Goal: Task Accomplishment & Management: Use online tool/utility

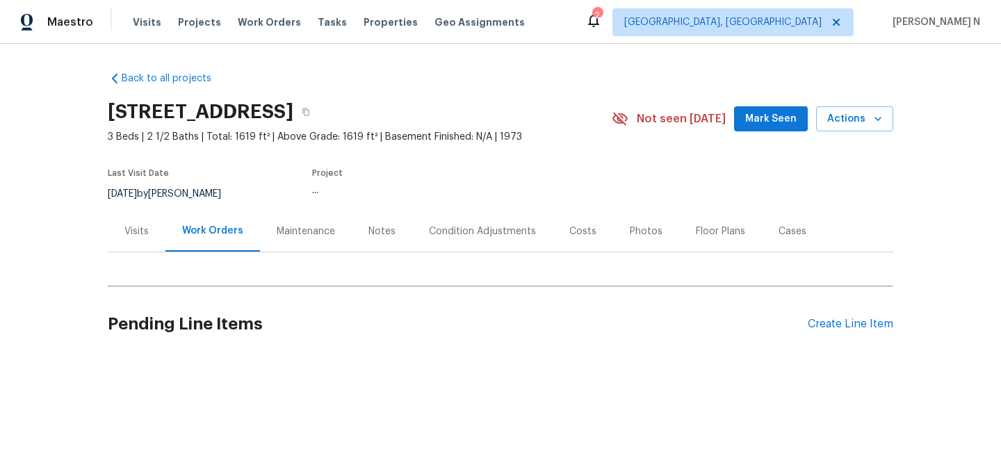
click at [307, 222] on div "Maintenance" at bounding box center [306, 231] width 92 height 41
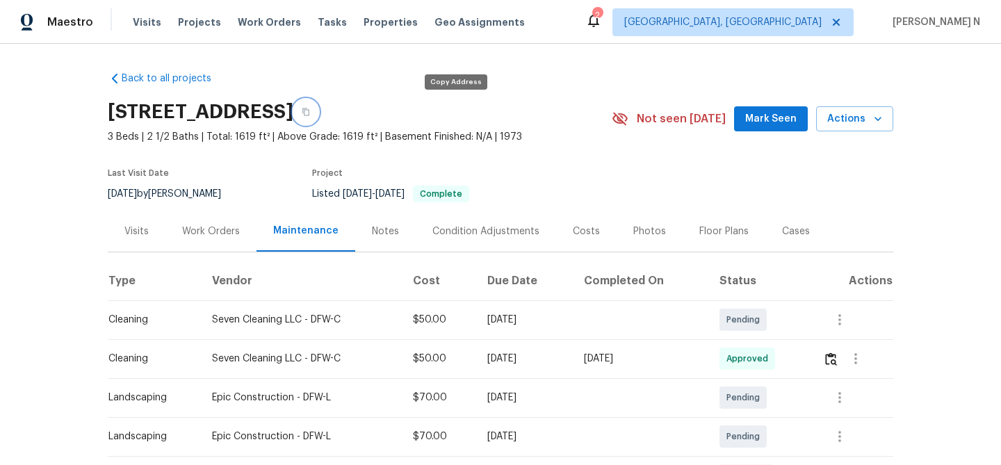
click at [318, 106] on button "button" at bounding box center [305, 111] width 25 height 25
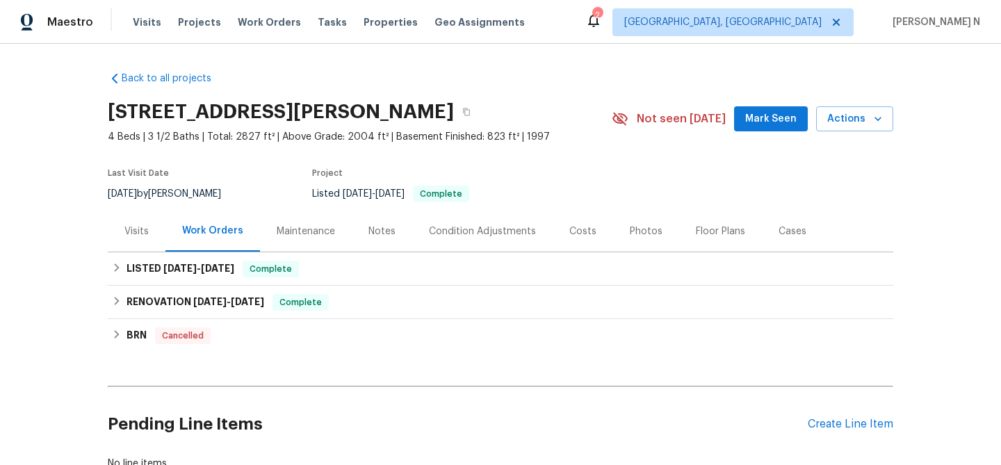
click at [277, 236] on div "Maintenance" at bounding box center [306, 231] width 58 height 14
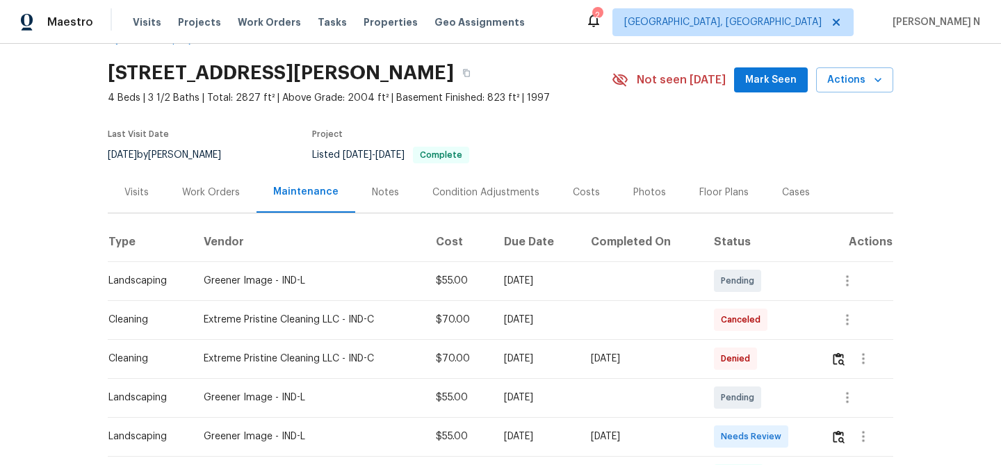
scroll to position [85, 0]
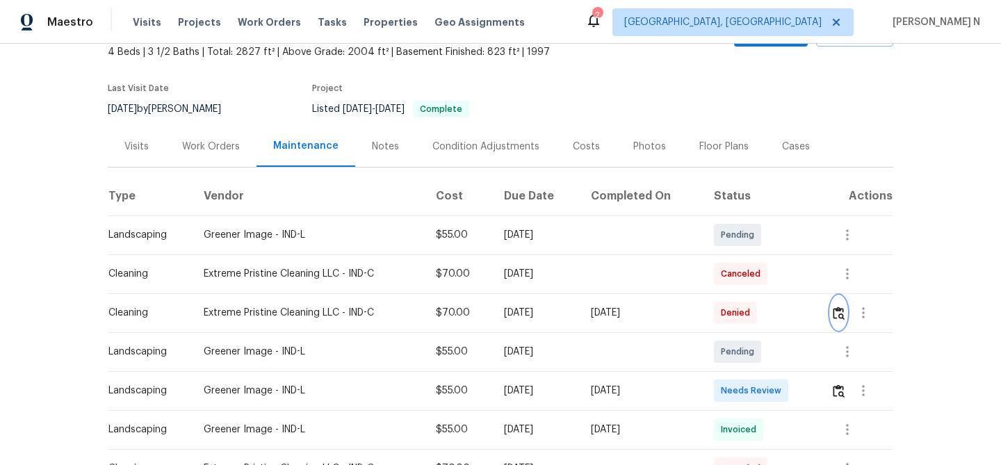
click at [845, 323] on button "button" at bounding box center [839, 312] width 16 height 33
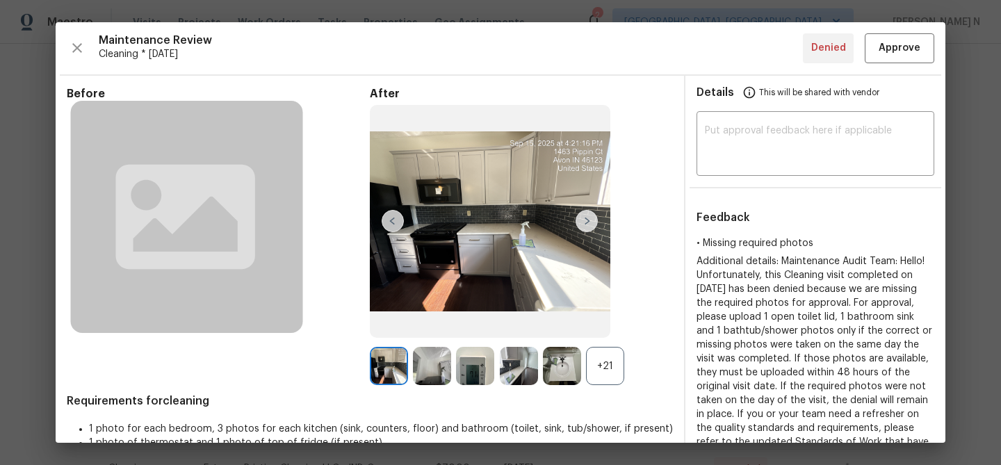
click at [601, 372] on div "+21" at bounding box center [605, 366] width 38 height 38
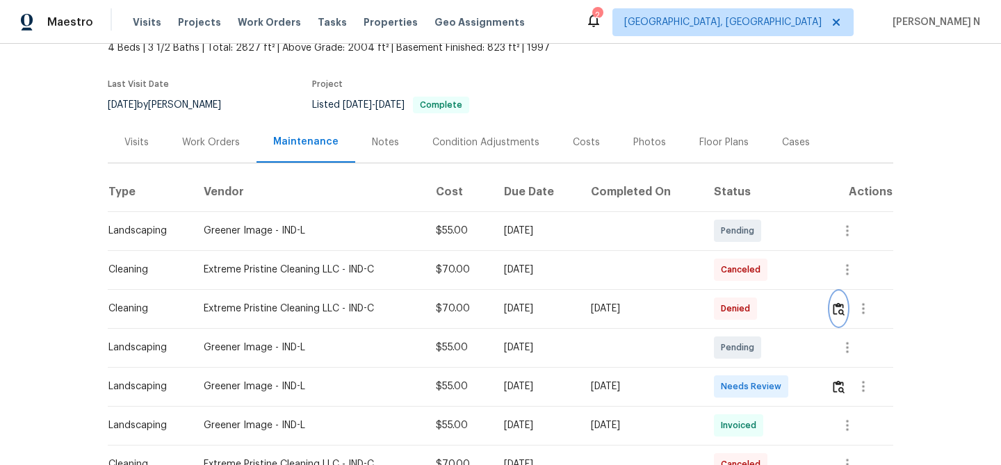
scroll to position [243, 0]
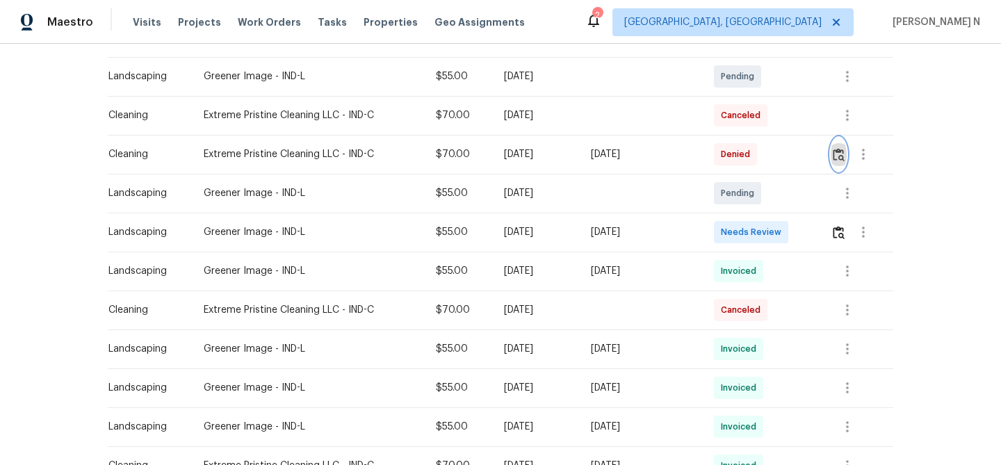
click at [842, 157] on img "button" at bounding box center [839, 154] width 12 height 13
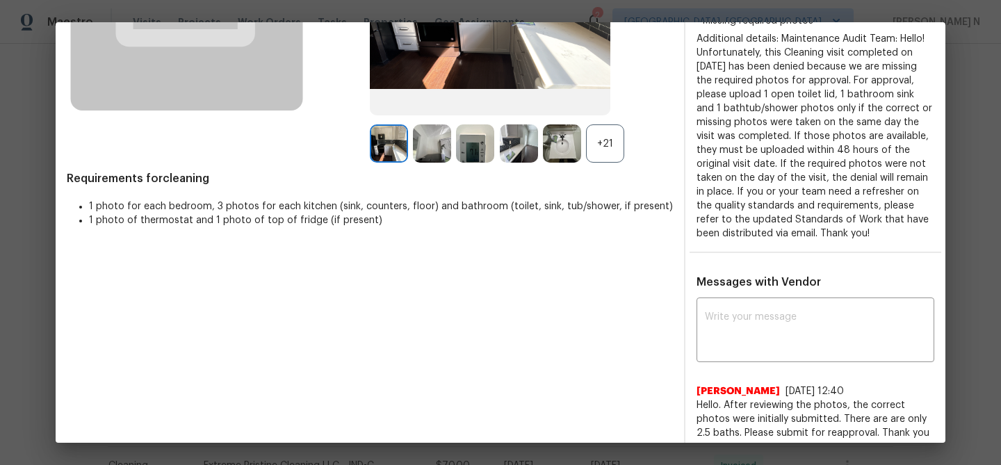
scroll to position [218, 0]
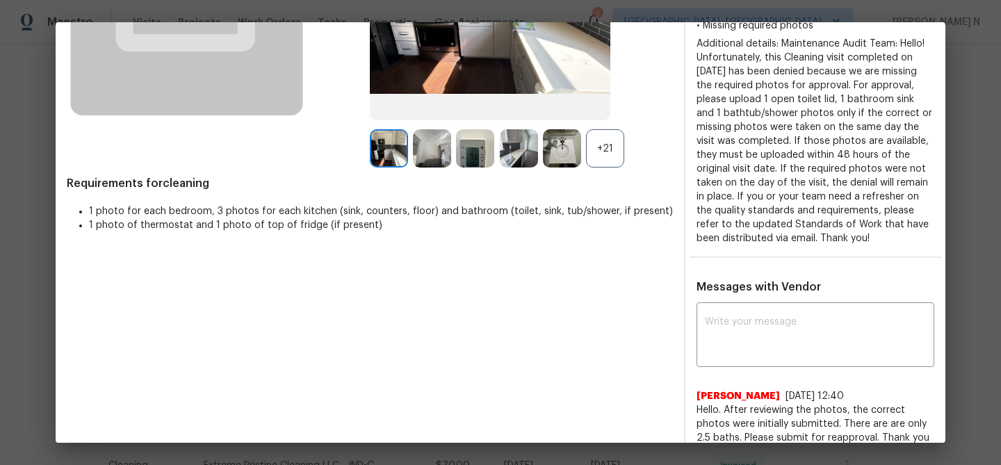
click at [605, 164] on div "+21" at bounding box center [605, 148] width 38 height 38
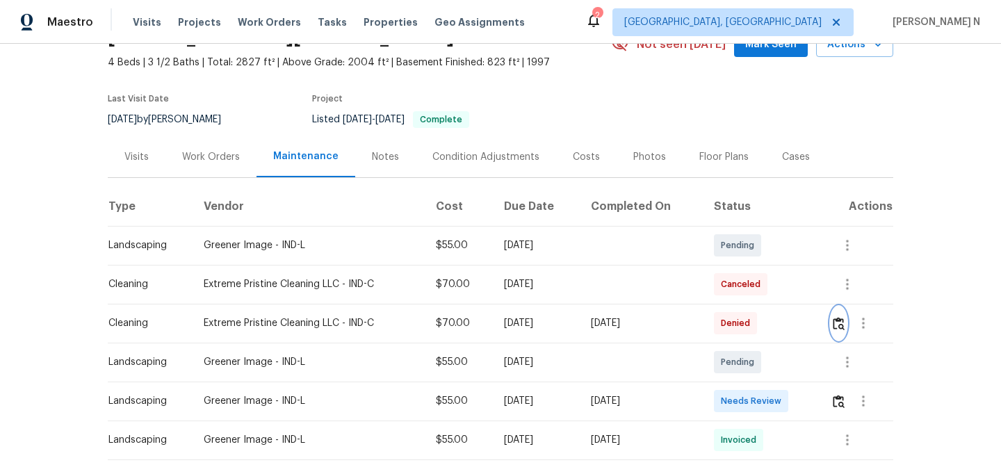
scroll to position [47, 0]
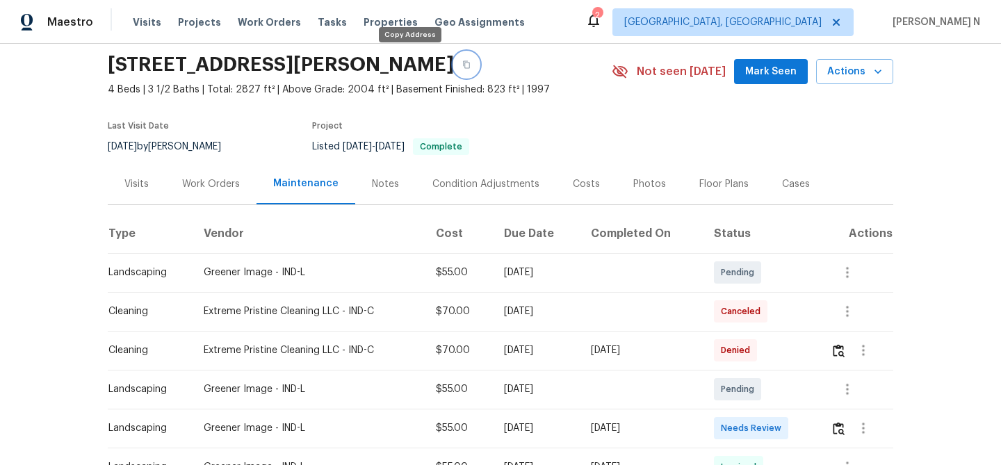
click at [454, 69] on button "button" at bounding box center [466, 64] width 25 height 25
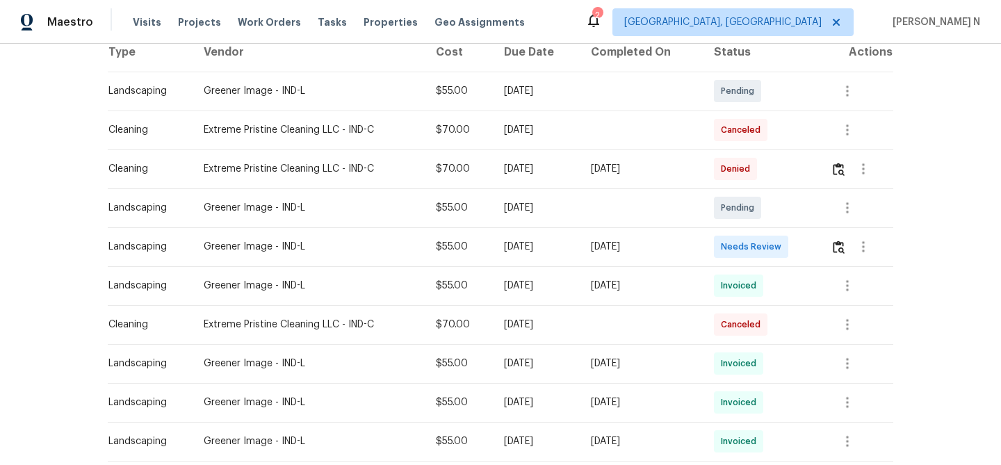
scroll to position [184, 0]
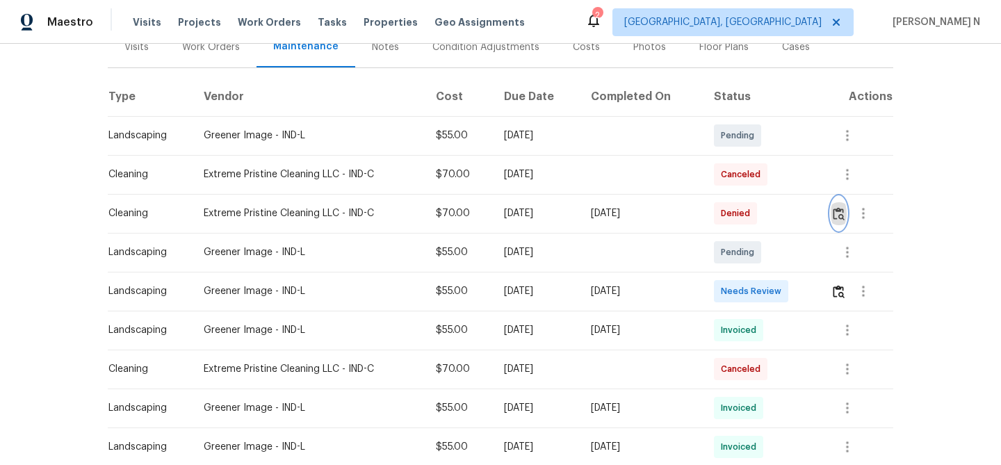
click at [837, 217] on img "button" at bounding box center [839, 213] width 12 height 13
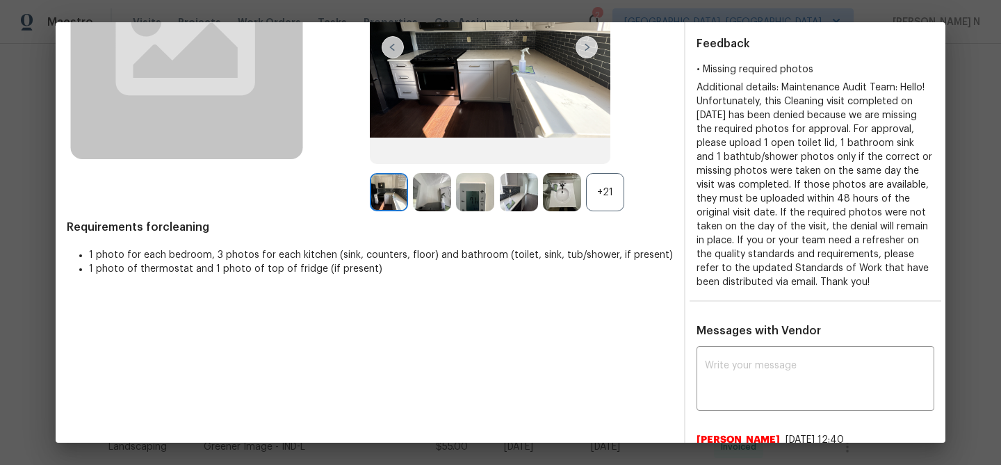
scroll to position [201, 0]
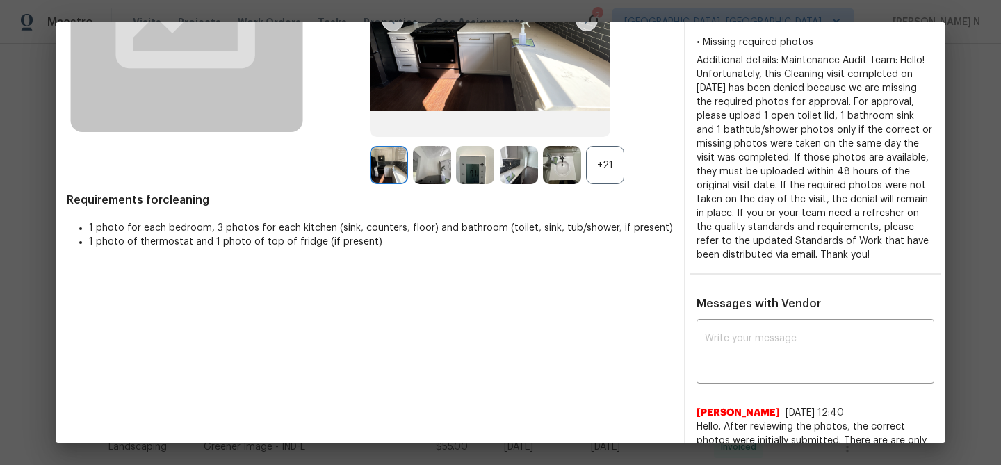
click at [596, 186] on div "Before After +21 Requirements for cleaning 1 photo for each bedroom, 3 photos f…" at bounding box center [370, 396] width 606 height 1021
click at [596, 175] on div "+21" at bounding box center [605, 165] width 38 height 38
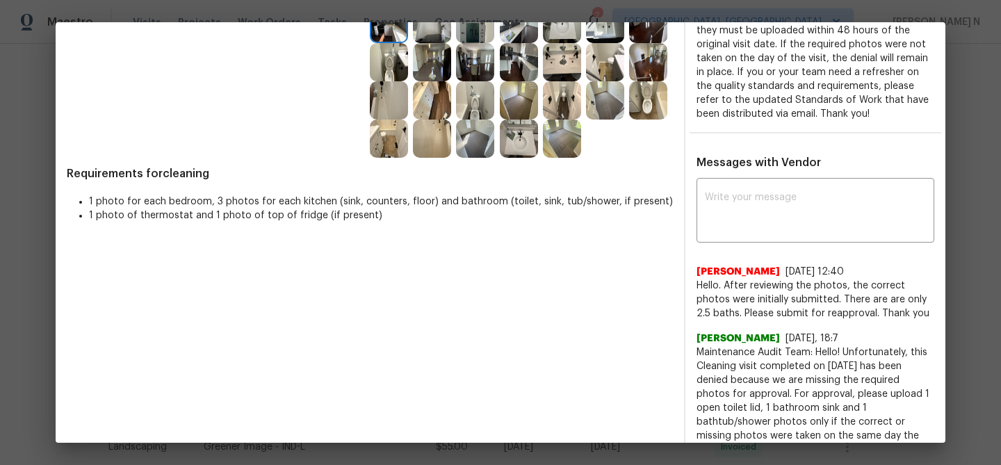
scroll to position [178, 0]
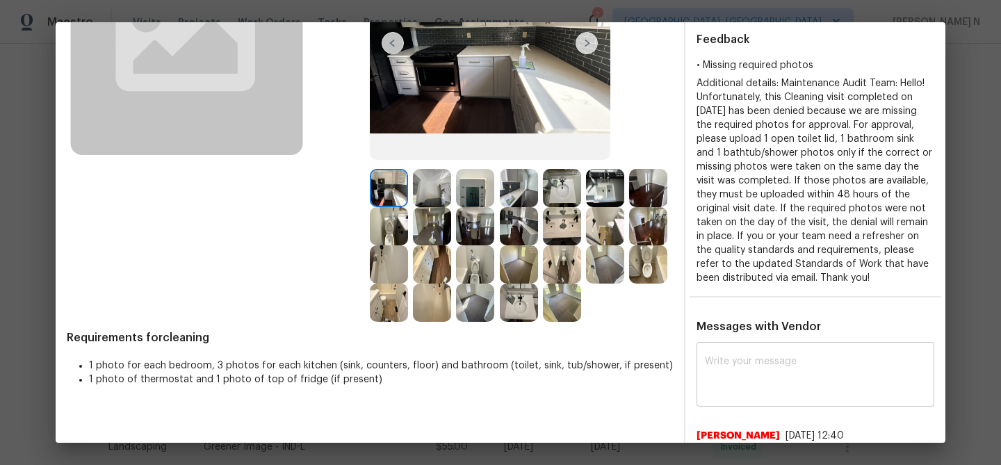
click at [760, 357] on textarea at bounding box center [815, 376] width 221 height 39
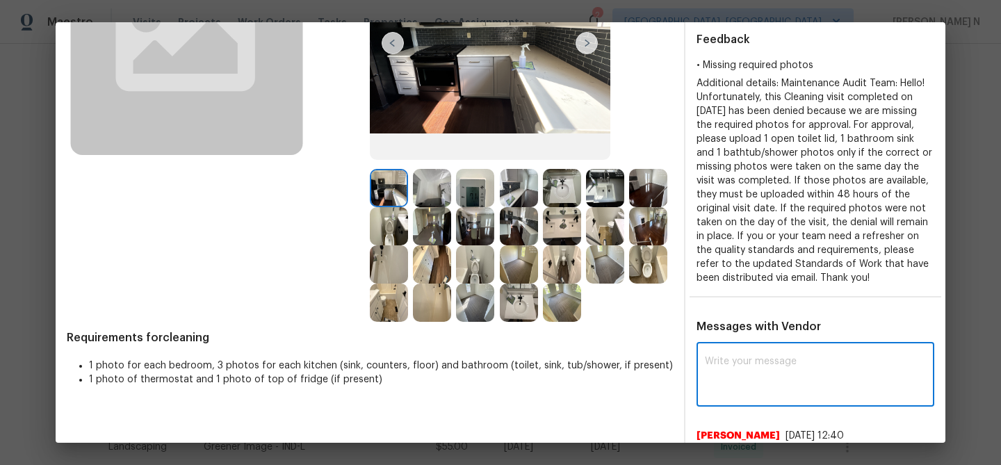
paste textarea "Maintenance Audit Team: Hello! Thank you for the feedback after further review …"
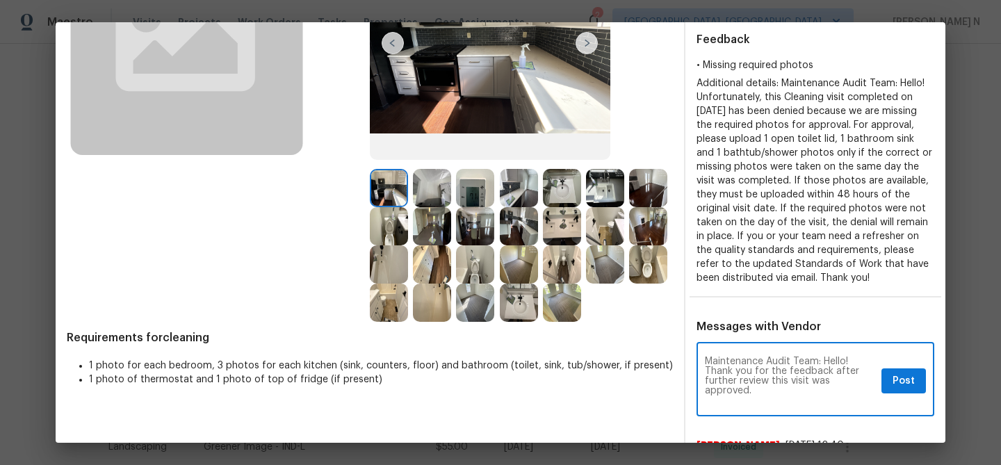
scroll to position [0, 0]
type textarea "Maintenance Audit Team: Hello! Thank you for the feedback after further review …"
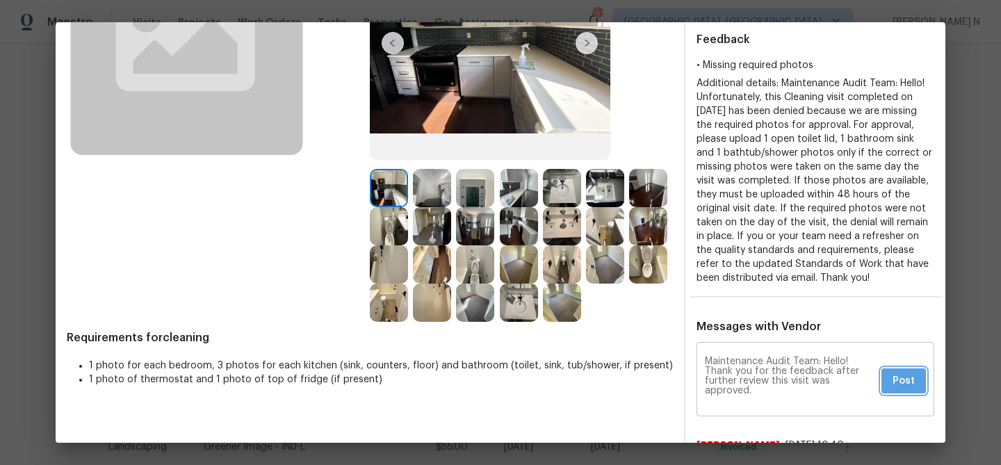
click at [915, 385] on button "Post" at bounding box center [903, 381] width 44 height 26
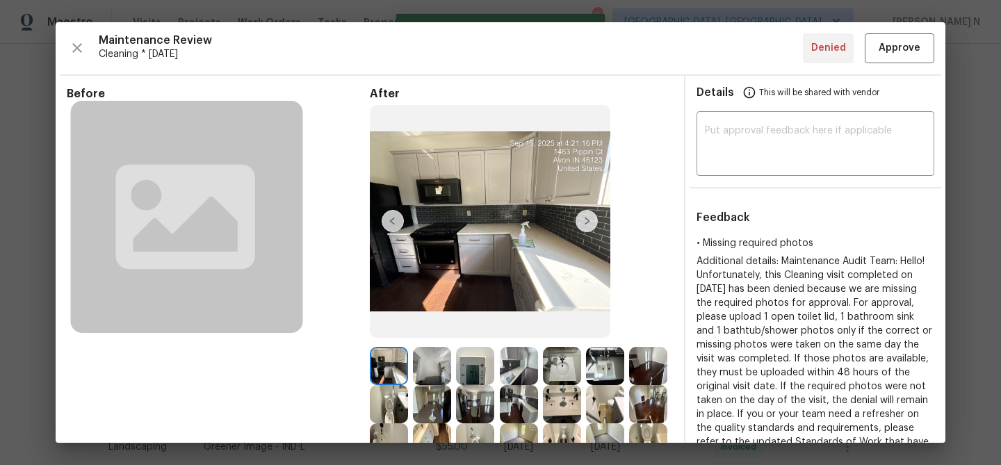
click at [912, 72] on div "Maintenance Review Cleaning * Tue, Sep 09 Denied Approve Before After Requireme…" at bounding box center [501, 232] width 890 height 420
click at [902, 47] on span "Approve" at bounding box center [899, 48] width 42 height 17
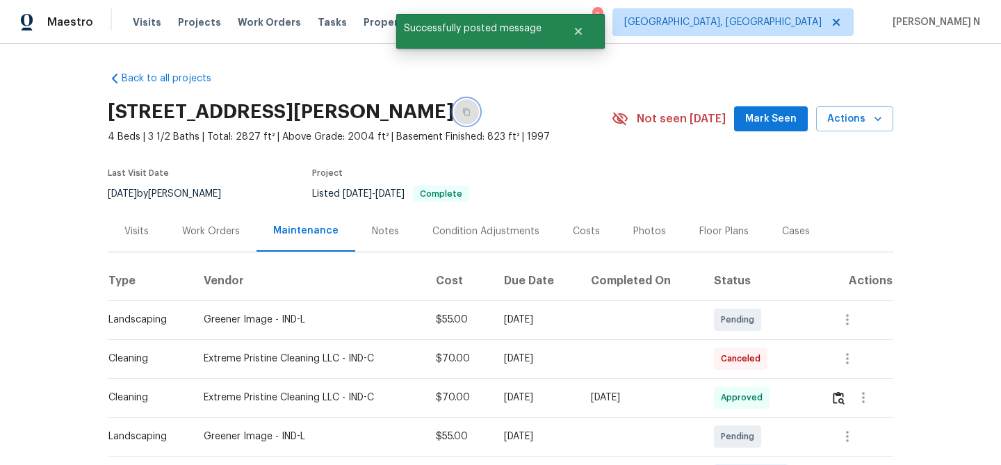
click at [462, 114] on icon "button" at bounding box center [466, 112] width 8 height 8
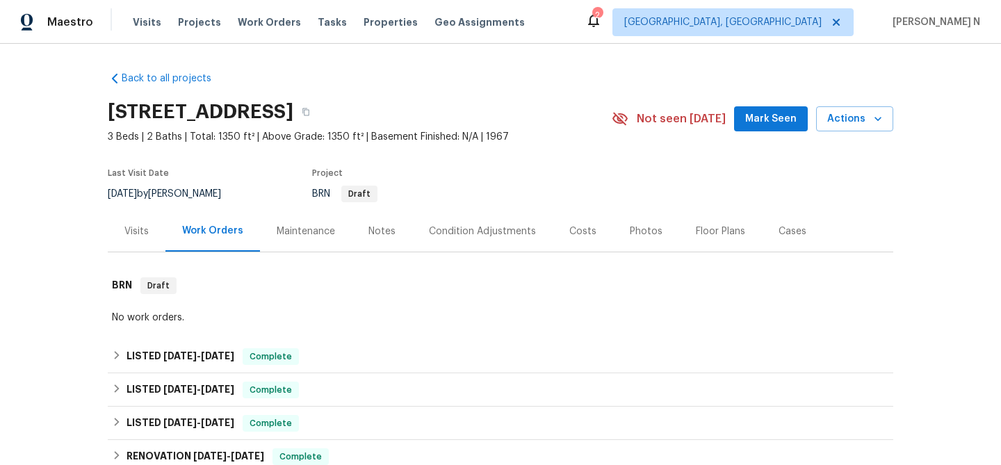
click at [326, 236] on div "Maintenance" at bounding box center [306, 231] width 58 height 14
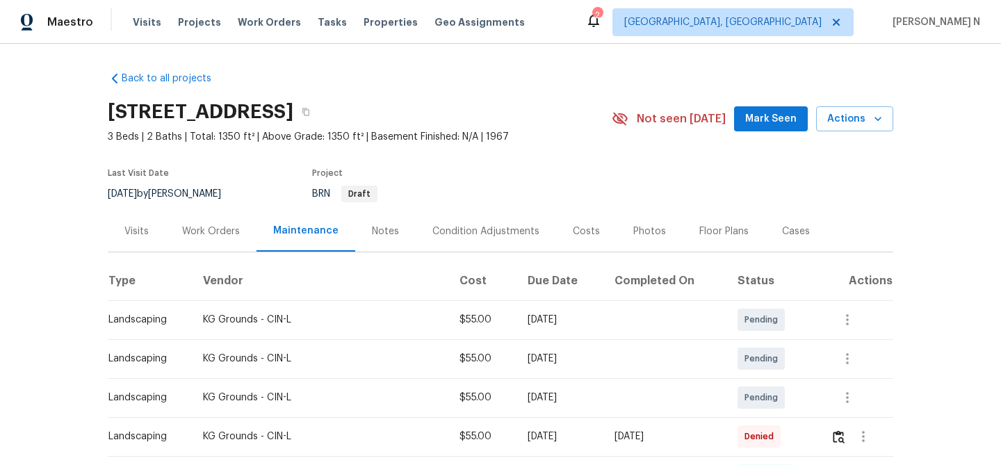
scroll to position [84, 0]
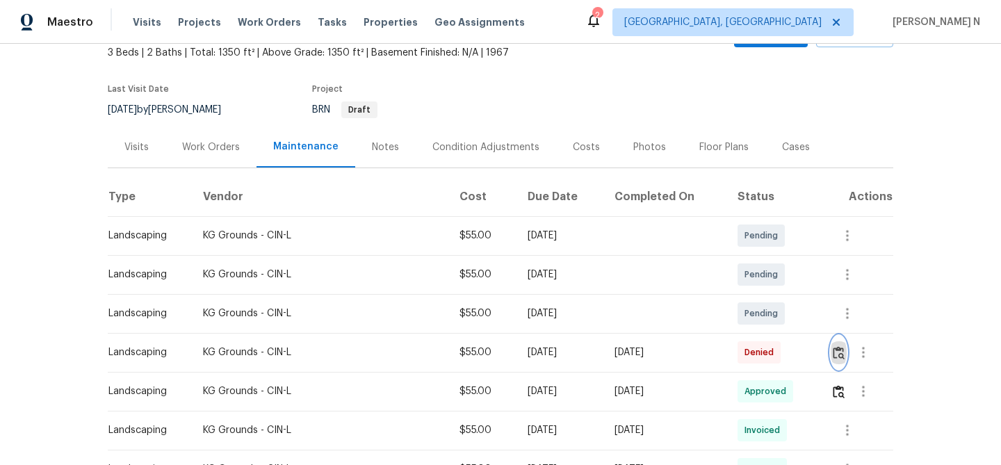
click at [843, 355] on img "button" at bounding box center [839, 352] width 12 height 13
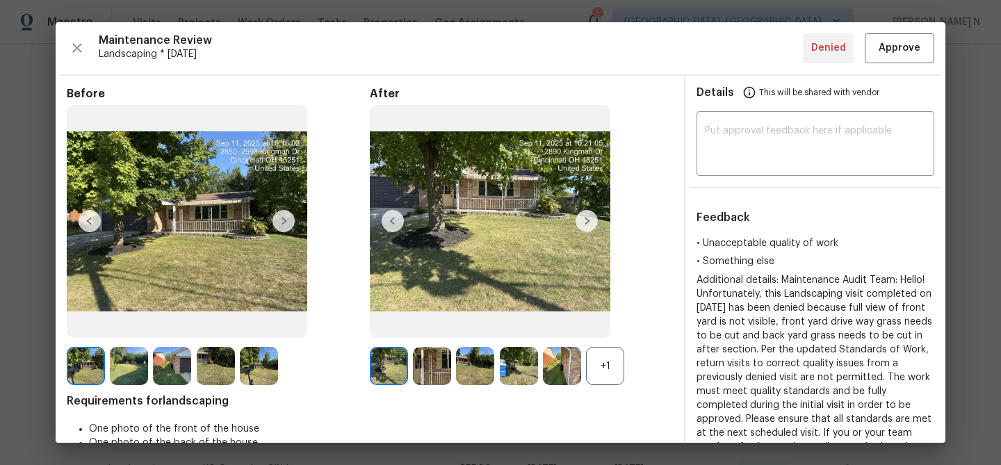
click at [598, 374] on div "+1" at bounding box center [605, 366] width 38 height 38
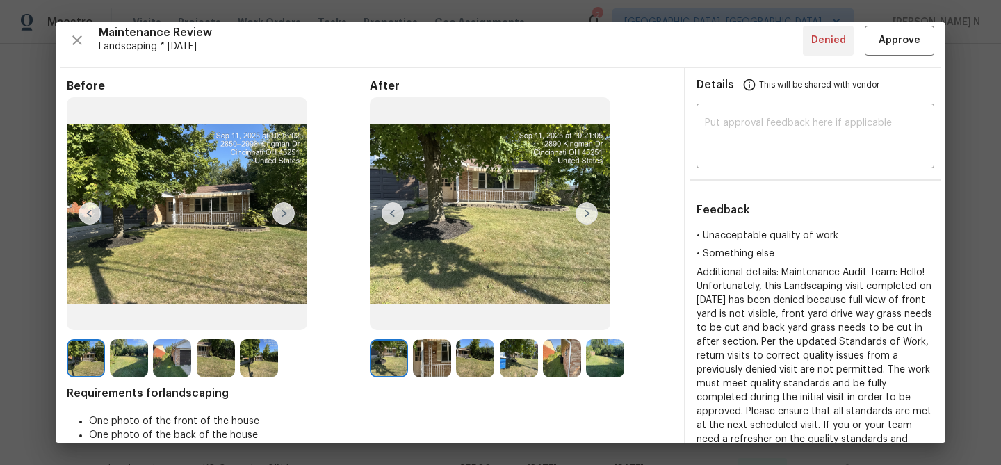
scroll to position [3, 0]
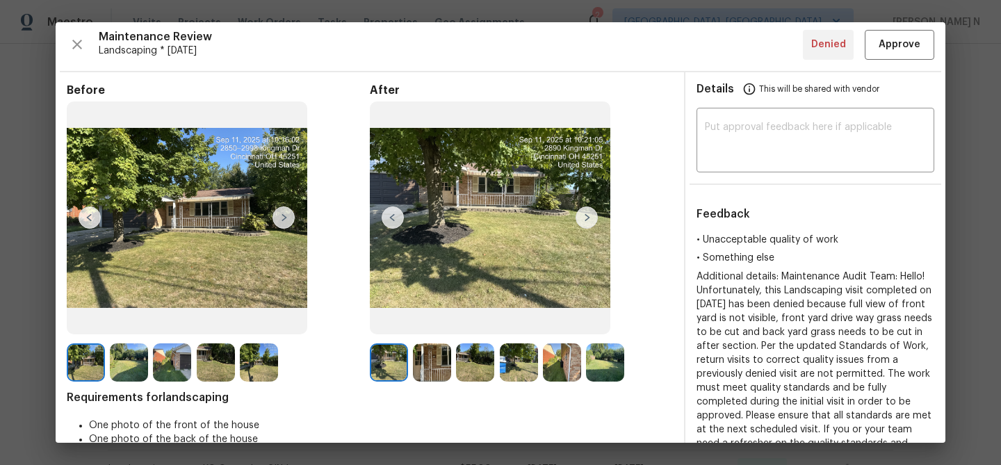
click at [468, 373] on img at bounding box center [475, 362] width 38 height 38
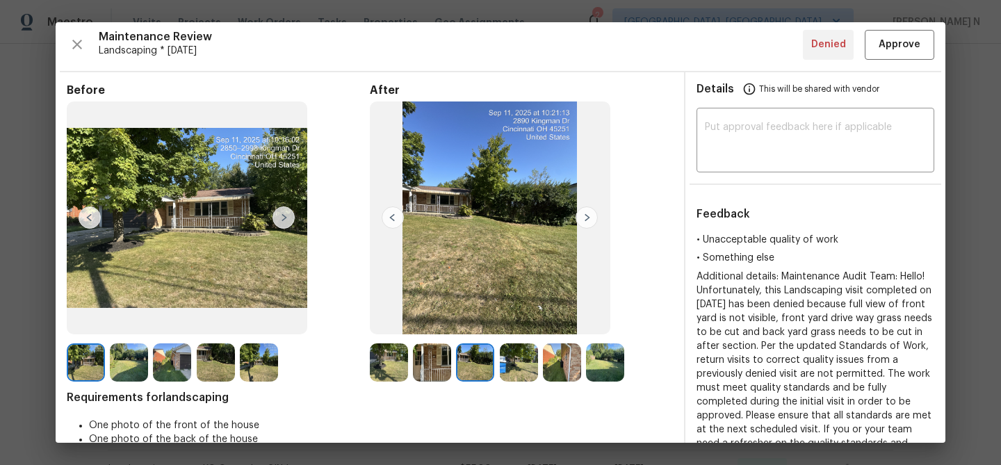
click at [165, 361] on img at bounding box center [172, 362] width 38 height 38
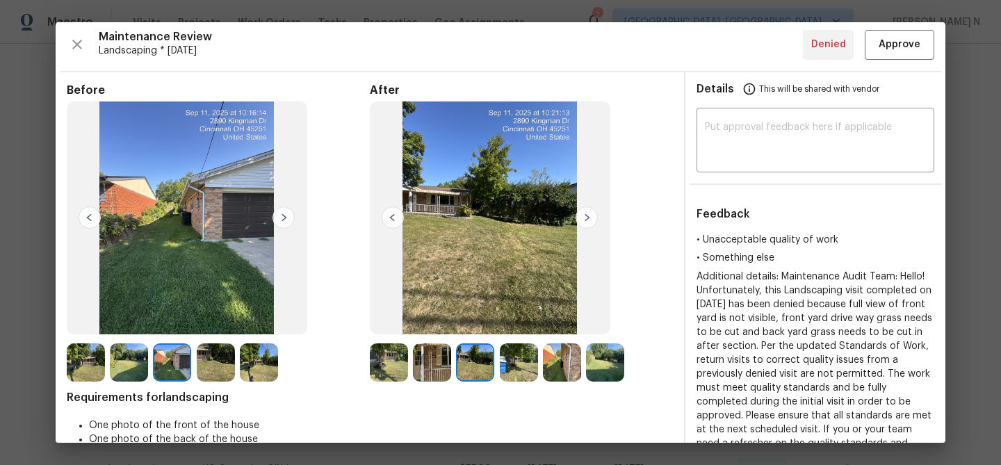
click at [521, 369] on img at bounding box center [519, 362] width 38 height 38
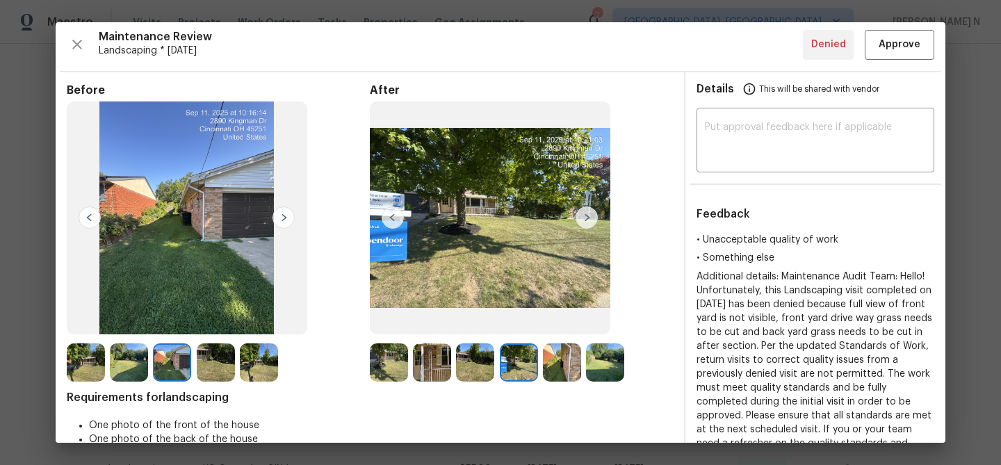
scroll to position [0, 0]
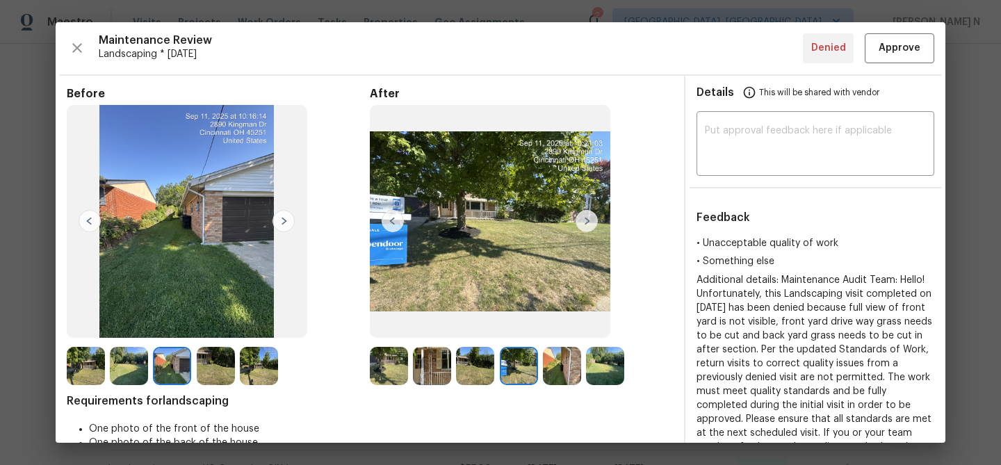
click at [604, 368] on img at bounding box center [605, 366] width 38 height 38
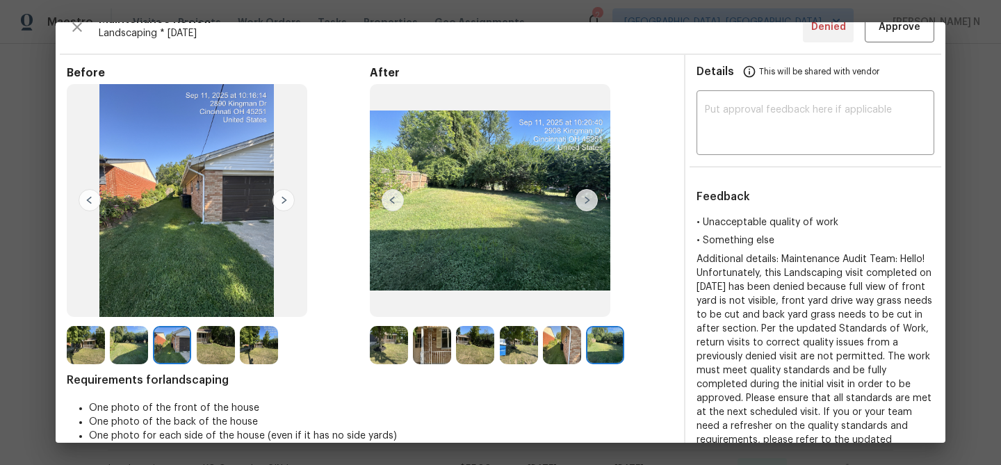
scroll to position [28, 0]
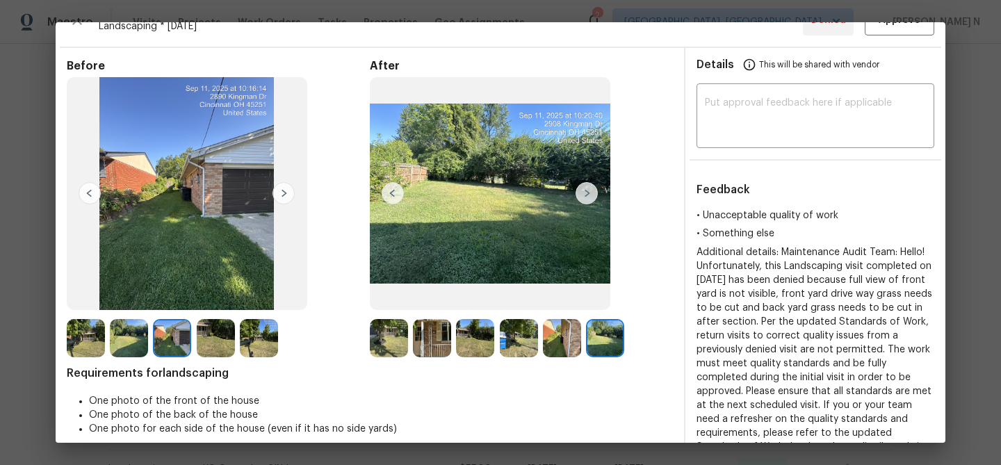
click at [373, 338] on img at bounding box center [389, 338] width 38 height 38
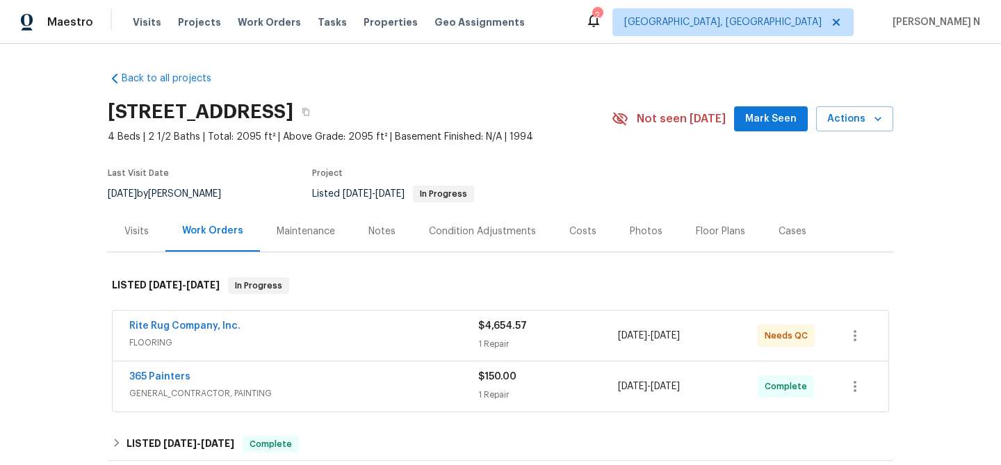
click at [282, 240] on div "Maintenance" at bounding box center [306, 231] width 92 height 41
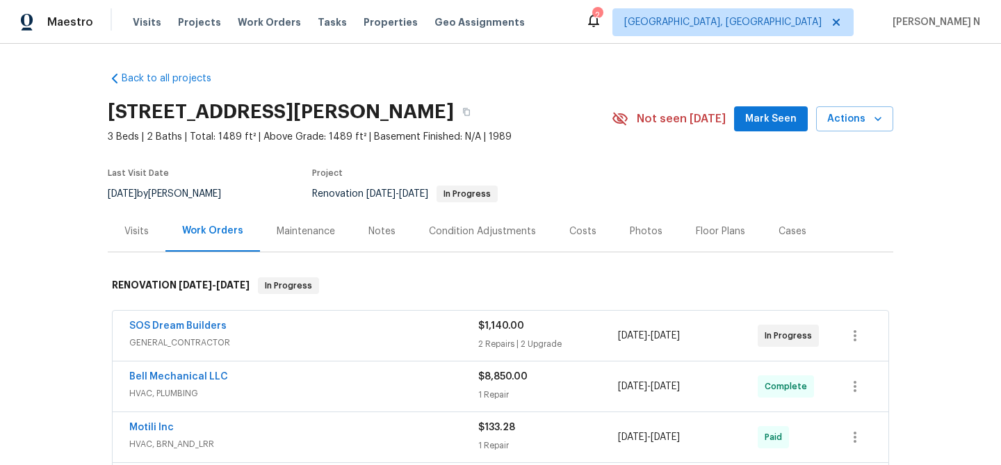
click at [279, 231] on div "Maintenance" at bounding box center [306, 231] width 58 height 14
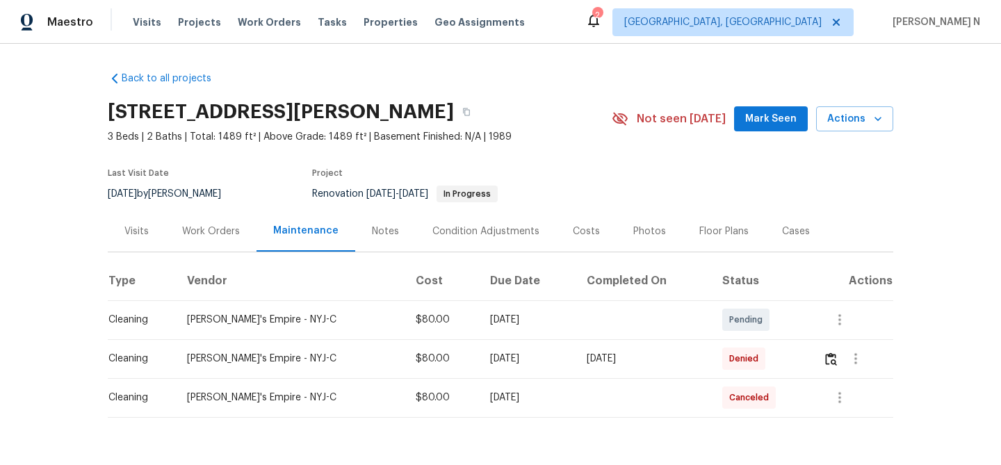
scroll to position [36, 0]
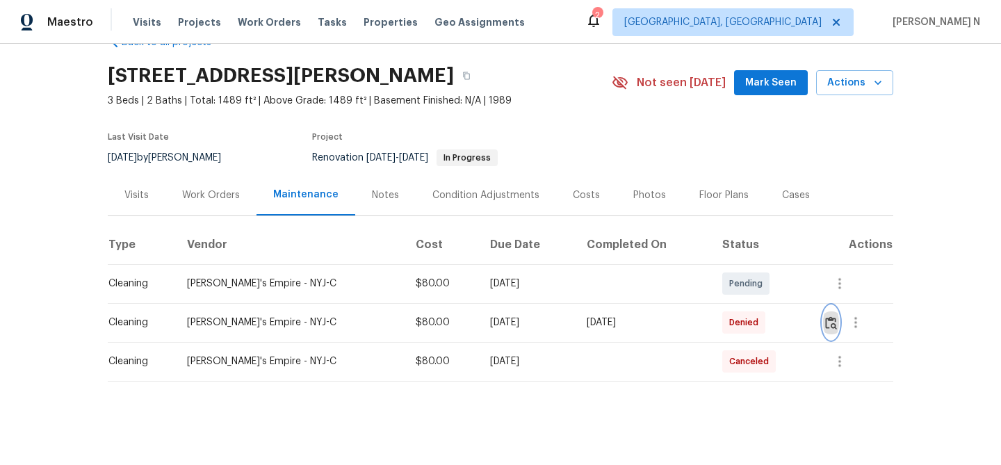
click at [830, 322] on img "button" at bounding box center [831, 322] width 12 height 13
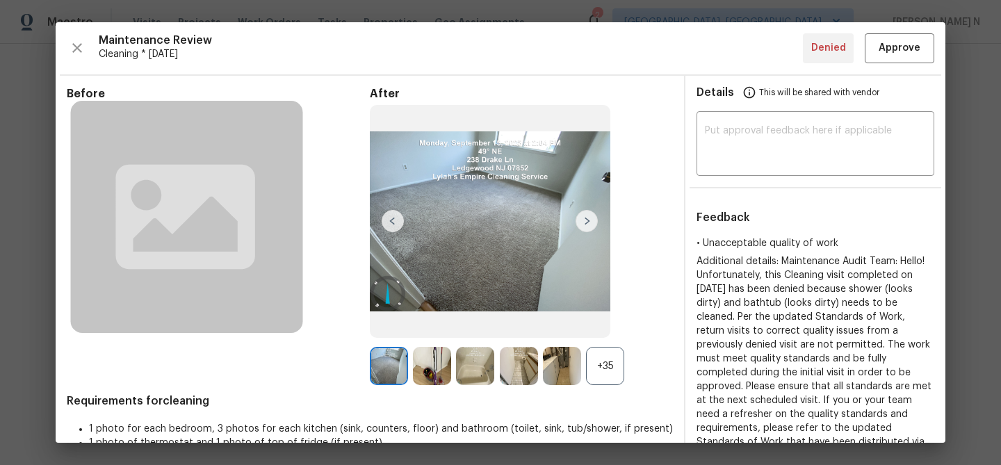
click at [620, 356] on div "+35" at bounding box center [605, 366] width 38 height 38
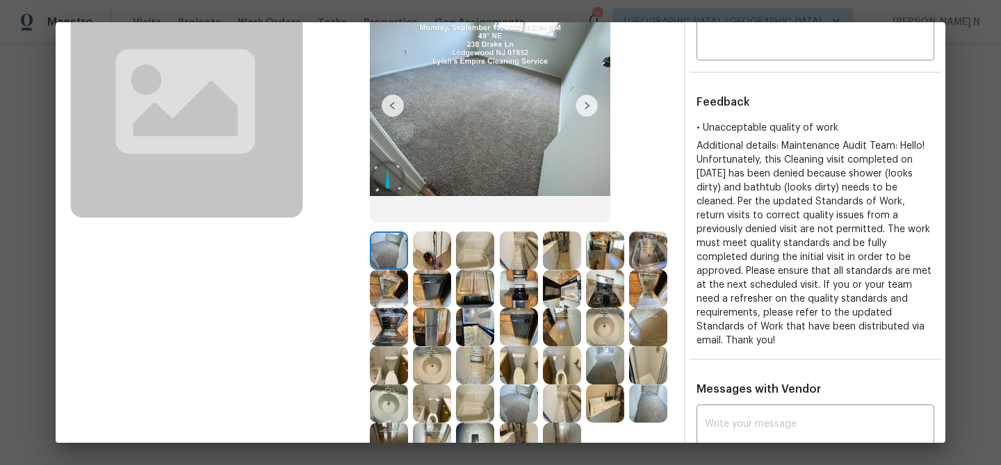
scroll to position [99, 0]
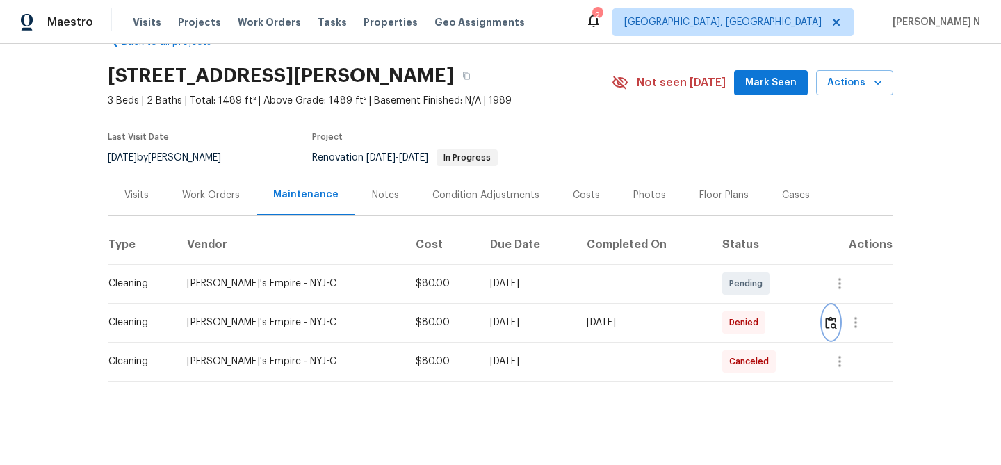
click at [832, 321] on img "button" at bounding box center [831, 322] width 12 height 13
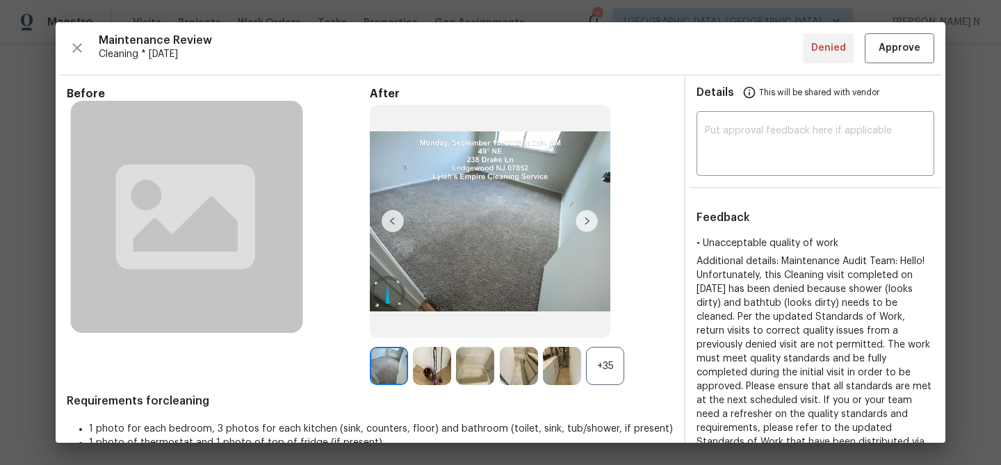
click at [611, 369] on div "+35" at bounding box center [605, 366] width 38 height 38
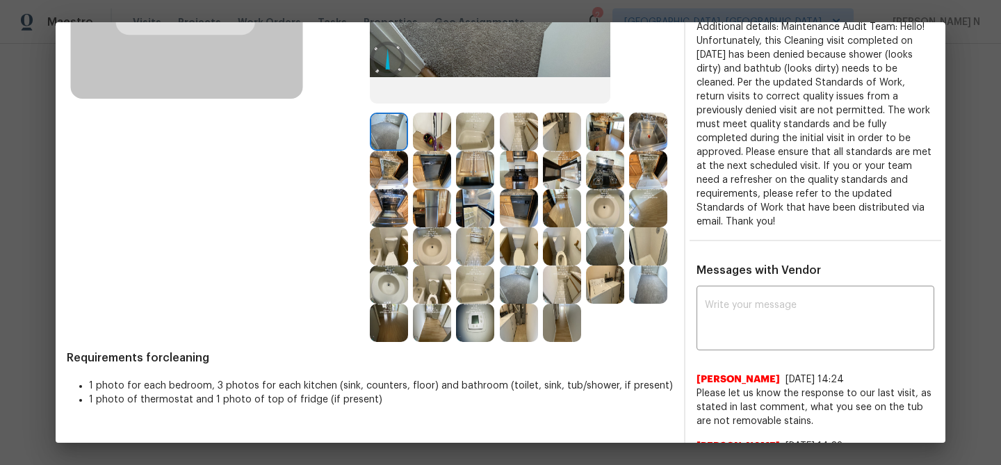
scroll to position [232, 0]
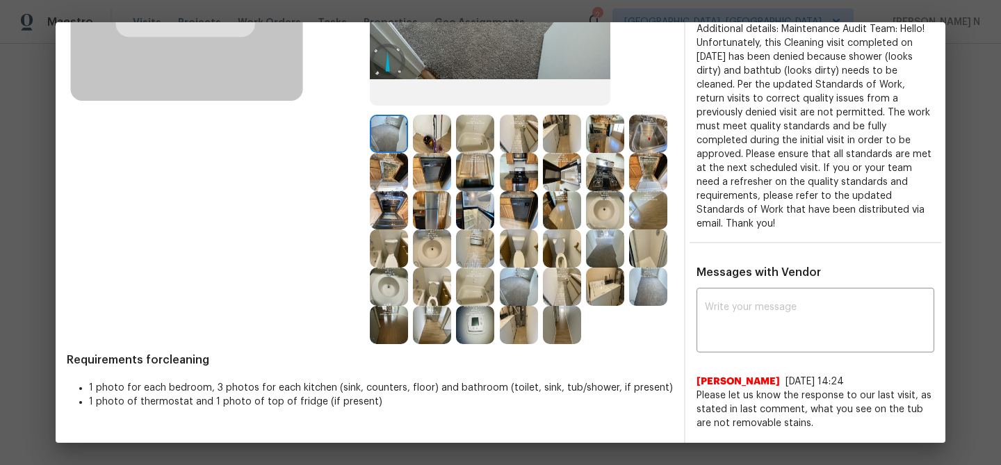
click at [474, 145] on img at bounding box center [475, 134] width 38 height 38
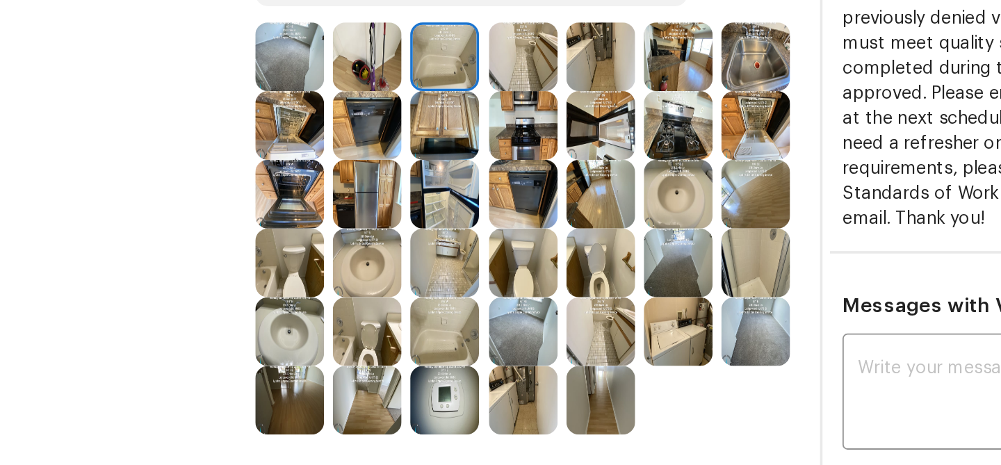
click at [648, 247] on img at bounding box center [648, 248] width 38 height 38
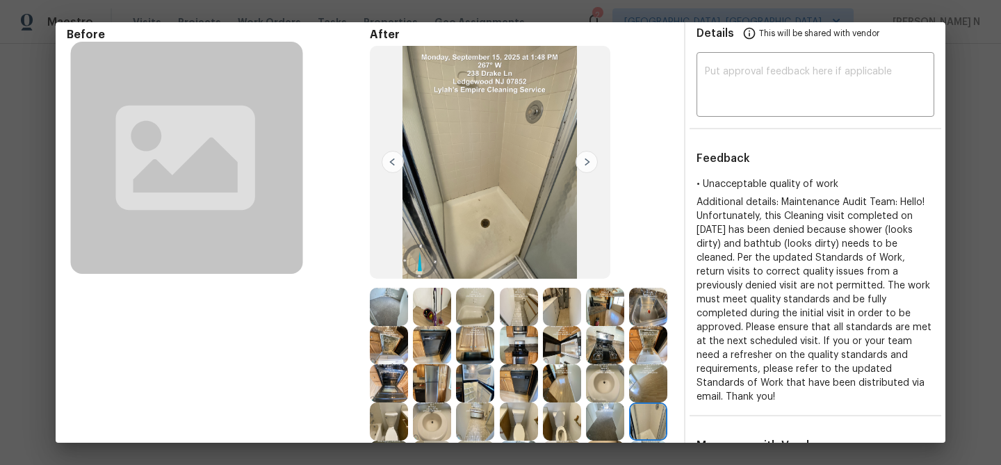
scroll to position [211, 0]
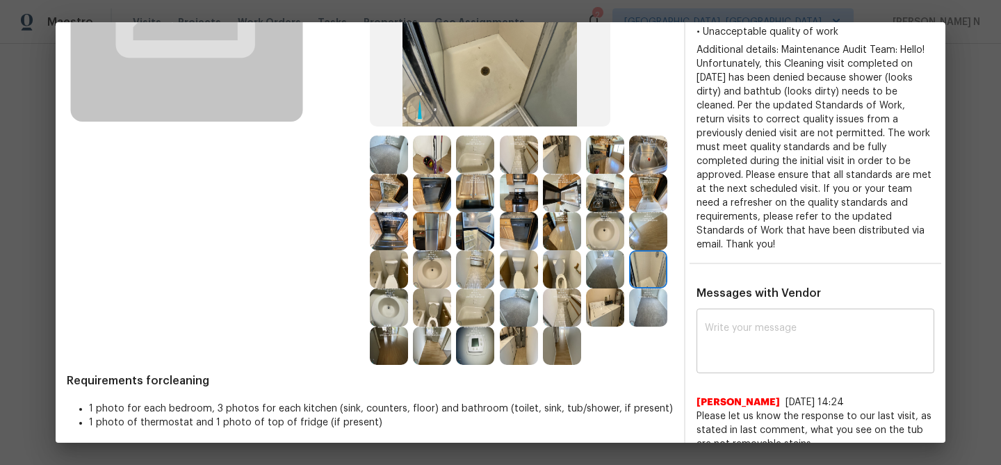
click at [750, 338] on textarea at bounding box center [815, 342] width 221 height 39
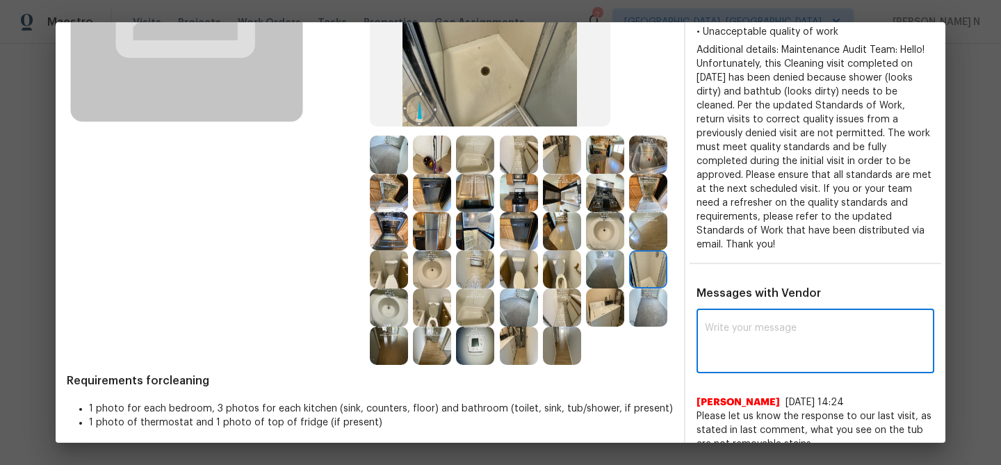
paste textarea "Maintenance Audit Team: Hello! Thank you for the feedback after further review …"
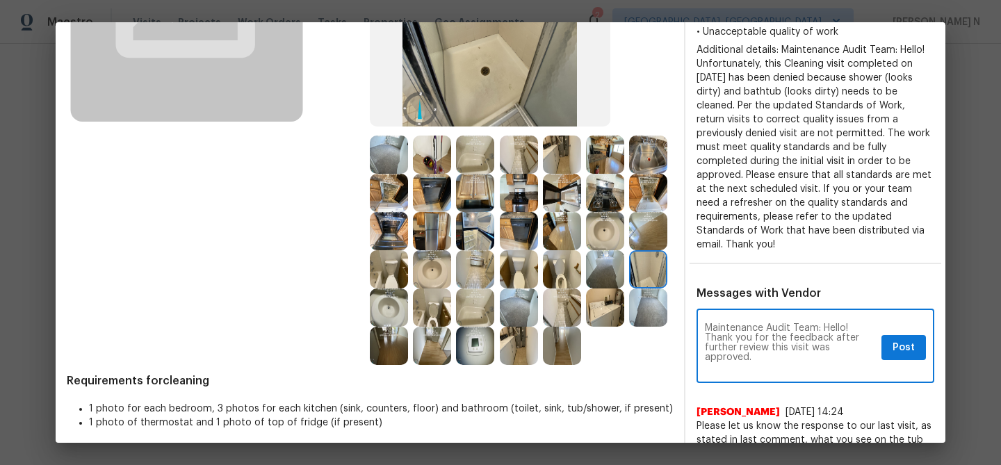
scroll to position [0, 0]
type textarea "Maintenance Audit Team: Hello! Thank you for the feedback after further review …"
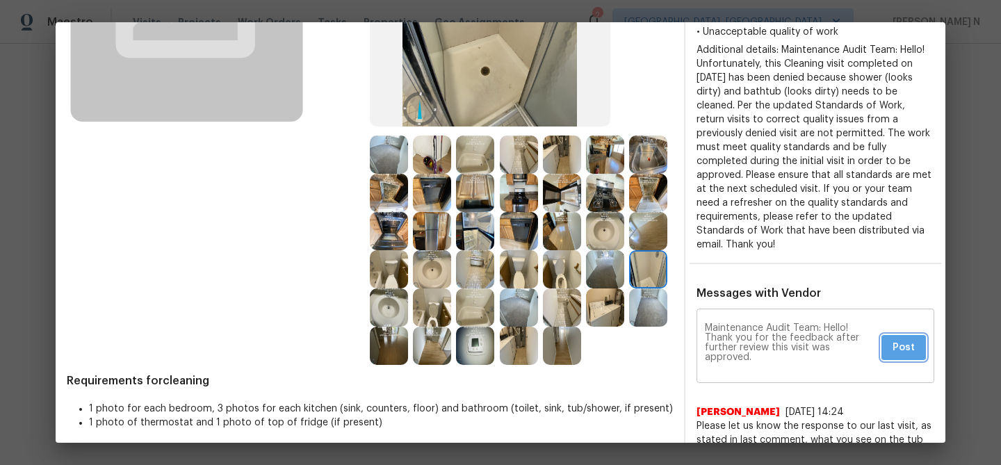
click at [906, 339] on span "Post" at bounding box center [903, 347] width 22 height 17
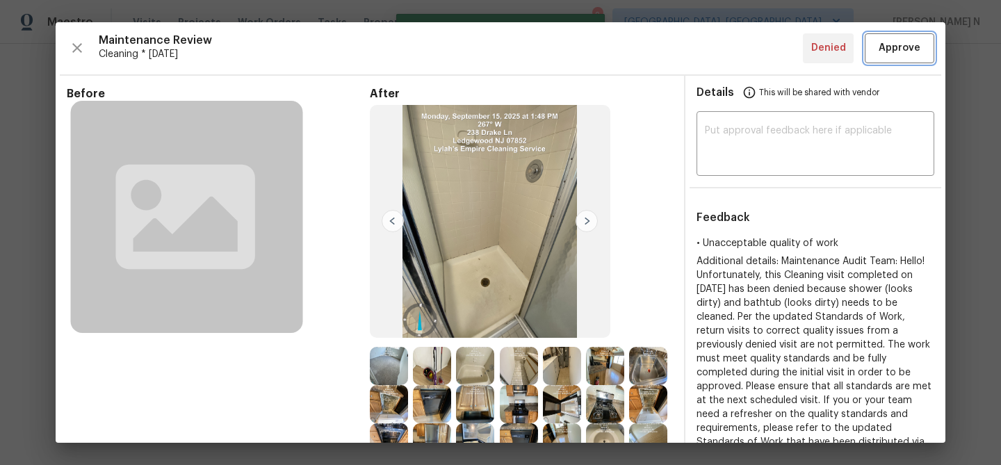
click at [897, 51] on span "Approve" at bounding box center [899, 48] width 42 height 17
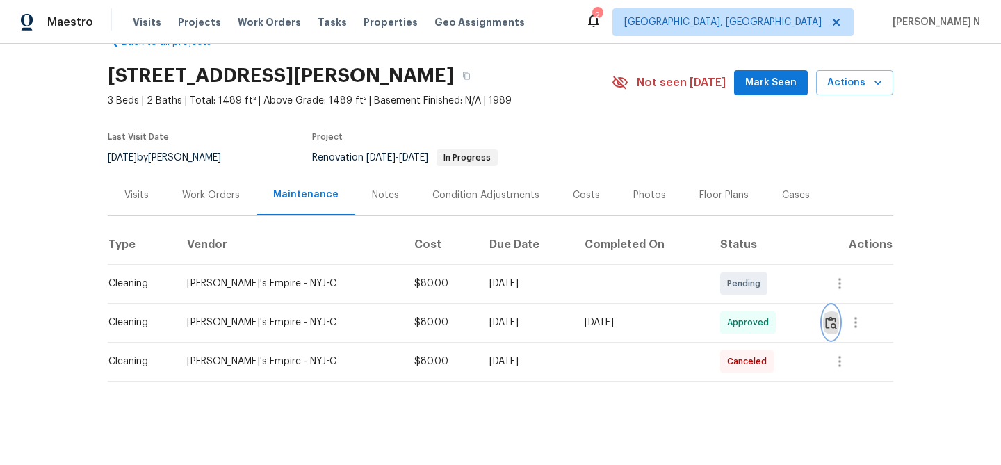
click at [830, 320] on img "button" at bounding box center [831, 322] width 12 height 13
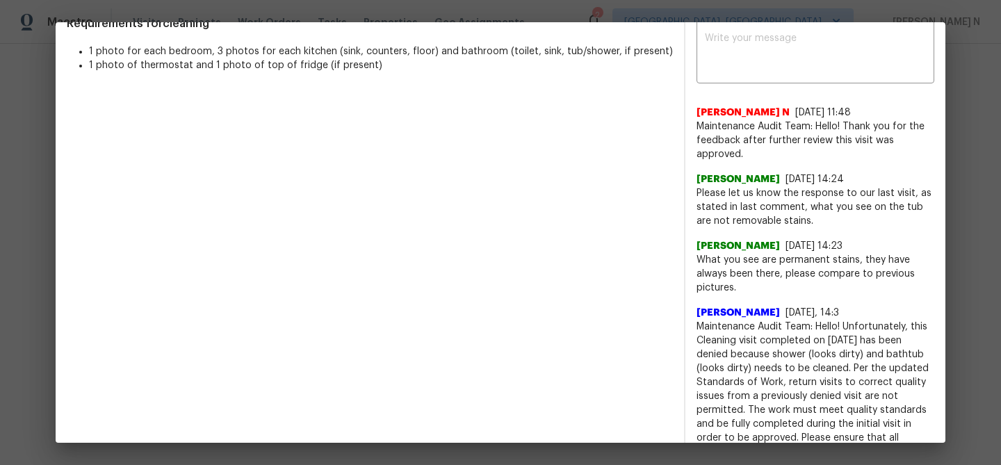
scroll to position [430, 0]
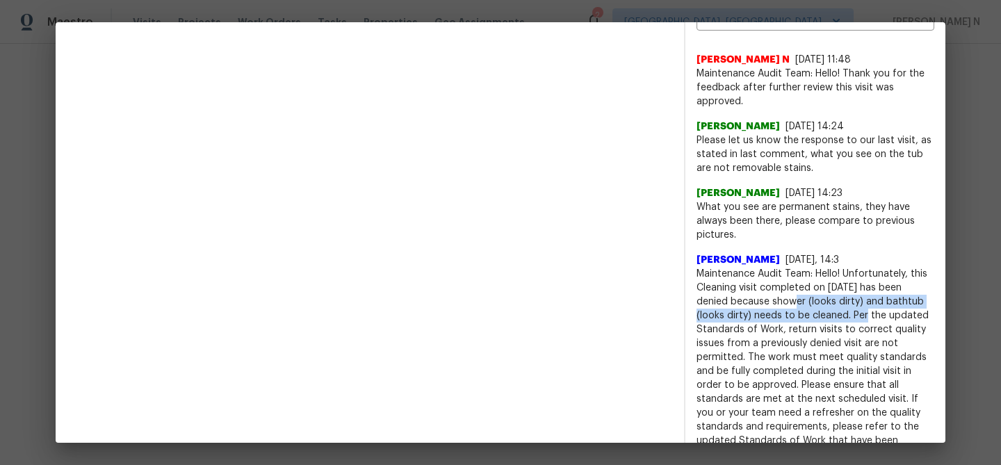
drag, startPoint x: 773, startPoint y: 286, endPoint x: 847, endPoint y: 304, distance: 76.5
click at [847, 304] on span "Maintenance Audit Team: Hello! Unfortunately, this Cleaning visit completed on …" at bounding box center [815, 364] width 238 height 195
copy span "shower (looks dirty) and bathtub (looks dirty) needs to be cleaned."
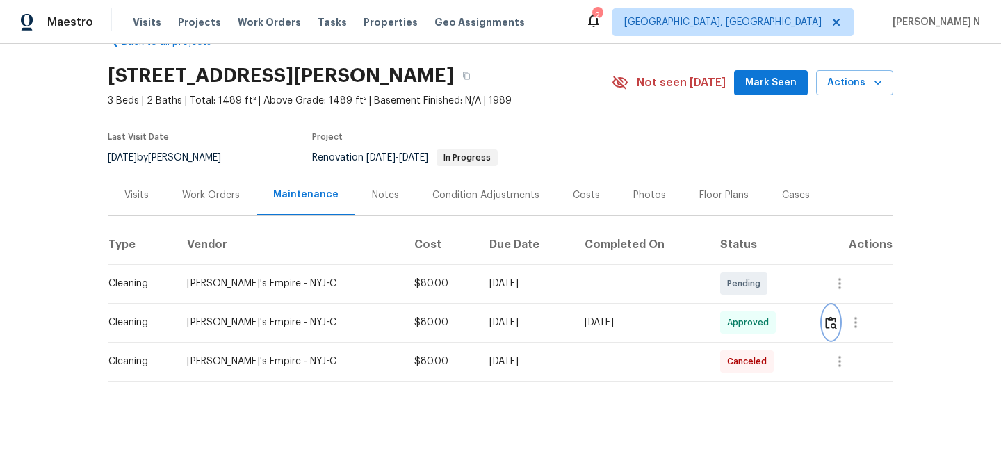
scroll to position [0, 0]
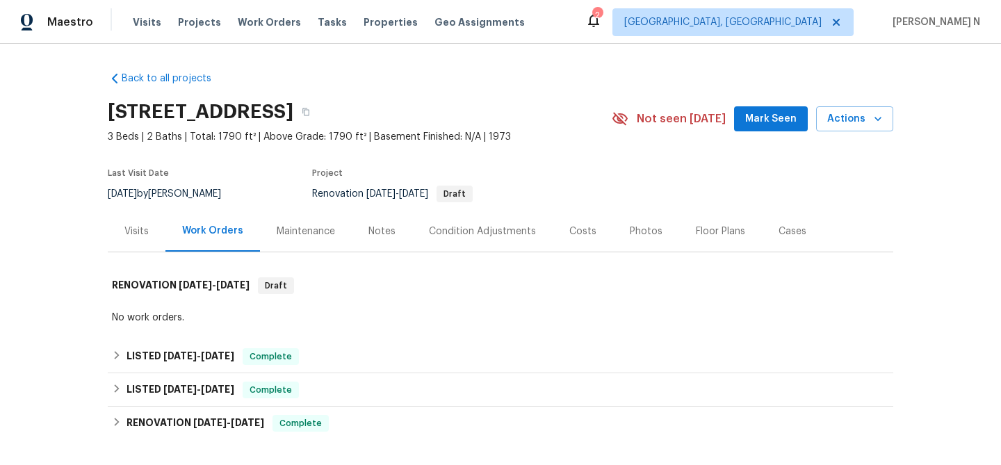
click at [299, 222] on div "Maintenance" at bounding box center [306, 231] width 92 height 41
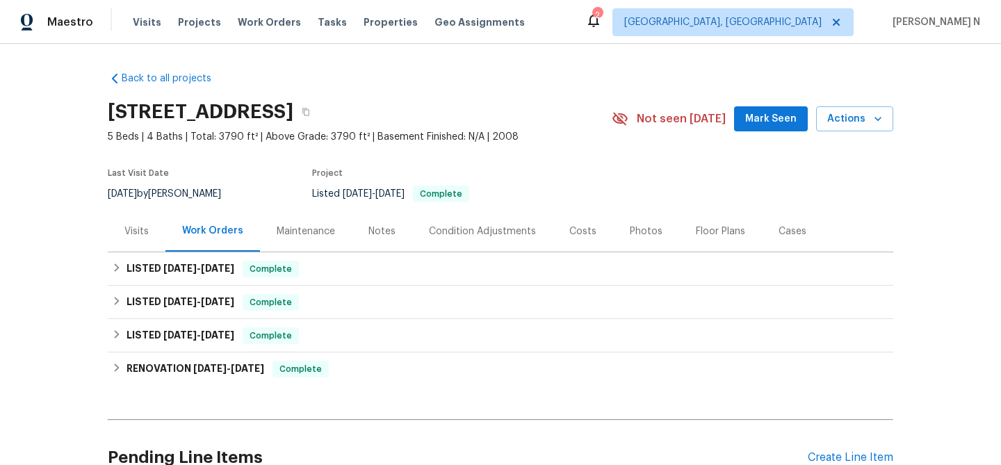
click at [311, 234] on div "Maintenance" at bounding box center [306, 231] width 58 height 14
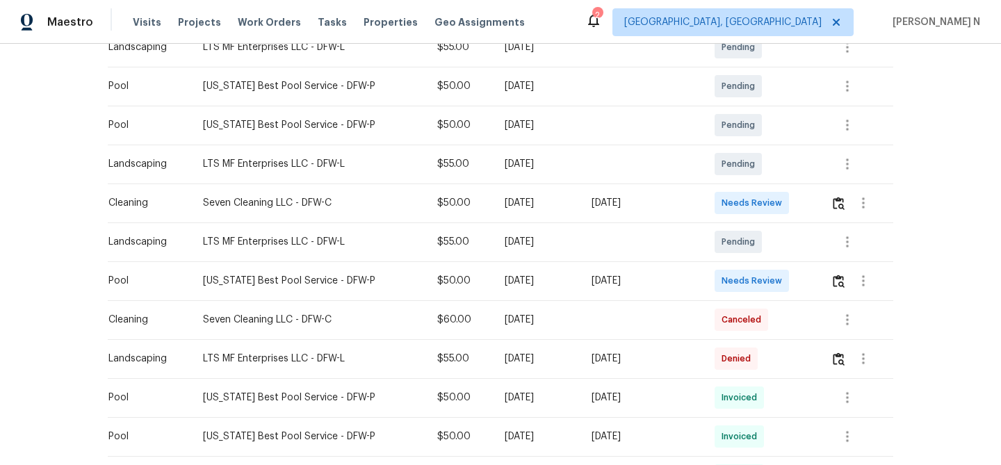
scroll to position [338, 0]
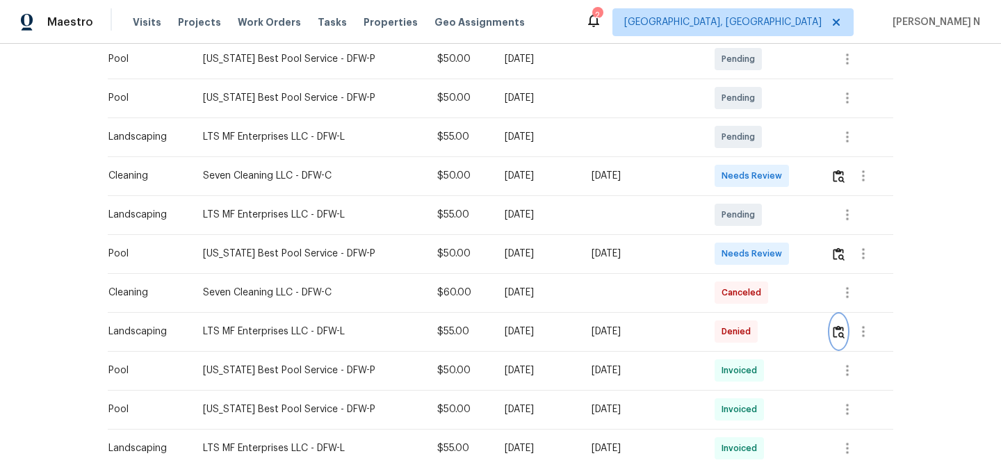
click at [838, 331] on img "button" at bounding box center [839, 331] width 12 height 13
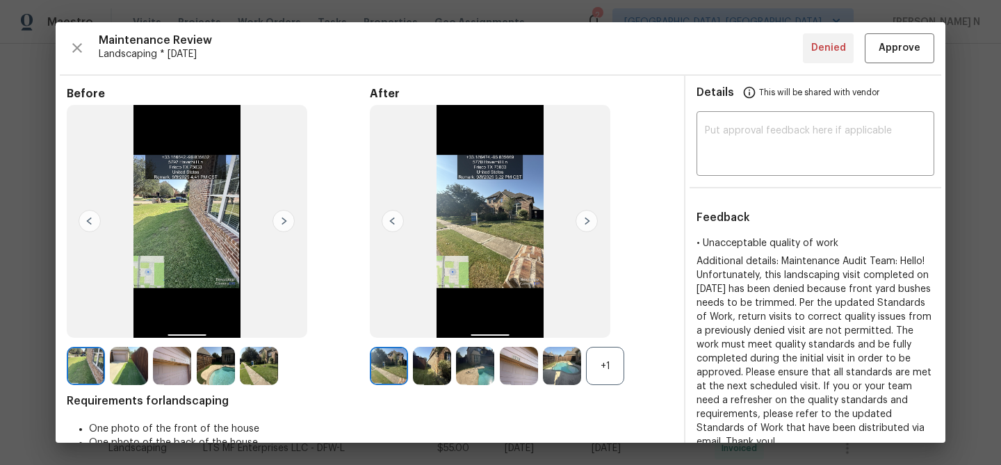
click at [602, 360] on div "+1" at bounding box center [605, 366] width 38 height 38
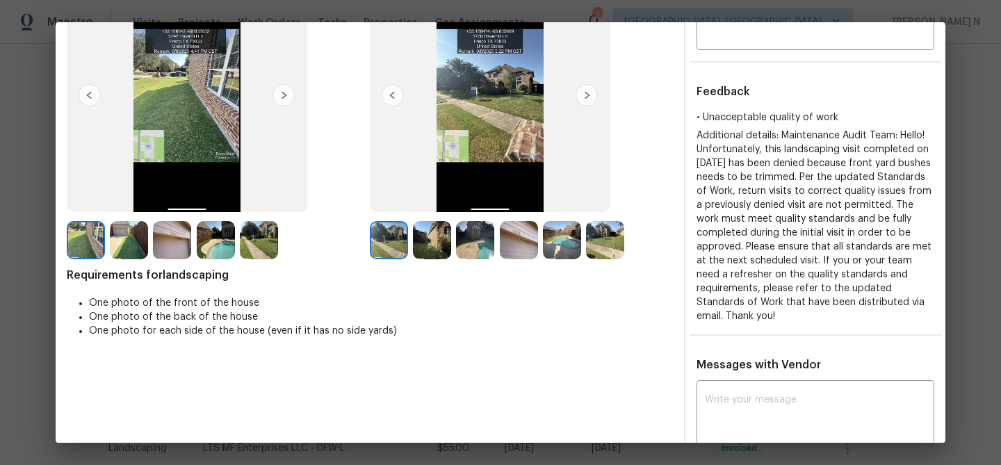
scroll to position [102, 0]
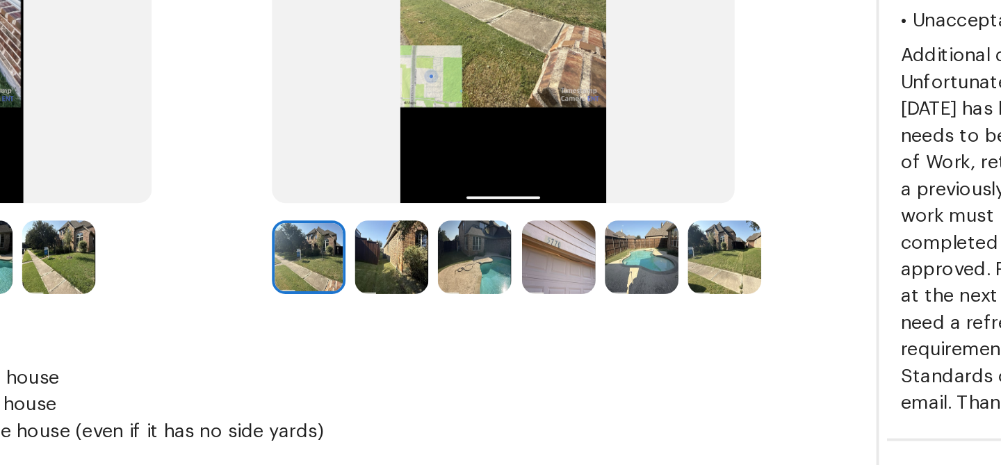
click at [430, 270] on img at bounding box center [432, 264] width 38 height 38
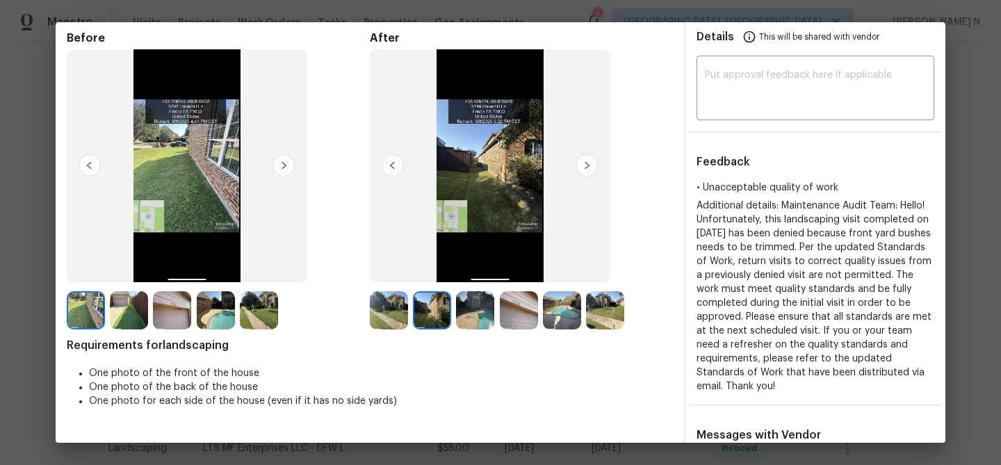
scroll to position [38, 0]
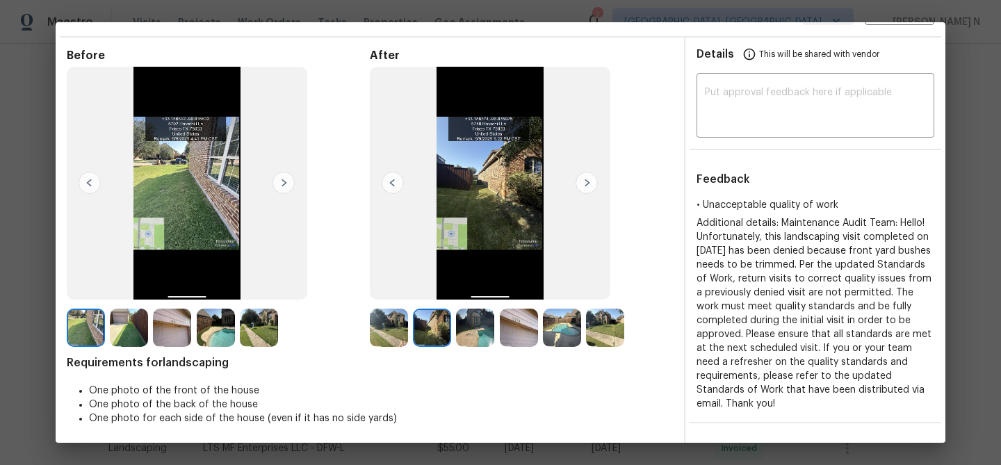
click at [599, 329] on img at bounding box center [605, 328] width 38 height 38
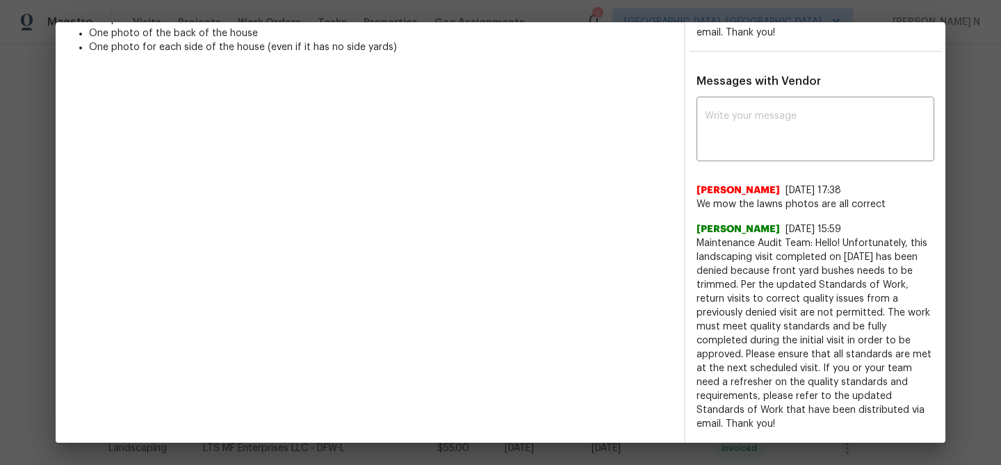
scroll to position [415, 0]
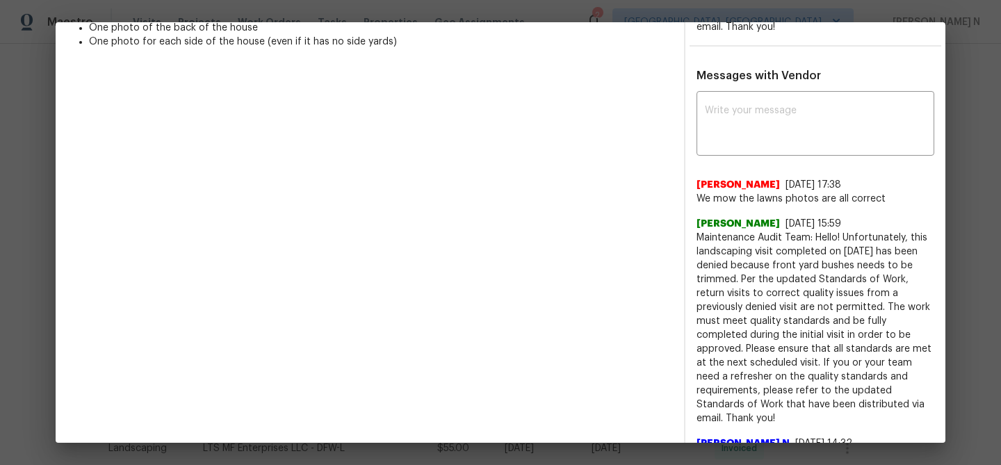
click at [733, 236] on span "Maintenance Audit Team: Hello! Unfortunately, this landscaping visit completed …" at bounding box center [815, 328] width 238 height 195
drag, startPoint x: 733, startPoint y: 236, endPoint x: 820, endPoint y: 236, distance: 87.6
click at [820, 236] on span "Maintenance Audit Team: Hello! Unfortunately, this landscaping visit completed …" at bounding box center [815, 328] width 238 height 195
copy span "Maintenance Audit Team: Hello!"
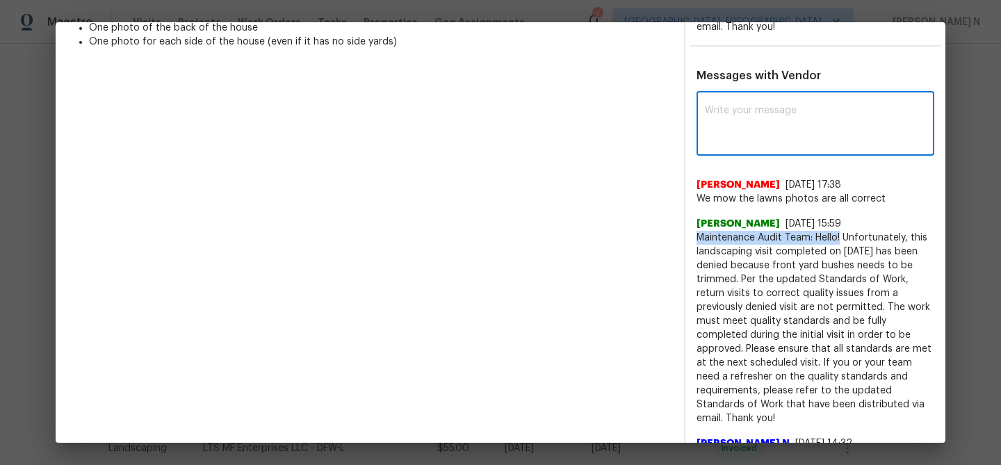
click at [796, 125] on textarea at bounding box center [815, 125] width 221 height 39
paste textarea "Maintenance Audit Team: Hello!"
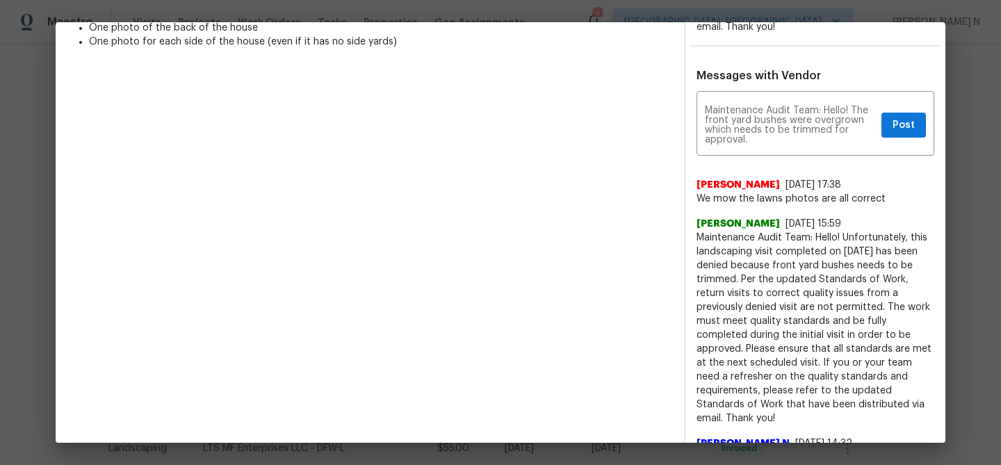
drag, startPoint x: 742, startPoint y: 279, endPoint x: 861, endPoint y: 399, distance: 169.1
click at [861, 399] on span "Maintenance Audit Team: Hello! Unfortunately, this landscaping visit completed …" at bounding box center [815, 328] width 238 height 195
copy span "Per the updated Standards of Work, return visits to correct quality issues from…"
click at [765, 146] on div "Maintenance Audit Team: Hello! The front yard bushes were overgrown which needs…" at bounding box center [815, 125] width 238 height 61
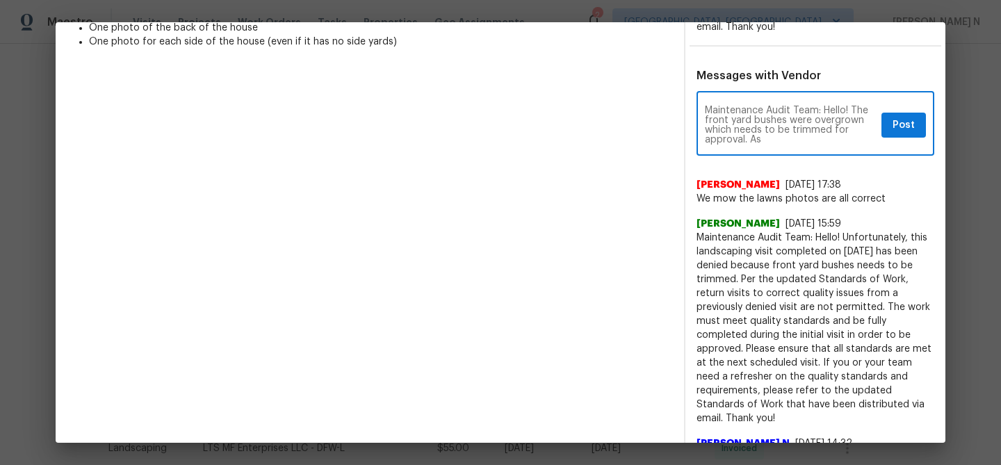
paste textarea "Per the updated Standards of Work, return visits to correct quality issues from…"
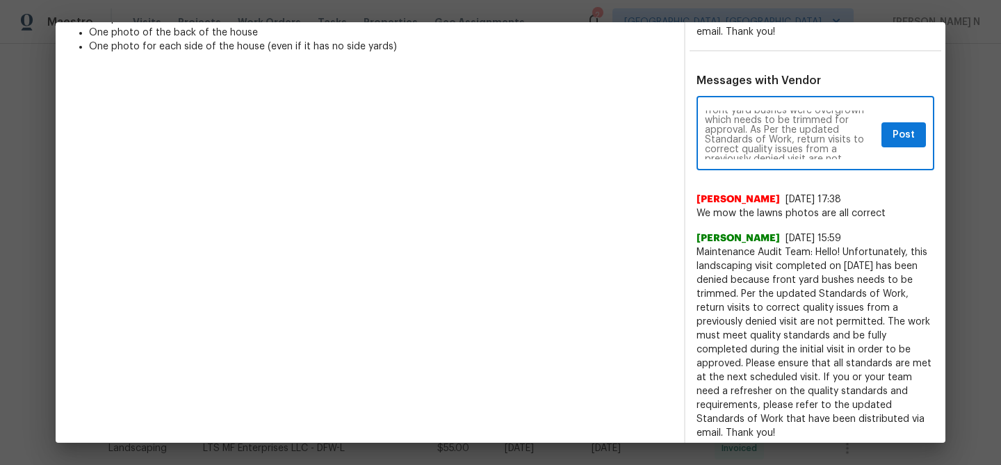
scroll to position [17, 0]
click at [769, 127] on textarea "Maintenance Audit Team: Hello! The front yard bushes were overgrown which needs…" at bounding box center [790, 135] width 171 height 49
type textarea "Maintenance Audit Team: Hello! The front yard bushes were overgrown which needs…"
click at [911, 135] on span "Post" at bounding box center [903, 134] width 22 height 17
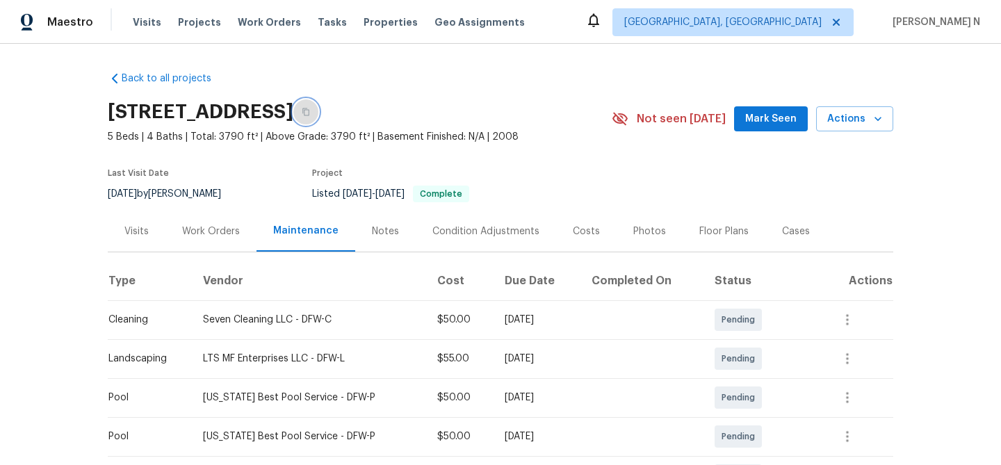
click at [310, 113] on icon "button" at bounding box center [306, 112] width 8 height 8
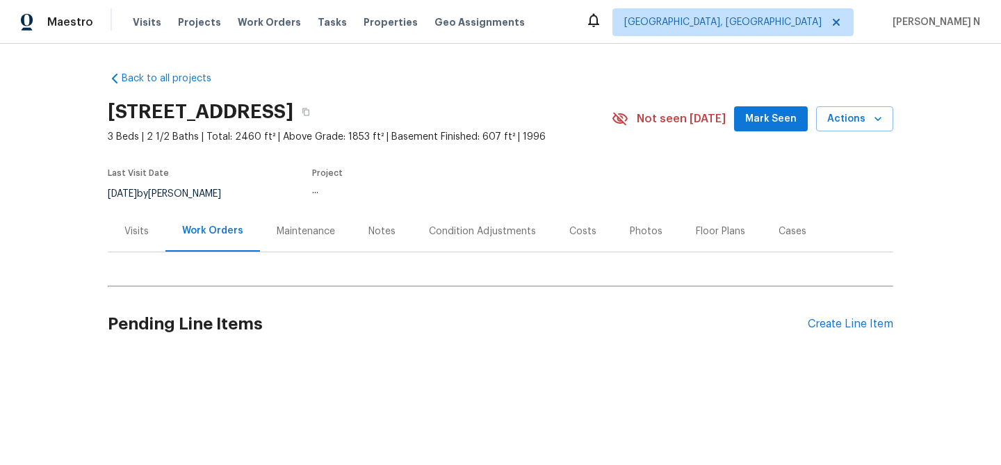
click at [287, 239] on div "Back to all projects 114 Canterfield Rd, Cary, NC 27513 3 Beds | 2 1/2 Baths | …" at bounding box center [500, 213] width 785 height 307
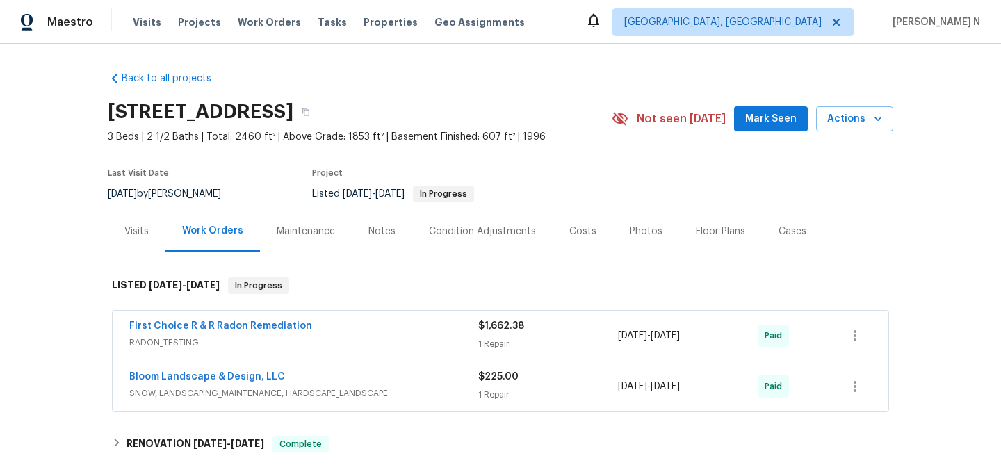
click at [329, 242] on div "Maintenance" at bounding box center [306, 231] width 92 height 41
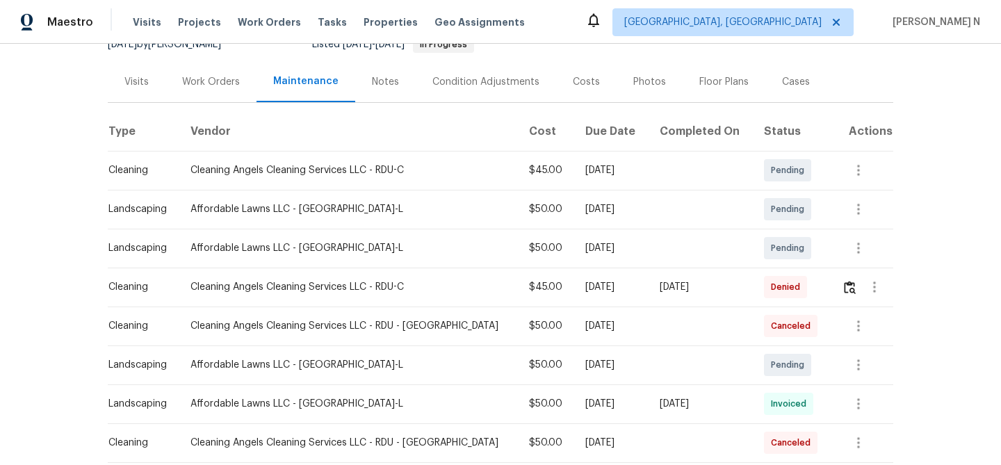
scroll to position [158, 0]
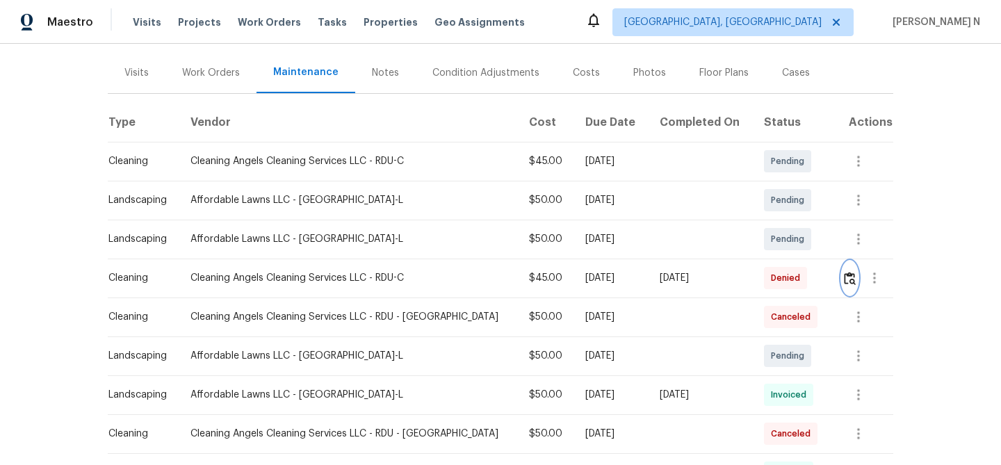
click at [844, 281] on img "button" at bounding box center [850, 278] width 12 height 13
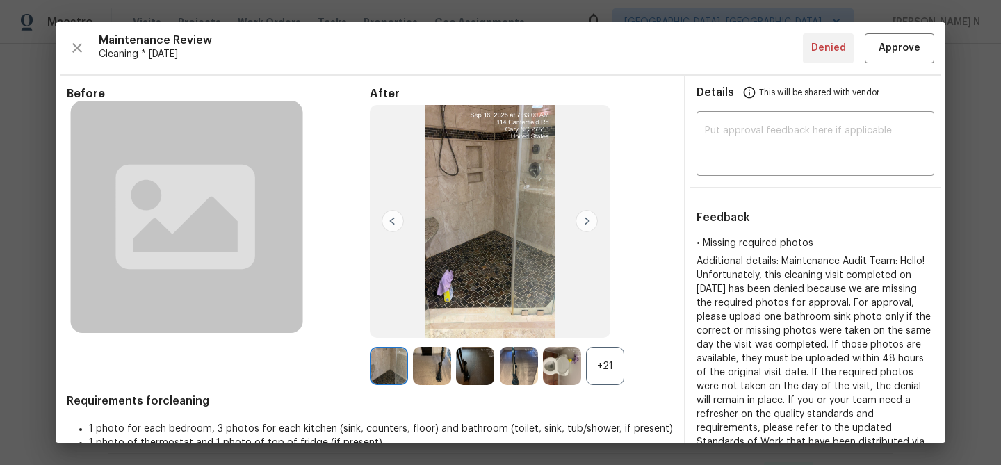
click at [601, 376] on div "+21" at bounding box center [605, 366] width 38 height 38
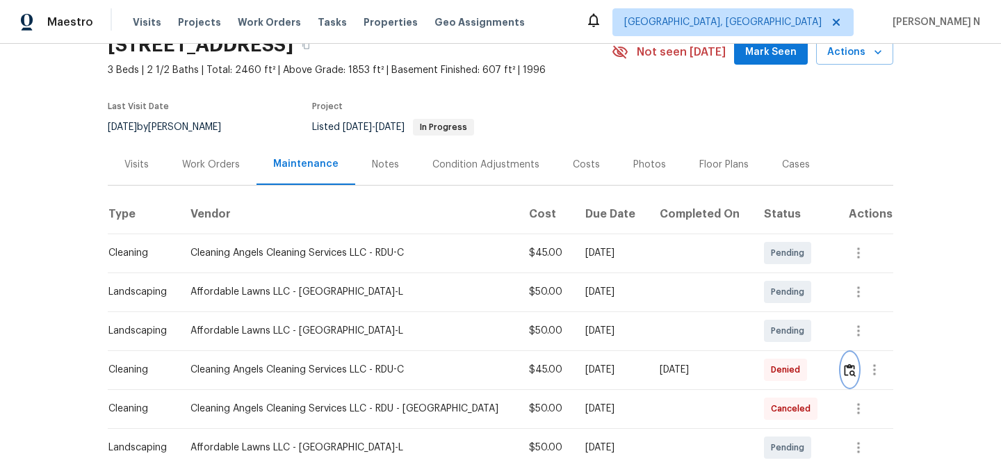
scroll to position [97, 0]
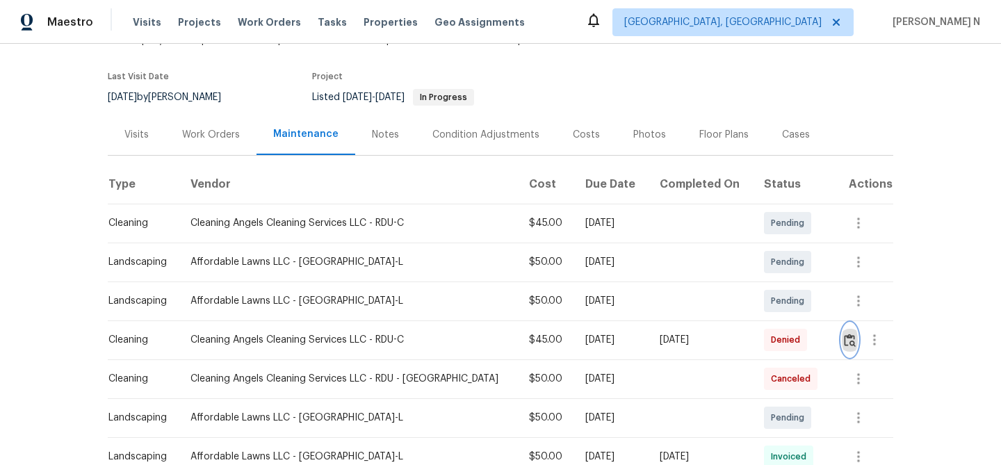
click at [844, 336] on img "button" at bounding box center [850, 340] width 12 height 13
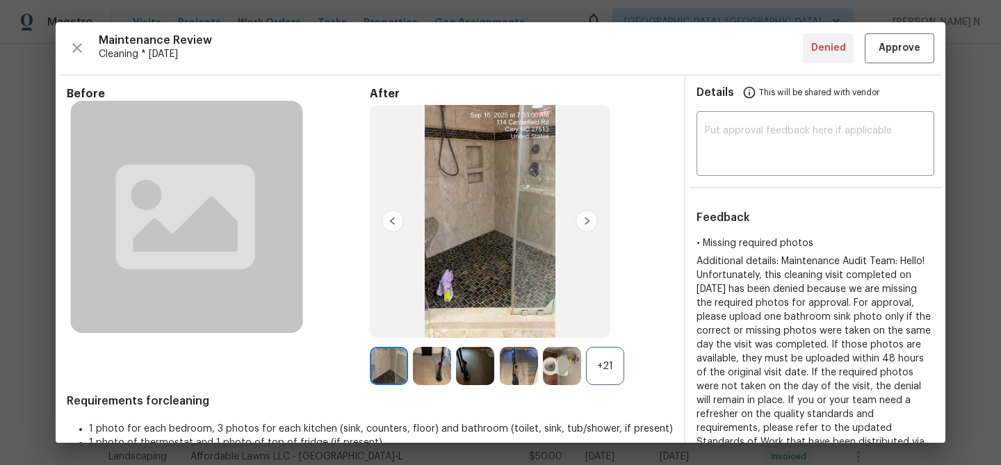
click at [601, 364] on div "+21" at bounding box center [605, 366] width 38 height 38
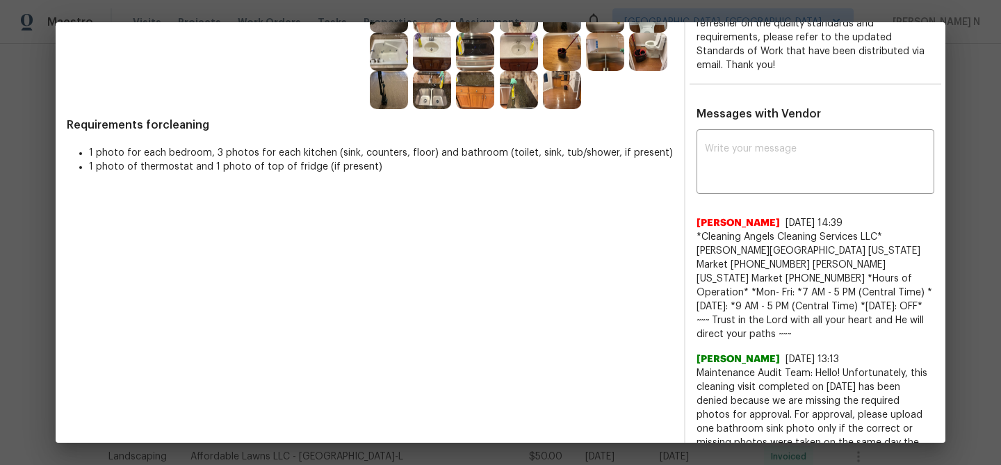
scroll to position [392, 0]
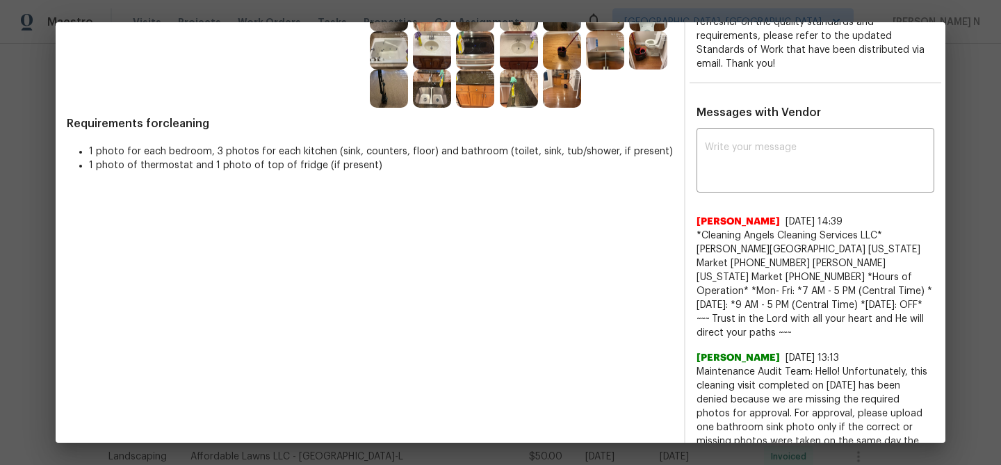
click at [735, 365] on span "Maintenance Audit Team: Hello! Unfortunately, this cleaning visit completed on …" at bounding box center [815, 462] width 238 height 195
drag, startPoint x: 735, startPoint y: 359, endPoint x: 817, endPoint y: 359, distance: 82.7
click at [817, 365] on span "Maintenance Audit Team: Hello! Unfortunately, this cleaning visit completed on …" at bounding box center [815, 462] width 238 height 195
copy span "Maintenance Audit Team: Hello!"
click at [776, 170] on textarea at bounding box center [815, 161] width 221 height 39
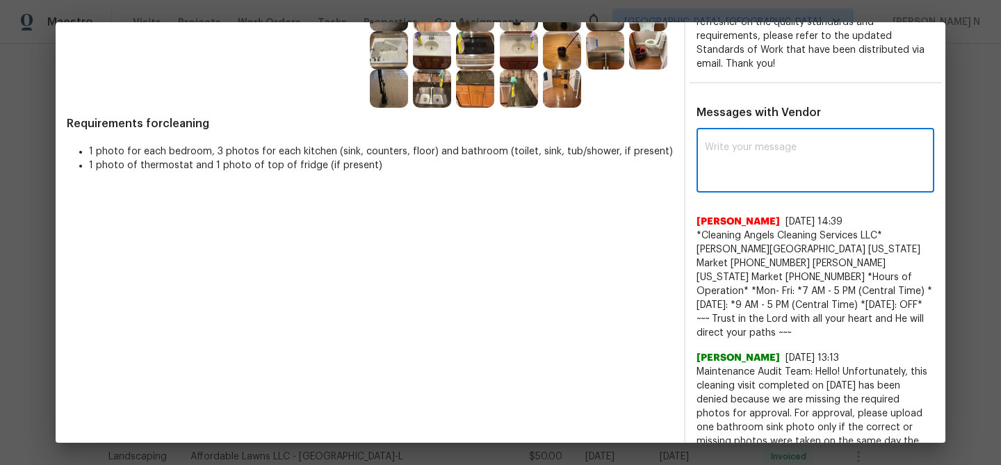
paste textarea "Maintenance Audit Team: Hello!"
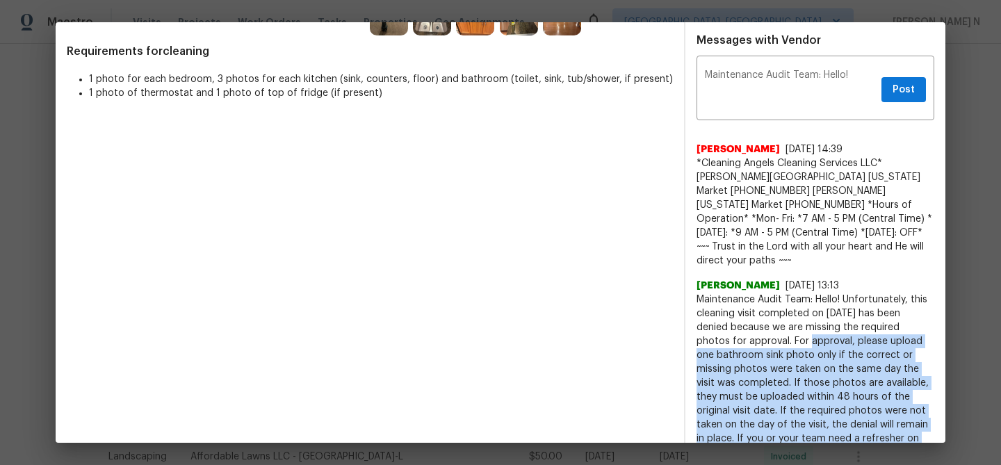
scroll to position [505, 0]
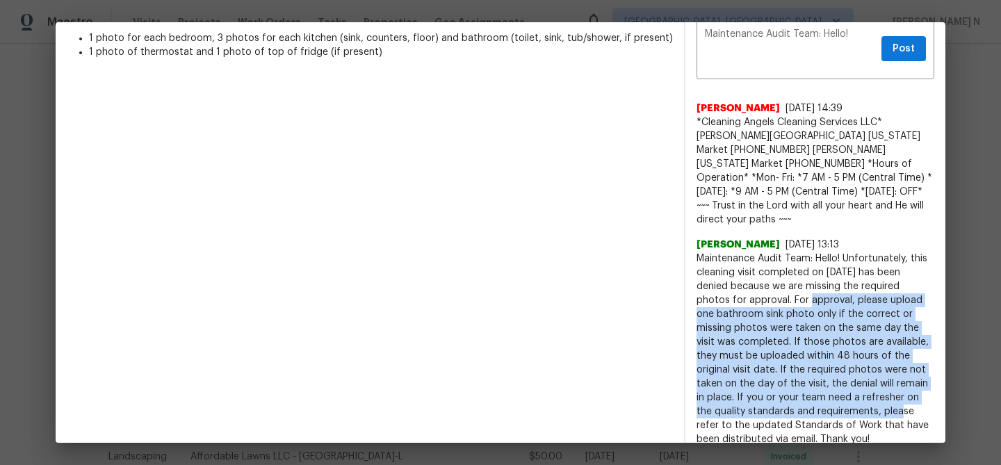
drag, startPoint x: 757, startPoint y: 348, endPoint x: 844, endPoint y: 423, distance: 114.9
click at [844, 423] on span "Maintenance Audit Team: Hello! Unfortunately, this cleaning visit completed on …" at bounding box center [815, 349] width 238 height 195
copy span "For approval, please upload one bathroom sink photo only if the correct or miss…"
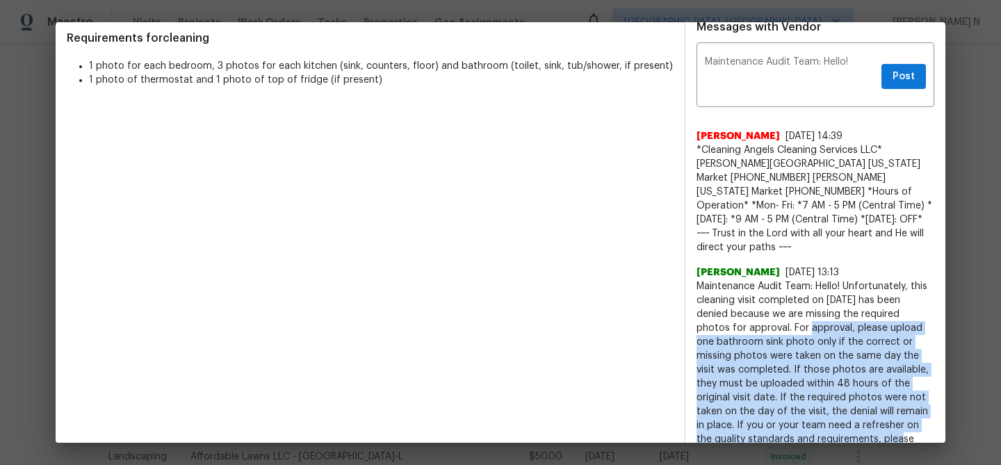
scroll to position [443, 0]
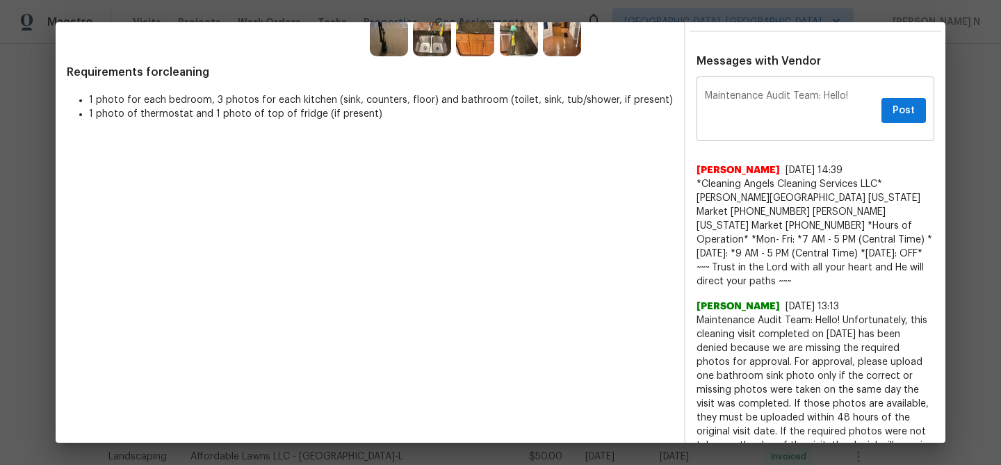
click at [860, 97] on textarea "Maintenance Audit Team: Hello!" at bounding box center [790, 110] width 171 height 39
paste textarea "For approval, please upload one bathroom sink photo only if the correct or miss…"
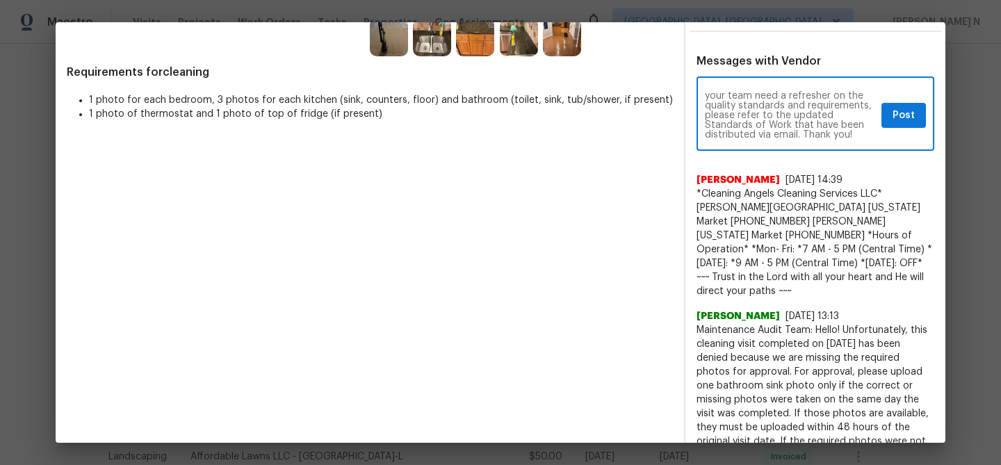
scroll to position [0, 0]
click at [760, 105] on textarea "Maintenance Audit Team: Hello! For approval, please upload one bathroom sink ph…" at bounding box center [790, 115] width 171 height 49
drag, startPoint x: 760, startPoint y: 105, endPoint x: 785, endPoint y: 105, distance: 25.0
click at [785, 105] on textarea "Maintenance Audit Team: Hello! For approval, please upload one bathroom sink ph…" at bounding box center [790, 115] width 171 height 49
click at [746, 104] on textarea "Maintenance Audit Team: Hello! For approval, we need one bathroom sink photo on…" at bounding box center [790, 115] width 171 height 49
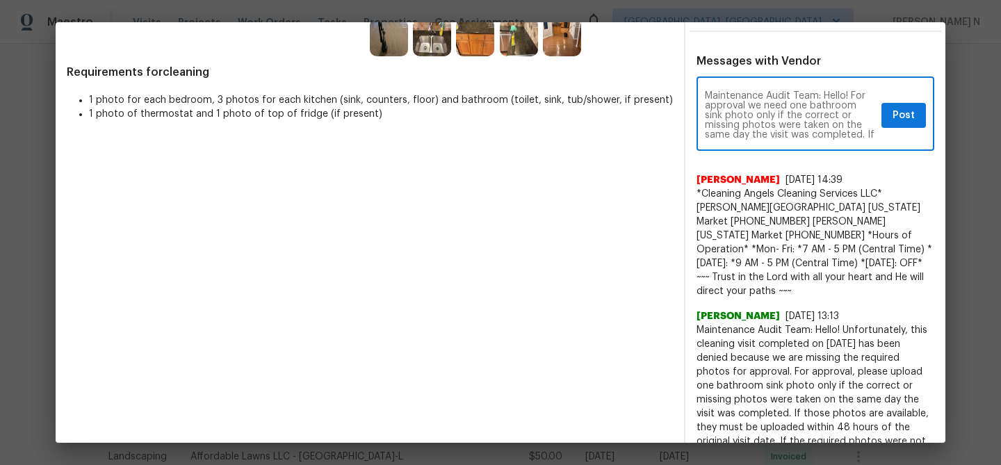
type textarea "Maintenance Audit Team: Hello! For approval we need one bathroom sink photo onl…"
click at [908, 117] on span "Post" at bounding box center [903, 115] width 22 height 17
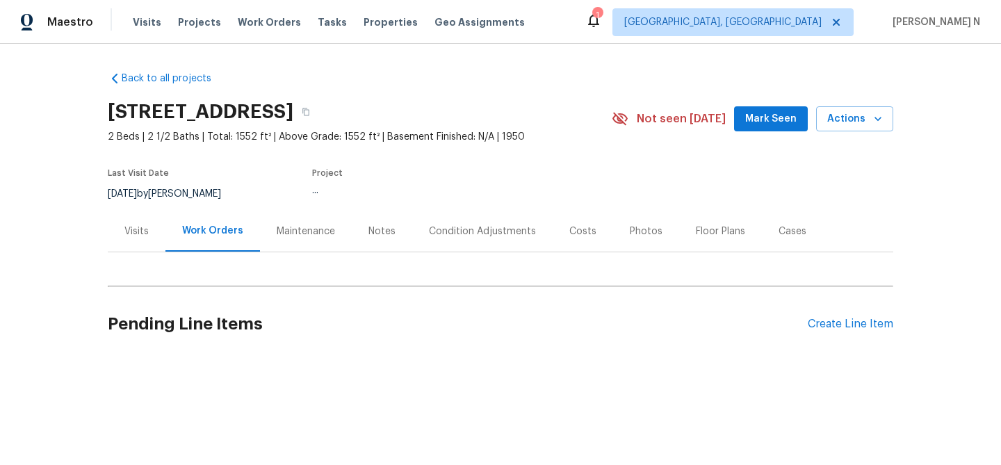
click at [285, 231] on div "Maintenance" at bounding box center [306, 231] width 58 height 14
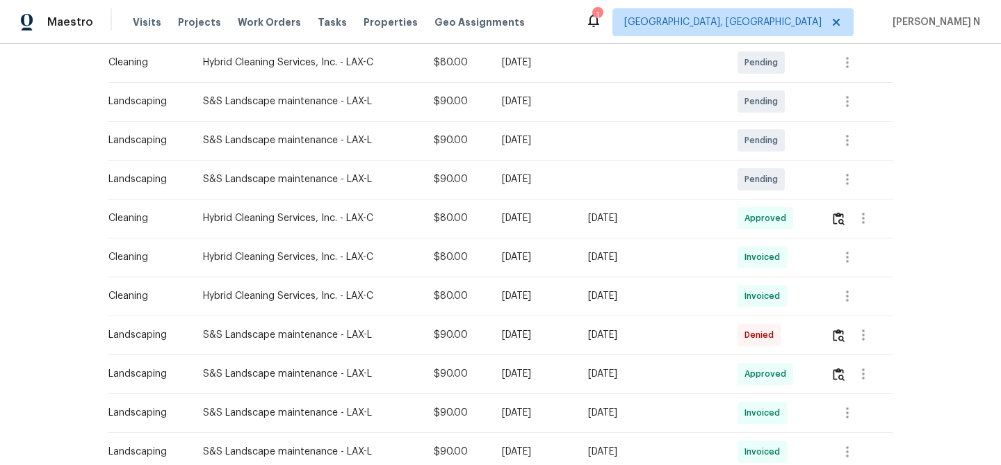
scroll to position [279, 0]
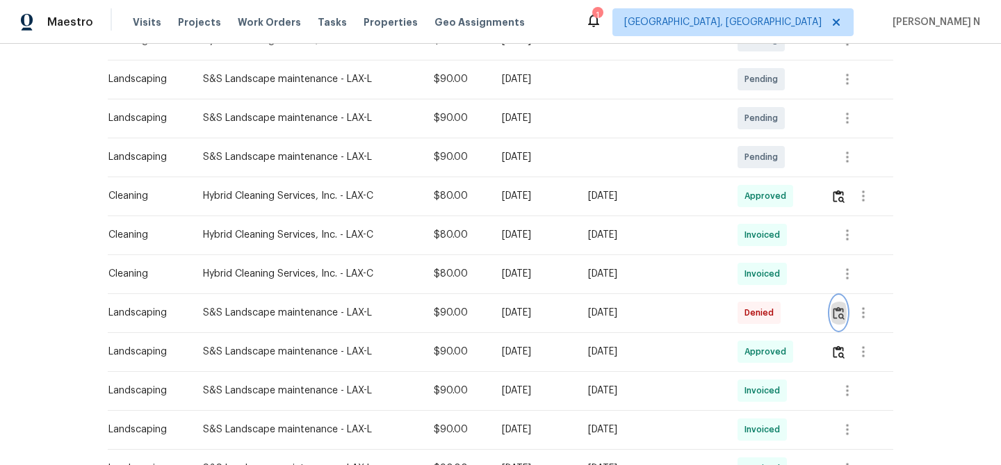
click at [842, 317] on img "button" at bounding box center [839, 312] width 12 height 13
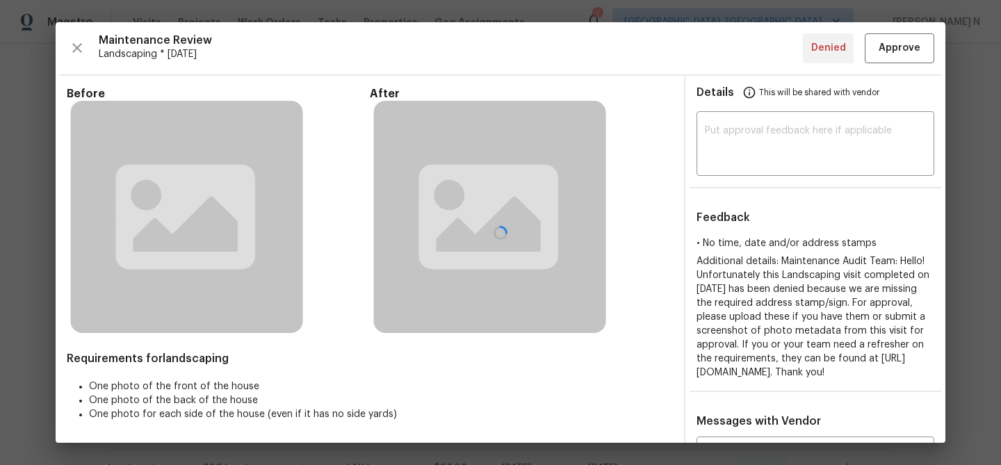
click at [605, 370] on div at bounding box center [501, 232] width 890 height 420
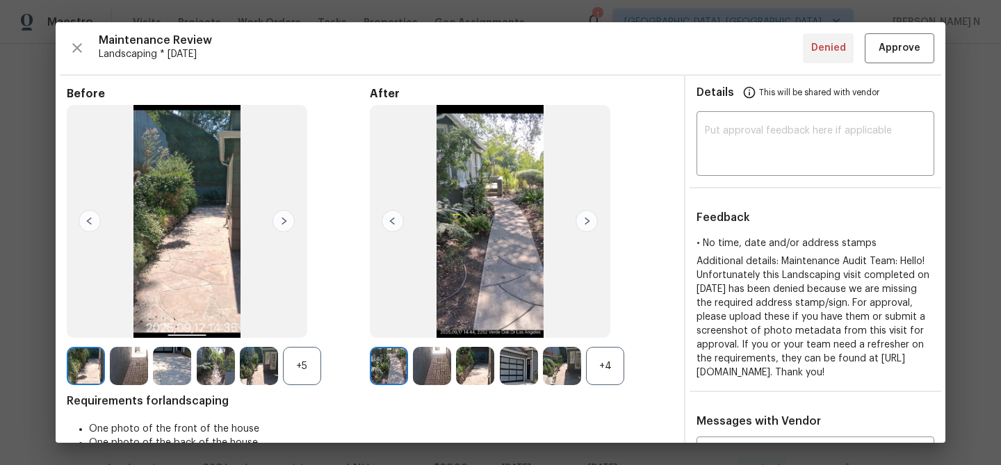
click at [595, 368] on div "+4" at bounding box center [605, 366] width 38 height 38
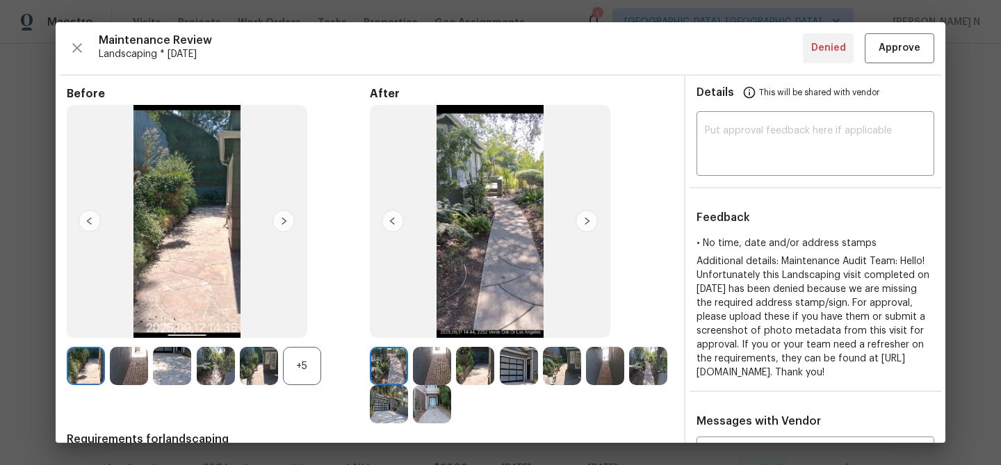
click at [303, 368] on div "+5" at bounding box center [302, 366] width 38 height 38
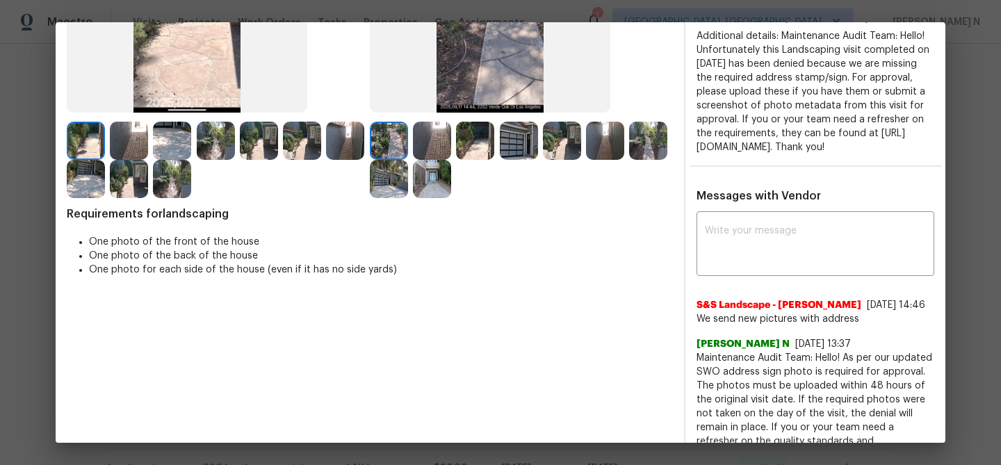
scroll to position [72, 0]
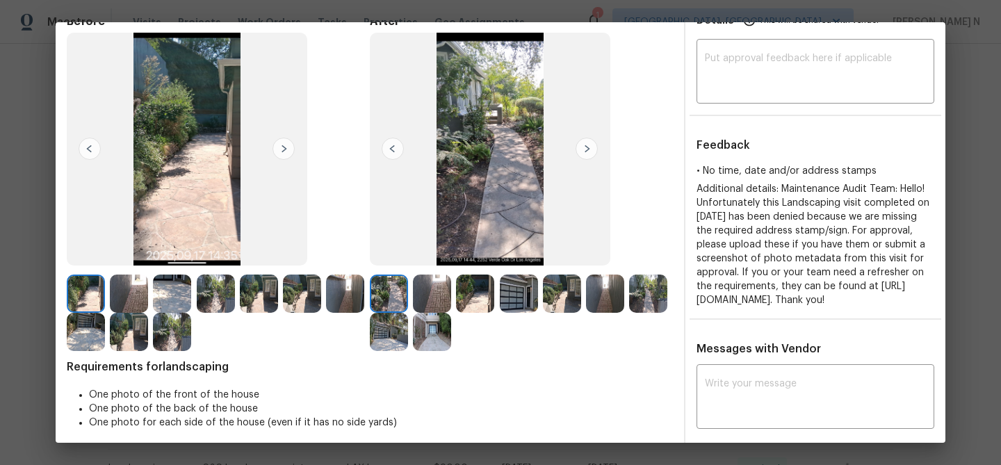
click at [434, 332] on img at bounding box center [432, 332] width 38 height 38
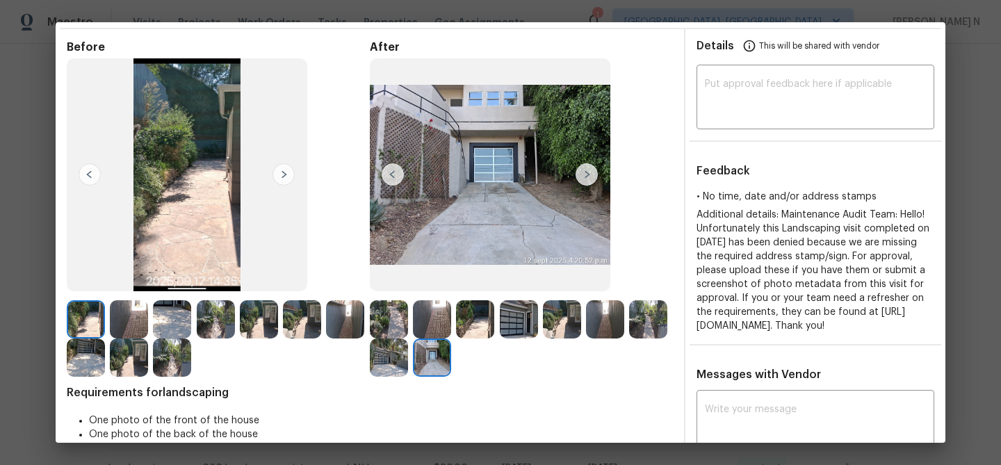
scroll to position [27, 0]
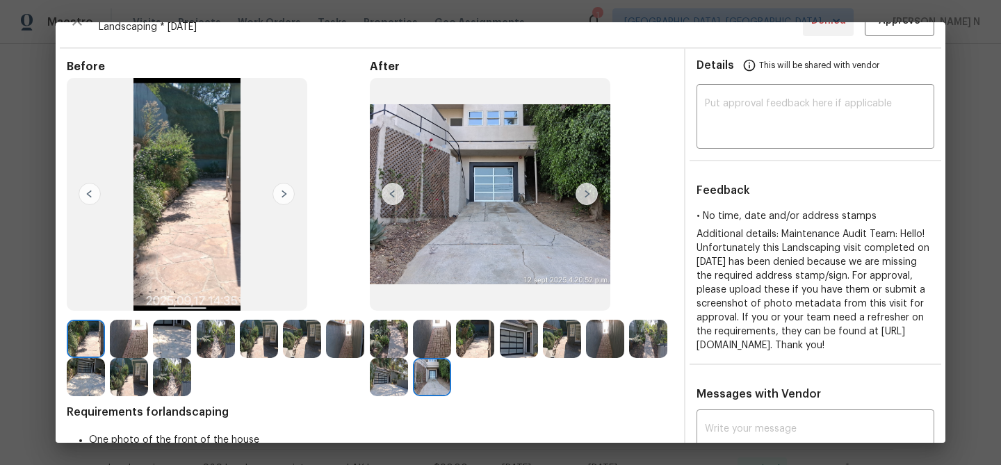
click at [603, 343] on img at bounding box center [605, 339] width 38 height 38
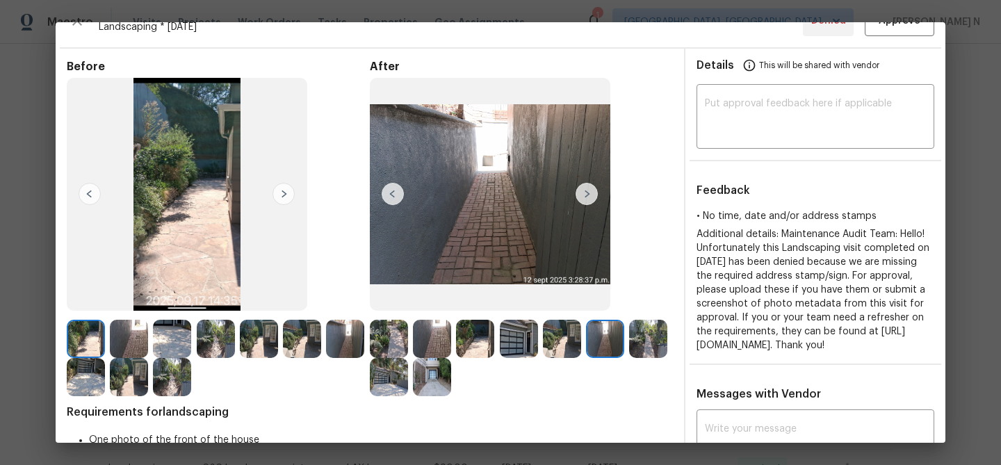
click at [558, 347] on img at bounding box center [562, 339] width 38 height 38
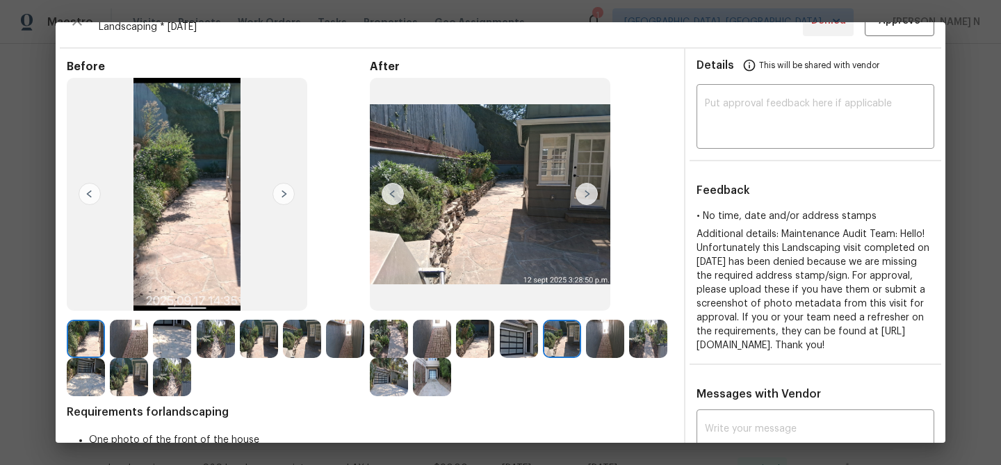
click at [523, 345] on img at bounding box center [519, 339] width 38 height 38
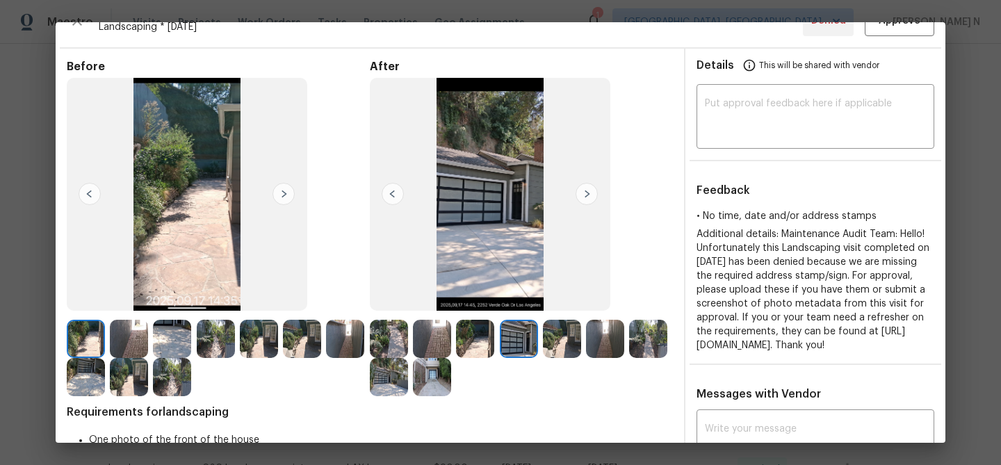
click at [471, 344] on img at bounding box center [475, 339] width 38 height 38
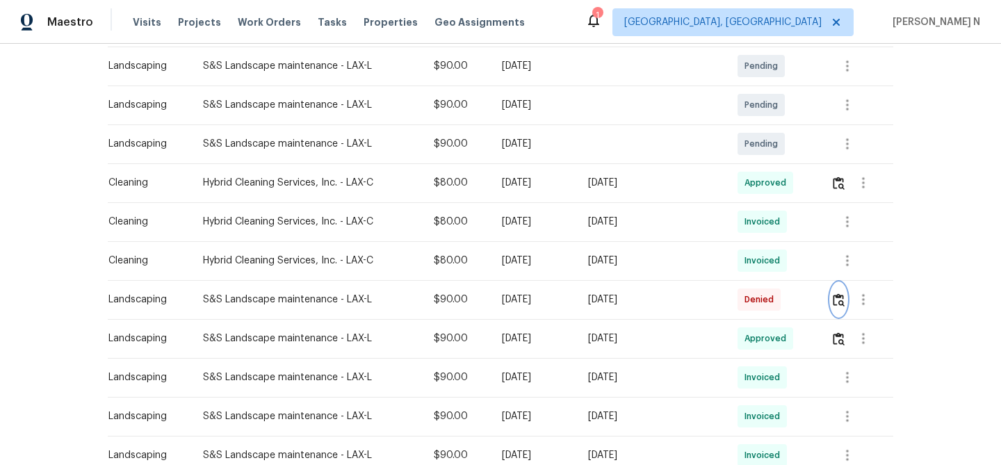
scroll to position [320, 0]
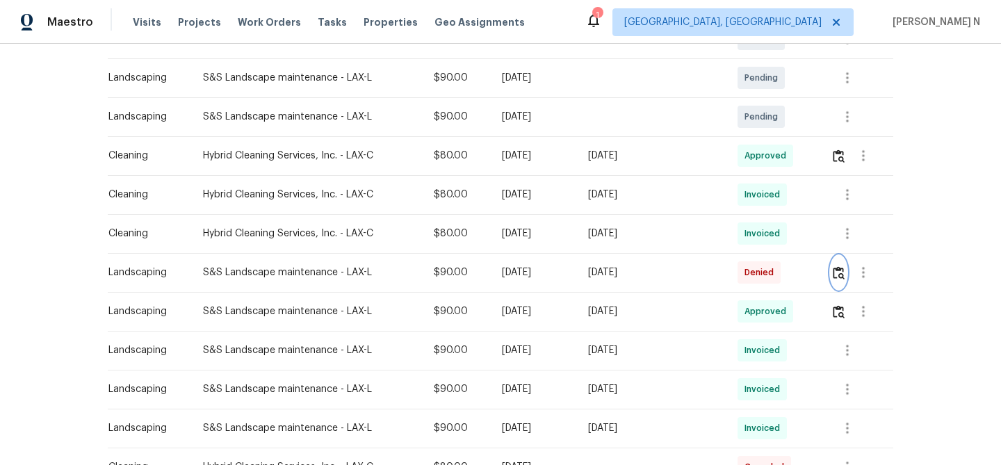
click at [839, 275] on img "button" at bounding box center [839, 272] width 12 height 13
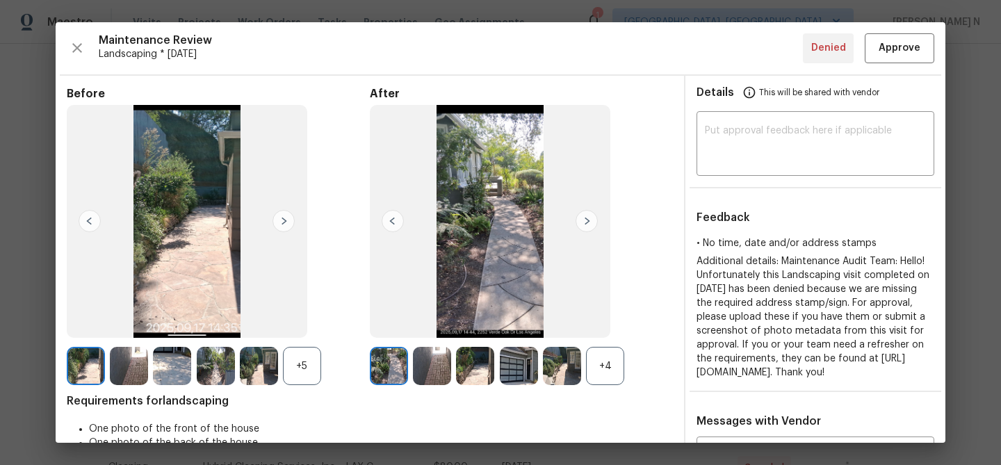
click at [590, 377] on div "+4" at bounding box center [605, 366] width 38 height 38
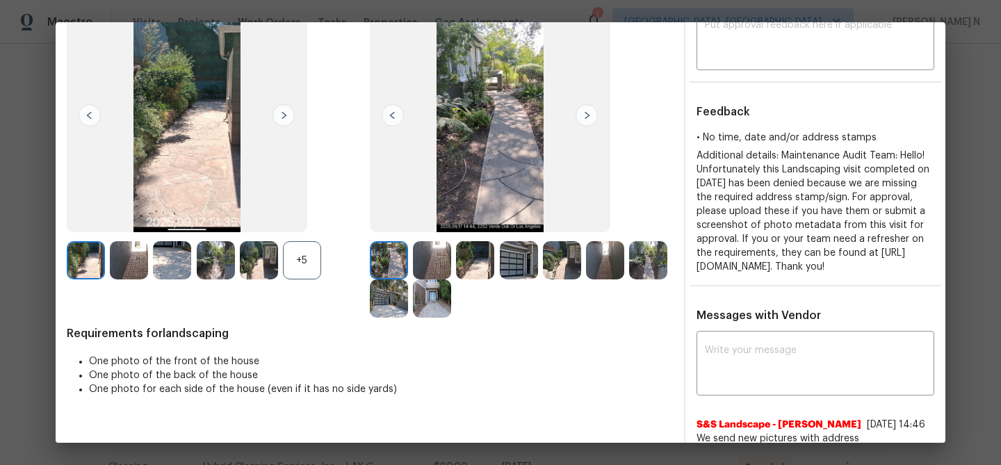
scroll to position [184, 0]
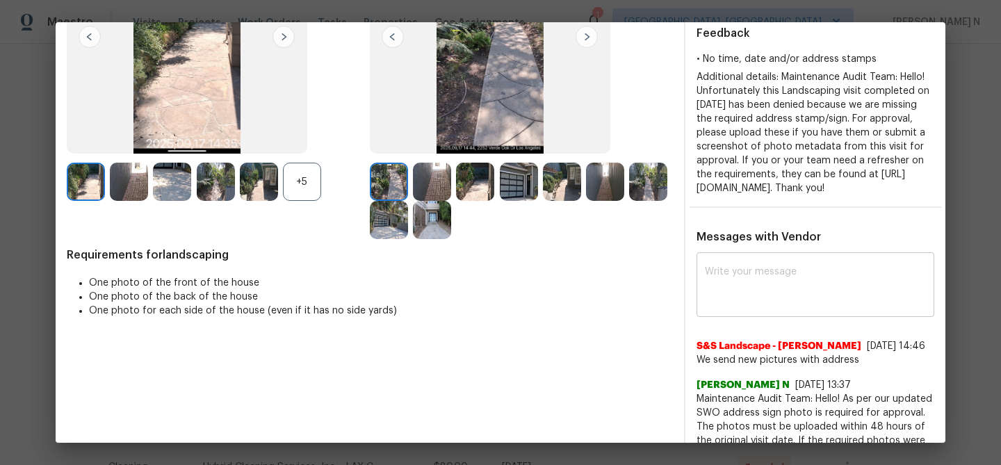
click at [790, 306] on textarea at bounding box center [815, 286] width 221 height 39
paste textarea "Maintenance Audit Team: Hello! As per our updated SWO the photos must be upload…"
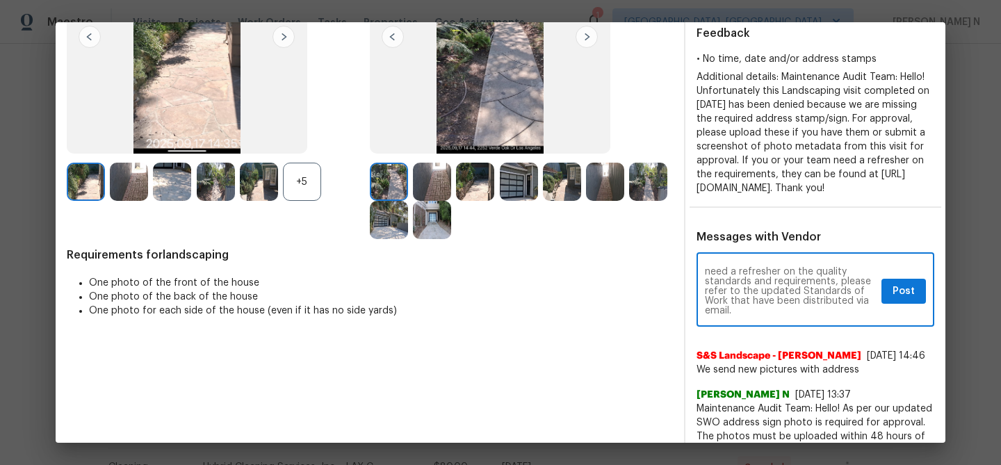
scroll to position [0, 0]
type textarea "Maintenance Audit Team: Hello! As per our updated SWO the photos must be upload…"
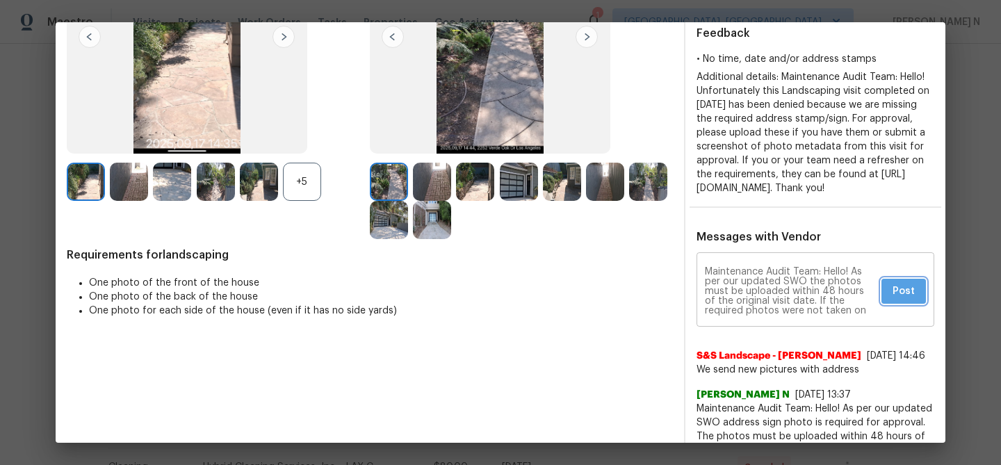
click at [911, 300] on span "Post" at bounding box center [903, 291] width 22 height 17
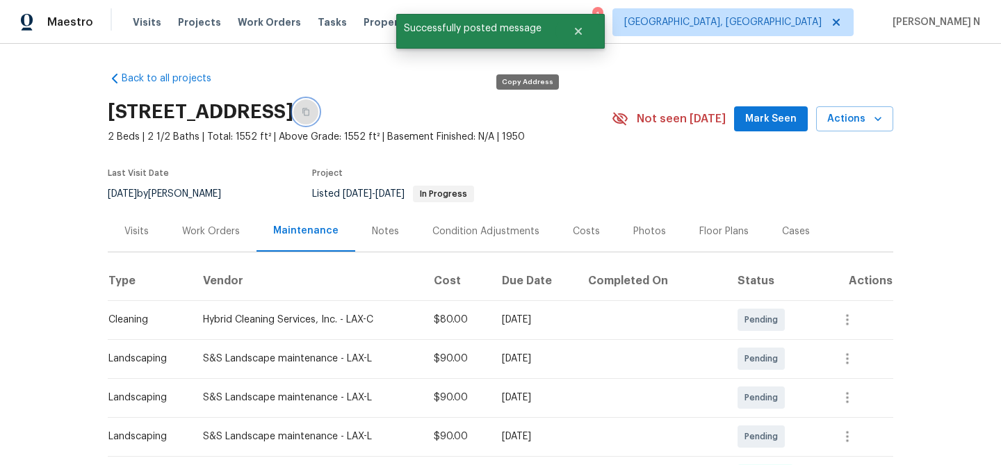
click at [318, 114] on button "button" at bounding box center [305, 111] width 25 height 25
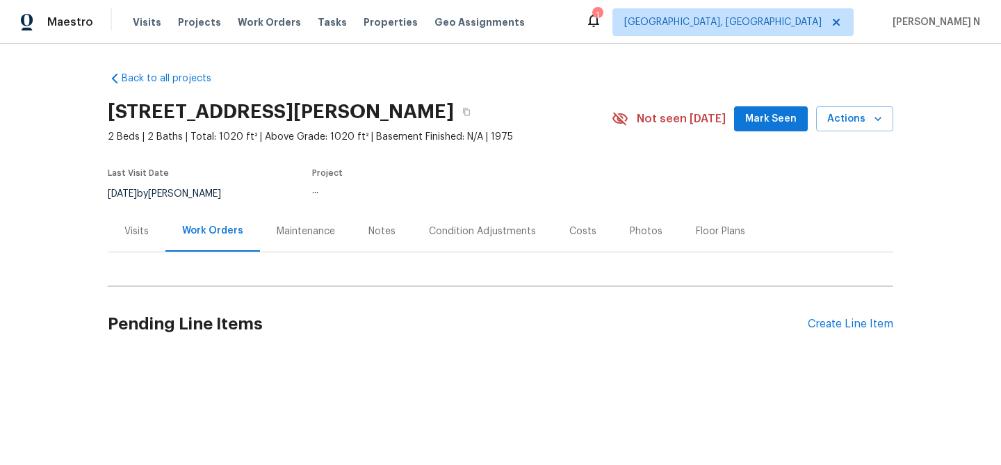
click at [318, 224] on div "Maintenance" at bounding box center [306, 231] width 58 height 14
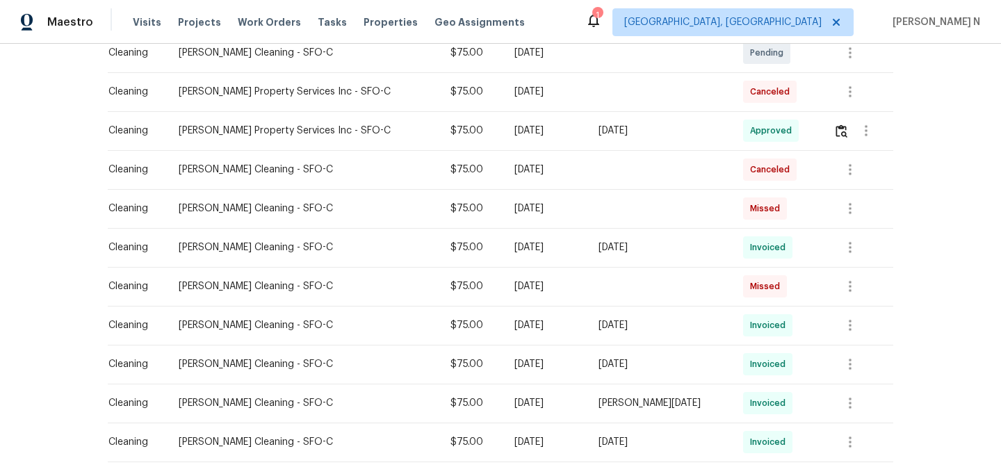
scroll to position [120, 0]
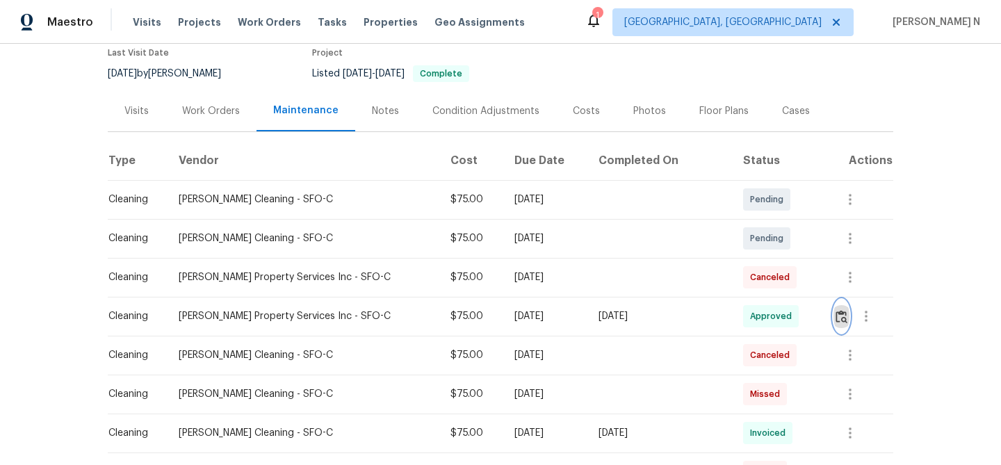
click at [835, 317] on img "button" at bounding box center [841, 316] width 12 height 13
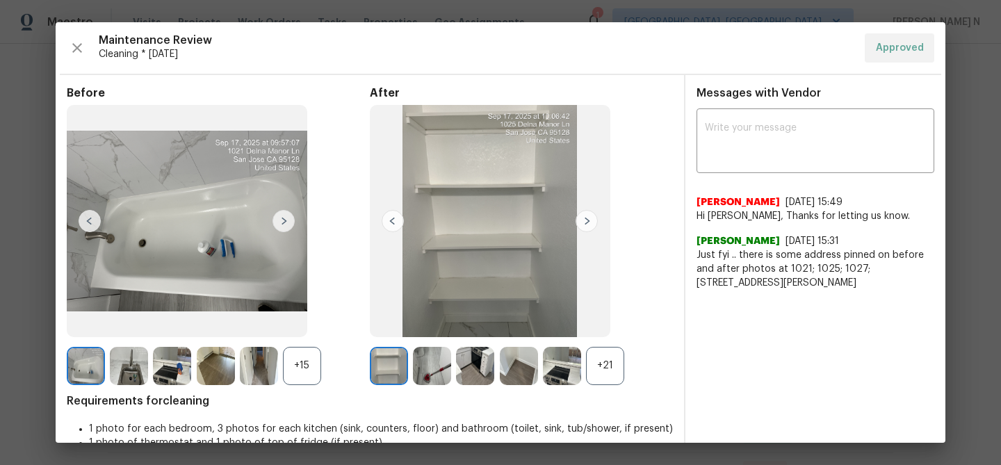
click at [599, 372] on div "+21" at bounding box center [605, 366] width 38 height 38
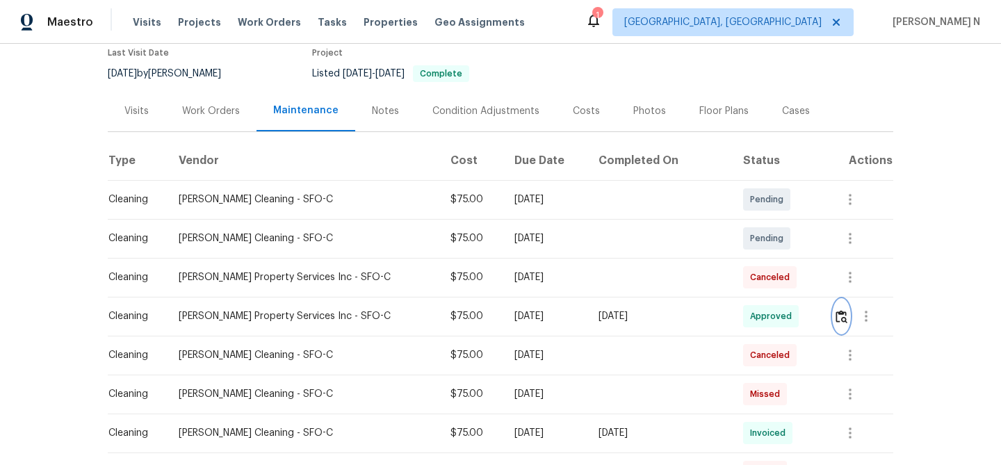
scroll to position [0, 0]
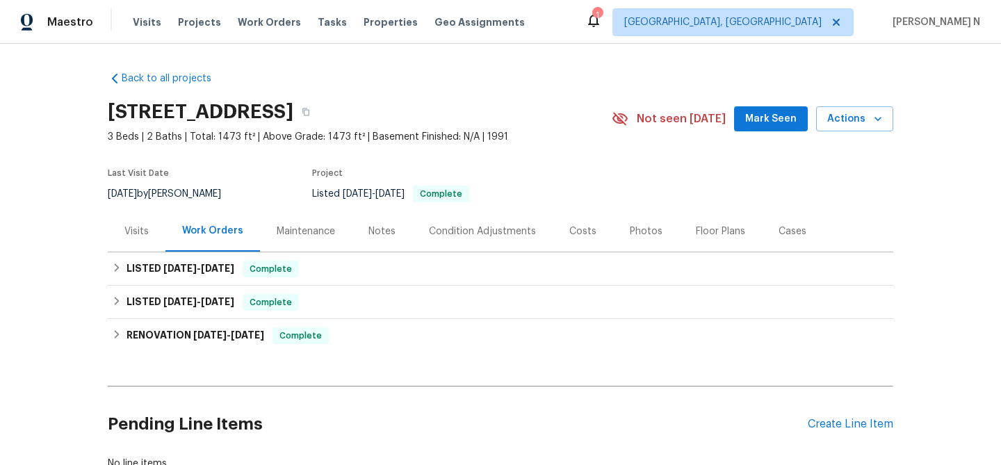
click at [318, 225] on div "Maintenance" at bounding box center [306, 231] width 58 height 14
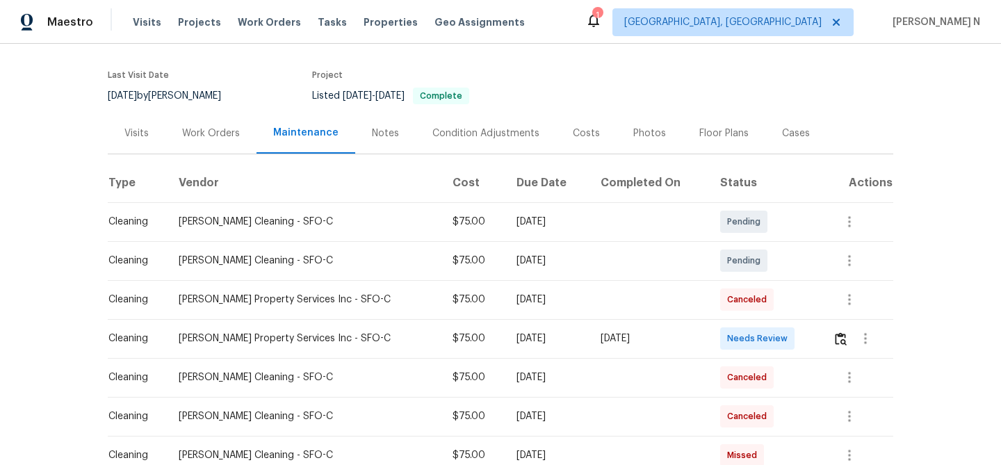
scroll to position [122, 0]
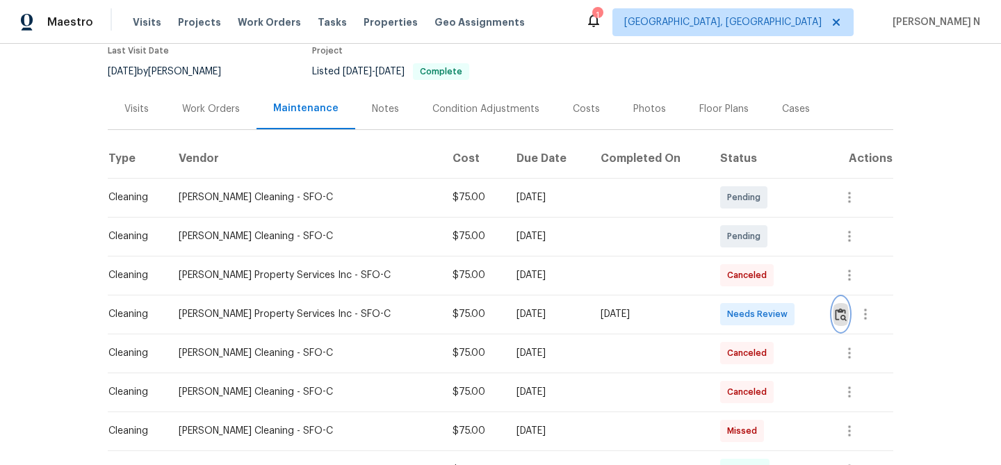
click at [842, 316] on img "button" at bounding box center [841, 314] width 12 height 13
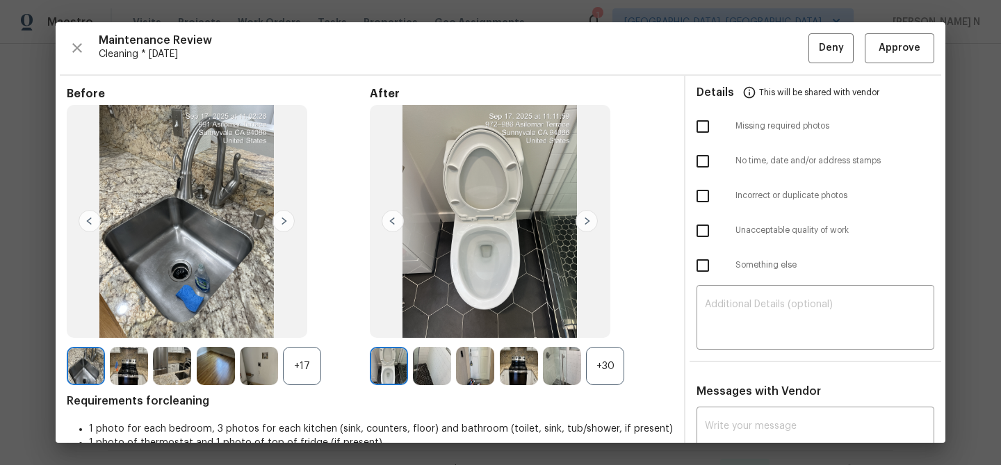
click at [607, 351] on div "+30" at bounding box center [605, 366] width 38 height 38
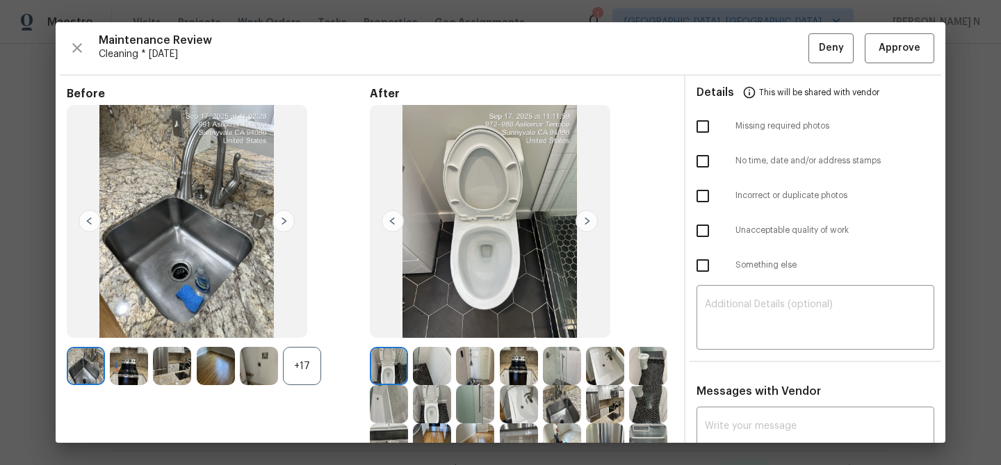
click at [299, 351] on div "+17" at bounding box center [302, 366] width 38 height 38
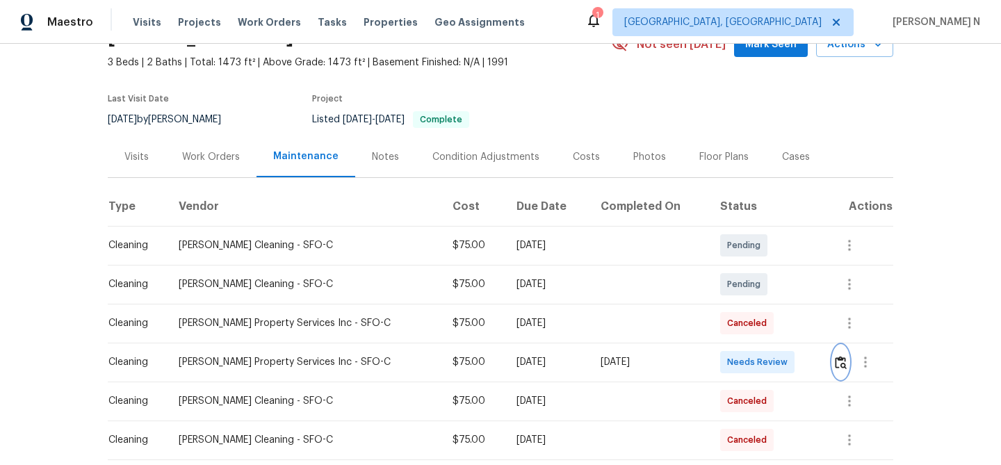
scroll to position [79, 0]
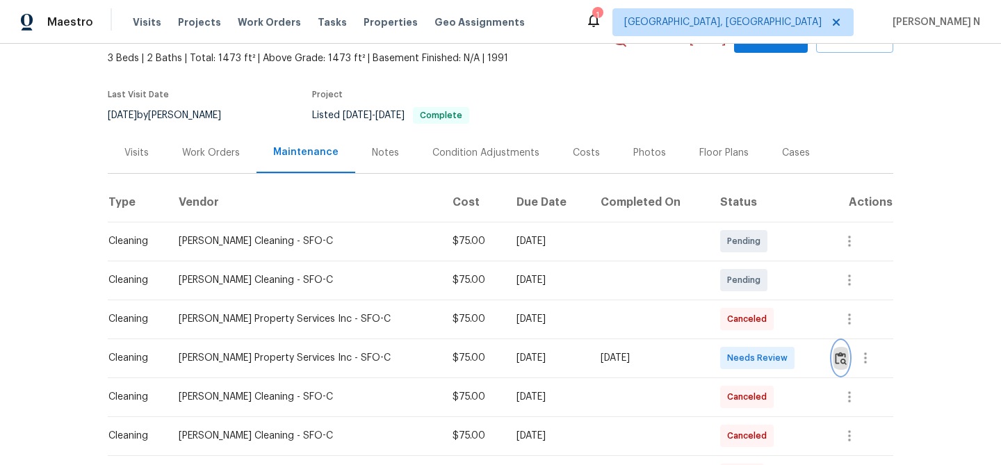
click at [842, 359] on img "button" at bounding box center [841, 358] width 12 height 13
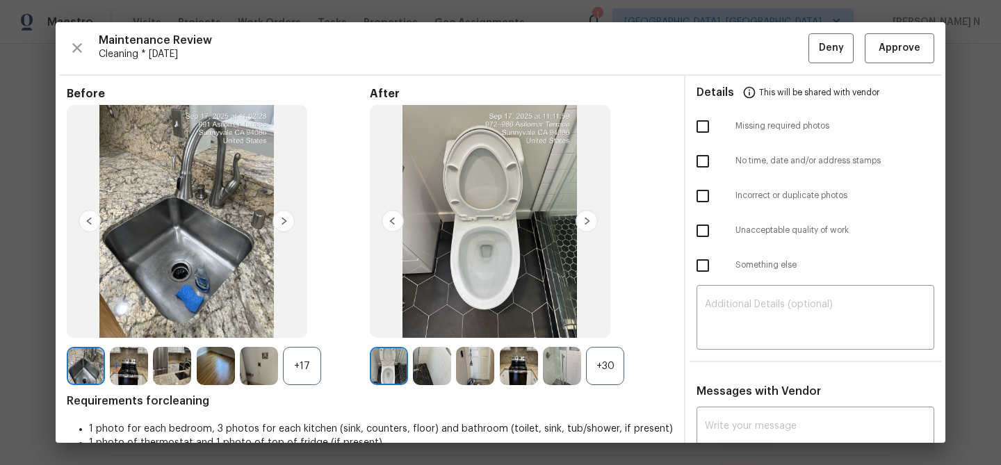
click at [605, 375] on div "+30" at bounding box center [605, 366] width 38 height 38
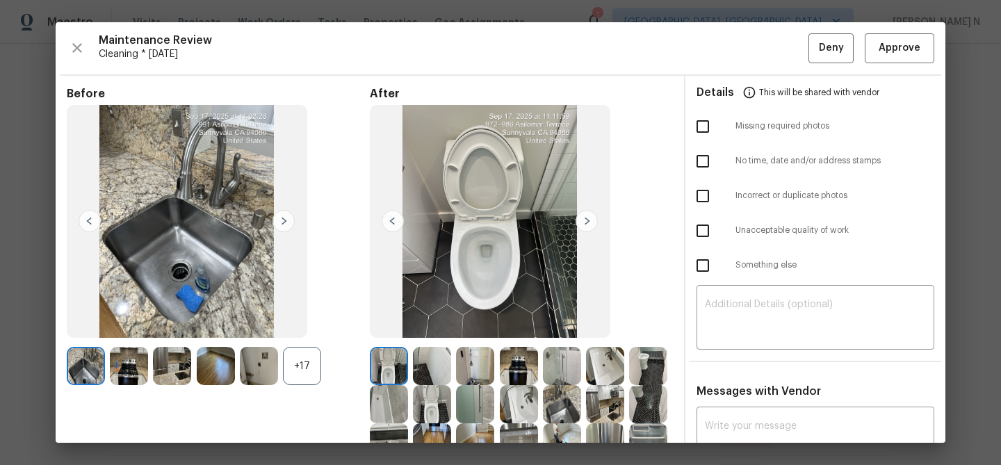
click at [304, 375] on div "+17" at bounding box center [302, 366] width 38 height 38
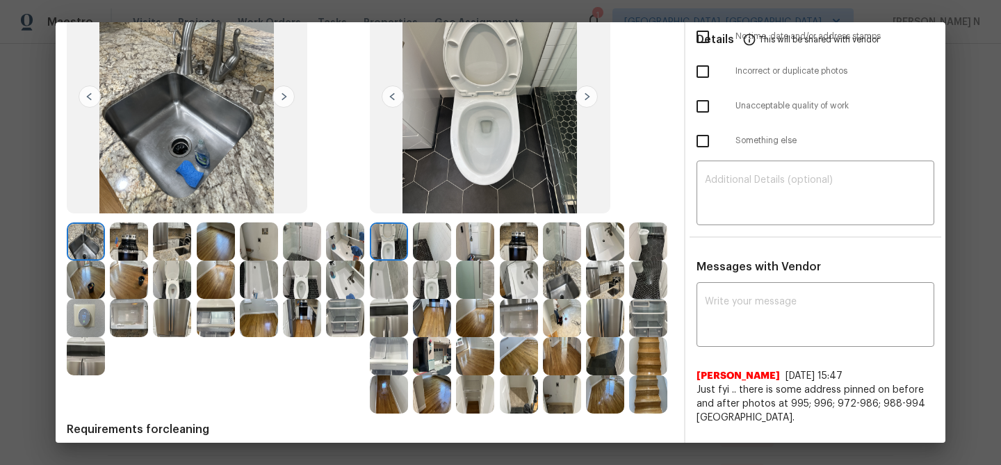
scroll to position [127, 0]
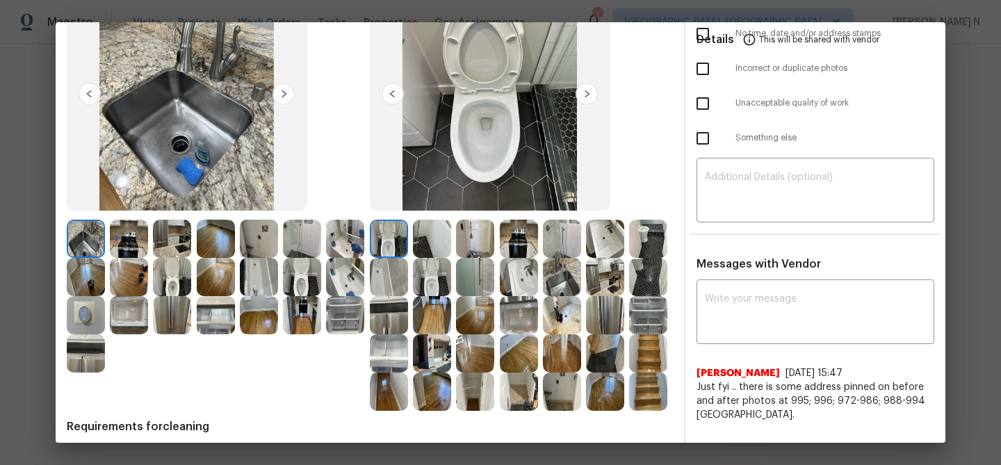
click at [557, 234] on img at bounding box center [562, 239] width 38 height 38
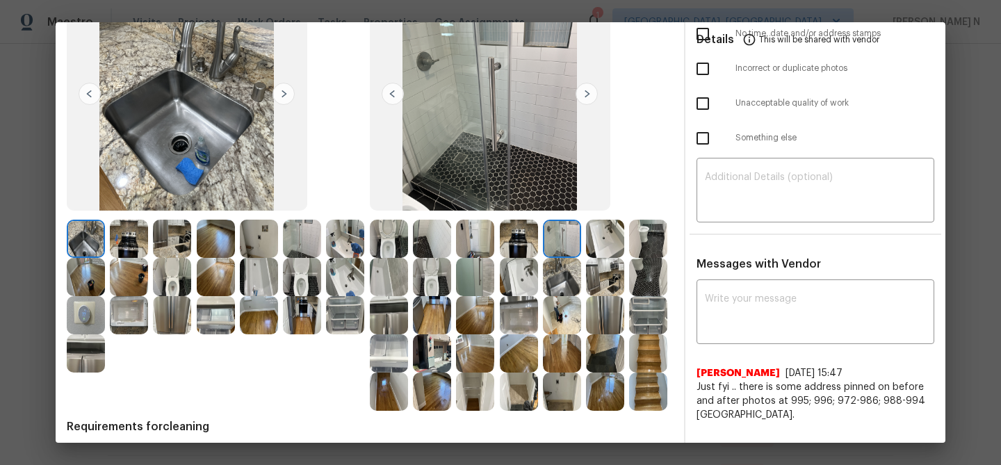
click at [379, 279] on img at bounding box center [389, 277] width 38 height 38
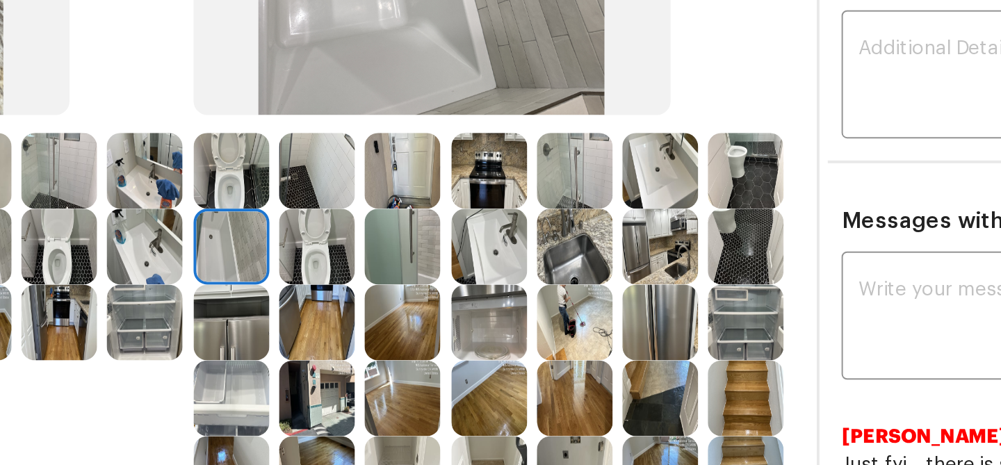
click at [569, 279] on img at bounding box center [562, 277] width 38 height 38
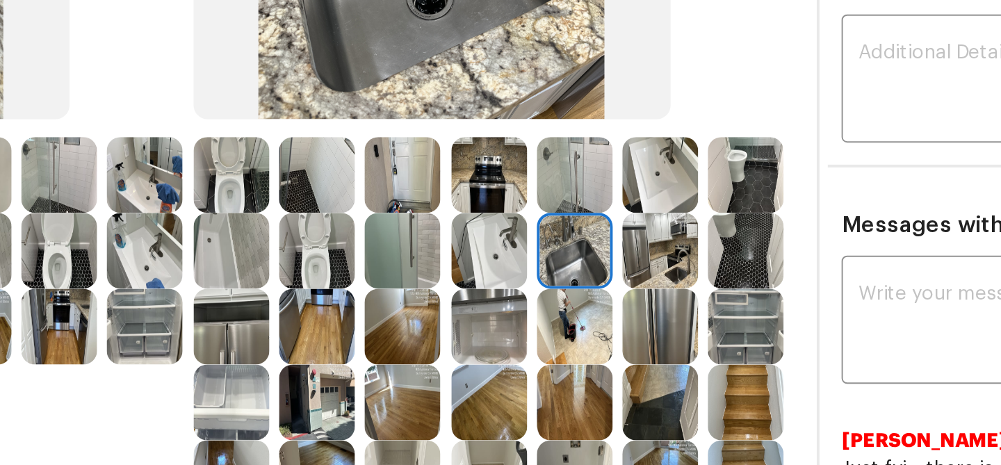
scroll to position [160, 0]
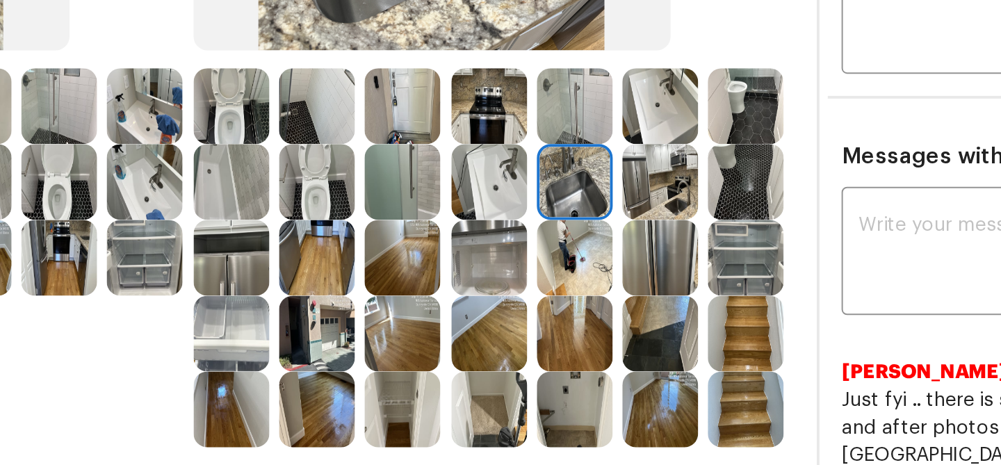
click at [390, 281] on img at bounding box center [389, 282] width 38 height 38
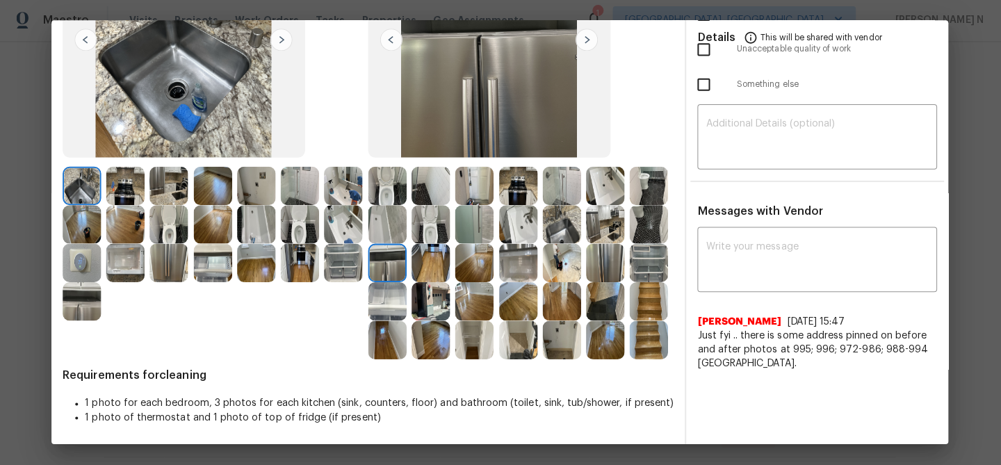
scroll to position [0, 0]
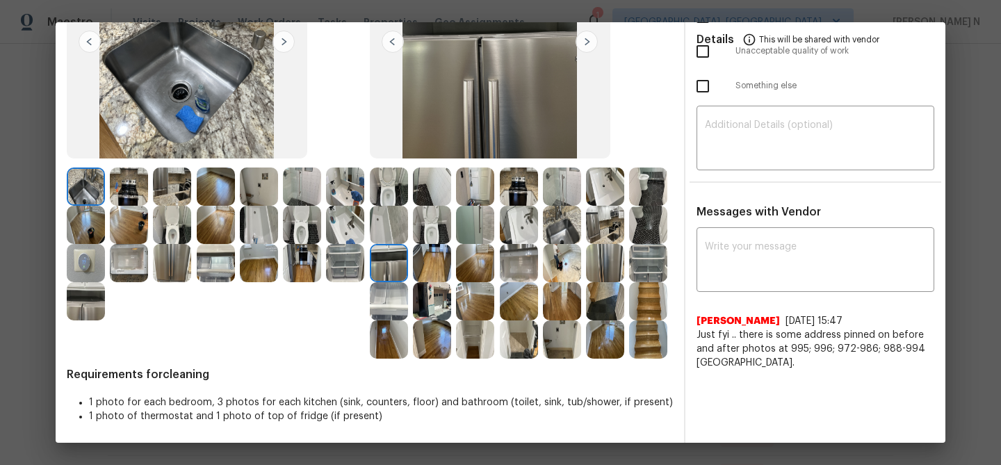
click at [88, 302] on img at bounding box center [86, 301] width 38 height 38
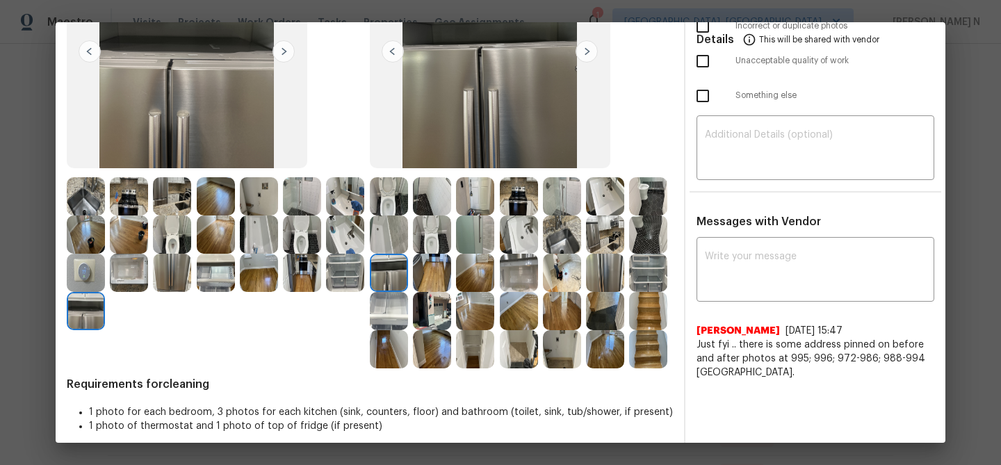
scroll to position [172, 0]
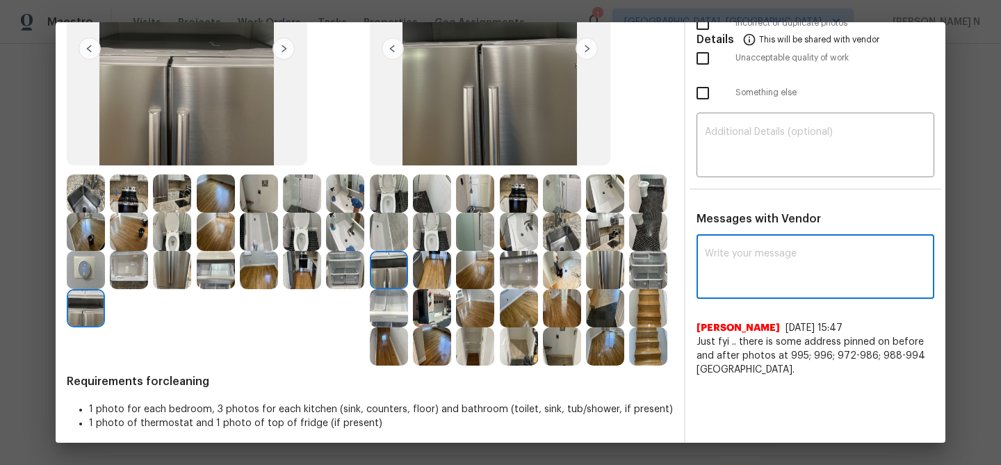
click at [762, 279] on textarea at bounding box center [815, 268] width 221 height 39
paste textarea "Maintenance Audit Team: Hello! Thank you for uploading the photo, after further…"
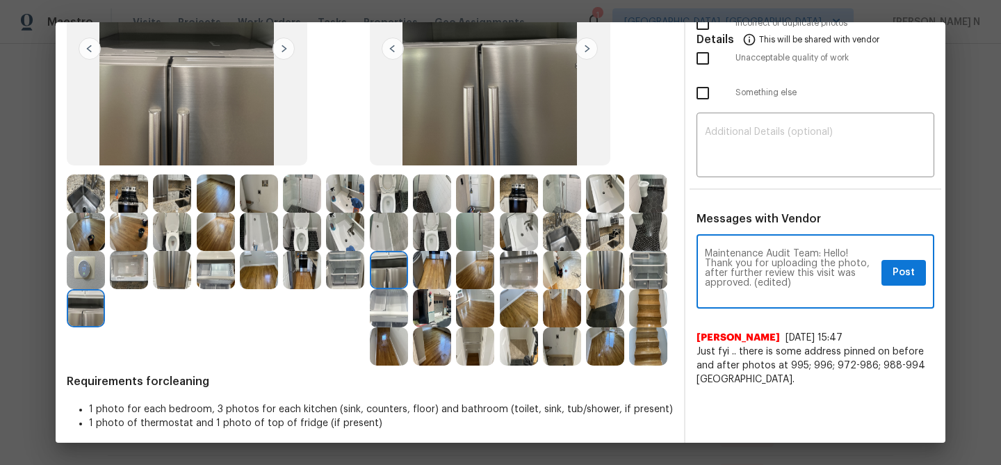
scroll to position [0, 0]
drag, startPoint x: 752, startPoint y: 284, endPoint x: 802, endPoint y: 284, distance: 50.0
click at [802, 284] on textarea "Maintenance Audit Team: Hello! Thank you for uploading the photo, after further…" at bounding box center [790, 273] width 171 height 49
type textarea "Maintenance Audit Team: Hello! Thank you for uploading the photo, after further…"
click at [901, 272] on span "Post" at bounding box center [903, 272] width 22 height 17
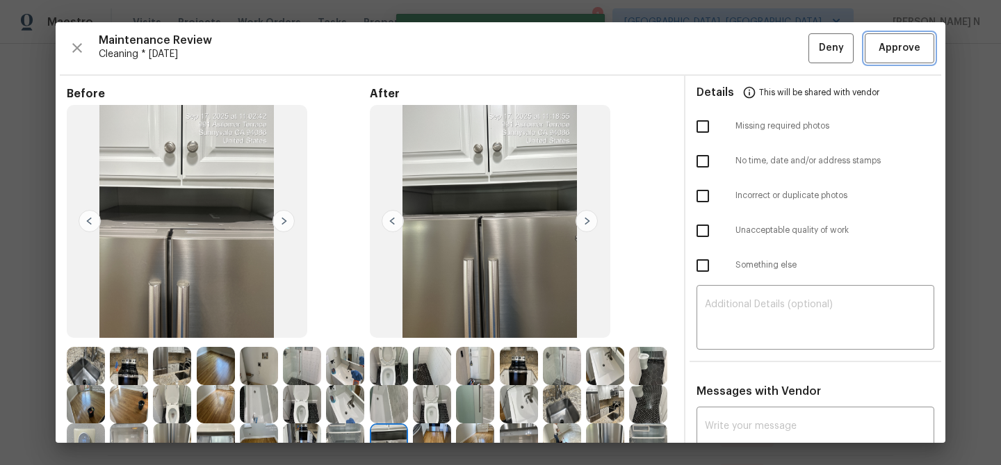
click at [897, 44] on span "Approve" at bounding box center [899, 48] width 42 height 17
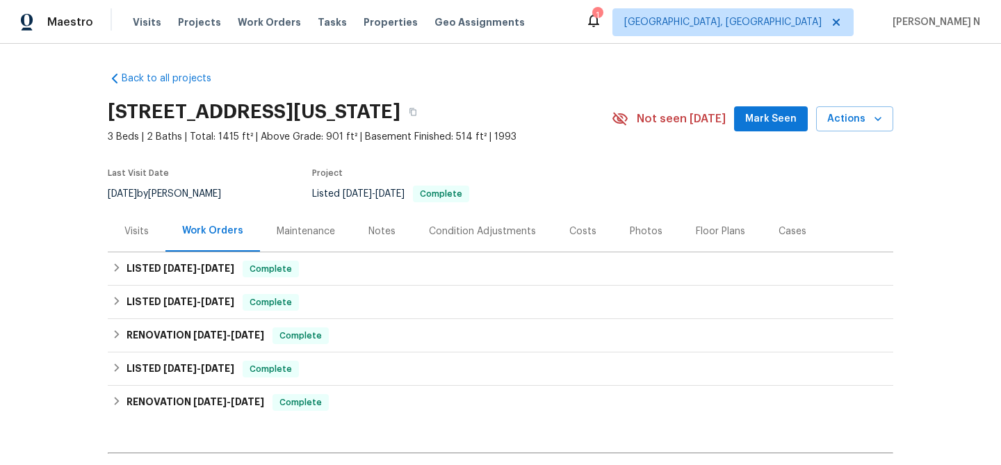
click at [307, 236] on div "Maintenance" at bounding box center [306, 231] width 58 height 14
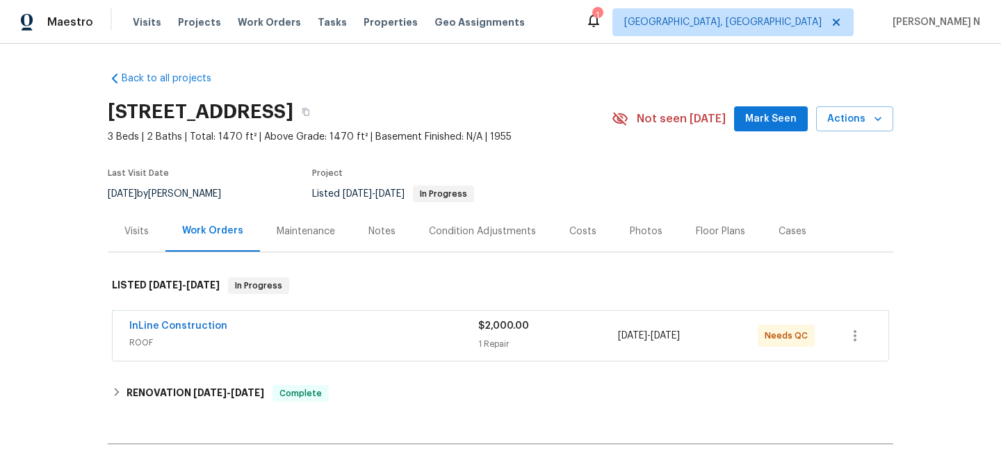
click at [300, 227] on div "Maintenance" at bounding box center [306, 231] width 58 height 14
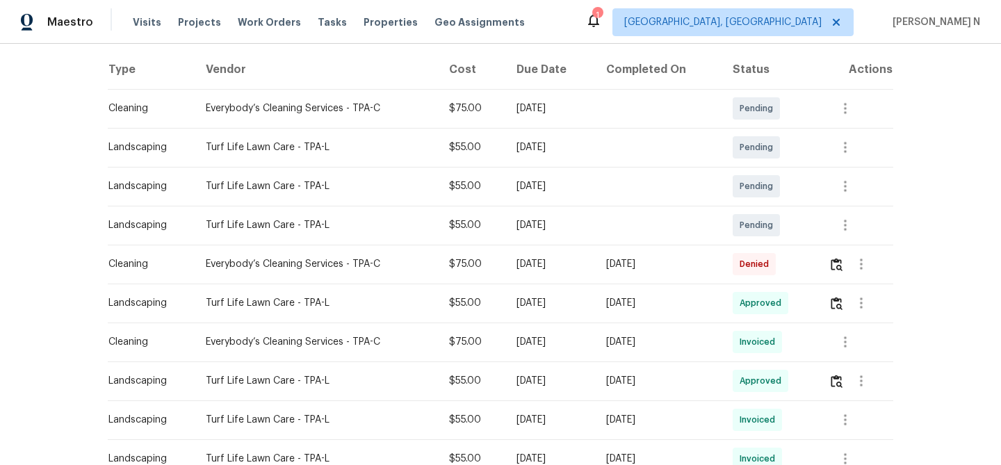
scroll to position [227, 0]
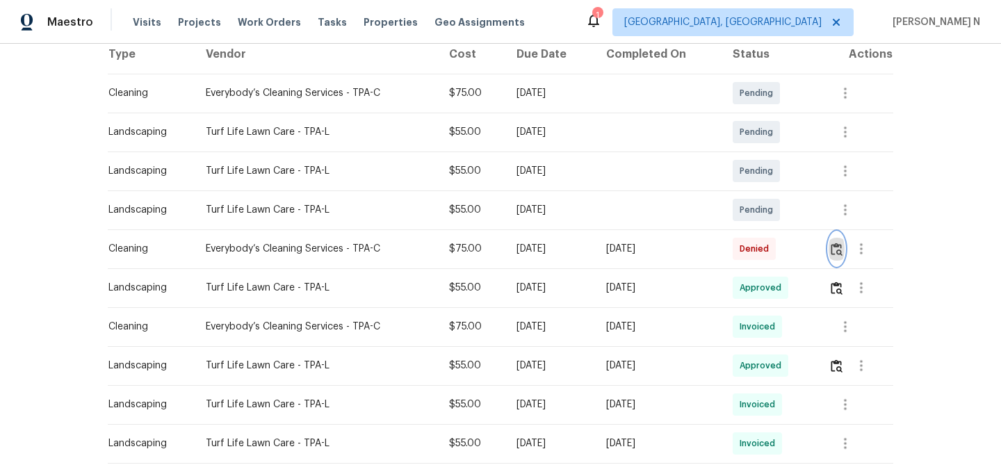
click at [842, 255] on img "button" at bounding box center [837, 249] width 12 height 13
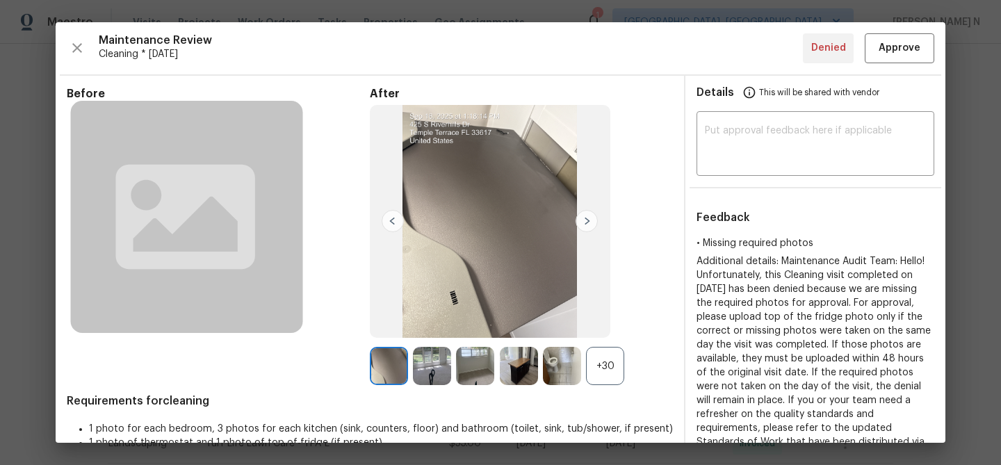
click at [600, 356] on div "+30" at bounding box center [605, 366] width 38 height 38
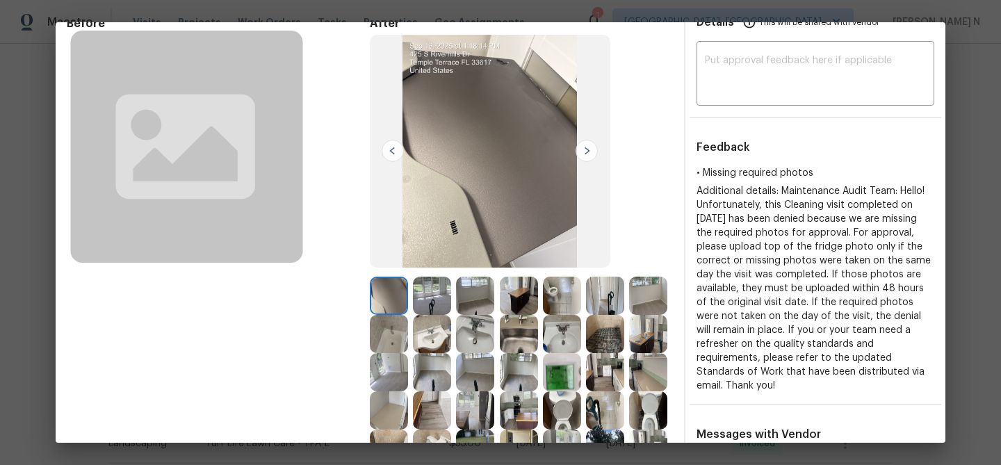
scroll to position [65, 0]
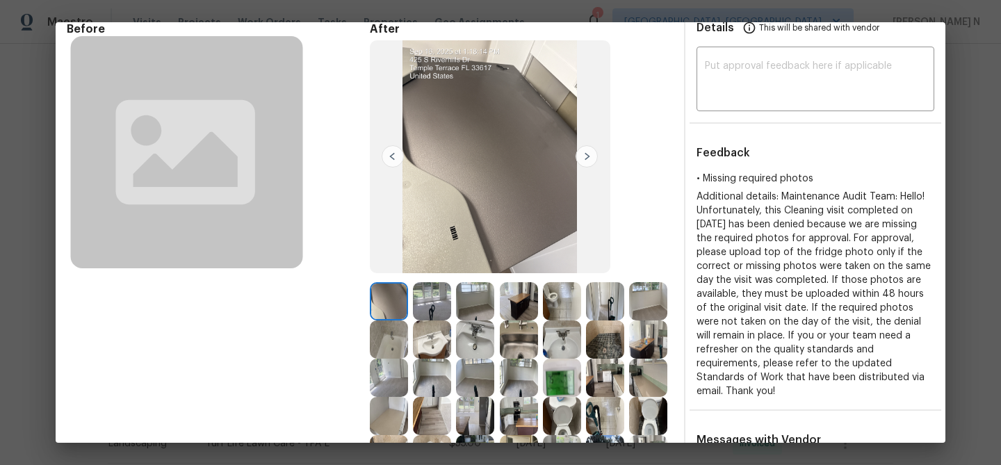
click at [518, 360] on img at bounding box center [519, 378] width 38 height 38
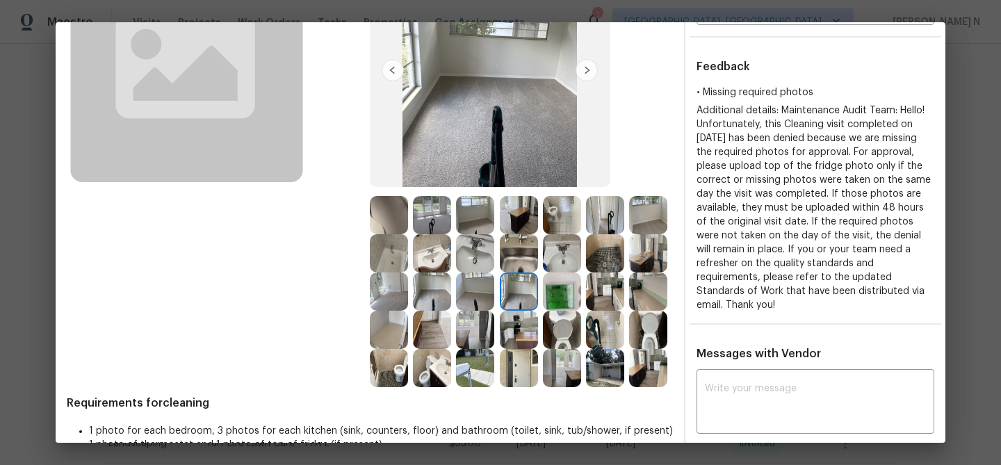
scroll to position [284, 0]
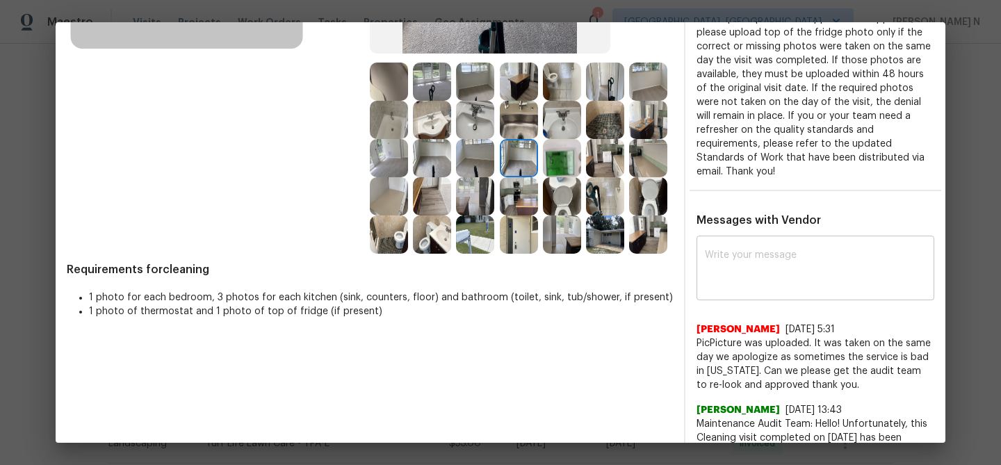
click at [759, 272] on textarea at bounding box center [815, 269] width 221 height 39
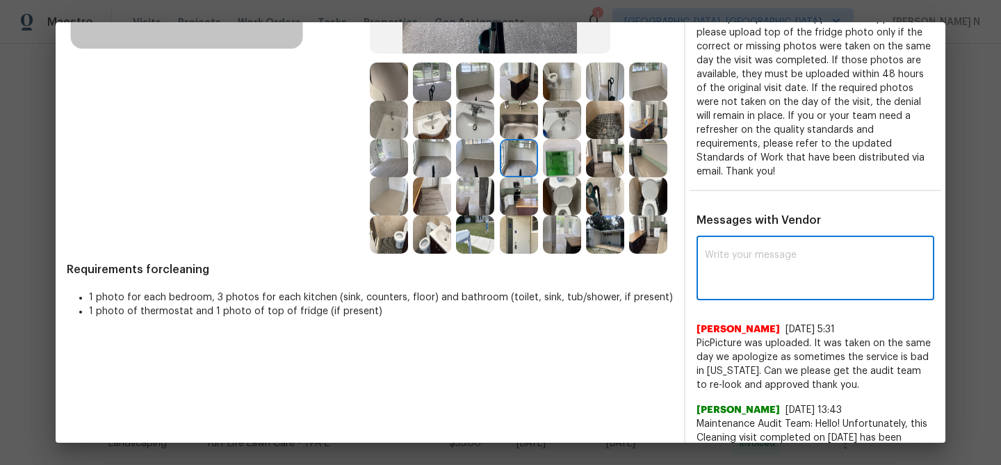
paste textarea "Maintenance Audit Team: Hello! Thank you for uploading the photo, after further…"
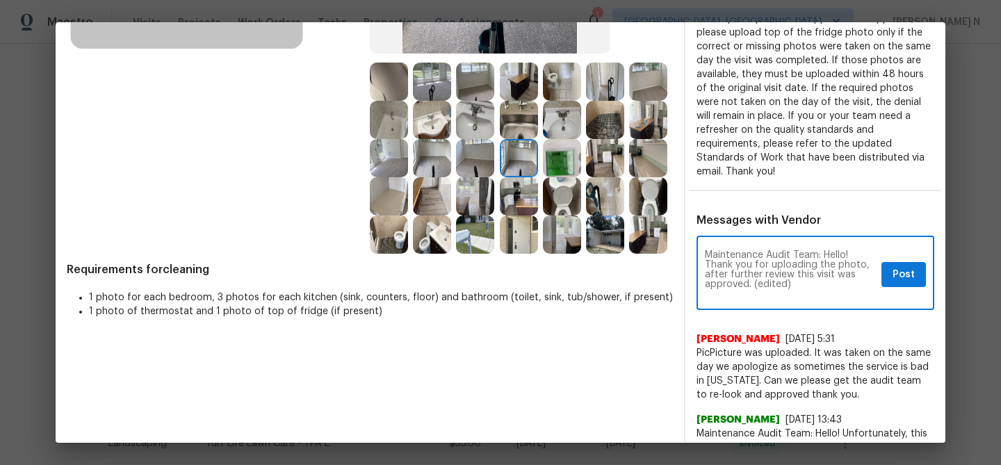
scroll to position [0, 0]
drag, startPoint x: 754, startPoint y: 282, endPoint x: 793, endPoint y: 282, distance: 38.9
click at [793, 282] on textarea "Maintenance Audit Team: Hello! Thank you for uploading the photo, after further…" at bounding box center [790, 274] width 171 height 49
type textarea "Maintenance Audit Team: Hello! Thank you for uploading the photo, after further…"
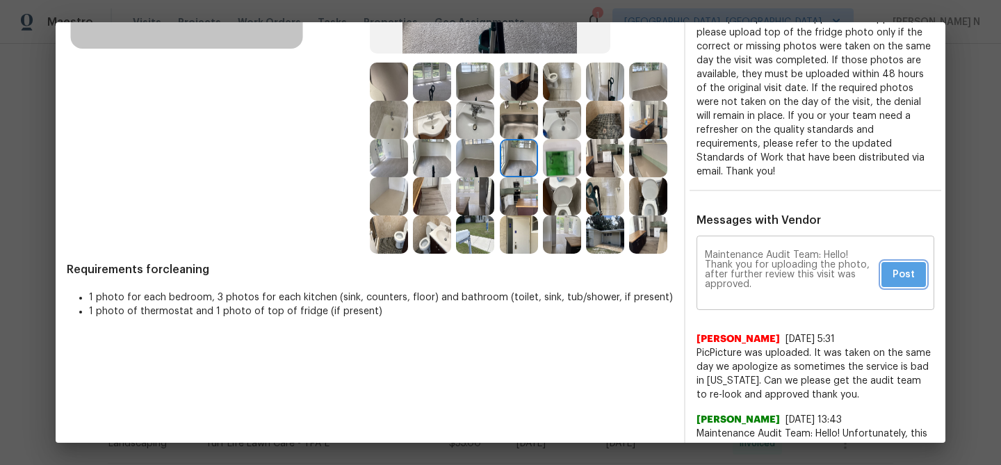
click at [896, 278] on span "Post" at bounding box center [903, 274] width 22 height 17
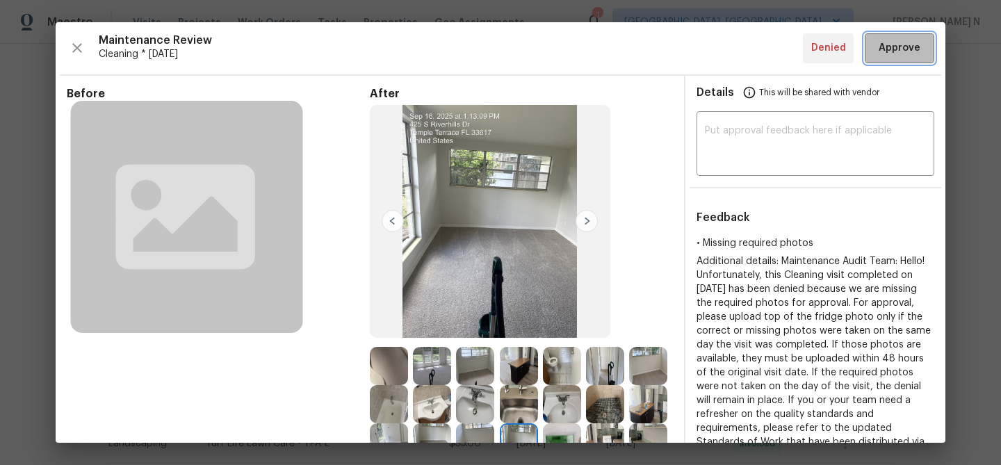
click at [897, 41] on span "Approve" at bounding box center [899, 48] width 42 height 17
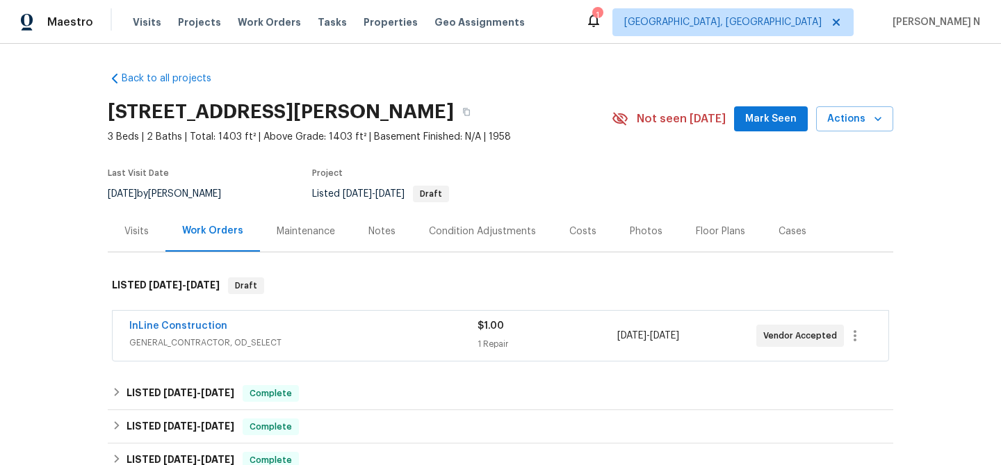
click at [300, 230] on div "Maintenance" at bounding box center [306, 231] width 58 height 14
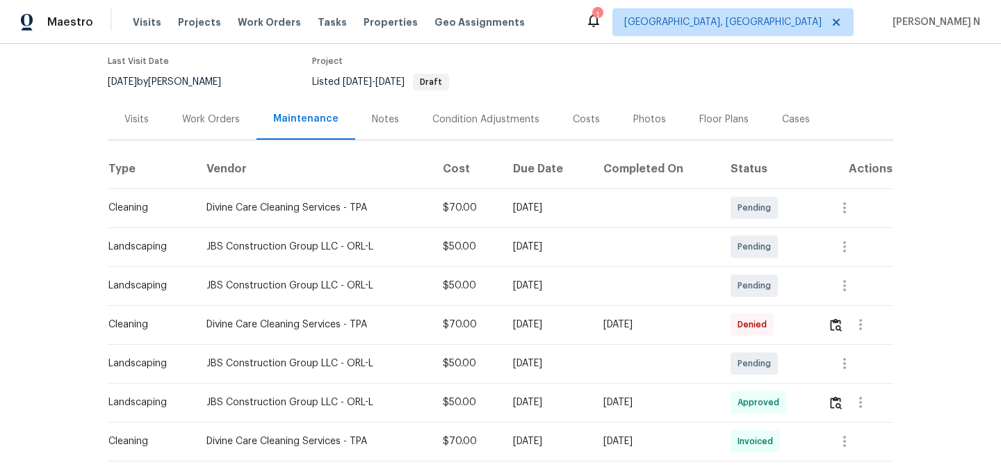
scroll to position [114, 0]
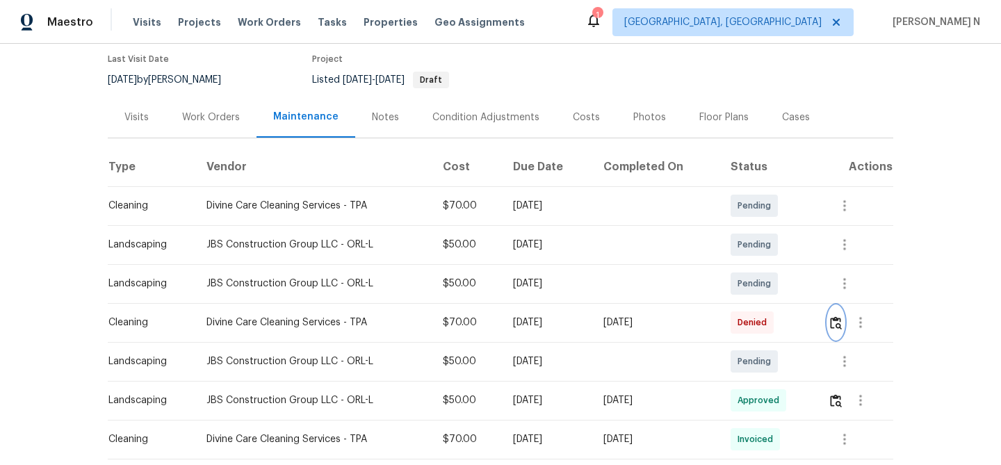
click at [838, 327] on img "button" at bounding box center [836, 322] width 12 height 13
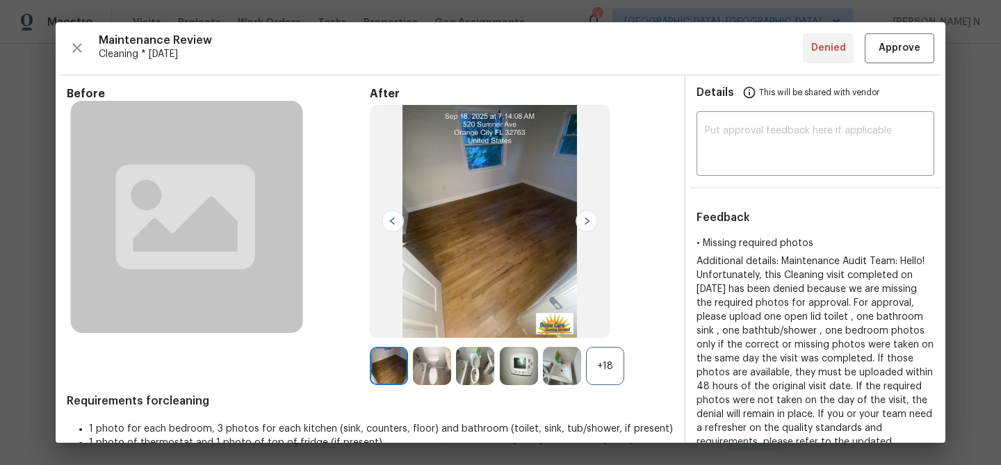
click at [612, 364] on div "+18" at bounding box center [605, 366] width 38 height 38
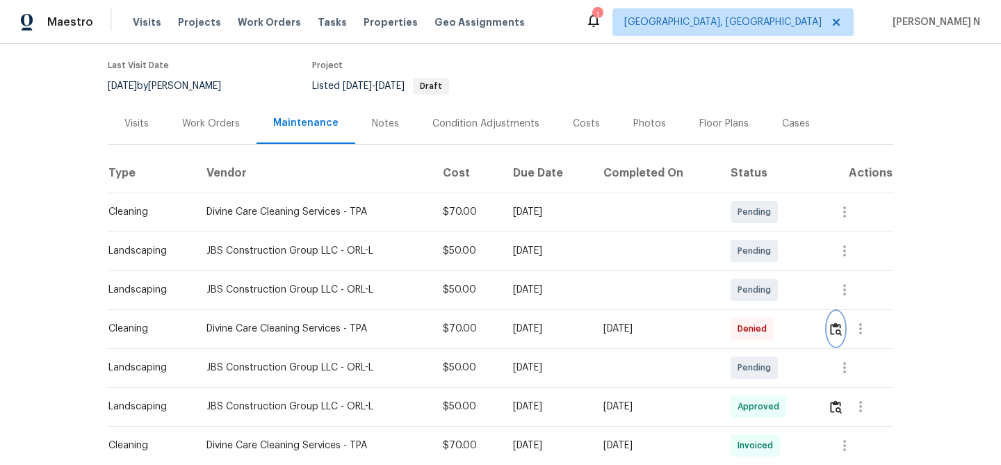
scroll to position [121, 0]
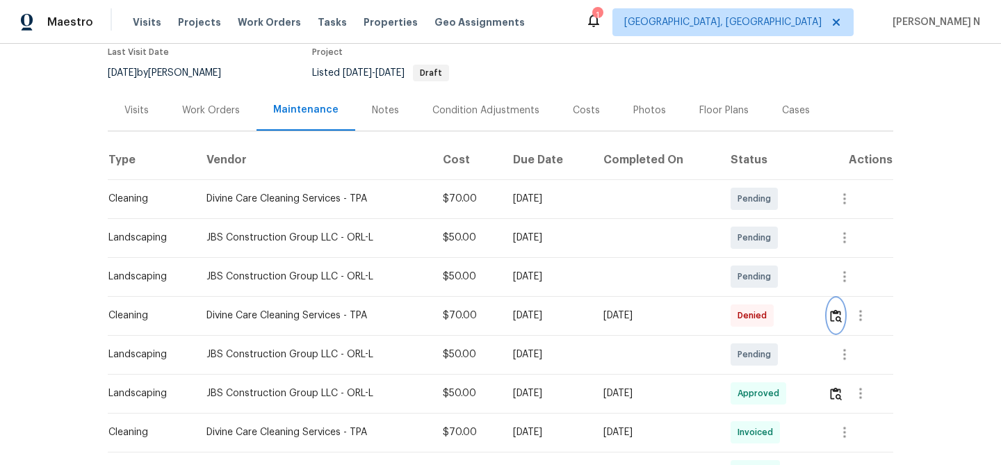
click at [844, 313] on button "button" at bounding box center [836, 315] width 16 height 33
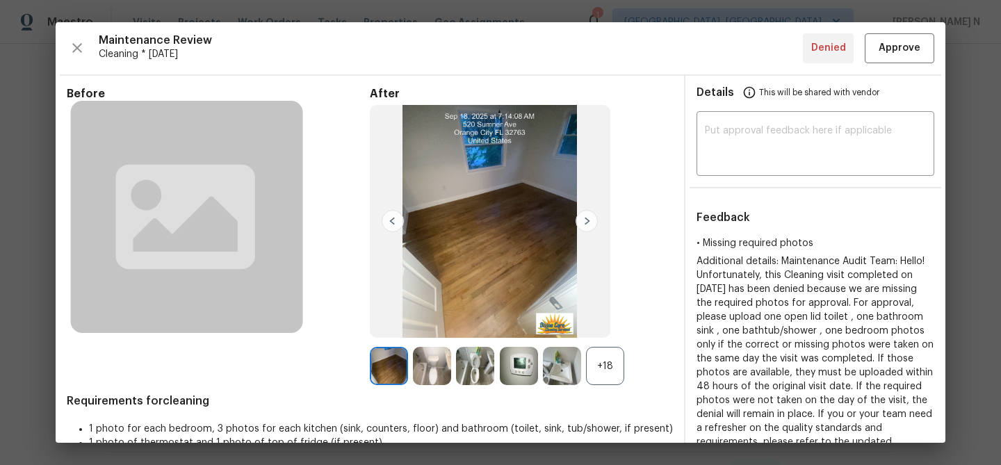
click at [589, 364] on div "+18" at bounding box center [605, 366] width 38 height 38
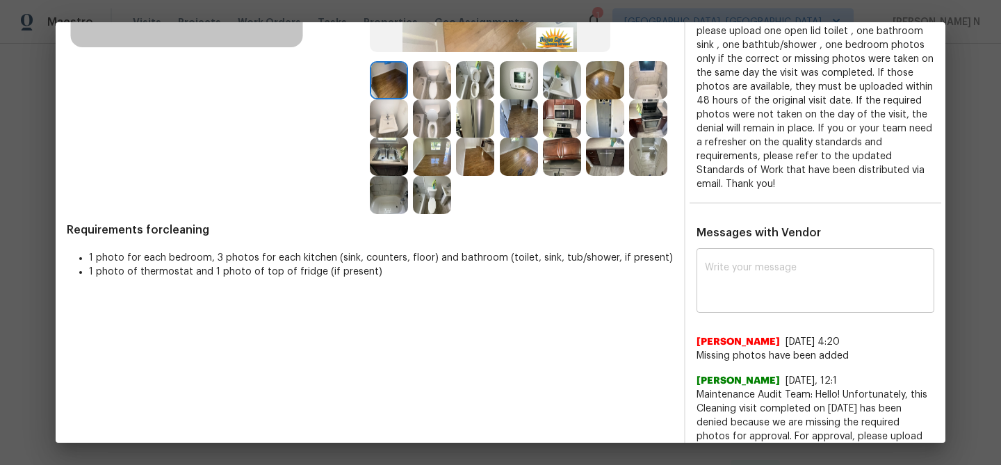
scroll to position [303, 0]
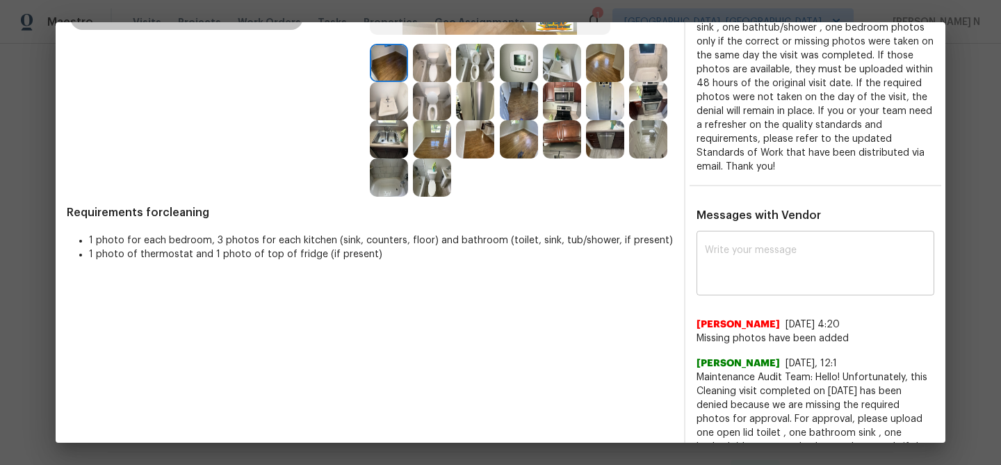
click at [759, 270] on textarea at bounding box center [815, 264] width 221 height 39
paste textarea "Maintenance Audit Team: Hello! Thank you for uploading the photo, after further…"
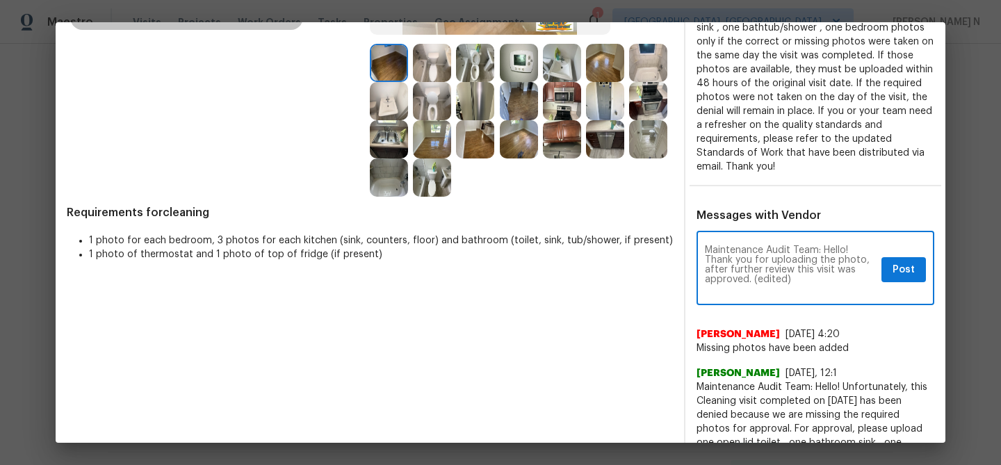
scroll to position [0, 0]
drag, startPoint x: 753, startPoint y: 279, endPoint x: 806, endPoint y: 279, distance: 52.8
click at [806, 279] on textarea "Maintenance Audit Team: Hello! Thank you for uploading the photo, after further…" at bounding box center [790, 269] width 171 height 49
type textarea "Maintenance Audit Team: Hello! Thank you for uploading the photo, after further…"
click at [900, 268] on span "Post" at bounding box center [903, 269] width 22 height 17
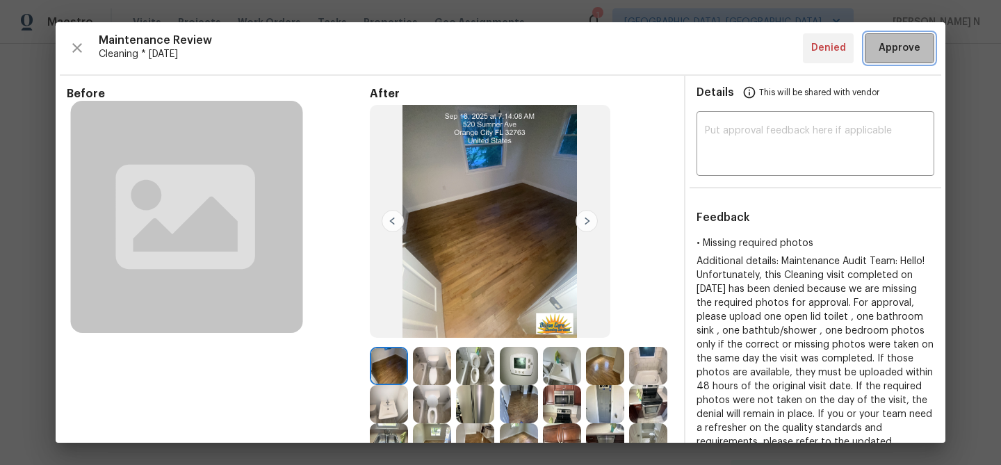
click at [886, 58] on button "Approve" at bounding box center [899, 48] width 69 height 30
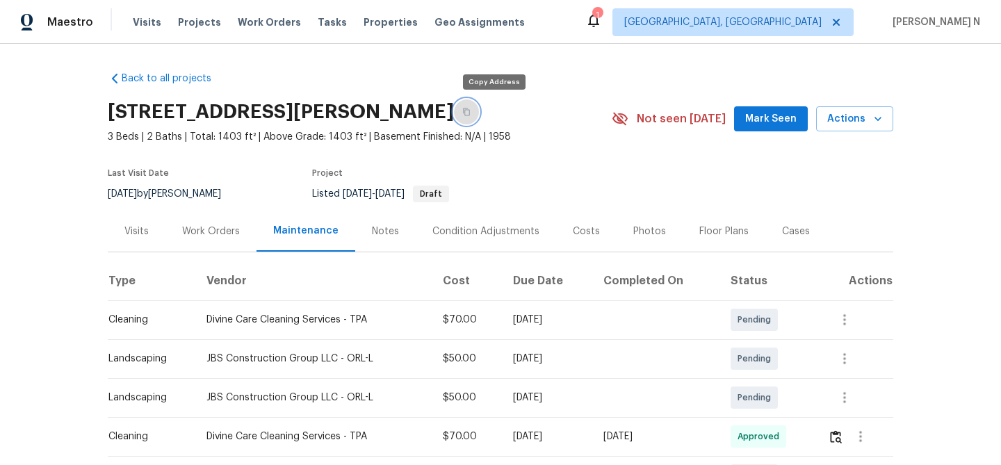
click at [479, 106] on button "button" at bounding box center [466, 111] width 25 height 25
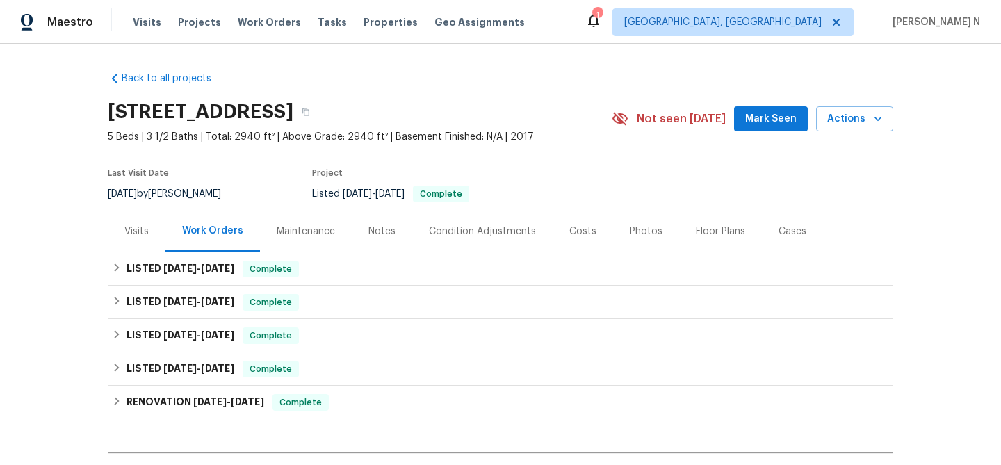
click at [291, 230] on div "Maintenance" at bounding box center [306, 231] width 58 height 14
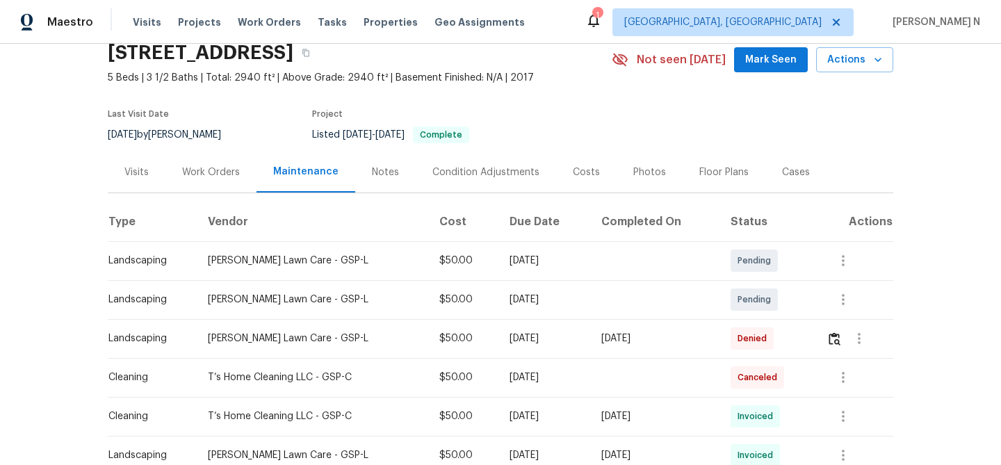
scroll to position [129, 0]
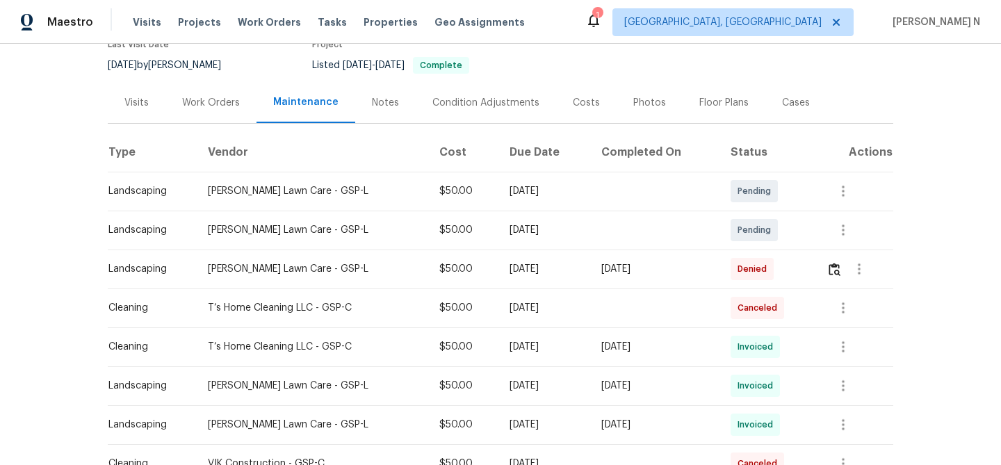
click at [847, 281] on div at bounding box center [858, 268] width 33 height 33
click at [842, 279] on button "button" at bounding box center [834, 268] width 16 height 33
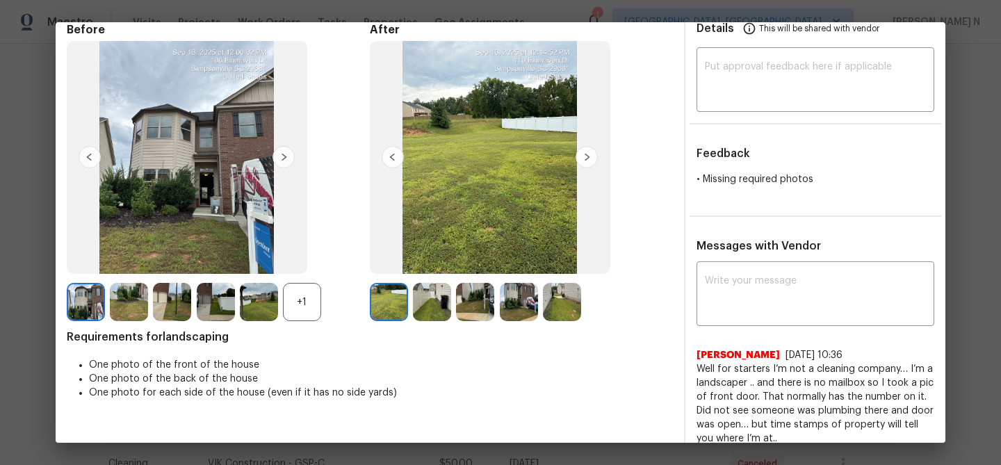
scroll to position [112, 0]
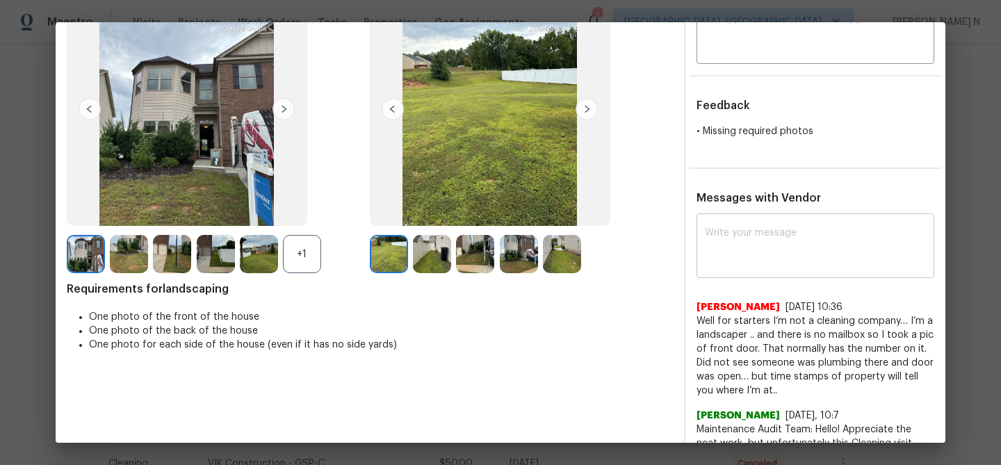
click at [780, 269] on div "x ​" at bounding box center [815, 247] width 238 height 61
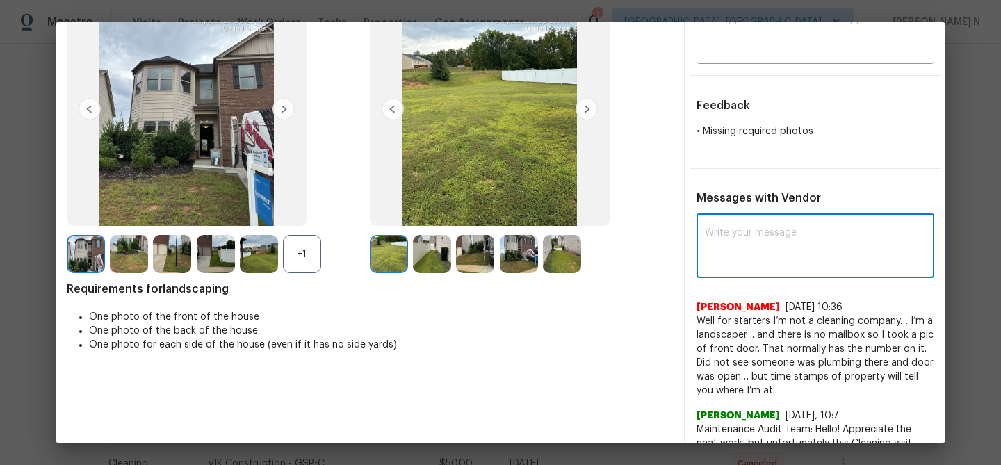
paste textarea "Maintenance Audit Team: Hello! Thank you for the feedback after further review …"
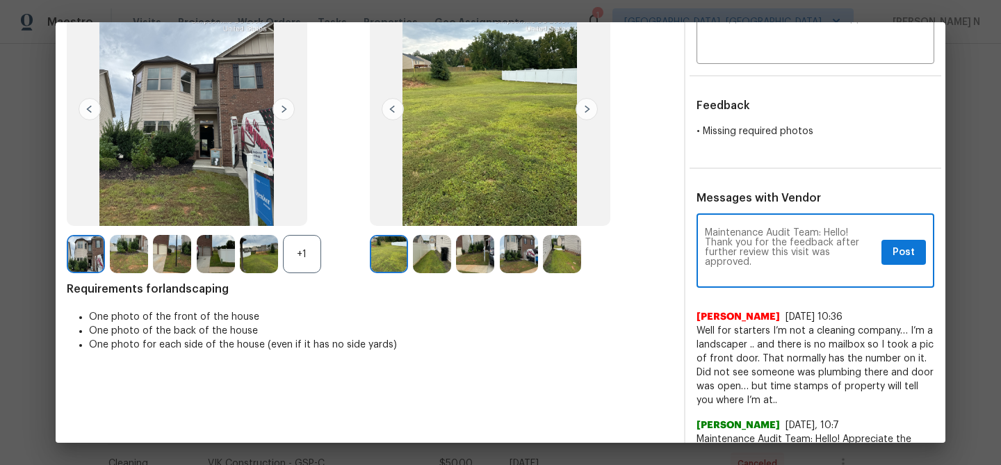
scroll to position [0, 0]
type textarea "Maintenance Audit Team: Hello! Thank you for the feedback after further review …"
click at [906, 254] on span "Post" at bounding box center [903, 252] width 22 height 17
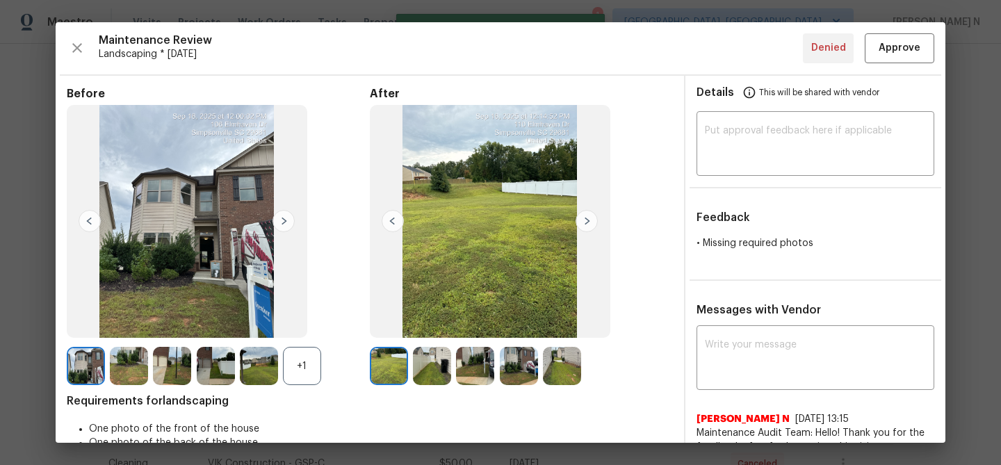
click at [895, 63] on div "Maintenance Review Landscaping * Tue, Sep 16 Denied Approve Before +1 After Req…" at bounding box center [501, 232] width 890 height 420
click at [894, 56] on span "Approve" at bounding box center [899, 48] width 42 height 17
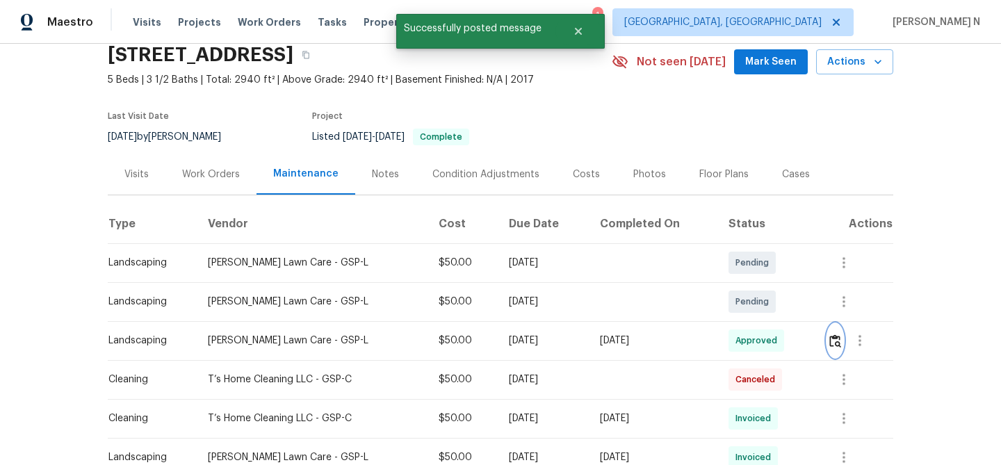
scroll to position [53, 0]
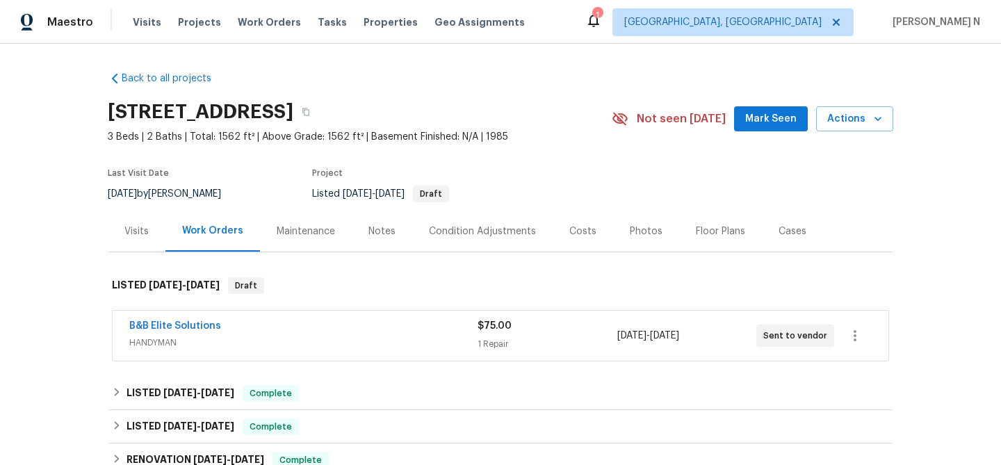
click at [323, 222] on div "Maintenance" at bounding box center [306, 231] width 92 height 41
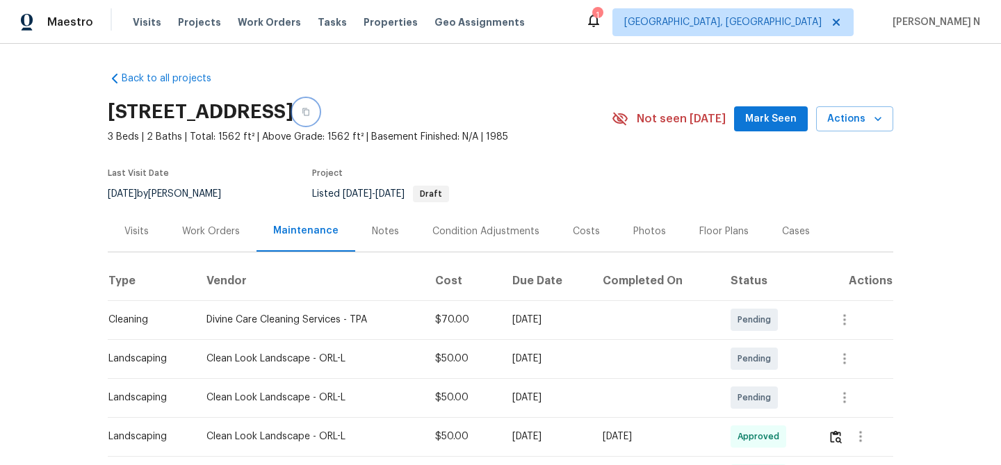
click at [310, 111] on icon "button" at bounding box center [306, 112] width 8 height 8
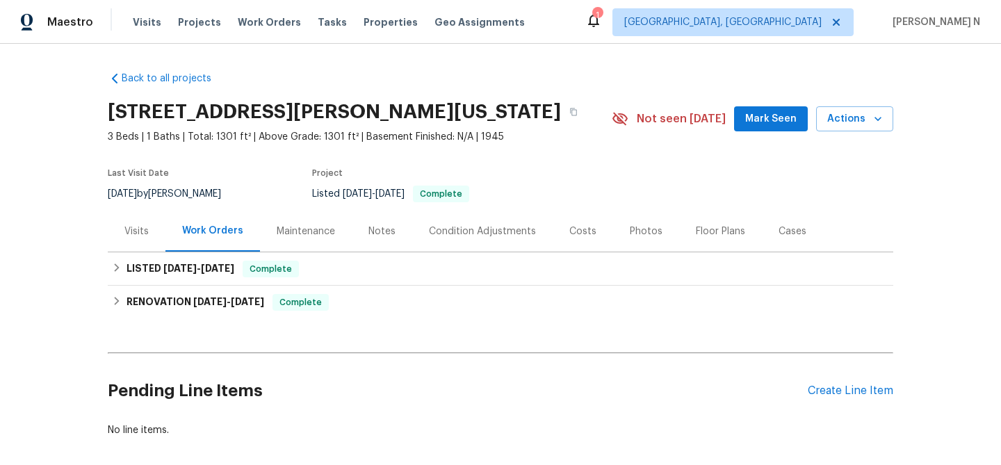
click at [305, 231] on div "Maintenance" at bounding box center [306, 231] width 58 height 14
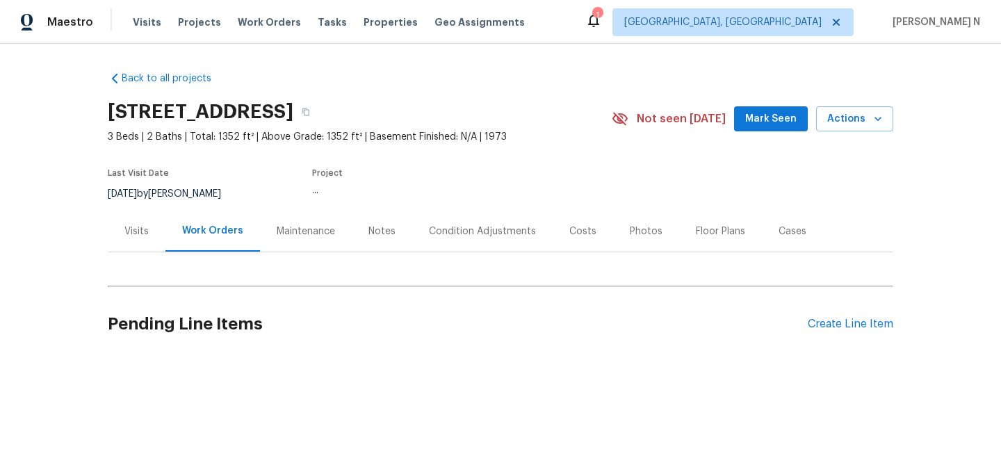
click at [317, 228] on div "Maintenance" at bounding box center [306, 231] width 58 height 14
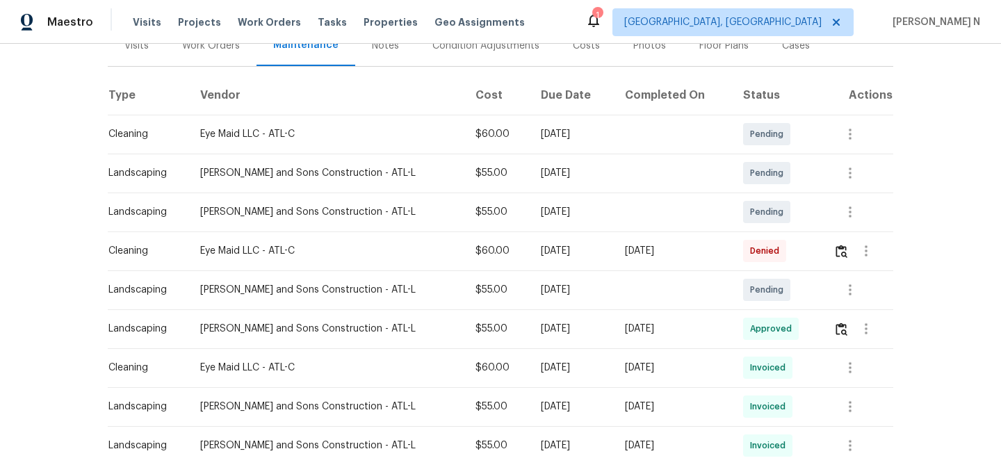
scroll to position [193, 0]
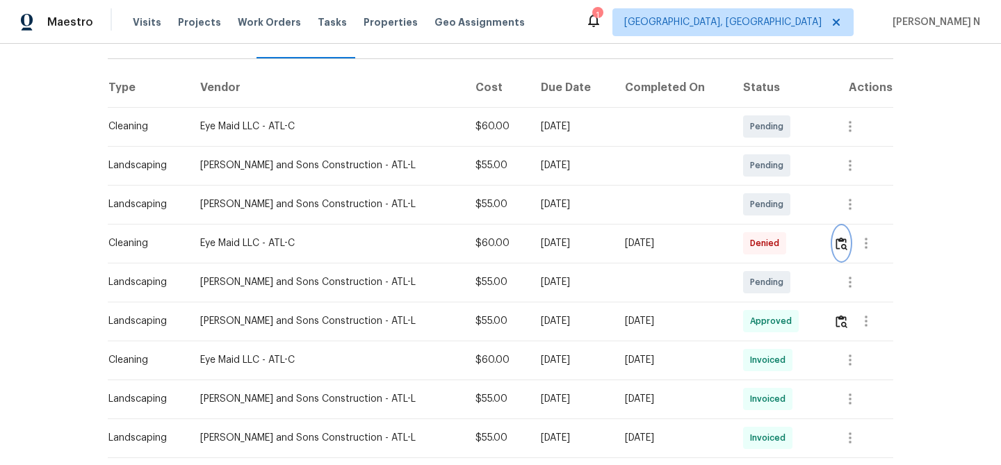
click at [841, 247] on img "button" at bounding box center [841, 243] width 12 height 13
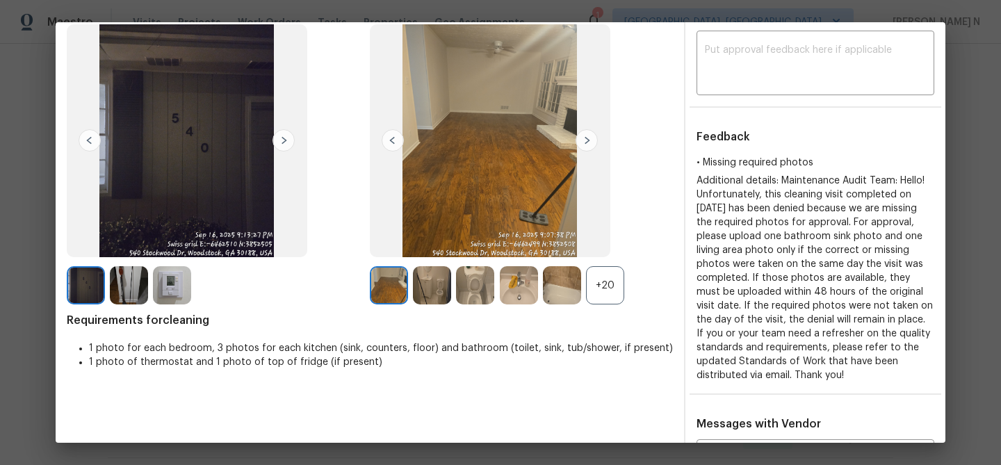
scroll to position [88, 0]
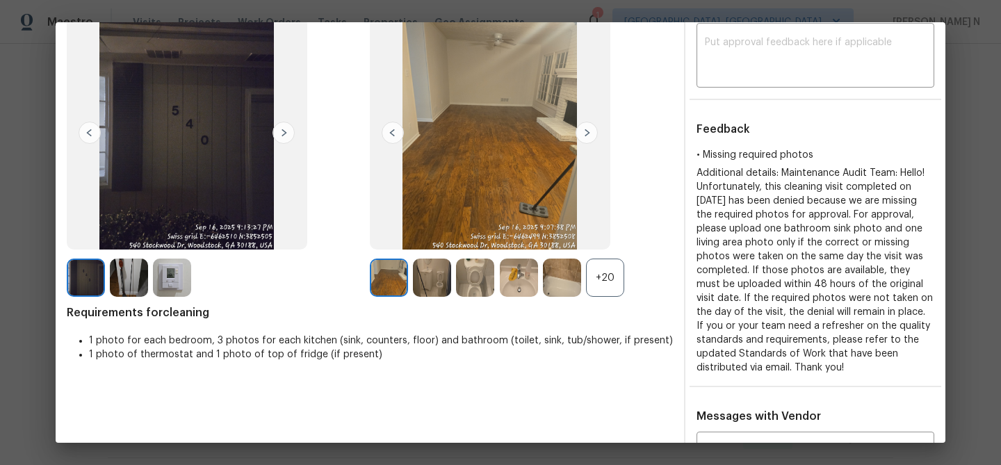
click at [607, 287] on div "+20" at bounding box center [605, 278] width 38 height 38
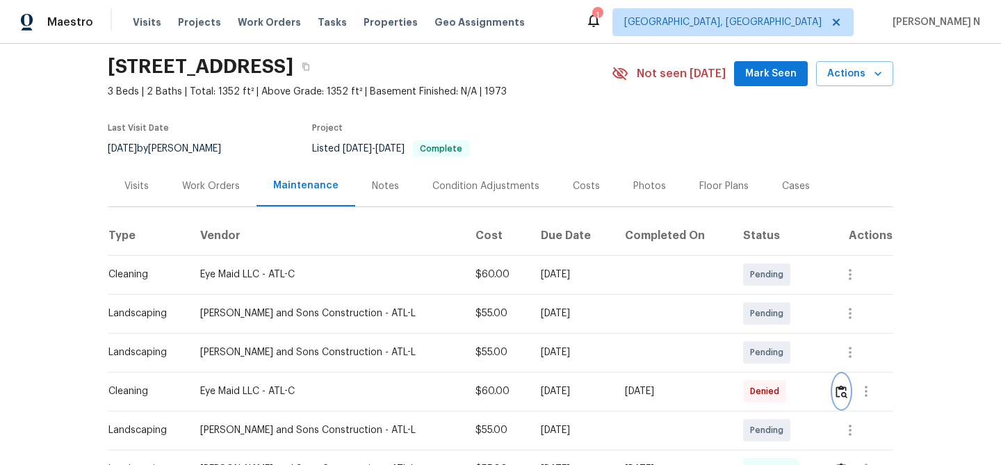
scroll to position [140, 0]
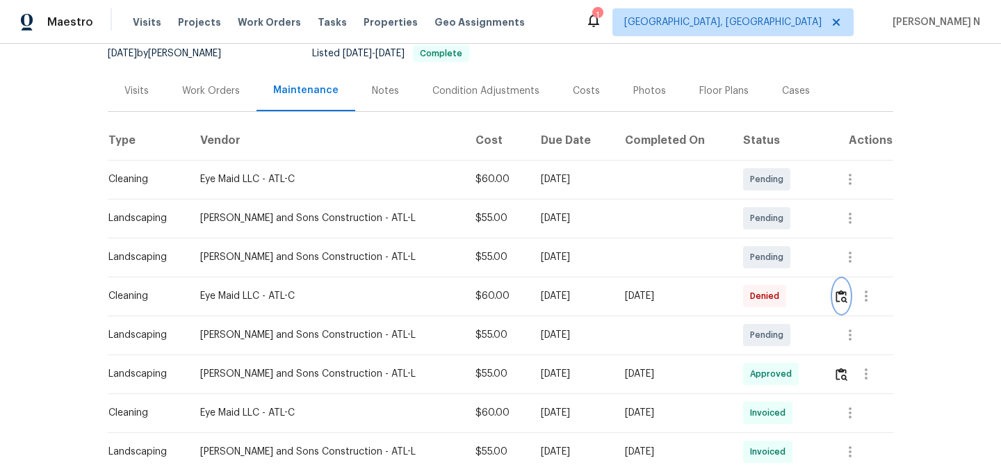
click at [835, 295] on img "button" at bounding box center [841, 296] width 12 height 13
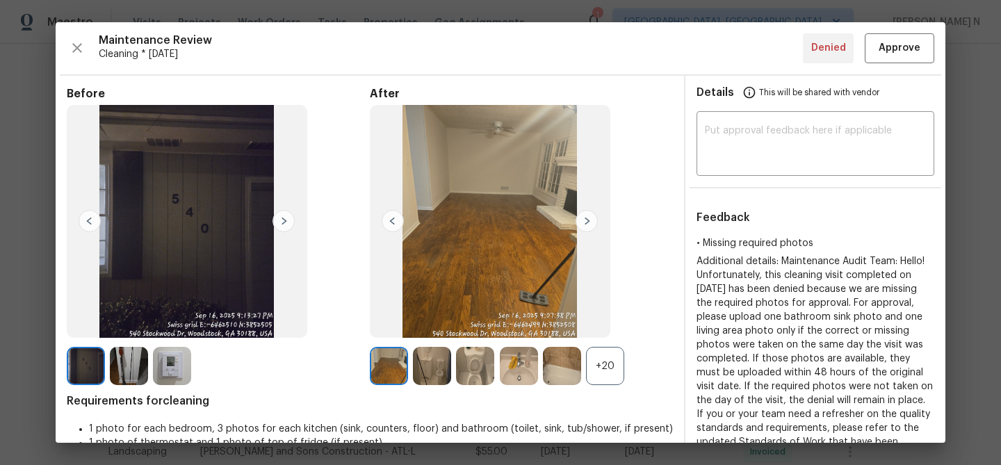
click at [598, 354] on div "+20" at bounding box center [605, 366] width 38 height 38
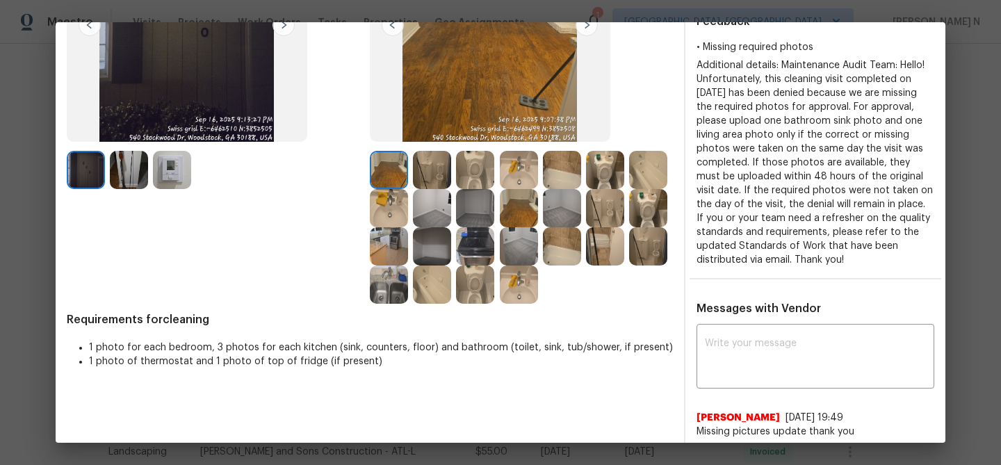
scroll to position [302, 0]
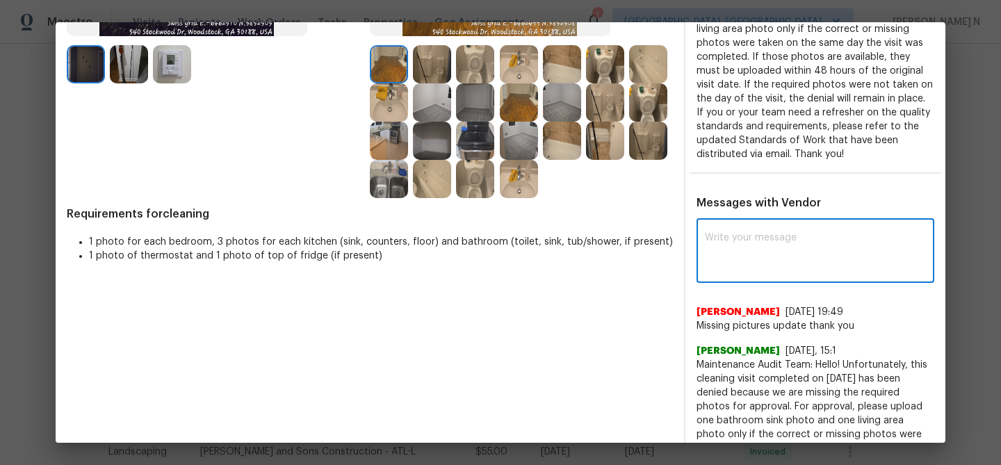
click at [760, 258] on textarea at bounding box center [815, 252] width 221 height 39
paste textarea "Maintenance Audit Team: Hello! Thank you for uploading the photo, after further…"
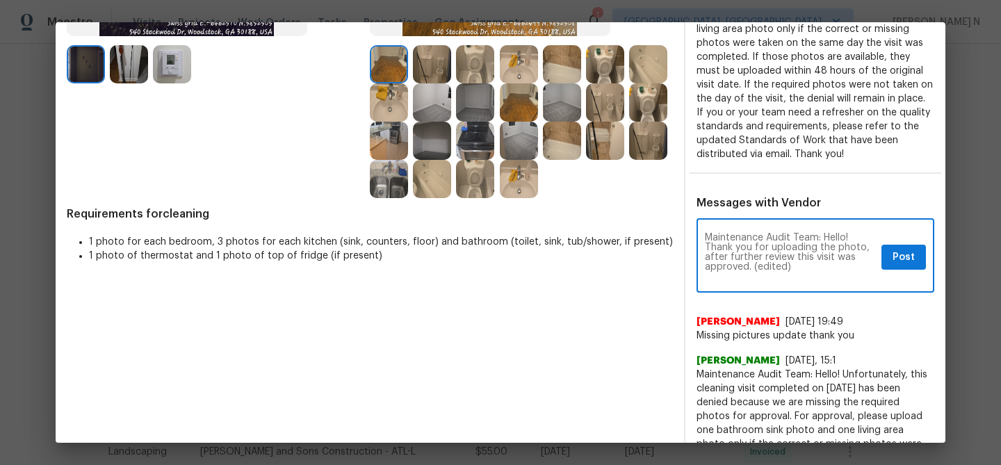
scroll to position [0, 0]
drag, startPoint x: 755, startPoint y: 268, endPoint x: 800, endPoint y: 268, distance: 45.2
click at [800, 268] on textarea "Maintenance Audit Team: Hello! Thank you for uploading the photo, after further…" at bounding box center [790, 257] width 171 height 49
type textarea "Maintenance Audit Team: Hello! Thank you for uploading the photo, after further…"
click at [894, 265] on span "Post" at bounding box center [903, 257] width 22 height 17
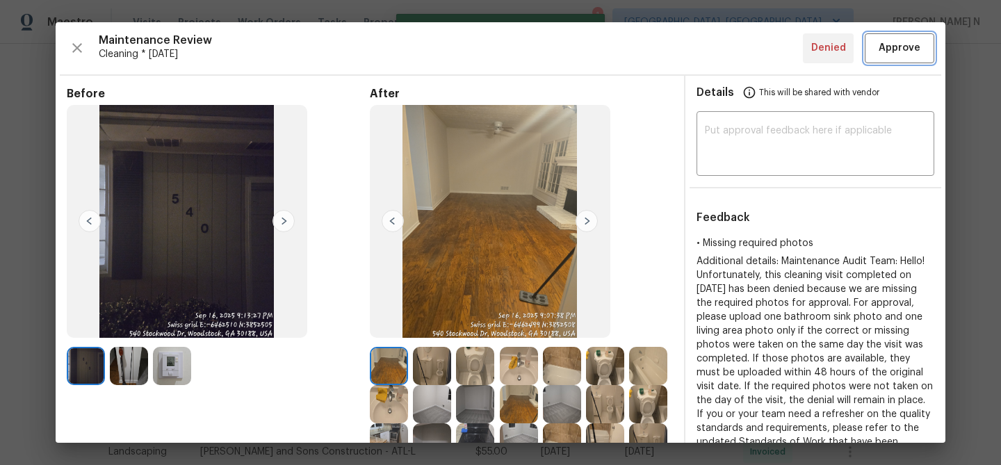
click at [888, 61] on button "Approve" at bounding box center [899, 48] width 69 height 30
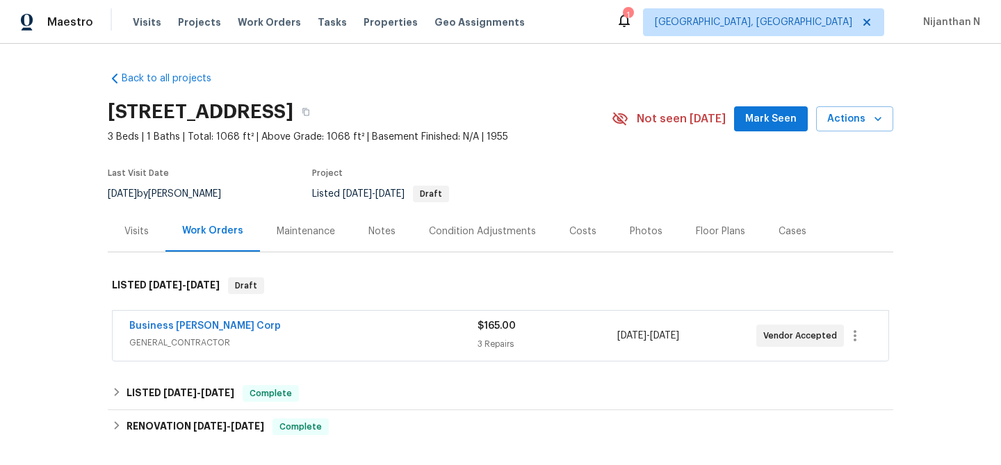
click at [298, 222] on div "Maintenance" at bounding box center [306, 231] width 92 height 41
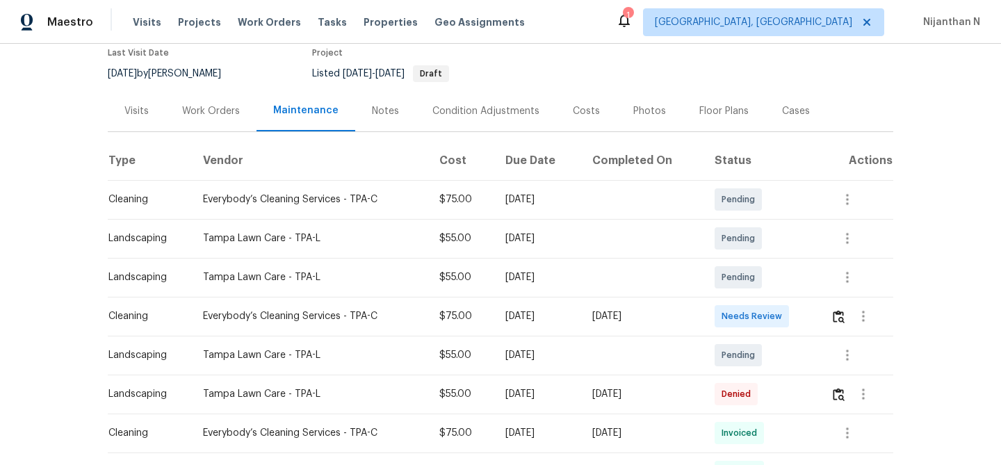
scroll to position [81, 0]
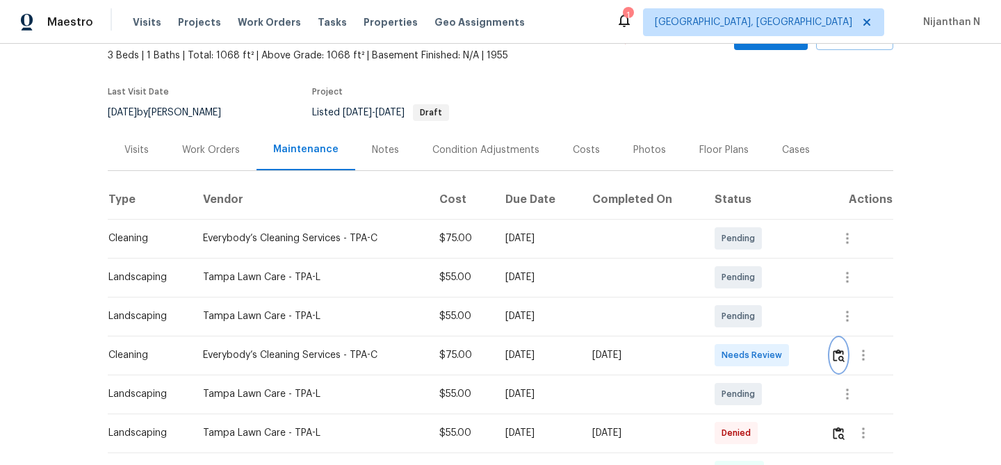
click at [844, 354] on img "button" at bounding box center [839, 355] width 12 height 13
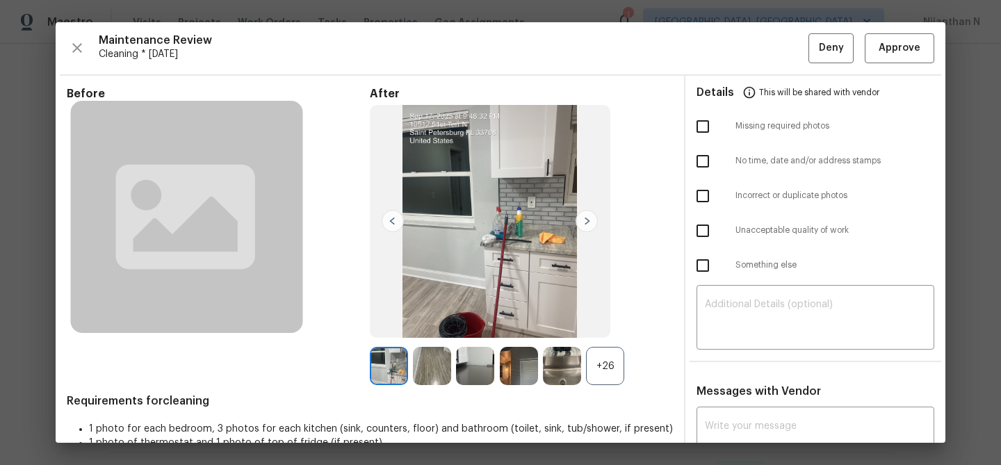
click at [612, 378] on div "+26" at bounding box center [605, 366] width 38 height 38
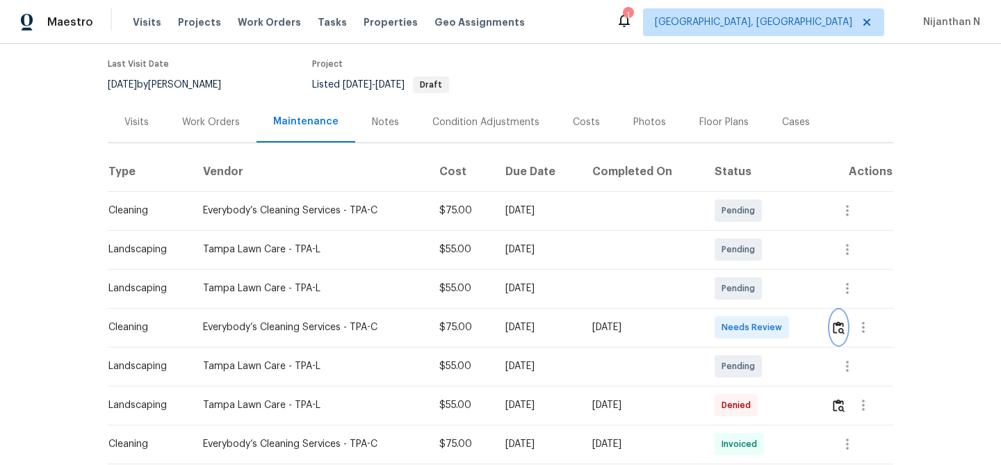
scroll to position [111, 0]
click at [842, 325] on img "button" at bounding box center [839, 326] width 12 height 13
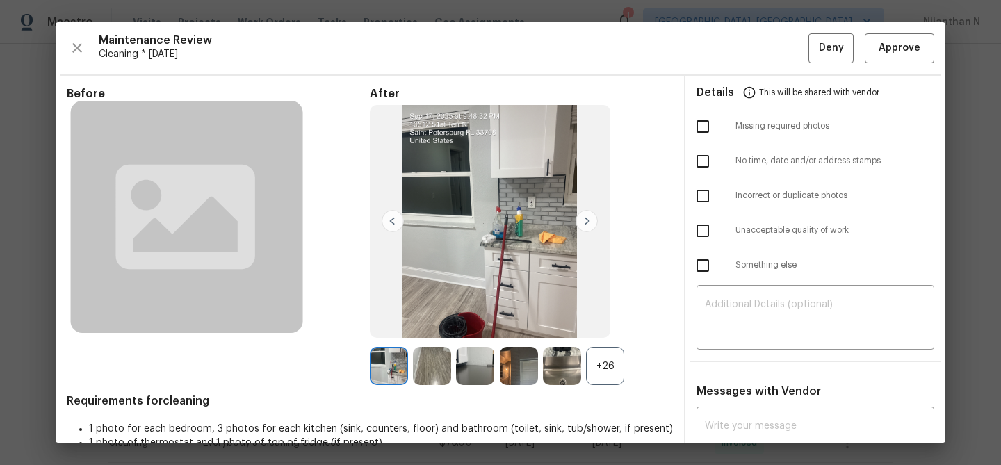
click at [603, 368] on div "+26" at bounding box center [605, 366] width 38 height 38
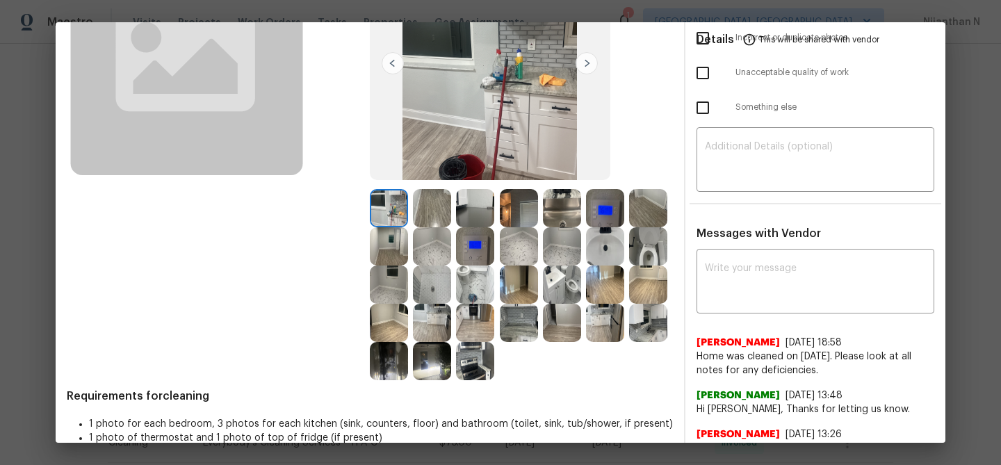
scroll to position [191, 0]
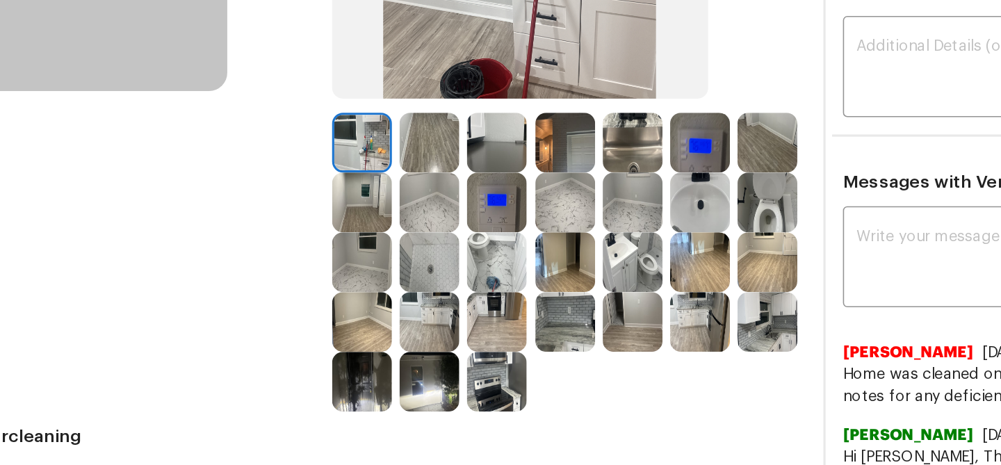
click at [568, 179] on img at bounding box center [562, 175] width 38 height 38
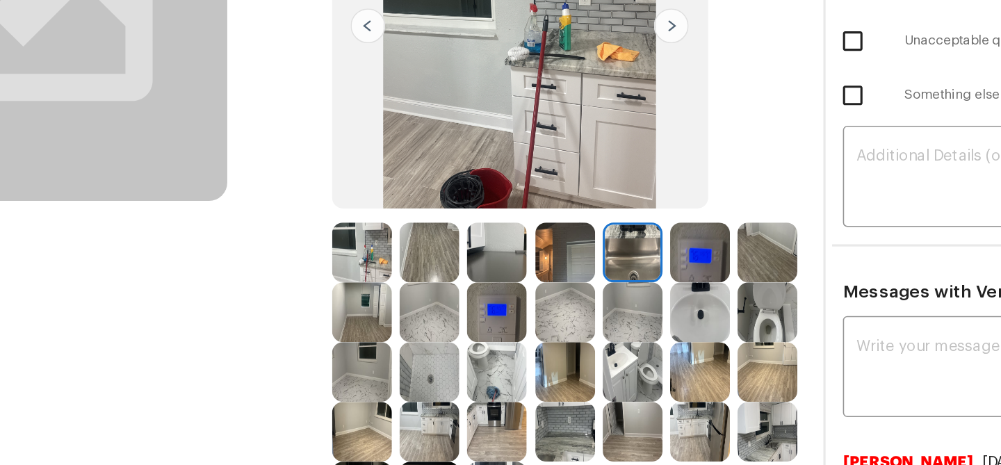
scroll to position [124, 0]
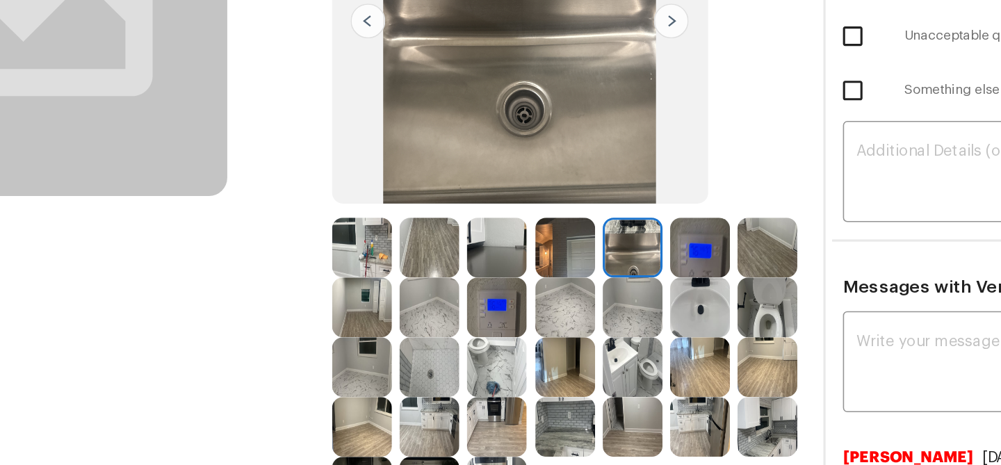
click at [478, 250] on img at bounding box center [475, 242] width 38 height 38
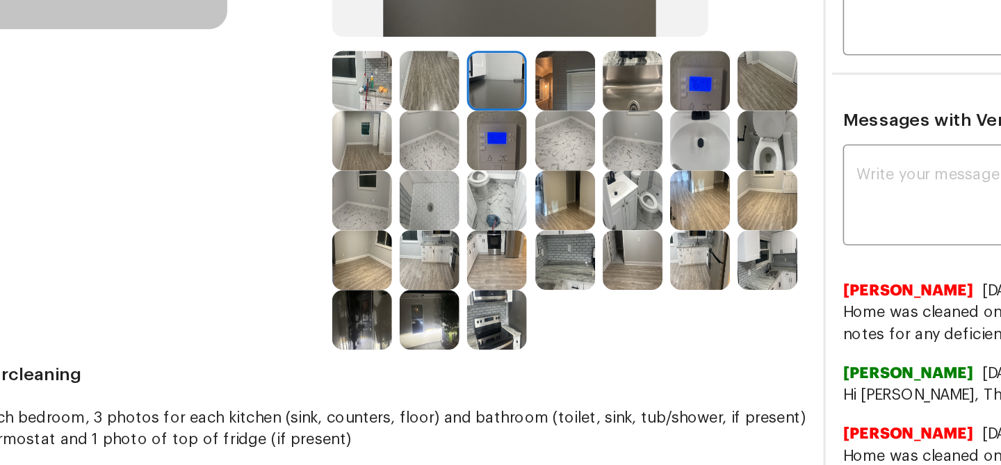
scroll to position [225, 0]
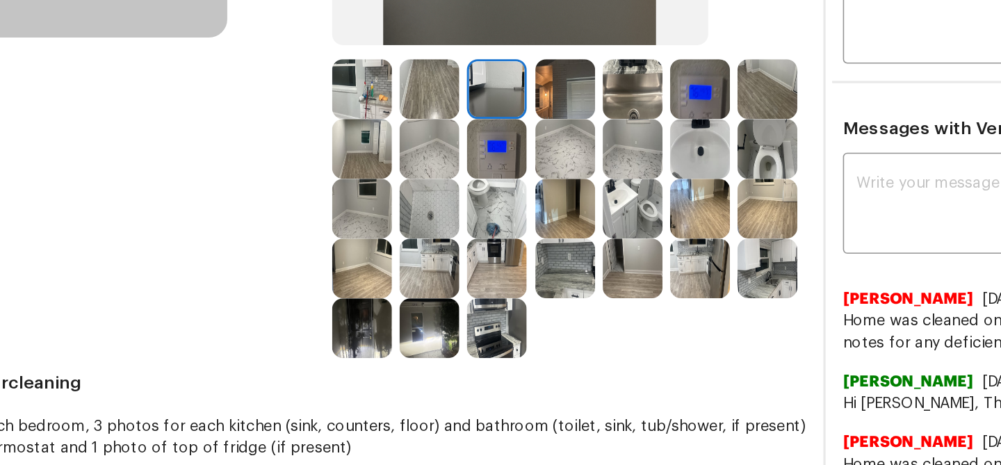
click at [439, 212] on img at bounding box center [432, 217] width 38 height 38
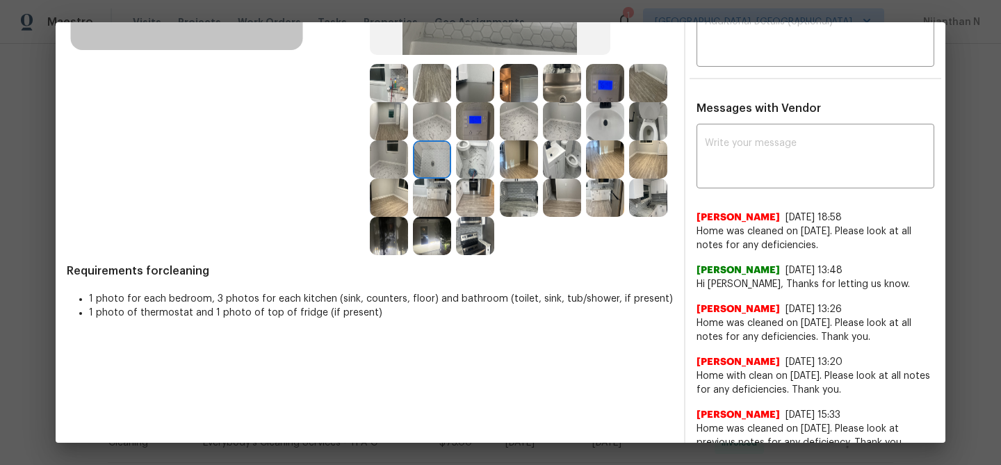
scroll to position [294, 0]
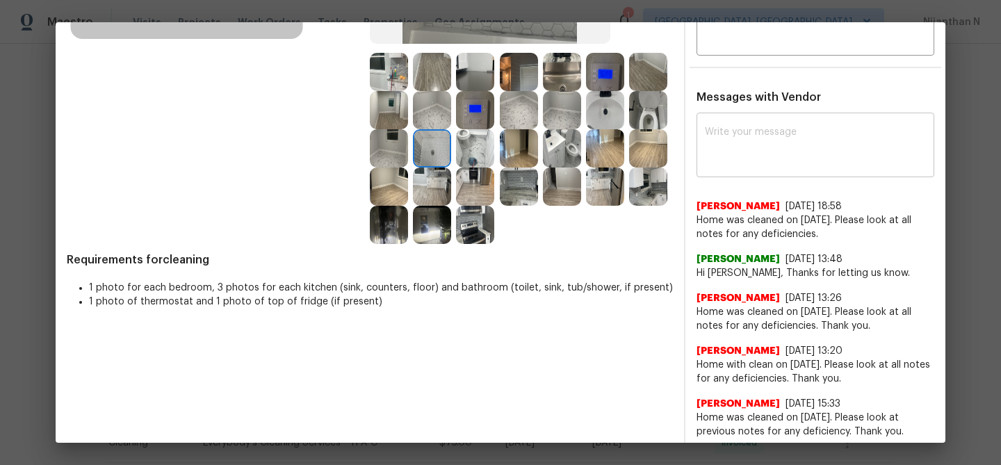
click at [749, 161] on textarea at bounding box center [815, 146] width 221 height 39
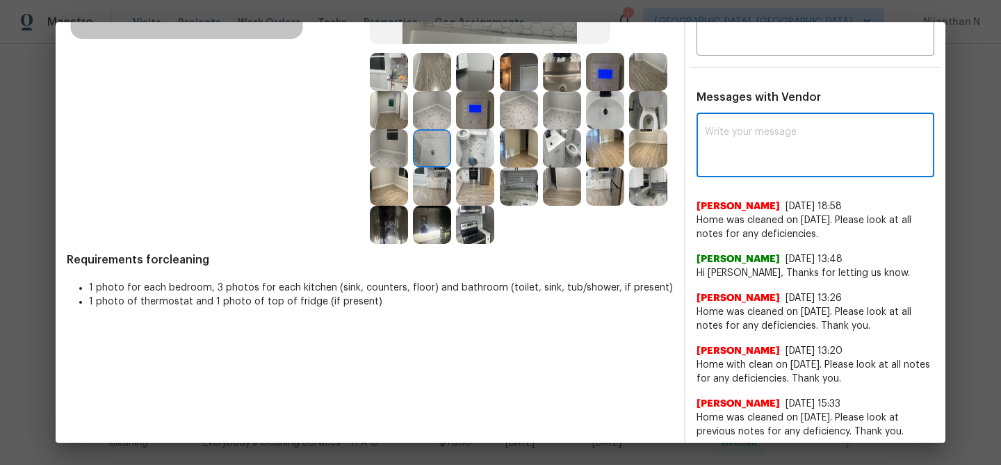
paste textarea "Maintenance Audit Team: Hello! Thank you for uploading the photo, after further…"
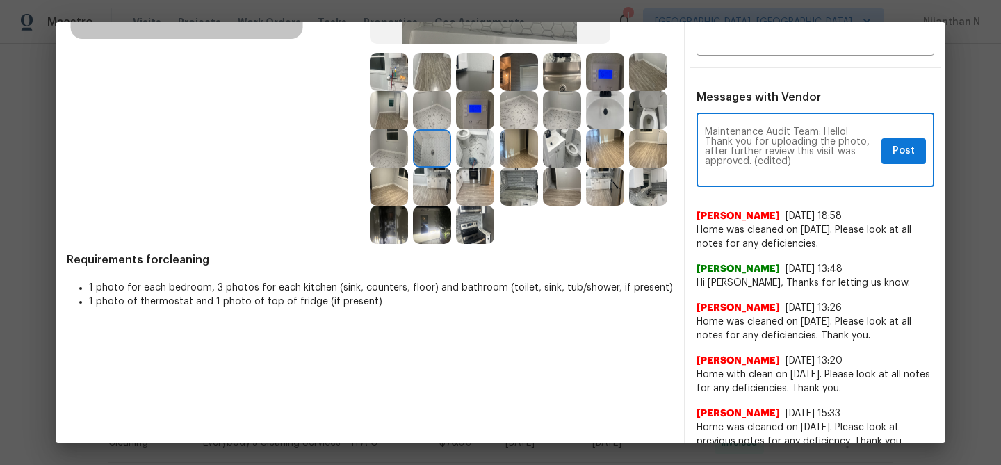
scroll to position [0, 0]
drag, startPoint x: 753, startPoint y: 159, endPoint x: 820, endPoint y: 159, distance: 67.4
click at [820, 159] on textarea "Maintenance Audit Team: Hello! Thank you for uploading the photo, after further…" at bounding box center [790, 151] width 171 height 49
type textarea "Maintenance Audit Team: Hello! Thank you for uploading the photo, after further…"
click at [910, 156] on span "Post" at bounding box center [903, 150] width 22 height 17
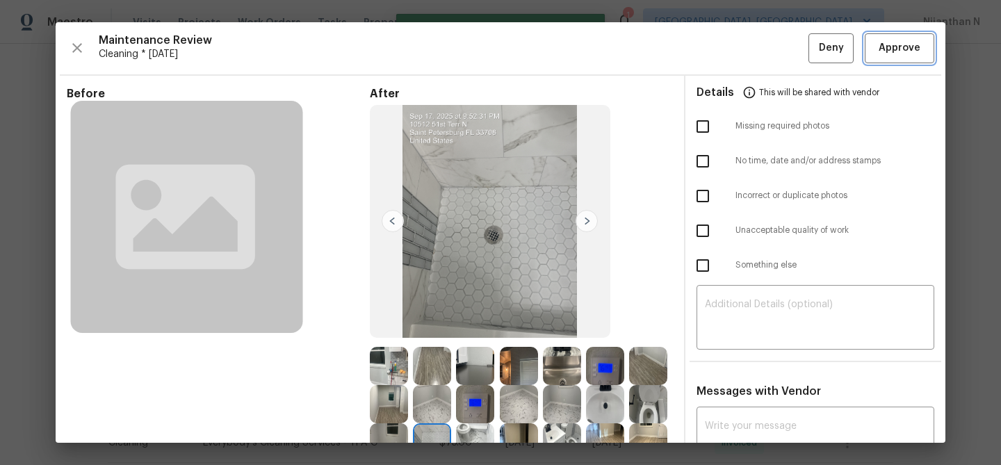
click at [892, 47] on span "Approve" at bounding box center [899, 48] width 42 height 17
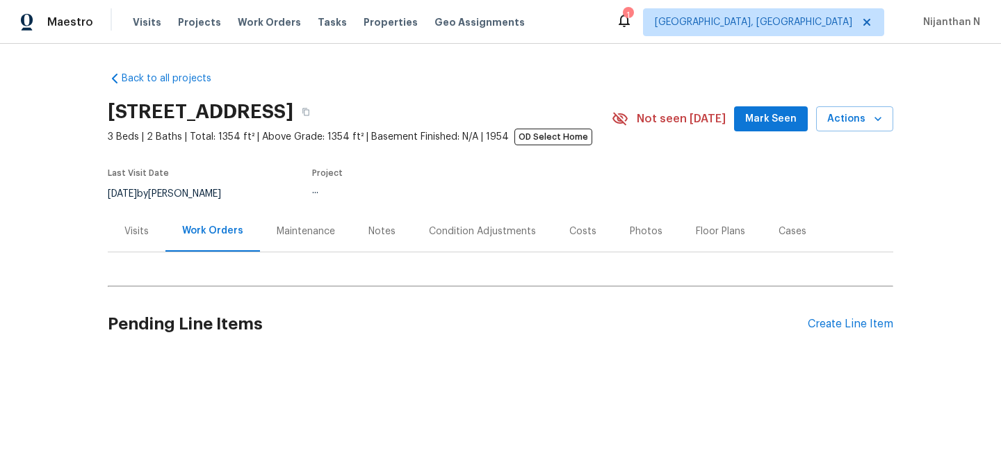
click at [309, 236] on div "Maintenance" at bounding box center [306, 231] width 58 height 14
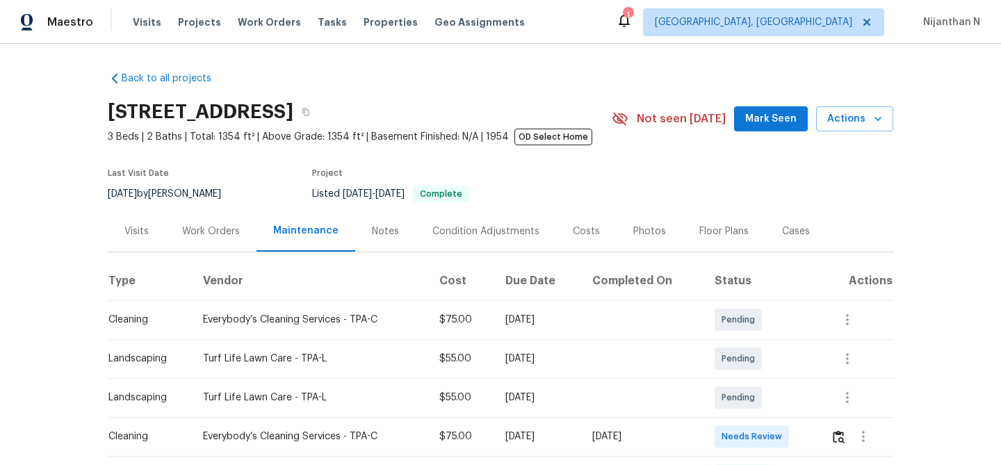
scroll to position [143, 0]
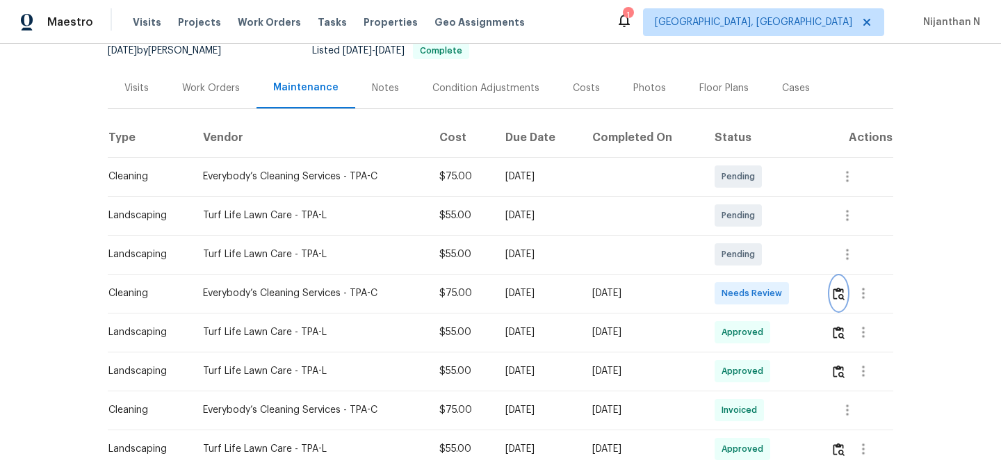
click at [840, 288] on img "button" at bounding box center [839, 293] width 12 height 13
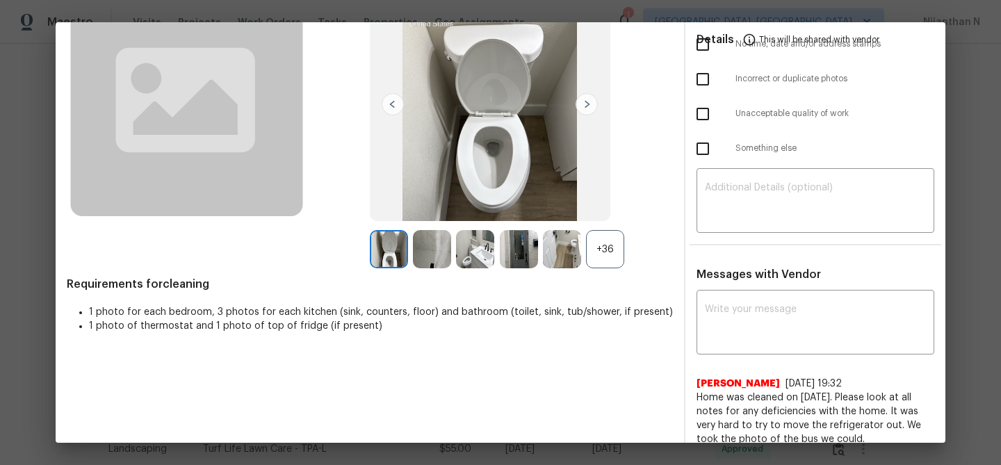
click at [601, 259] on div "+36" at bounding box center [605, 249] width 38 height 38
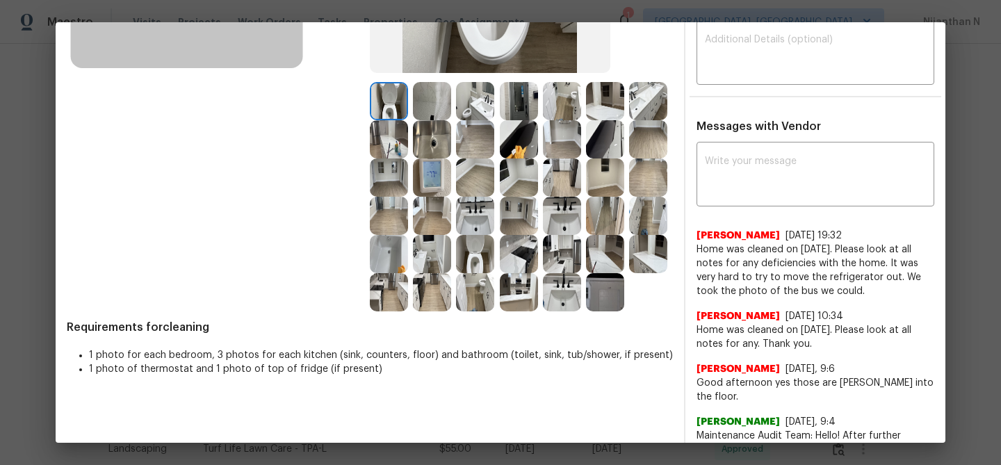
scroll to position [255, 0]
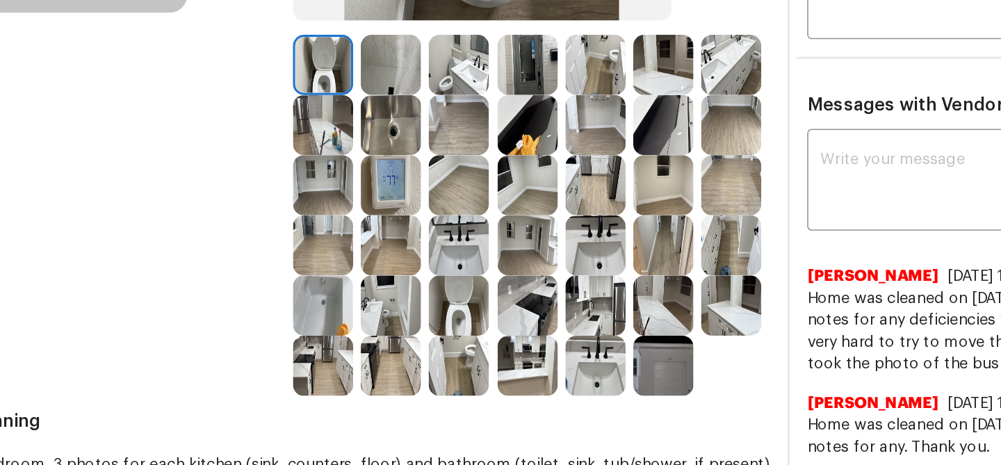
click at [523, 142] on img at bounding box center [519, 149] width 38 height 38
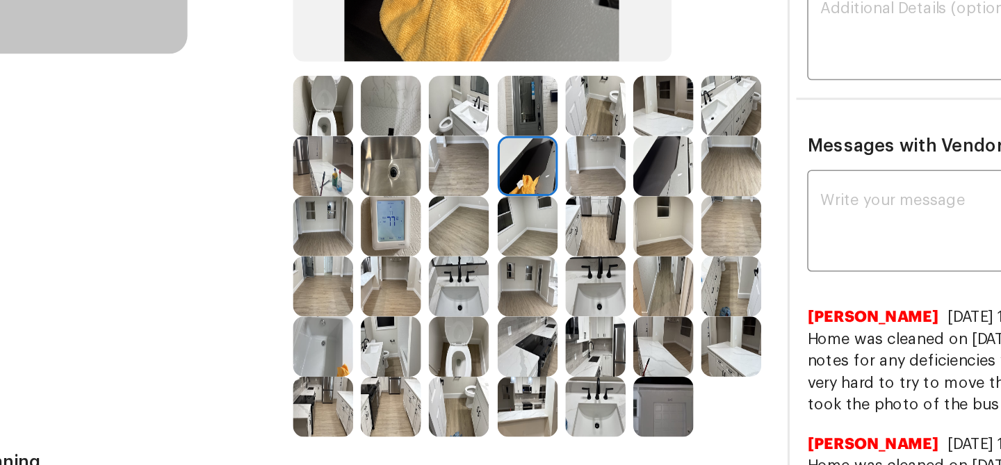
scroll to position [237, 0]
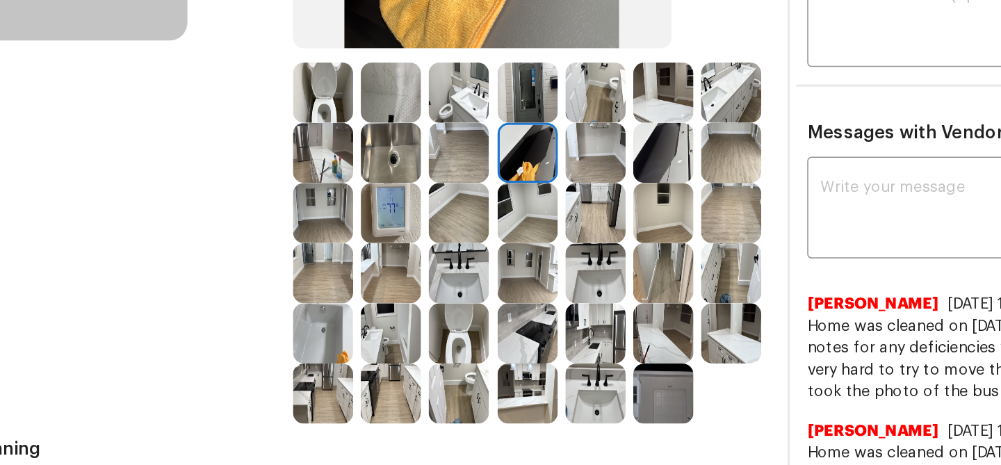
click at [433, 172] on img at bounding box center [432, 167] width 38 height 38
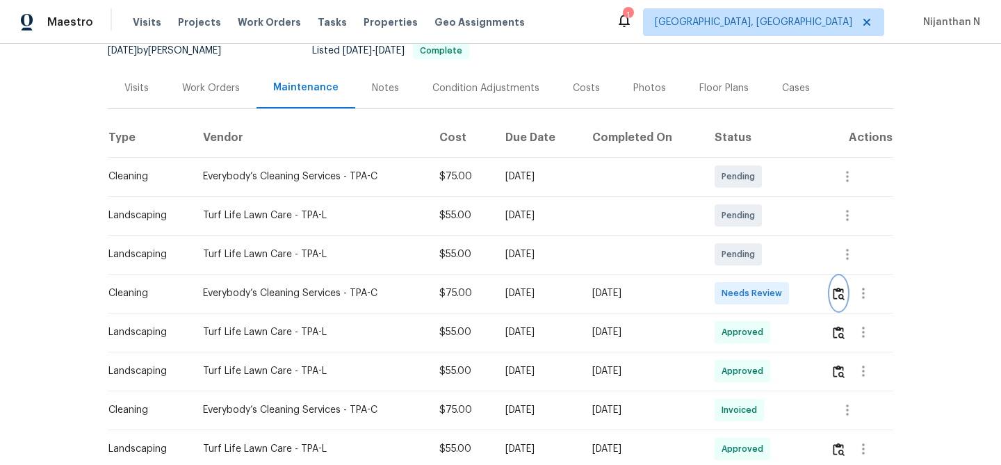
scroll to position [215, 0]
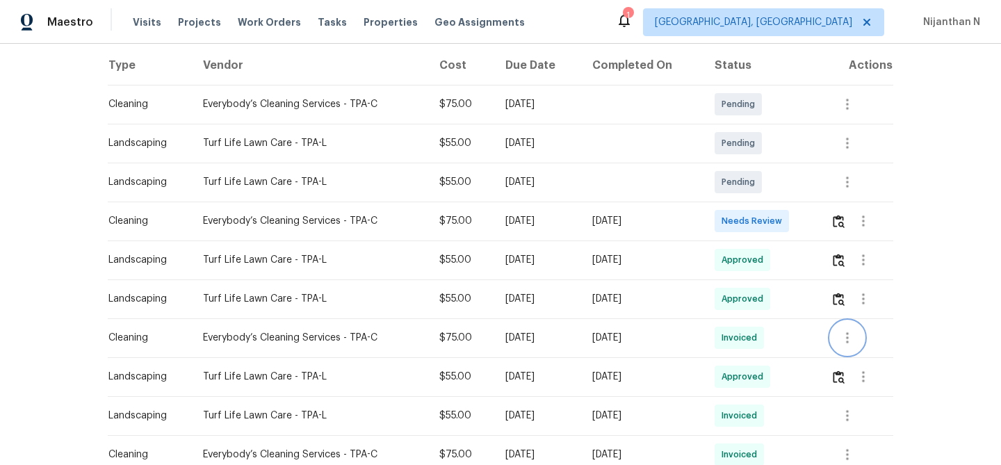
click at [848, 338] on icon "button" at bounding box center [847, 337] width 17 height 17
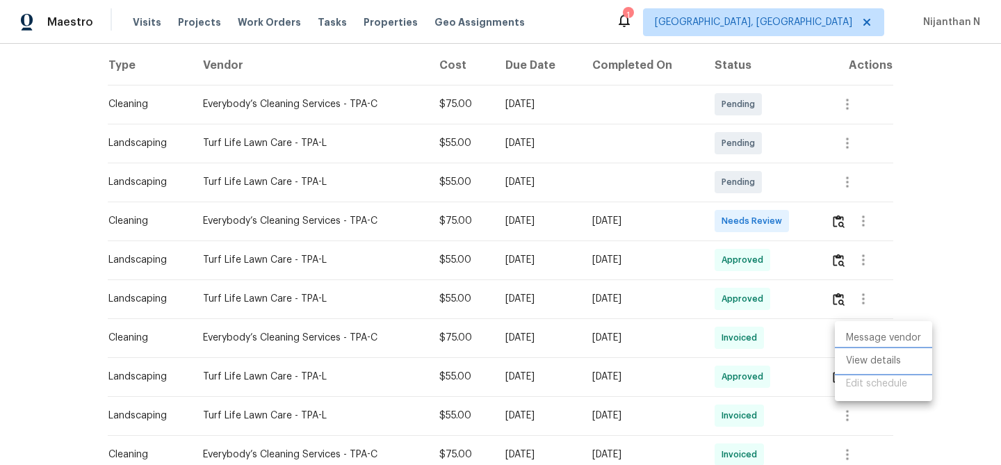
click at [855, 357] on li "View details" at bounding box center [883, 361] width 97 height 23
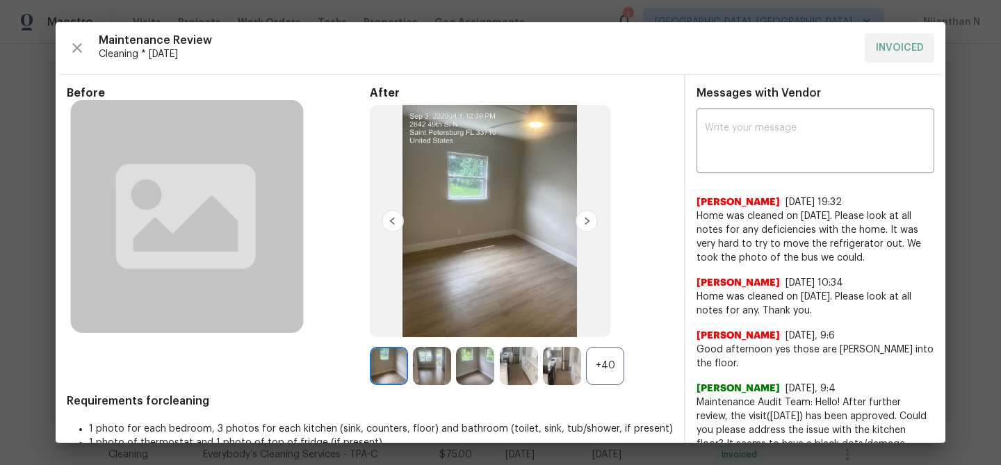
click at [600, 356] on div "+40" at bounding box center [605, 366] width 38 height 38
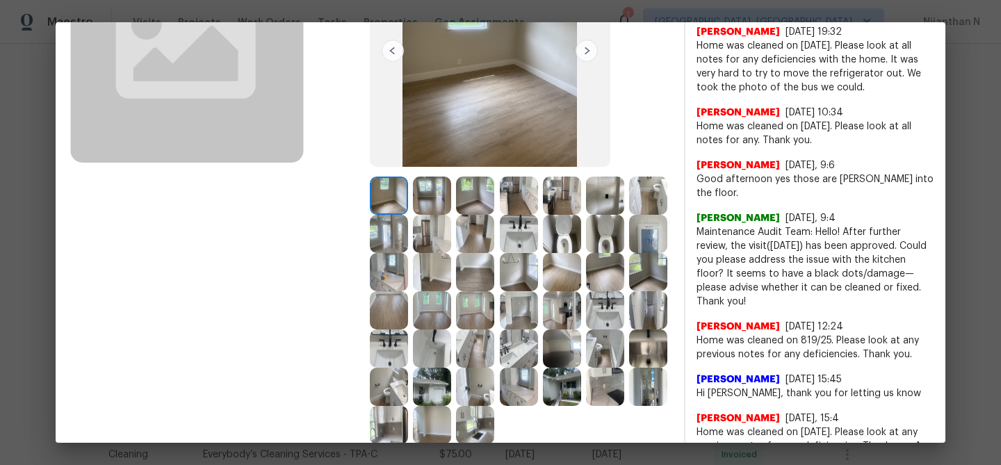
scroll to position [179, 0]
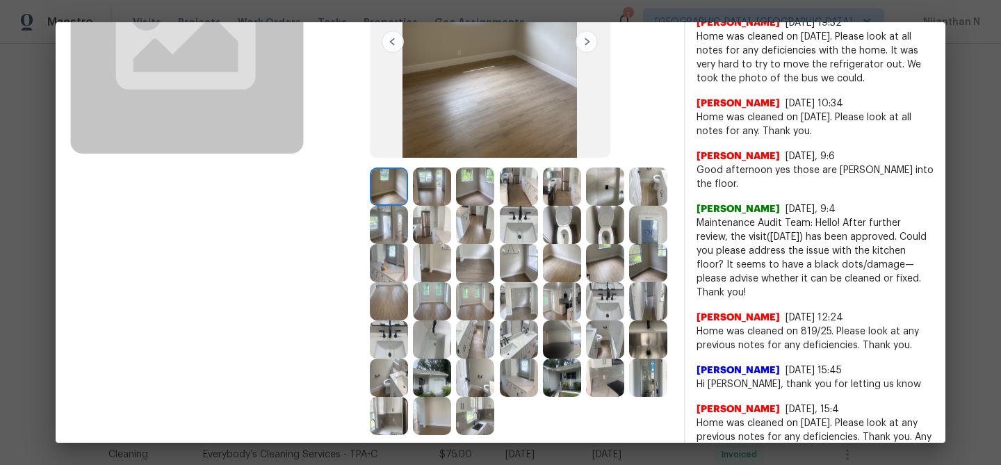
click at [647, 338] on img at bounding box center [648, 339] width 38 height 38
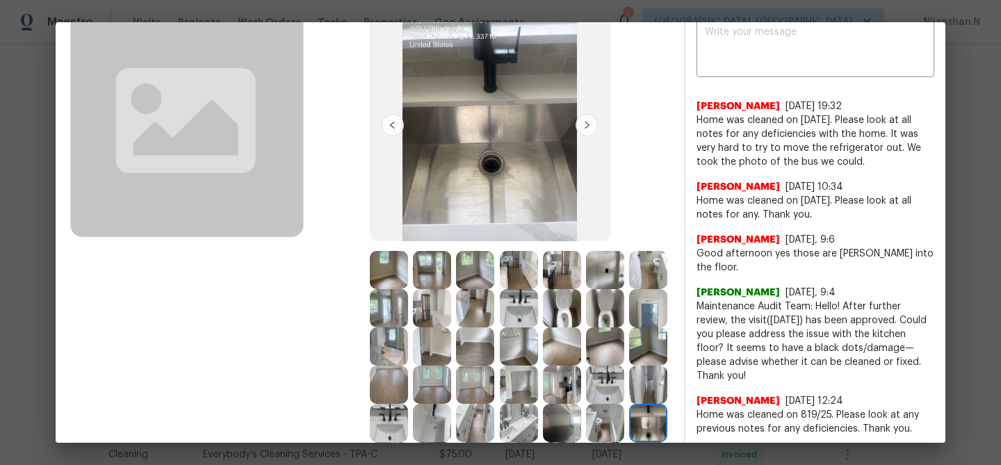
scroll to position [70, 0]
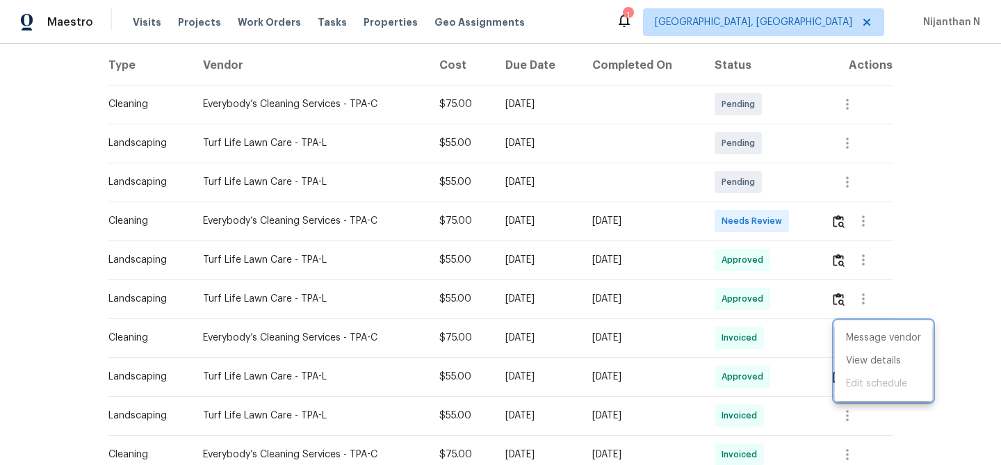
click at [837, 213] on div at bounding box center [500, 232] width 1001 height 465
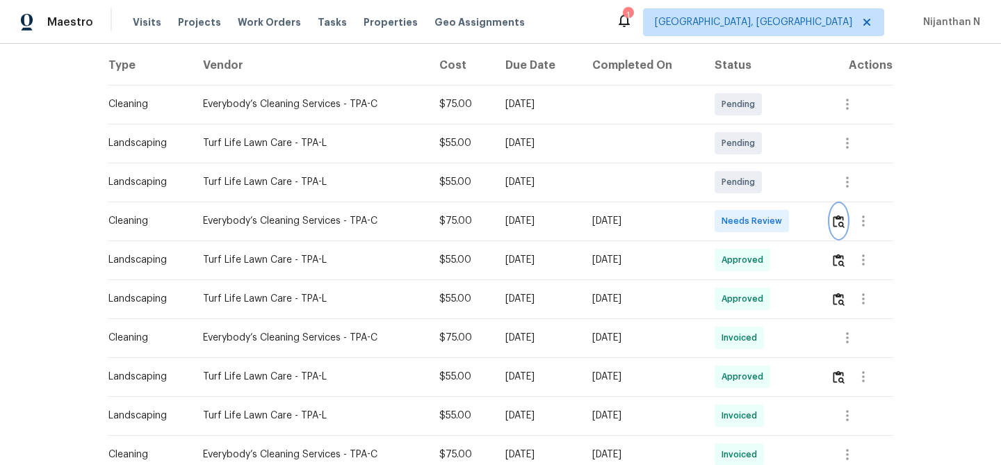
click at [840, 223] on img "button" at bounding box center [839, 221] width 12 height 13
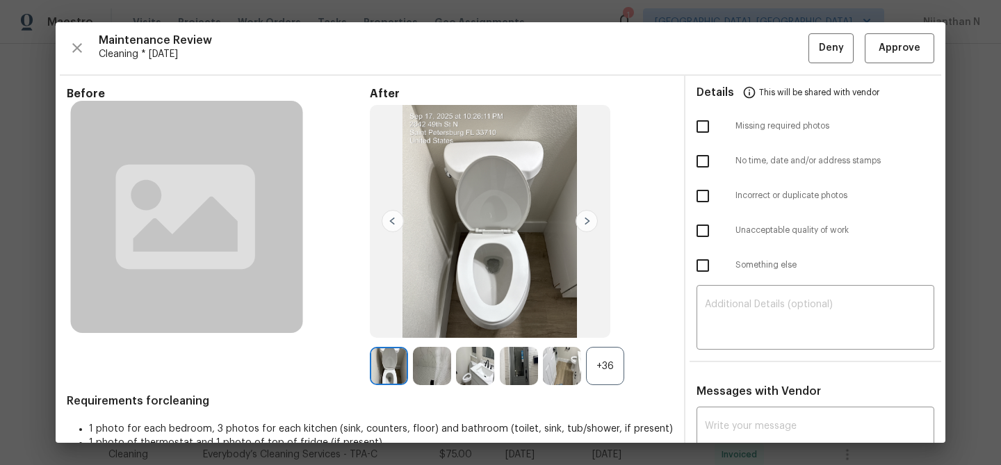
click at [612, 374] on div "+36" at bounding box center [605, 366] width 38 height 38
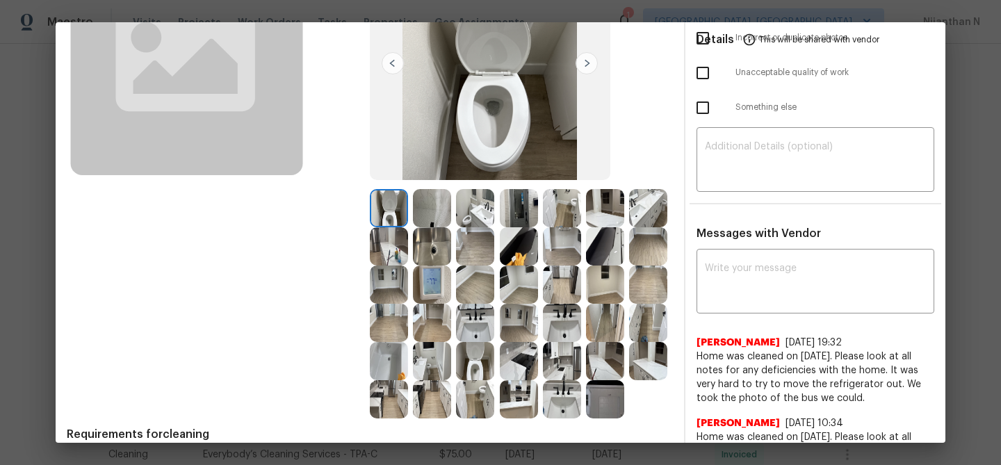
scroll to position [179, 0]
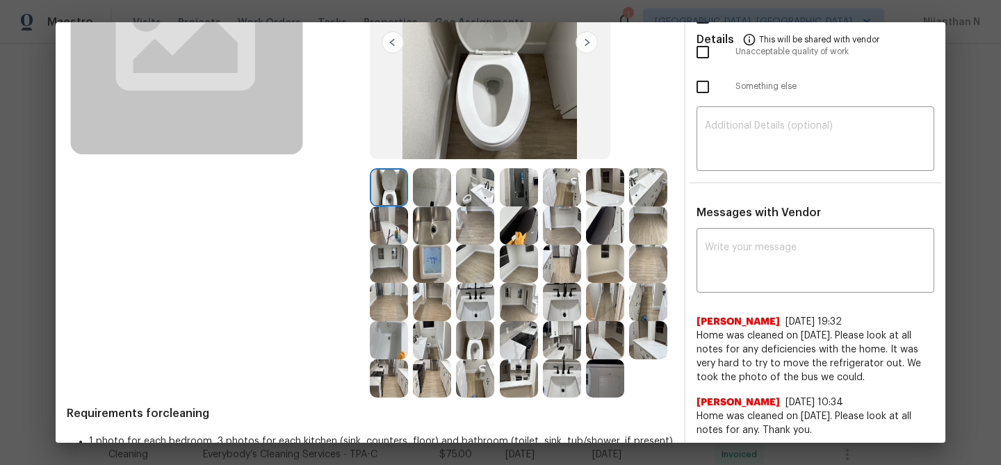
click at [423, 236] on img at bounding box center [432, 225] width 38 height 38
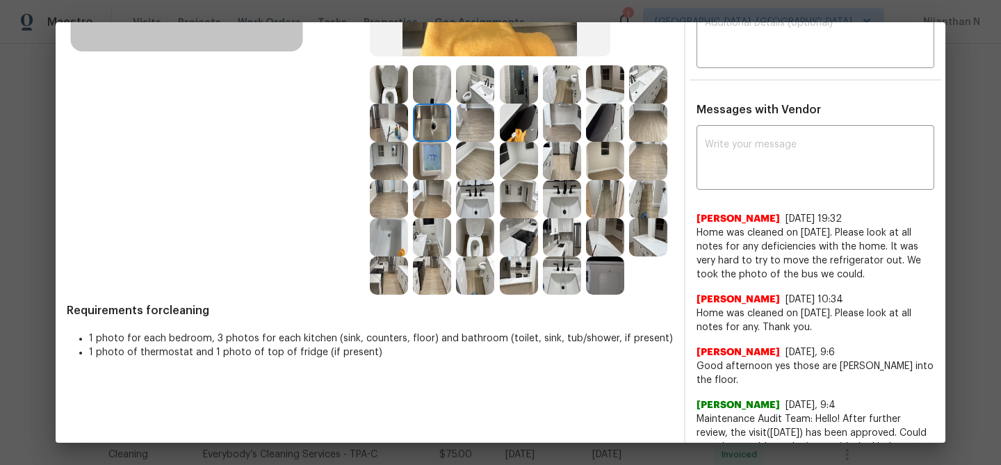
scroll to position [227, 0]
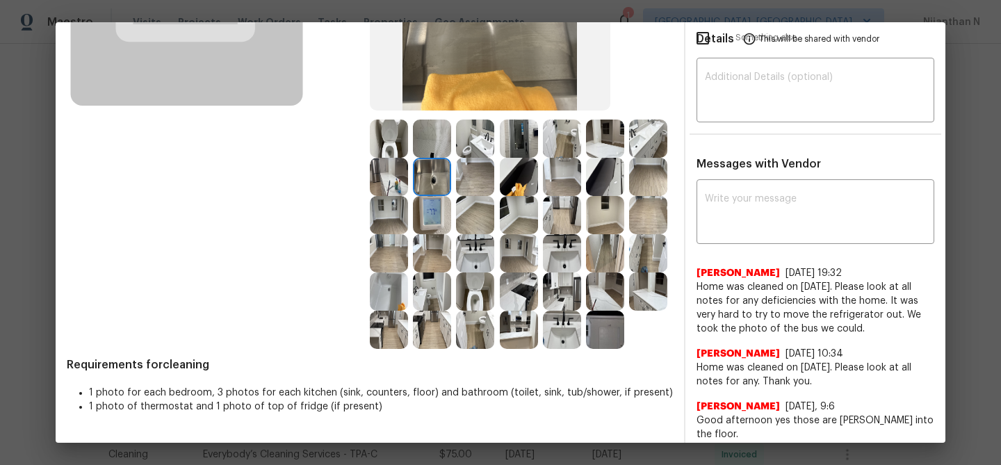
click at [434, 138] on img at bounding box center [432, 139] width 38 height 38
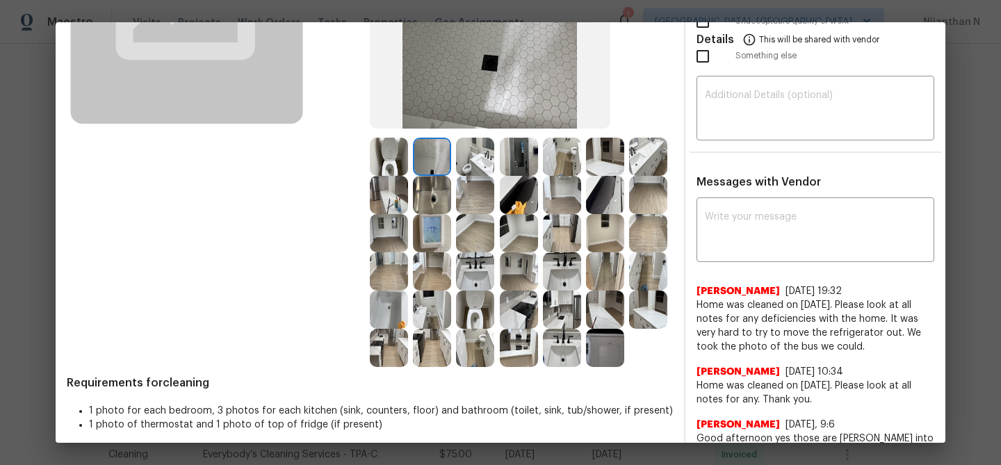
scroll to position [239, 0]
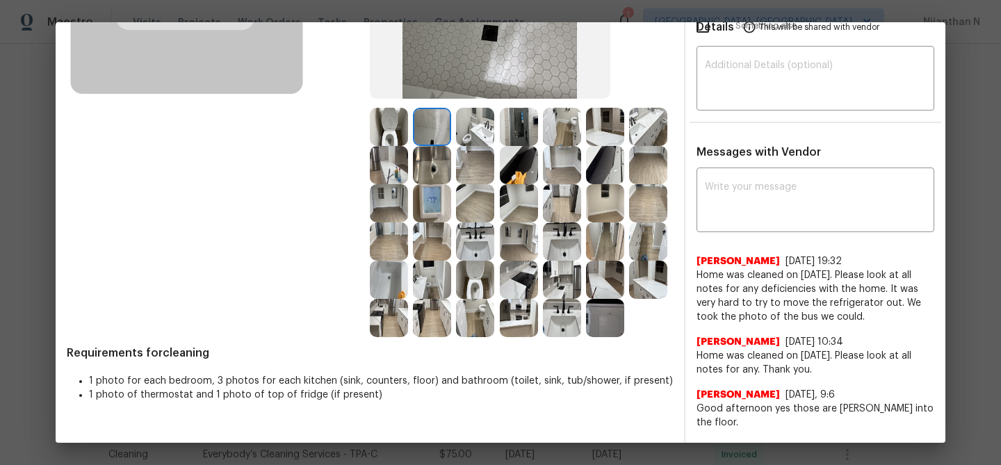
click at [382, 257] on img at bounding box center [389, 241] width 38 height 38
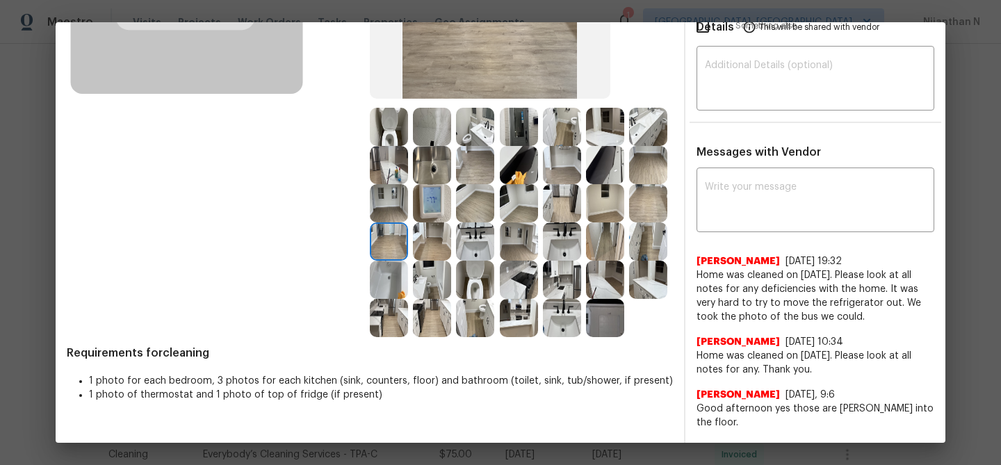
click at [395, 286] on img at bounding box center [389, 280] width 38 height 38
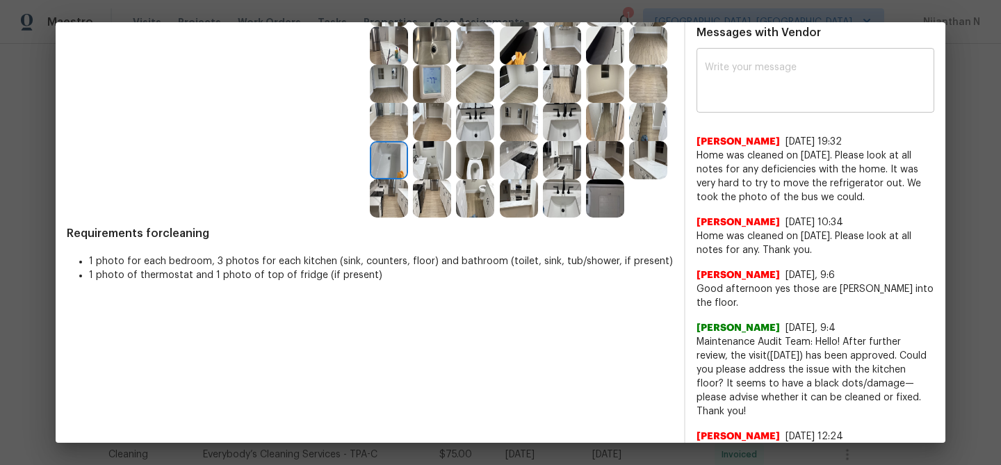
scroll to position [340, 0]
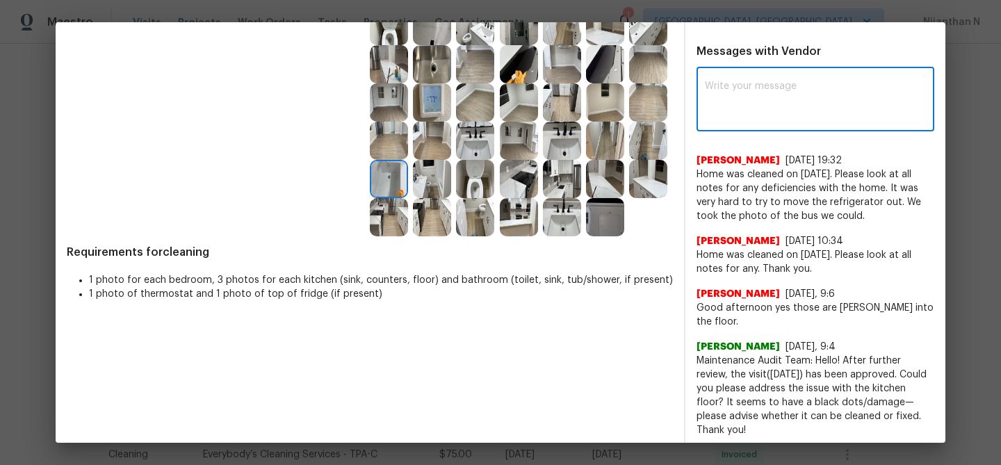
click at [756, 119] on textarea at bounding box center [815, 100] width 221 height 39
paste textarea "Maintenance Audit Team: Hello! Thank you for uploading the photo, after further…"
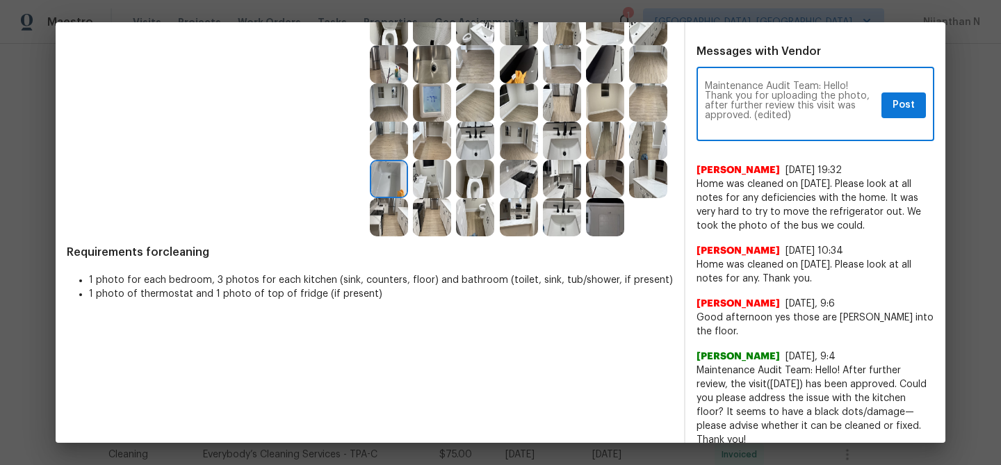
scroll to position [0, 0]
drag, startPoint x: 750, startPoint y: 115, endPoint x: 790, endPoint y: 115, distance: 39.6
click at [790, 115] on textarea "Maintenance Audit Team: Hello! Thank you for uploading the photo, after further…" at bounding box center [790, 105] width 171 height 49
type textarea "Maintenance Audit Team: Hello! Thank you for uploading the photo, after further…"
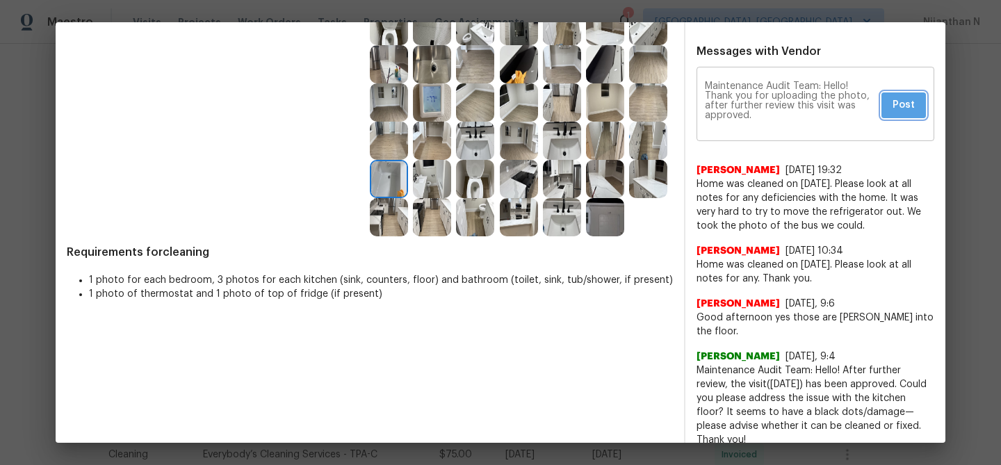
click at [906, 112] on span "Post" at bounding box center [903, 105] width 22 height 17
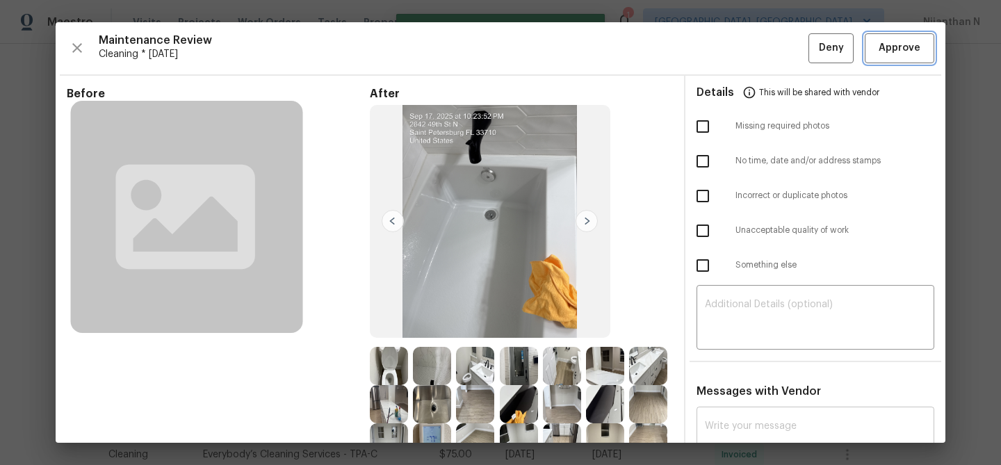
click at [893, 44] on span "Approve" at bounding box center [899, 48] width 42 height 17
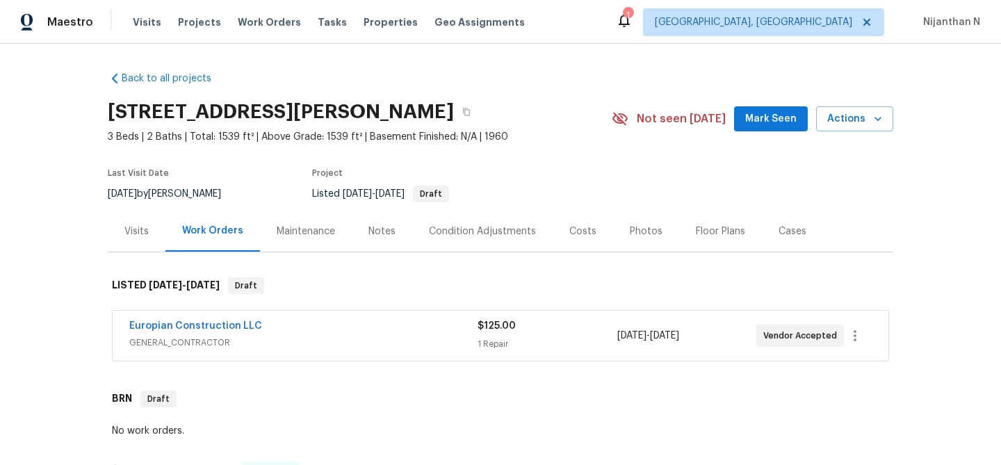
click at [306, 224] on div "Maintenance" at bounding box center [306, 231] width 58 height 14
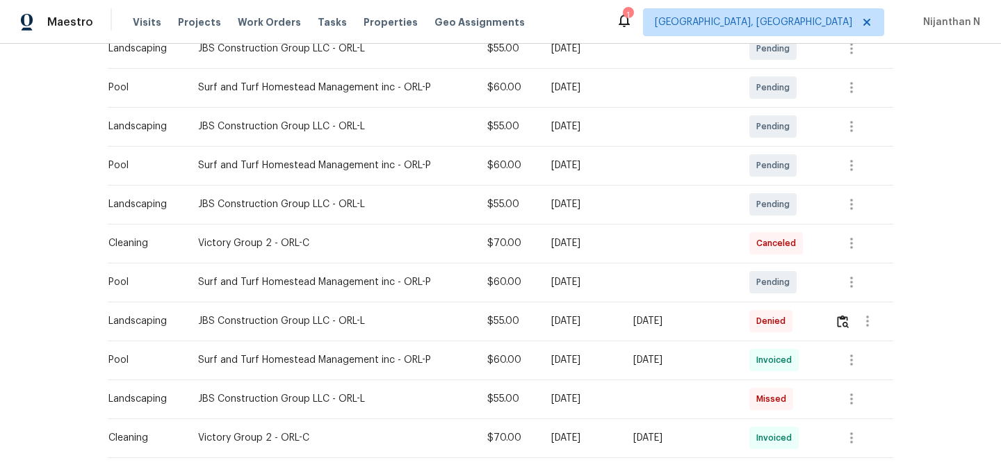
scroll to position [276, 0]
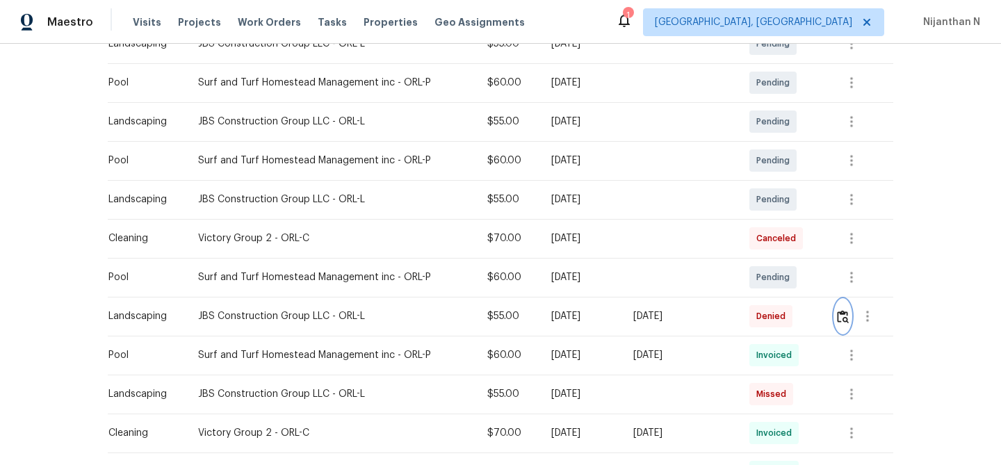
click at [842, 319] on img "button" at bounding box center [843, 316] width 12 height 13
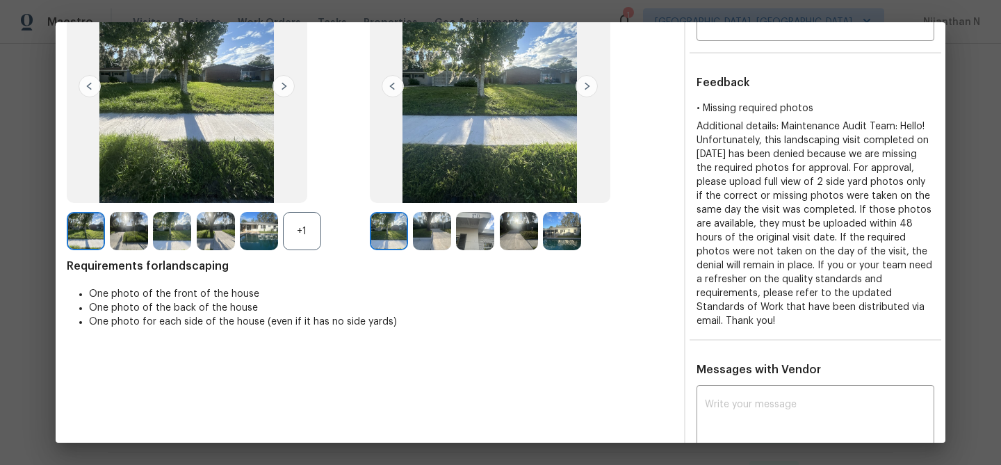
scroll to position [124, 0]
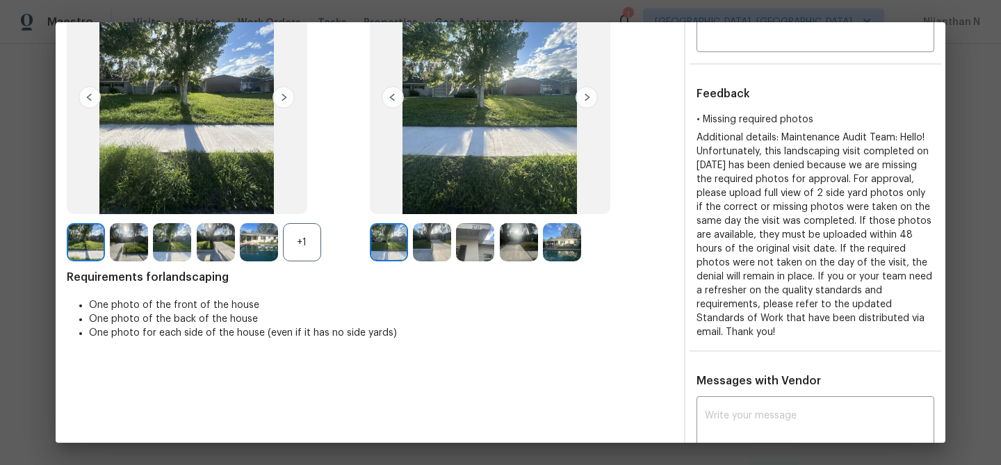
click at [432, 240] on img at bounding box center [432, 242] width 38 height 38
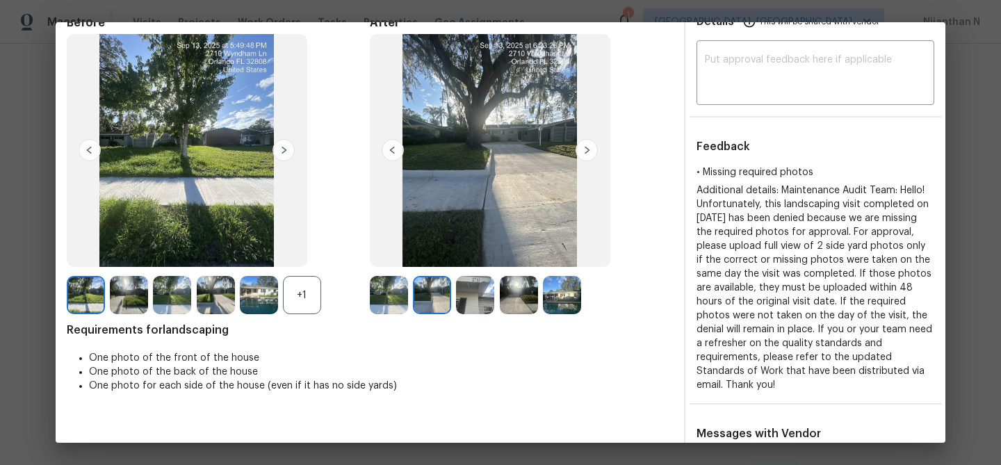
scroll to position [60, 0]
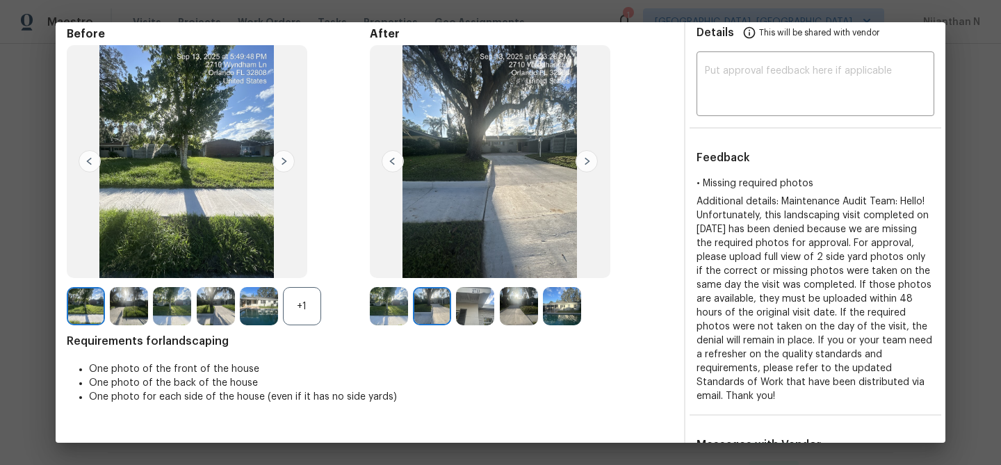
click at [295, 307] on div "+1" at bounding box center [302, 306] width 38 height 38
click at [439, 312] on img at bounding box center [432, 306] width 38 height 38
click at [388, 308] on img at bounding box center [389, 306] width 38 height 38
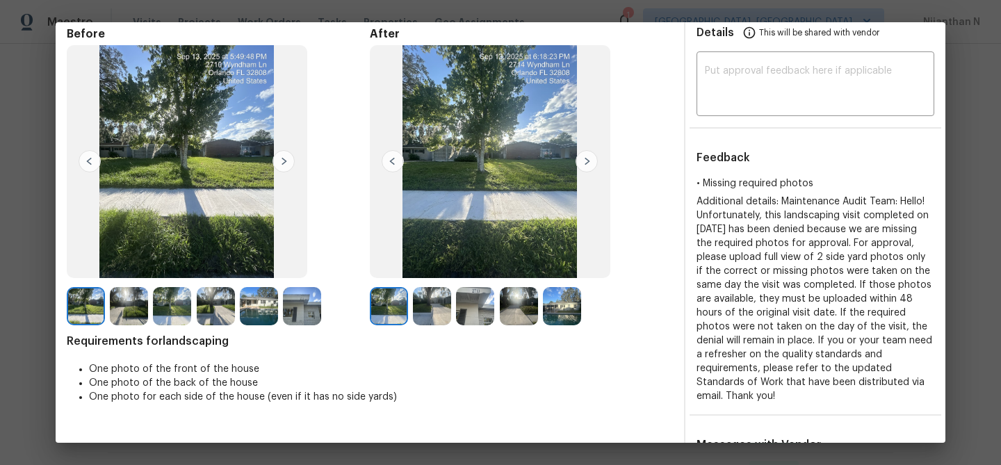
click at [428, 308] on img at bounding box center [432, 306] width 38 height 38
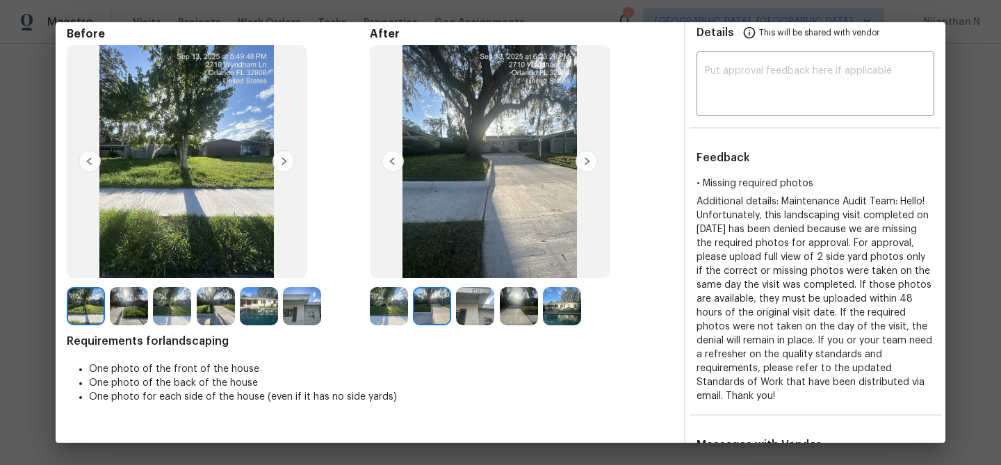
click at [526, 316] on img at bounding box center [519, 306] width 38 height 38
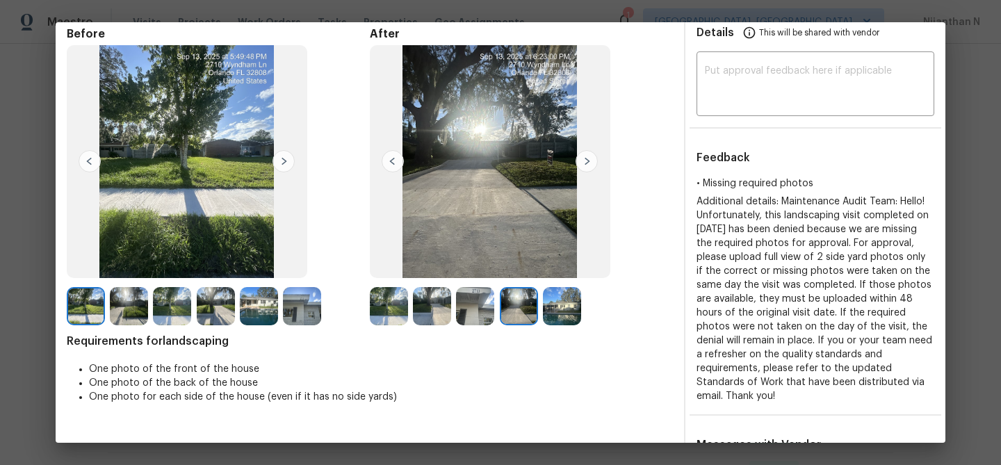
click at [573, 306] on img at bounding box center [562, 306] width 38 height 38
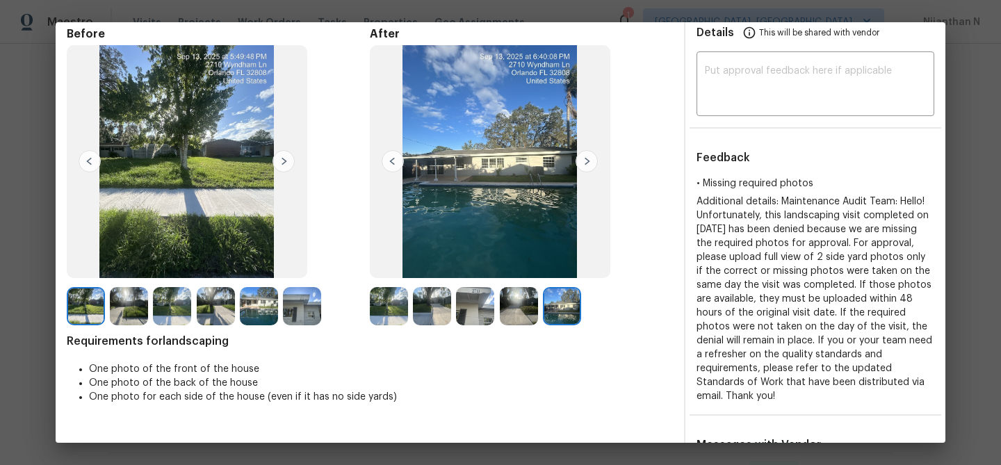
click at [167, 315] on img at bounding box center [172, 306] width 38 height 38
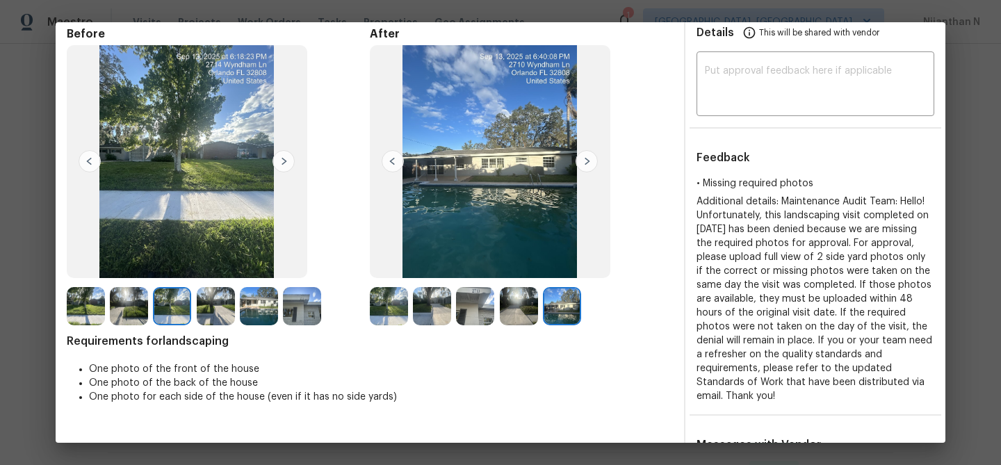
click at [506, 301] on img at bounding box center [519, 306] width 38 height 38
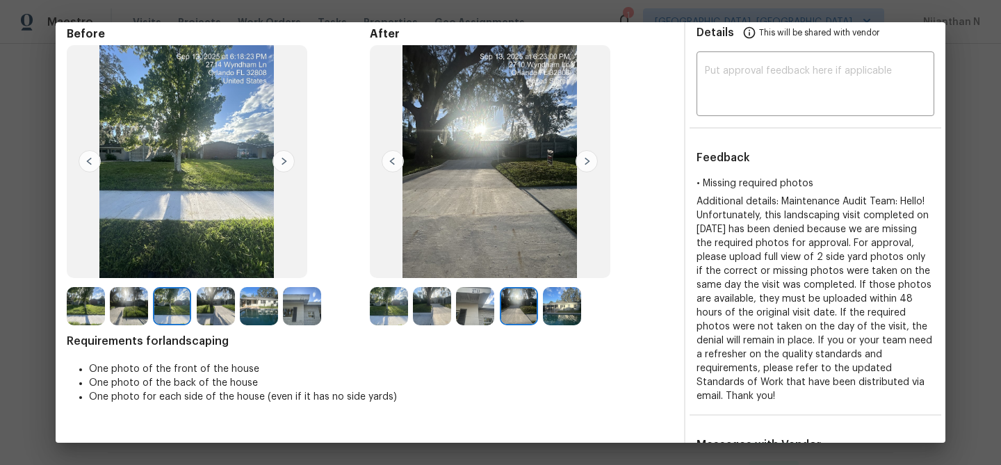
click at [434, 304] on img at bounding box center [432, 306] width 38 height 38
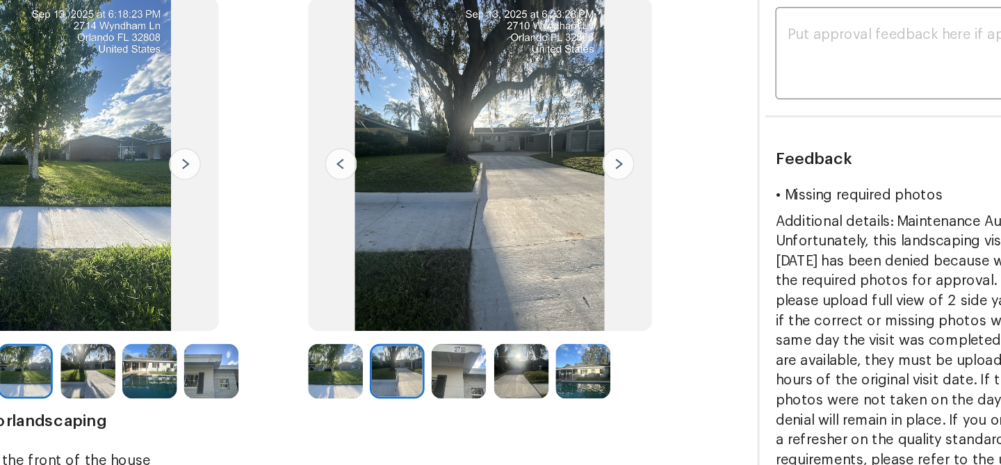
click at [393, 307] on img at bounding box center [389, 306] width 38 height 38
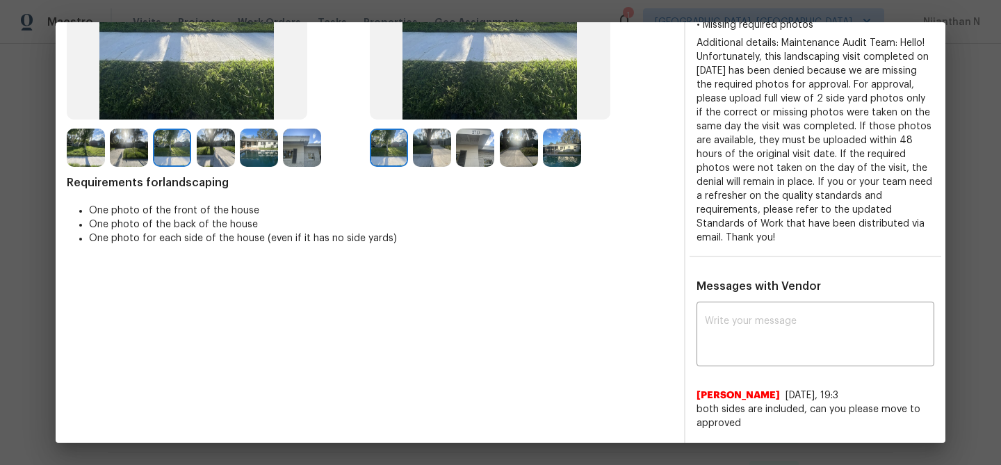
scroll to position [277, 0]
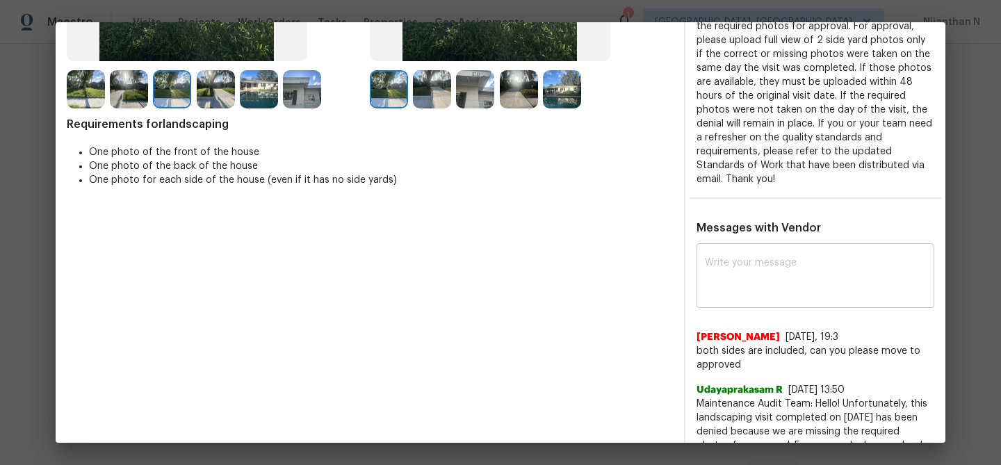
click at [757, 302] on div "x ​" at bounding box center [815, 277] width 238 height 61
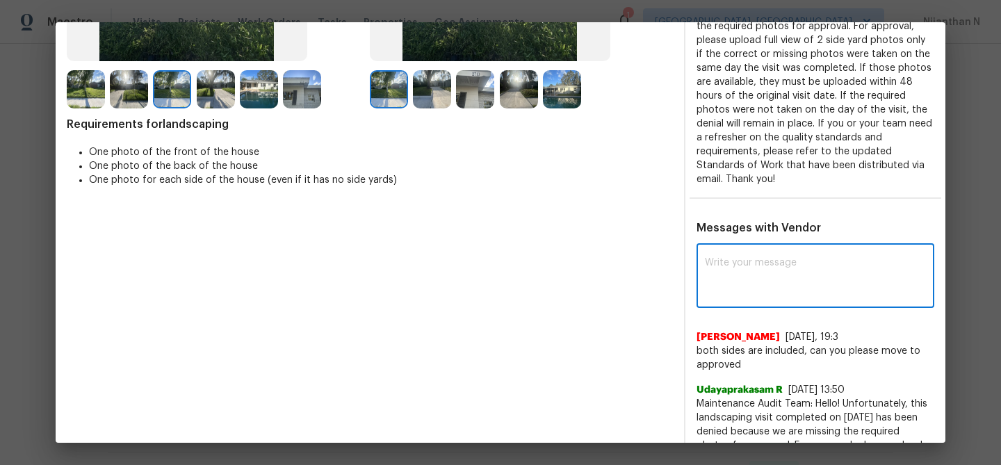
paste textarea "Maintenance Audit Team: Hello! Thank you for the feedback after further review …"
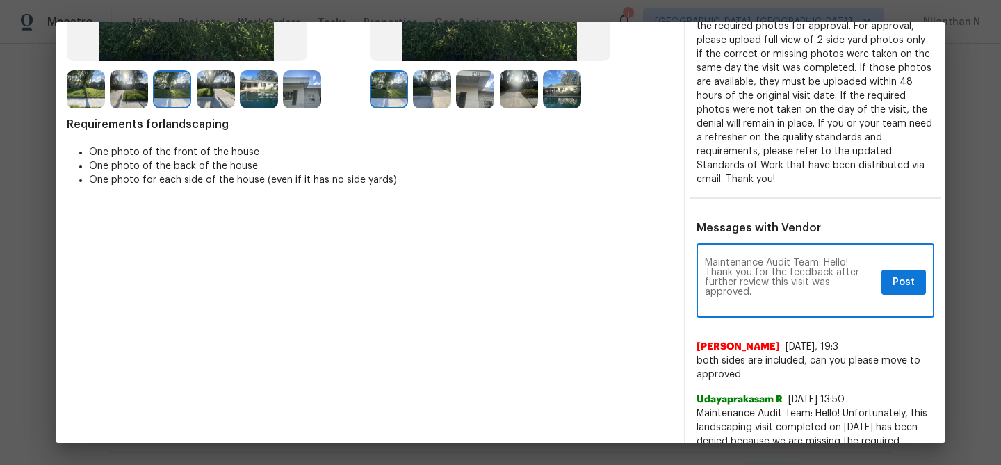
scroll to position [0, 0]
type textarea "Maintenance Audit Team: Hello! Thank you for the feedback after further review …"
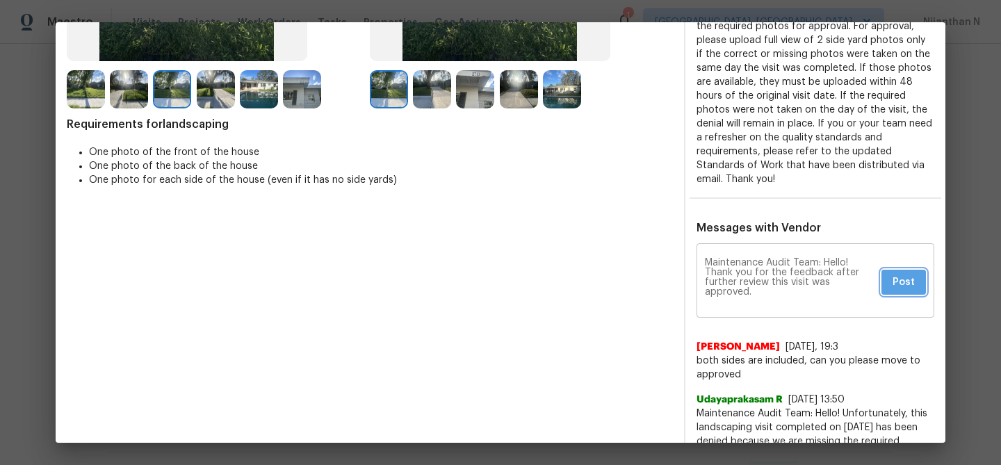
click at [903, 286] on span "Post" at bounding box center [903, 282] width 22 height 17
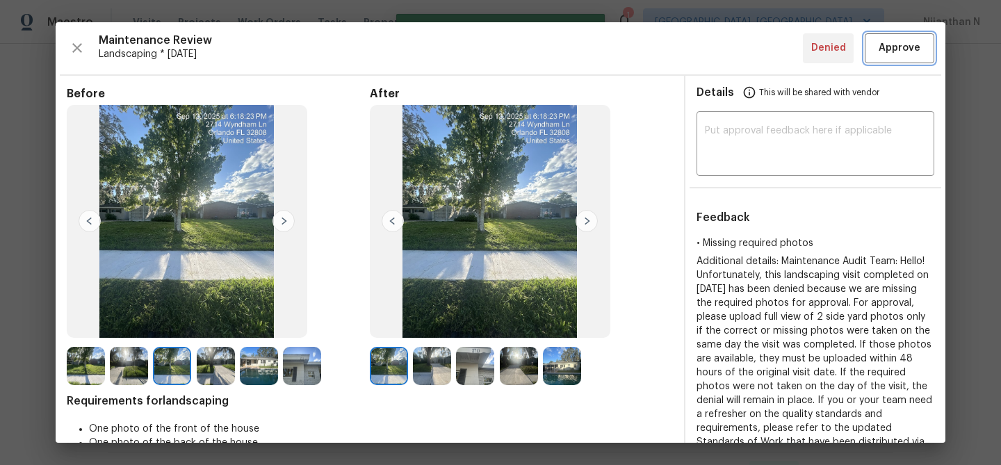
click at [885, 37] on button "Approve" at bounding box center [899, 48] width 69 height 30
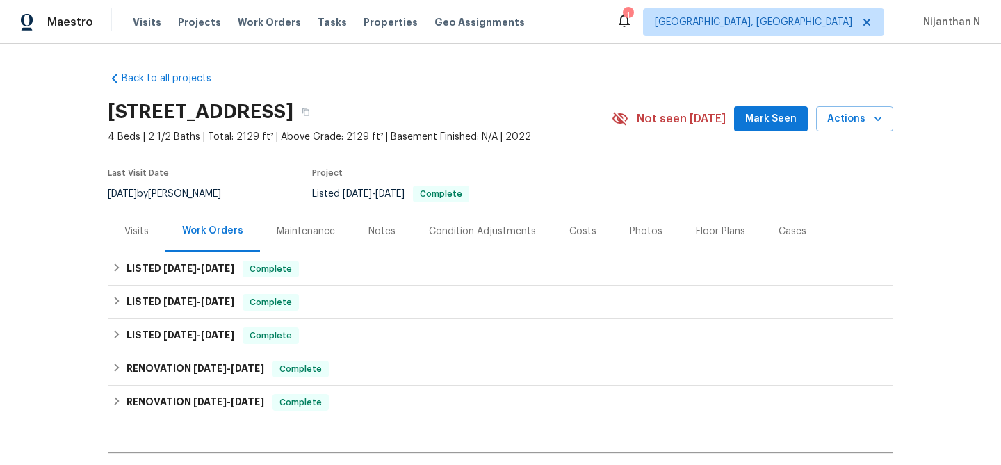
click at [320, 233] on div "Maintenance" at bounding box center [306, 231] width 58 height 14
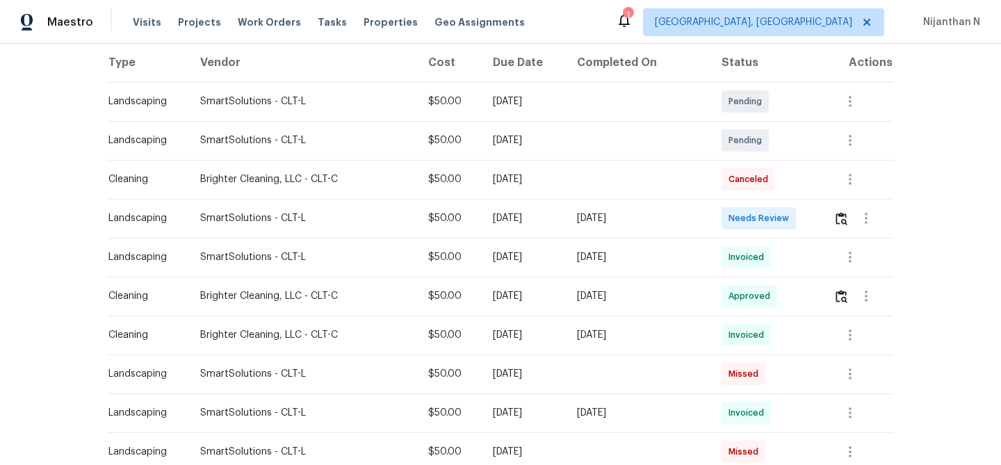
scroll to position [222, 0]
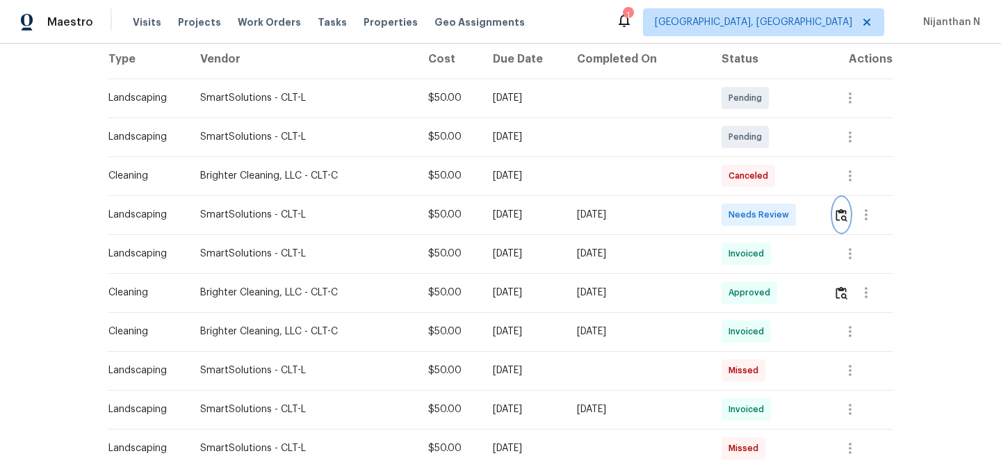
click at [842, 217] on img "button" at bounding box center [841, 214] width 12 height 13
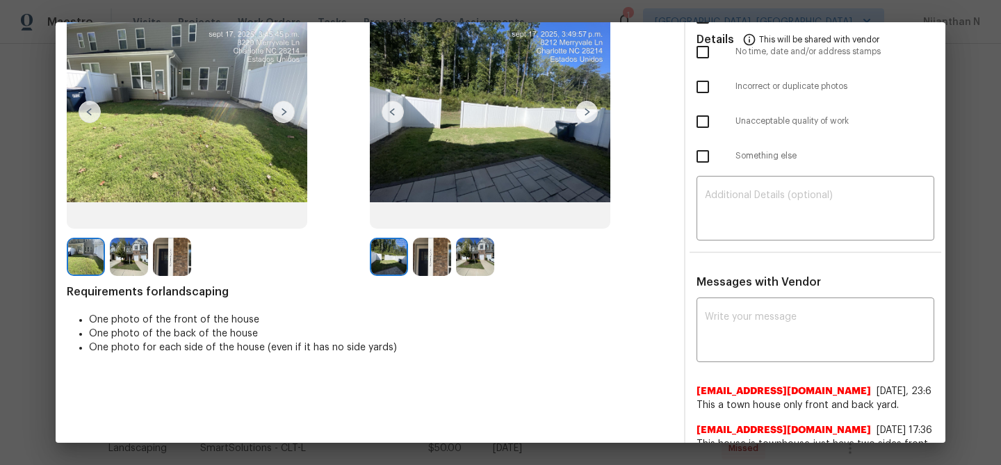
scroll to position [101, 0]
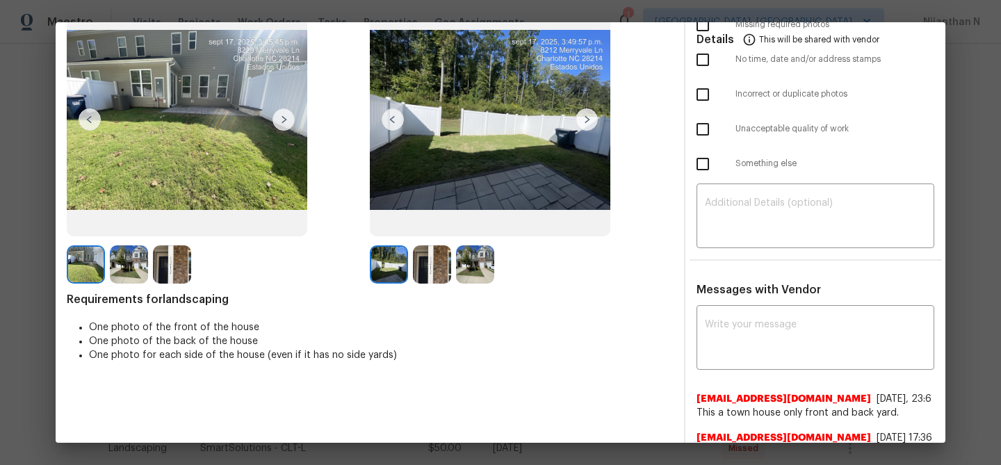
click at [422, 272] on img at bounding box center [432, 264] width 38 height 38
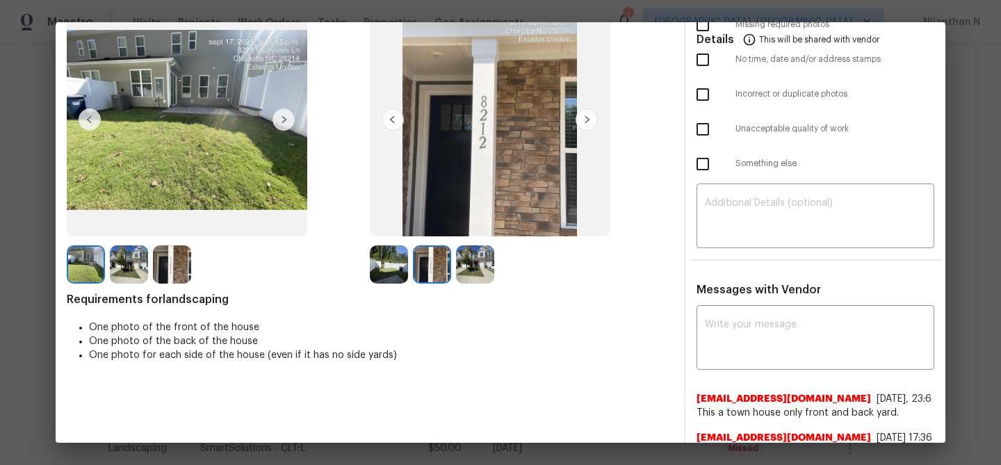
click at [390, 270] on img at bounding box center [389, 264] width 38 height 38
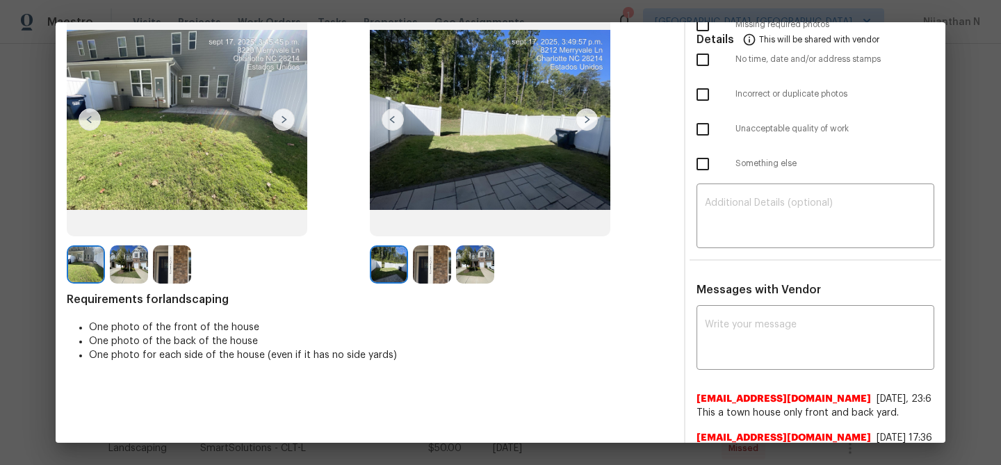
click at [475, 268] on img at bounding box center [475, 264] width 38 height 38
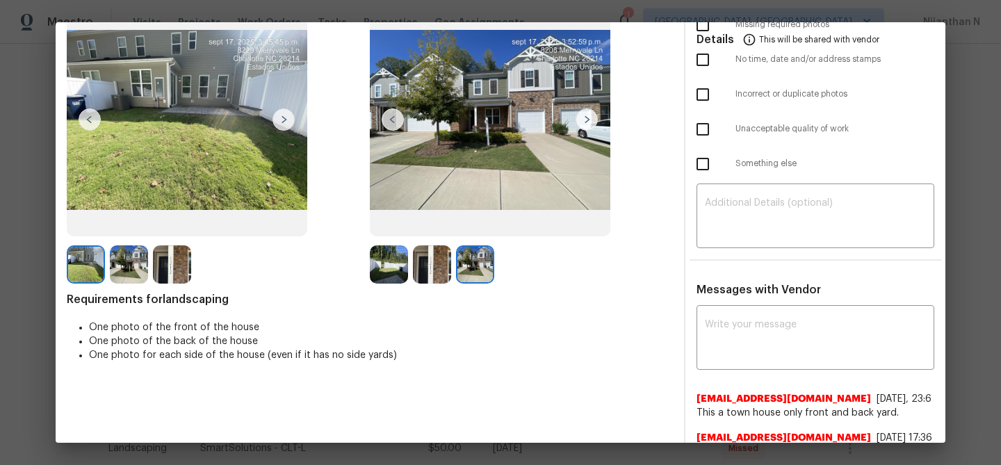
click at [129, 263] on img at bounding box center [129, 264] width 38 height 38
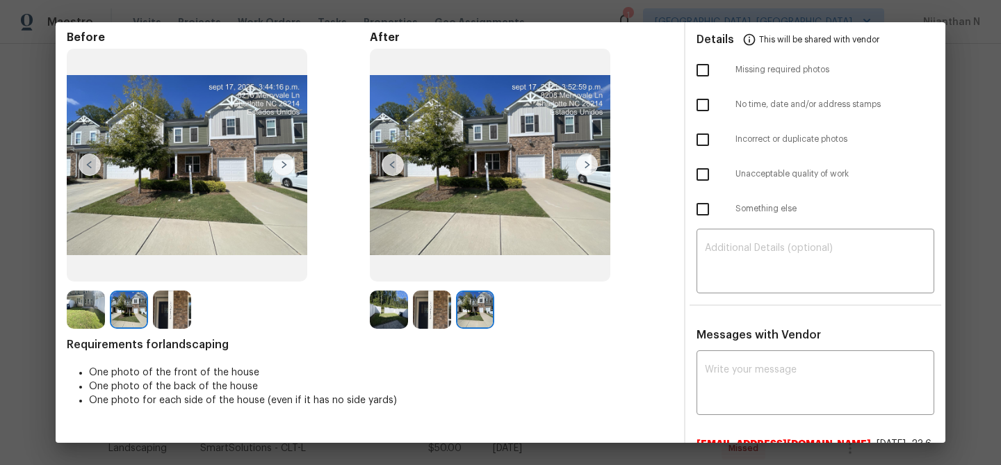
scroll to position [0, 0]
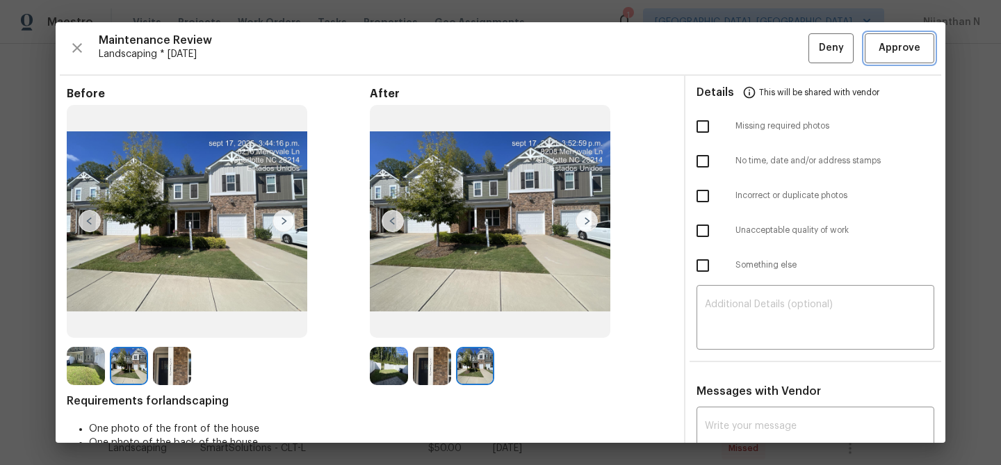
click at [910, 50] on span "Approve" at bounding box center [899, 48] width 42 height 17
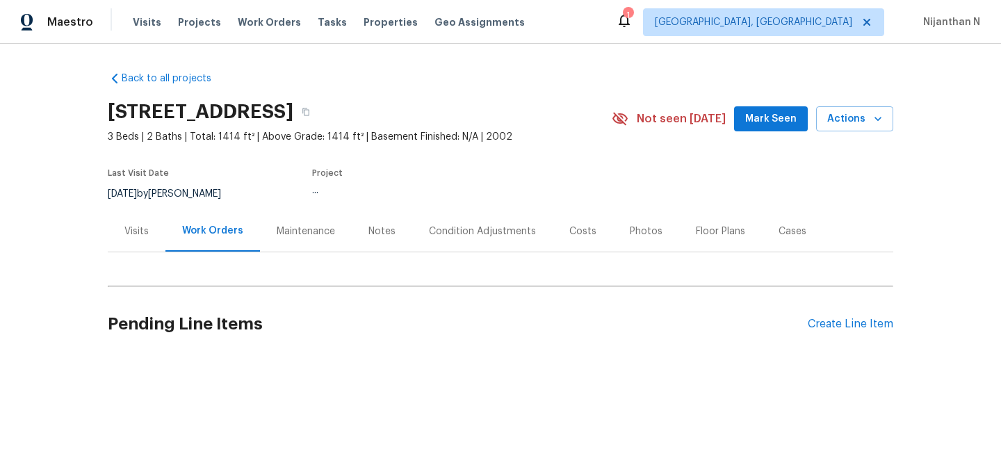
click at [331, 225] on div "Maintenance" at bounding box center [306, 231] width 58 height 14
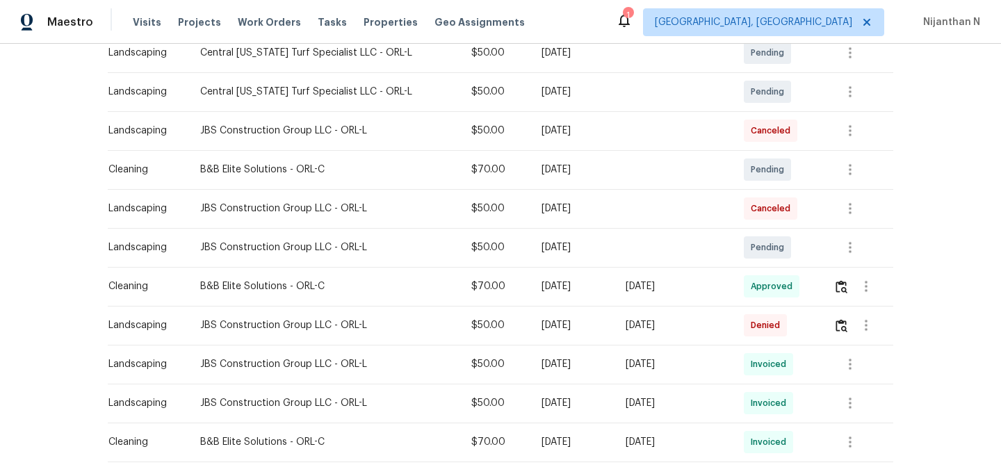
scroll to position [268, 0]
click at [842, 318] on img "button" at bounding box center [841, 324] width 12 height 13
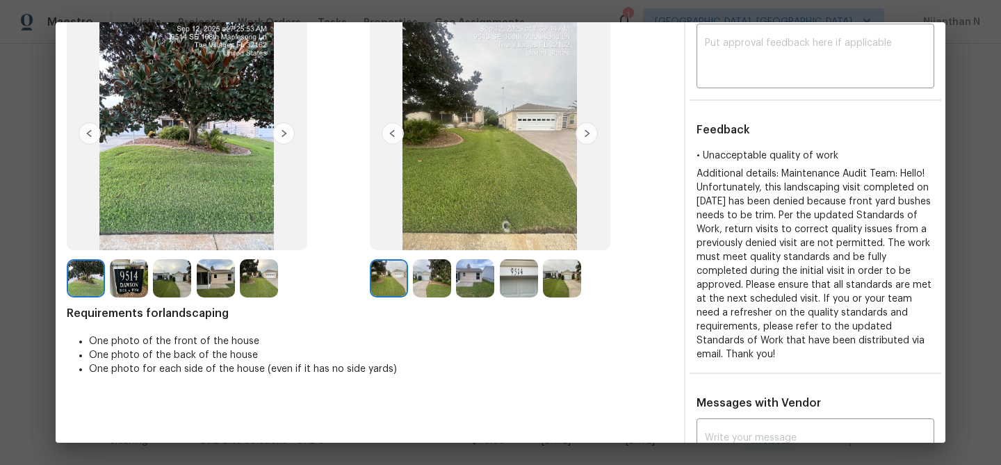
scroll to position [55, 0]
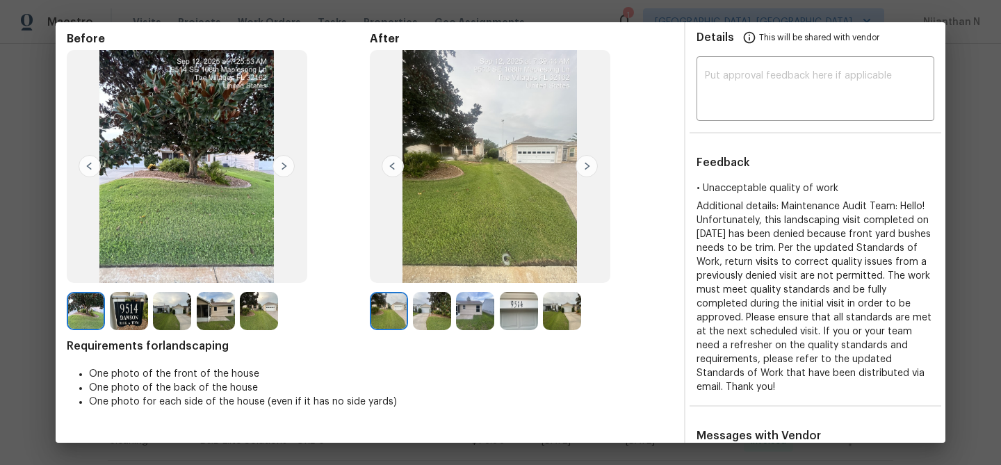
click at [433, 312] on img at bounding box center [432, 311] width 38 height 38
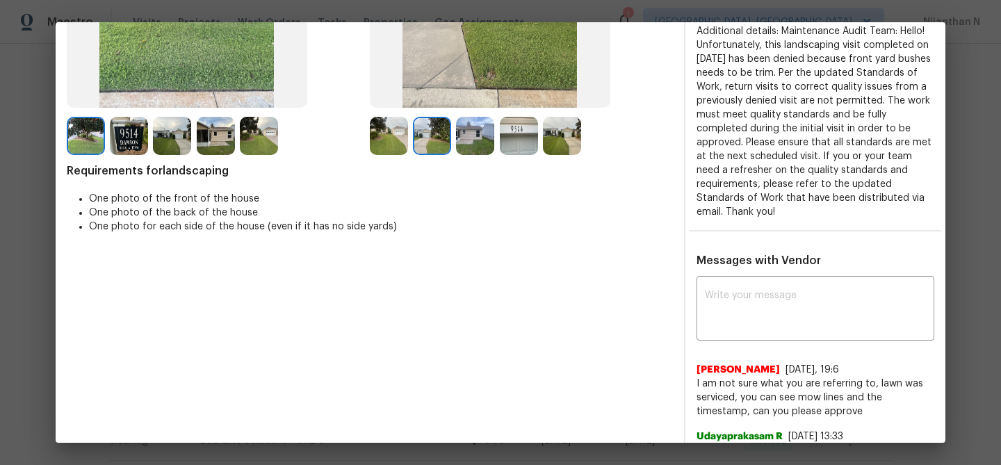
scroll to position [209, 0]
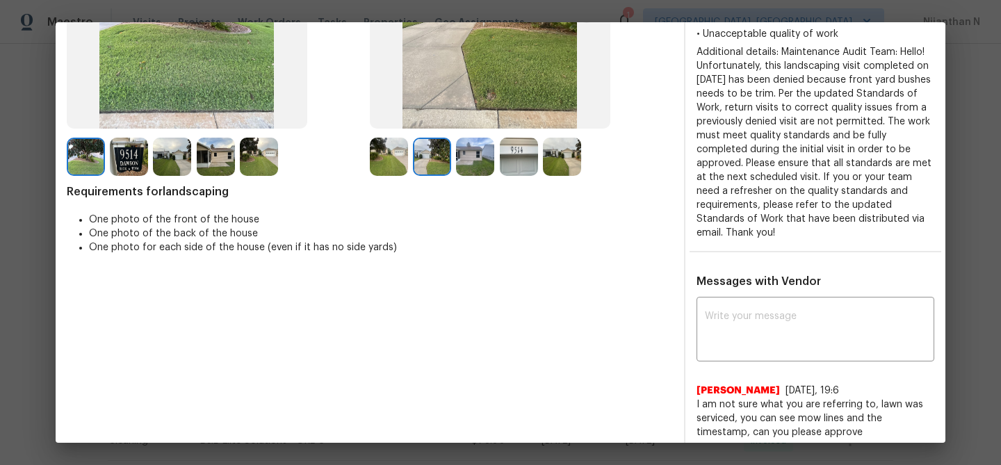
click at [564, 145] on img at bounding box center [562, 157] width 38 height 38
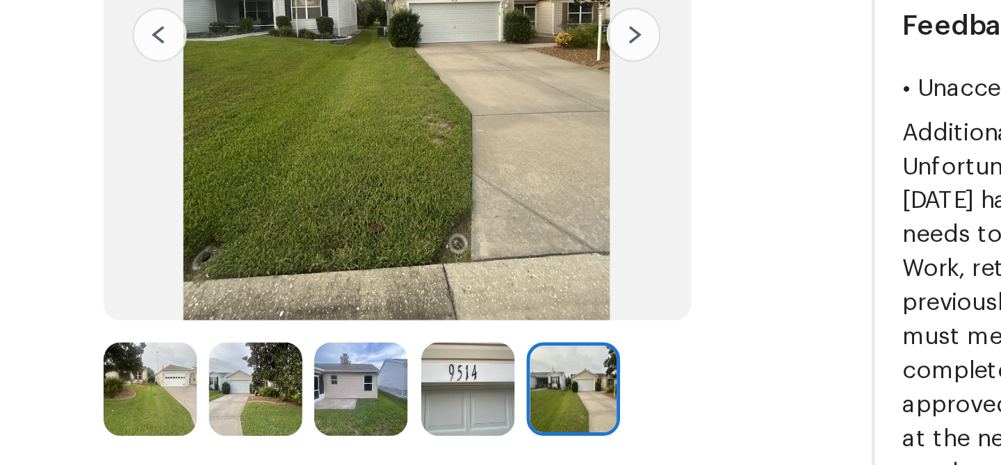
scroll to position [49, 0]
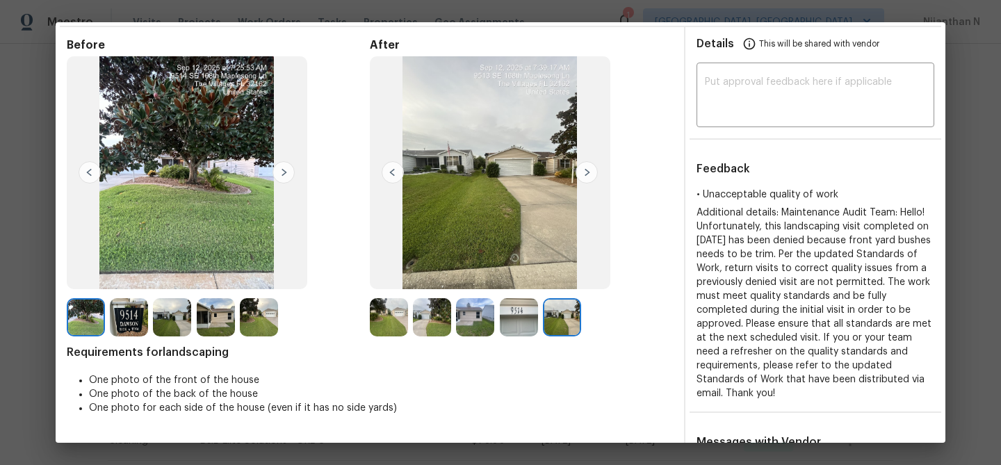
click at [431, 314] on img at bounding box center [432, 317] width 38 height 38
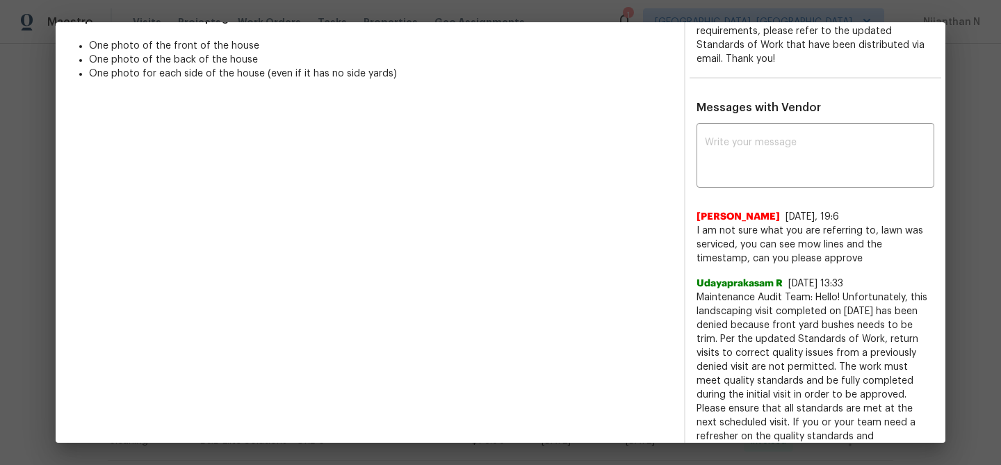
scroll to position [397, 0]
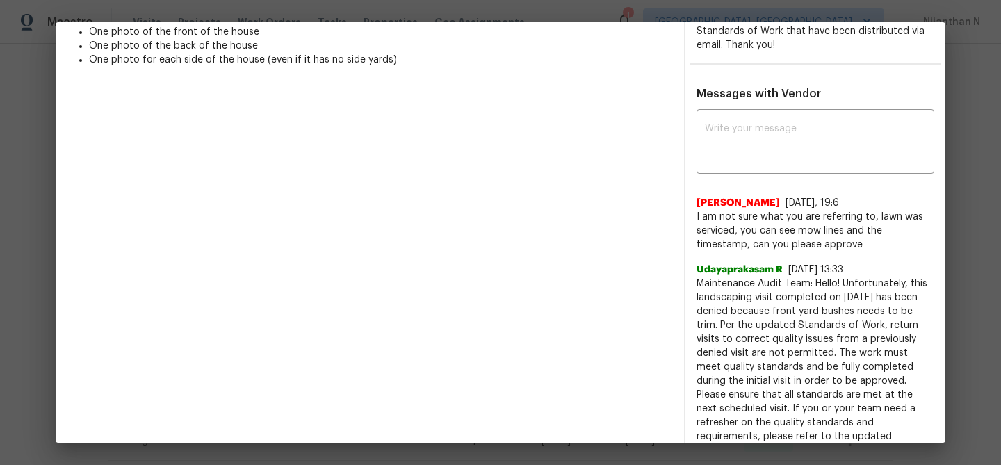
click at [719, 277] on span "Maintenance Audit Team: Hello! Unfortunately, this landscaping visit completed …" at bounding box center [815, 374] width 238 height 195
drag, startPoint x: 719, startPoint y: 268, endPoint x: 822, endPoint y: 265, distance: 103.6
click at [822, 277] on span "Maintenance Audit Team: Hello! Unfortunately, this landscaping visit completed …" at bounding box center [815, 374] width 238 height 195
copy span "Maintenance Audit Team: Hello!"
click at [775, 145] on textarea at bounding box center [815, 143] width 221 height 39
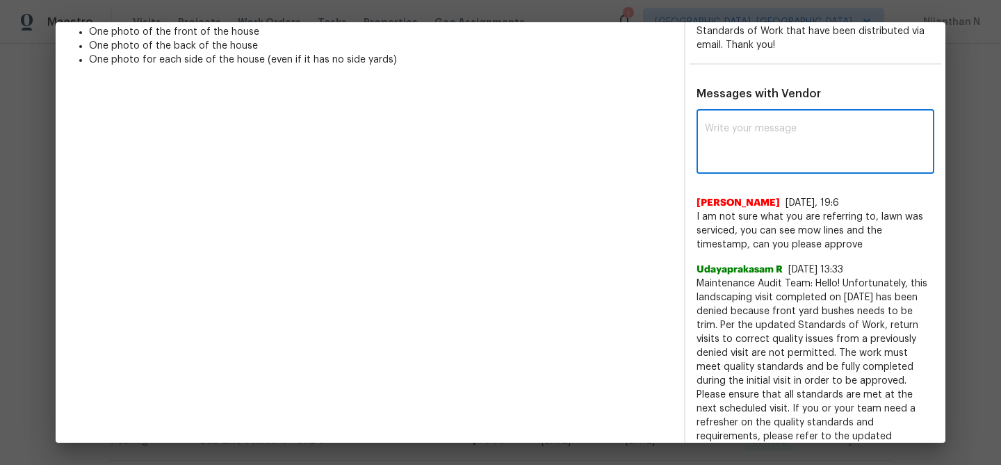
paste textarea "Maintenance Audit Team: Hello!"
click at [865, 124] on textarea "Maintenance Audit Team: Hello! After further review found the front yard bushes…" at bounding box center [790, 143] width 171 height 39
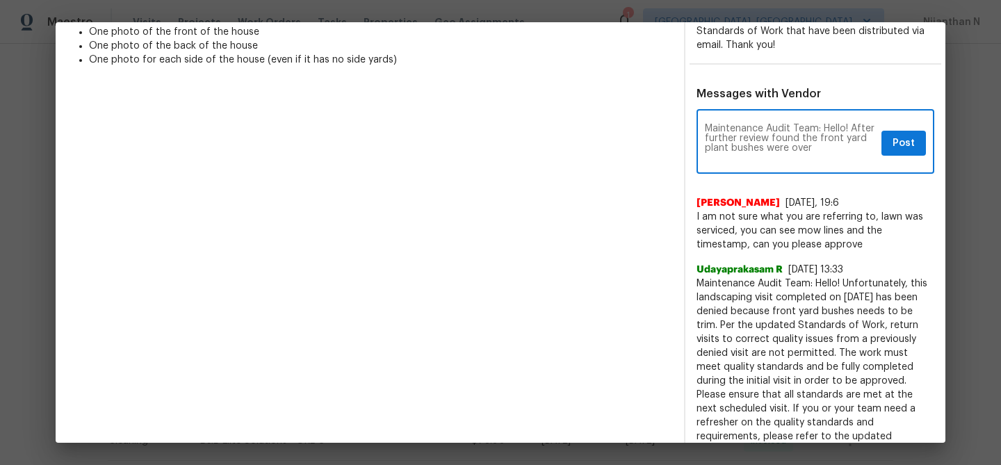
click at [829, 137] on textarea "Maintenance Audit Team: Hello! After further review found the front yard plant …" at bounding box center [790, 143] width 171 height 39
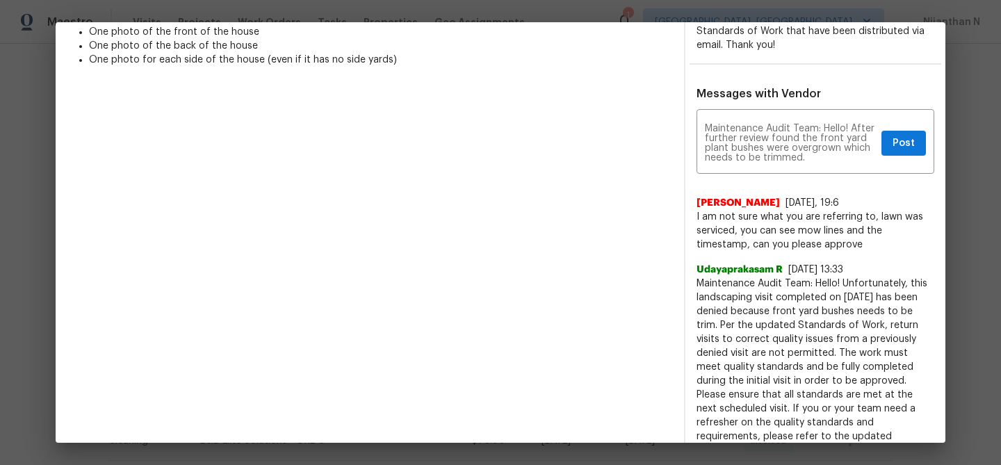
drag, startPoint x: 721, startPoint y: 311, endPoint x: 850, endPoint y: 431, distance: 176.5
click at [850, 431] on span "Maintenance Audit Team: Hello! Unfortunately, this landscaping visit completed …" at bounding box center [815, 374] width 238 height 195
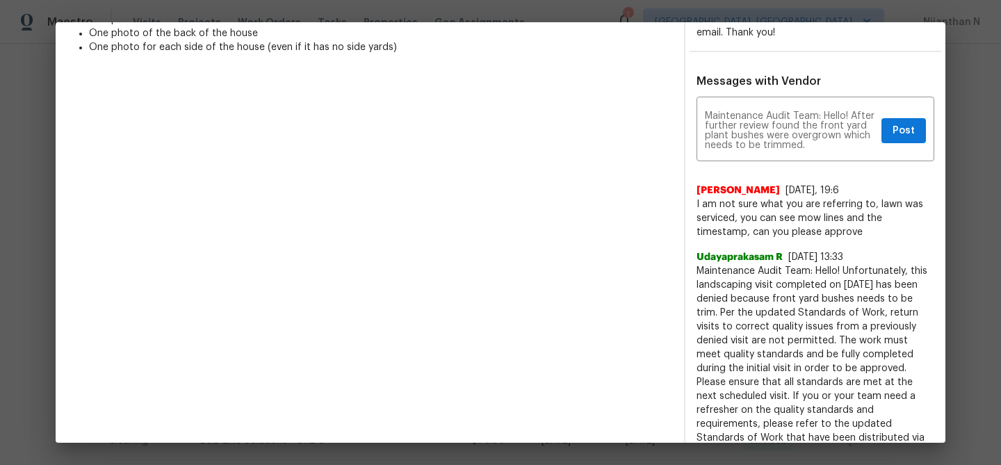
scroll to position [411, 0]
copy span "Per the updated Standards of Work, return visits to correct quality issues from…"
click at [817, 140] on div "Maintenance Audit Team: Hello! After further review found the front yard plant …" at bounding box center [815, 129] width 238 height 61
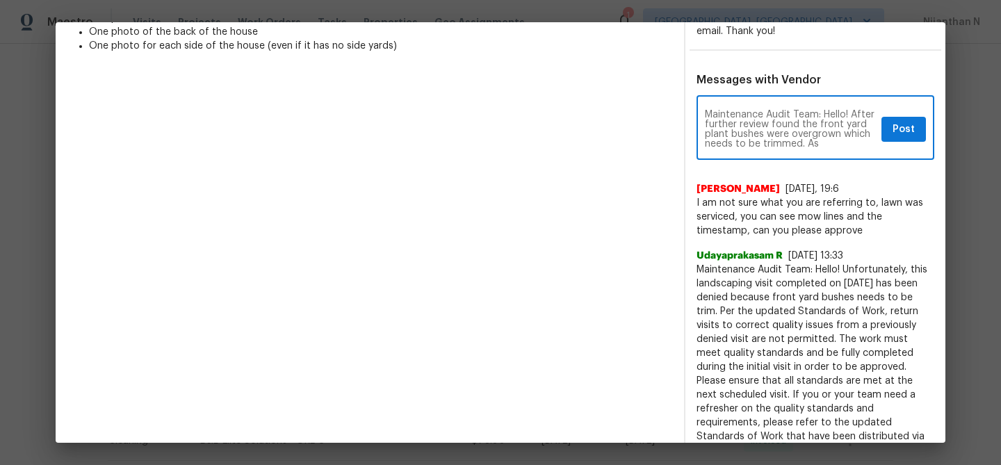
paste textarea "Per the updated Standards of Work, return visits to correct quality issues from…"
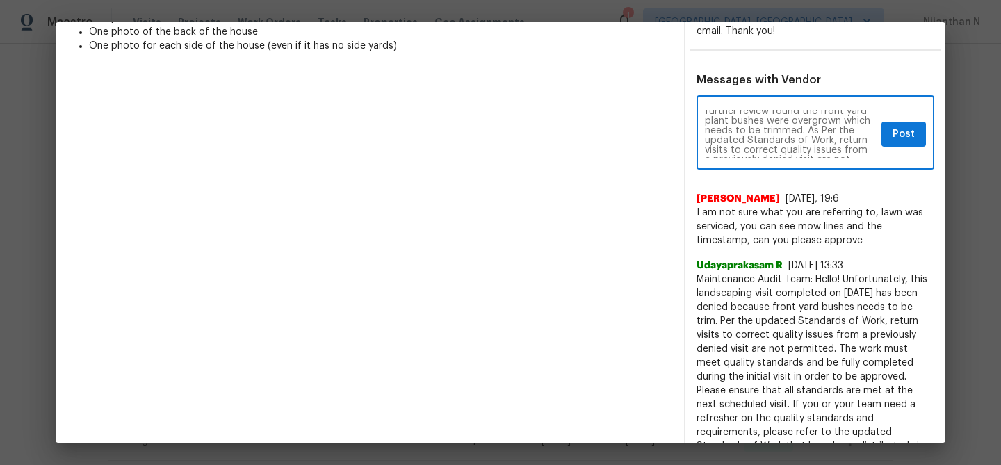
scroll to position [9, 0]
click at [825, 117] on textarea "Maintenance Audit Team: Hello! After further review found the front yard plant …" at bounding box center [790, 134] width 171 height 49
type textarea "Maintenance Audit Team: Hello! After further review found the front yard plant …"
click at [913, 126] on span "Post" at bounding box center [903, 134] width 22 height 17
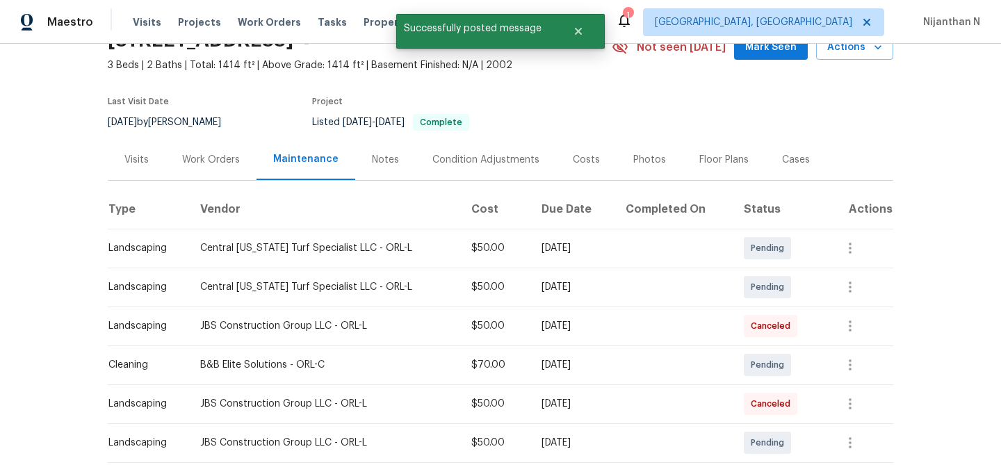
scroll to position [0, 0]
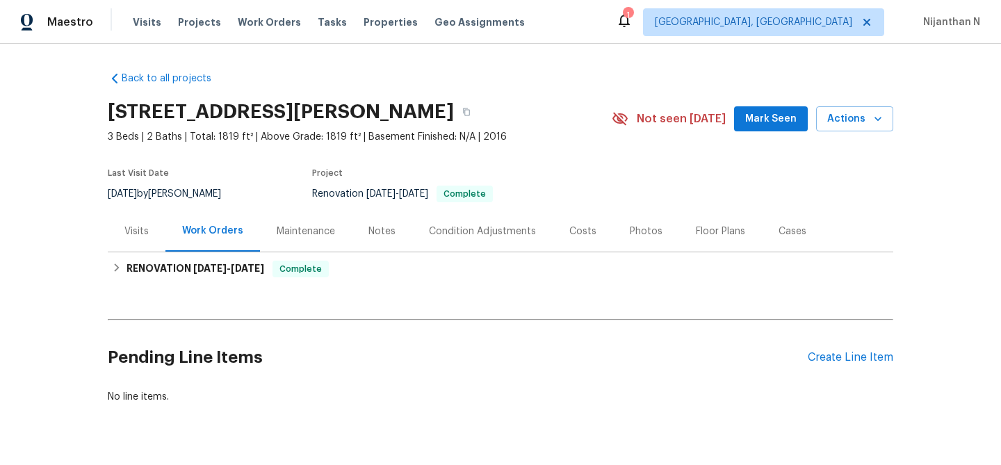
click at [325, 222] on div "Maintenance" at bounding box center [306, 231] width 92 height 41
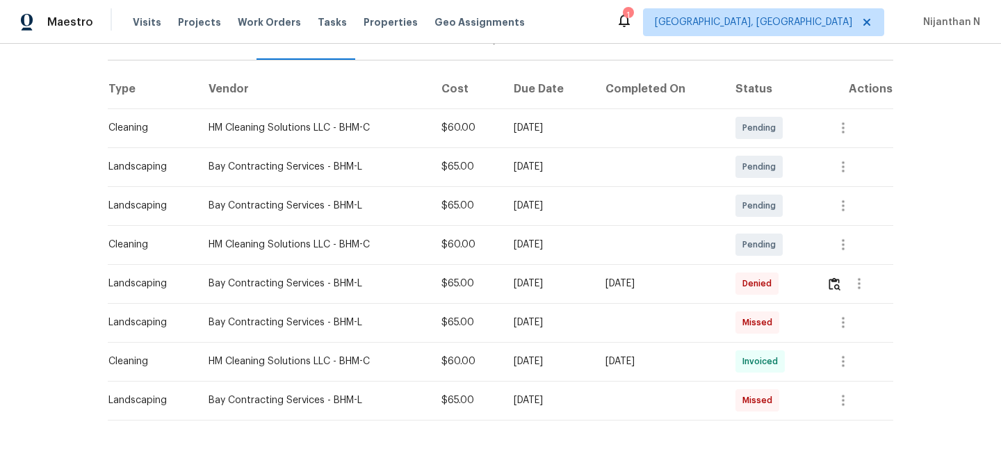
scroll to position [204, 0]
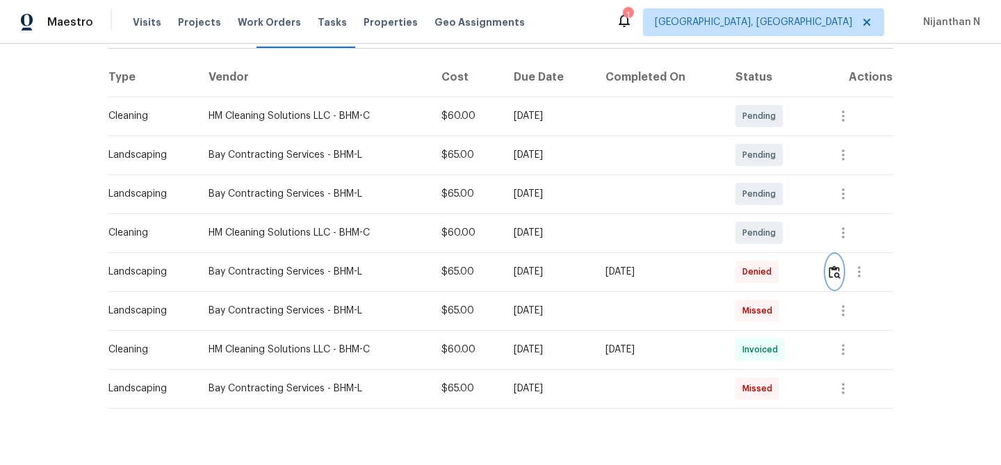
click at [836, 280] on button "button" at bounding box center [834, 271] width 16 height 33
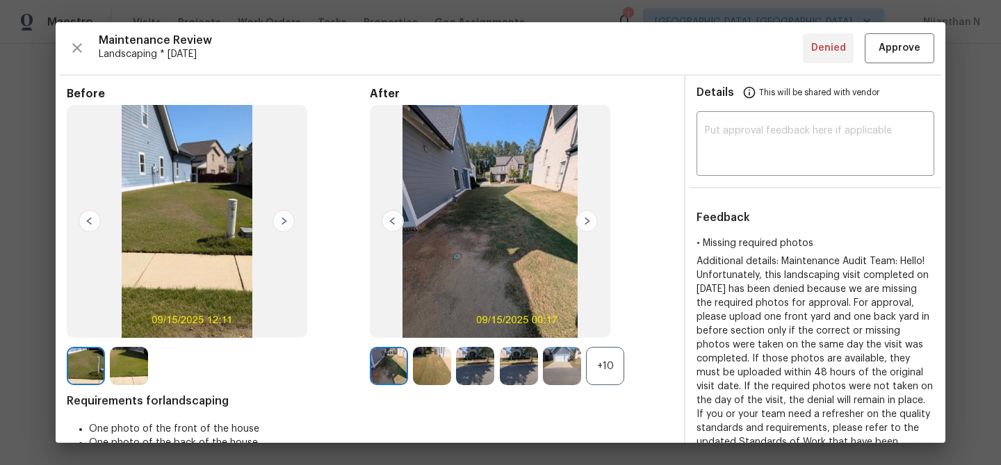
click at [616, 350] on div "+10" at bounding box center [605, 366] width 38 height 38
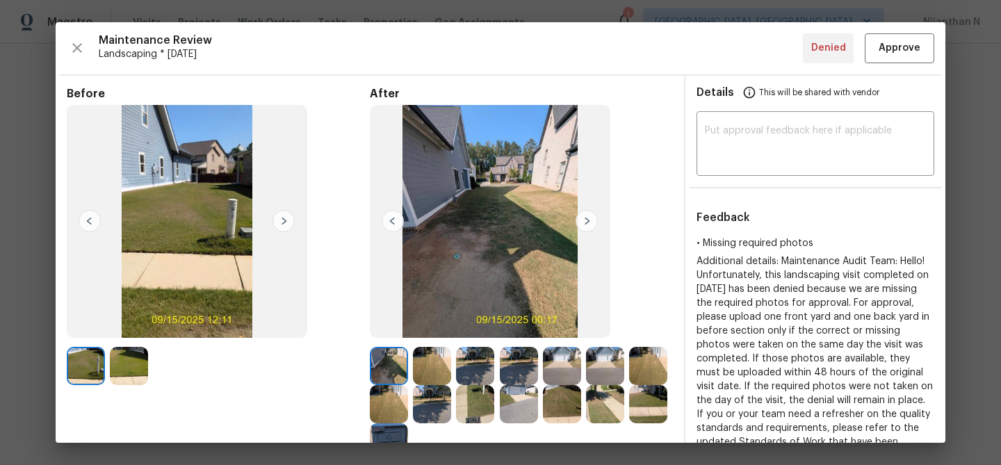
scroll to position [90, 0]
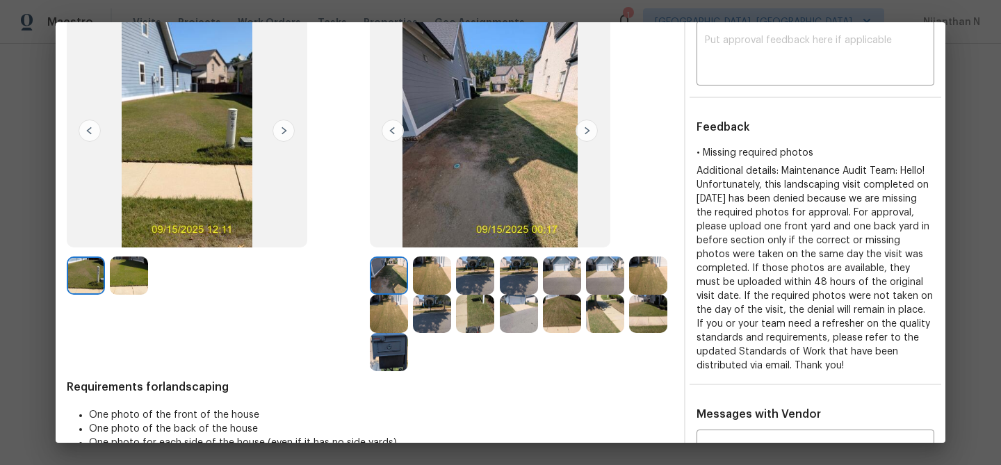
click at [404, 360] on img at bounding box center [389, 352] width 38 height 38
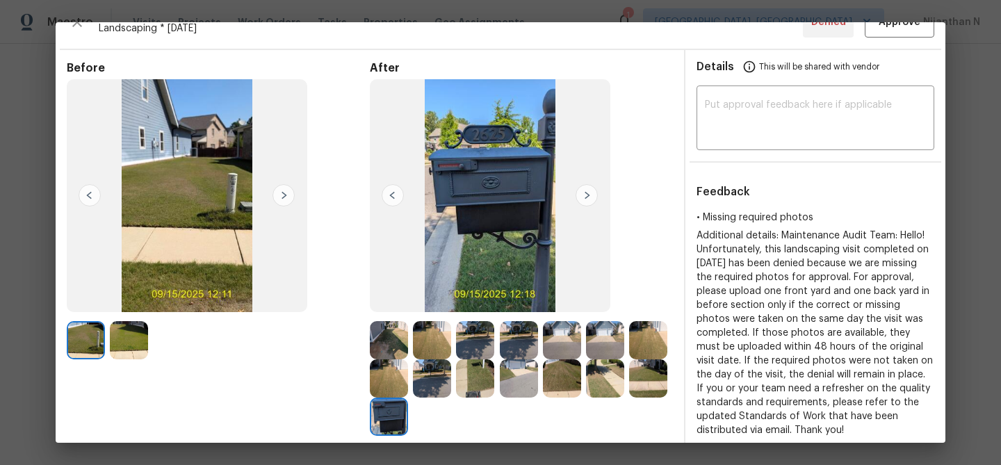
scroll to position [5, 0]
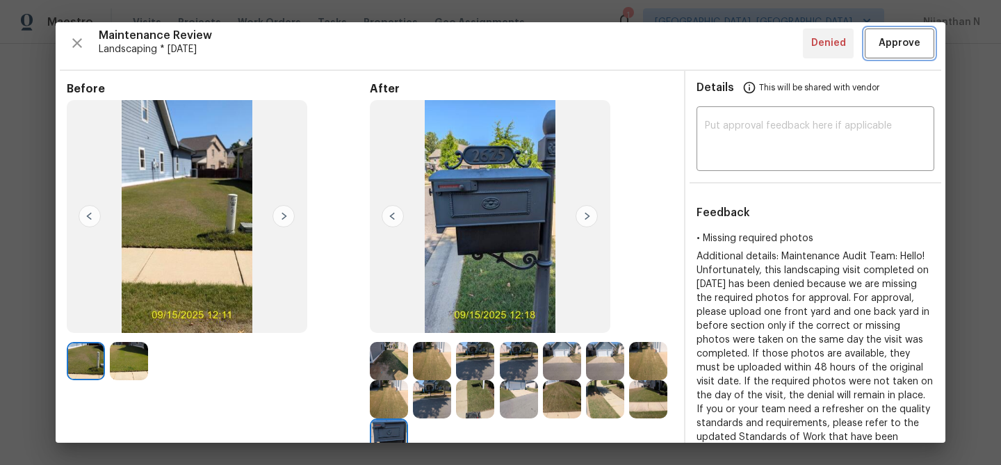
click at [891, 38] on span "Approve" at bounding box center [899, 43] width 42 height 17
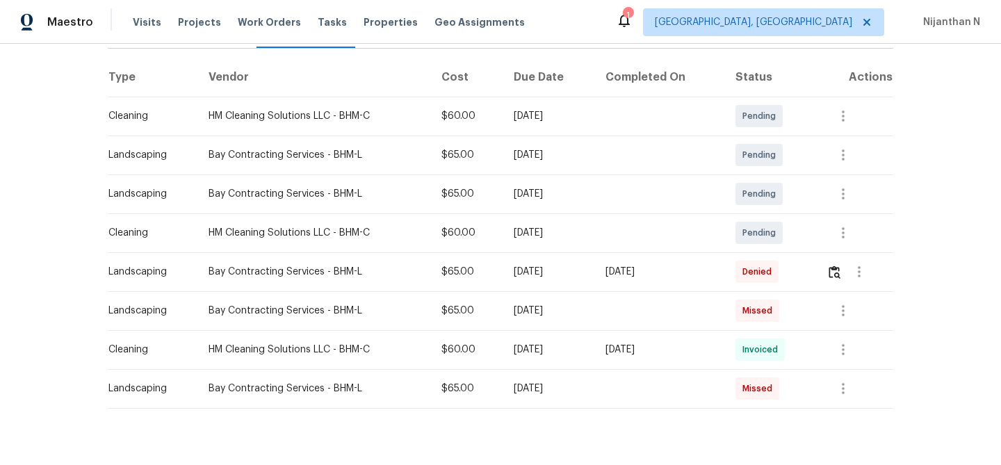
click at [963, 151] on div "Back to all projects [STREET_ADDRESS][PERSON_NAME] 3 Beds | 2 Baths | Total: 18…" at bounding box center [500, 254] width 1001 height 421
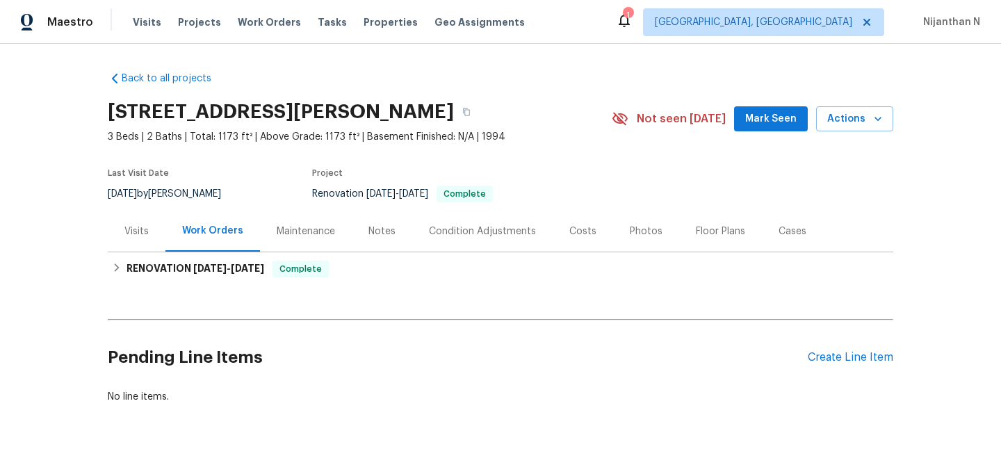
click at [301, 233] on div "Maintenance" at bounding box center [306, 231] width 58 height 14
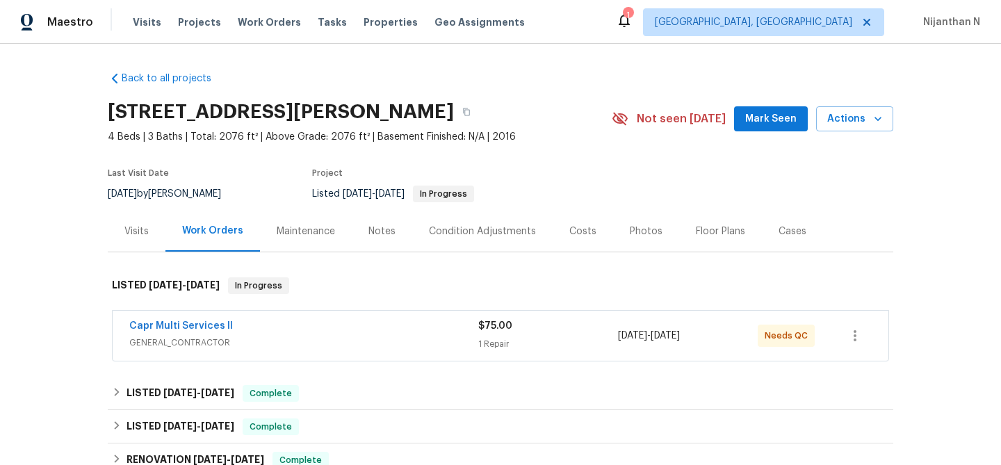
click at [314, 238] on div "Maintenance" at bounding box center [306, 231] width 92 height 41
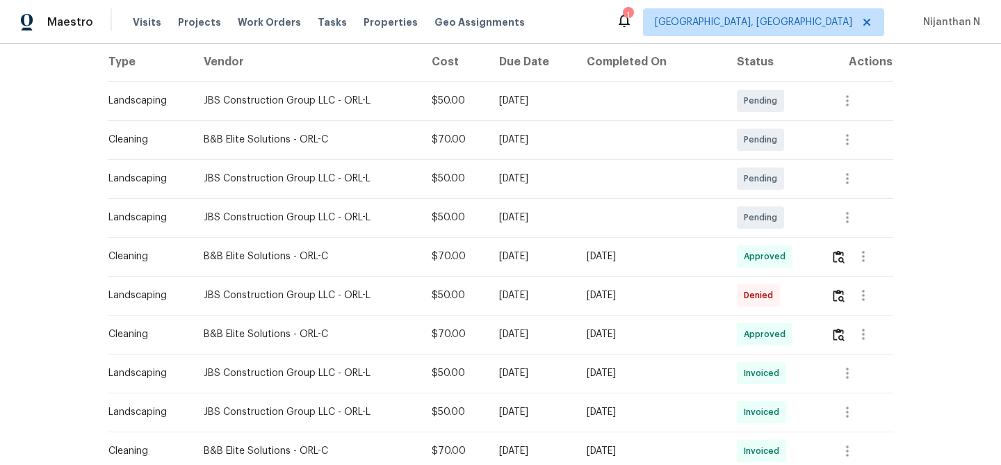
scroll to position [236, 0]
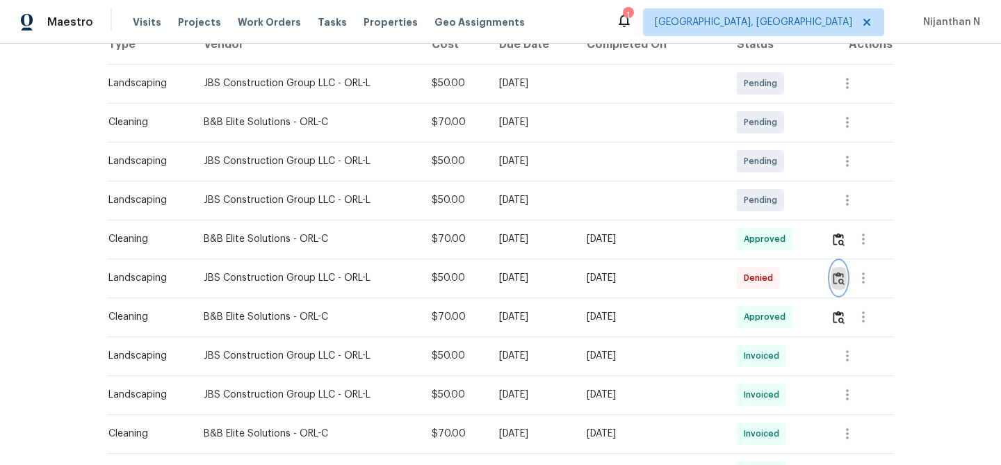
click at [844, 281] on img "button" at bounding box center [839, 278] width 12 height 13
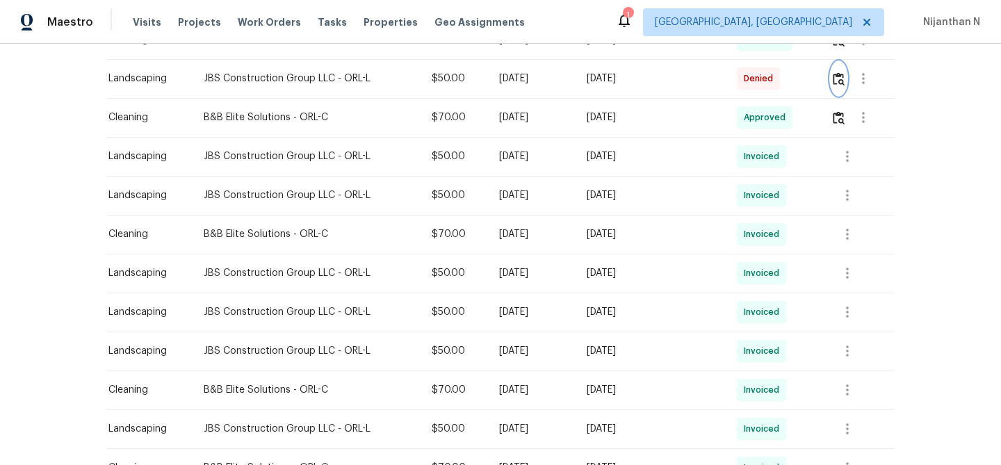
scroll to position [353, 0]
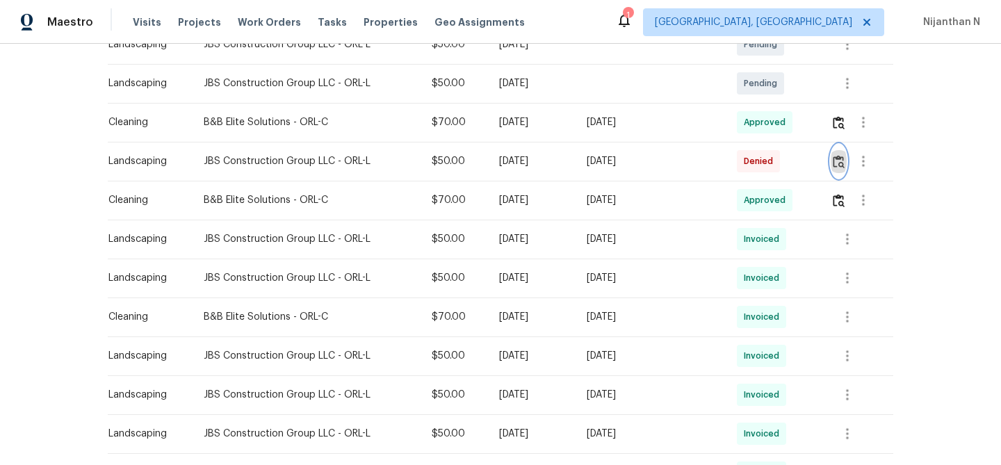
click at [839, 158] on img "button" at bounding box center [839, 161] width 12 height 13
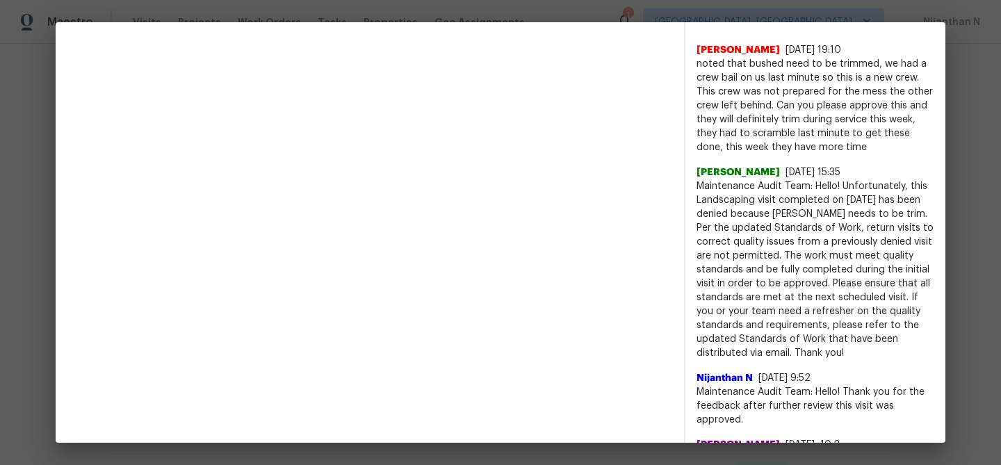
scroll to position [530, 0]
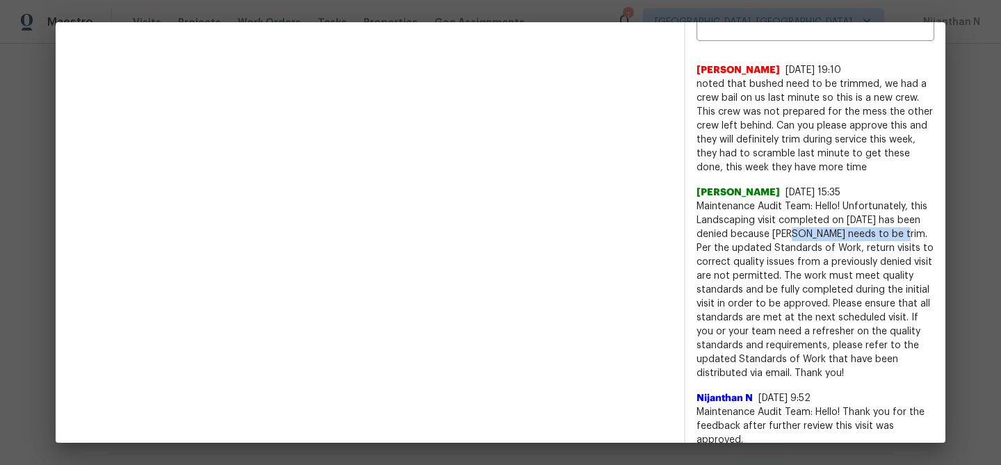
drag, startPoint x: 797, startPoint y: 220, endPoint x: 908, endPoint y: 222, distance: 110.5
click at [908, 222] on span "Maintenance Audit Team: Hello! Unfortunately, this Landscaping visit completed …" at bounding box center [815, 289] width 238 height 181
copy span "Bushes needs to be trim."
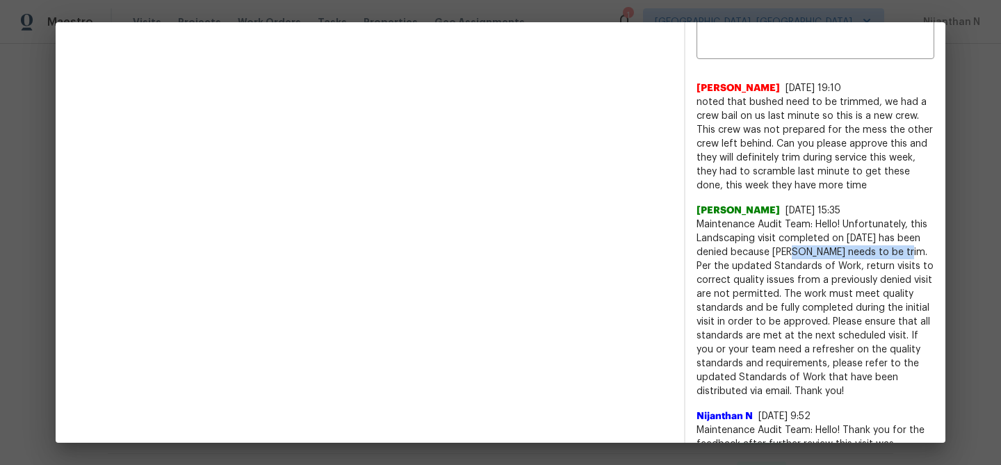
scroll to position [511, 0]
drag, startPoint x: 697, startPoint y: 88, endPoint x: 752, endPoint y: 93, distance: 55.1
click at [752, 96] on span "noted that bushed need to be trimmed, we had a crew bail on us last minute so t…" at bounding box center [815, 144] width 238 height 97
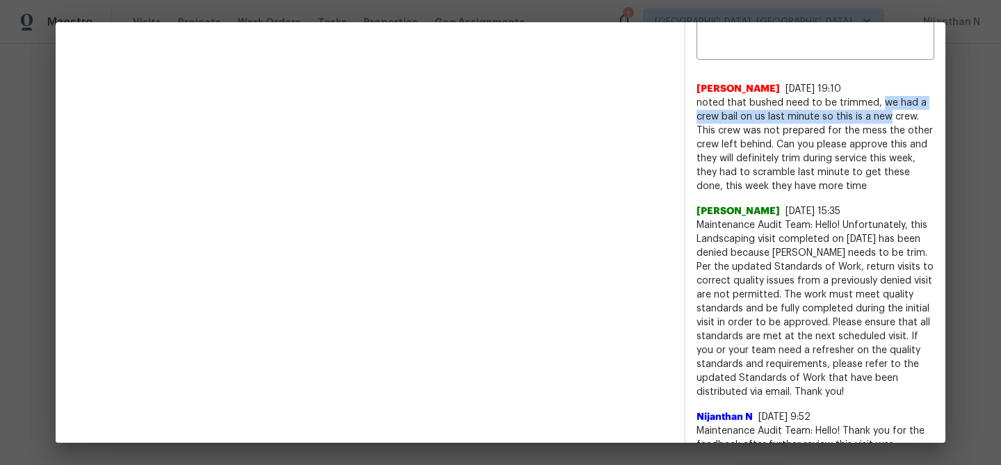
drag, startPoint x: 881, startPoint y: 88, endPoint x: 885, endPoint y: 104, distance: 16.7
click at [885, 104] on span "noted that bushed need to be trimmed, we had a crew bail on us last minute so t…" at bounding box center [815, 144] width 238 height 97
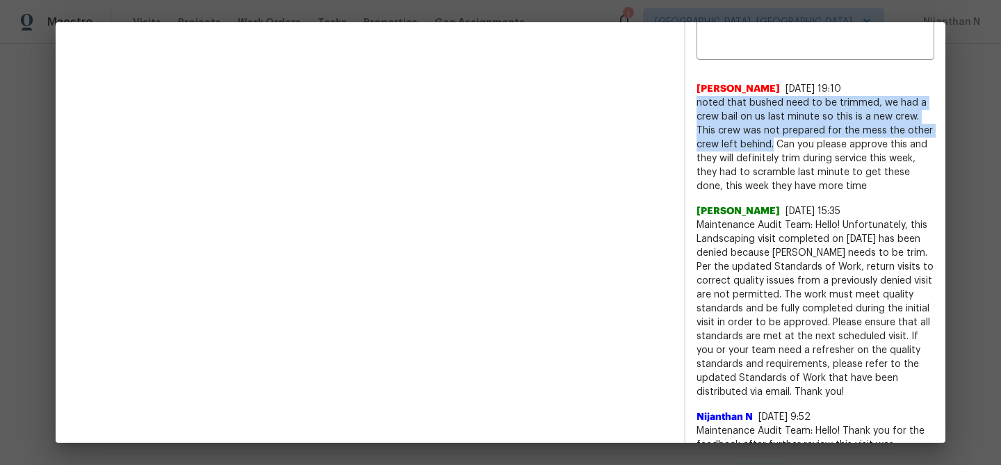
drag, startPoint x: 697, startPoint y: 88, endPoint x: 771, endPoint y: 128, distance: 84.6
click at [772, 129] on span "noted that bushed need to be trimmed, we had a crew bail on us last minute so t…" at bounding box center [815, 144] width 238 height 97
copy span "noted that bushed need to be trimmed, we had a crew bail on us last minute so t…"
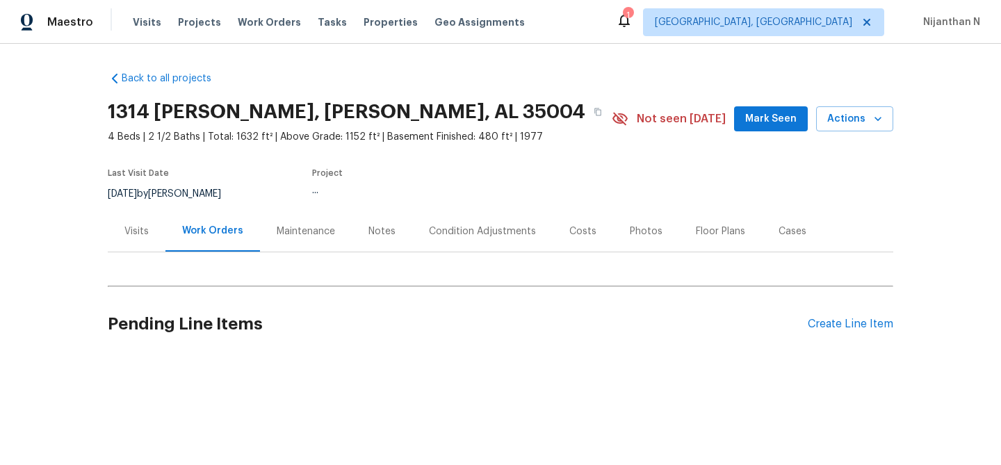
click at [300, 230] on div "Maintenance" at bounding box center [306, 231] width 58 height 14
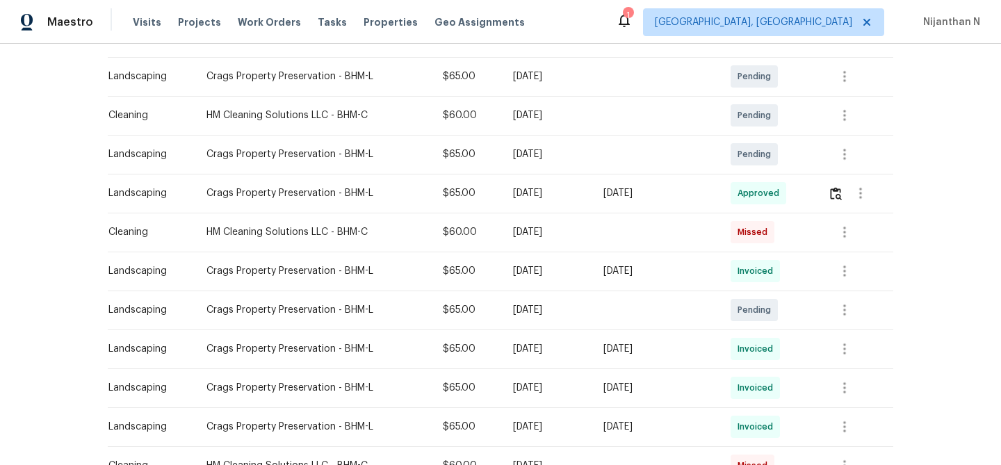
scroll to position [8, 0]
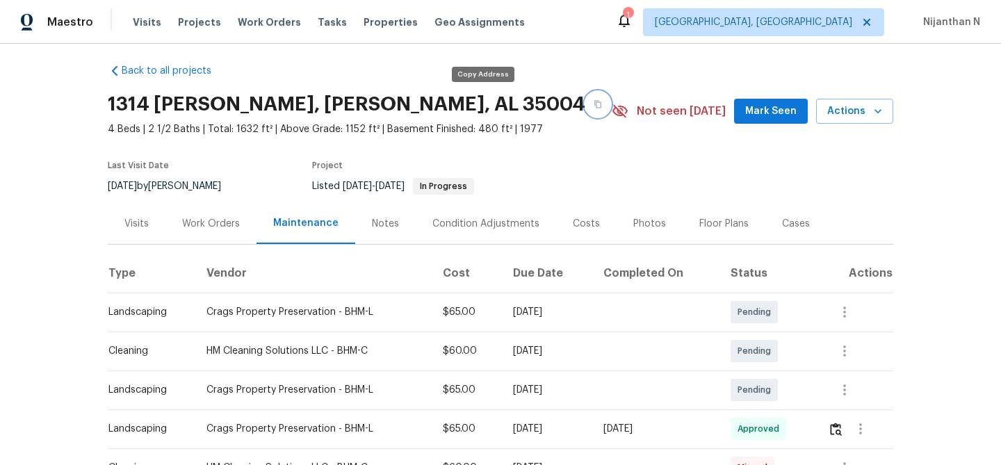
click at [585, 110] on button "button" at bounding box center [597, 104] width 25 height 25
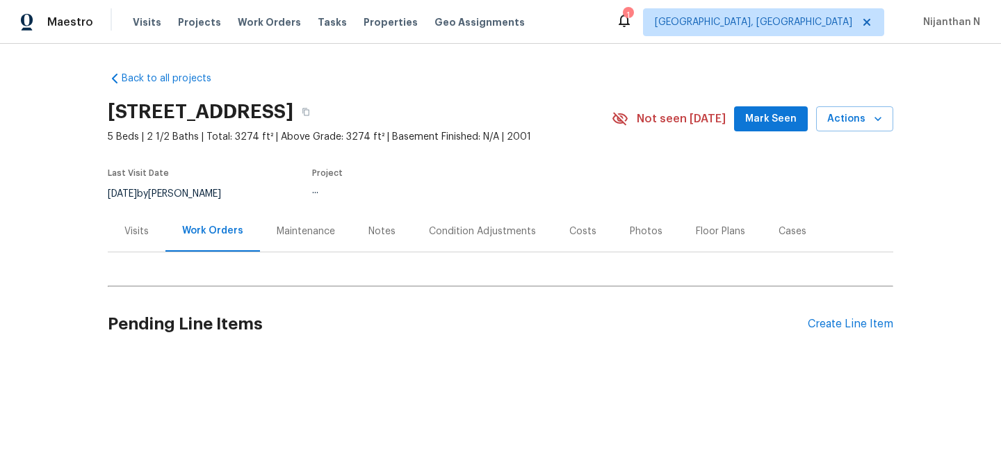
click at [313, 236] on div "Maintenance" at bounding box center [306, 231] width 58 height 14
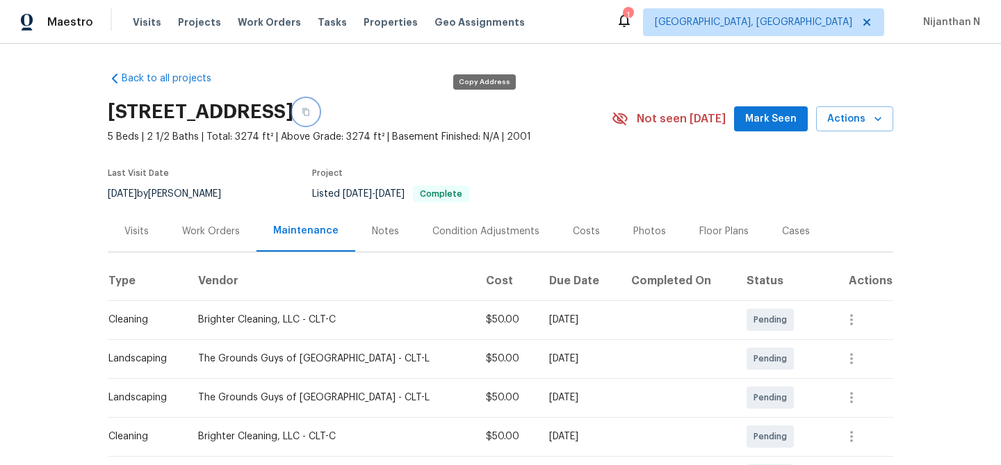
click at [318, 120] on button "button" at bounding box center [305, 111] width 25 height 25
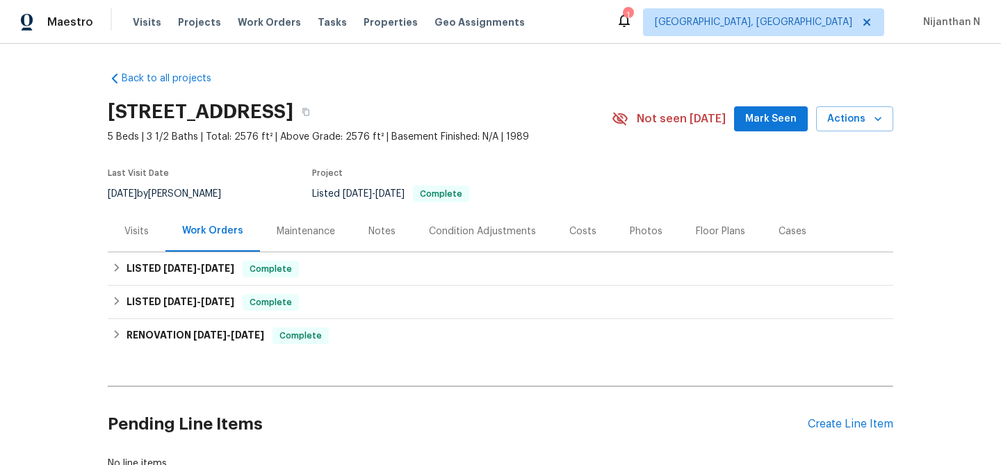
click at [313, 224] on div "Maintenance" at bounding box center [306, 231] width 58 height 14
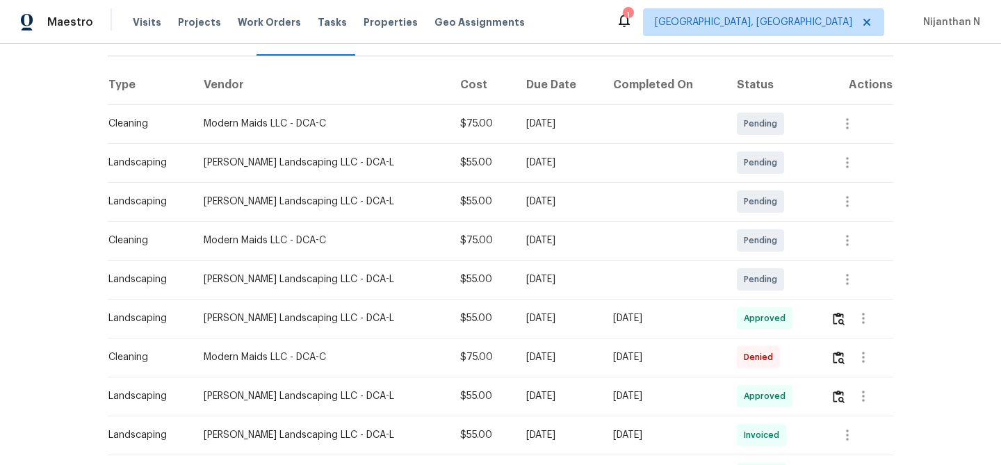
scroll to position [216, 0]
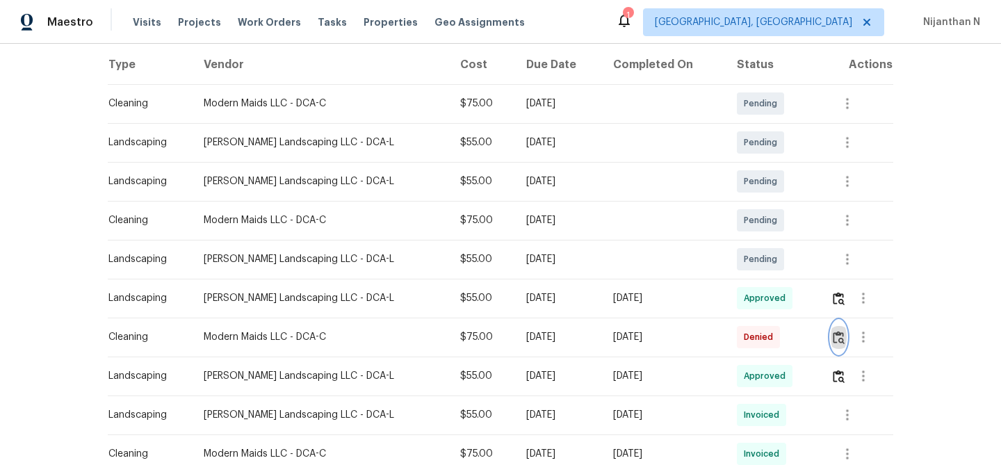
click at [844, 333] on img "button" at bounding box center [839, 337] width 12 height 13
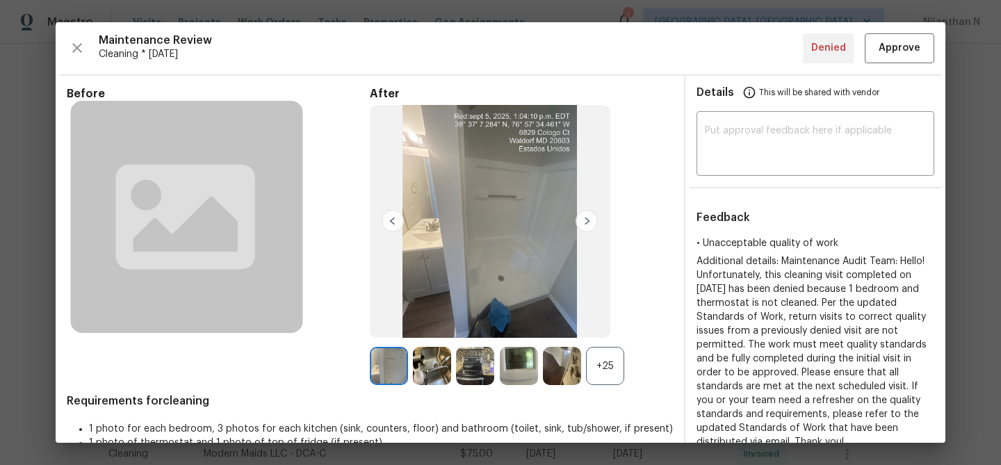
click at [607, 365] on div "+25" at bounding box center [605, 366] width 38 height 38
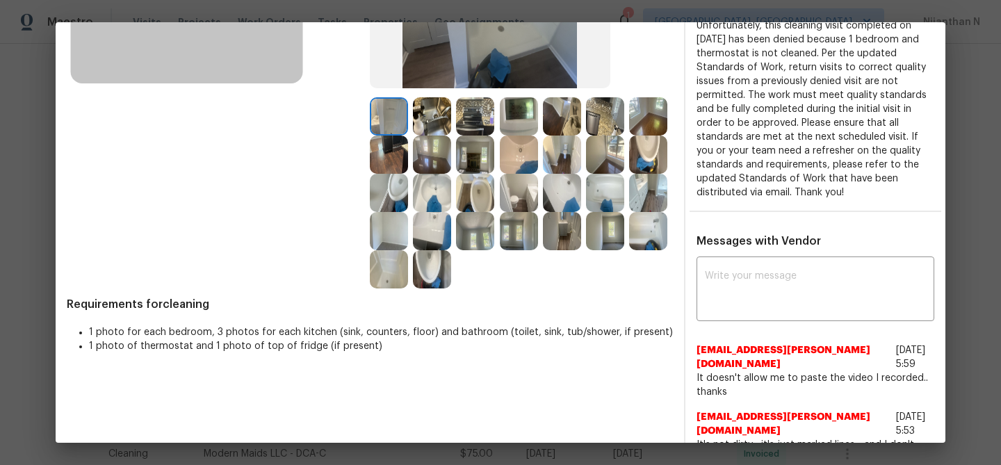
scroll to position [234, 0]
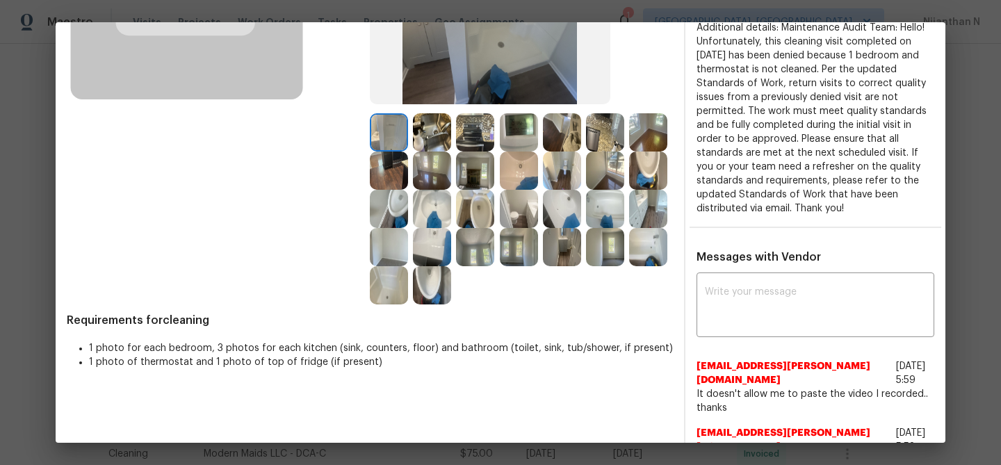
click at [520, 117] on img at bounding box center [519, 132] width 38 height 38
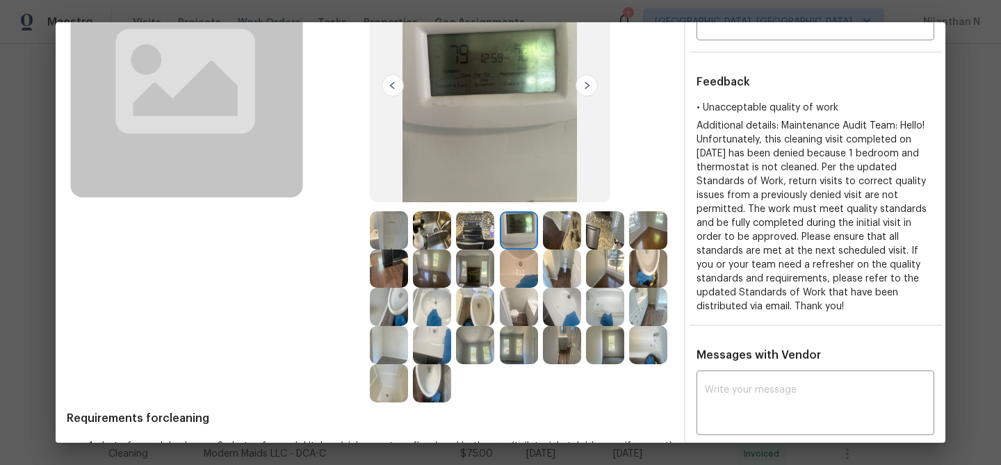
scroll to position [143, 0]
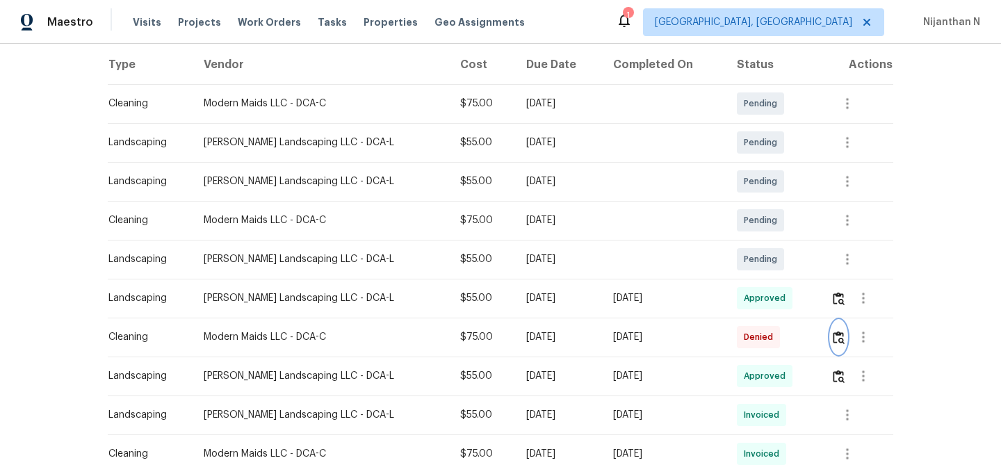
click at [837, 336] on img "button" at bounding box center [839, 337] width 12 height 13
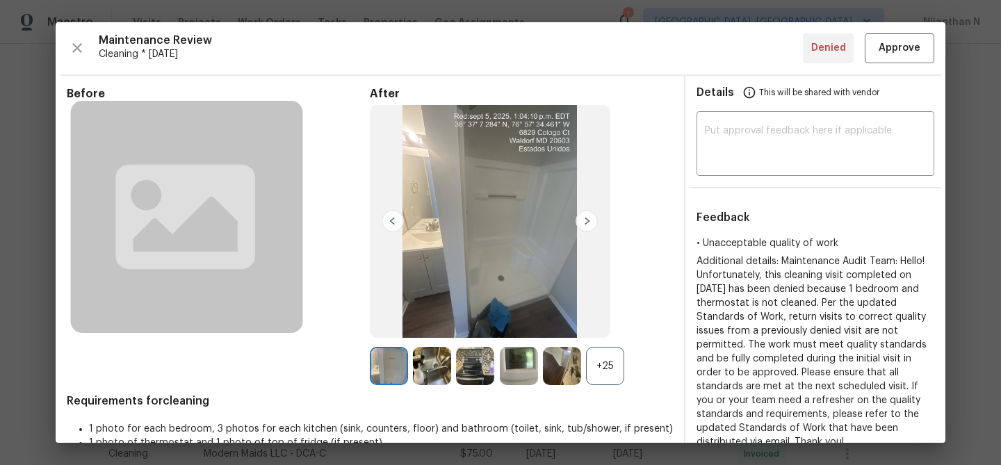
click at [604, 370] on div "+25" at bounding box center [605, 366] width 38 height 38
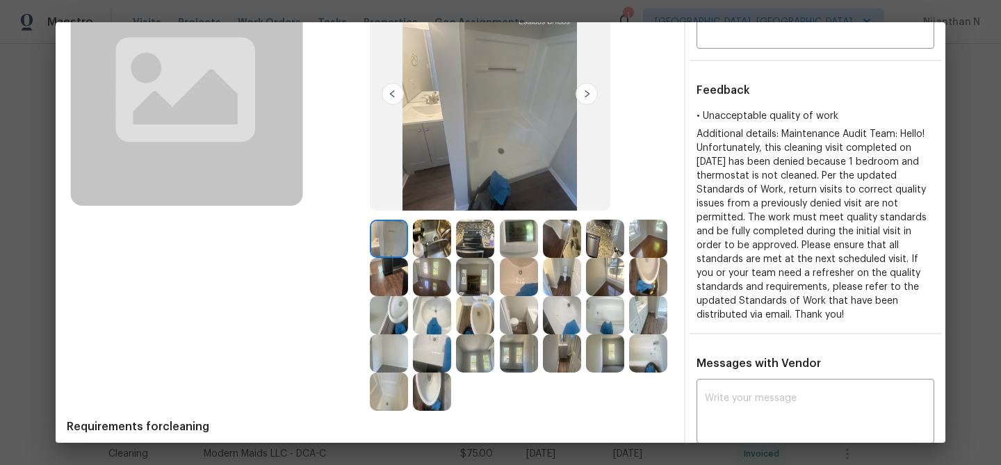
scroll to position [133, 0]
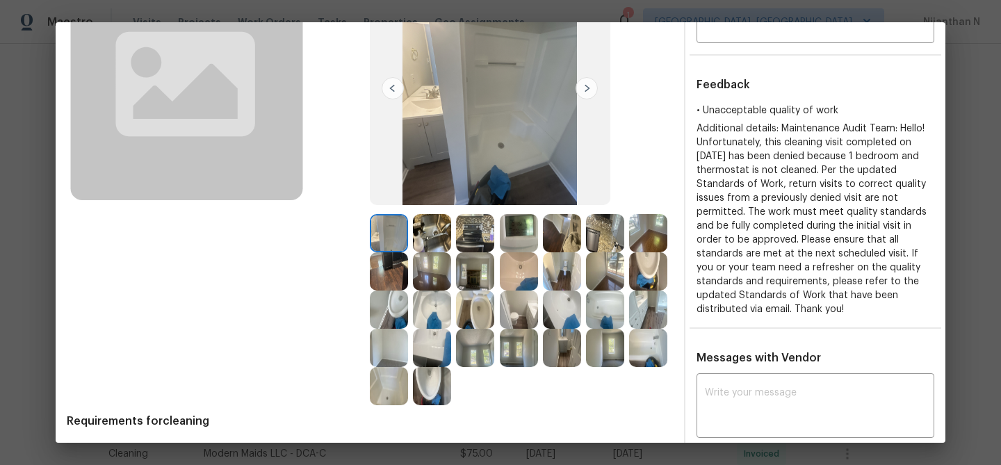
click at [408, 353] on img at bounding box center [389, 348] width 38 height 38
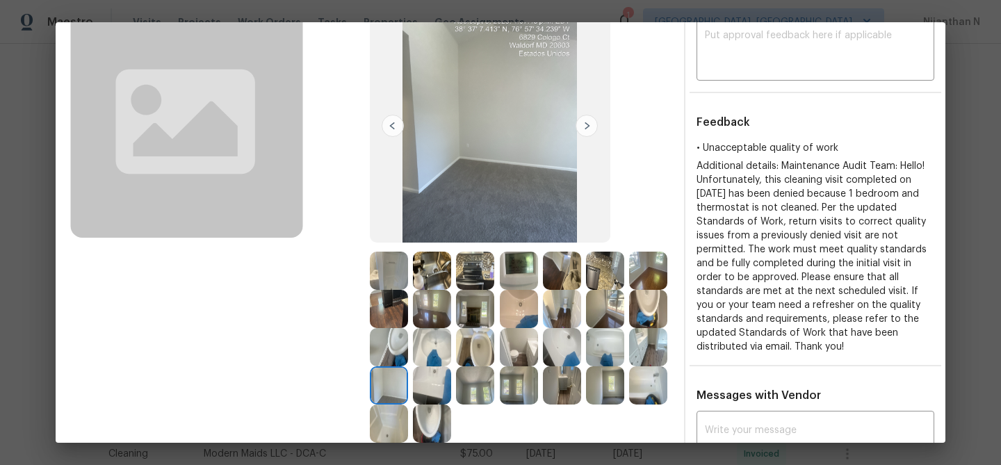
scroll to position [115, 0]
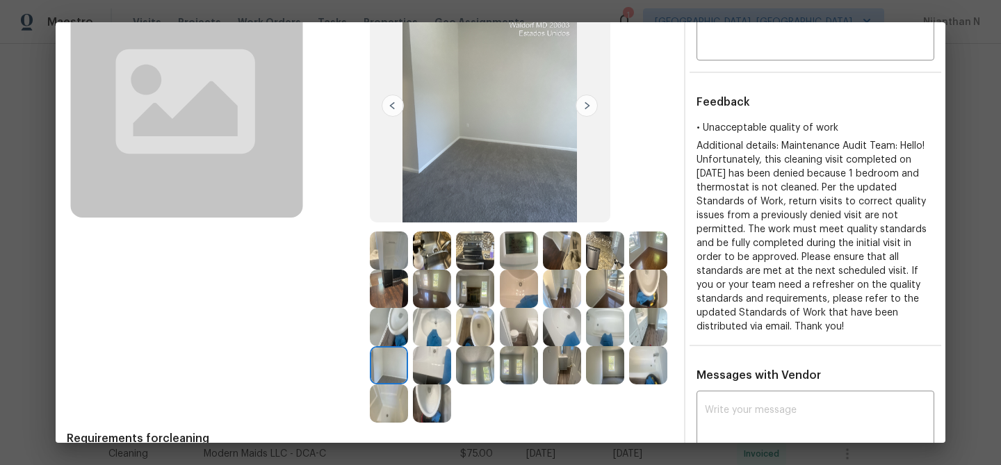
click at [500, 384] on img at bounding box center [519, 365] width 38 height 38
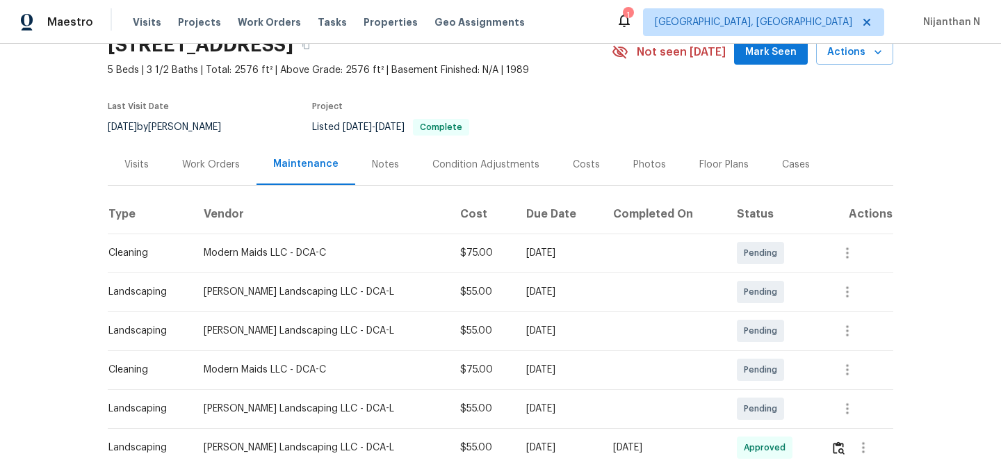
scroll to position [0, 0]
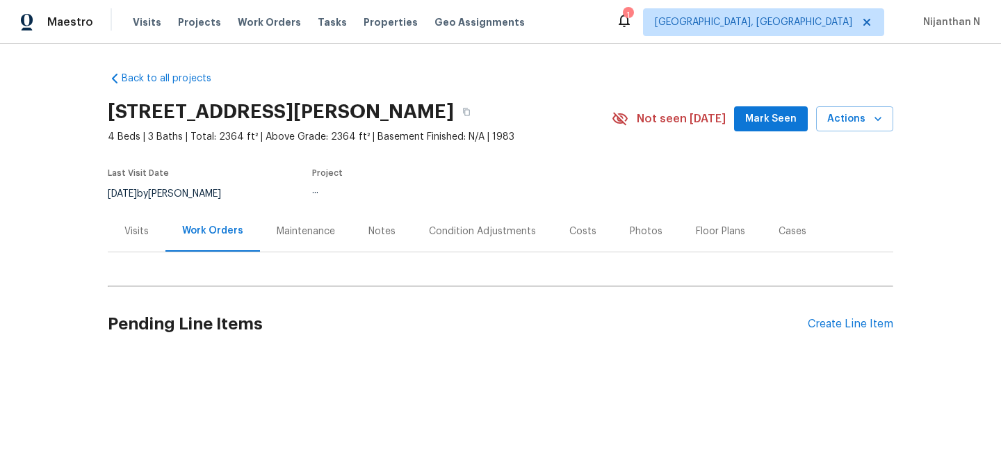
click at [300, 231] on div "Maintenance" at bounding box center [306, 231] width 58 height 14
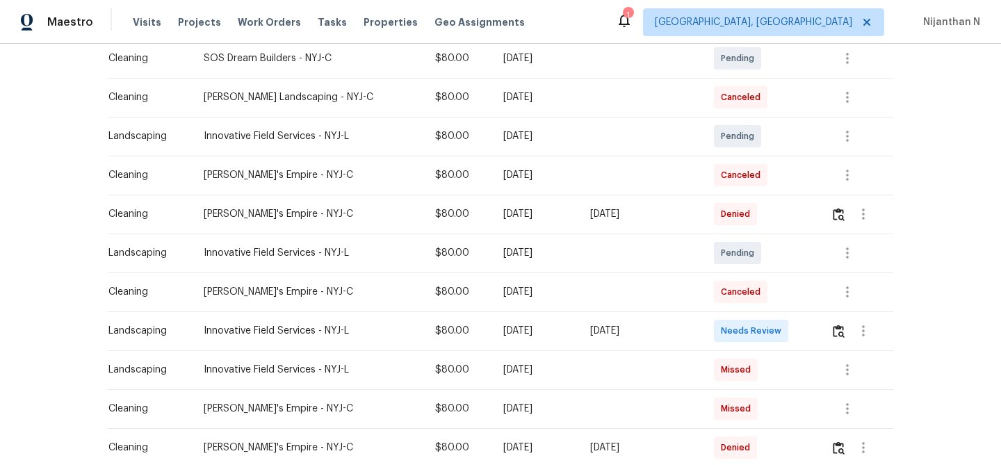
scroll to position [306, 0]
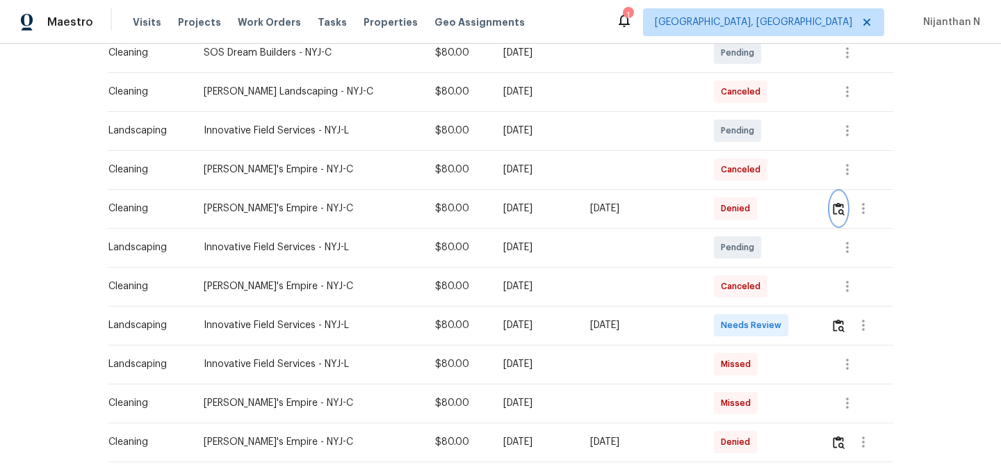
click at [838, 210] on img "button" at bounding box center [839, 208] width 12 height 13
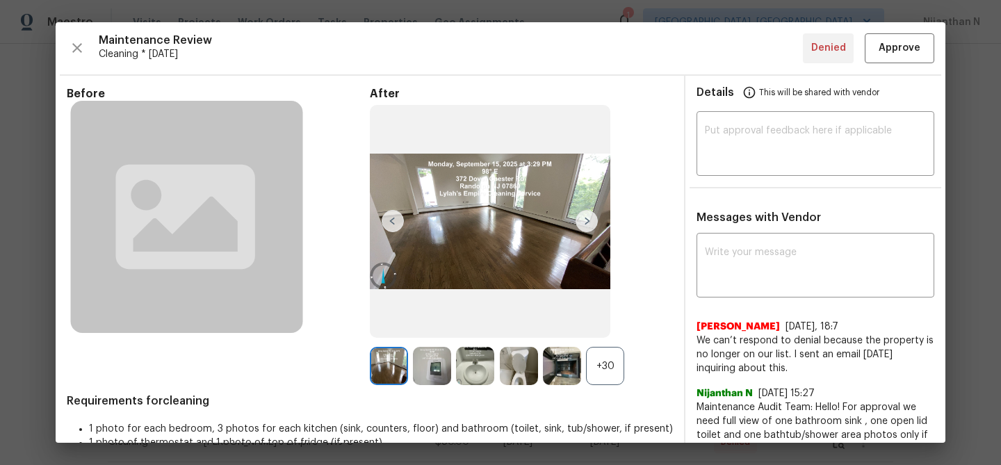
click at [614, 368] on div "+30" at bounding box center [605, 366] width 38 height 38
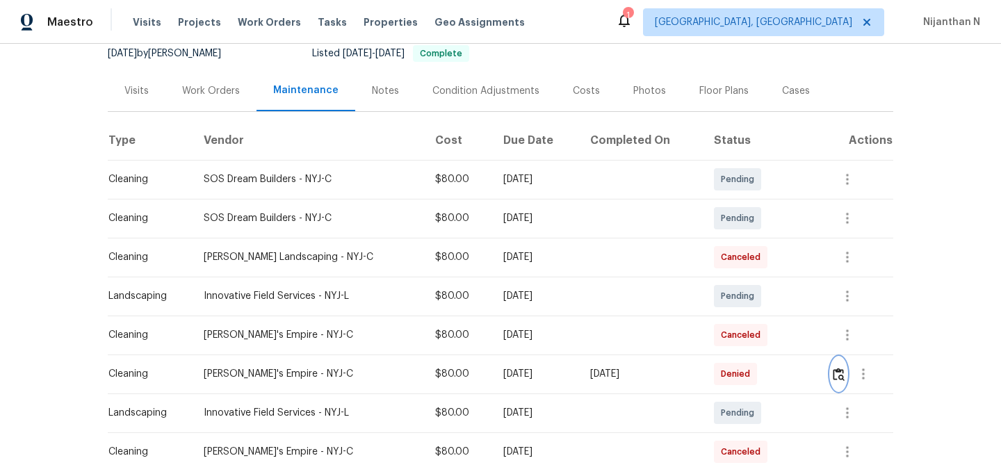
scroll to position [0, 0]
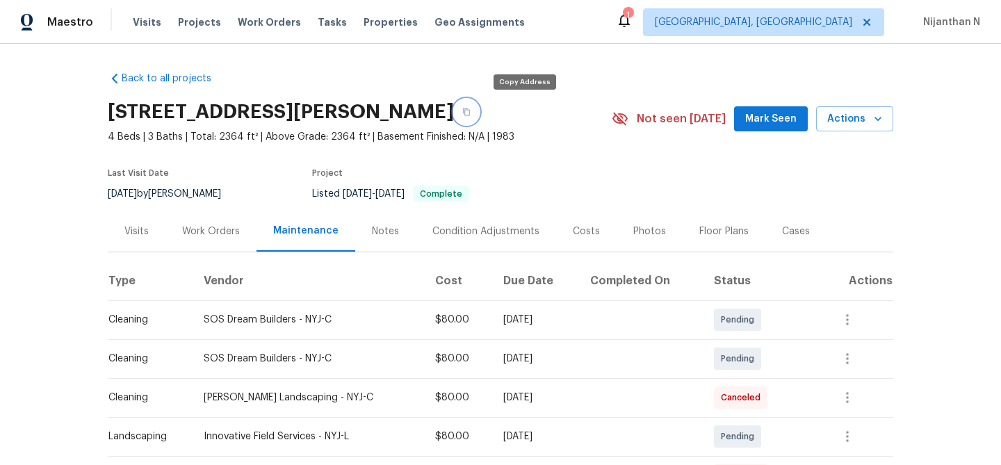
click at [479, 115] on button "button" at bounding box center [466, 111] width 25 height 25
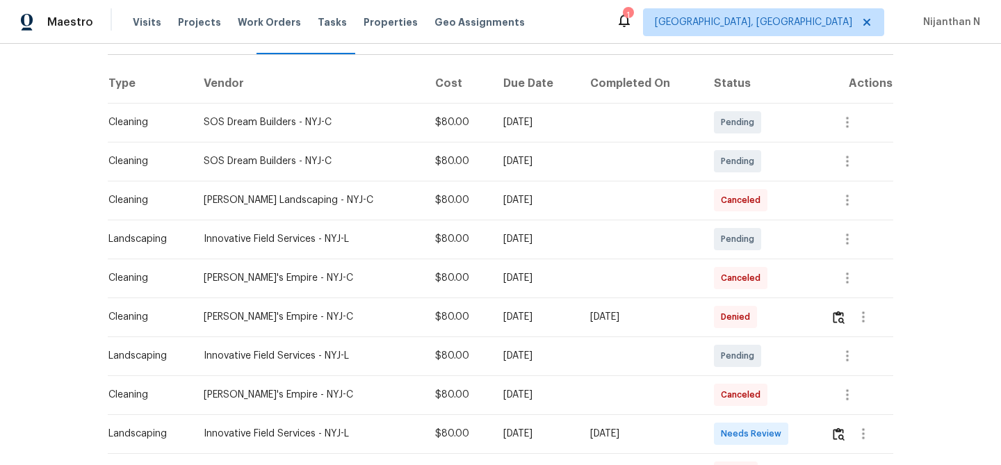
scroll to position [211, 0]
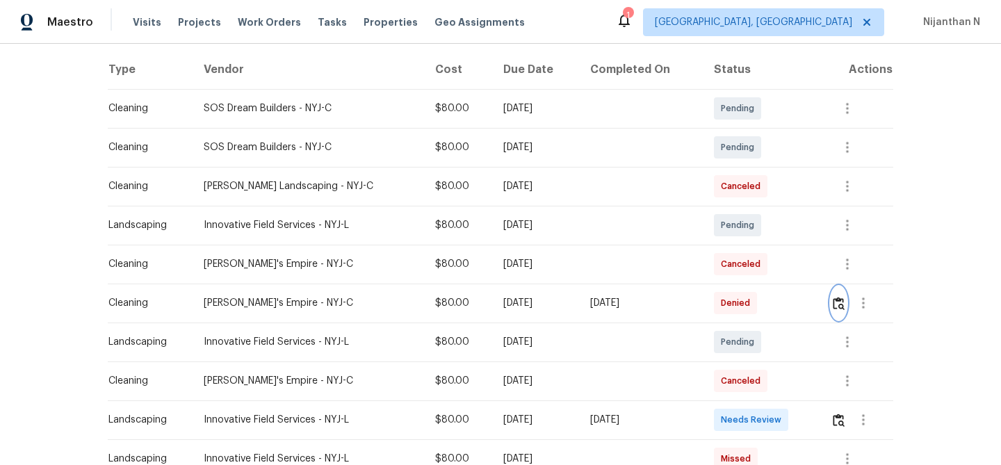
click at [835, 309] on img "button" at bounding box center [839, 303] width 12 height 13
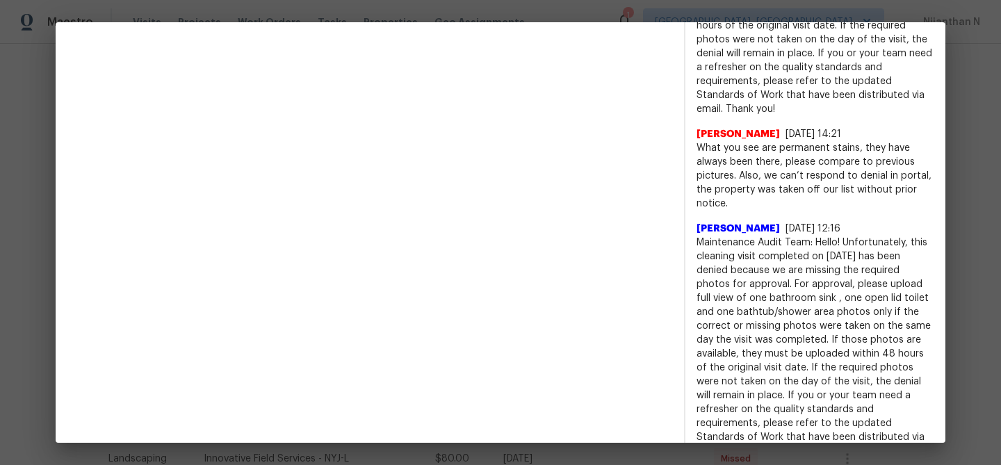
scroll to position [477, 0]
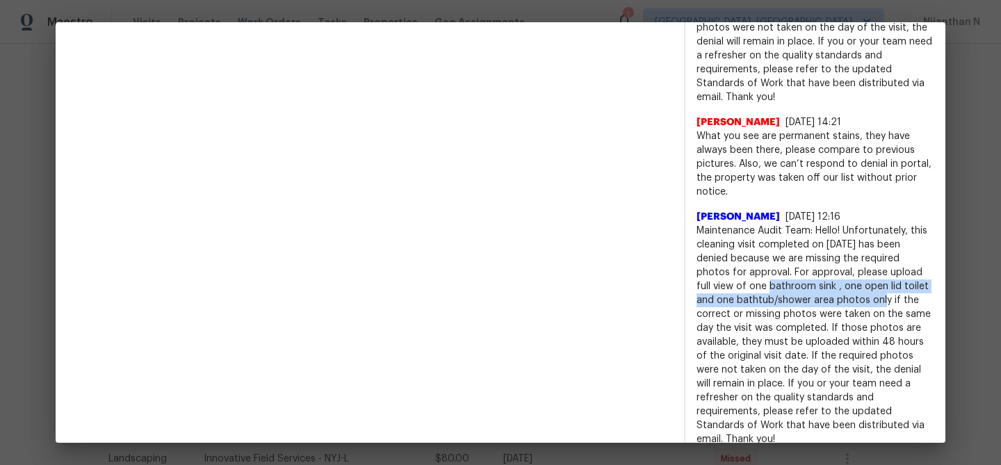
drag, startPoint x: 709, startPoint y: 284, endPoint x: 826, endPoint y: 297, distance: 117.4
click at [826, 297] on span "Maintenance Audit Team: Hello! Unfortunately, this cleaning visit completed on …" at bounding box center [815, 335] width 238 height 222
copy span "one bathroom sink , one open lid toilet and one bathtub/shower area photos"
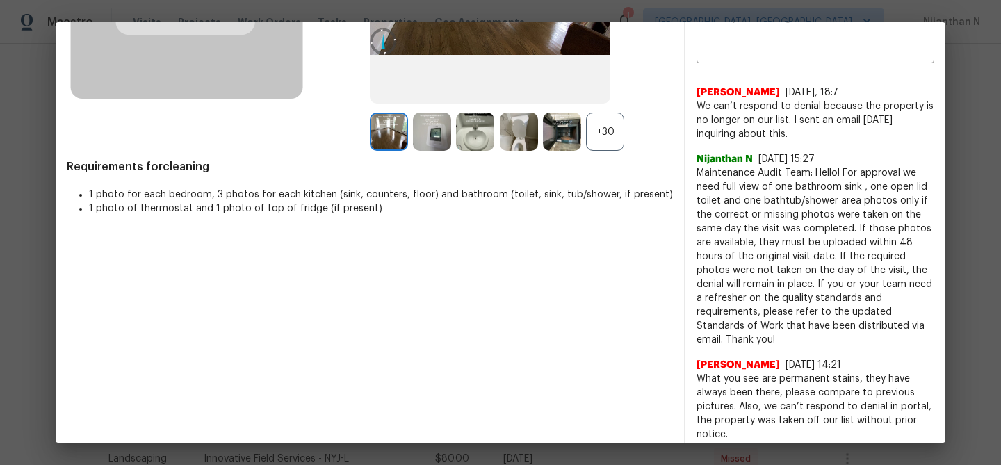
scroll to position [225, 0]
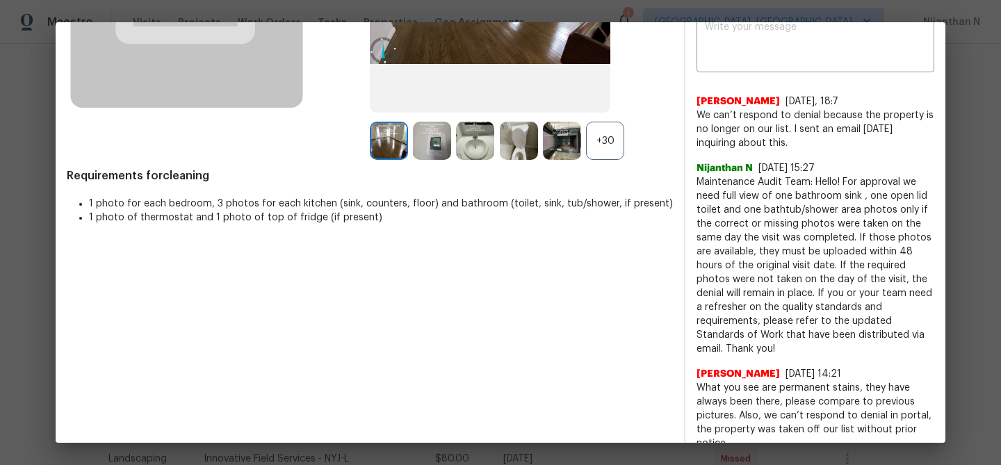
drag, startPoint x: 698, startPoint y: 114, endPoint x: 785, endPoint y: 136, distance: 89.7
click at [786, 136] on span "We can’t respond to denial because the property is no longer on our list. I sen…" at bounding box center [815, 129] width 238 height 42
copy span "We can’t respond to denial because the property is no longer on our list. I sen…"
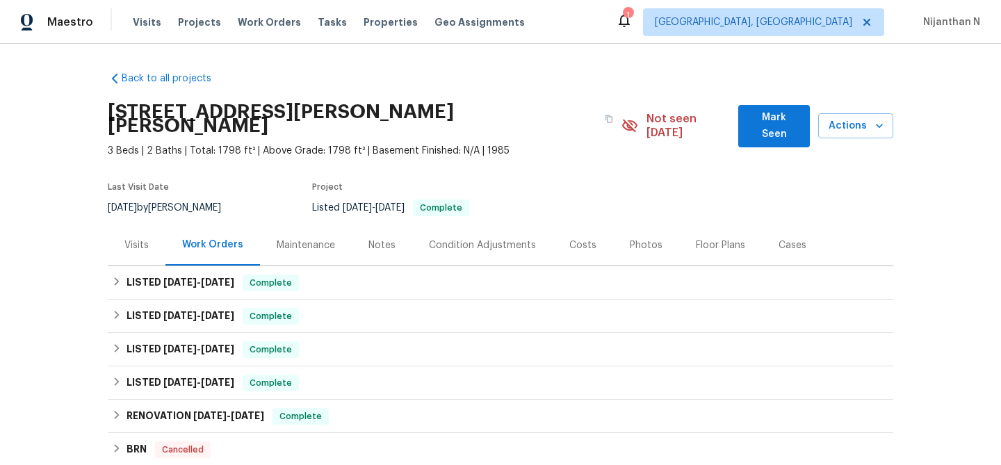
click at [286, 238] on div "Maintenance" at bounding box center [306, 244] width 92 height 41
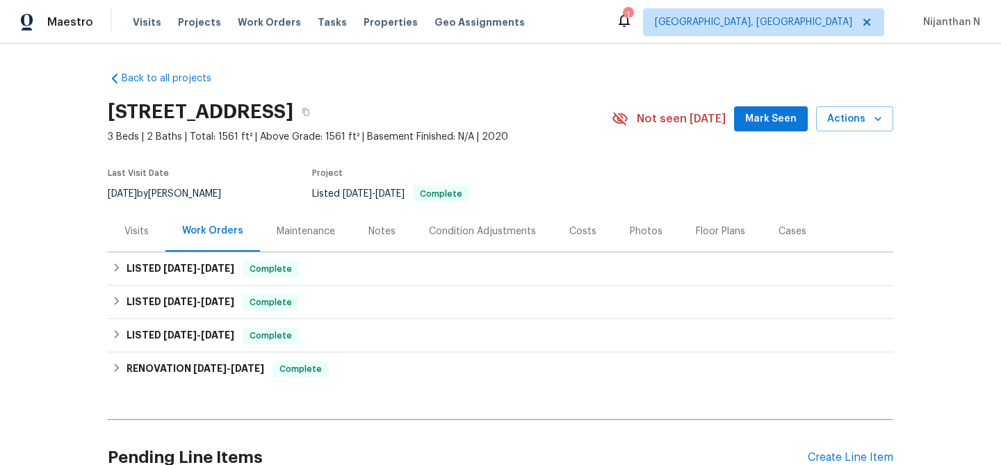
click at [300, 231] on div "Maintenance" at bounding box center [306, 231] width 58 height 14
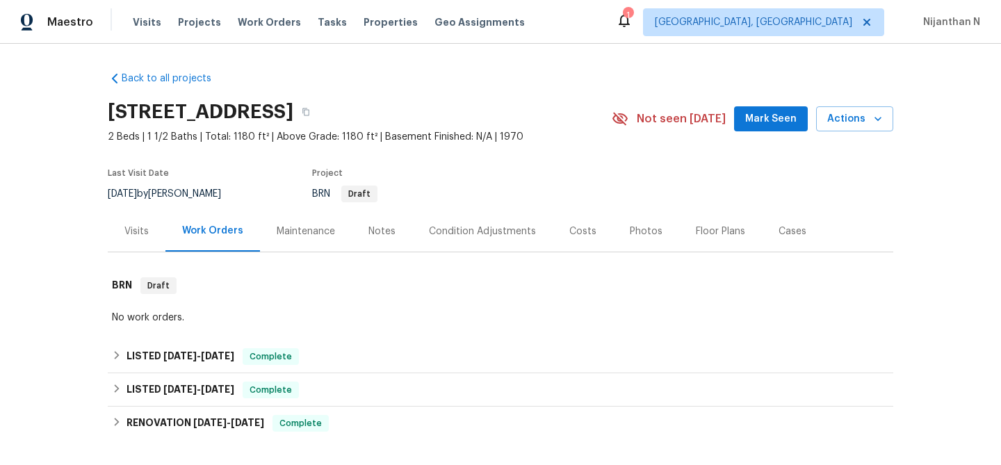
click at [301, 229] on div "Maintenance" at bounding box center [306, 231] width 58 height 14
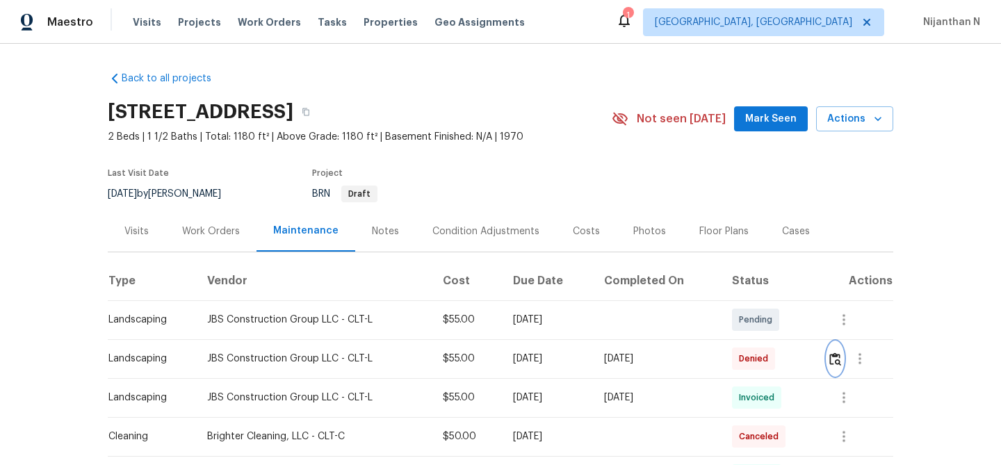
click at [837, 351] on button "button" at bounding box center [835, 358] width 16 height 33
click at [836, 350] on button "button" at bounding box center [835, 358] width 16 height 33
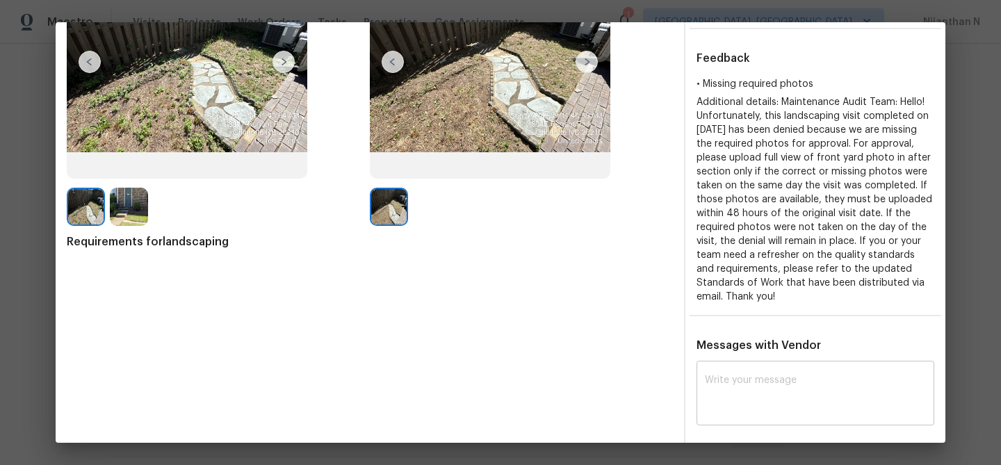
scroll to position [189, 0]
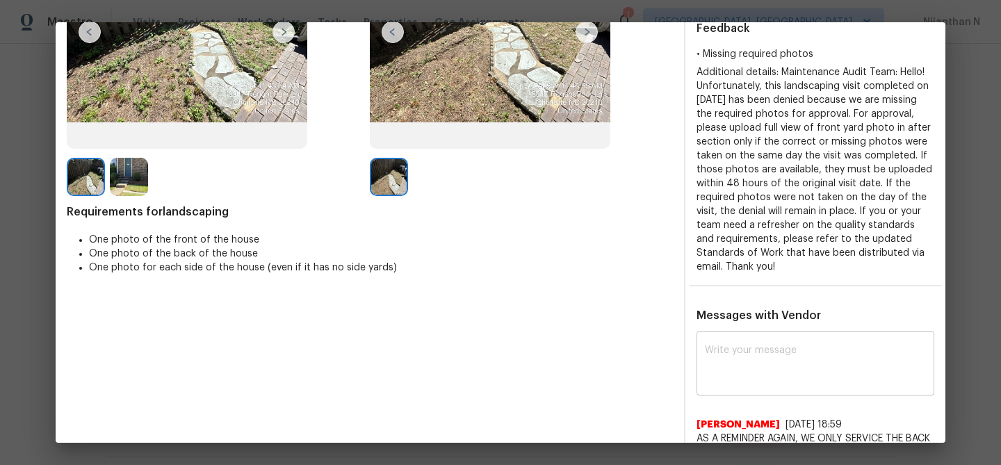
click at [769, 358] on textarea at bounding box center [815, 364] width 221 height 39
paste textarea "Maintenance Audit Team: Hello! Thank you for the feedback after further review …"
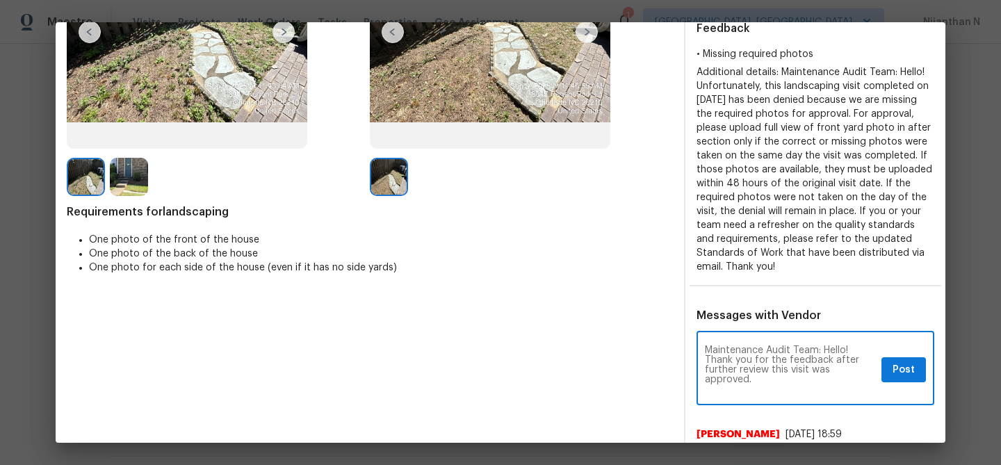
scroll to position [0, 0]
type textarea "Maintenance Audit Team: Hello! Thank you for the feedback after further review …"
click at [917, 373] on button "Post" at bounding box center [903, 370] width 44 height 26
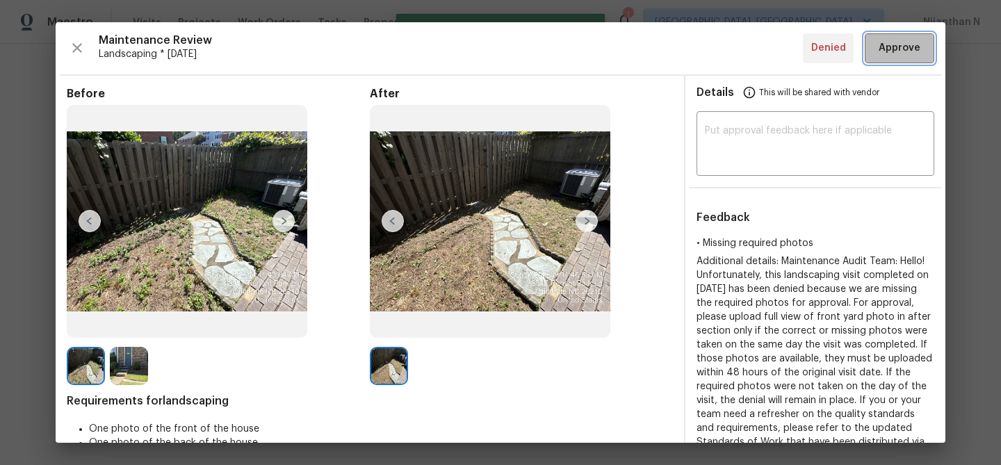
click at [890, 58] on button "Approve" at bounding box center [899, 48] width 69 height 30
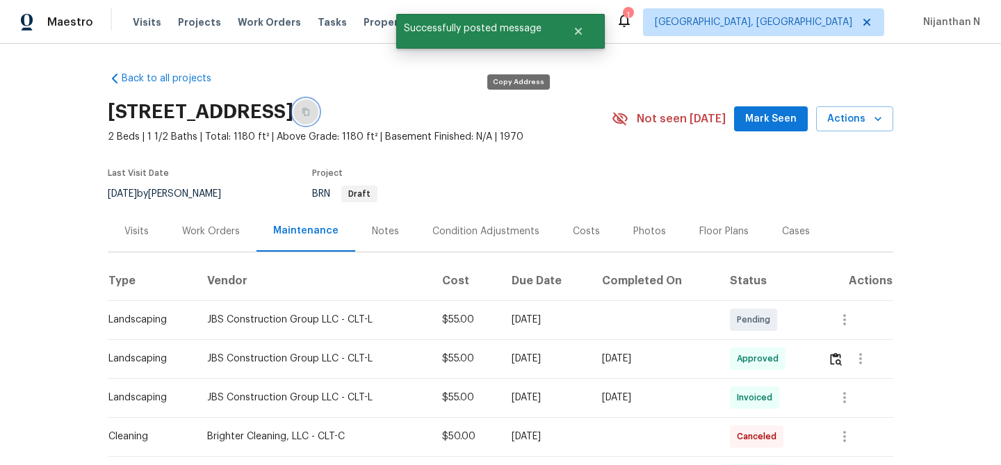
click at [318, 118] on button "button" at bounding box center [305, 111] width 25 height 25
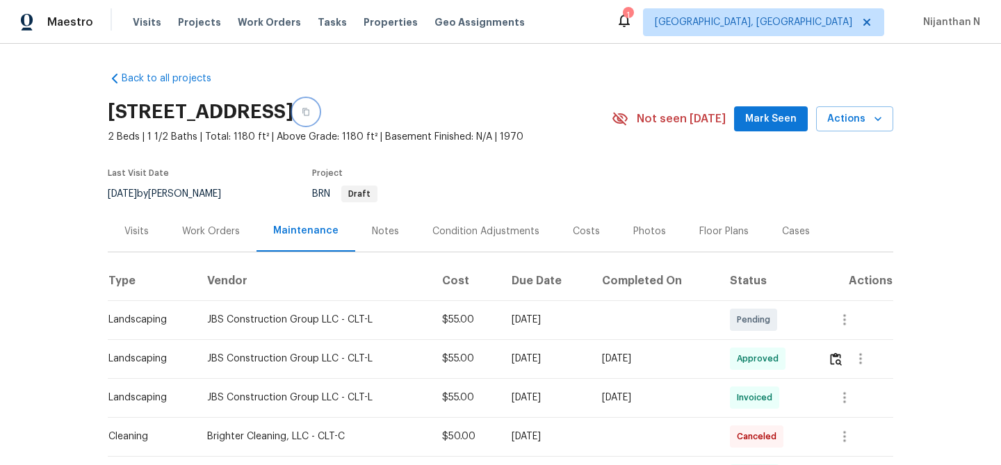
scroll to position [39, 0]
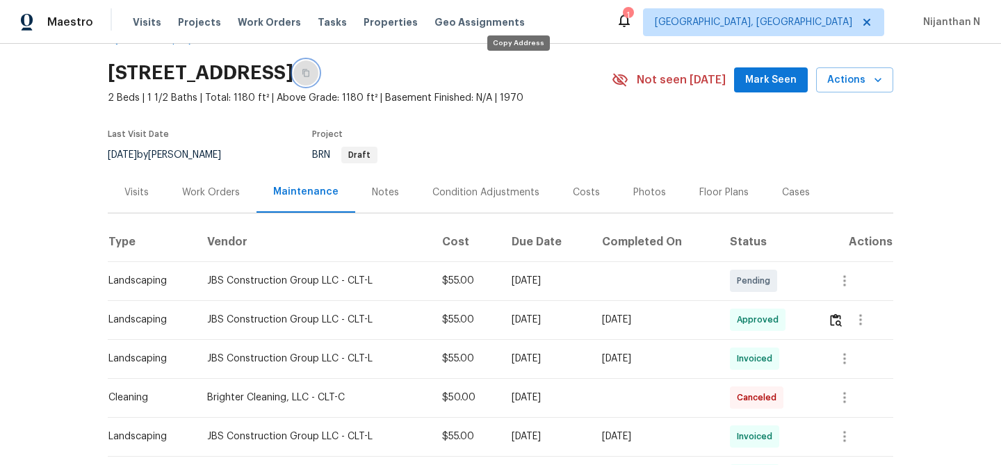
click at [310, 74] on icon "button" at bounding box center [306, 73] width 8 height 8
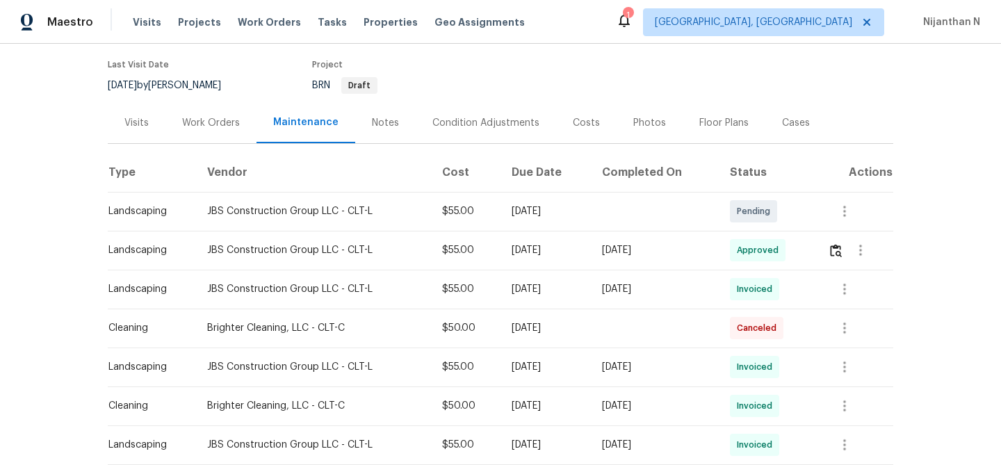
scroll to position [151, 0]
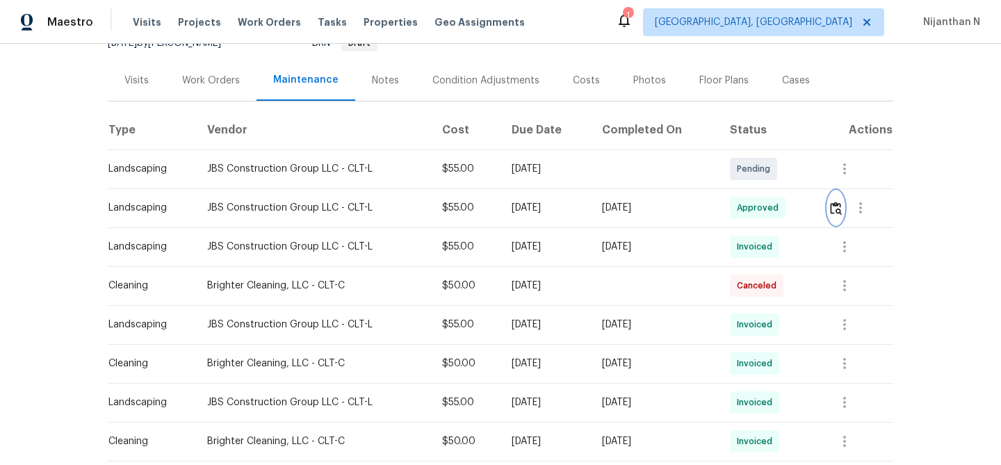
click at [838, 214] on img "button" at bounding box center [836, 208] width 12 height 13
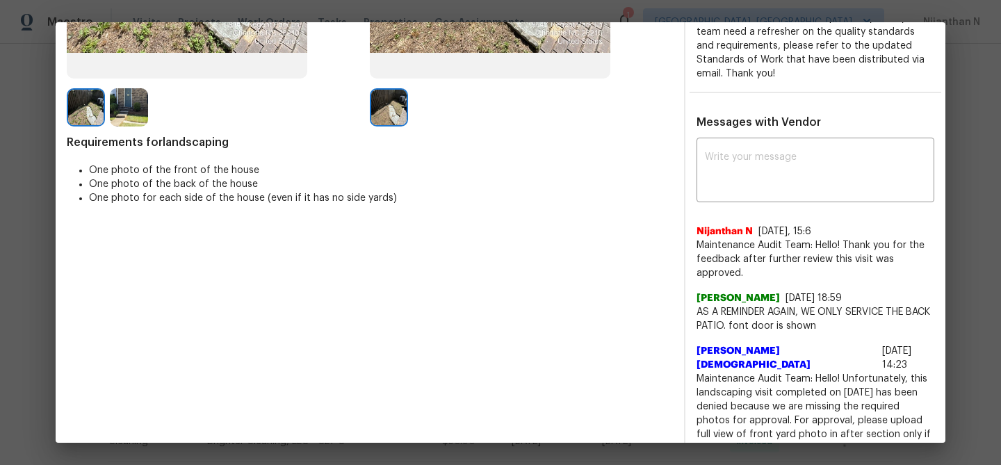
scroll to position [261, 0]
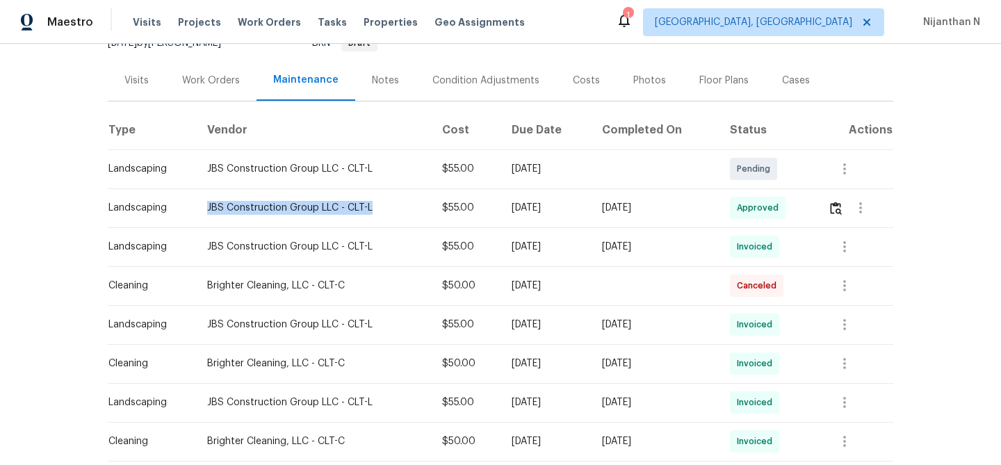
drag, startPoint x: 202, startPoint y: 208, endPoint x: 384, endPoint y: 209, distance: 181.4
click at [384, 209] on div "JBS Construction Group LLC - CLT-L" at bounding box center [313, 208] width 213 height 14
copy div "JBS Construction Group LLC - CLT-L"
click at [836, 212] on img "button" at bounding box center [836, 208] width 12 height 13
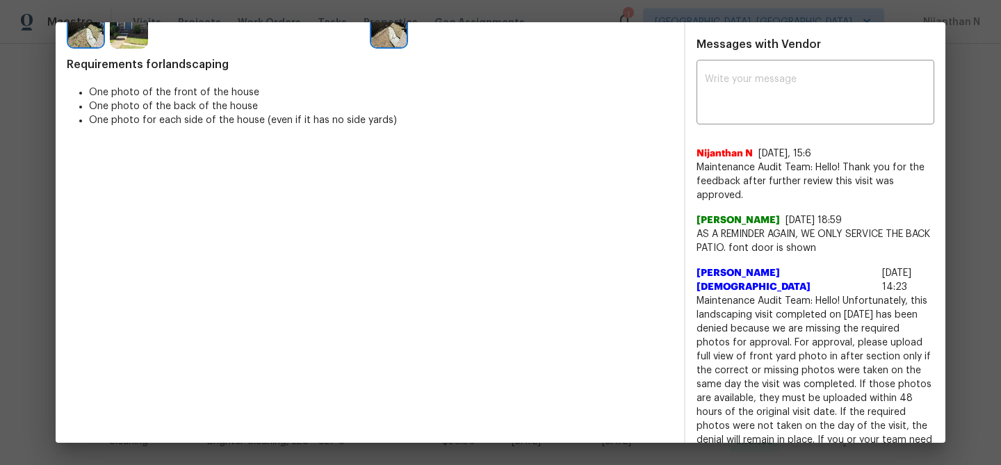
scroll to position [356, 0]
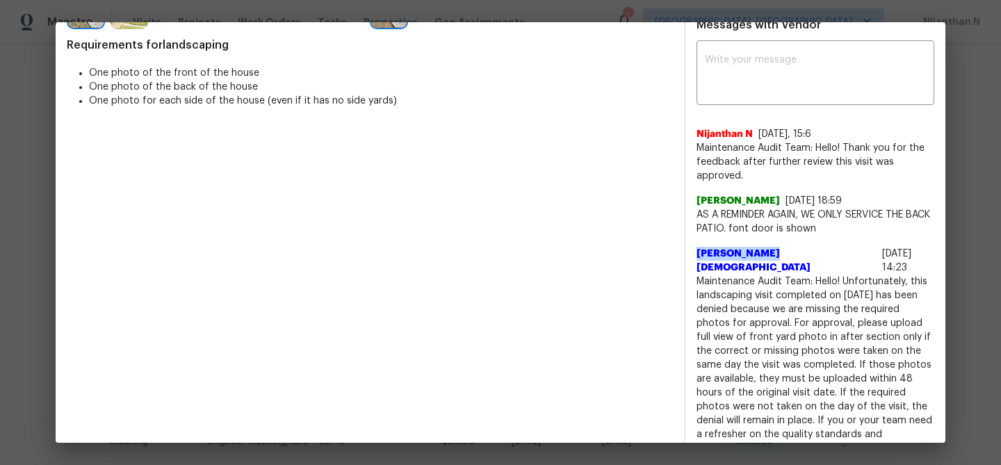
drag, startPoint x: 697, startPoint y: 254, endPoint x: 763, endPoint y: 254, distance: 66.0
click at [763, 254] on span "Johnson Jesus" at bounding box center [786, 261] width 180 height 28
copy span "Johnson Jesus"
click at [707, 275] on span "Maintenance Audit Team: Hello! Unfortunately, this landscaping visit completed …" at bounding box center [815, 379] width 238 height 208
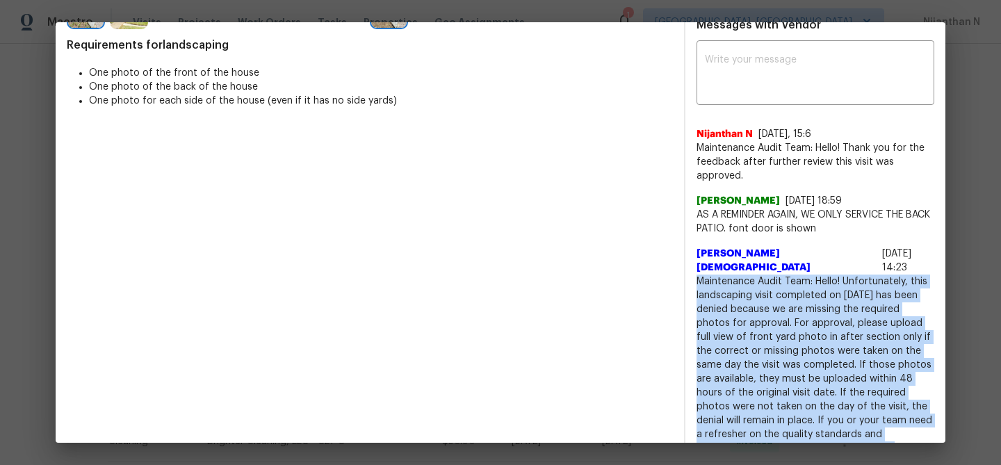
click at [707, 275] on span "Maintenance Audit Team: Hello! Unfortunately, this landscaping visit completed …" at bounding box center [815, 379] width 238 height 208
copy span "Maintenance Audit Team: Hello! Unfortunately, this landscaping visit completed …"
click at [732, 227] on span "AS A REMINDER AGAIN, WE ONLY SERVICE THE BACK PATIO. font door is shown" at bounding box center [815, 222] width 238 height 28
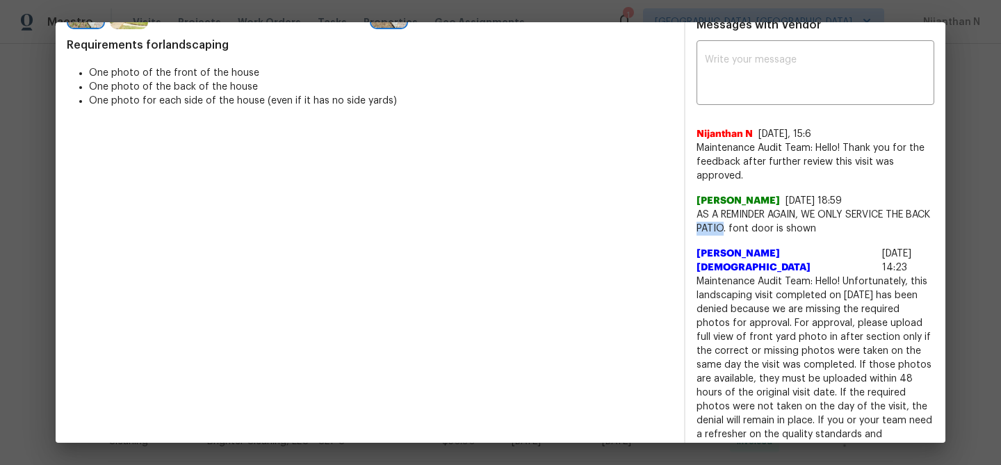
click at [732, 227] on span "AS A REMINDER AGAIN, WE ONLY SERVICE THE BACK PATIO. font door is shown" at bounding box center [815, 222] width 238 height 28
copy span "PATIO"
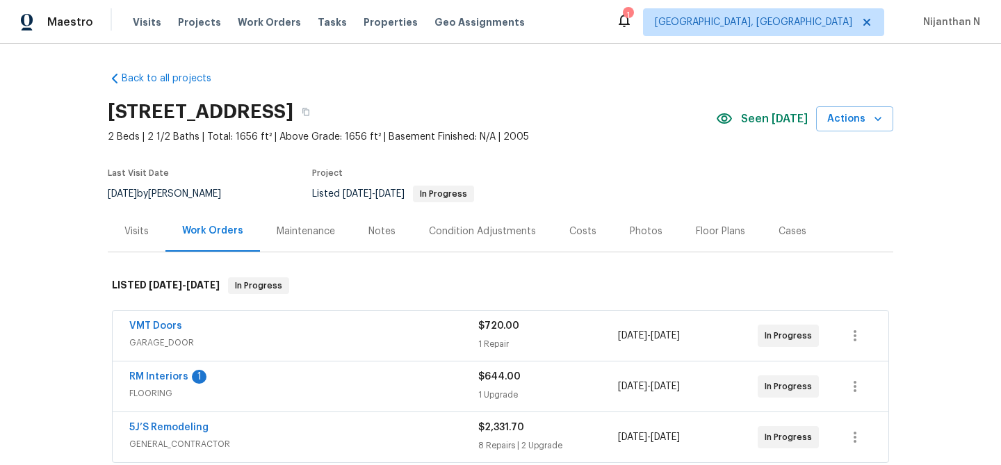
click at [324, 229] on div "Maintenance" at bounding box center [306, 231] width 58 height 14
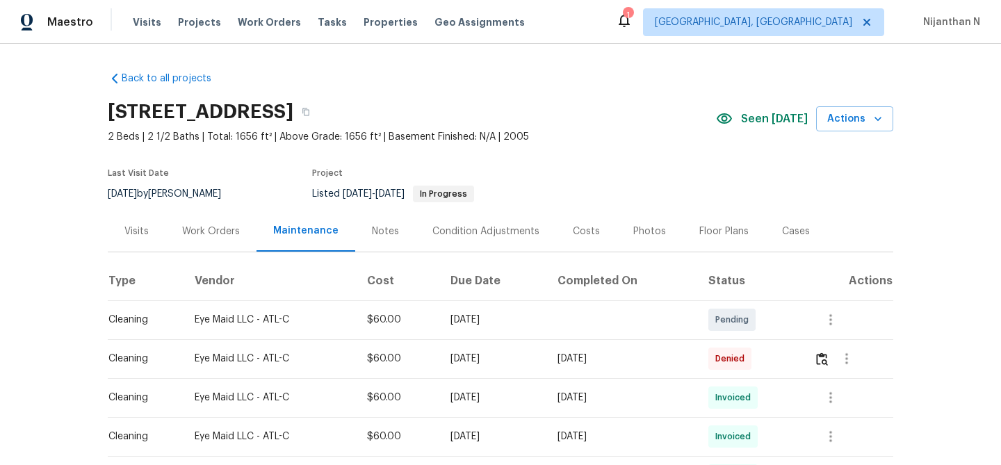
scroll to position [56, 0]
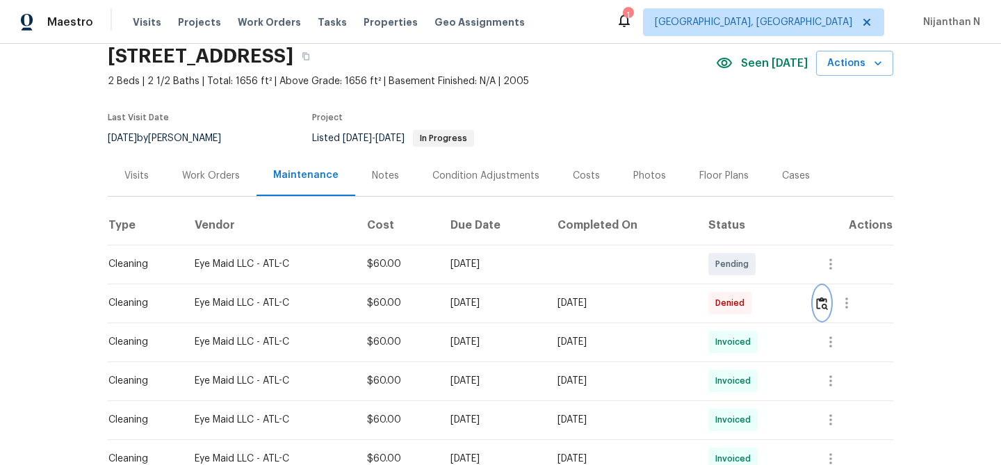
click at [827, 309] on img "button" at bounding box center [822, 303] width 12 height 13
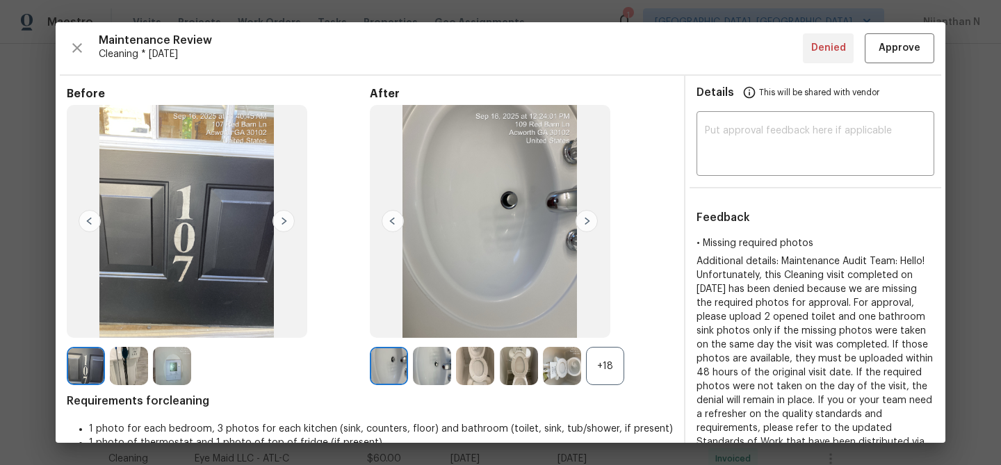
click at [621, 382] on div "+18" at bounding box center [605, 366] width 38 height 38
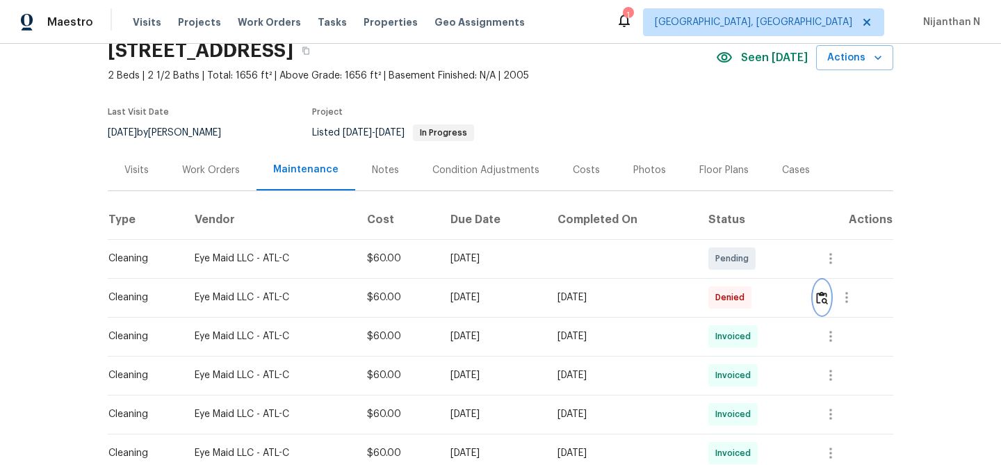
scroll to position [100, 0]
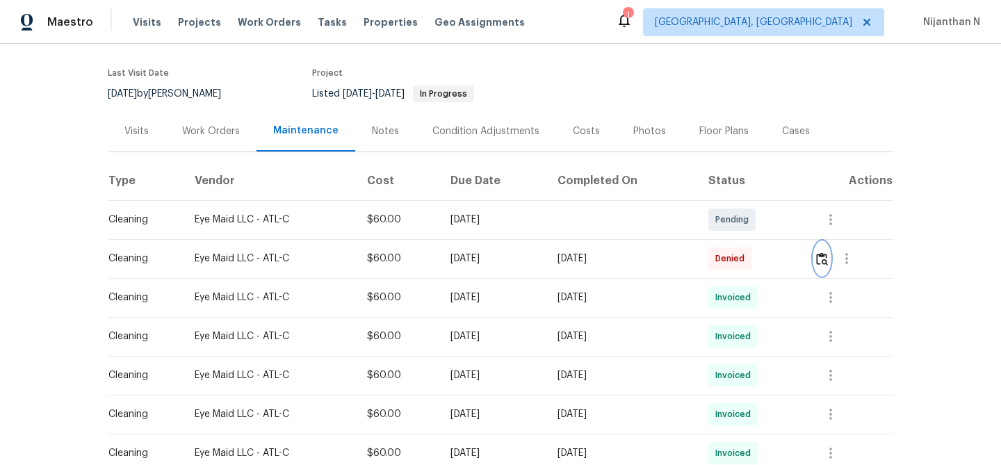
click at [828, 252] on img "button" at bounding box center [822, 258] width 12 height 13
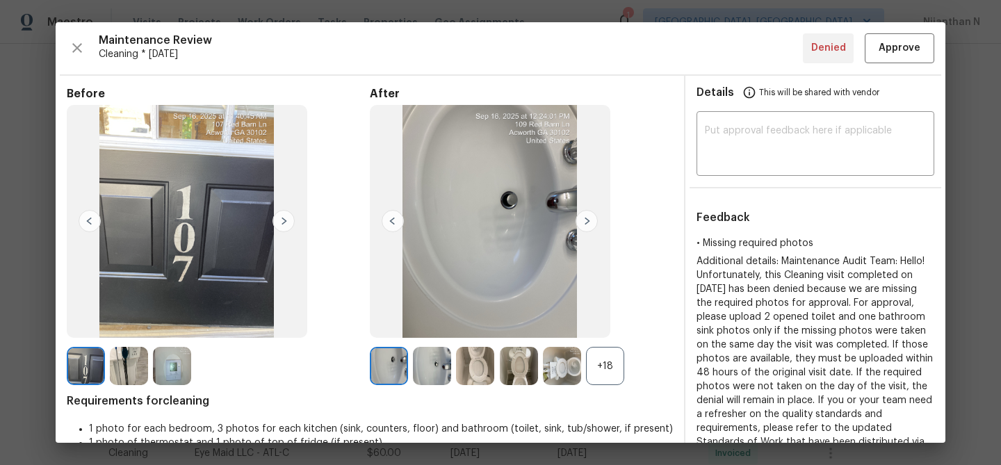
click at [610, 377] on div "+18" at bounding box center [605, 366] width 38 height 38
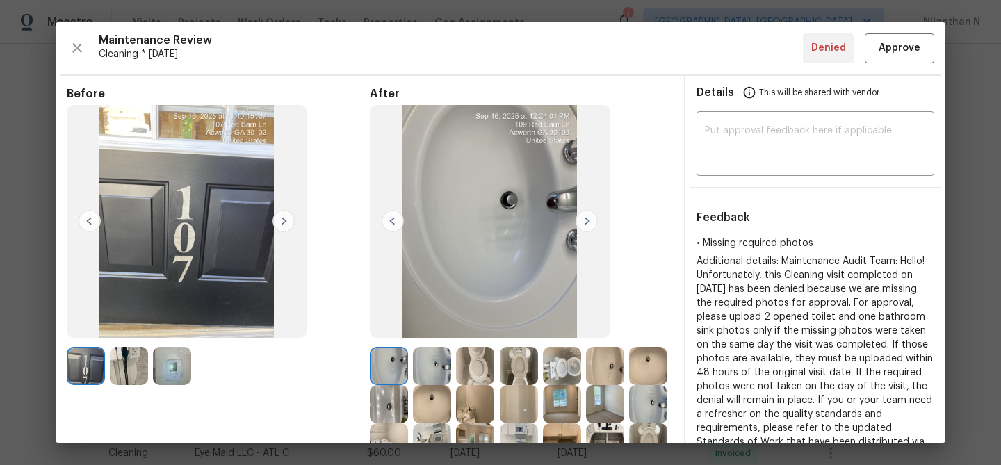
click at [483, 359] on img at bounding box center [475, 366] width 38 height 38
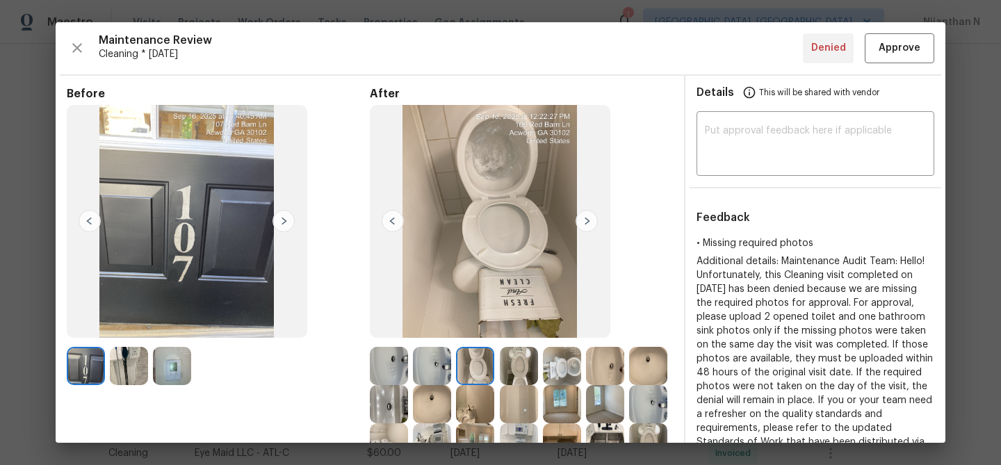
click at [388, 365] on img at bounding box center [389, 366] width 38 height 38
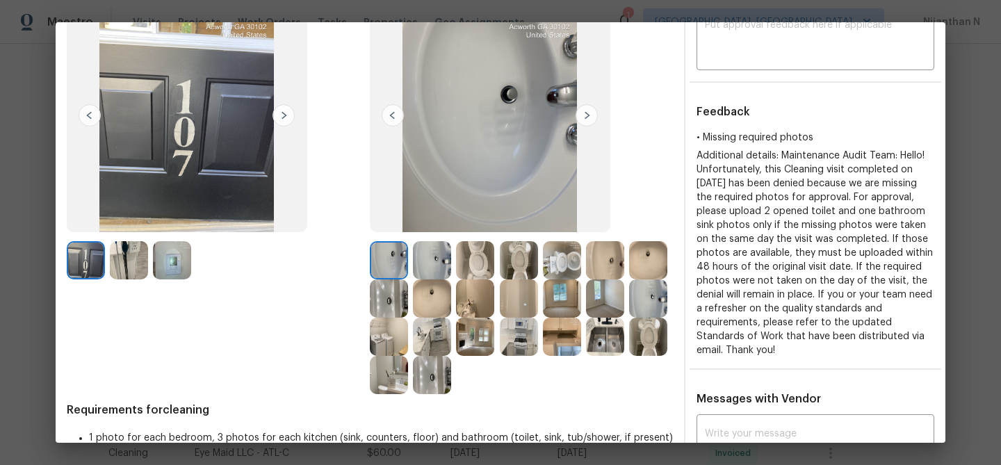
scroll to position [110, 0]
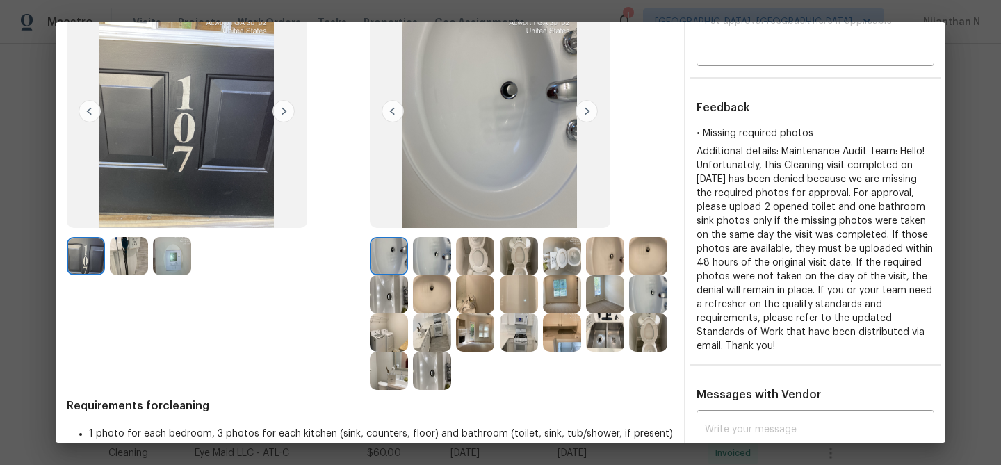
click at [640, 343] on img at bounding box center [648, 332] width 38 height 38
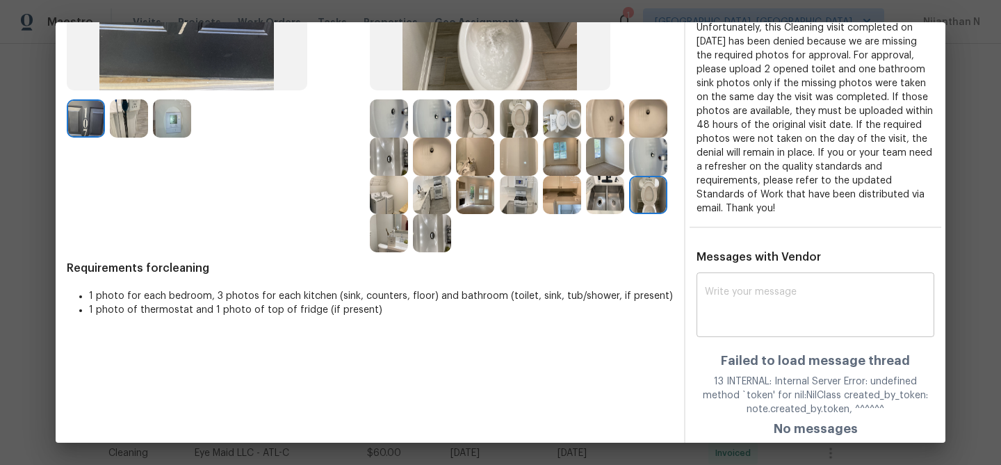
scroll to position [251, 0]
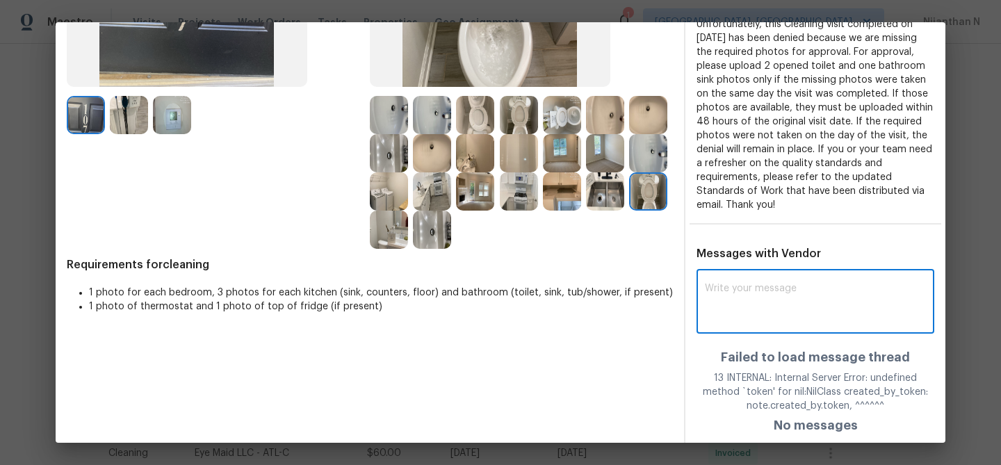
click at [751, 294] on textarea at bounding box center [815, 303] width 221 height 39
paste textarea "Maintenance Audit Team: Hello! Thank you for uploading the photo, after further…"
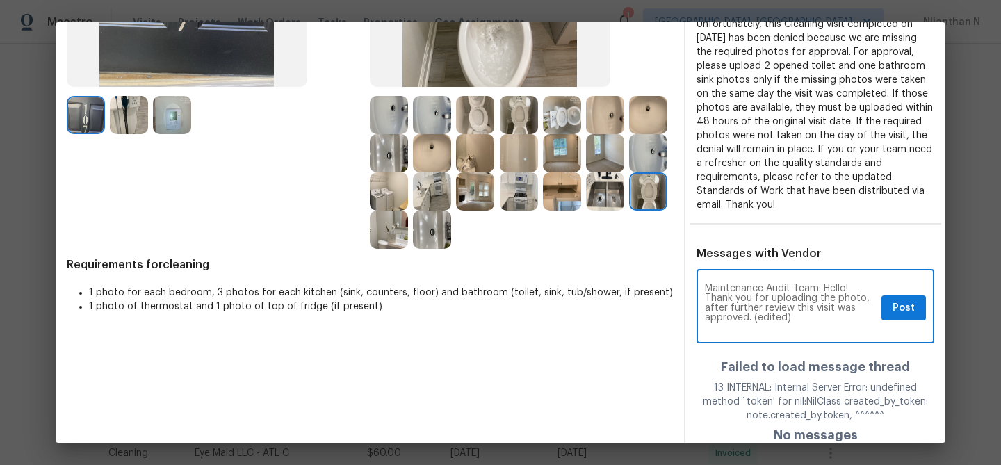
scroll to position [0, 0]
drag, startPoint x: 755, startPoint y: 317, endPoint x: 837, endPoint y: 316, distance: 82.7
click at [837, 317] on textarea "Maintenance Audit Team: Hello! Thank you for uploading the photo, after further…" at bounding box center [790, 308] width 171 height 49
type textarea "Maintenance Audit Team: Hello! Thank you for uploading the photo, after further…"
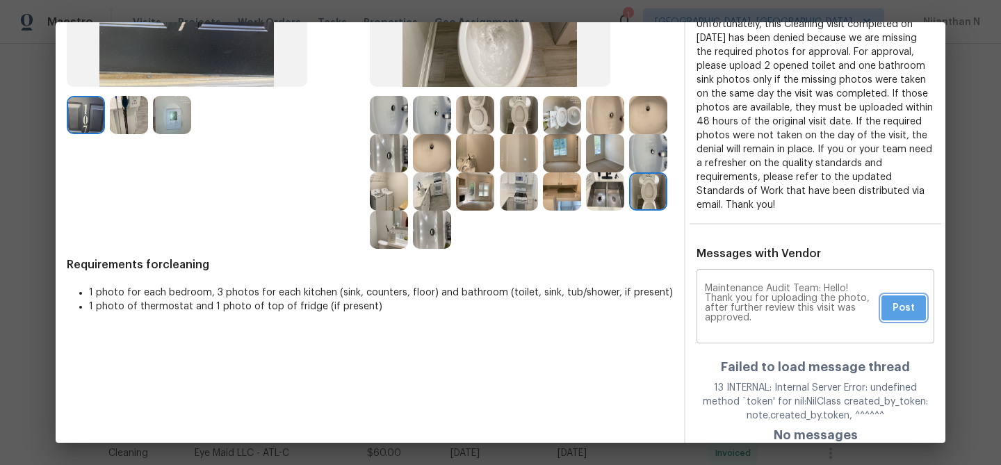
click at [893, 312] on span "Post" at bounding box center [903, 308] width 22 height 17
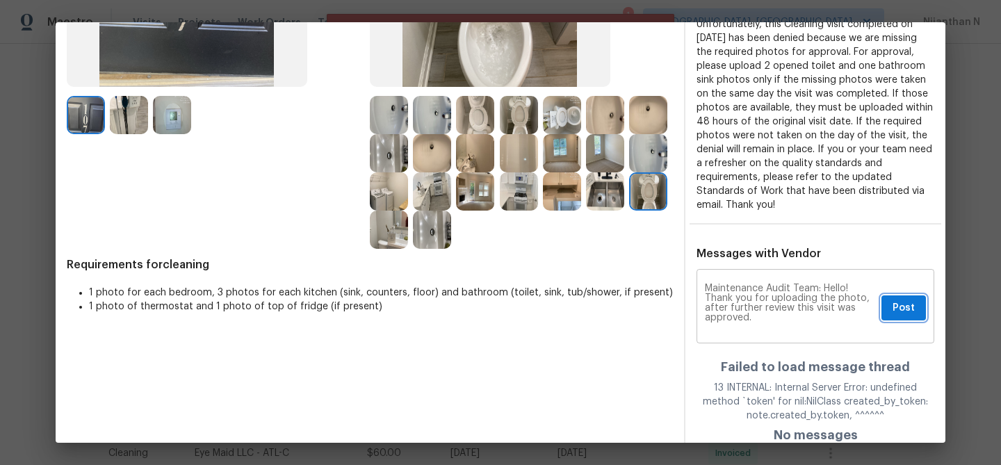
click at [893, 312] on span "Post" at bounding box center [903, 308] width 22 height 17
click at [893, 312] on div "Maintenance Audit Team: Hello! Thank you for uploading the photo, after further…" at bounding box center [815, 307] width 238 height 71
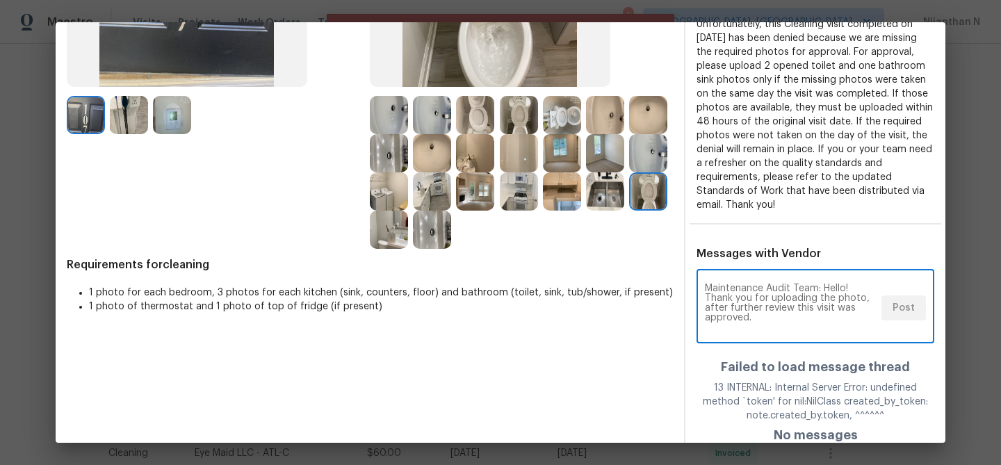
click at [893, 312] on div "Maintenance Audit Team: Hello! Thank you for uploading the photo, after further…" at bounding box center [815, 307] width 238 height 71
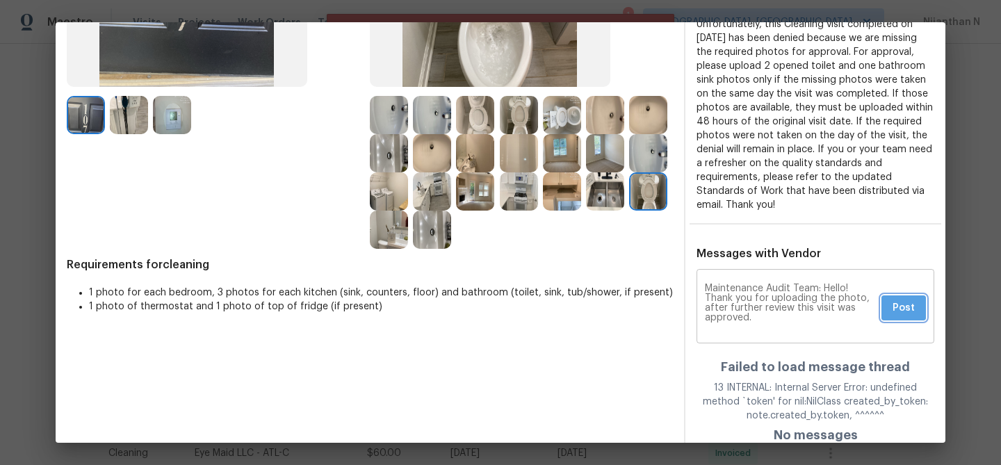
click at [893, 312] on span "Post" at bounding box center [903, 308] width 22 height 17
click at [893, 312] on div "Maintenance Audit Team: Hello! Thank you for uploading the photo, after further…" at bounding box center [815, 307] width 238 height 71
click at [893, 312] on span "Post" at bounding box center [903, 308] width 22 height 17
click at [893, 312] on div "Maintenance Audit Team: Hello! Thank you for uploading the photo, after further…" at bounding box center [815, 307] width 238 height 71
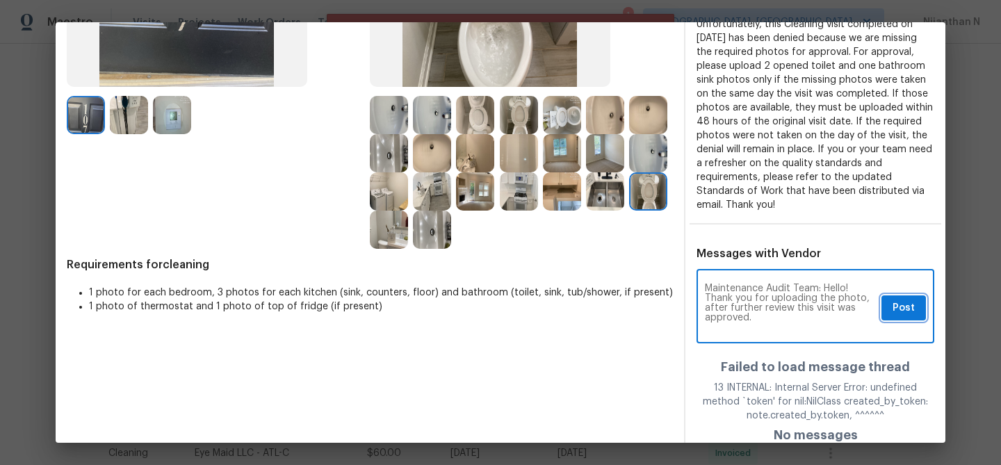
click at [893, 312] on span "Post" at bounding box center [903, 308] width 22 height 17
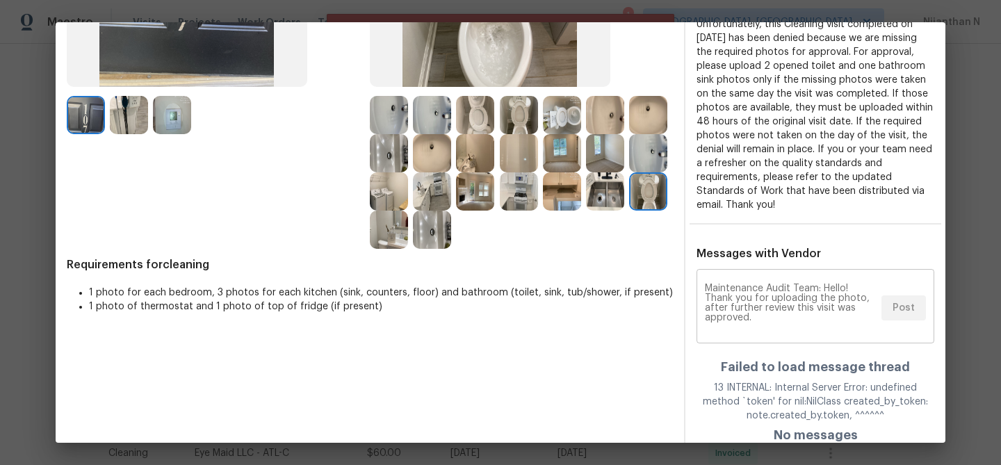
click at [893, 312] on div "Maintenance Audit Team: Hello! Thank you for uploading the photo, after further…" at bounding box center [815, 307] width 238 height 71
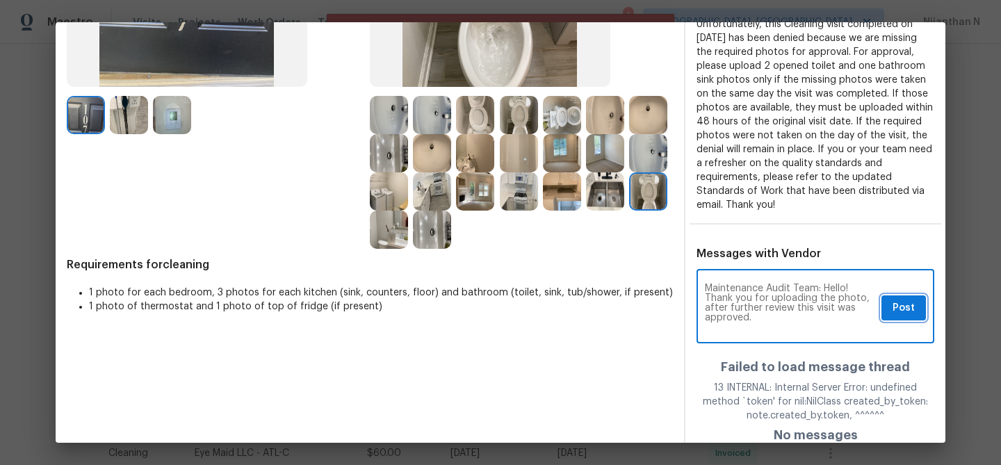
click at [893, 312] on span "Post" at bounding box center [903, 308] width 22 height 17
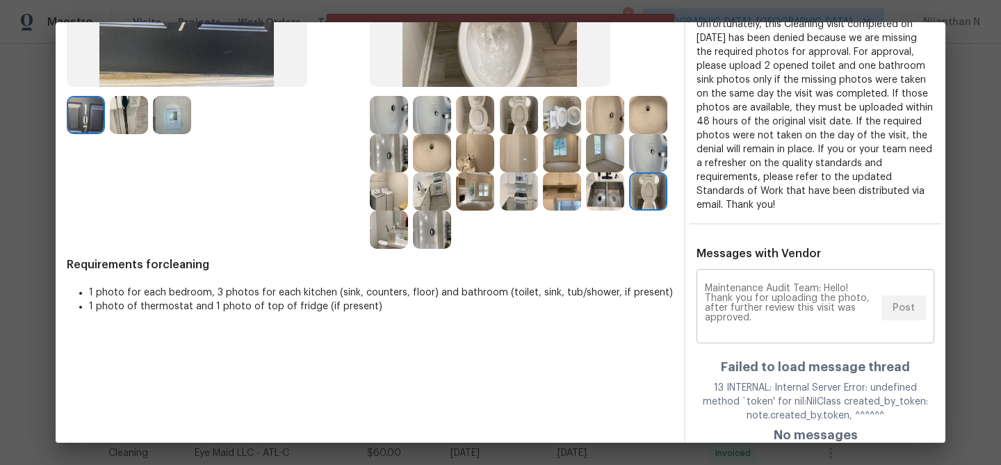
click at [893, 312] on div "Maintenance Audit Team: Hello! Thank you for uploading the photo, after further…" at bounding box center [815, 307] width 238 height 71
click at [893, 312] on span "Post" at bounding box center [903, 308] width 22 height 17
click at [893, 312] on div "Maintenance Audit Team: Hello! Thank you for uploading the photo, after further…" at bounding box center [815, 307] width 238 height 71
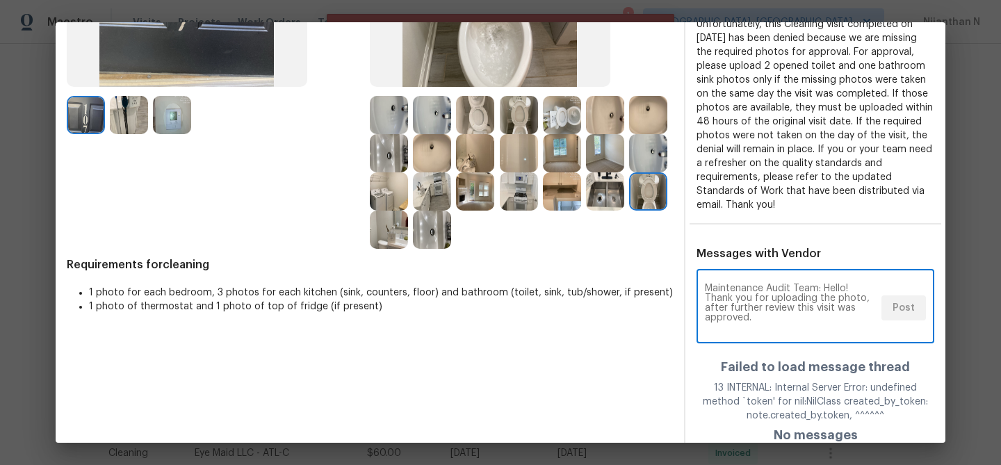
click at [893, 312] on div "Maintenance Audit Team: Hello! Thank you for uploading the photo, after further…" at bounding box center [815, 307] width 238 height 71
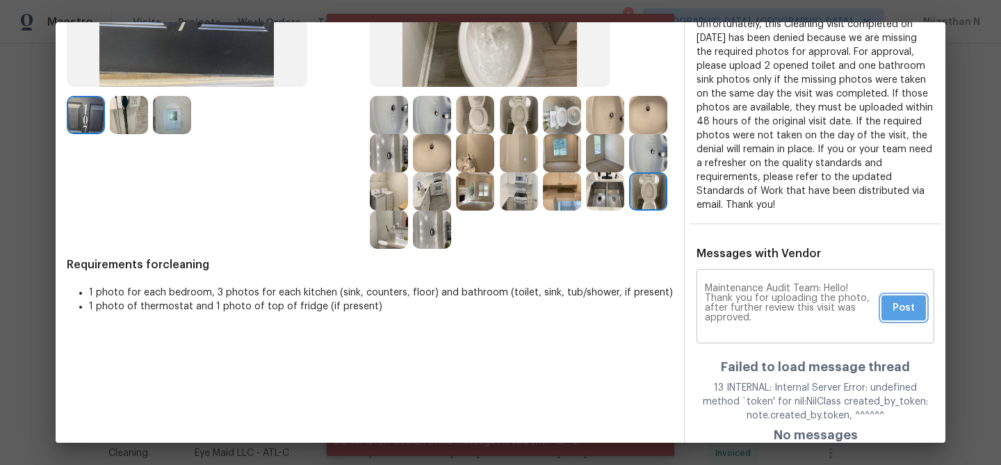
click at [893, 312] on span "Post" at bounding box center [903, 308] width 22 height 17
click at [893, 312] on div "Maintenance Audit Team: Hello! Thank you for uploading the photo, after further…" at bounding box center [815, 307] width 238 height 71
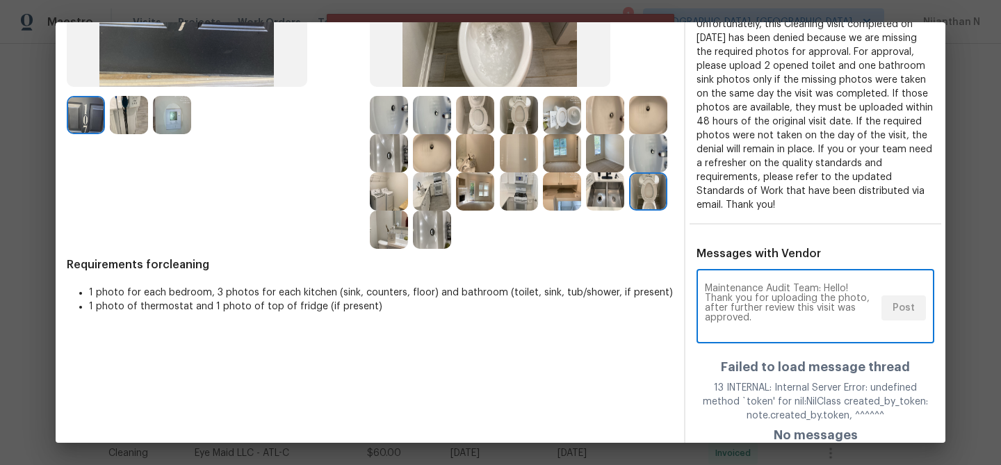
click at [893, 312] on div "Maintenance Audit Team: Hello! Thank you for uploading the photo, after further…" at bounding box center [815, 307] width 238 height 71
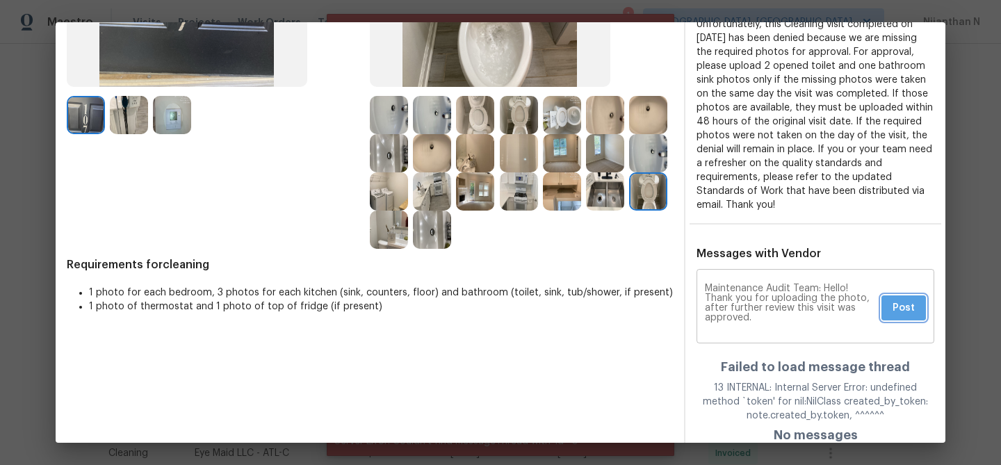
click at [893, 312] on span "Post" at bounding box center [903, 308] width 22 height 17
click at [893, 312] on div "Maintenance Audit Team: Hello! Thank you for uploading the photo, after further…" at bounding box center [815, 307] width 238 height 71
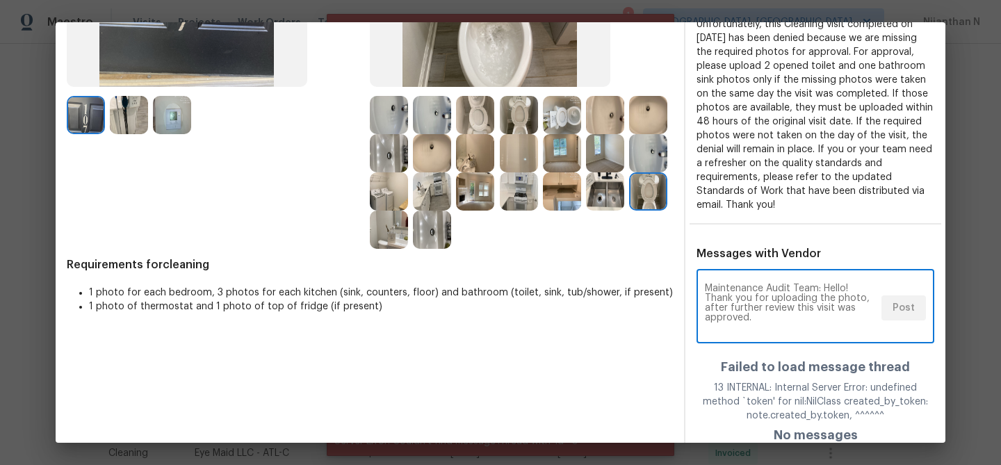
click at [893, 312] on div "Maintenance Audit Team: Hello! Thank you for uploading the photo, after further…" at bounding box center [815, 307] width 238 height 71
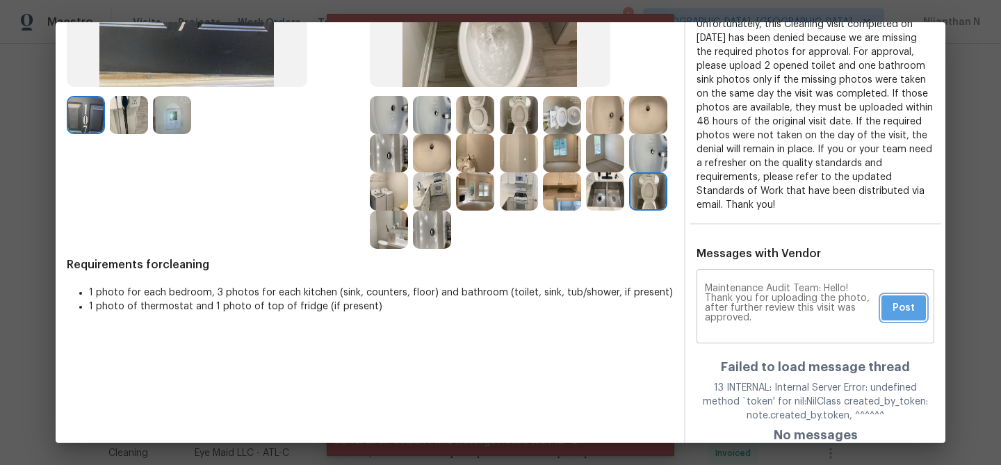
click at [893, 312] on span "Post" at bounding box center [903, 308] width 22 height 17
click at [893, 312] on div "Maintenance Audit Team: Hello! Thank you for uploading the photo, after further…" at bounding box center [815, 307] width 238 height 71
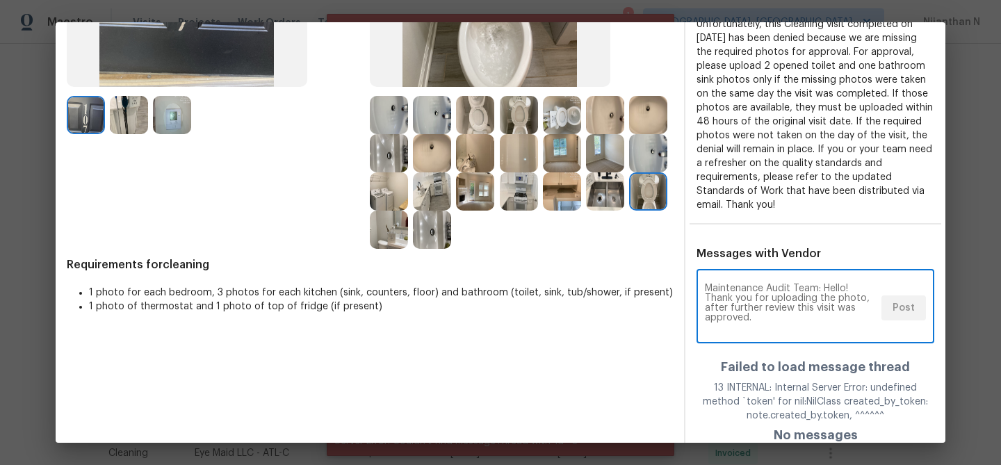
click at [893, 312] on div "Maintenance Audit Team: Hello! Thank you for uploading the photo, after further…" at bounding box center [815, 307] width 238 height 71
click at [893, 312] on span "Post" at bounding box center [903, 308] width 22 height 17
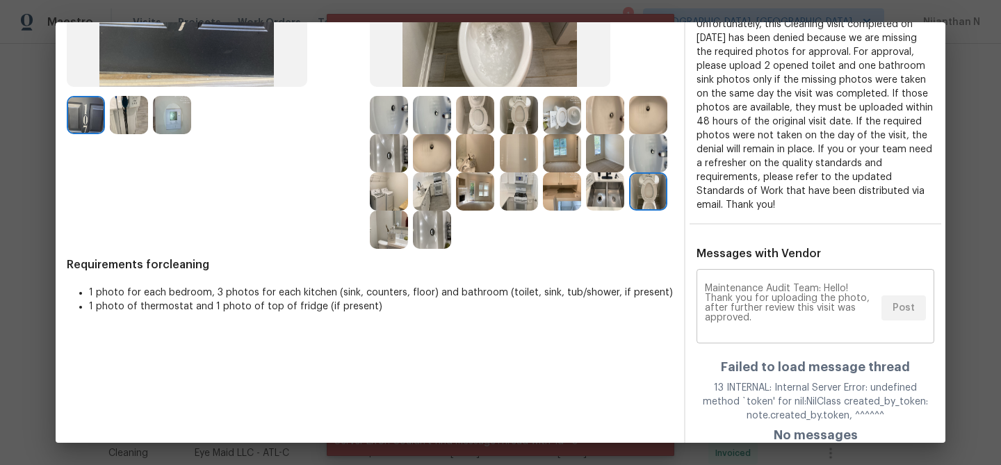
click at [893, 312] on div "Maintenance Audit Team: Hello! Thank you for uploading the photo, after further…" at bounding box center [815, 307] width 238 height 71
click at [893, 312] on span "Post" at bounding box center [903, 308] width 22 height 17
click at [893, 312] on div "Maintenance Audit Team: Hello! Thank you for uploading the photo, after further…" at bounding box center [815, 307] width 238 height 71
click at [893, 312] on span "Post" at bounding box center [903, 308] width 22 height 17
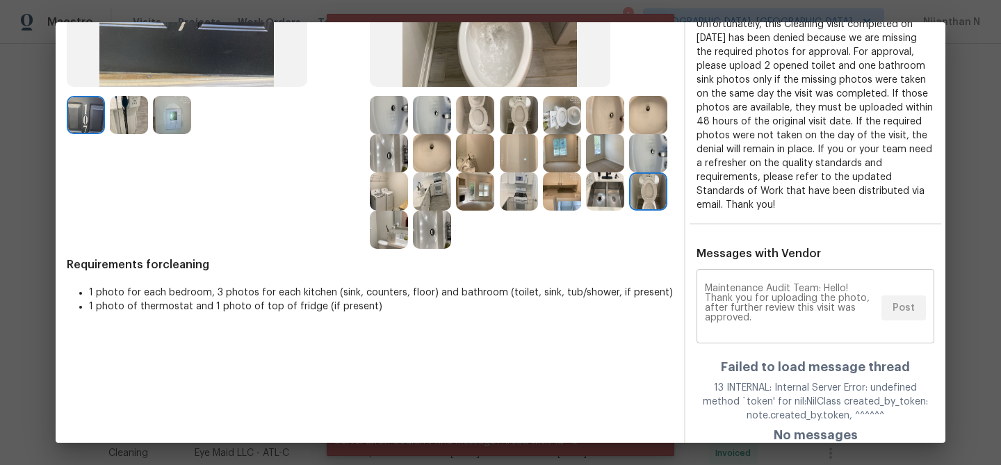
click at [893, 312] on div "Maintenance Audit Team: Hello! Thank you for uploading the photo, after further…" at bounding box center [815, 307] width 238 height 71
click at [893, 312] on span "Post" at bounding box center [903, 308] width 22 height 17
click at [893, 312] on div "Maintenance Audit Team: Hello! Thank you for uploading the photo, after further…" at bounding box center [815, 307] width 238 height 71
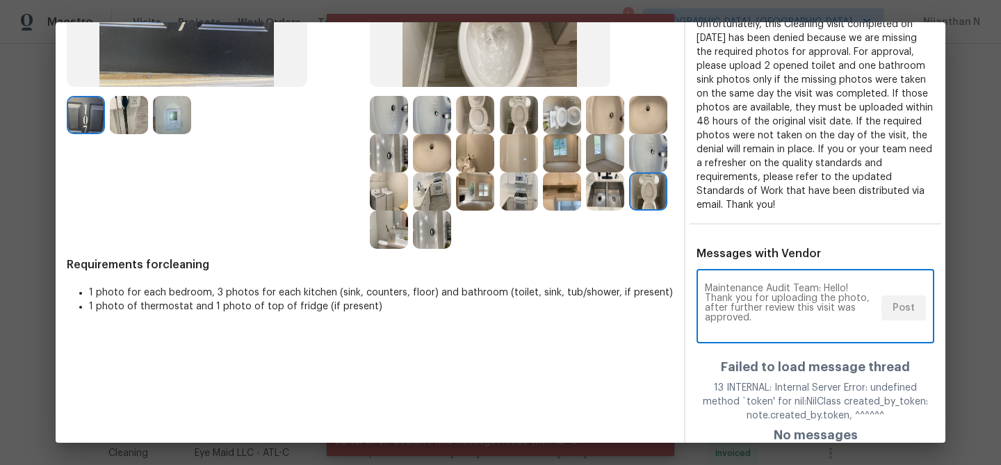
click at [893, 312] on div "Maintenance Audit Team: Hello! Thank you for uploading the photo, after further…" at bounding box center [815, 307] width 238 height 71
click at [893, 312] on span "Post" at bounding box center [903, 308] width 22 height 17
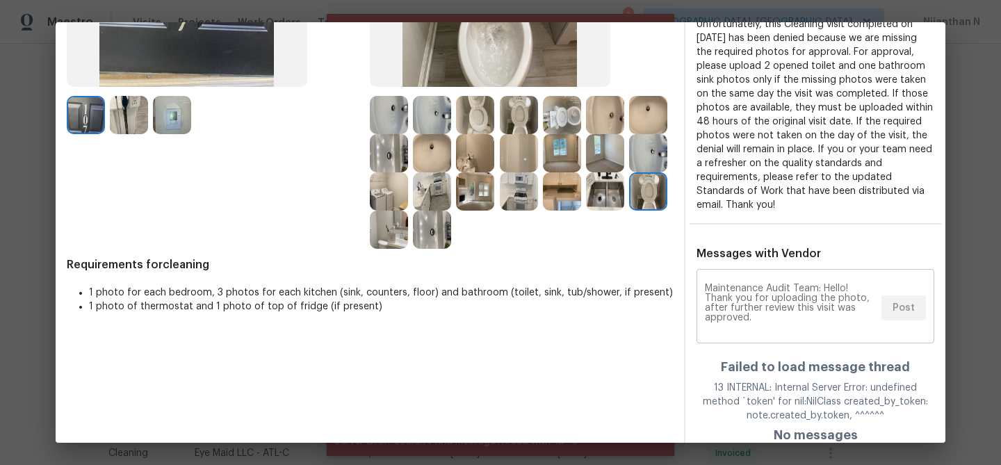
click at [893, 312] on div "Maintenance Audit Team: Hello! Thank you for uploading the photo, after further…" at bounding box center [815, 307] width 238 height 71
click at [893, 312] on span "Post" at bounding box center [903, 308] width 22 height 17
click at [893, 312] on div "Maintenance Audit Team: Hello! Thank you for uploading the photo, after further…" at bounding box center [815, 307] width 238 height 71
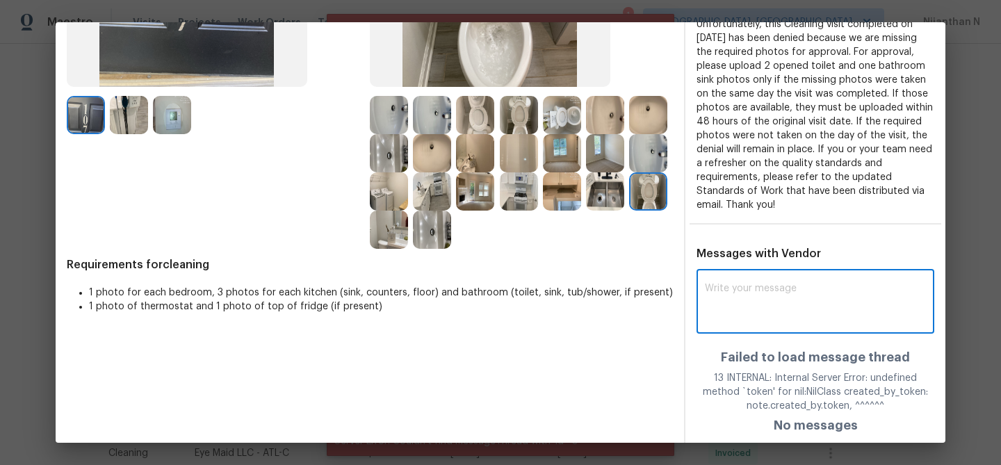
click at [893, 312] on textarea at bounding box center [815, 303] width 221 height 39
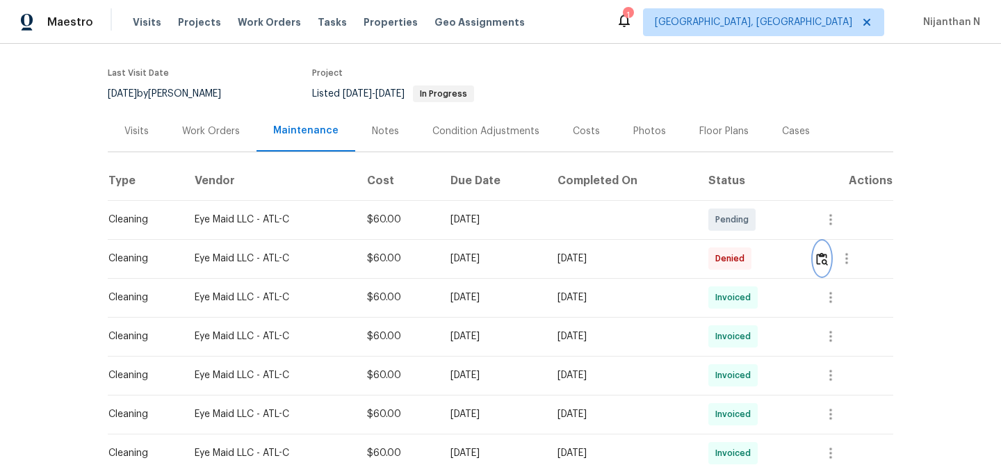
click at [828, 259] on img "button" at bounding box center [822, 258] width 12 height 13
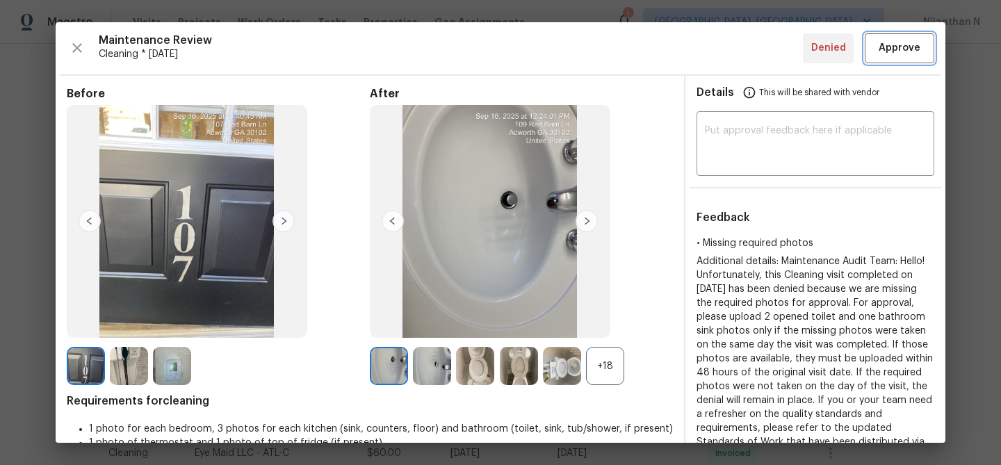
click at [899, 47] on span "Approve" at bounding box center [899, 48] width 42 height 17
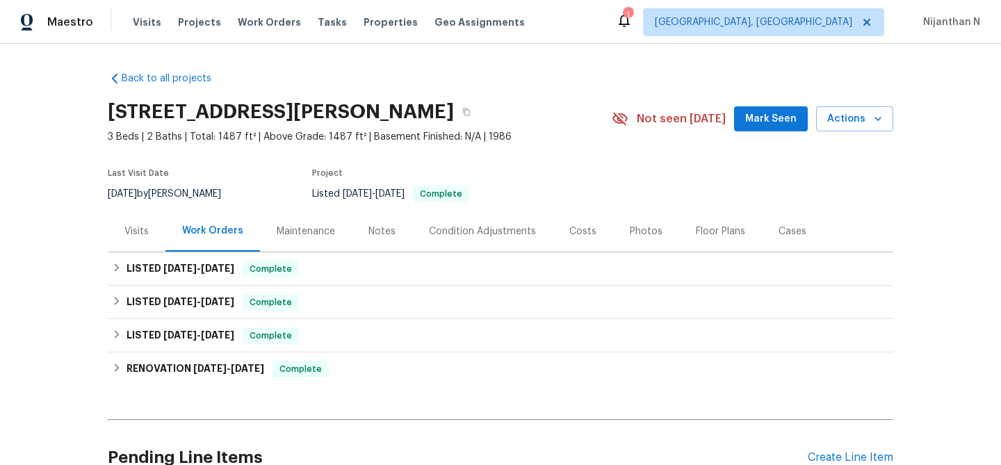
click at [278, 248] on div "Maintenance" at bounding box center [306, 231] width 92 height 41
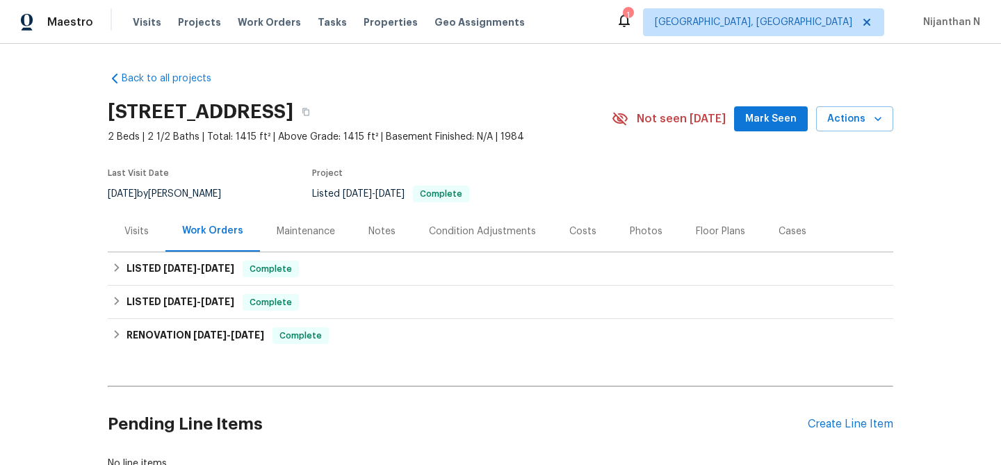
click at [321, 231] on div "Maintenance" at bounding box center [306, 231] width 58 height 14
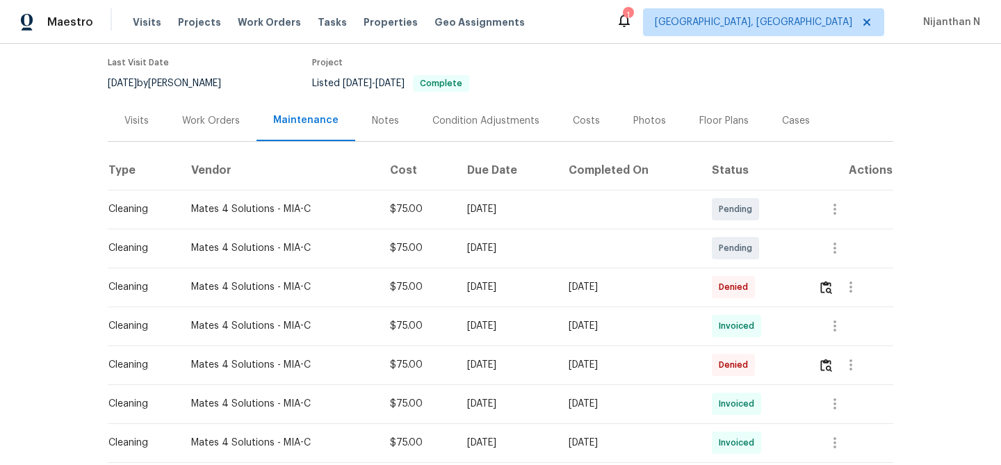
scroll to position [134, 0]
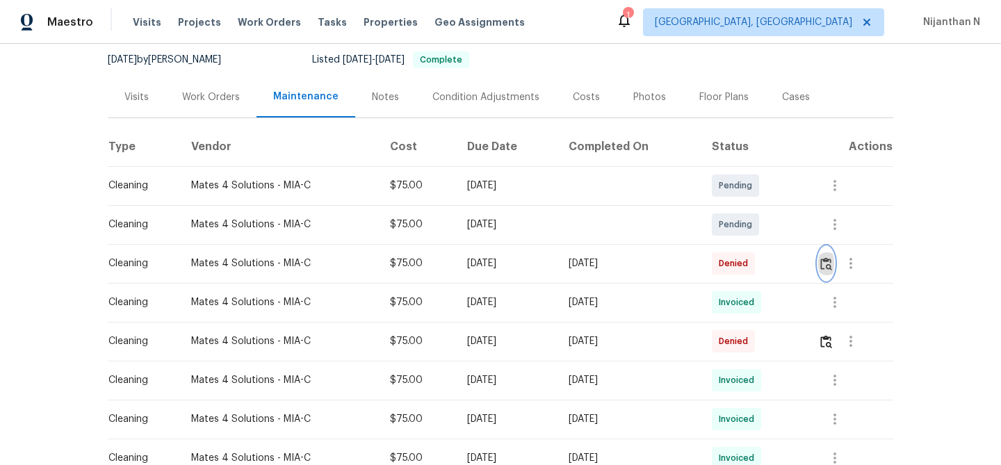
click at [834, 264] on button "button" at bounding box center [826, 263] width 16 height 33
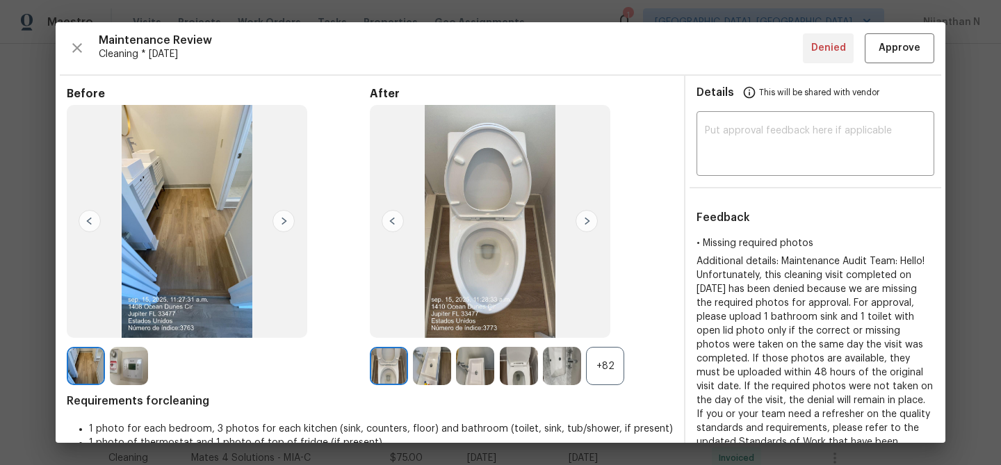
click at [600, 370] on div "+82" at bounding box center [605, 366] width 38 height 38
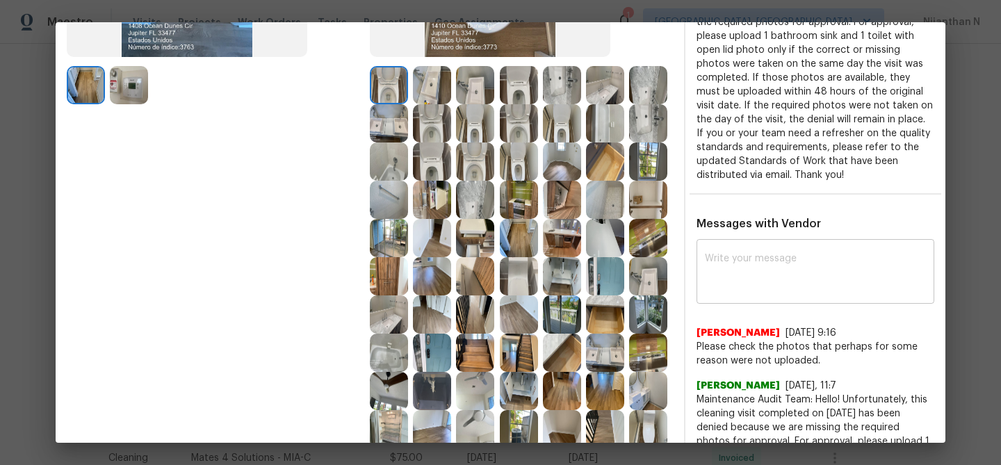
scroll to position [326, 0]
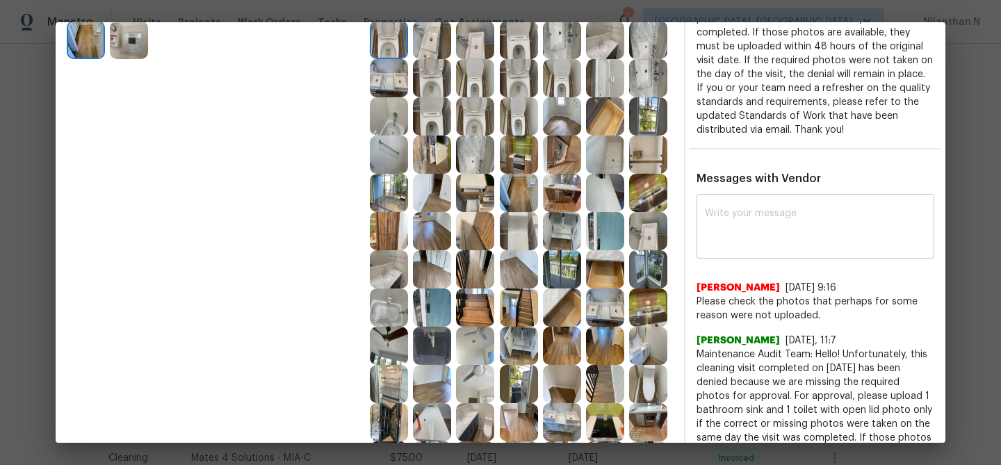
click at [755, 245] on textarea at bounding box center [815, 227] width 221 height 39
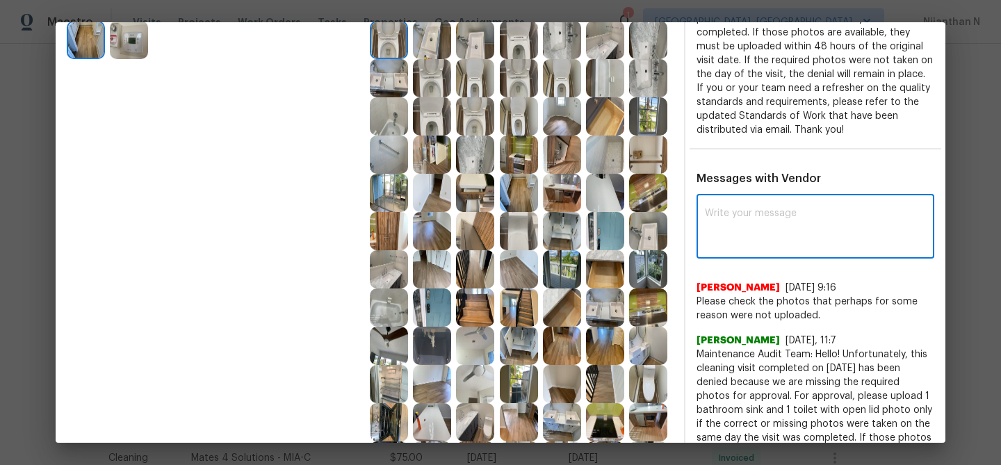
paste textarea "Maintenance Audit Team: Hello! Thank you for uploading the photo, after further…"
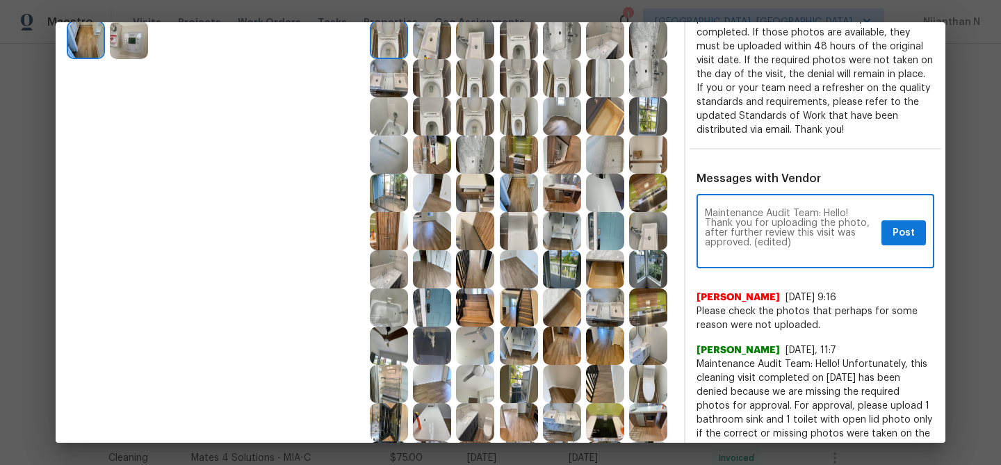
scroll to position [0, 0]
drag, startPoint x: 753, startPoint y: 243, endPoint x: 787, endPoint y: 243, distance: 34.1
click at [787, 243] on textarea "Maintenance Audit Team: Hello! Thank you for uploading the photo, after further…" at bounding box center [790, 232] width 171 height 49
type textarea "Maintenance Audit Team: Hello! Thank you for uploading the photo, after further…"
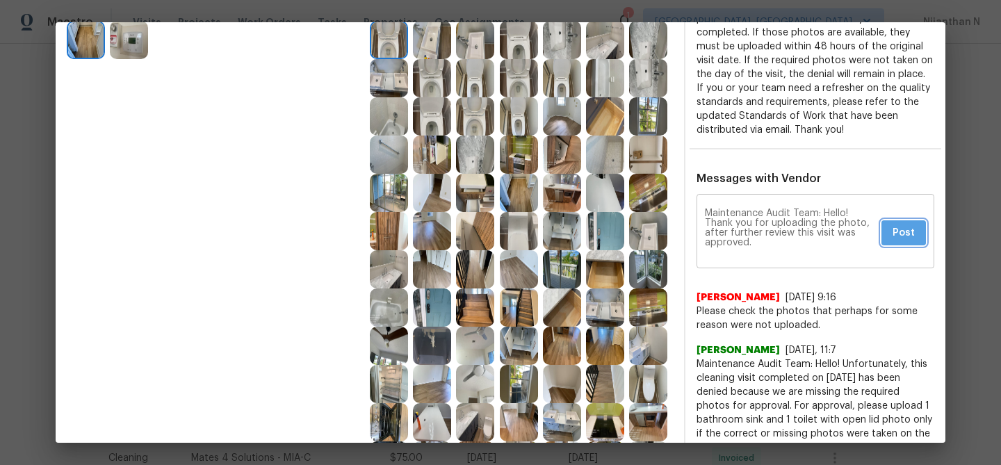
click at [901, 231] on span "Post" at bounding box center [903, 232] width 22 height 17
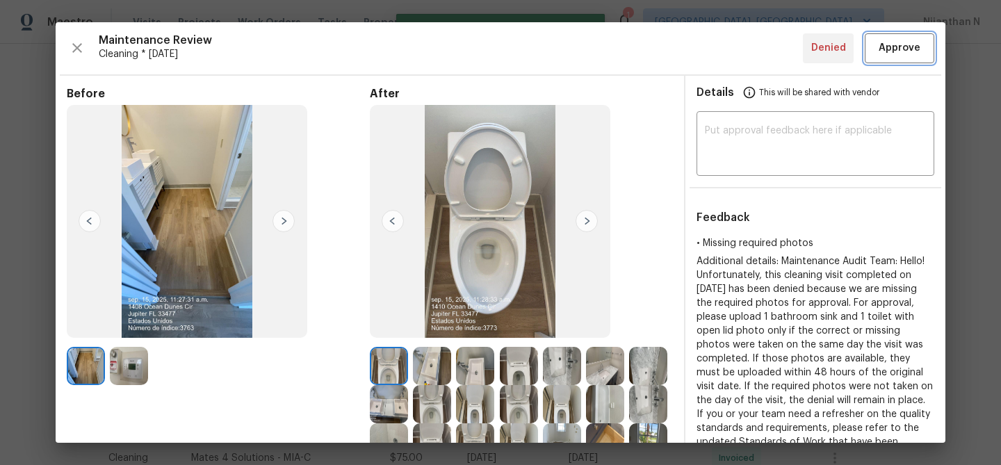
click at [885, 53] on span "Approve" at bounding box center [899, 48] width 42 height 17
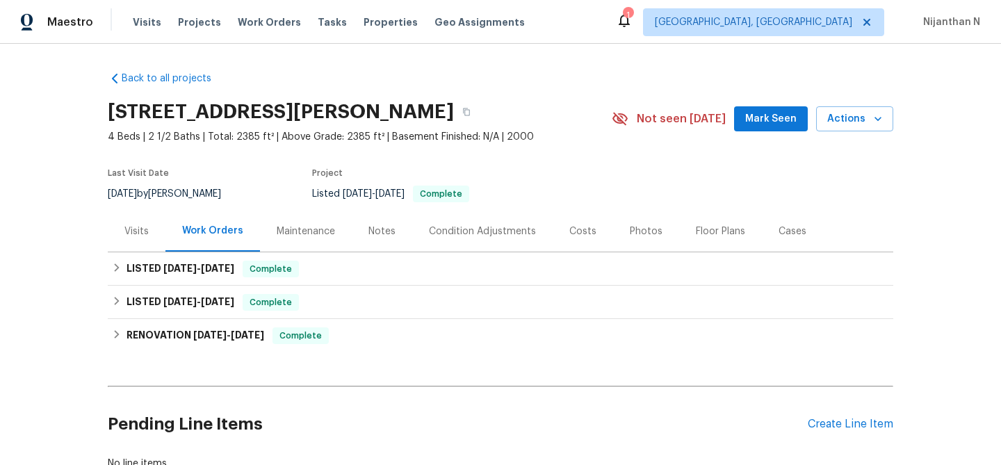
click at [306, 236] on div "Maintenance" at bounding box center [306, 231] width 58 height 14
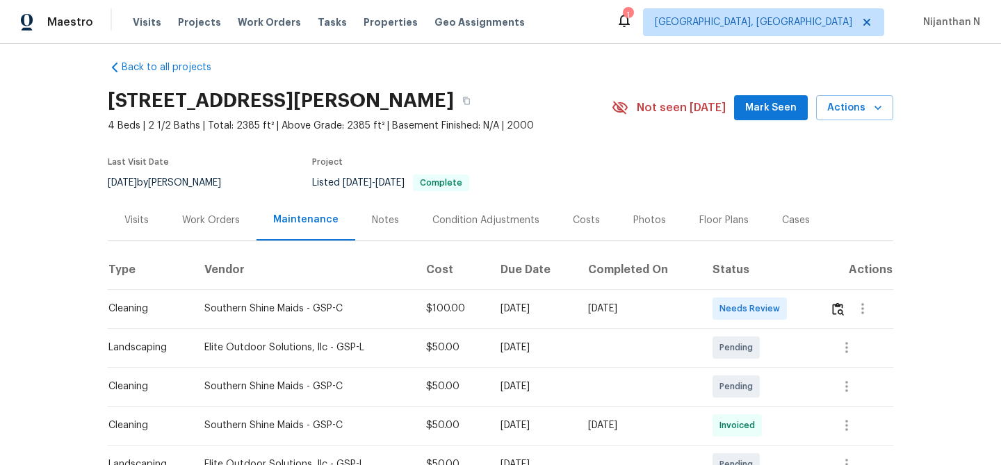
scroll to position [17, 0]
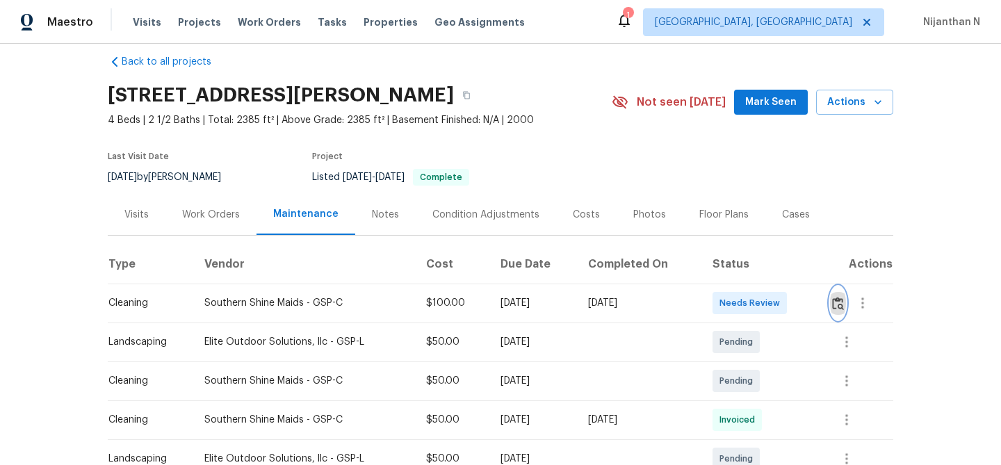
click at [839, 297] on img "button" at bounding box center [838, 303] width 12 height 13
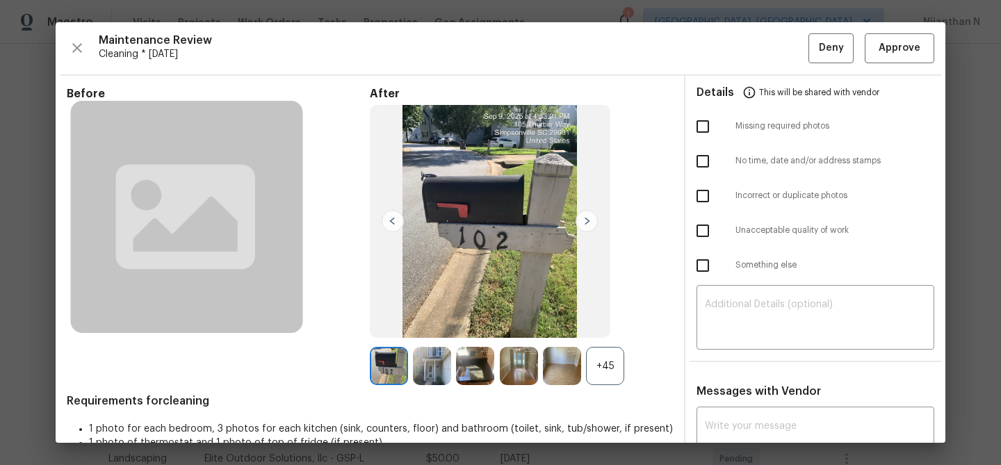
click at [613, 363] on div "+45" at bounding box center [605, 366] width 38 height 38
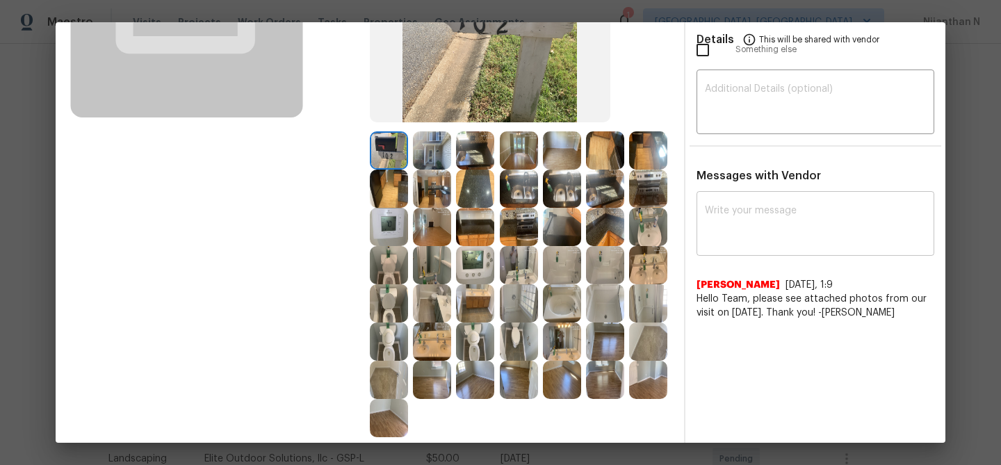
scroll to position [0, 0]
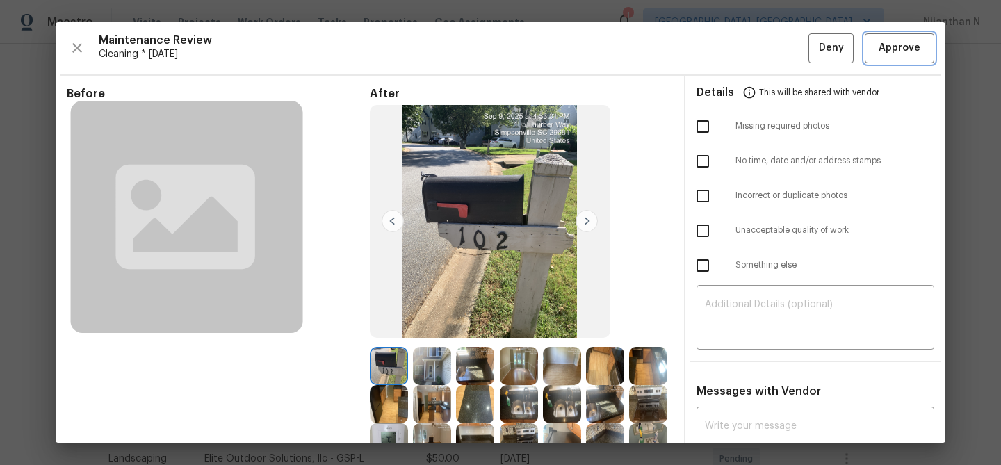
click at [897, 44] on span "Approve" at bounding box center [899, 48] width 42 height 17
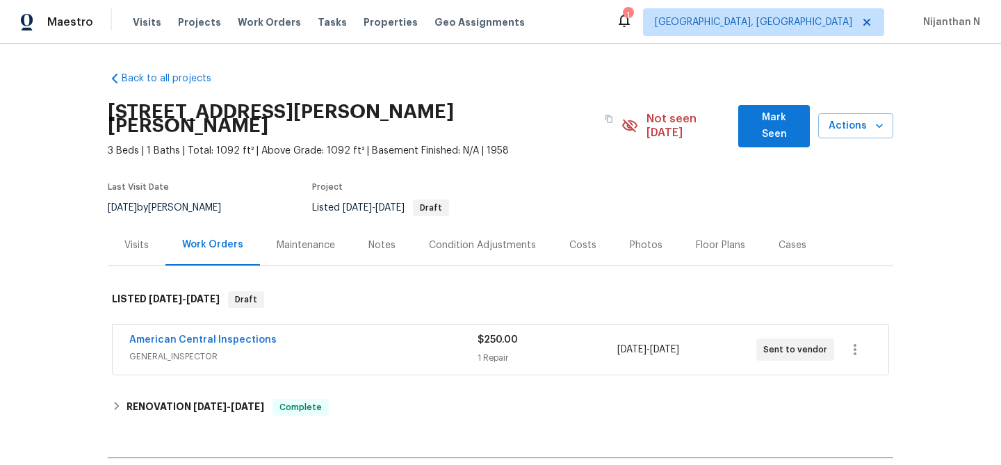
click at [305, 238] on div "Maintenance" at bounding box center [306, 244] width 92 height 41
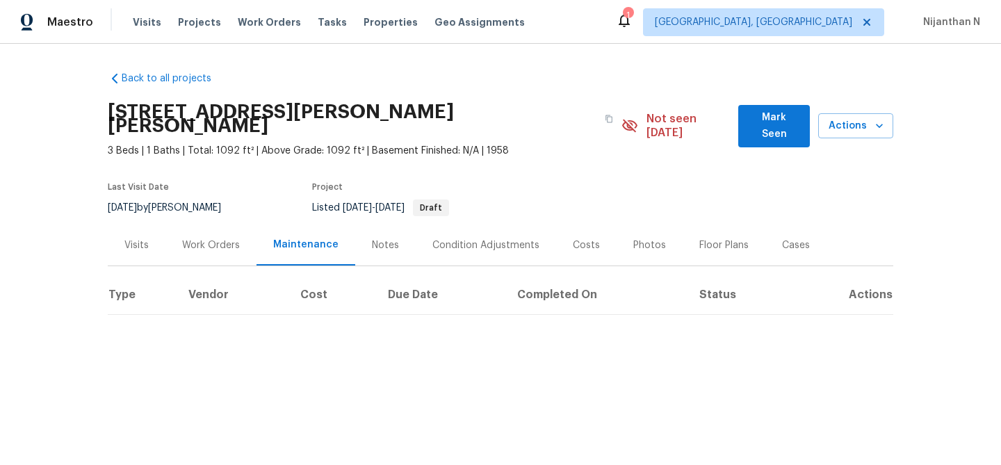
click at [203, 238] on div "Work Orders" at bounding box center [211, 245] width 58 height 14
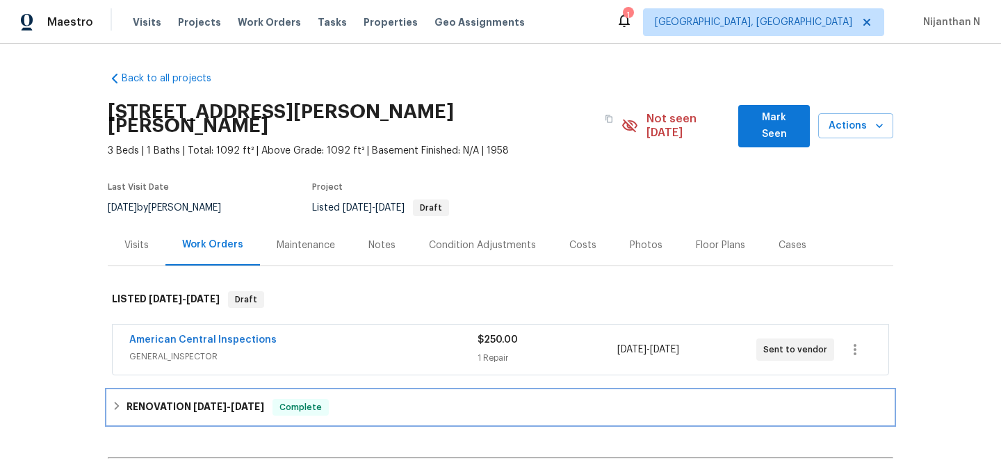
click at [230, 402] on span "[DATE] - [DATE]" at bounding box center [228, 407] width 71 height 10
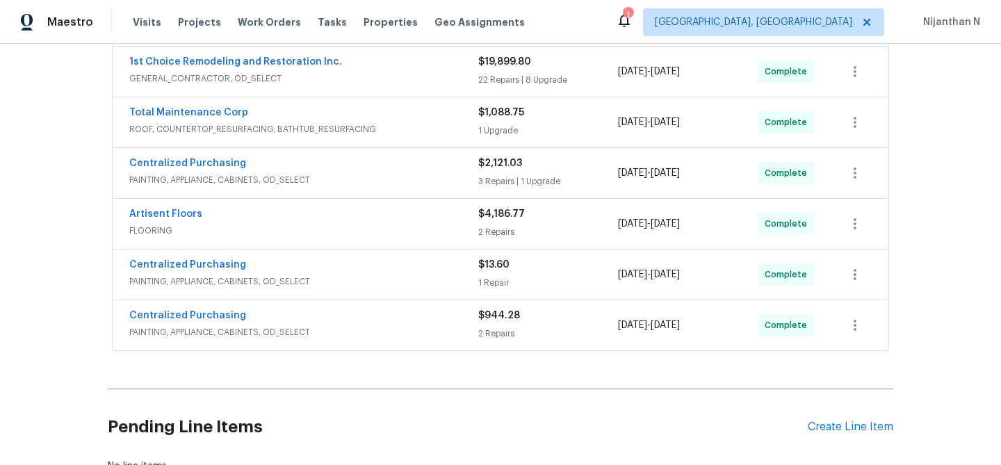
scroll to position [582, 0]
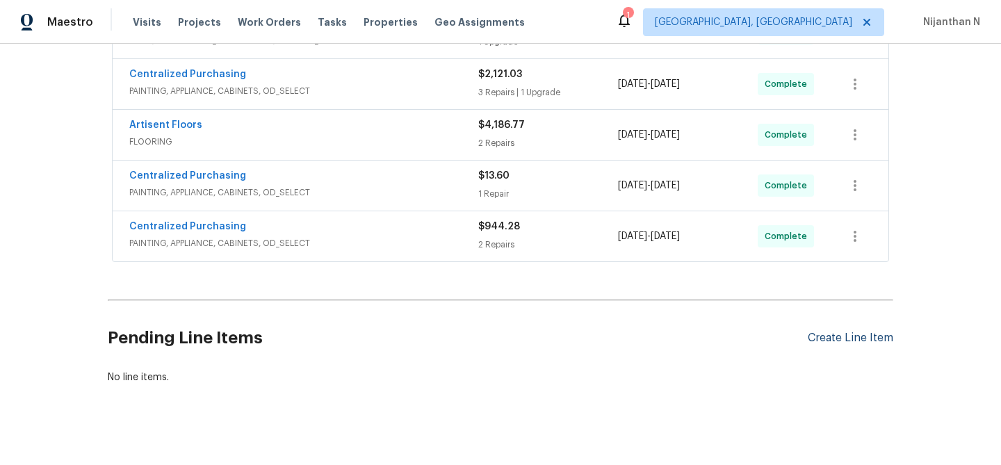
click at [869, 332] on div "Create Line Item" at bounding box center [850, 338] width 85 height 13
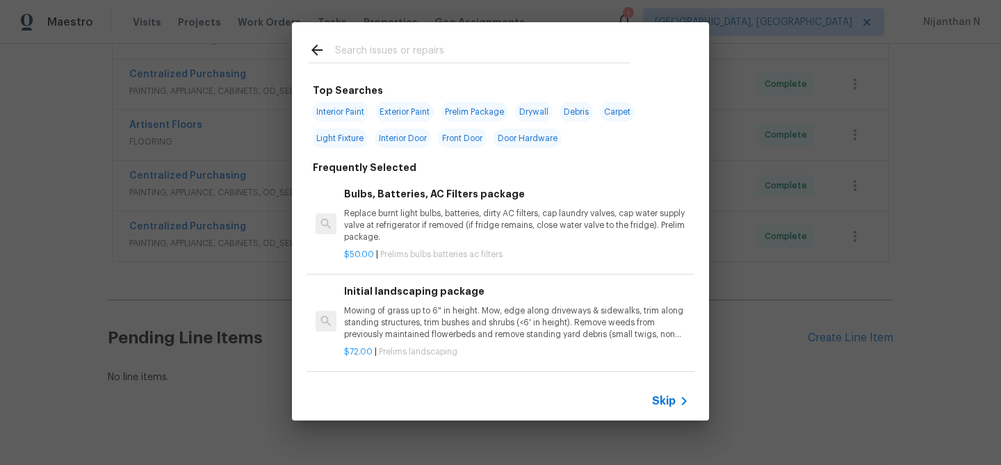
click at [669, 400] on span "Skip" at bounding box center [664, 401] width 24 height 14
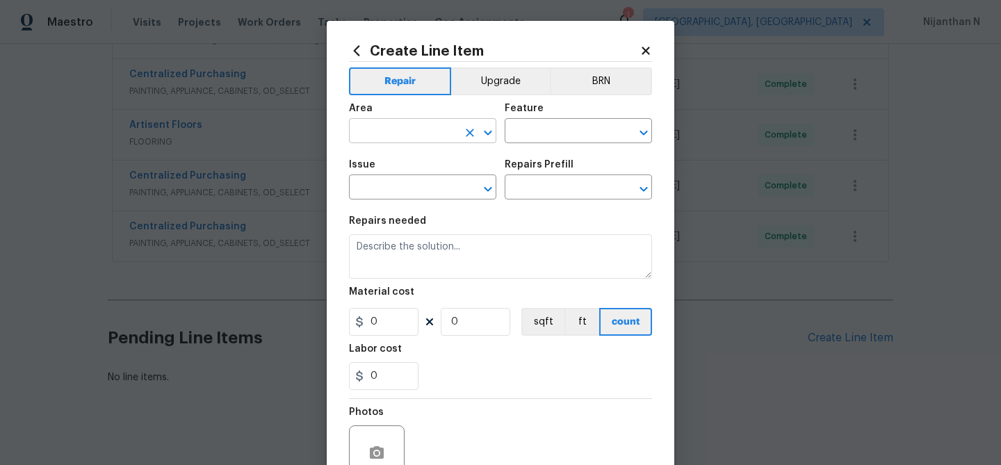
click at [401, 131] on input "text" at bounding box center [403, 133] width 108 height 22
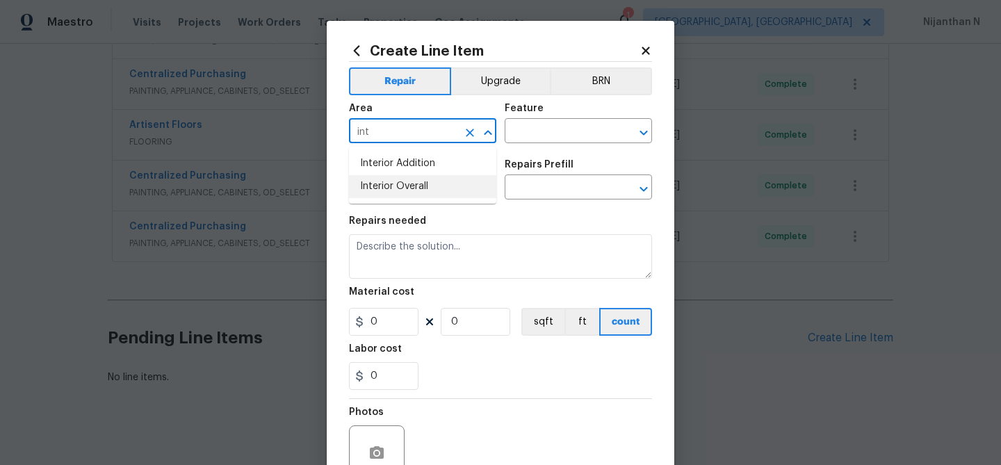
click at [399, 180] on li "Interior Overall" at bounding box center [422, 186] width 147 height 23
type input "Interior Overall"
click at [580, 137] on input "text" at bounding box center [559, 133] width 108 height 22
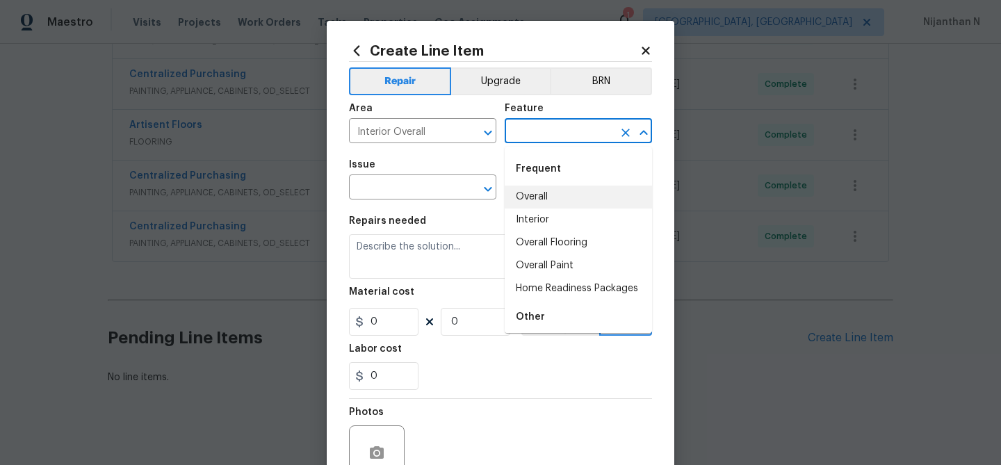
click at [540, 198] on li "Overall" at bounding box center [578, 197] width 147 height 23
type input "Overall"
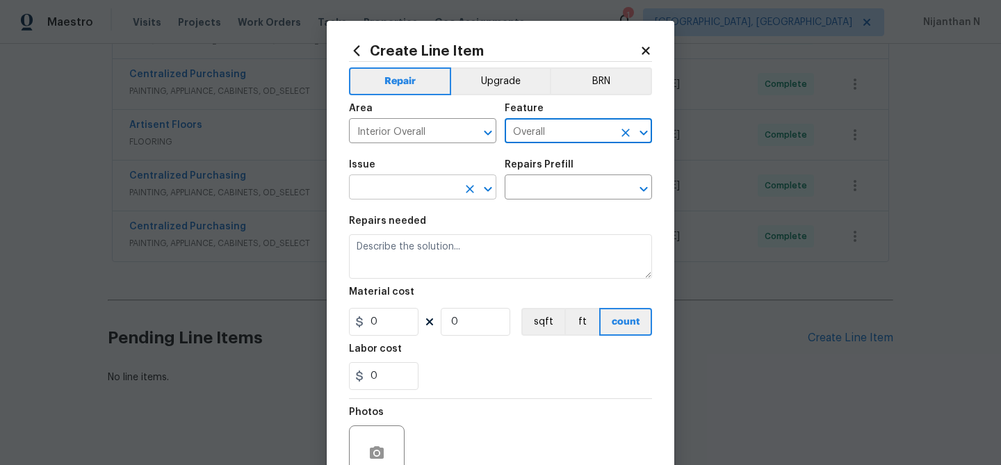
click at [400, 188] on input "text" at bounding box center [403, 189] width 108 height 22
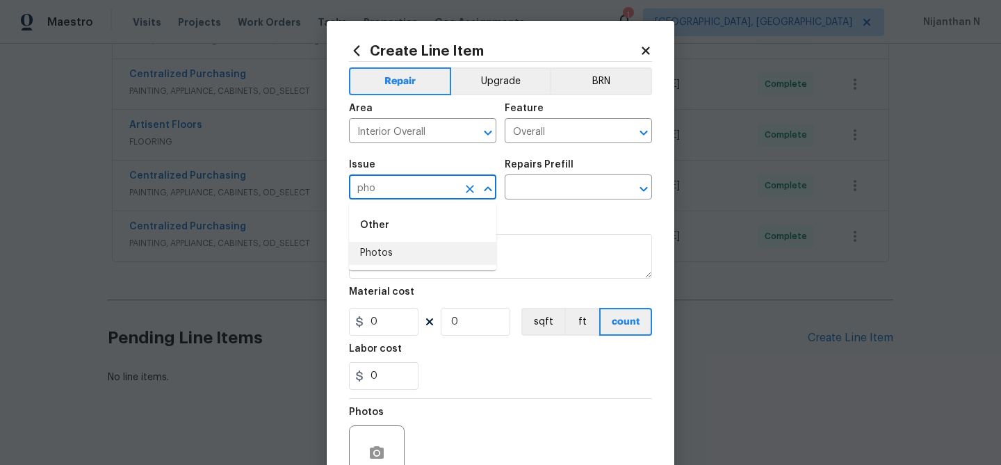
click at [390, 255] on li "Photos" at bounding box center [422, 253] width 147 height 23
type input "Photos"
click at [585, 192] on input "text" at bounding box center [559, 189] width 108 height 22
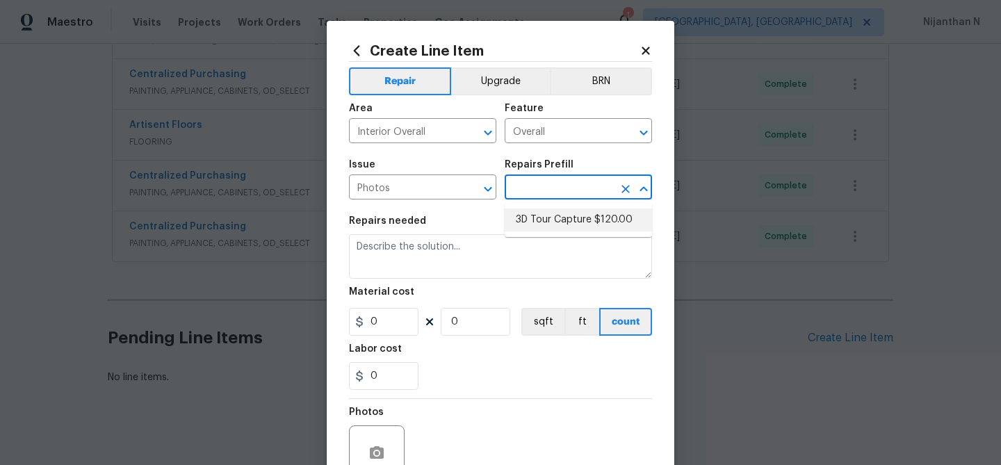
click at [577, 214] on li "3D Tour Capture $120.00" at bounding box center [578, 219] width 147 height 23
type input "3D Tour Capture $120.00"
type textarea "Capture 3D tour of home"
type input "1"
type input "120"
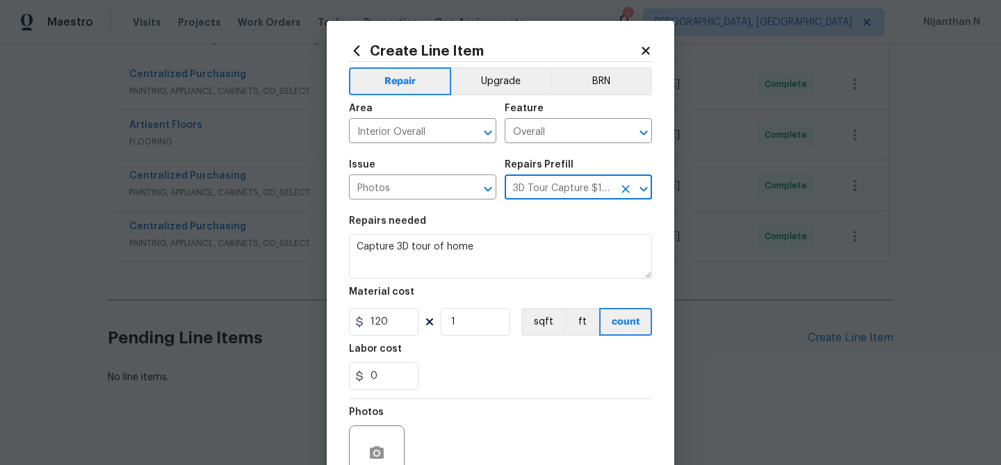
scroll to position [134, 0]
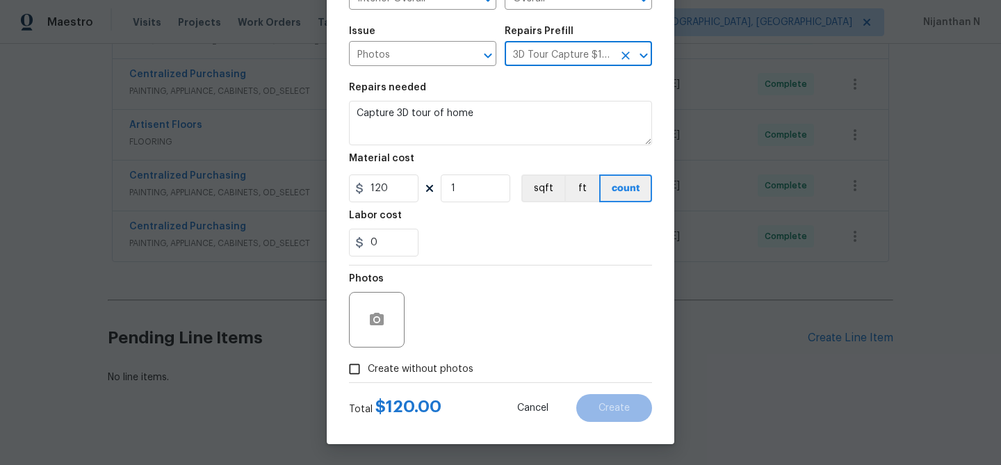
click at [354, 368] on input "Create without photos" at bounding box center [354, 369] width 26 height 26
checkbox input "true"
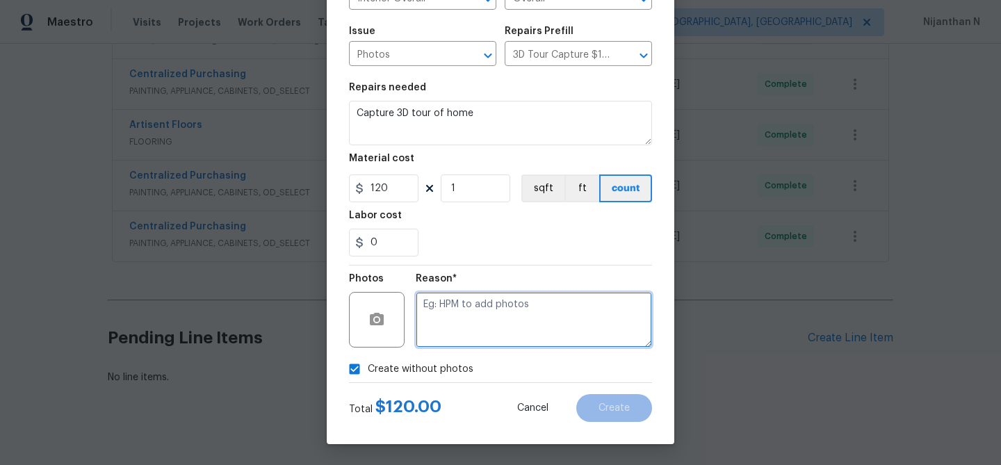
click at [541, 309] on textarea at bounding box center [534, 320] width 236 height 56
type textarea "."
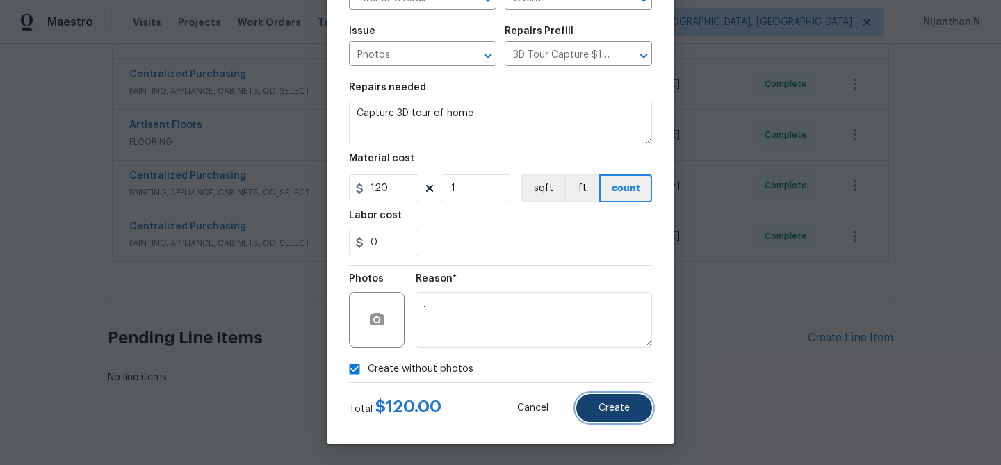
click at [619, 403] on span "Create" at bounding box center [613, 408] width 31 height 10
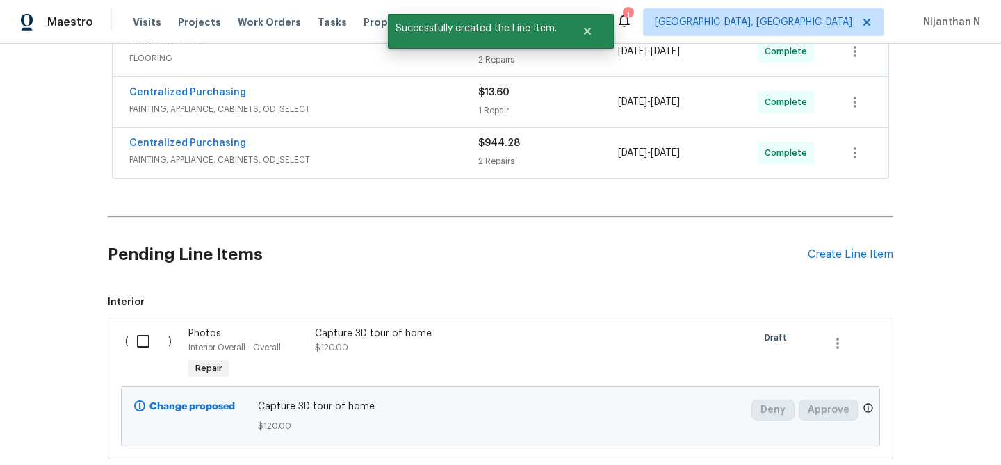
scroll to position [740, 0]
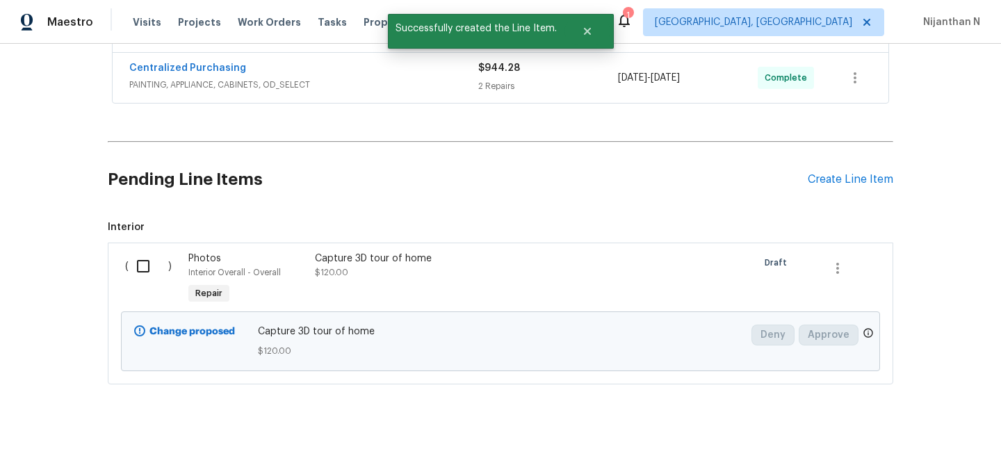
click at [146, 252] on input "checkbox" at bounding box center [149, 266] width 40 height 29
checkbox input "true"
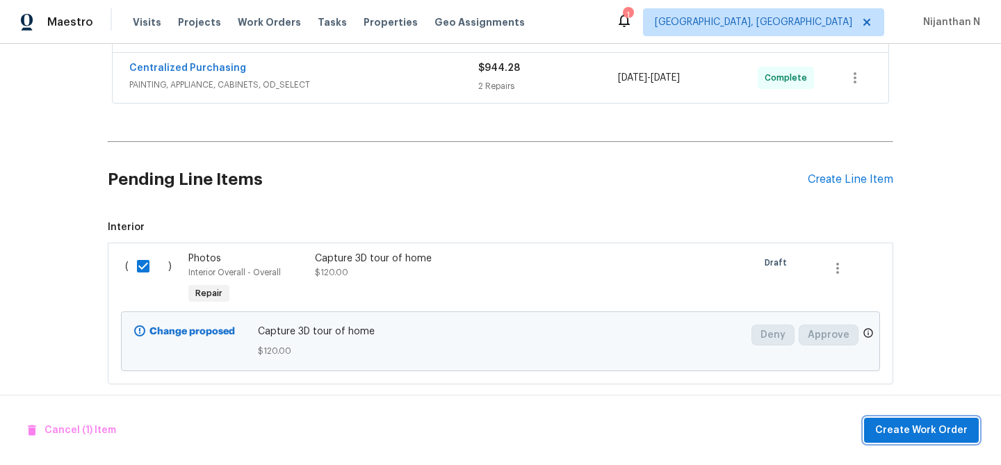
click at [947, 429] on span "Create Work Order" at bounding box center [921, 430] width 92 height 17
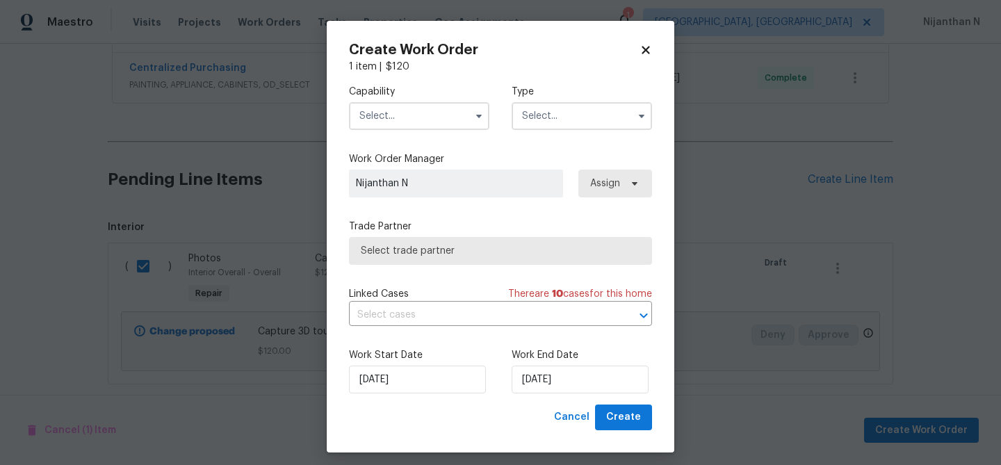
click at [427, 110] on input "text" at bounding box center [419, 116] width 140 height 28
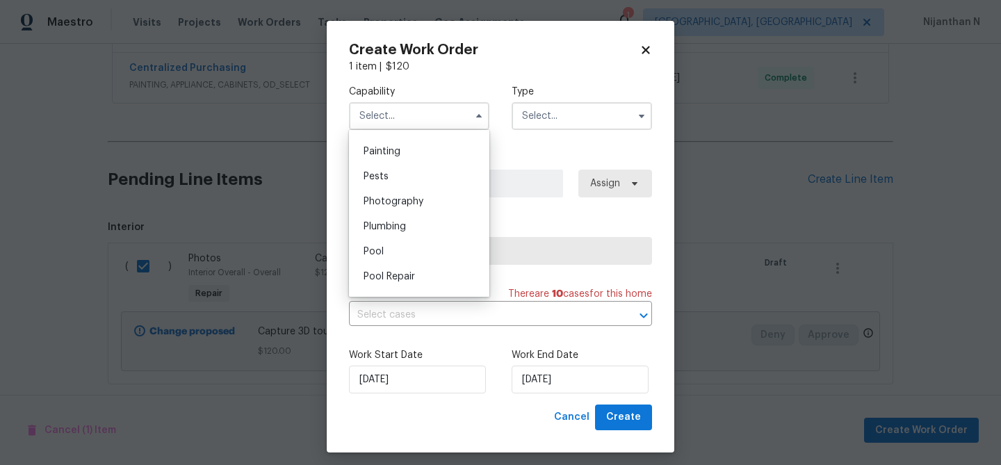
scroll to position [1196, 0]
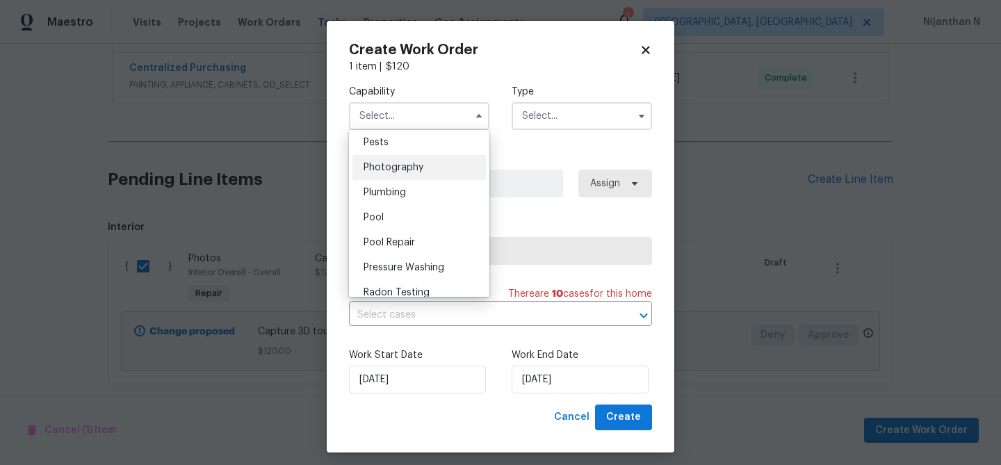
click at [408, 172] on div "Photography" at bounding box center [418, 167] width 133 height 25
type input "Photography"
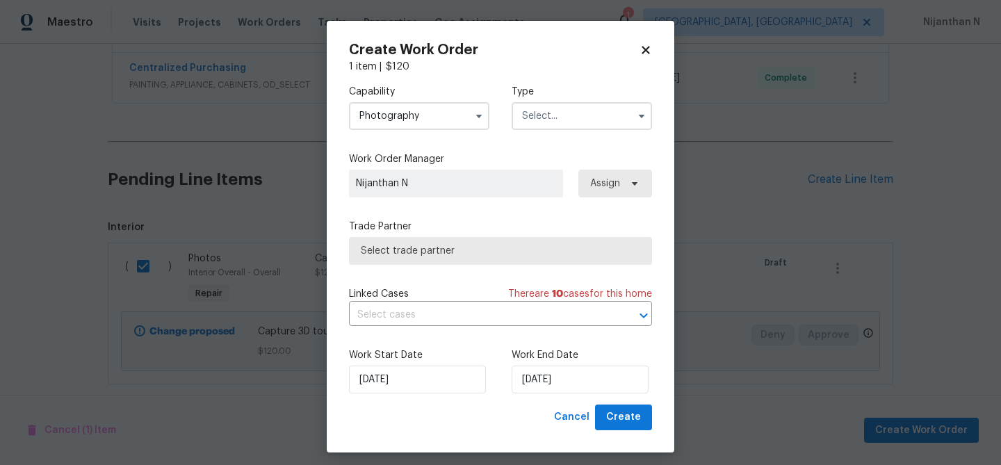
click at [570, 124] on input "text" at bounding box center [582, 116] width 140 height 28
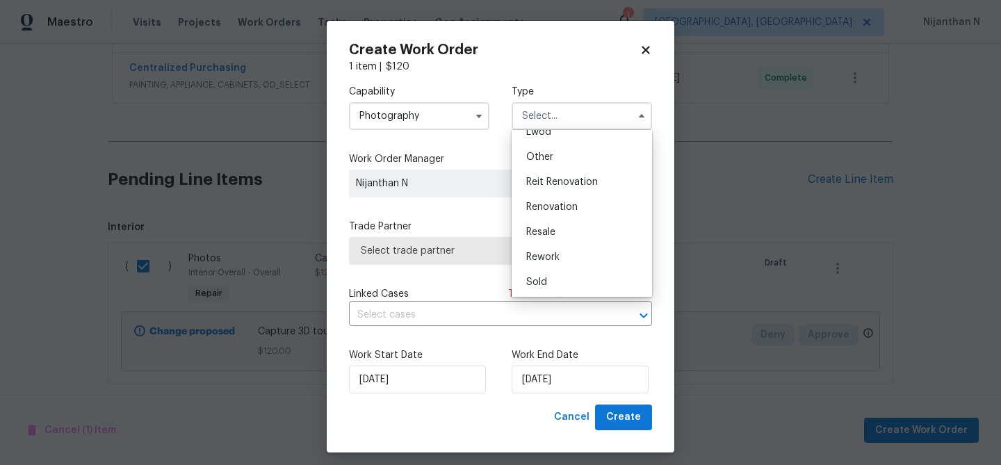
scroll to position [165, 0]
click at [534, 152] on span "Other" at bounding box center [539, 156] width 27 height 10
type input "Other"
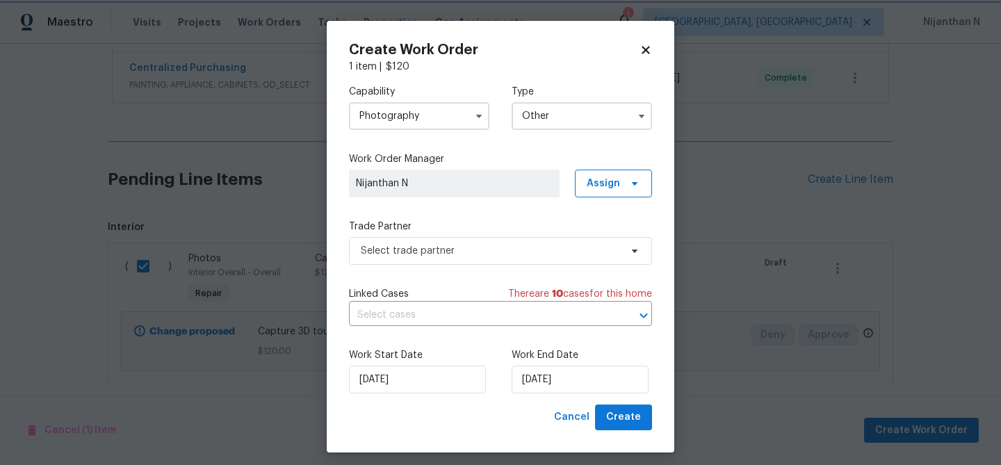
scroll to position [0, 0]
click at [468, 252] on span "Select trade partner" at bounding box center [490, 251] width 259 height 14
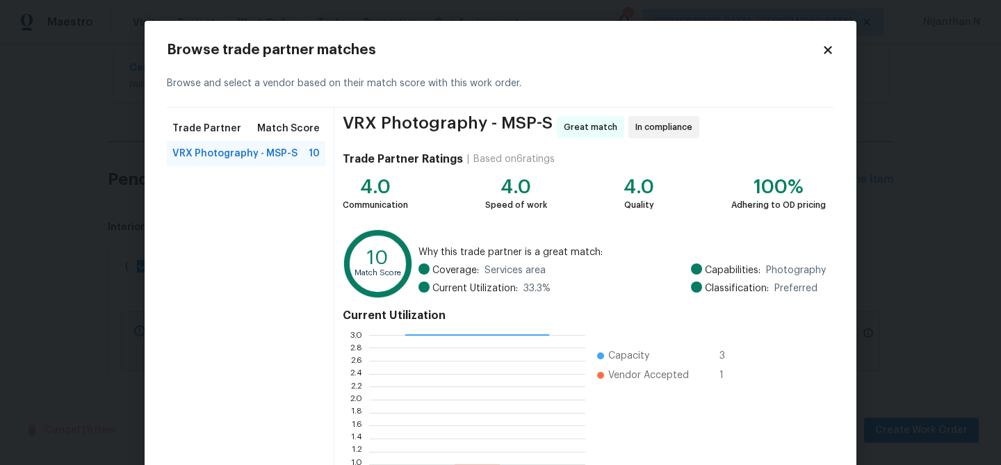
scroll to position [148, 0]
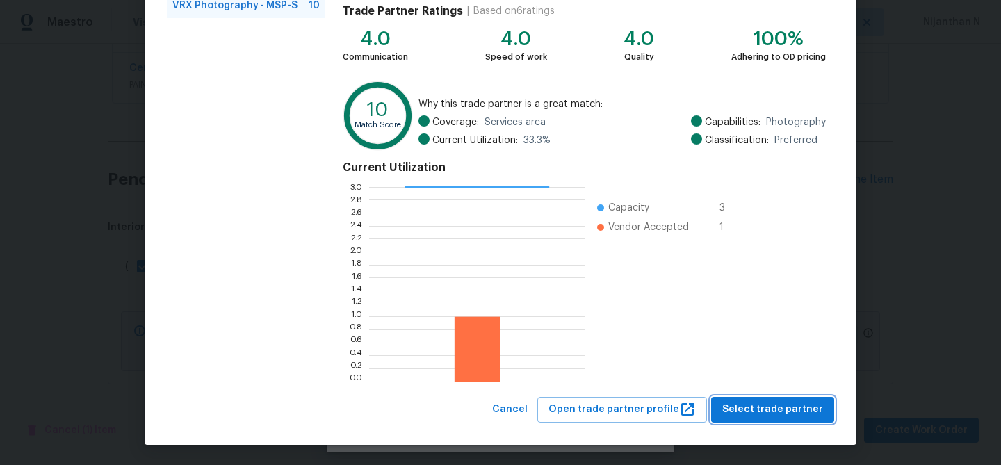
click at [763, 407] on span "Select trade partner" at bounding box center [772, 409] width 101 height 17
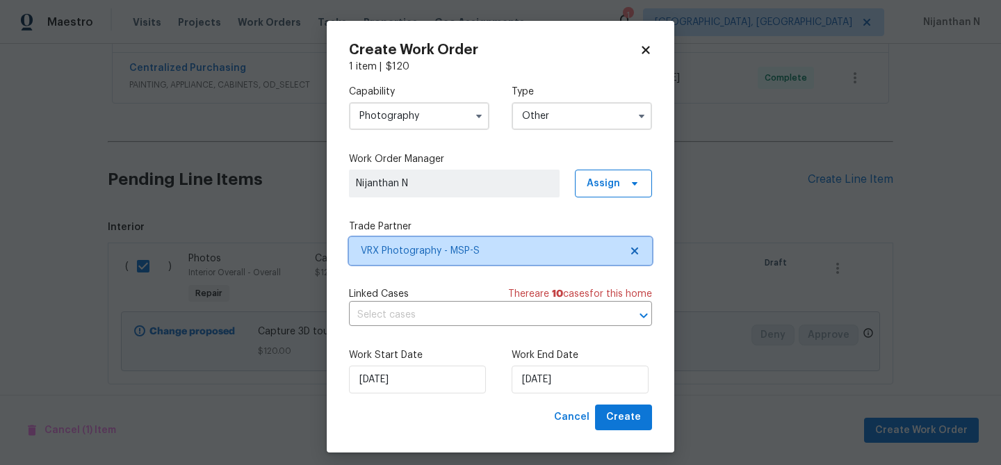
scroll to position [0, 0]
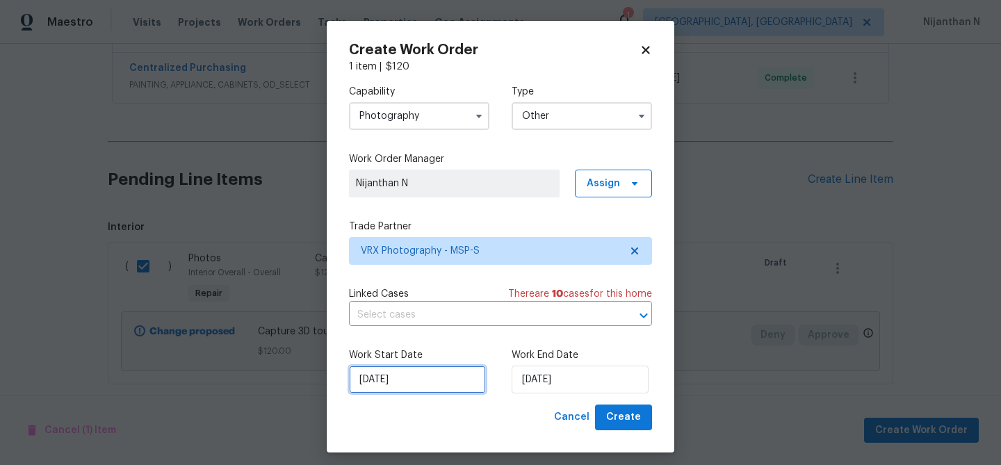
click at [416, 379] on input "18/09/2025" at bounding box center [417, 380] width 137 height 28
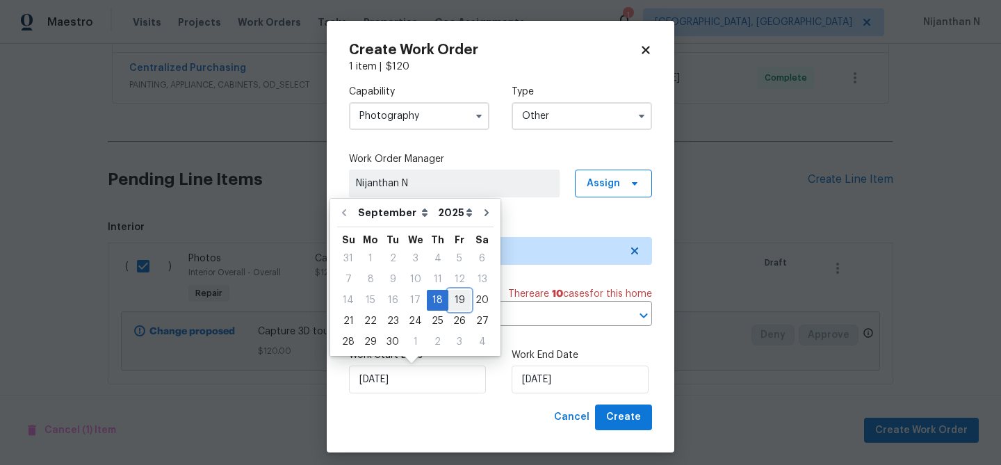
click at [452, 304] on div "19" at bounding box center [459, 300] width 22 height 19
type input "[DATE]"
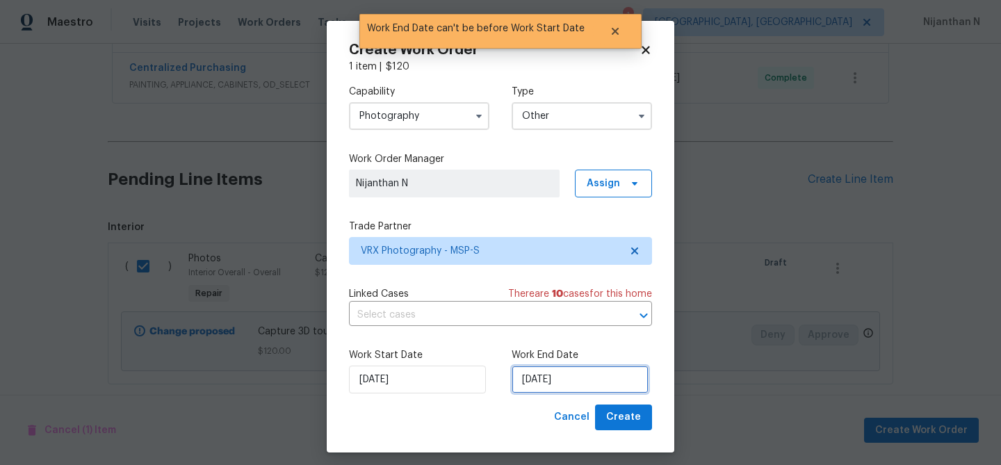
click at [552, 382] on input "[DATE]" at bounding box center [580, 380] width 137 height 28
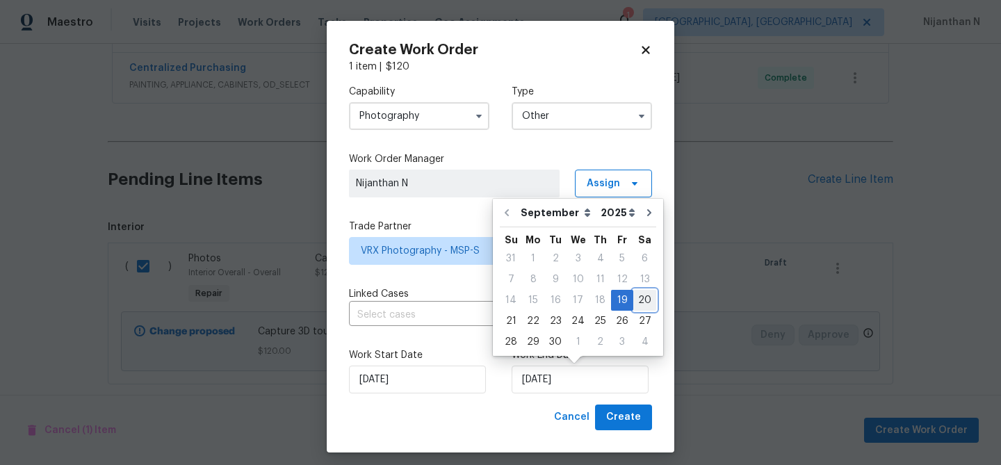
click at [639, 298] on div "20" at bounding box center [644, 300] width 23 height 19
type input "[DATE]"
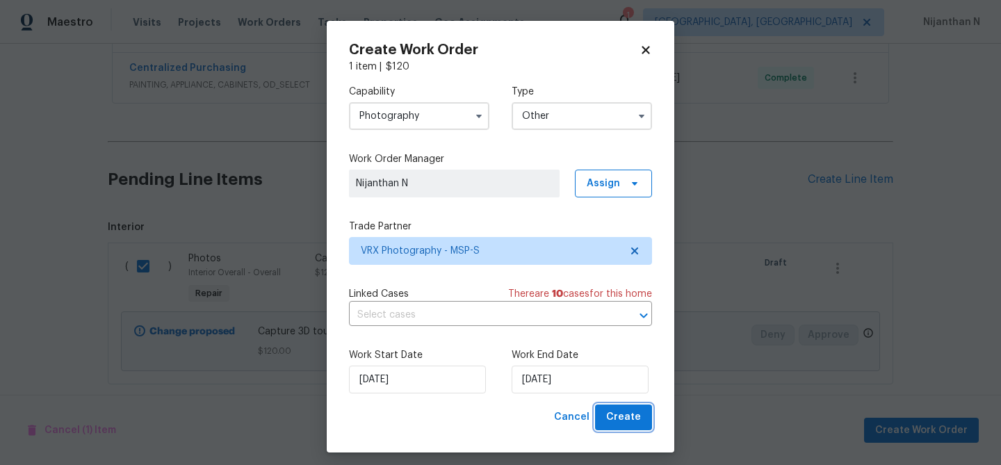
click at [640, 419] on span "Create" at bounding box center [623, 417] width 35 height 17
checkbox input "false"
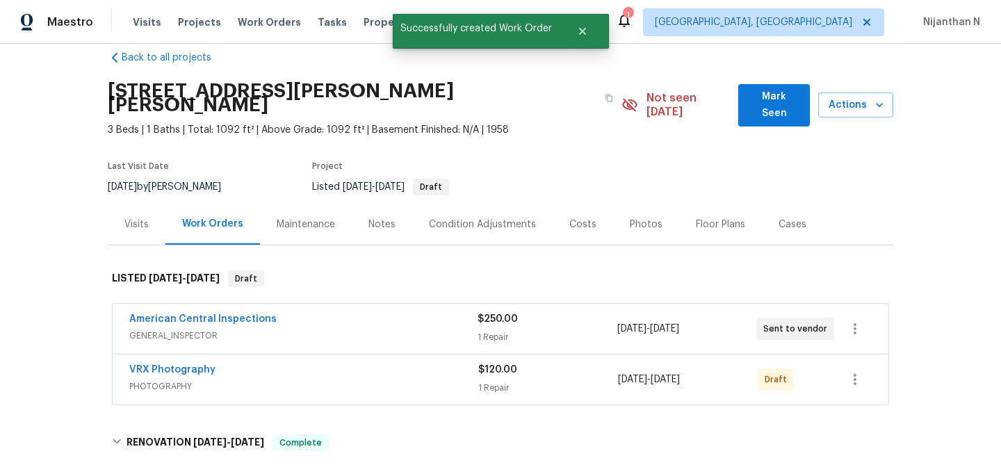
scroll to position [60, 0]
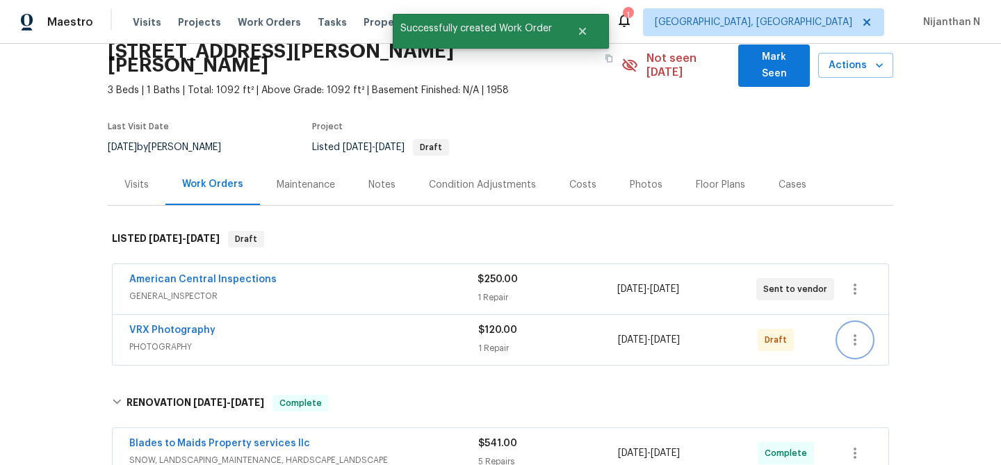
click at [854, 334] on icon "button" at bounding box center [854, 339] width 3 height 11
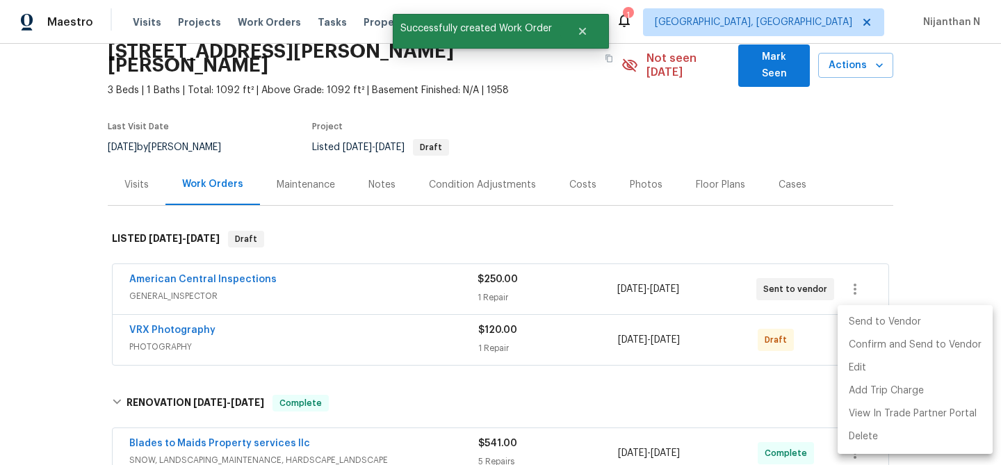
click at [864, 327] on li "Send to Vendor" at bounding box center [914, 322] width 155 height 23
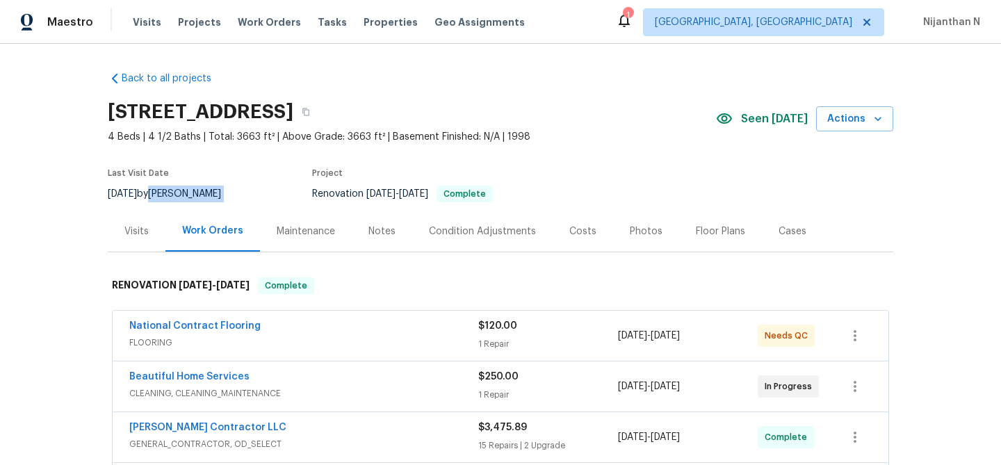
drag, startPoint x: 170, startPoint y: 193, endPoint x: 232, endPoint y: 193, distance: 61.9
click at [232, 193] on div "[DATE] by [PERSON_NAME]" at bounding box center [173, 194] width 130 height 17
copy div "[PERSON_NAME]"
click at [240, 234] on div "Work Orders" at bounding box center [212, 231] width 95 height 41
click at [310, 113] on icon "button" at bounding box center [306, 112] width 8 height 8
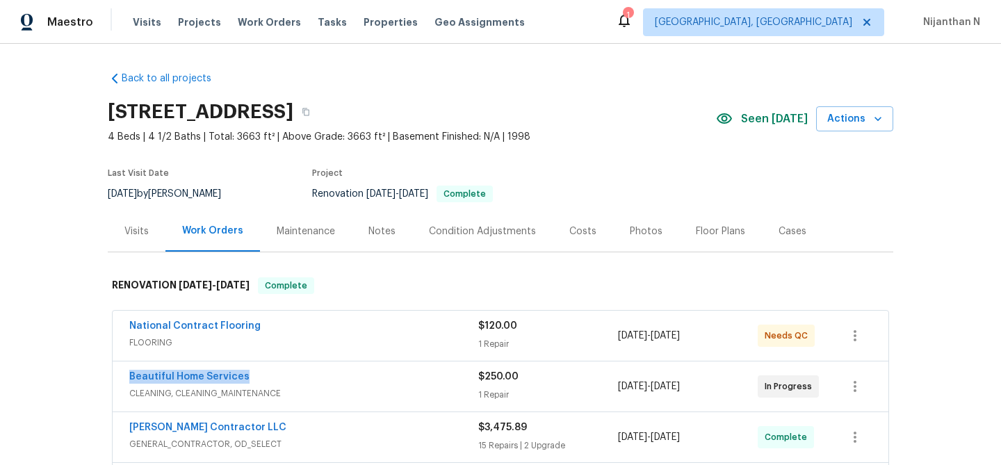
drag, startPoint x: 126, startPoint y: 374, endPoint x: 244, endPoint y: 376, distance: 117.5
click at [244, 376] on div "Beautiful Home Services CLEANING, CLEANING_MAINTENANCE $250.00 1 Repair [DATE] …" at bounding box center [501, 386] width 776 height 50
copy link "Beautiful Home Services"
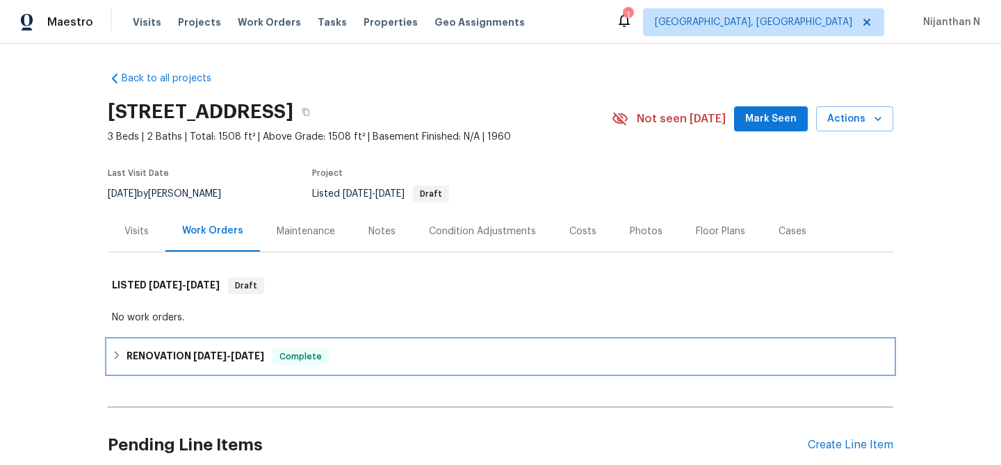
click at [198, 352] on span "[DATE]" at bounding box center [209, 356] width 33 height 10
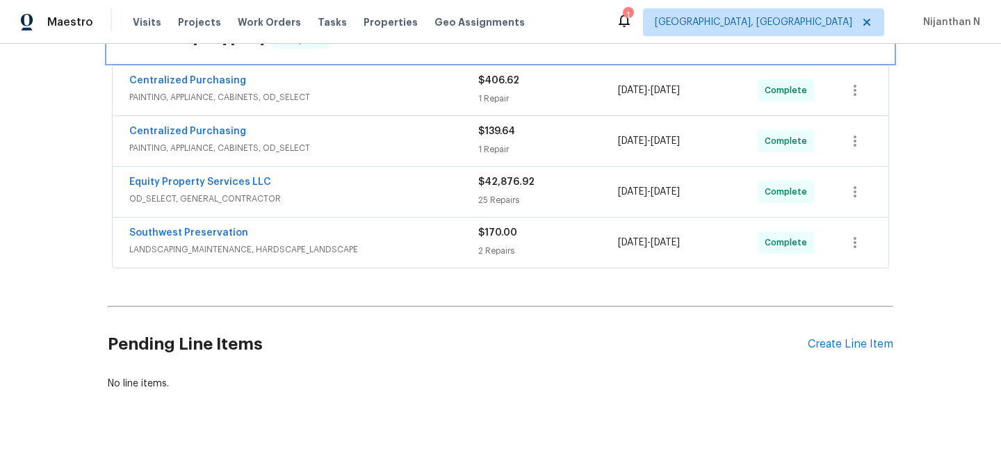
scroll to position [342, 0]
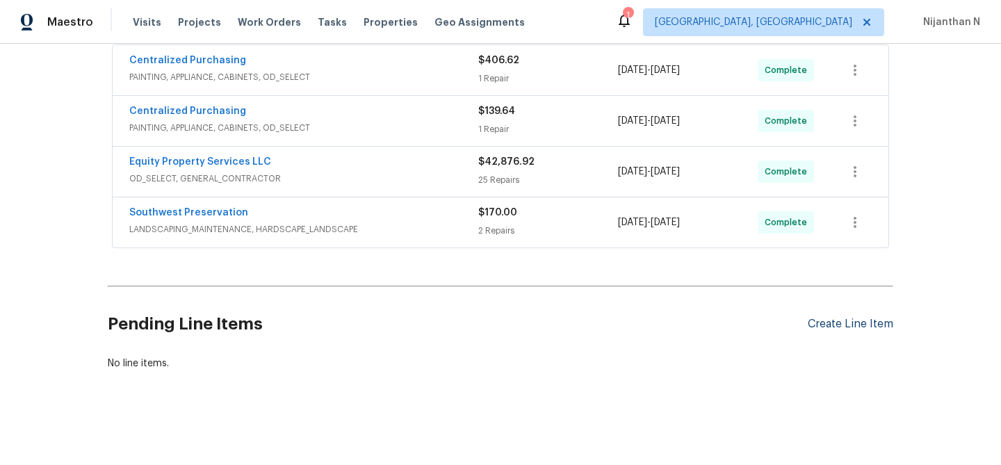
click at [826, 325] on div "Create Line Item" at bounding box center [850, 324] width 85 height 13
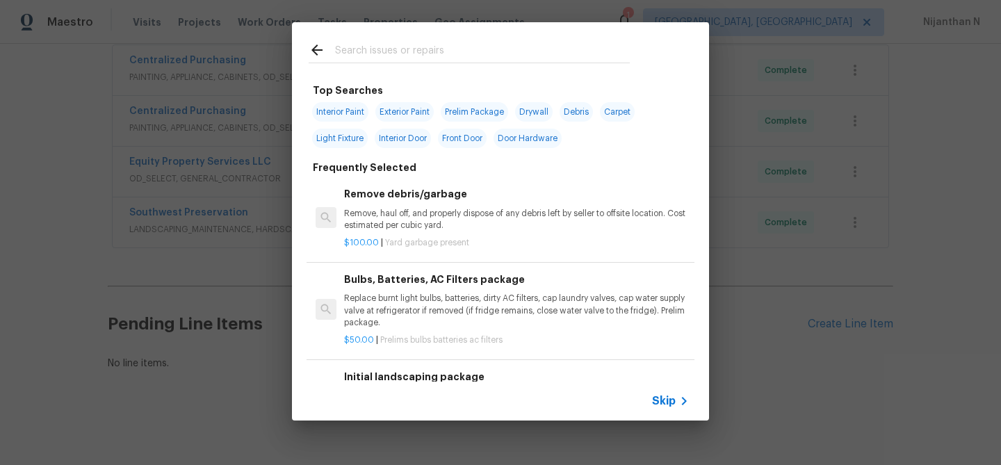
click at [676, 395] on icon at bounding box center [684, 401] width 17 height 17
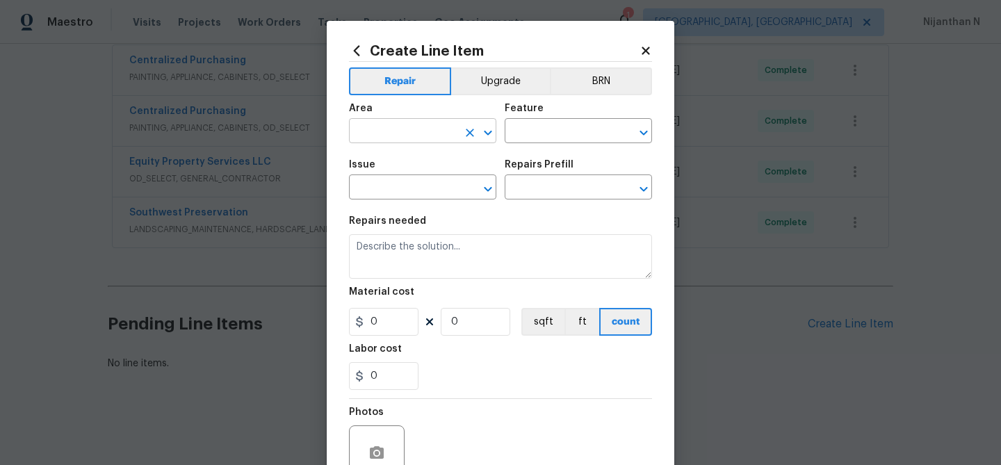
click at [397, 133] on input "text" at bounding box center [403, 133] width 108 height 22
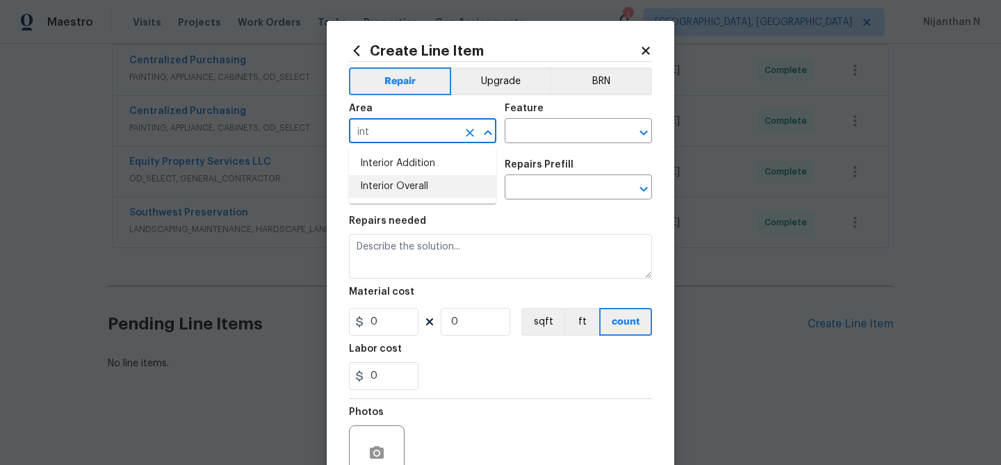
click at [396, 190] on li "Interior Overall" at bounding box center [422, 186] width 147 height 23
type input "Interior Overall"
click at [550, 127] on input "text" at bounding box center [559, 133] width 108 height 22
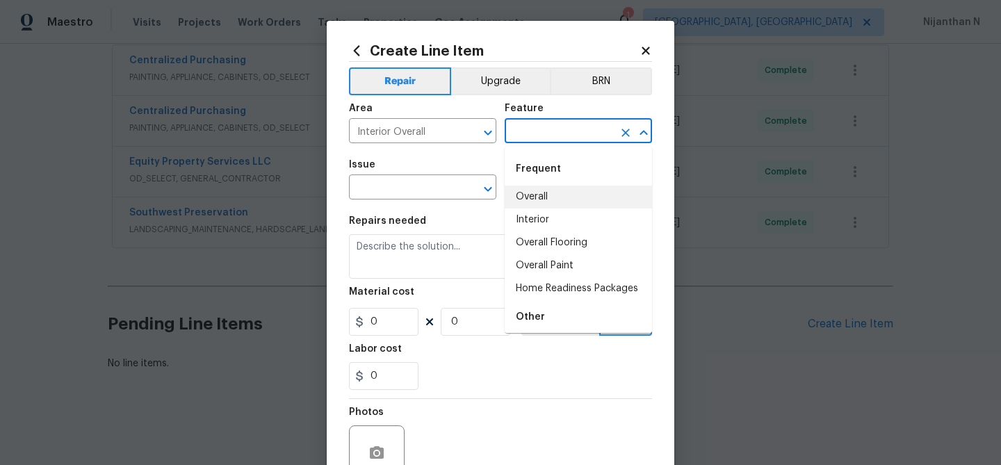
click at [543, 204] on li "Overall" at bounding box center [578, 197] width 147 height 23
type input "Overall"
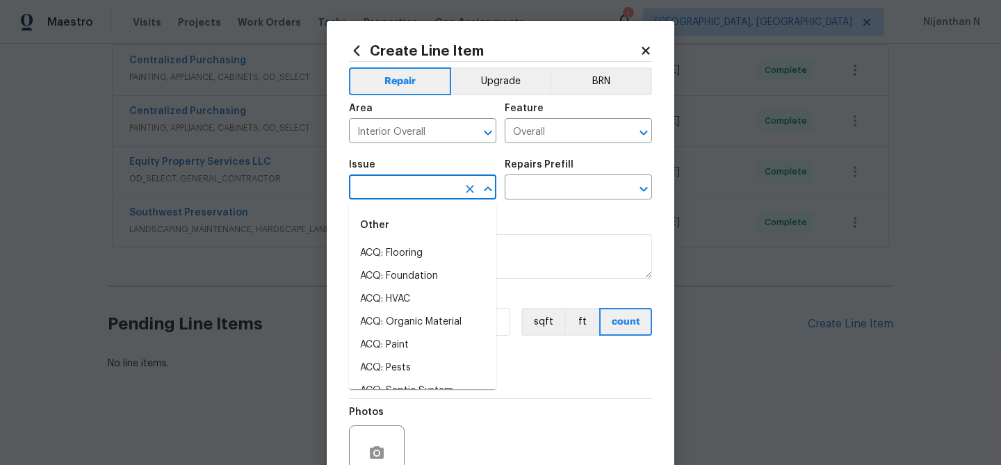
click at [391, 190] on input "text" at bounding box center [403, 189] width 108 height 22
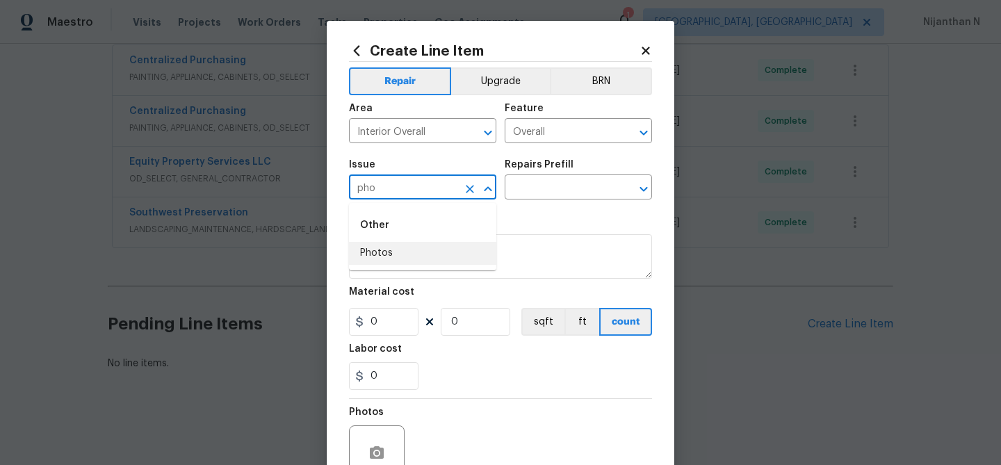
click at [385, 254] on li "Photos" at bounding box center [422, 253] width 147 height 23
type input "Photos"
click at [557, 191] on input "text" at bounding box center [559, 189] width 108 height 22
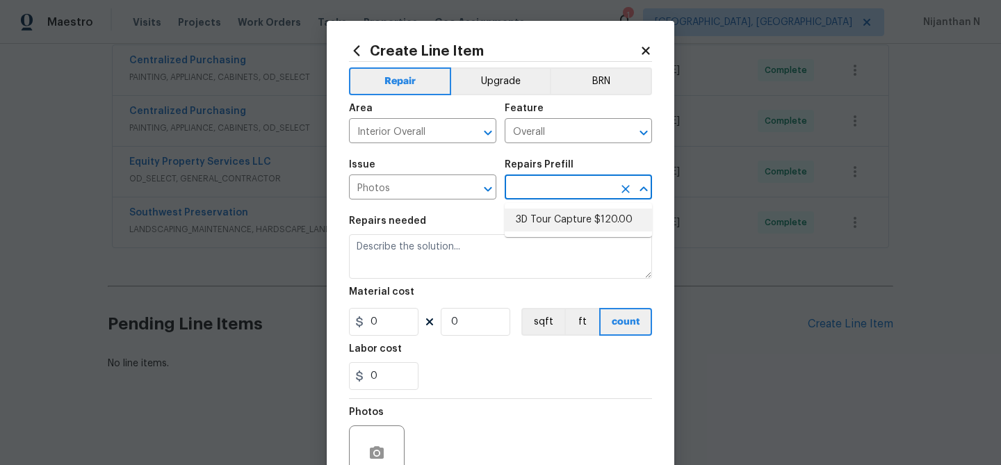
click at [556, 231] on li "3D Tour Capture $120.00" at bounding box center [578, 219] width 147 height 23
type input "3D Tour Capture $120.00"
type textarea "Capture 3D tour of home"
type input "120"
type input "1"
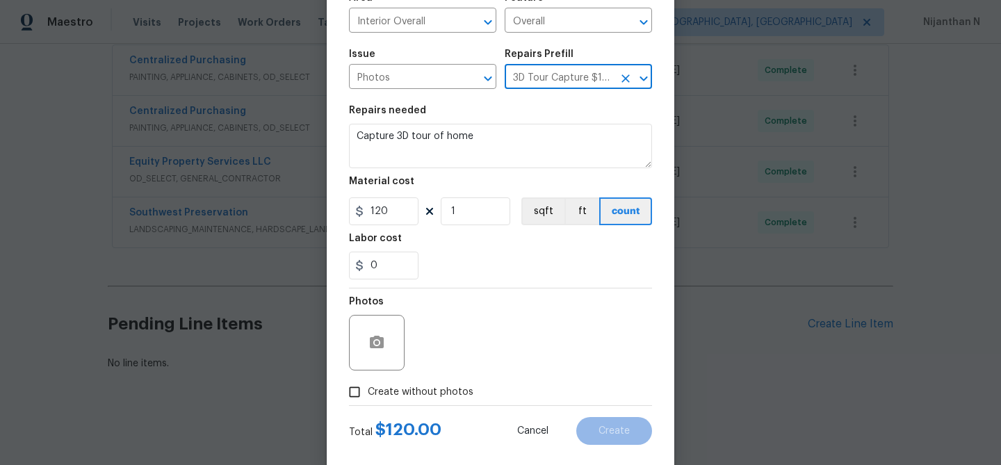
scroll to position [134, 0]
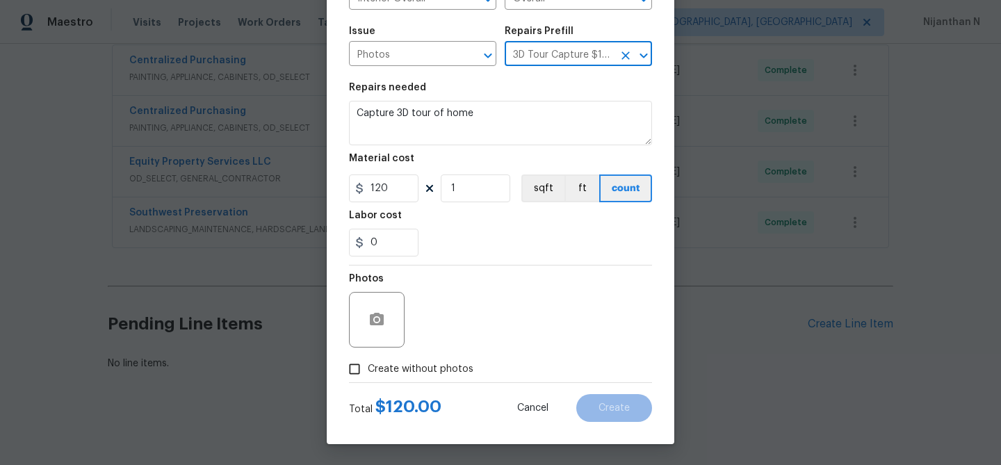
click at [355, 368] on input "Create without photos" at bounding box center [354, 369] width 26 height 26
checkbox input "true"
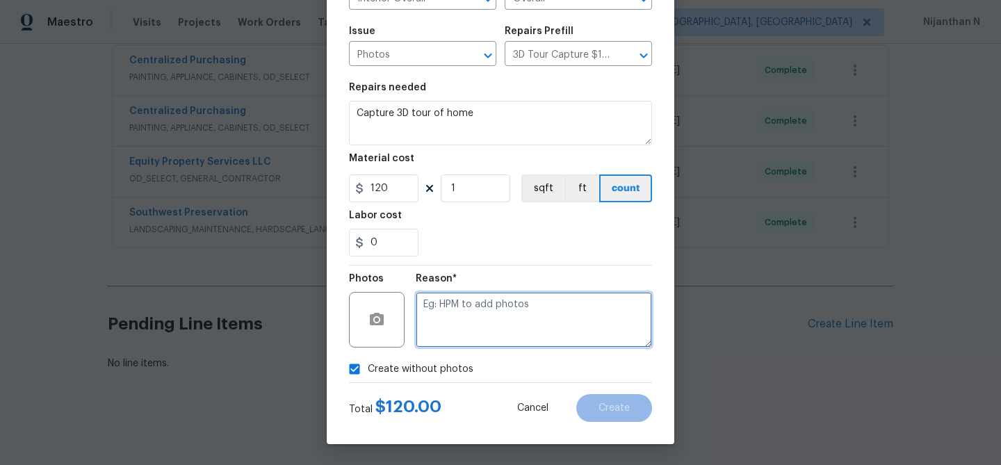
click at [474, 323] on textarea at bounding box center [534, 320] width 236 height 56
type textarea "."
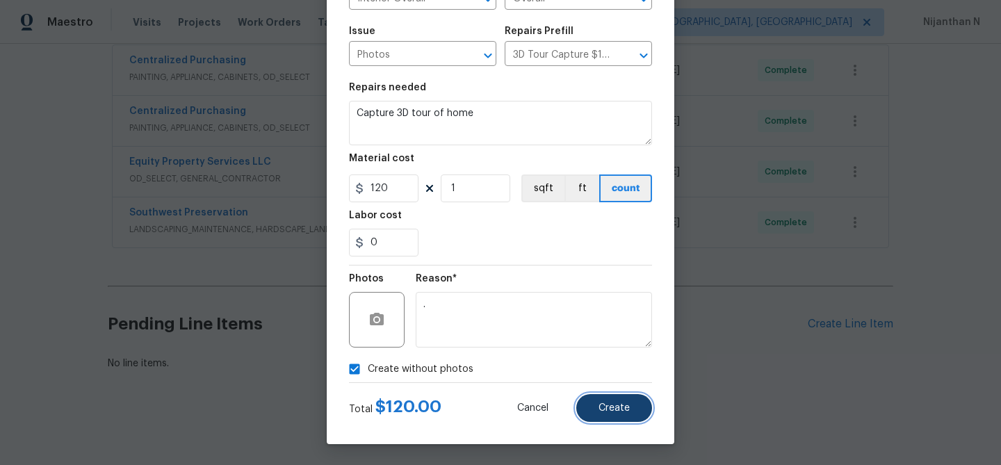
click at [604, 401] on button "Create" at bounding box center [614, 408] width 76 height 28
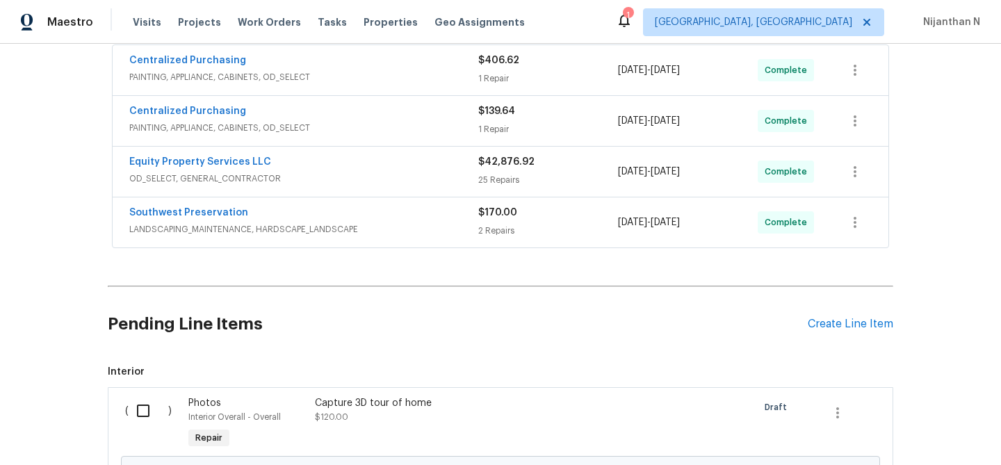
scroll to position [500, 0]
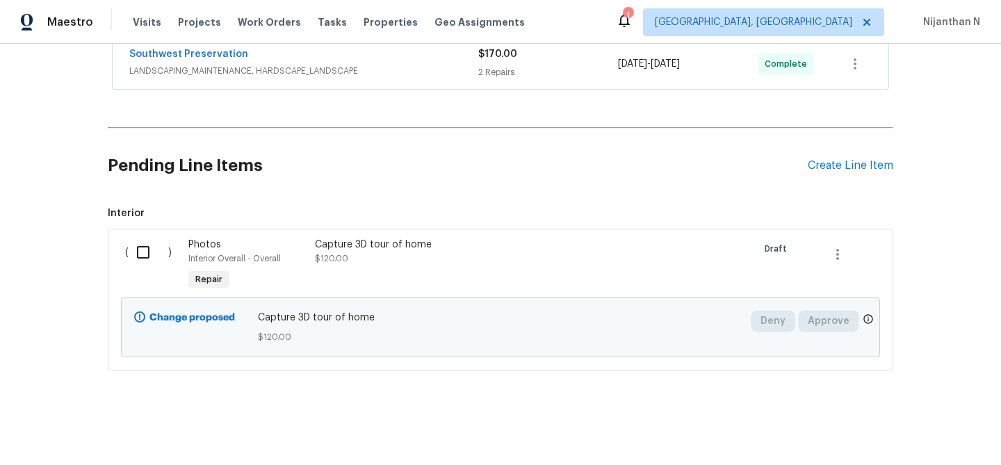
click at [148, 249] on input "checkbox" at bounding box center [149, 252] width 40 height 29
checkbox input "true"
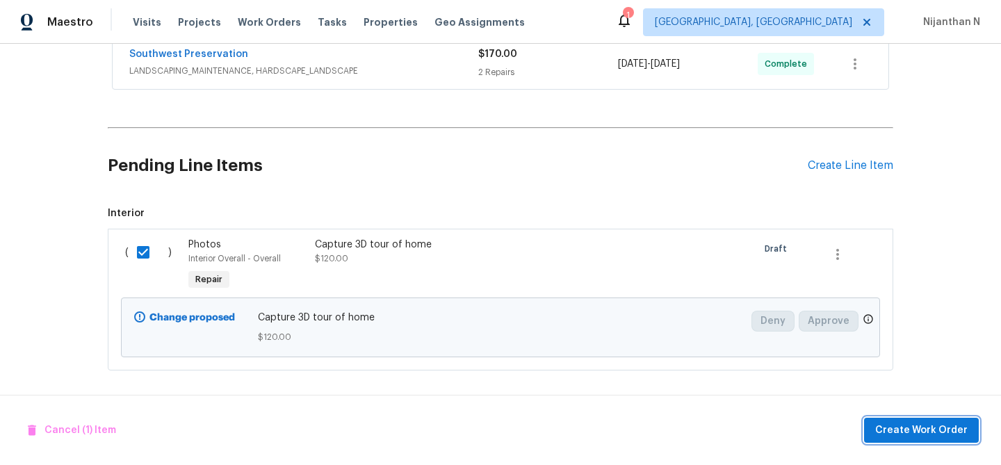
click at [914, 423] on span "Create Work Order" at bounding box center [921, 430] width 92 height 17
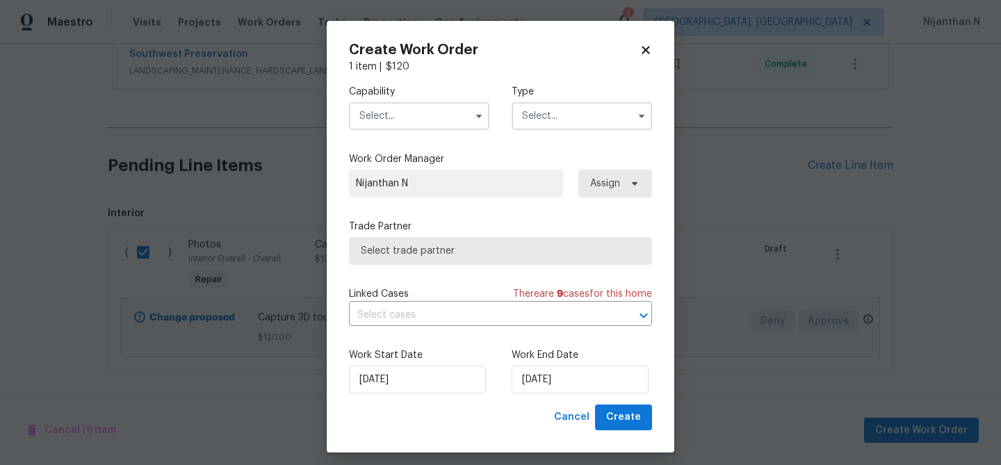
click at [398, 115] on input "text" at bounding box center [419, 116] width 140 height 28
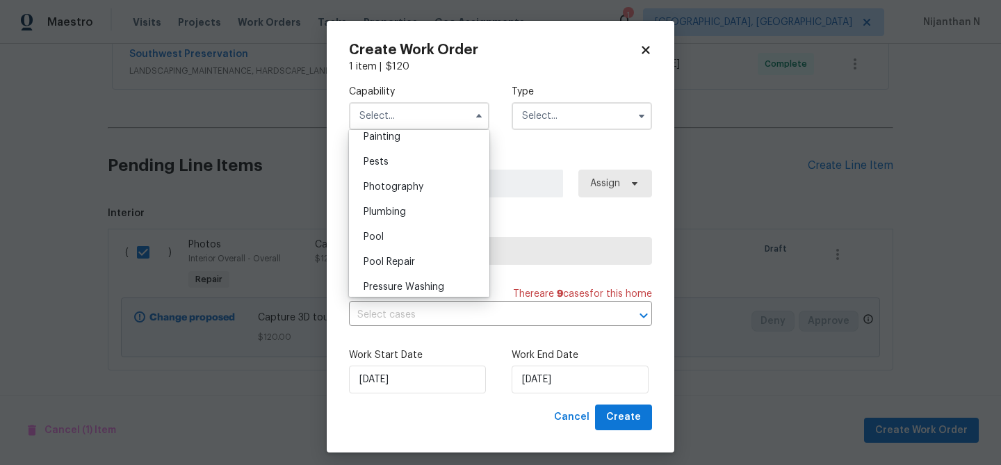
scroll to position [1195, 0]
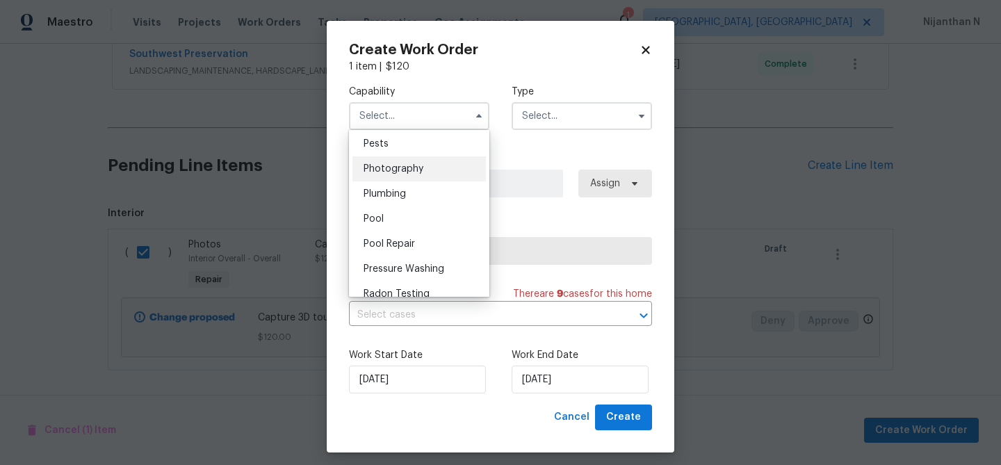
click at [386, 167] on span "Photography" at bounding box center [393, 169] width 60 height 10
type input "Photography"
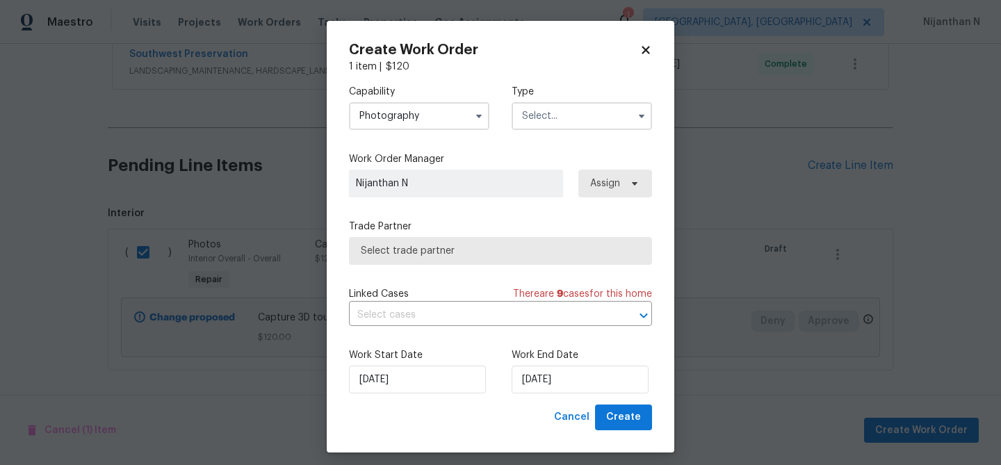
click at [560, 125] on input "text" at bounding box center [582, 116] width 140 height 28
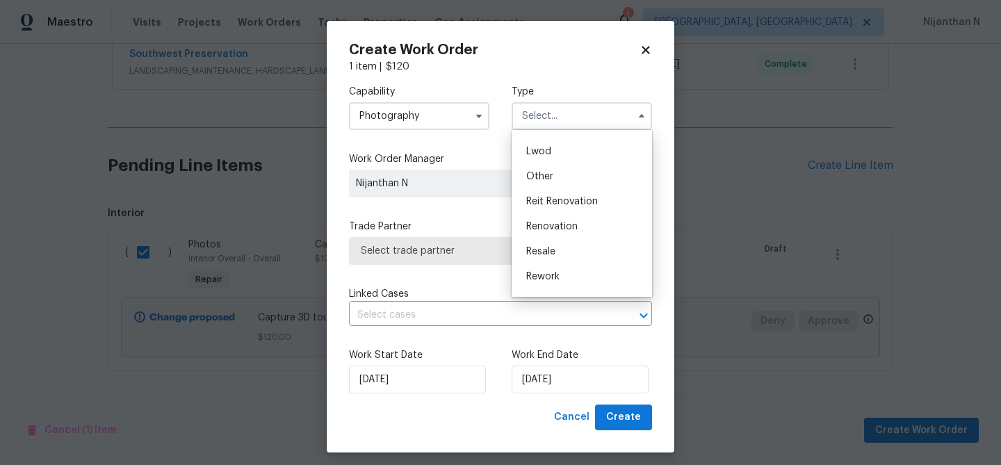
scroll to position [162, 0]
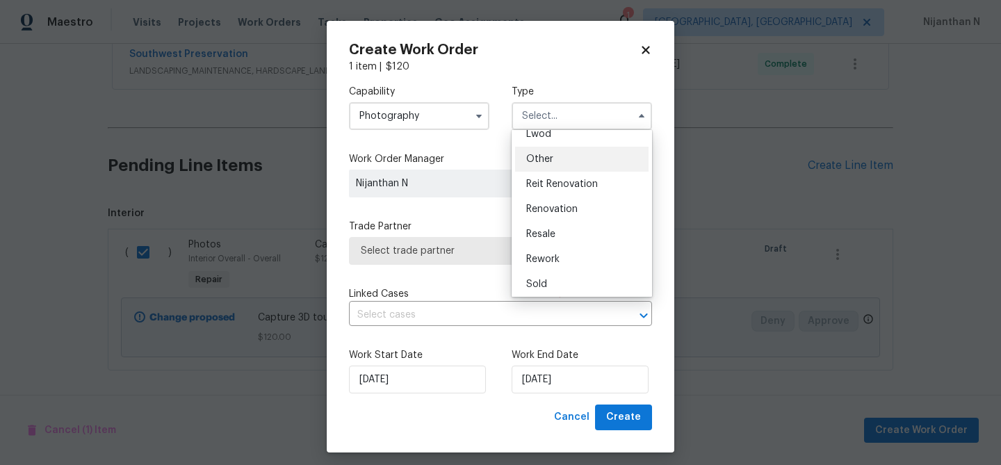
click at [545, 168] on div "Other" at bounding box center [581, 159] width 133 height 25
type input "Other"
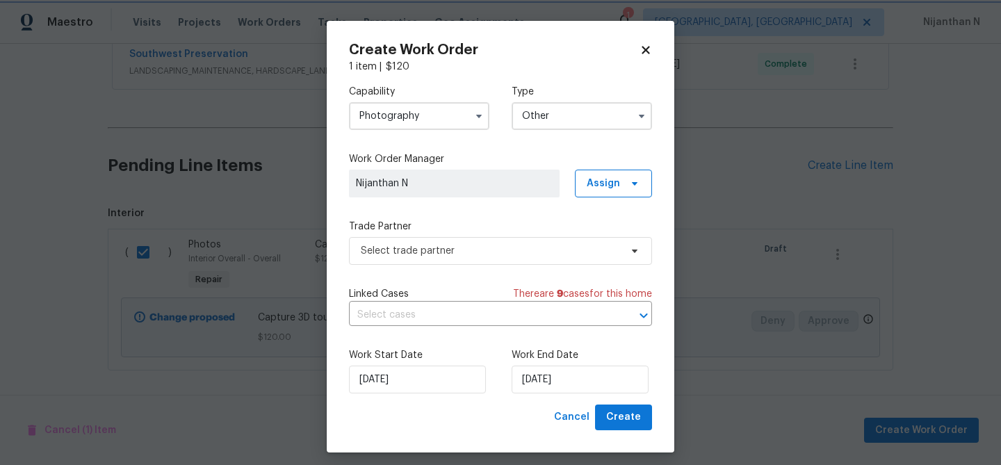
scroll to position [0, 0]
click at [486, 257] on span "Select trade partner" at bounding box center [490, 251] width 259 height 14
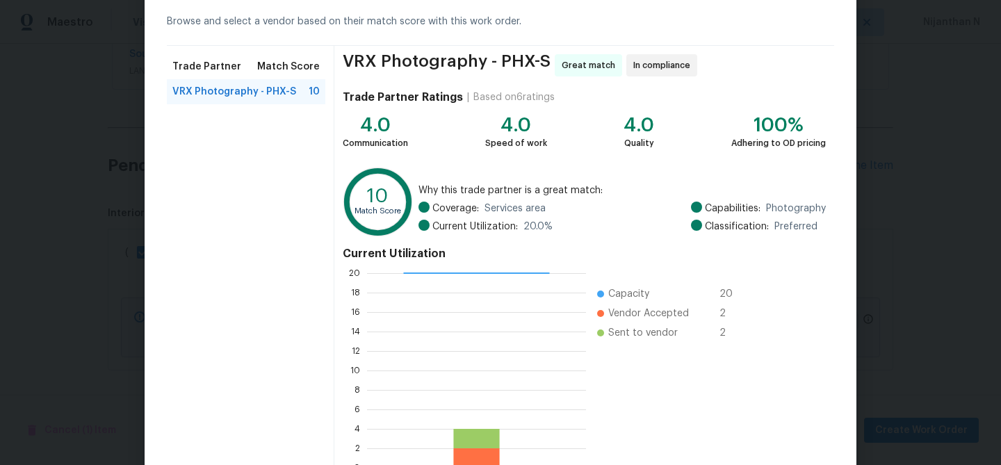
scroll to position [148, 0]
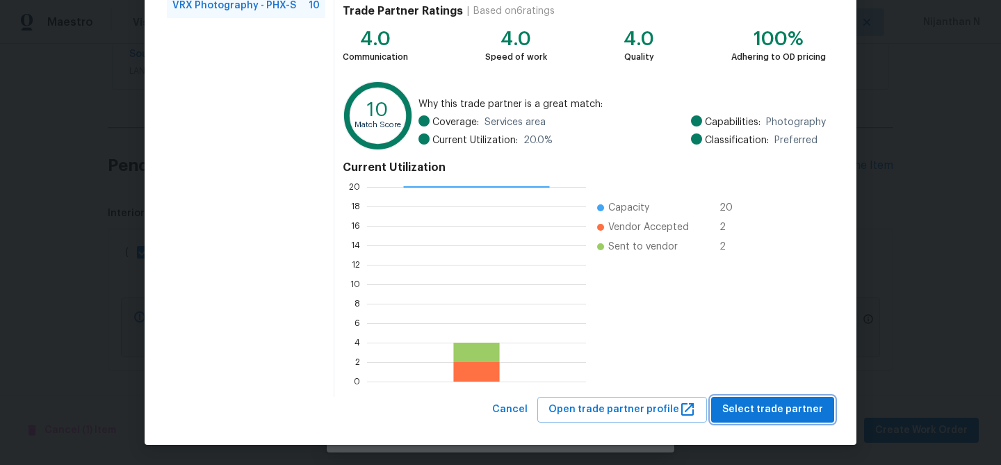
click at [769, 416] on span "Select trade partner" at bounding box center [772, 409] width 101 height 17
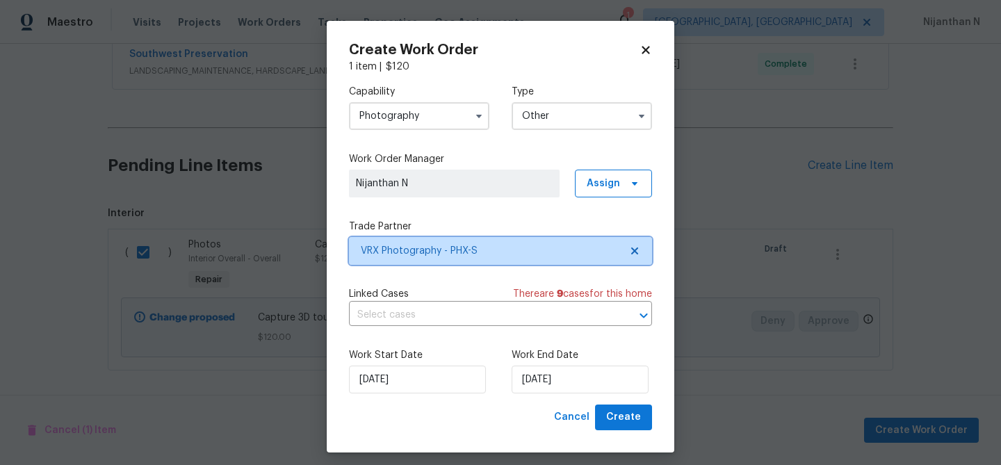
scroll to position [0, 0]
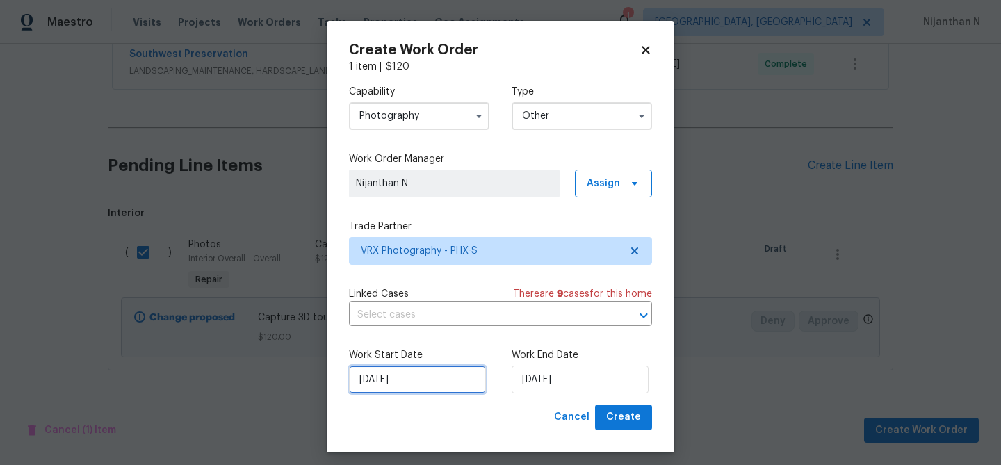
click at [427, 379] on input "[DATE]" at bounding box center [417, 380] width 137 height 28
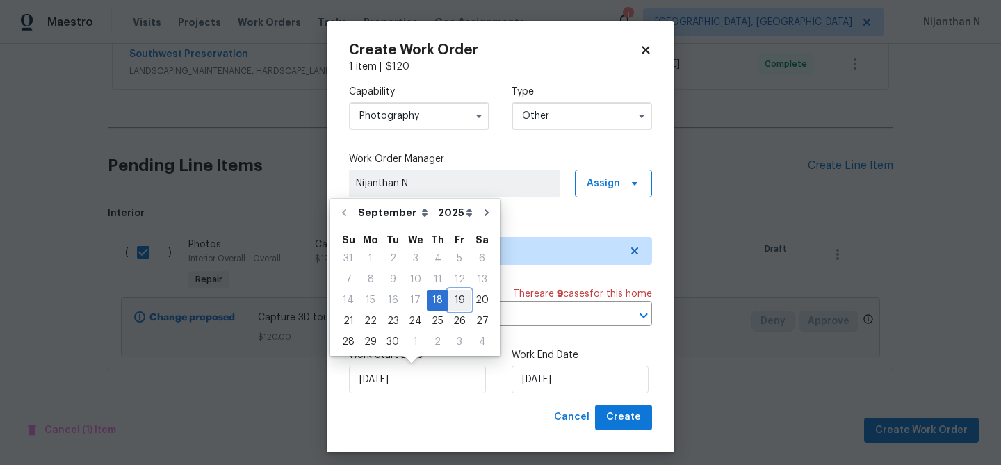
click at [452, 297] on div "19" at bounding box center [459, 300] width 22 height 19
type input "[DATE]"
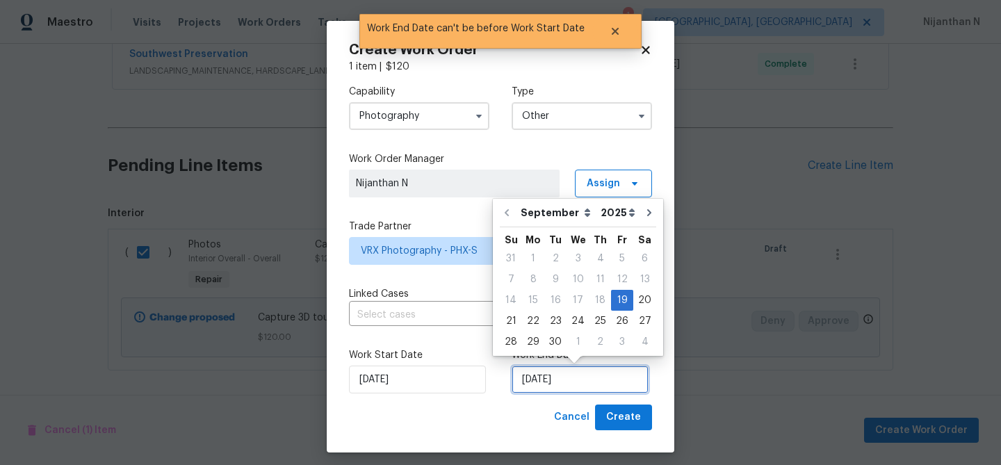
click at [550, 391] on input "[DATE]" at bounding box center [580, 380] width 137 height 28
click at [638, 301] on div "20" at bounding box center [644, 300] width 23 height 19
type input "[DATE]"
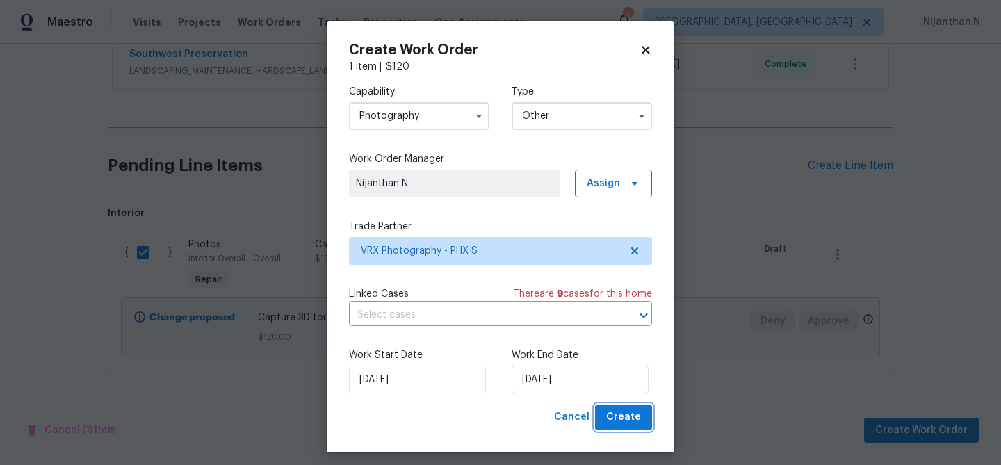
click at [619, 417] on span "Create" at bounding box center [623, 417] width 35 height 17
checkbox input "false"
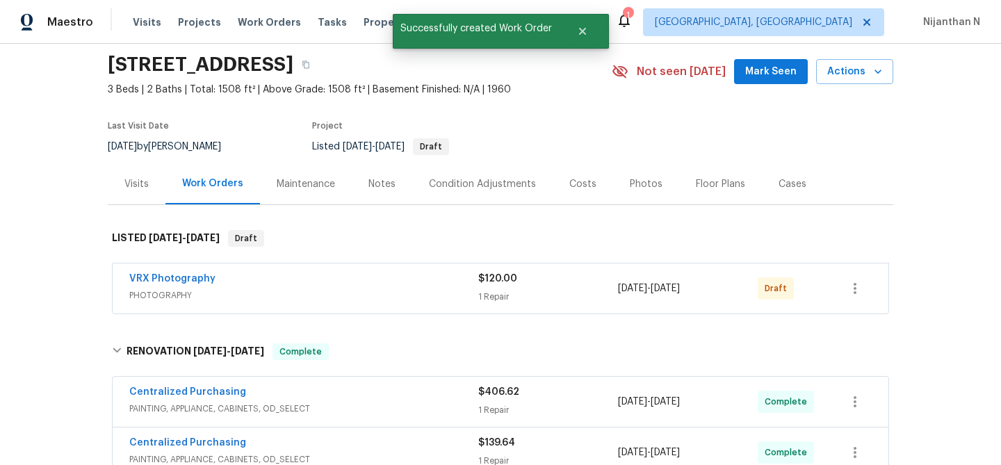
scroll to position [37, 0]
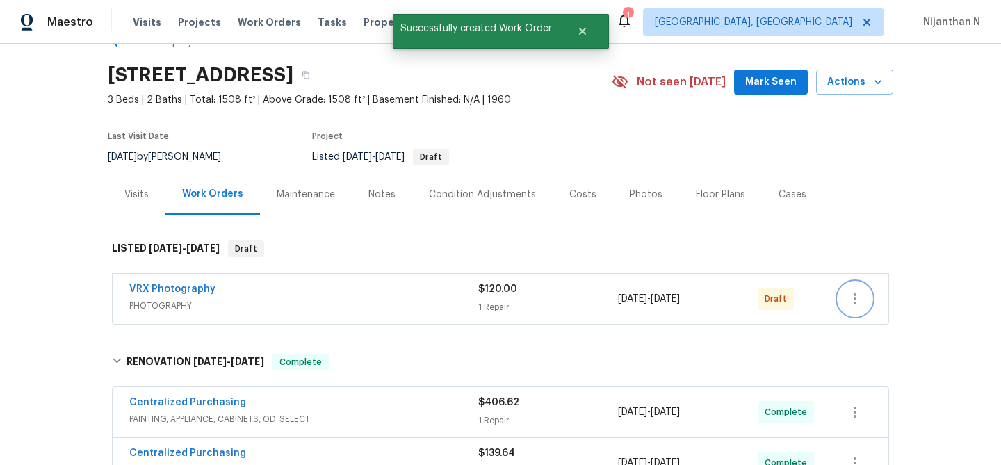
click at [852, 296] on icon "button" at bounding box center [854, 299] width 17 height 17
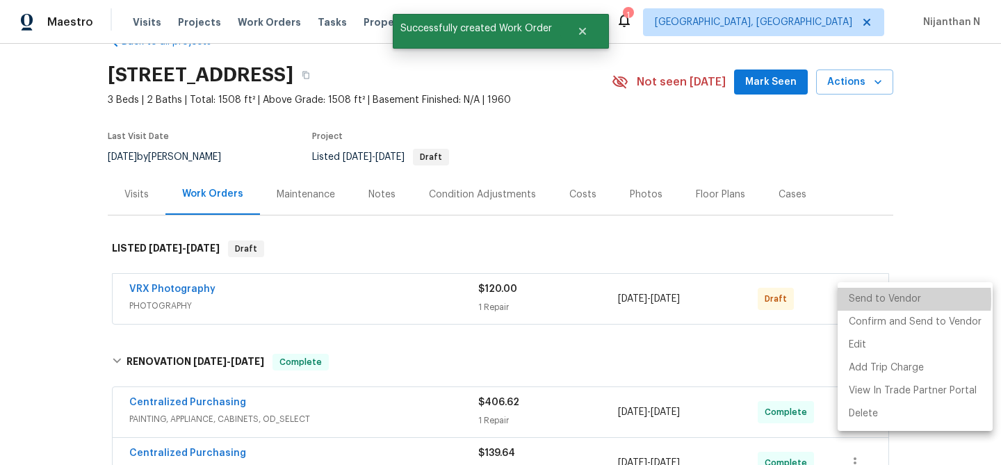
click at [856, 299] on li "Send to Vendor" at bounding box center [914, 299] width 155 height 23
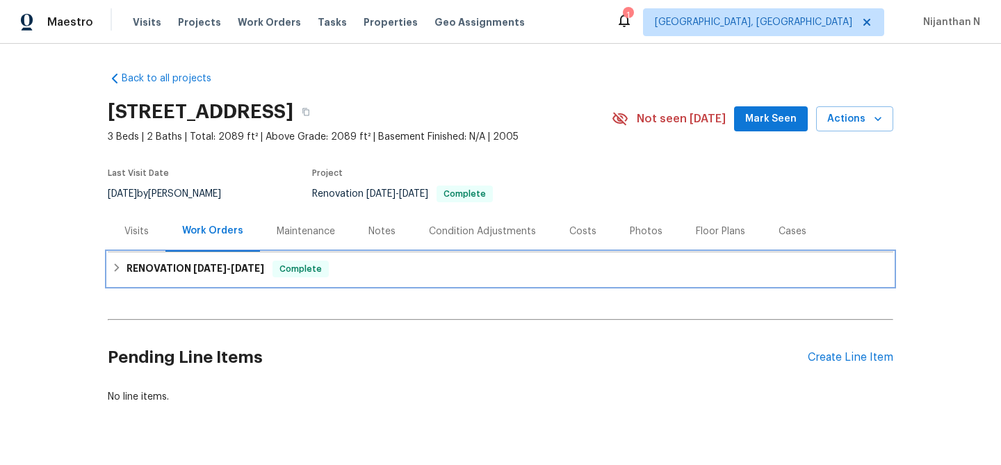
click at [252, 262] on h6 "RENOVATION [DATE] - [DATE]" at bounding box center [195, 269] width 138 height 17
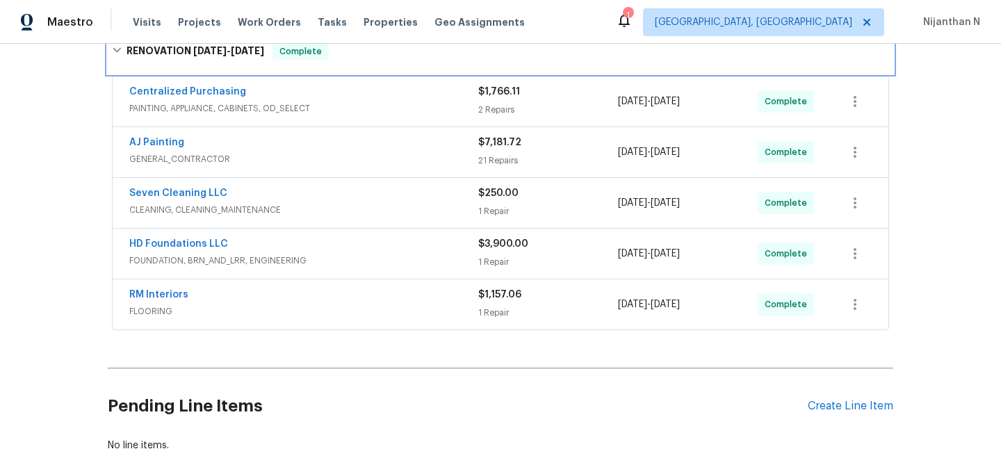
scroll to position [242, 0]
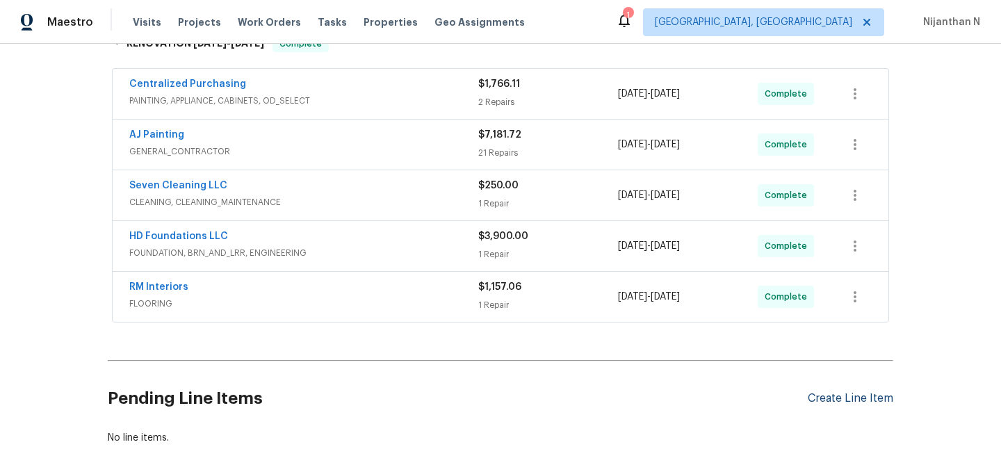
click at [851, 402] on div "Create Line Item" at bounding box center [850, 398] width 85 height 13
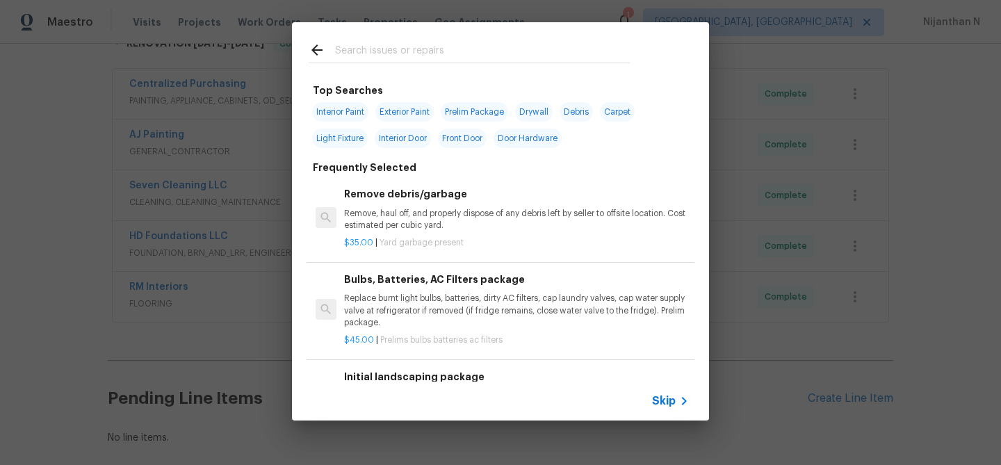
click at [663, 388] on div "Skip" at bounding box center [500, 401] width 417 height 39
click at [664, 398] on span "Skip" at bounding box center [664, 401] width 24 height 14
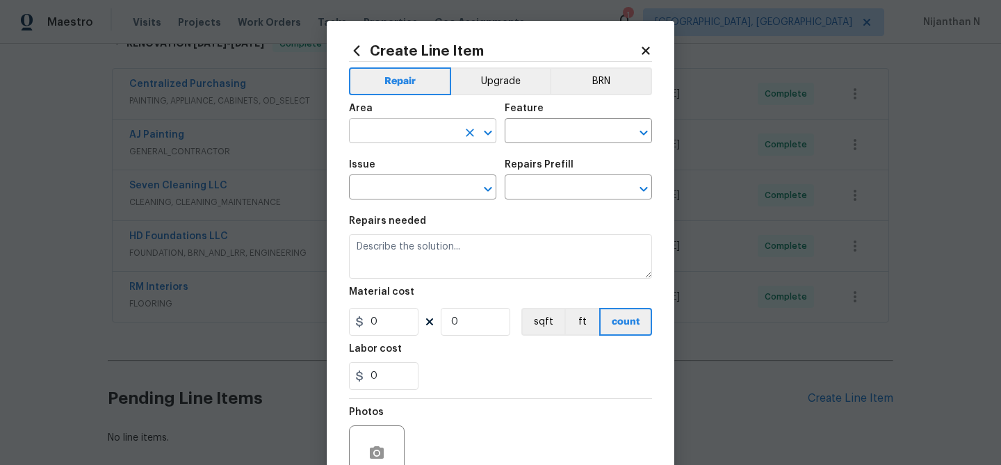
click at [427, 123] on input "text" at bounding box center [403, 133] width 108 height 22
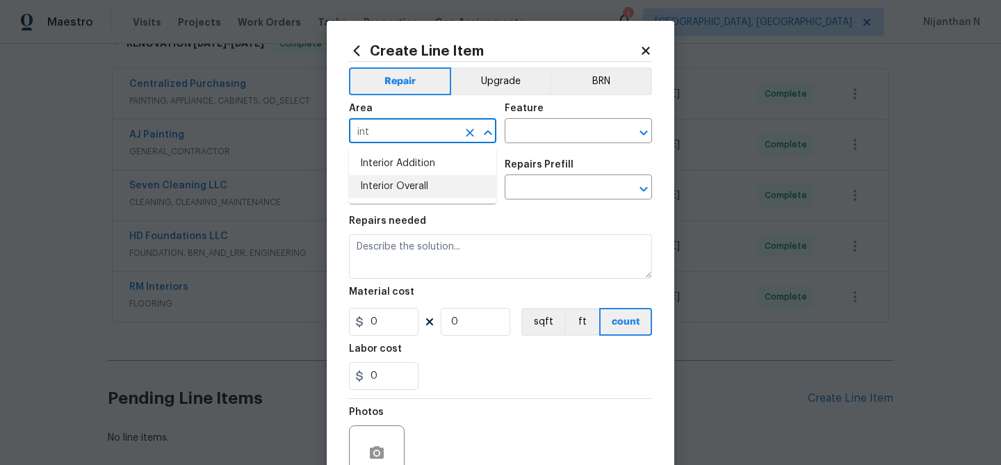
click at [445, 192] on li "Interior Overall" at bounding box center [422, 186] width 147 height 23
type input "Interior Overall"
click at [530, 136] on input "text" at bounding box center [559, 133] width 108 height 22
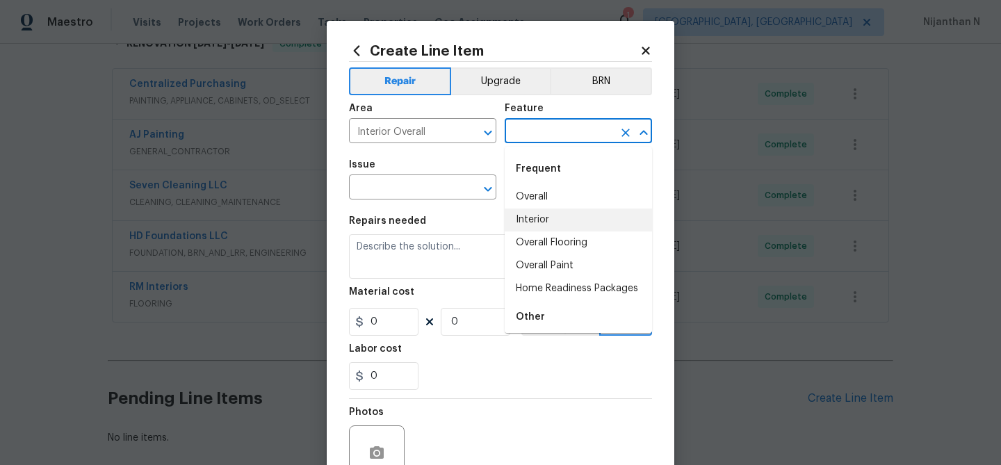
click at [540, 209] on li "Interior" at bounding box center [578, 219] width 147 height 23
type input "Interior"
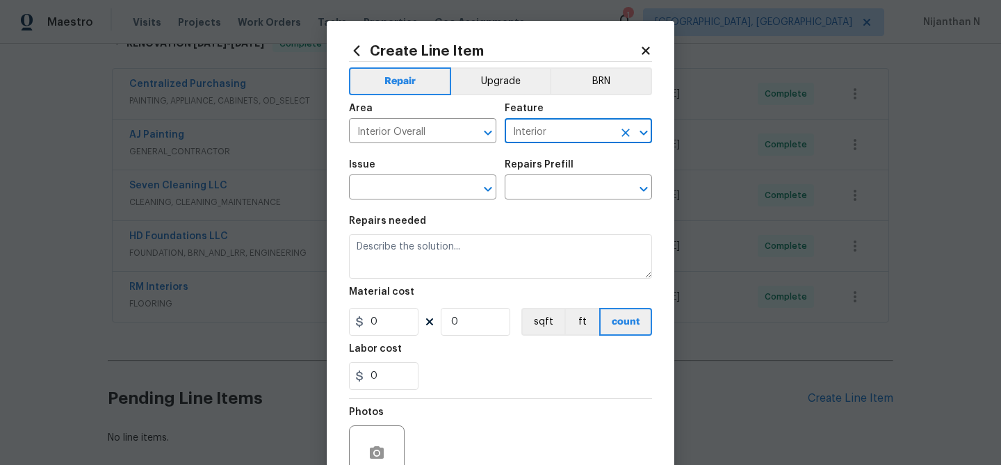
click at [539, 133] on input "Interior" at bounding box center [559, 133] width 108 height 22
click at [632, 140] on div at bounding box center [634, 132] width 36 height 19
click at [623, 129] on icon "Clear" at bounding box center [626, 133] width 14 height 14
click at [561, 137] on input "text" at bounding box center [559, 133] width 108 height 22
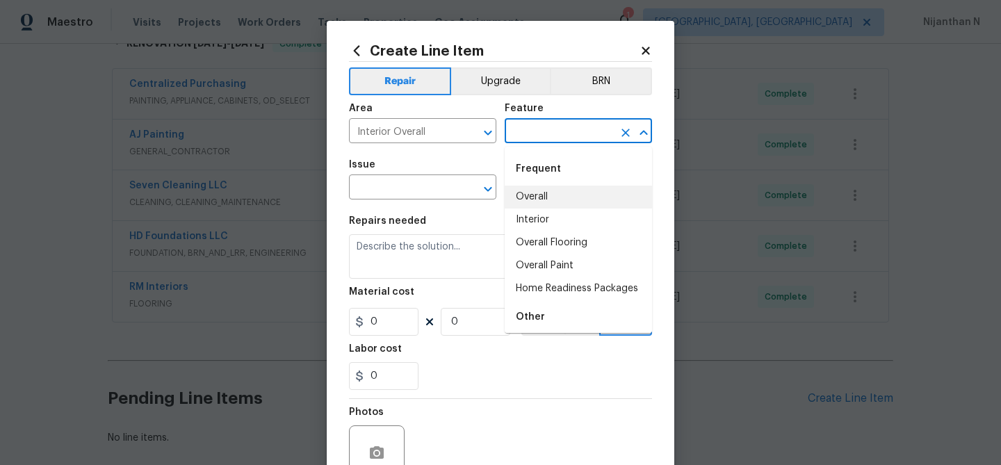
click at [547, 202] on li "Overall" at bounding box center [578, 197] width 147 height 23
type input "Overall"
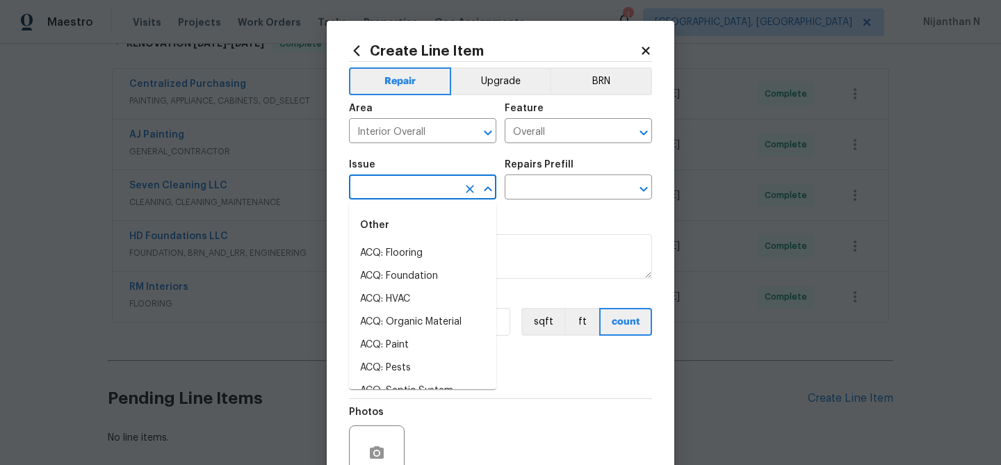
click at [410, 184] on input "text" at bounding box center [403, 189] width 108 height 22
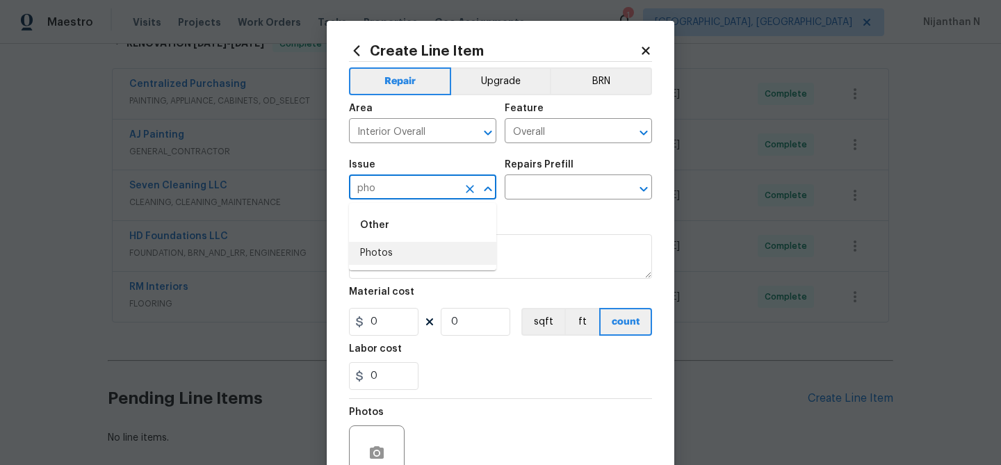
click at [371, 249] on li "Photos" at bounding box center [422, 253] width 147 height 23
type input "Photos"
click at [546, 185] on input "text" at bounding box center [559, 189] width 108 height 22
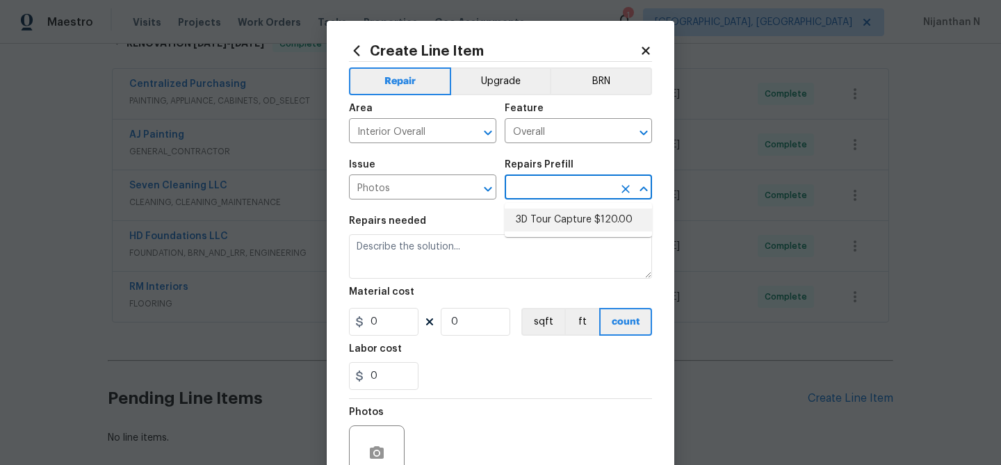
click at [556, 224] on li "3D Tour Capture $120.00" at bounding box center [578, 219] width 147 height 23
type input "3D Tour Capture $120.00"
type textarea "Capture 3D tour of home"
type input "1"
type input "120"
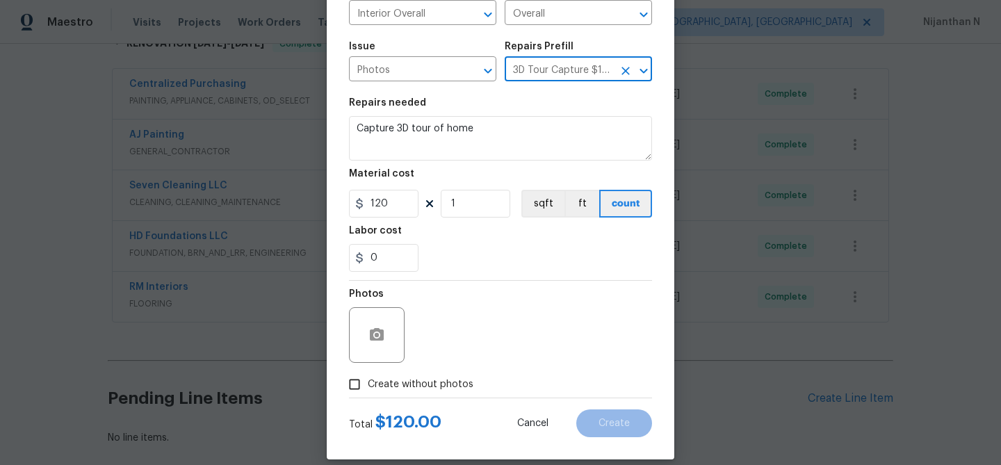
scroll to position [134, 0]
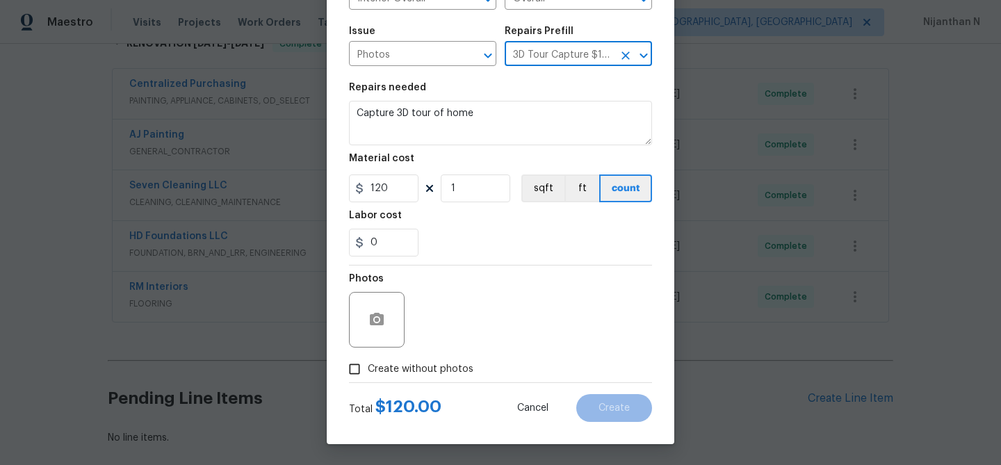
click at [359, 370] on input "Create without photos" at bounding box center [354, 369] width 26 height 26
checkbox input "true"
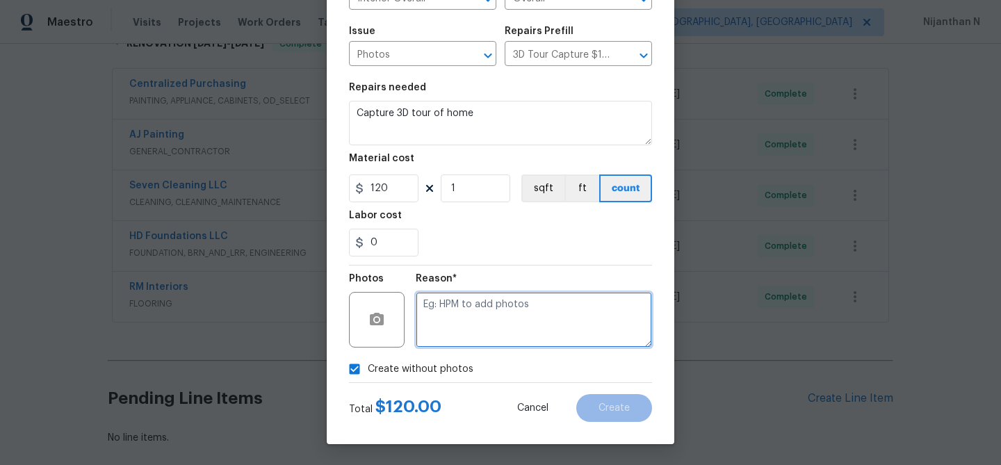
click at [546, 345] on textarea at bounding box center [534, 320] width 236 height 56
type textarea "."
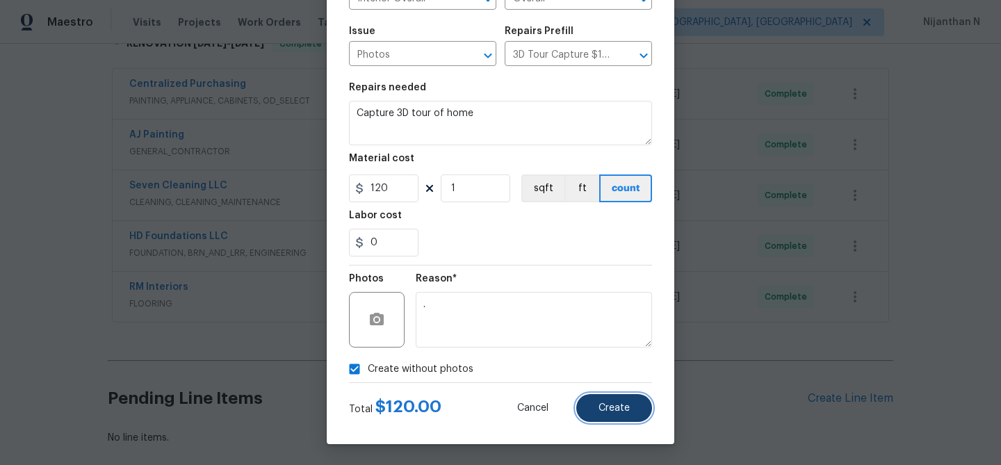
click at [617, 410] on span "Create" at bounding box center [613, 408] width 31 height 10
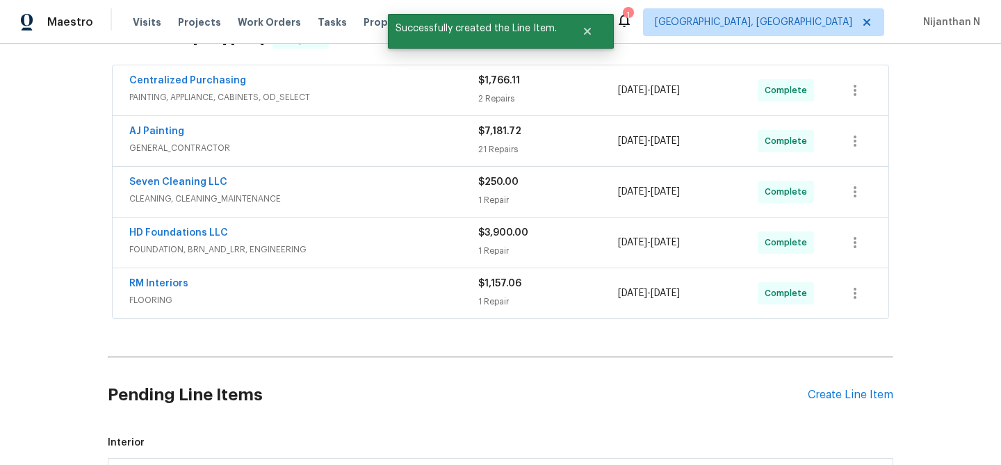
scroll to position [475, 0]
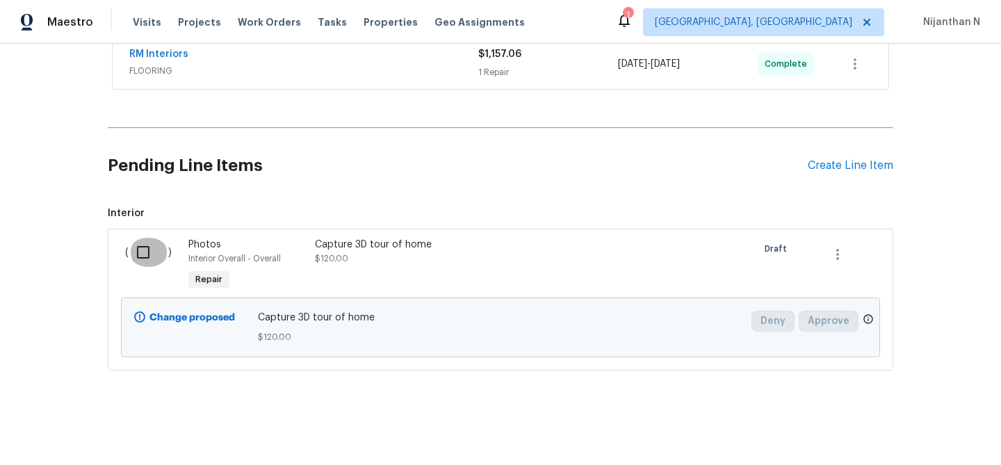
click at [147, 253] on input "checkbox" at bounding box center [149, 252] width 40 height 29
checkbox input "true"
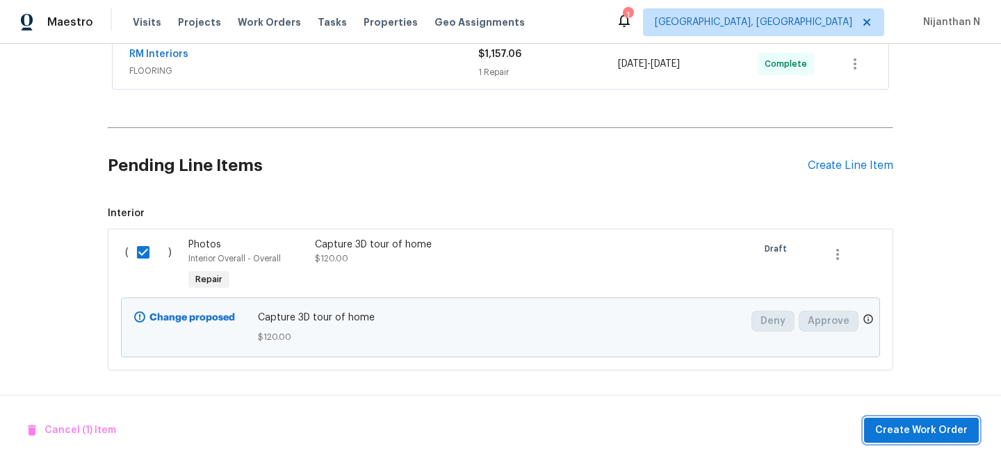
click at [910, 427] on span "Create Work Order" at bounding box center [921, 430] width 92 height 17
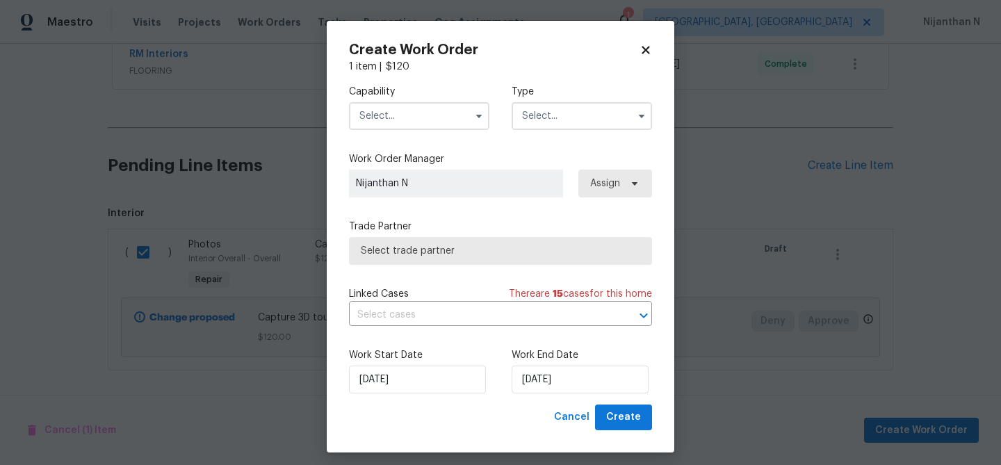
click at [418, 111] on input "text" at bounding box center [419, 116] width 140 height 28
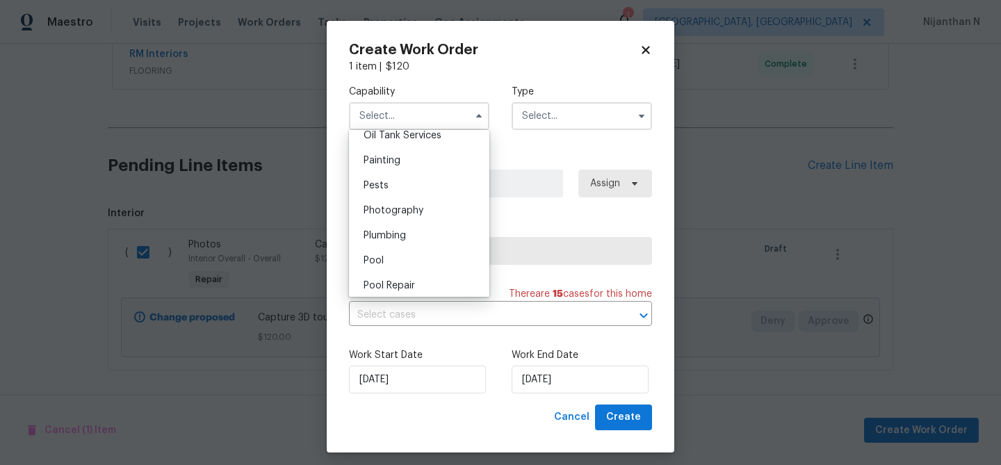
scroll to position [1156, 0]
click at [407, 211] on span "Photography" at bounding box center [393, 207] width 60 height 10
type input "Photography"
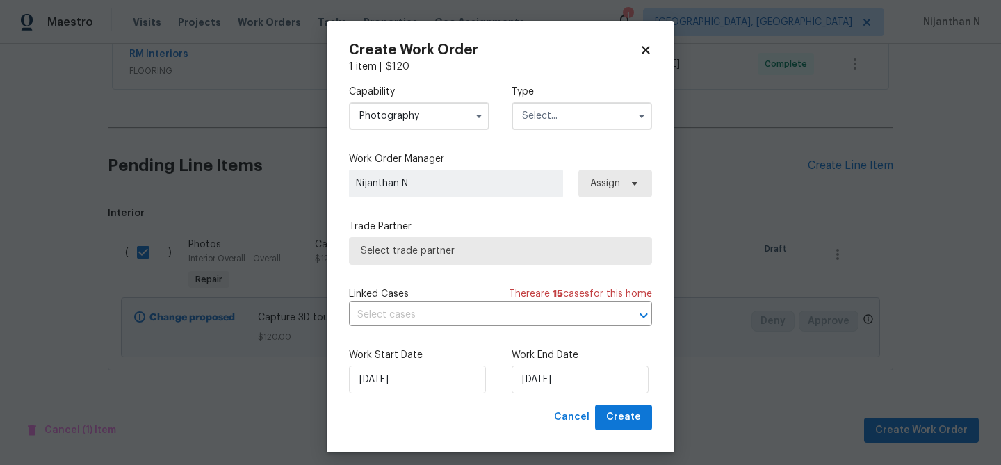
click at [549, 119] on input "text" at bounding box center [582, 116] width 140 height 28
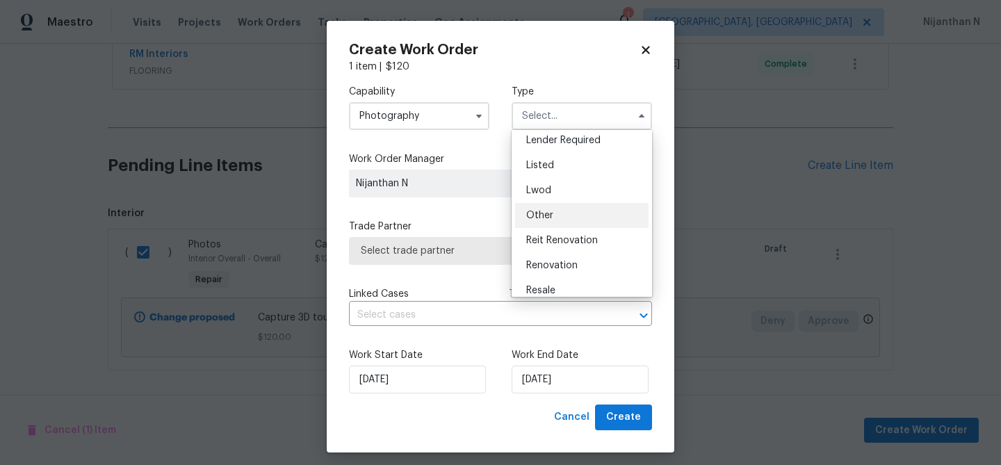
scroll to position [111, 0]
click at [553, 213] on div "Other" at bounding box center [581, 210] width 133 height 25
type input "Other"
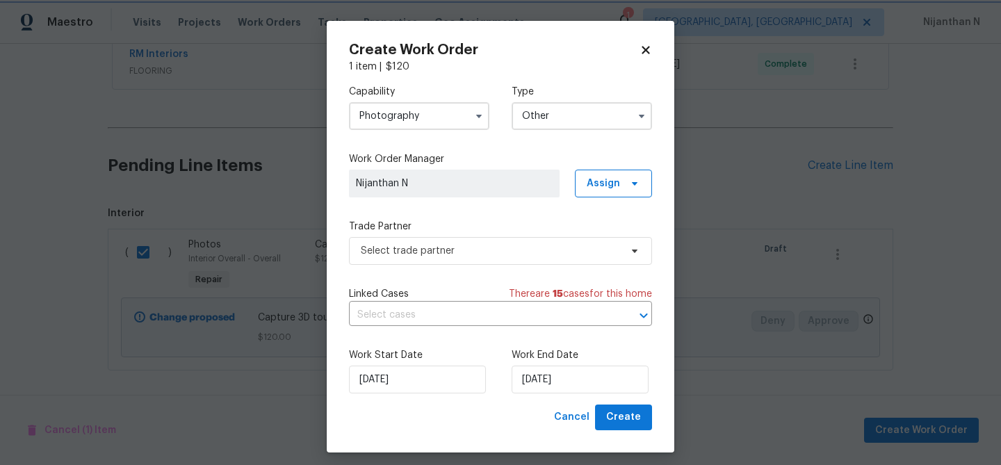
scroll to position [0, 0]
click at [433, 258] on span "Select trade partner" at bounding box center [500, 251] width 303 height 28
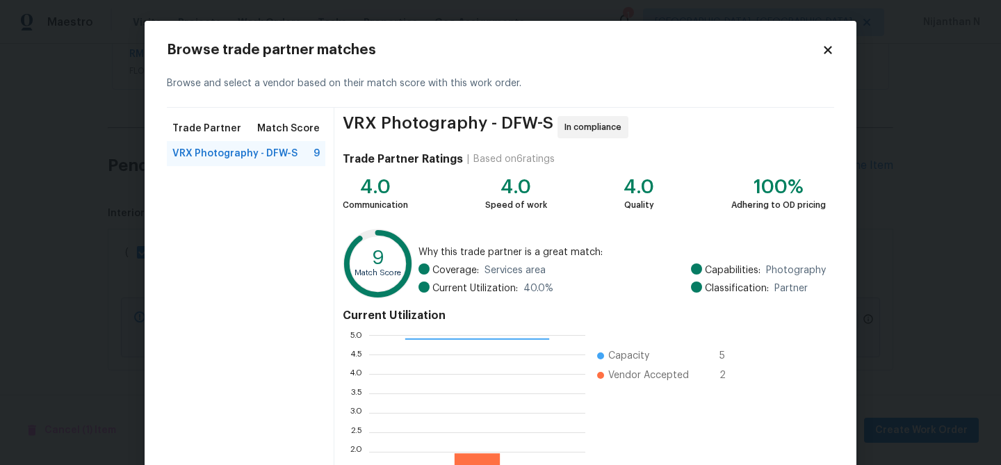
scroll to position [148, 0]
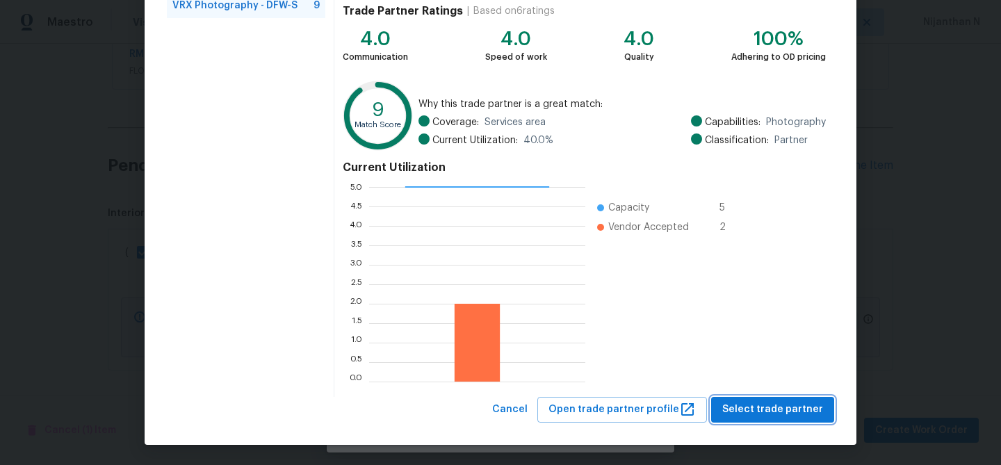
click at [781, 404] on span "Select trade partner" at bounding box center [772, 409] width 101 height 17
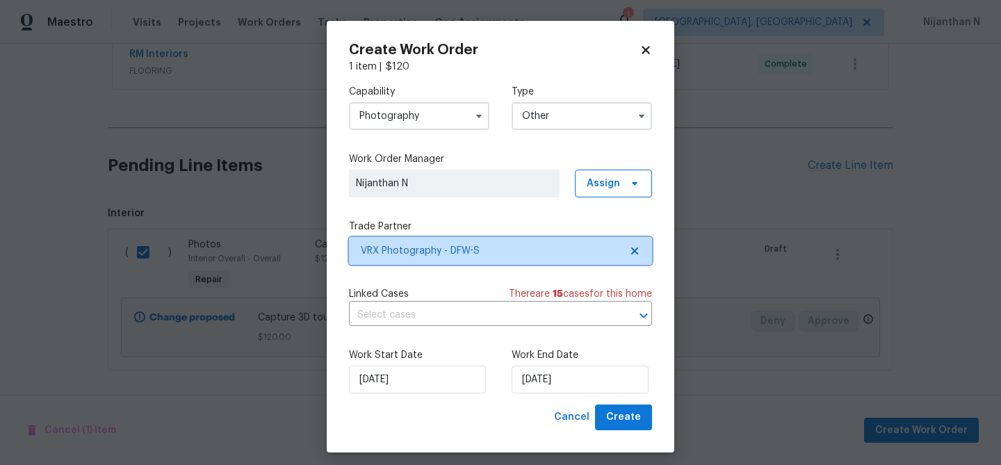
scroll to position [8, 0]
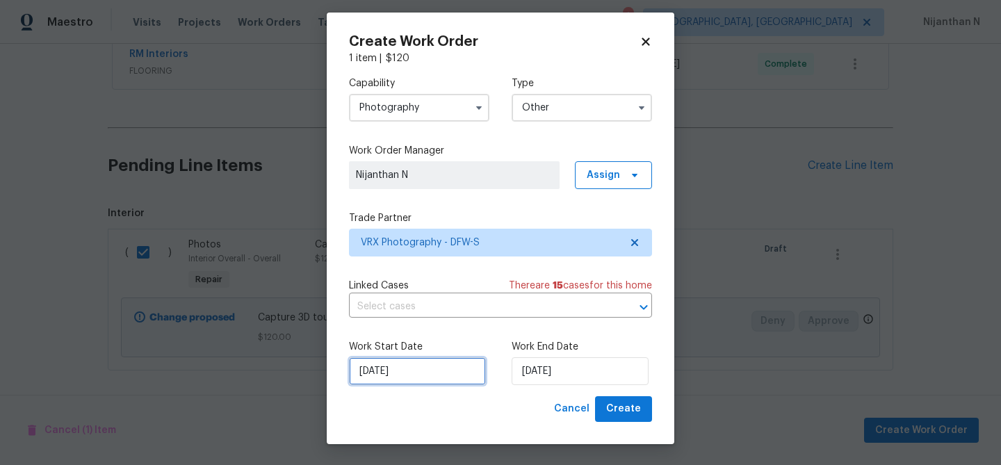
click at [398, 373] on input "18/09/2025" at bounding box center [417, 371] width 137 height 28
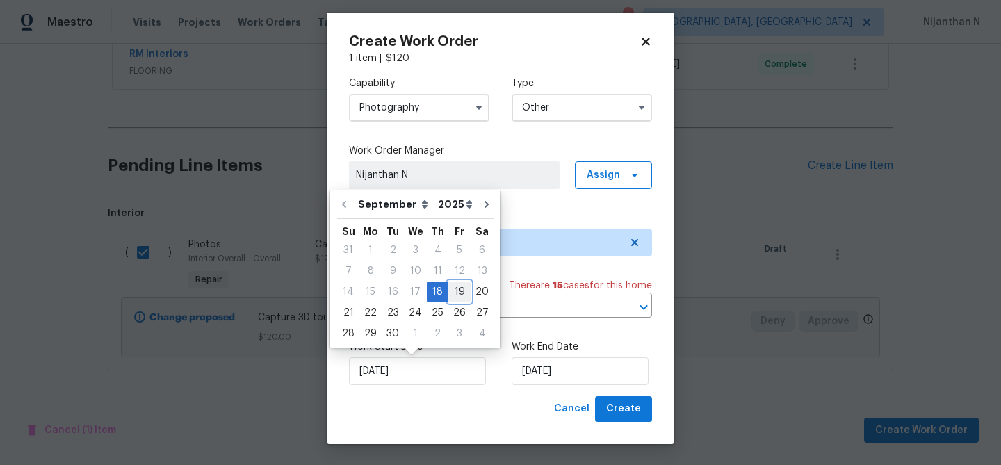
click at [455, 295] on div "19" at bounding box center [459, 291] width 22 height 19
type input "19/09/2025"
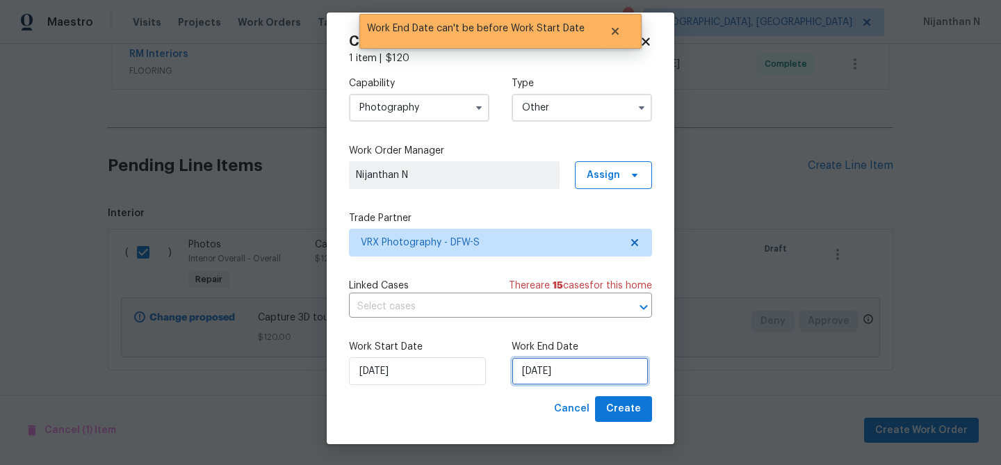
click at [571, 375] on input "[DATE]" at bounding box center [580, 371] width 137 height 28
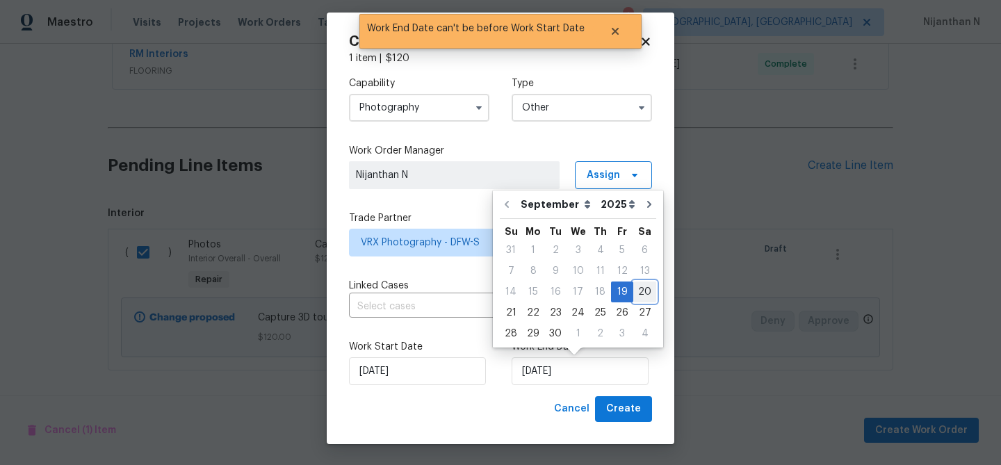
click at [641, 293] on div "20" at bounding box center [644, 291] width 23 height 19
type input "[DATE]"
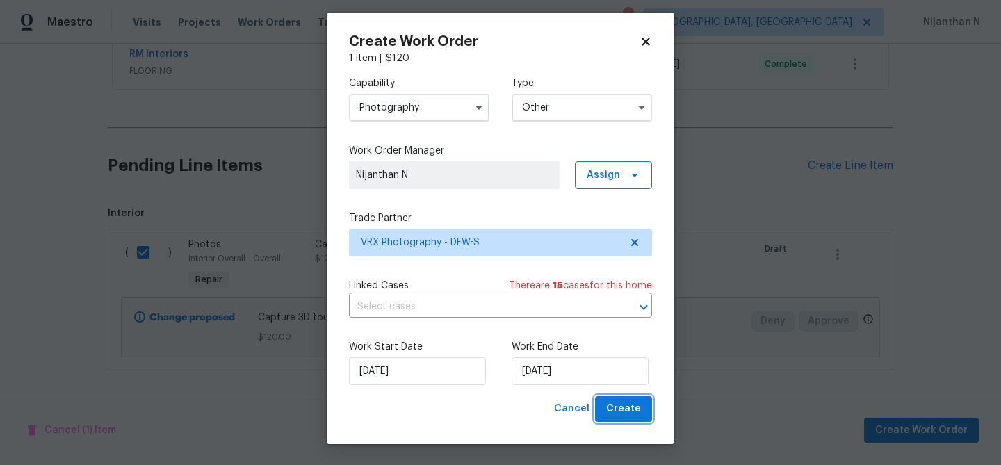
click at [621, 418] on button "Create" at bounding box center [623, 409] width 57 height 26
checkbox input "false"
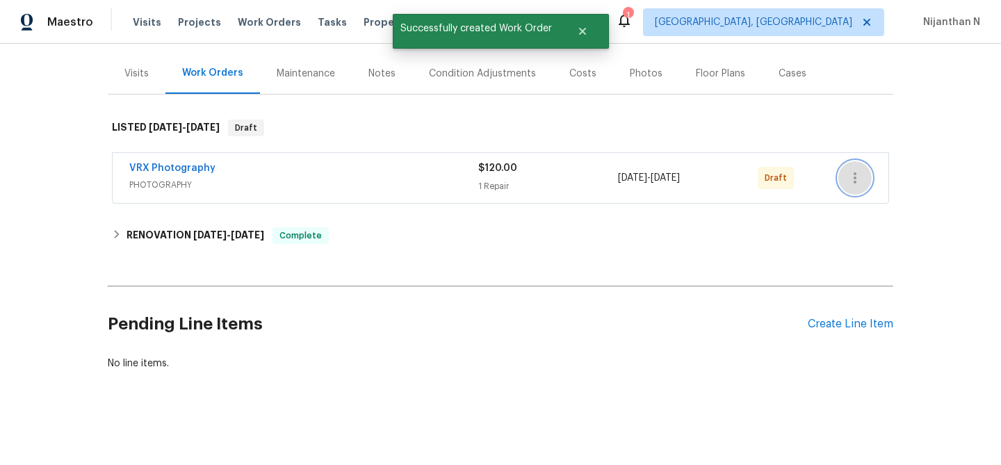
click at [856, 179] on icon "button" at bounding box center [854, 178] width 17 height 17
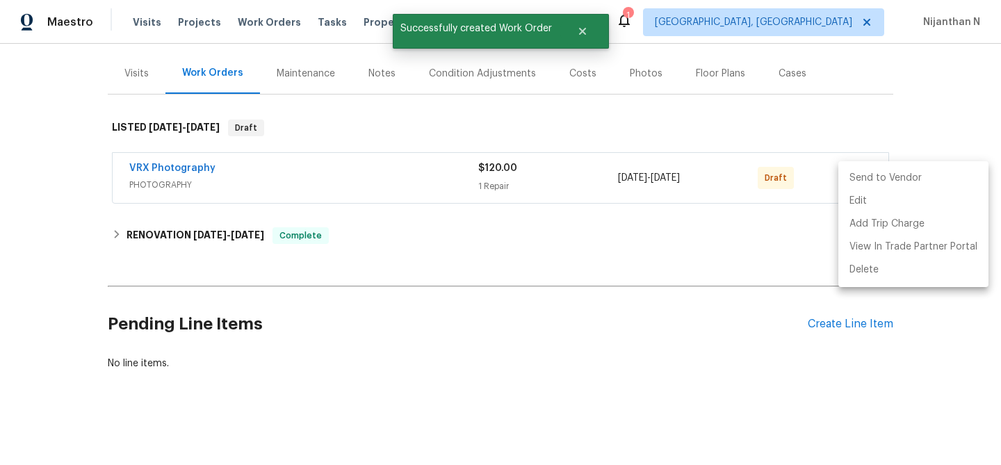
click at [868, 181] on li "Send to Vendor" at bounding box center [913, 178] width 150 height 23
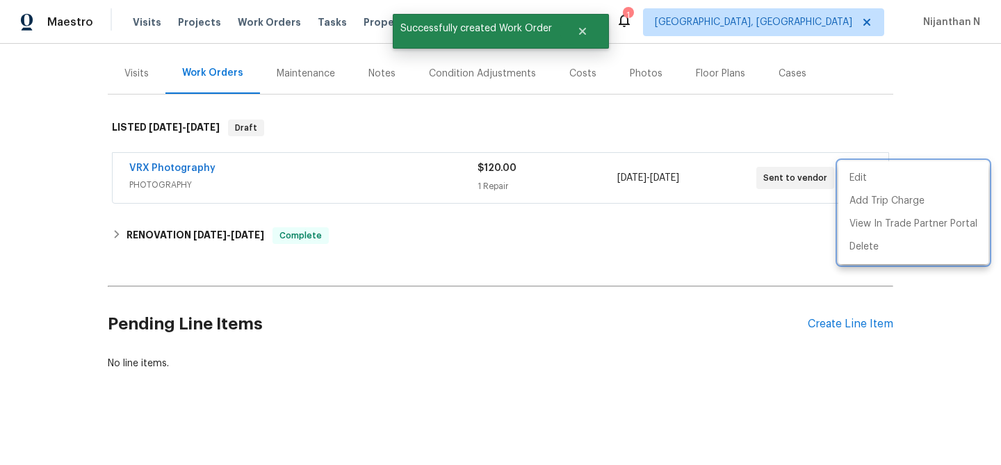
click at [573, 245] on div at bounding box center [500, 232] width 1001 height 465
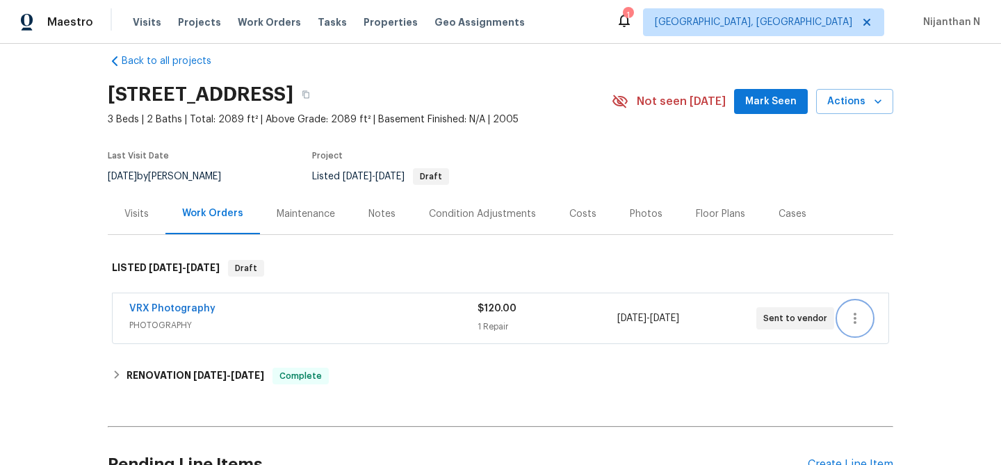
scroll to position [16, 0]
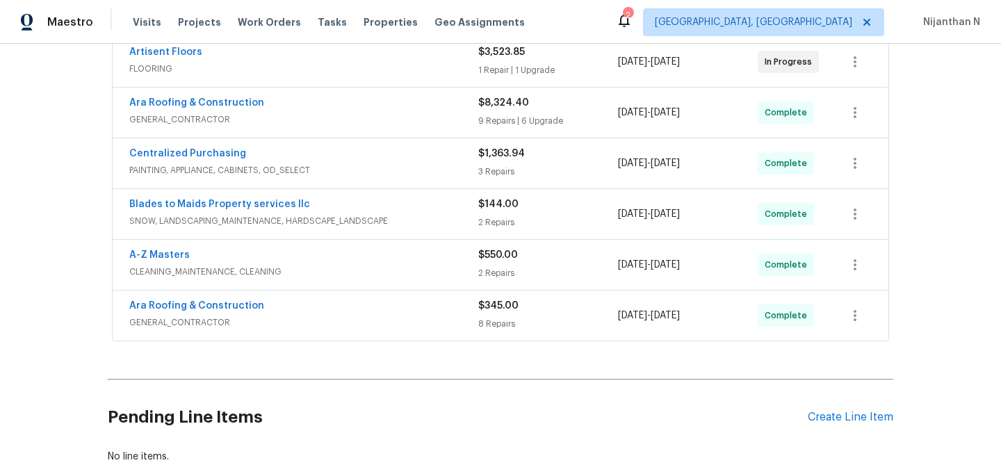
scroll to position [418, 0]
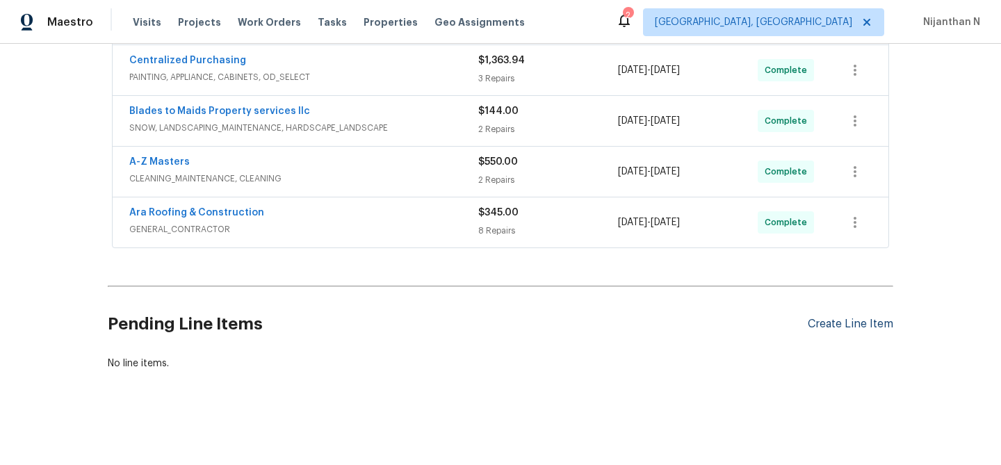
click at [849, 328] on div "Create Line Item" at bounding box center [850, 324] width 85 height 13
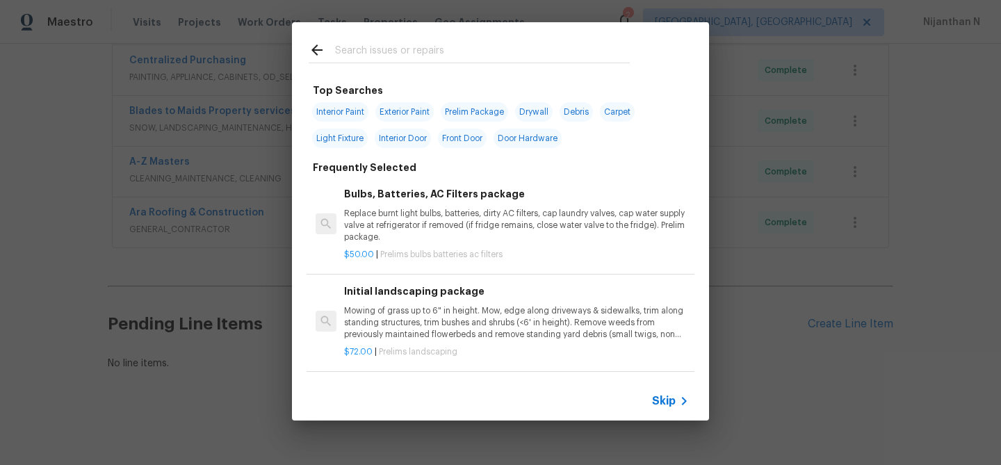
click at [670, 405] on span "Skip" at bounding box center [664, 401] width 24 height 14
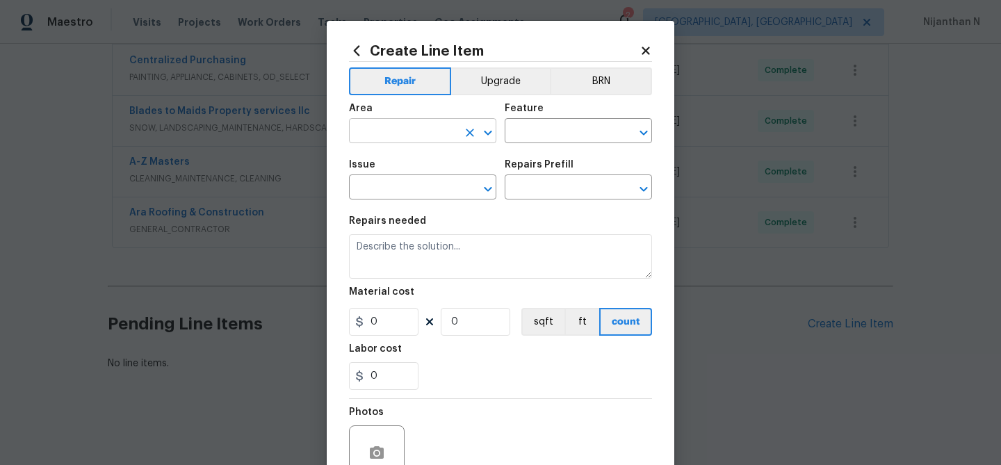
click at [426, 124] on input "text" at bounding box center [403, 133] width 108 height 22
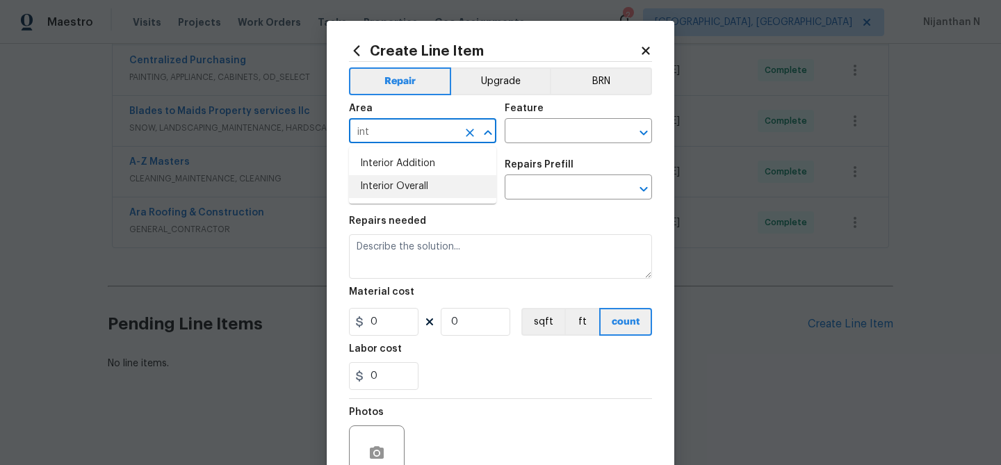
click at [422, 184] on li "Interior Overall" at bounding box center [422, 186] width 147 height 23
type input "Interior Overall"
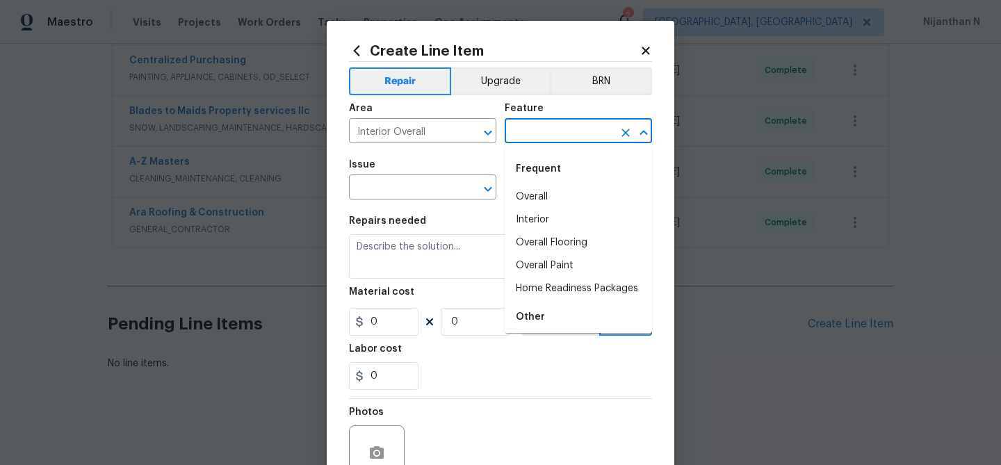
click at [572, 128] on input "text" at bounding box center [559, 133] width 108 height 22
click at [564, 189] on li "Overall" at bounding box center [578, 197] width 147 height 23
type input "Overall"
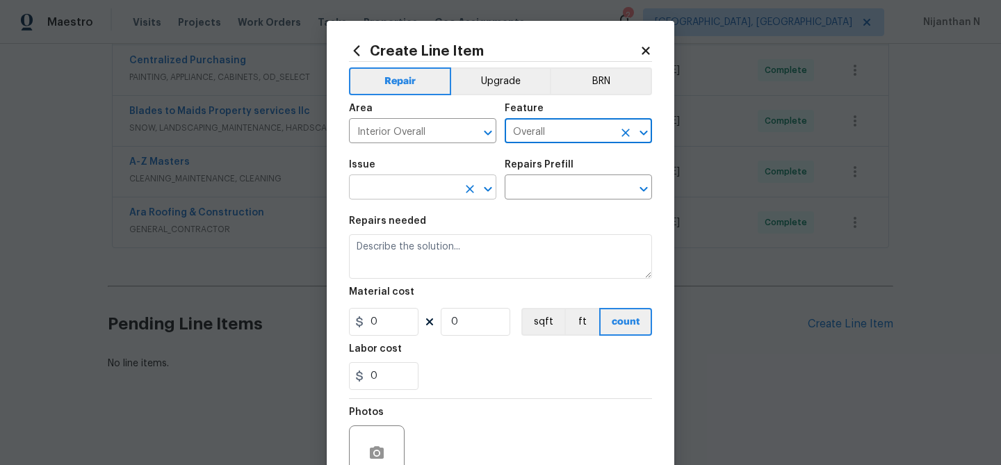
click at [416, 190] on input "text" at bounding box center [403, 189] width 108 height 22
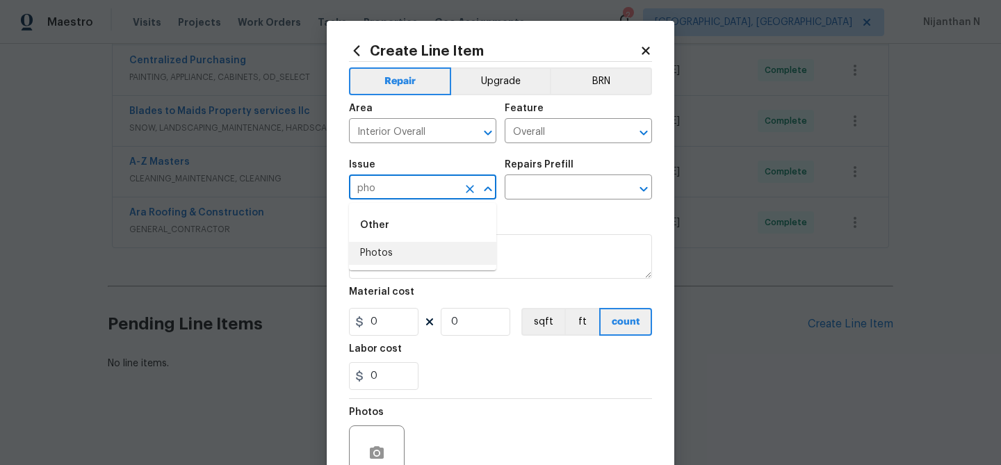
click at [390, 252] on li "Photos" at bounding box center [422, 253] width 147 height 23
type input "Photos"
click at [539, 185] on input "text" at bounding box center [559, 189] width 108 height 22
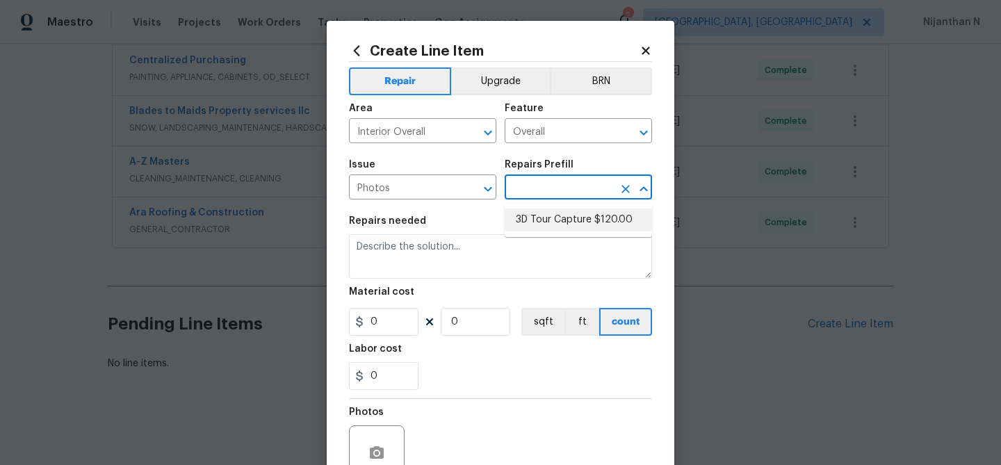
click at [545, 221] on li "3D Tour Capture $120.00" at bounding box center [578, 219] width 147 height 23
type input "3D Tour Capture $120.00"
type textarea "Capture 3D tour of home"
type input "1"
type input "120"
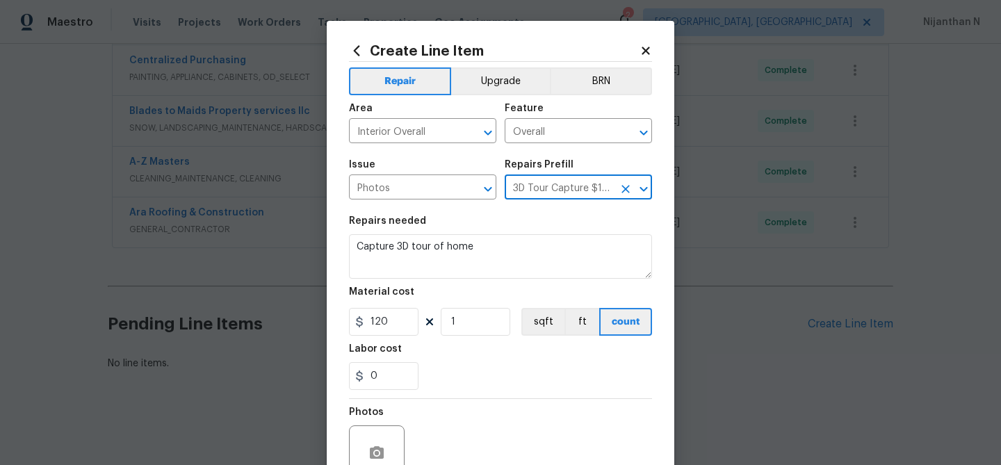
scroll to position [134, 0]
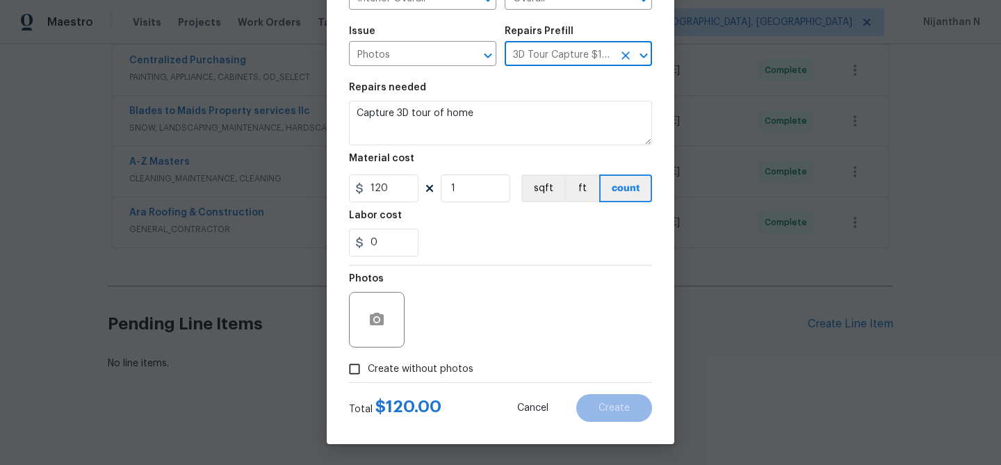
click at [354, 370] on input "Create without photos" at bounding box center [354, 369] width 26 height 26
checkbox input "true"
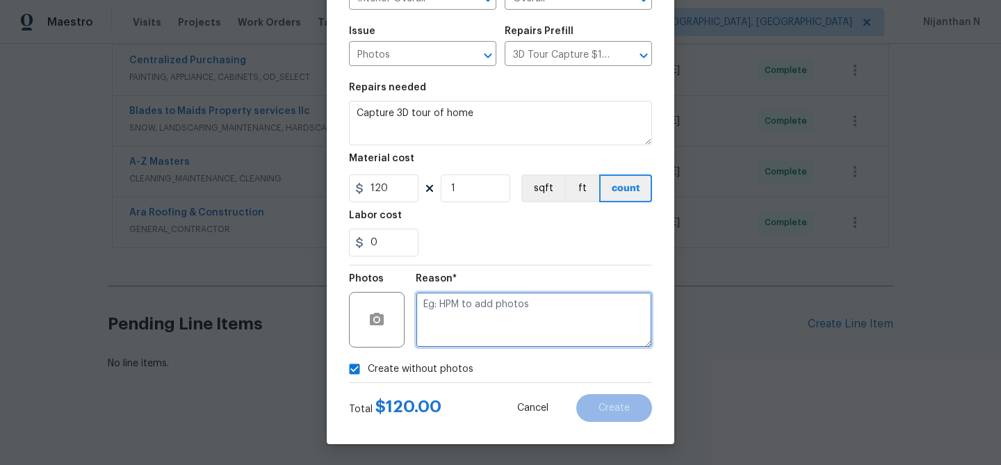
click at [493, 334] on textarea at bounding box center [534, 320] width 236 height 56
type textarea "."
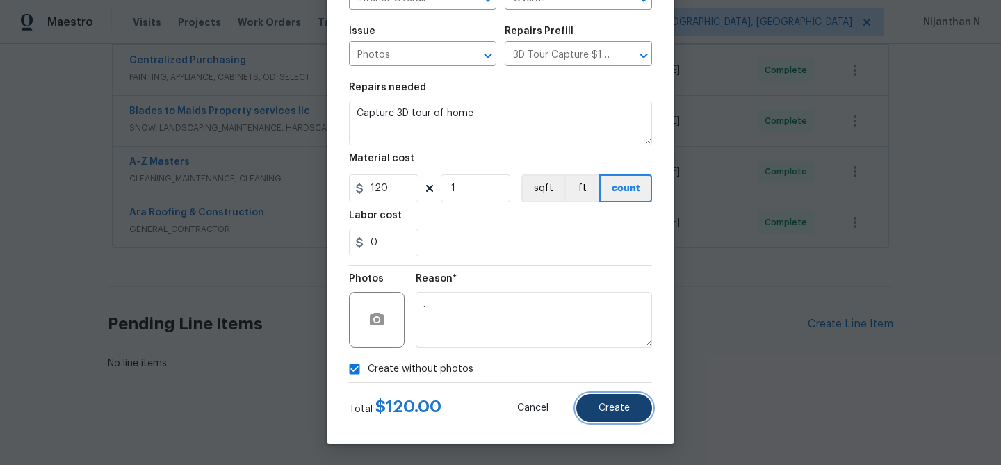
click at [610, 415] on button "Create" at bounding box center [614, 408] width 76 height 28
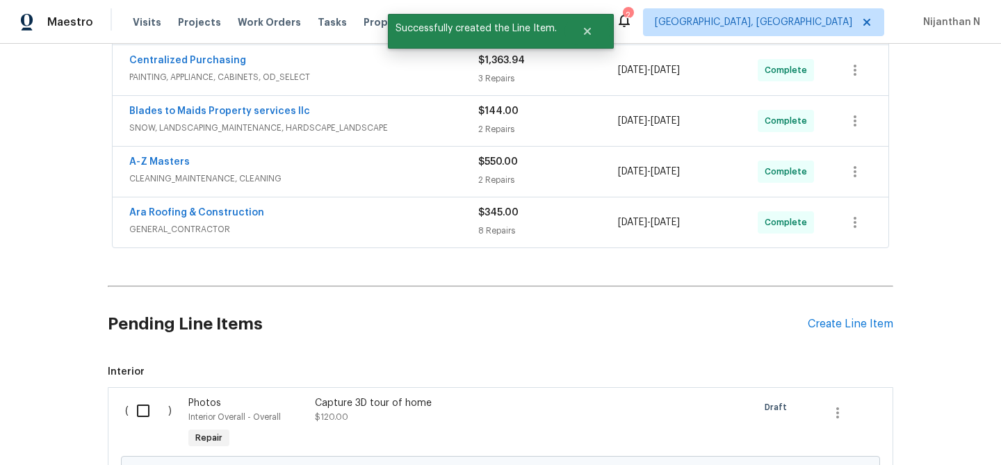
scroll to position [576, 0]
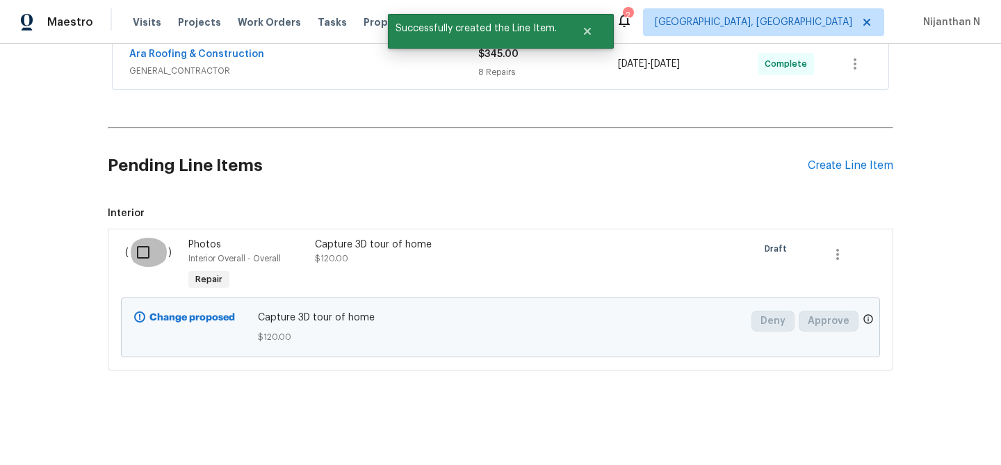
click at [135, 245] on input "checkbox" at bounding box center [149, 252] width 40 height 29
checkbox input "true"
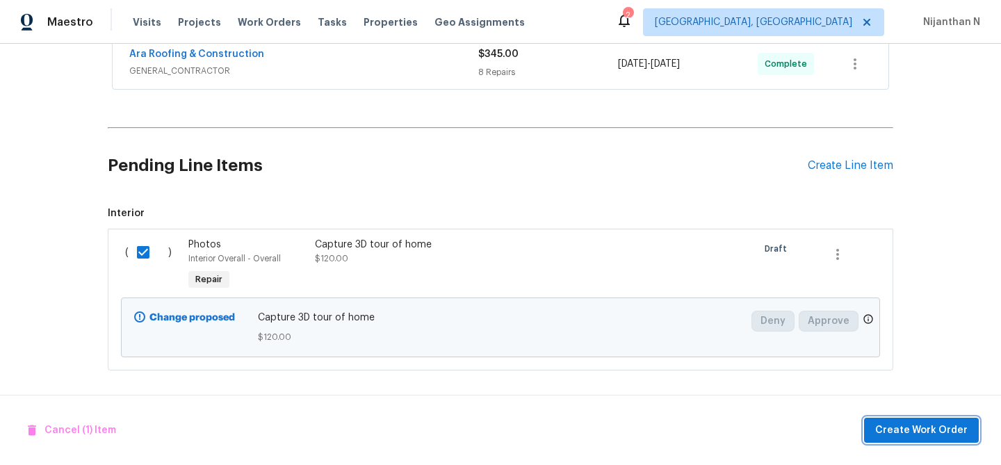
click at [913, 426] on span "Create Work Order" at bounding box center [921, 430] width 92 height 17
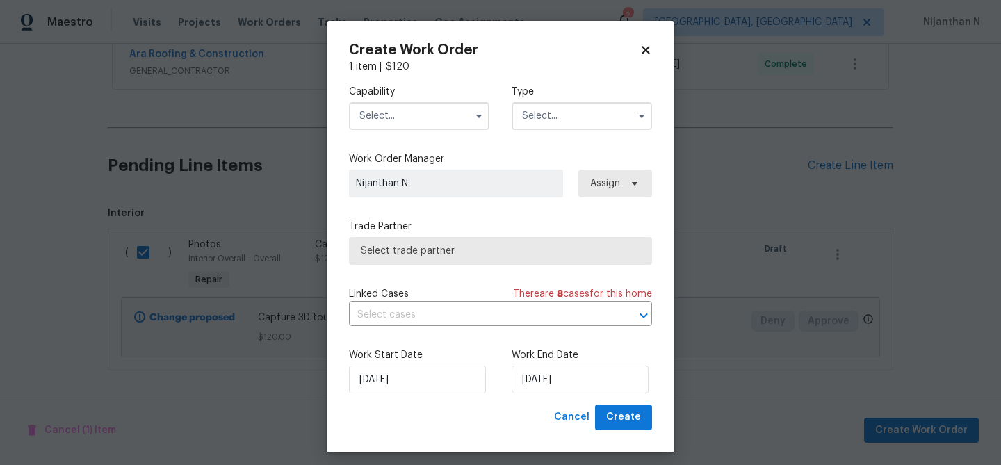
click at [418, 111] on input "text" at bounding box center [419, 116] width 140 height 28
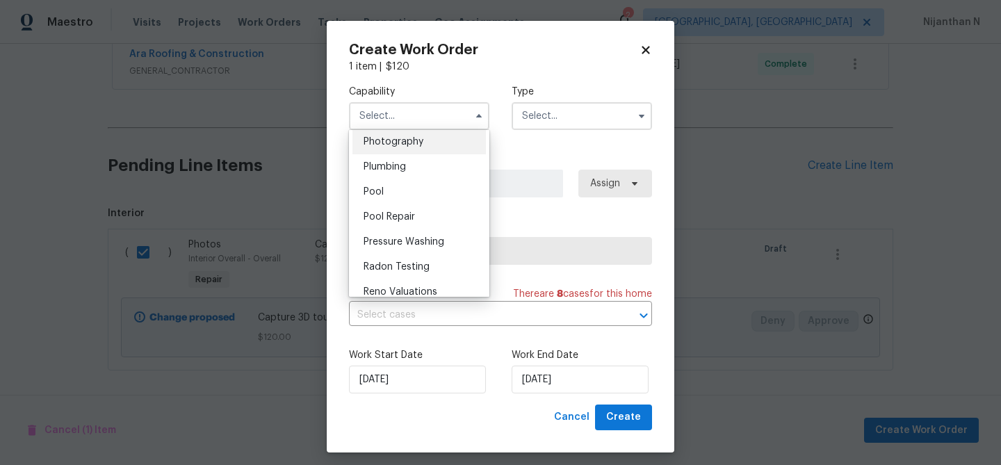
click at [403, 137] on span "Photography" at bounding box center [393, 142] width 60 height 10
type input "Photography"
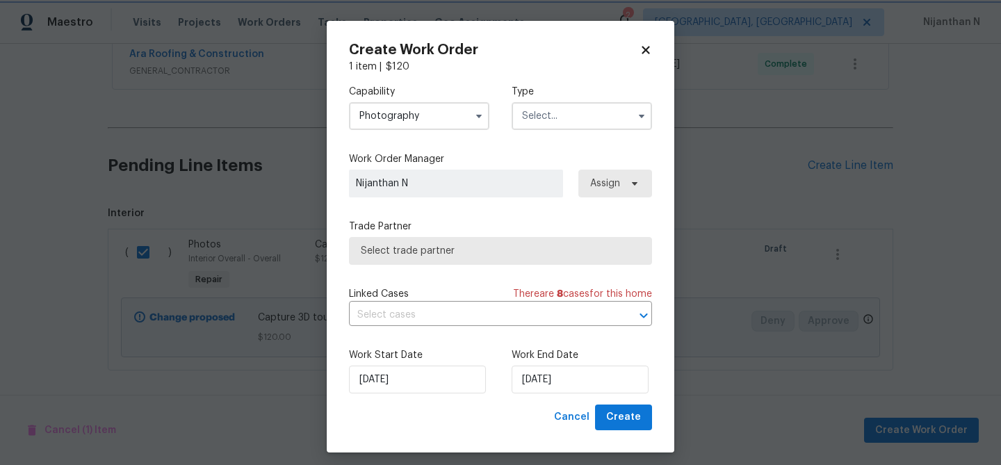
scroll to position [1193, 0]
click at [543, 122] on input "text" at bounding box center [582, 116] width 140 height 28
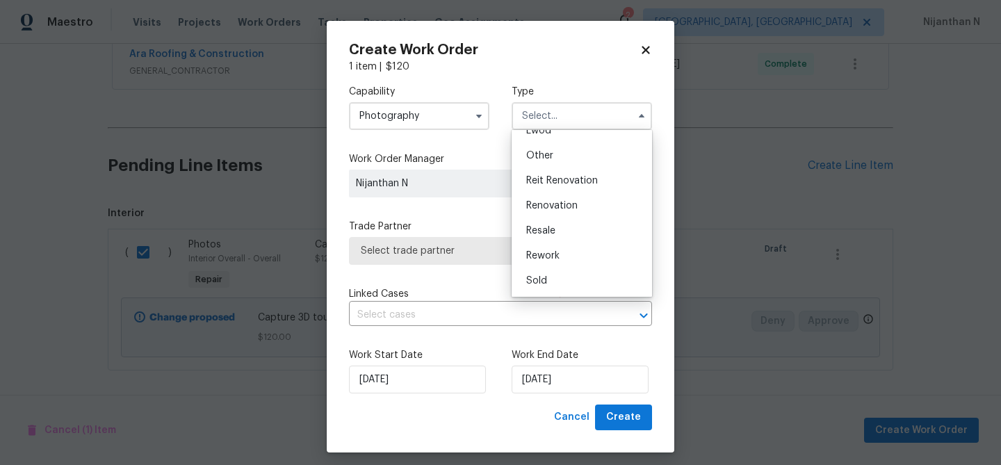
scroll to position [8, 0]
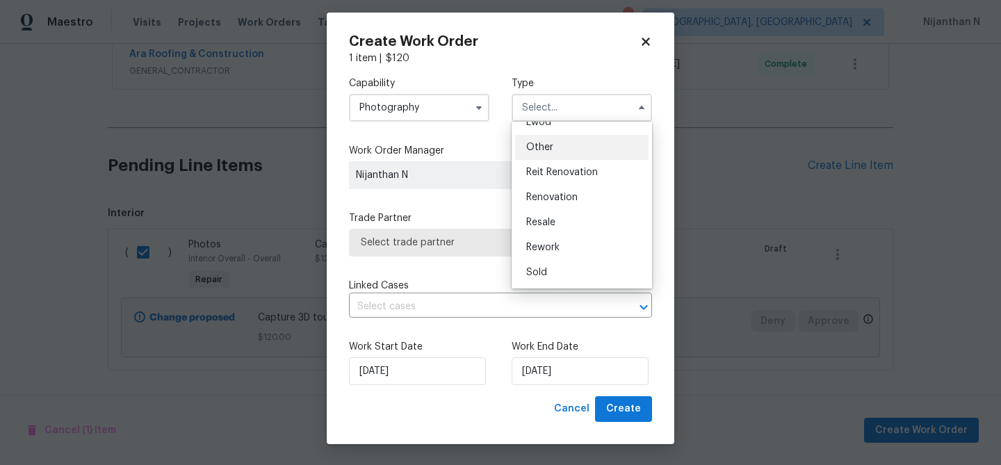
click at [547, 144] on span "Other" at bounding box center [539, 147] width 27 height 10
type input "Other"
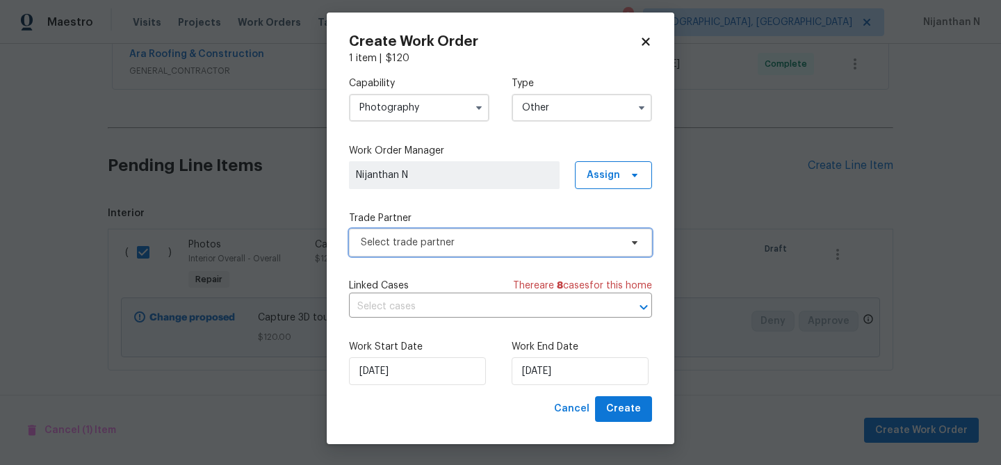
click at [411, 243] on span "Select trade partner" at bounding box center [490, 243] width 259 height 14
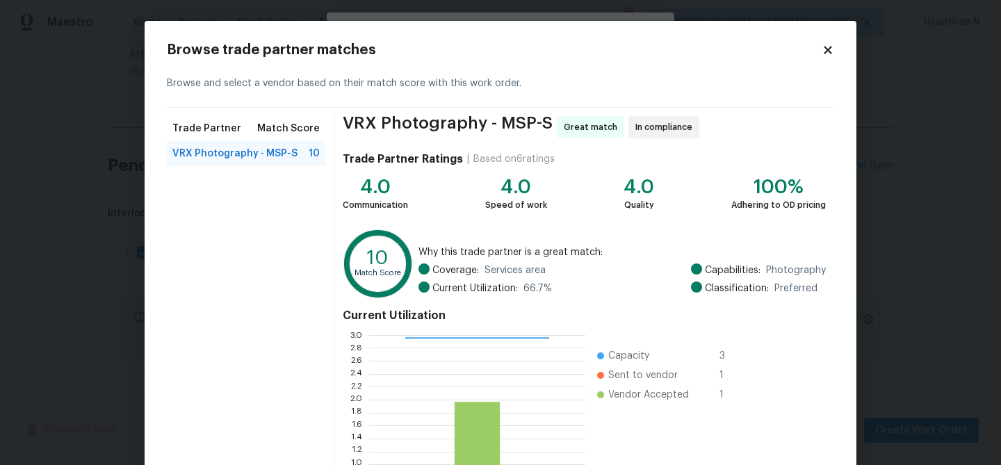
scroll to position [148, 0]
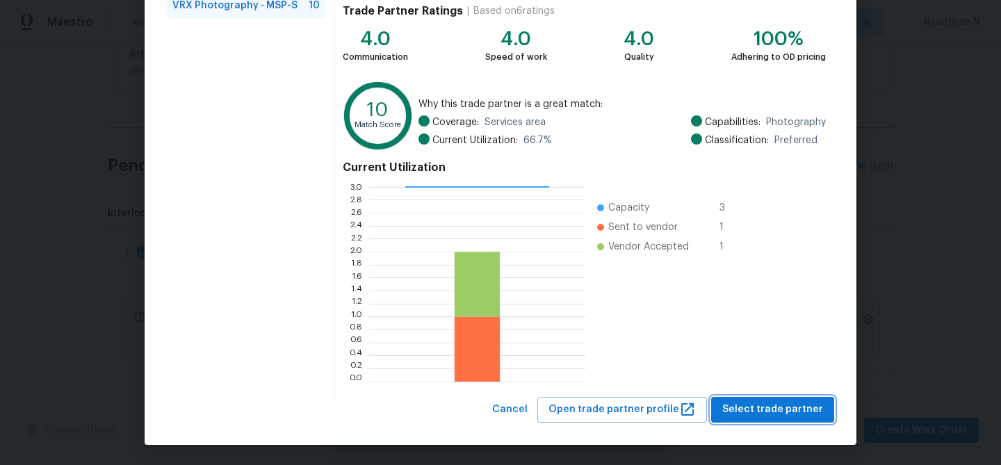
click at [760, 409] on span "Select trade partner" at bounding box center [772, 409] width 101 height 17
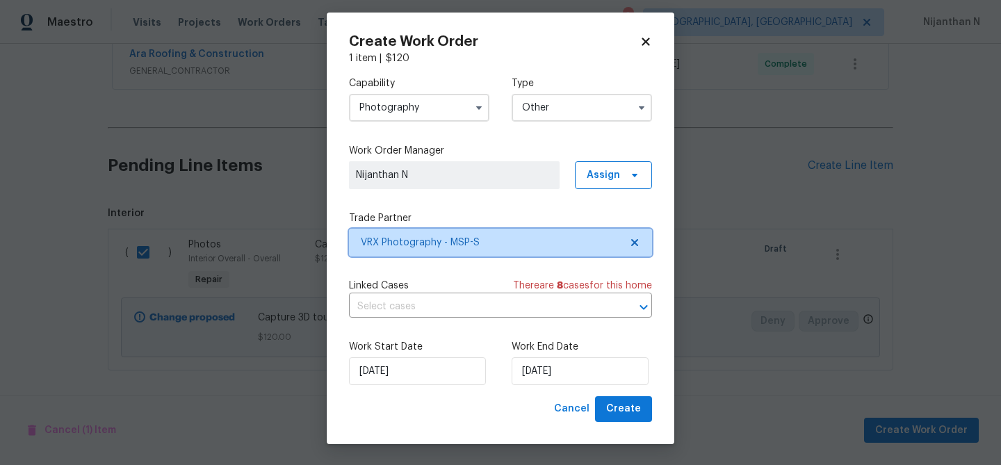
scroll to position [0, 0]
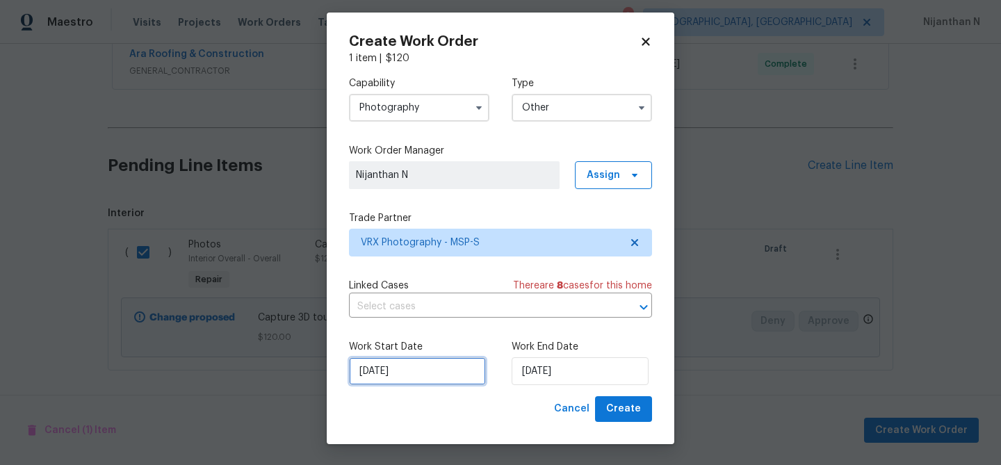
click at [419, 364] on input "[DATE]" at bounding box center [417, 371] width 137 height 28
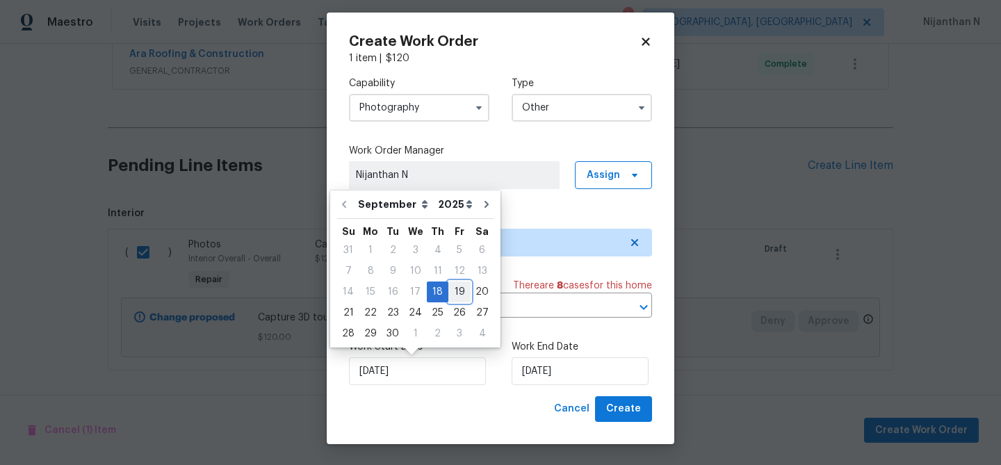
click at [457, 294] on div "19" at bounding box center [459, 291] width 22 height 19
type input "[DATE]"
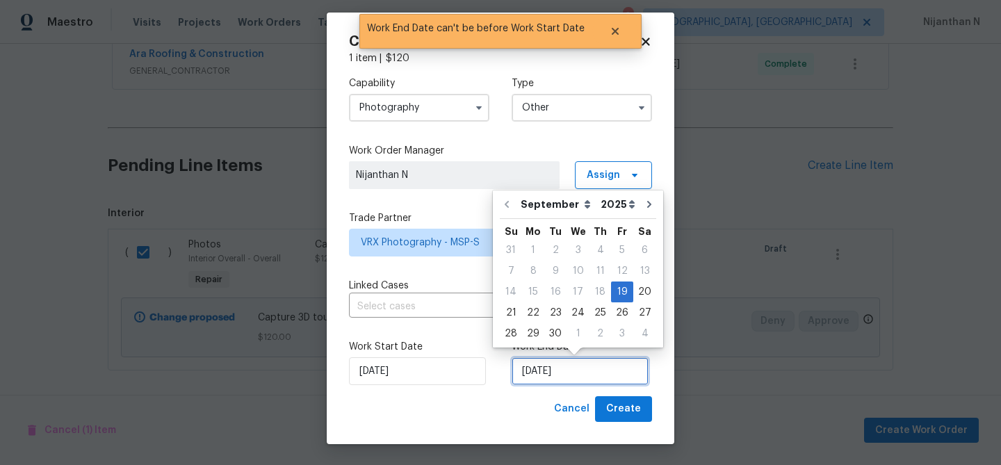
click at [565, 369] on input "[DATE]" at bounding box center [580, 371] width 137 height 28
click at [639, 293] on div "20" at bounding box center [644, 291] width 23 height 19
type input "[DATE]"
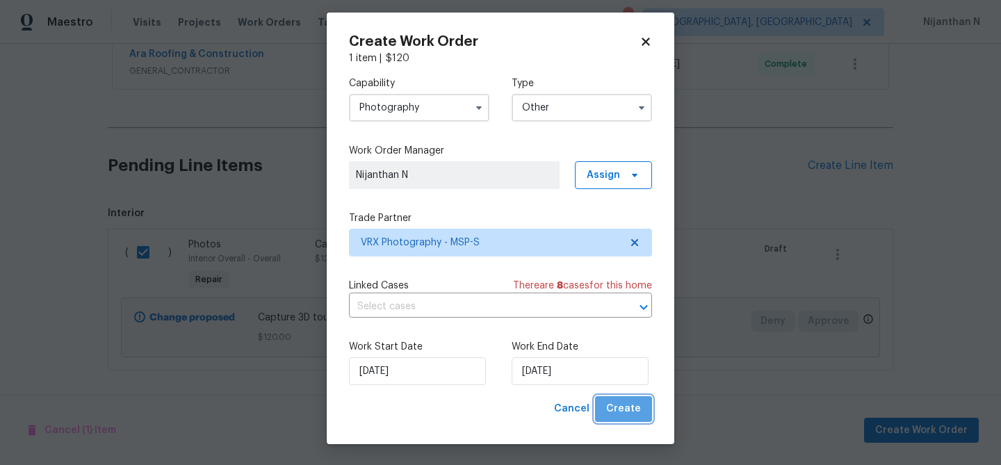
click at [632, 409] on span "Create" at bounding box center [623, 408] width 35 height 17
checkbox input "false"
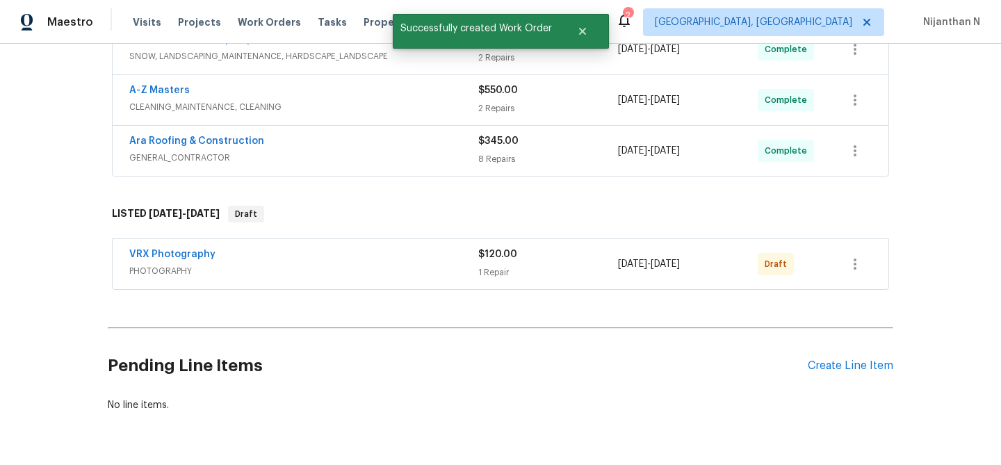
scroll to position [487, 0]
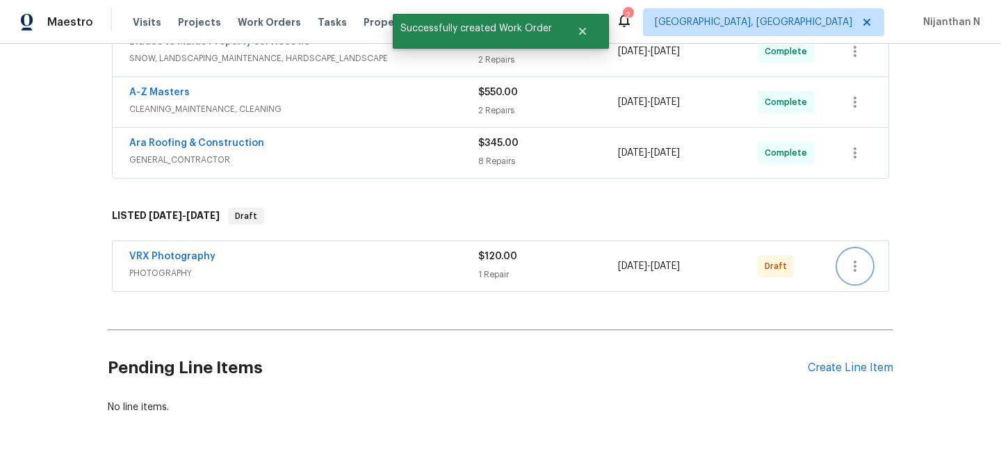
click at [862, 272] on icon "button" at bounding box center [854, 266] width 17 height 17
click at [862, 272] on li "Send to Vendor" at bounding box center [913, 266] width 150 height 23
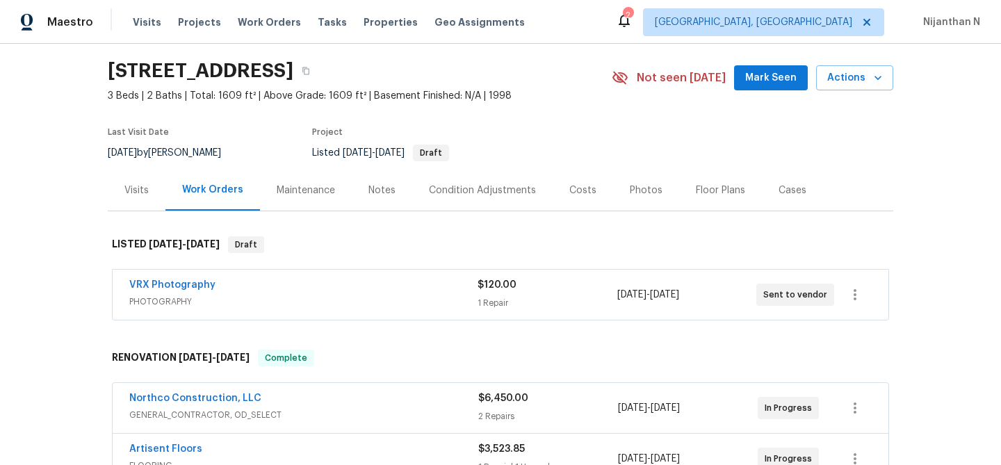
scroll to position [0, 0]
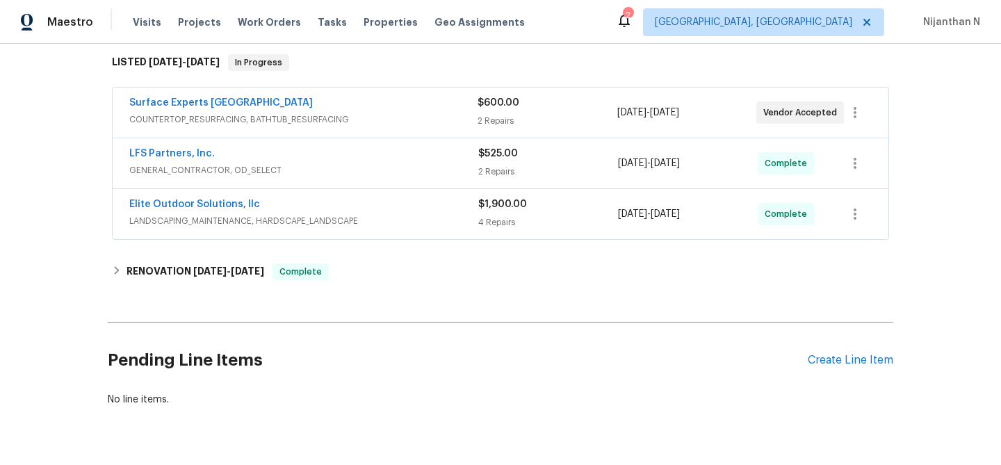
scroll to position [232, 0]
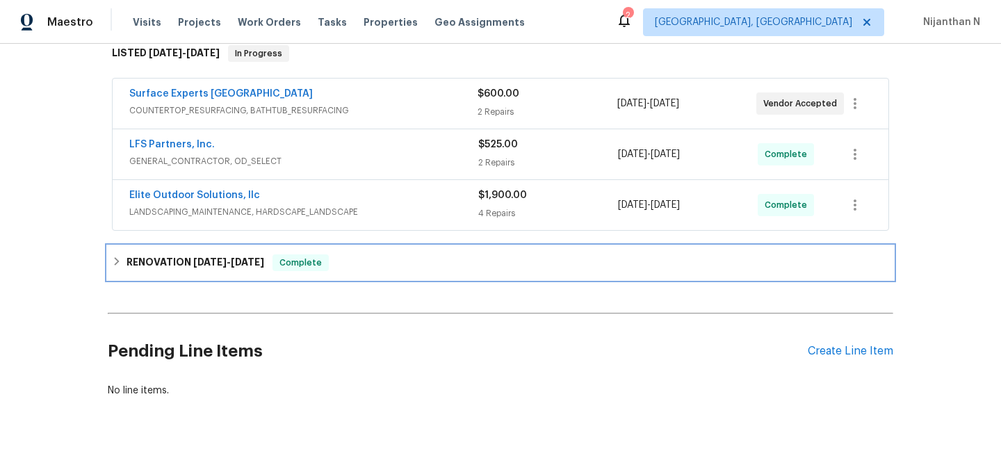
click at [152, 252] on div "RENOVATION [DATE] - [DATE] Complete" at bounding box center [500, 262] width 785 height 33
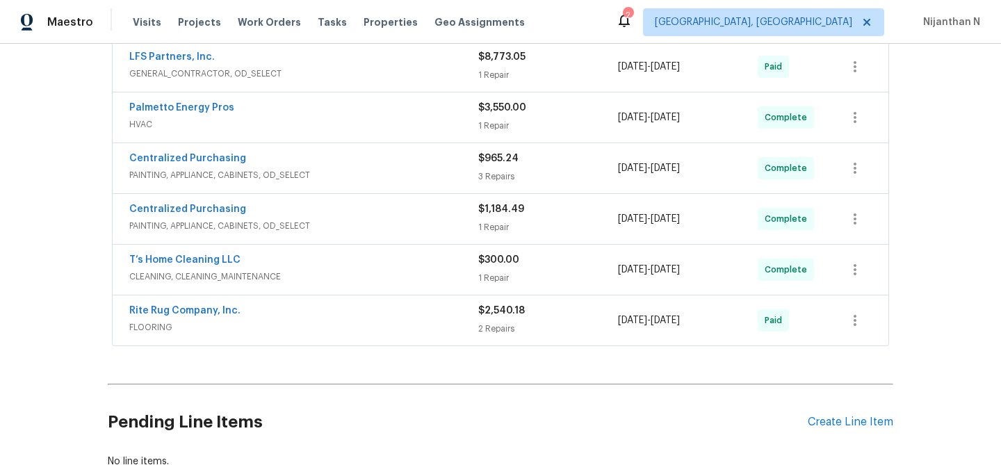
scroll to position [592, 0]
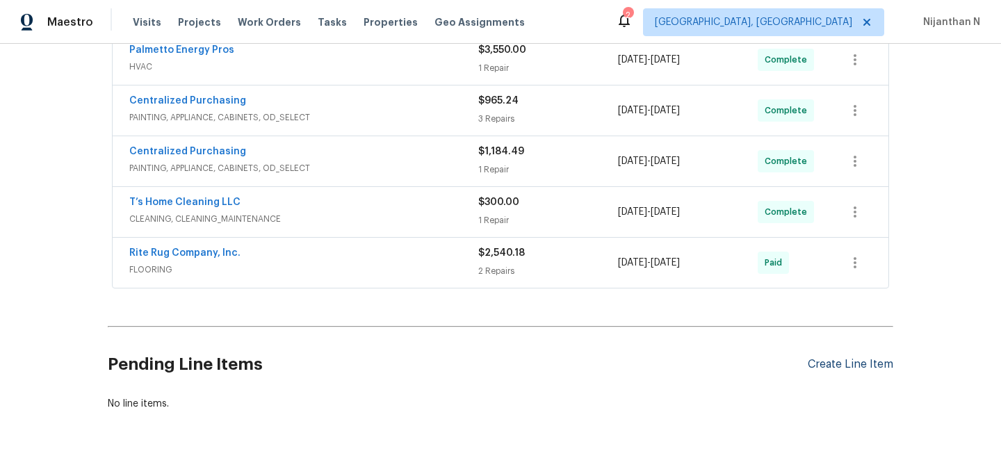
click at [828, 358] on div "Create Line Item" at bounding box center [850, 364] width 85 height 13
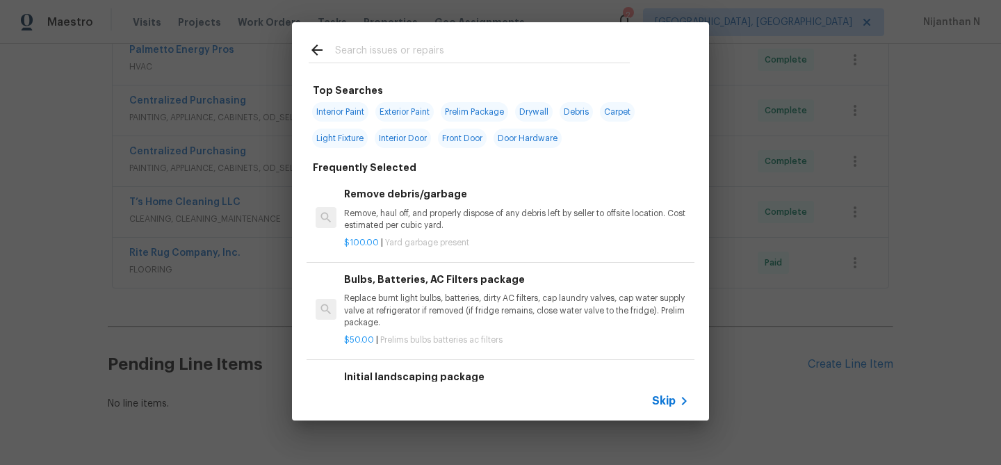
click at [666, 394] on span "Skip" at bounding box center [664, 401] width 24 height 14
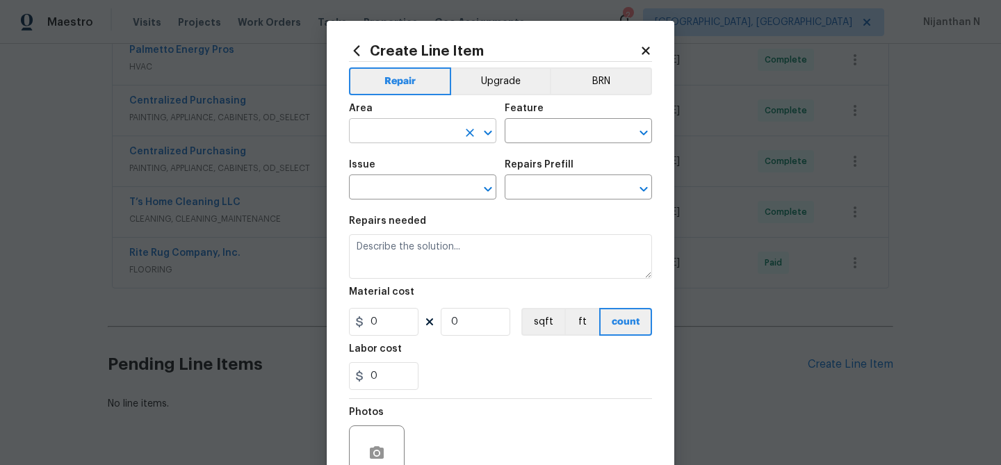
click at [404, 126] on input "text" at bounding box center [403, 133] width 108 height 22
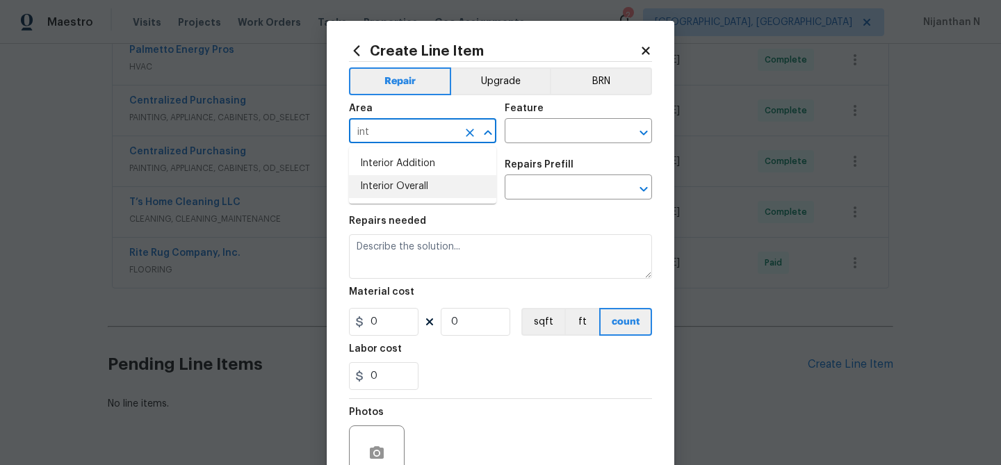
click at [418, 190] on li "Interior Overall" at bounding box center [422, 186] width 147 height 23
type input "Interior Overall"
click at [518, 129] on input "text" at bounding box center [559, 133] width 108 height 22
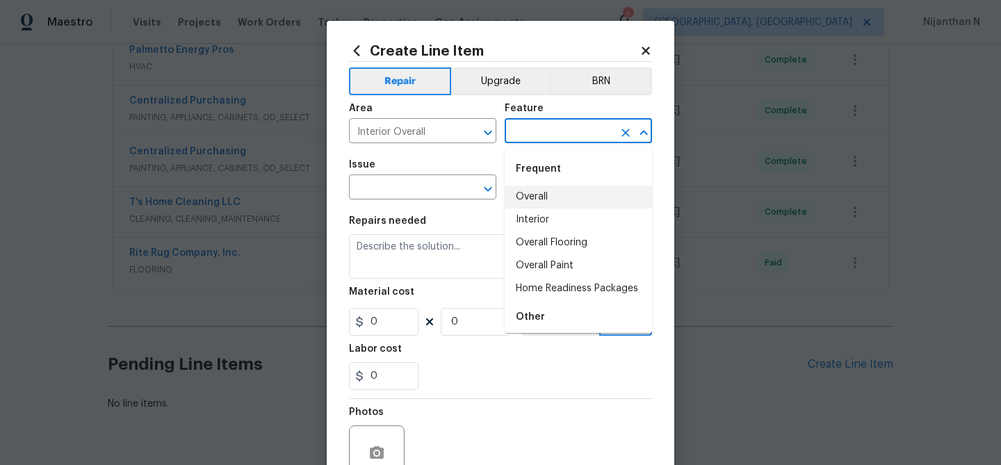
click at [576, 190] on li "Overall" at bounding box center [578, 197] width 147 height 23
type input "Overall"
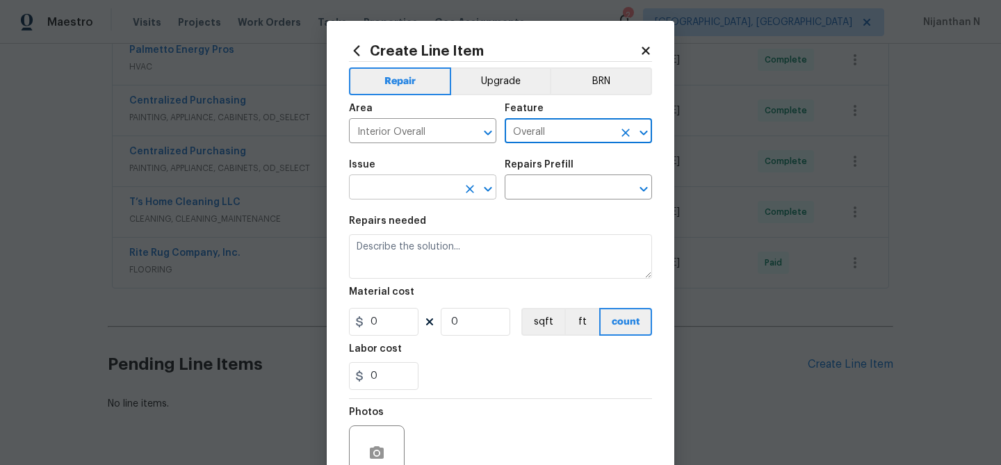
click at [427, 183] on input "text" at bounding box center [403, 189] width 108 height 22
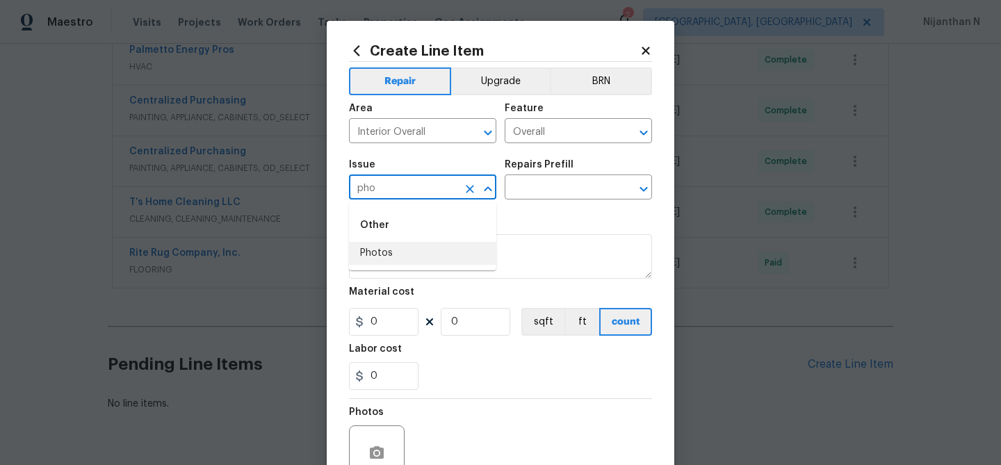
click at [382, 249] on li "Photos" at bounding box center [422, 253] width 147 height 23
type input "Photos"
click at [562, 185] on input "text" at bounding box center [559, 189] width 108 height 22
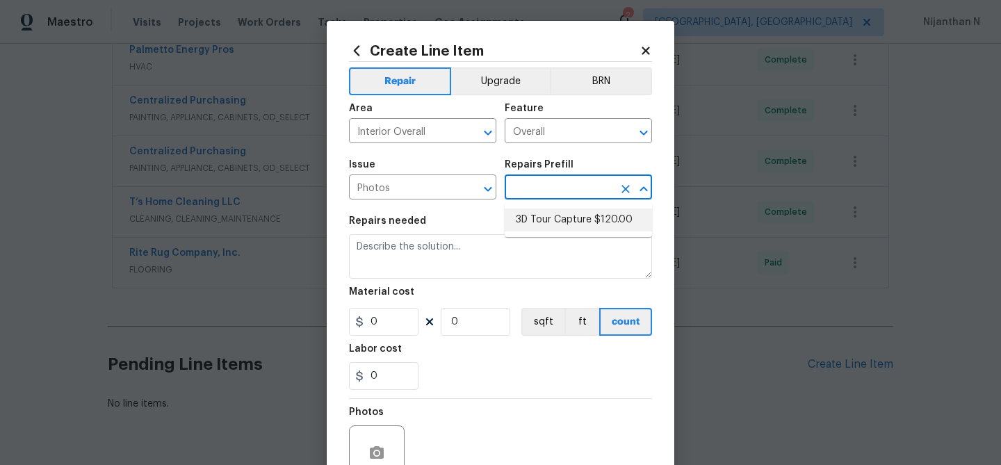
click at [562, 212] on li "3D Tour Capture $120.00" at bounding box center [578, 219] width 147 height 23
type input "3D Tour Capture $120.00"
type textarea "Capture 3D tour of home"
type input "1"
type input "120"
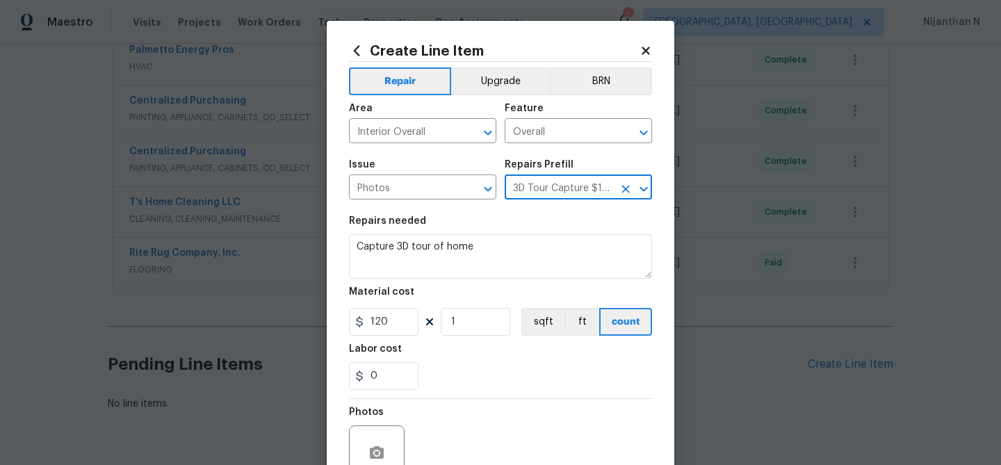
scroll to position [134, 0]
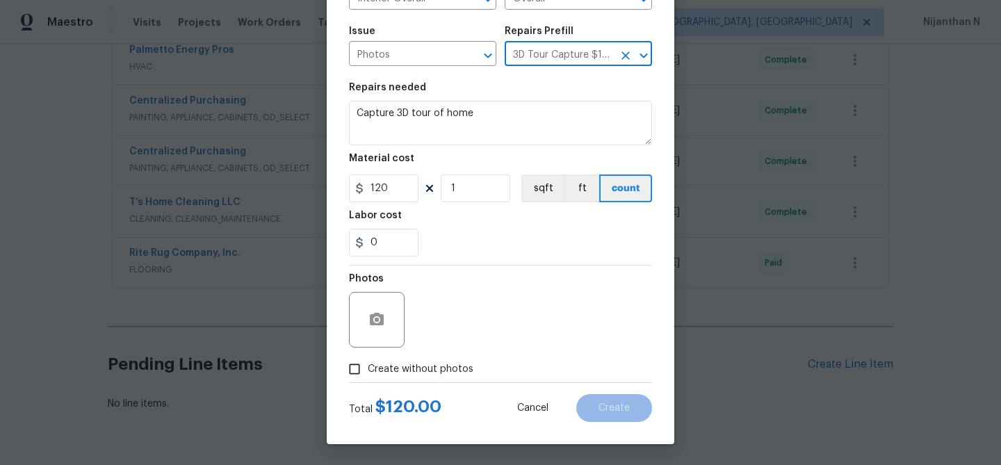
click at [354, 377] on input "Create without photos" at bounding box center [354, 369] width 26 height 26
checkbox input "true"
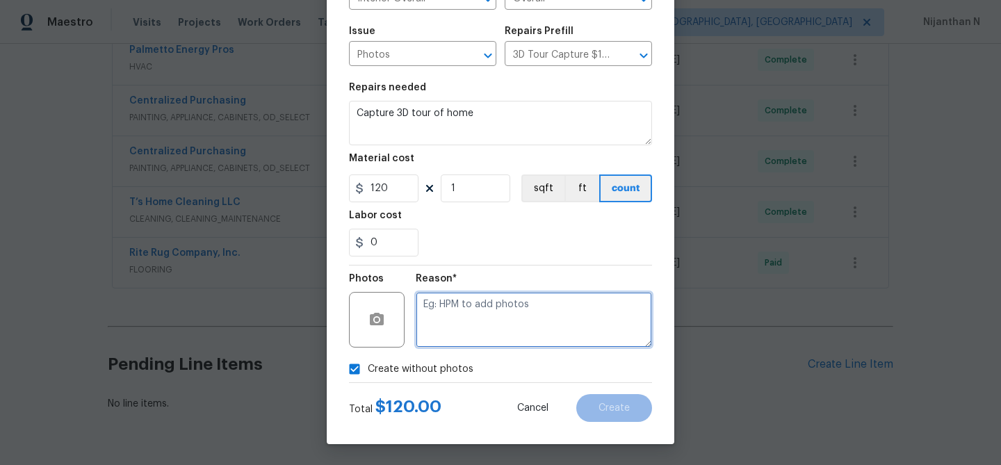
click at [495, 329] on textarea at bounding box center [534, 320] width 236 height 56
type textarea "."
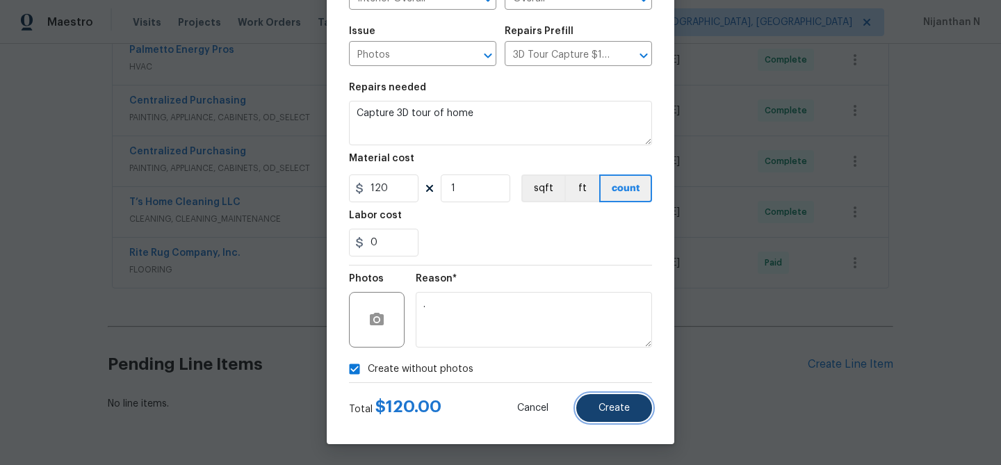
click at [613, 399] on button "Create" at bounding box center [614, 408] width 76 height 28
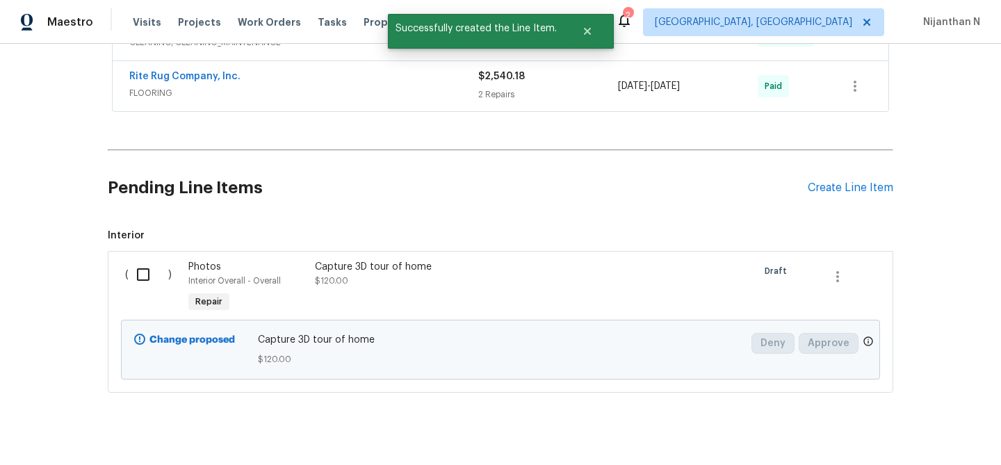
scroll to position [791, 0]
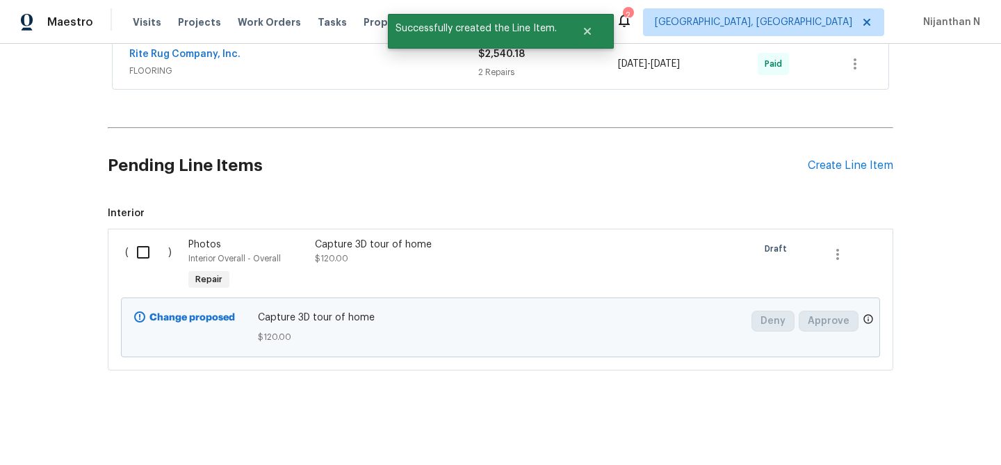
click at [145, 253] on input "checkbox" at bounding box center [149, 252] width 40 height 29
checkbox input "true"
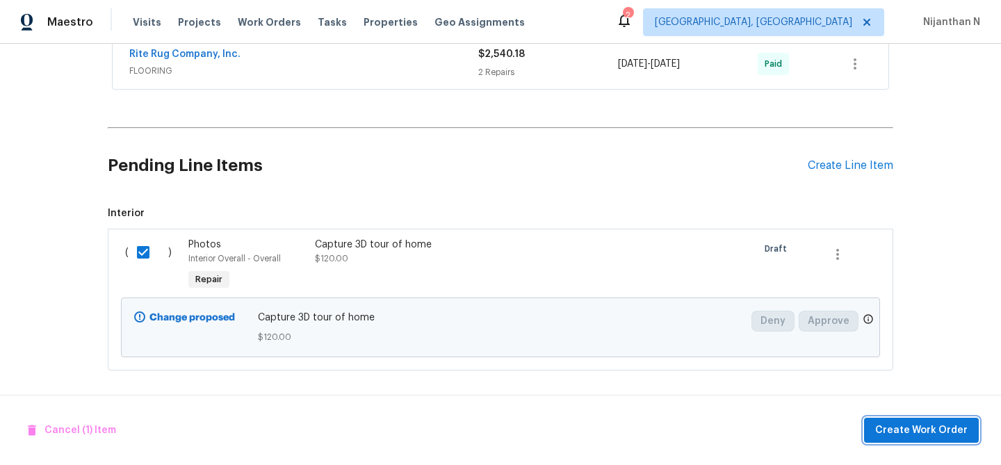
click at [890, 427] on span "Create Work Order" at bounding box center [921, 430] width 92 height 17
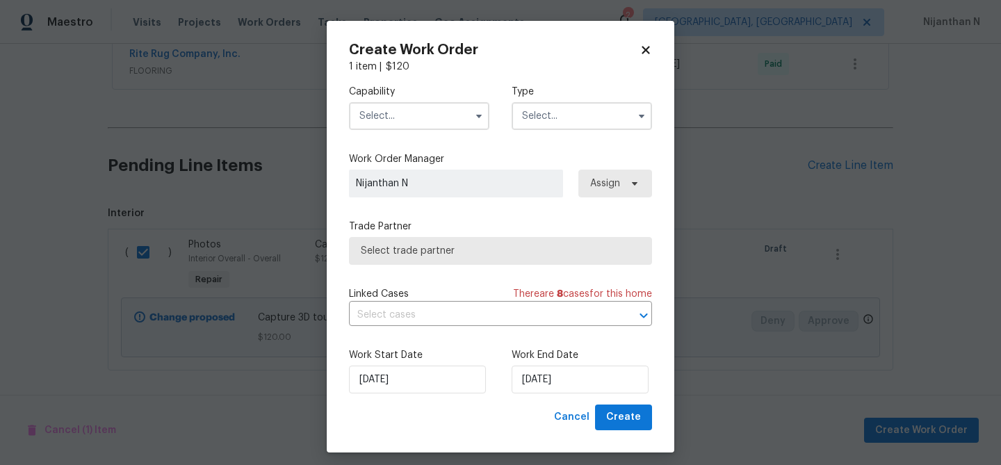
click at [400, 114] on input "text" at bounding box center [419, 116] width 140 height 28
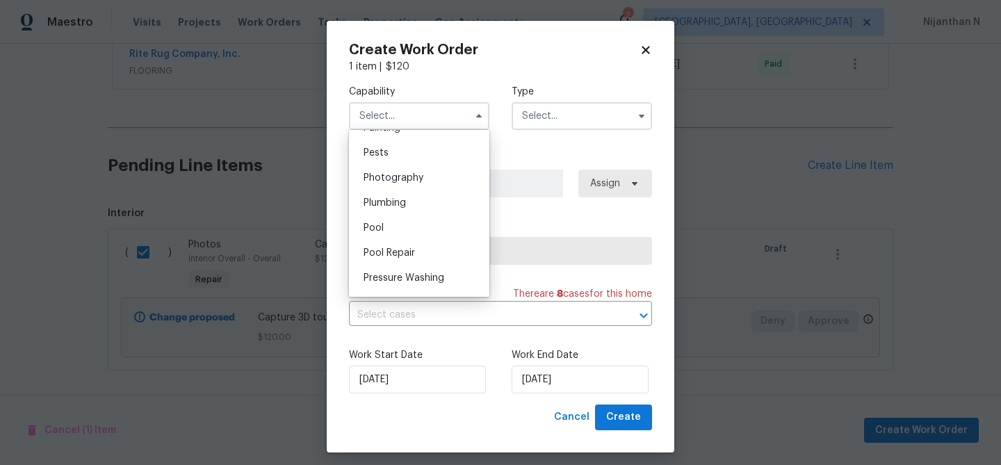
scroll to position [1202, 0]
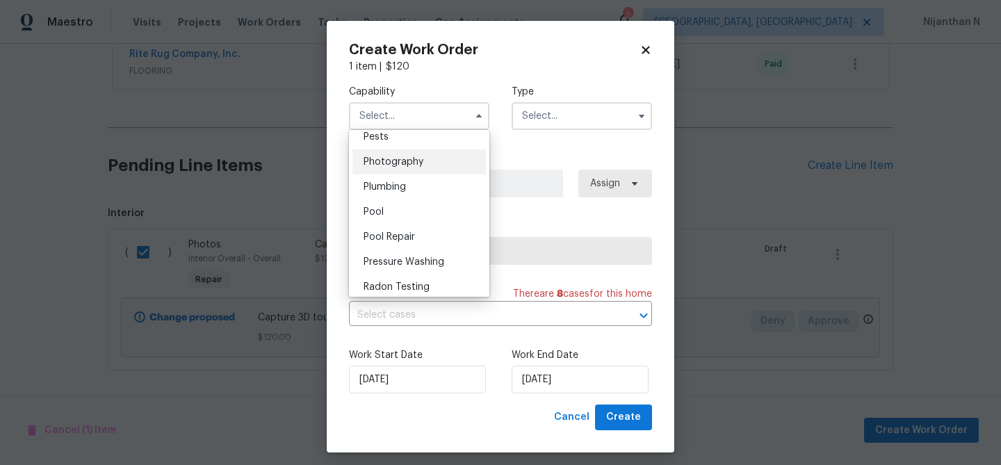
click at [395, 170] on div "Photography" at bounding box center [418, 161] width 133 height 25
type input "Photography"
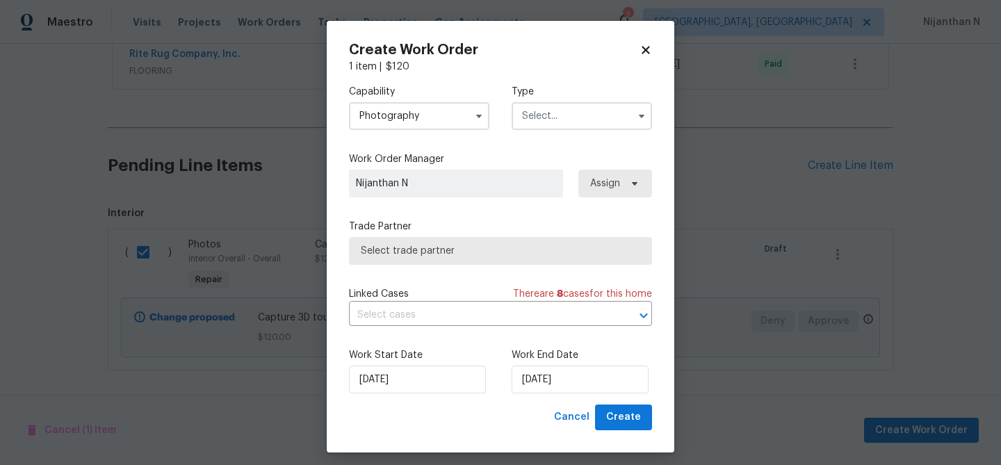
click at [566, 124] on input "text" at bounding box center [582, 116] width 140 height 28
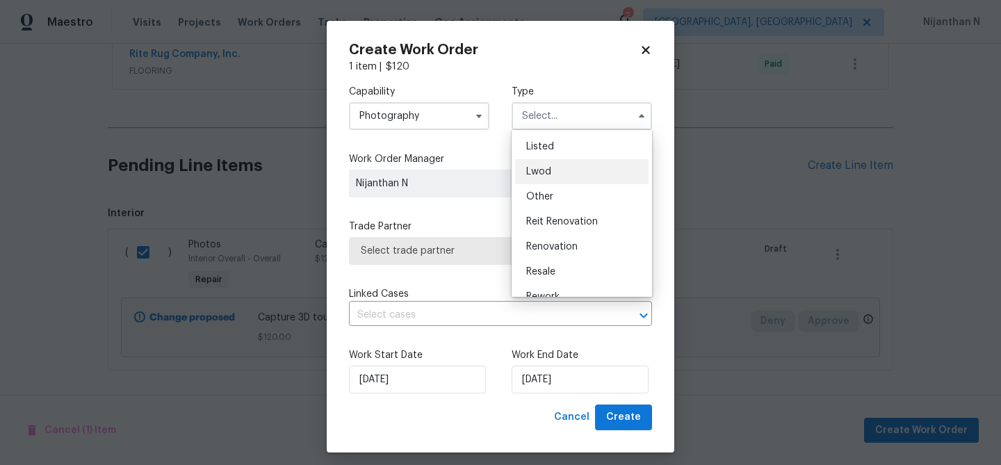
scroll to position [101, 0]
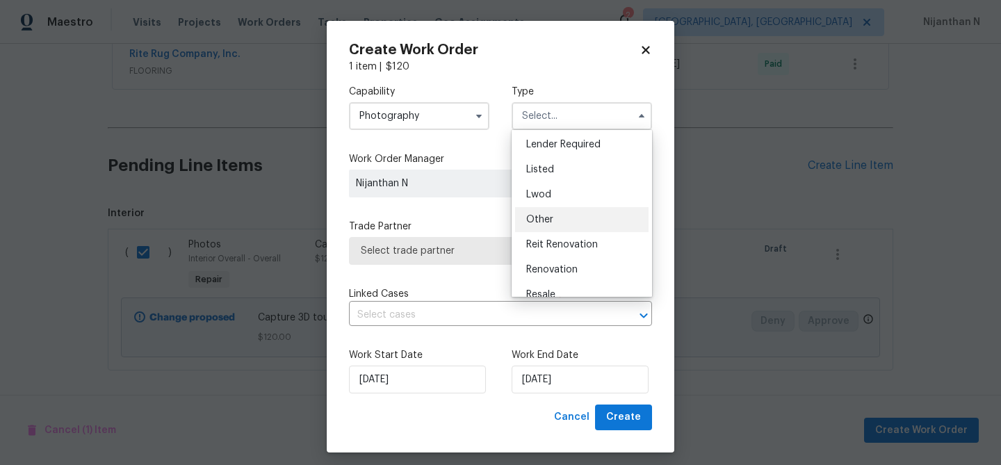
click at [554, 219] on div "Other" at bounding box center [581, 219] width 133 height 25
type input "Other"
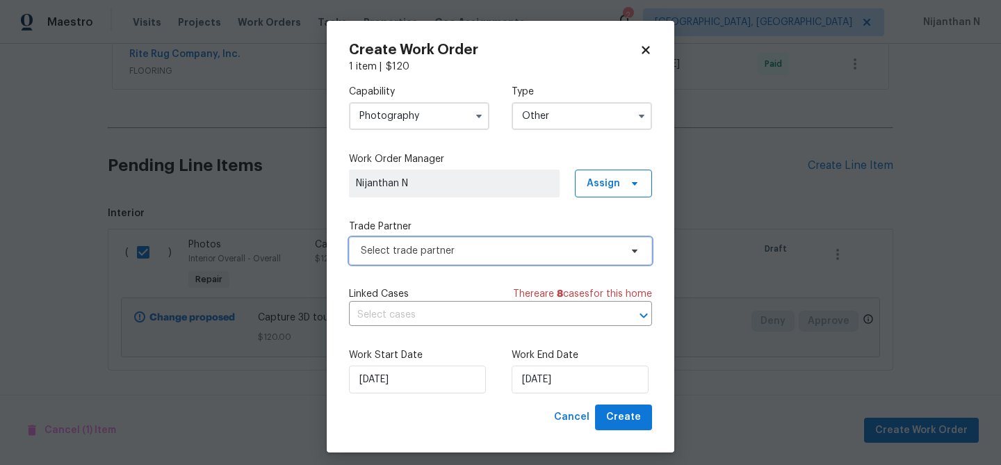
click at [446, 254] on span "Select trade partner" at bounding box center [490, 251] width 259 height 14
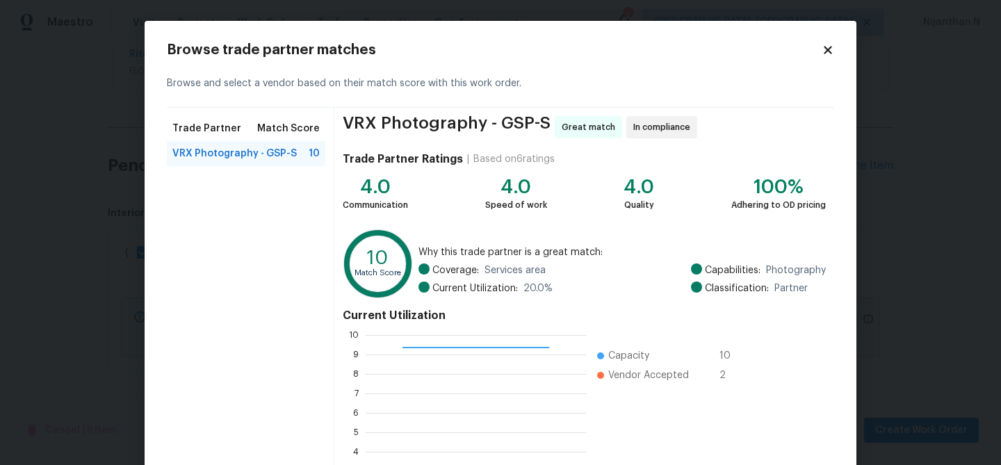
scroll to position [148, 0]
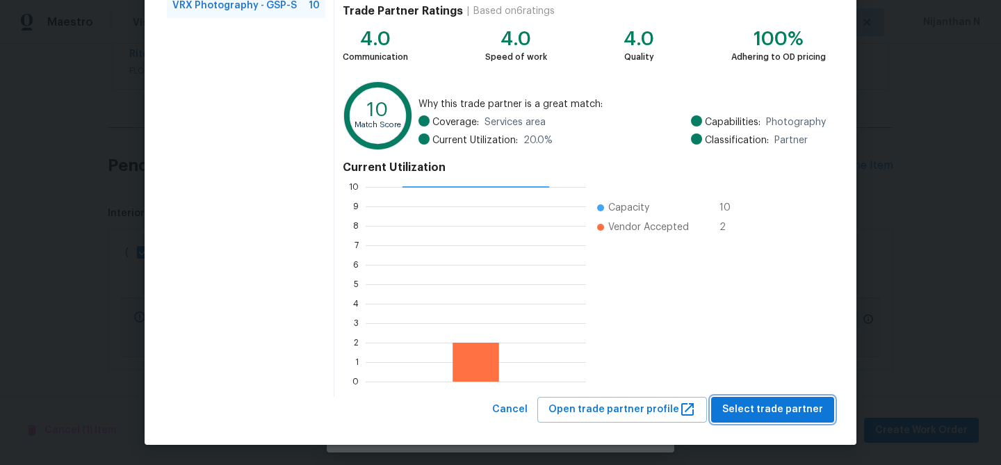
click at [772, 414] on span "Select trade partner" at bounding box center [772, 409] width 101 height 17
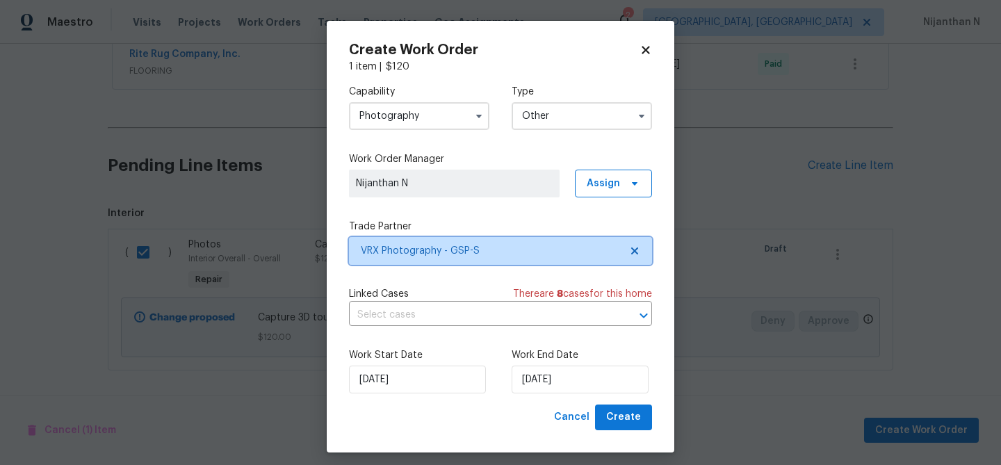
scroll to position [0, 0]
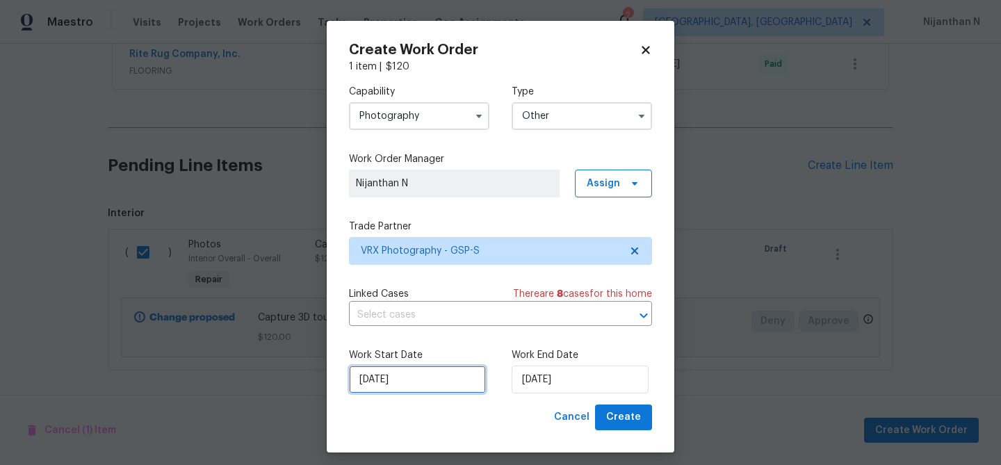
click at [405, 378] on input "[DATE]" at bounding box center [417, 380] width 137 height 28
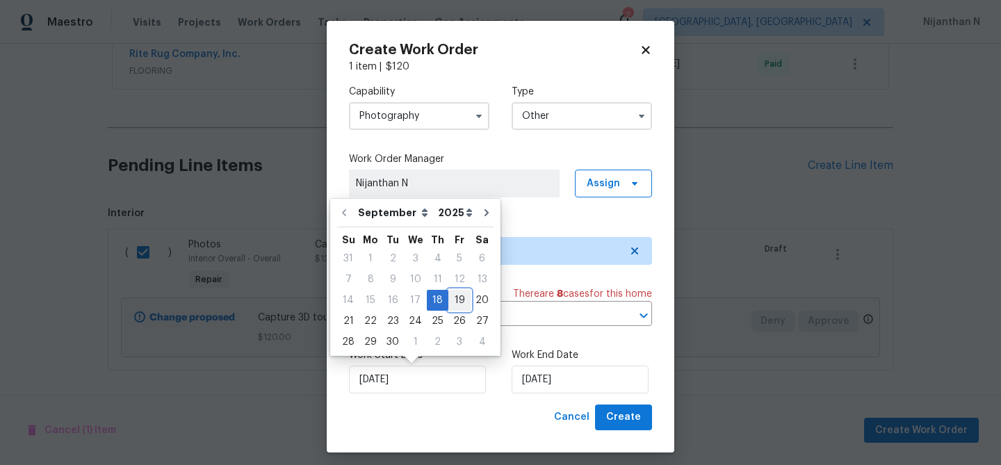
click at [452, 300] on div "19" at bounding box center [459, 300] width 22 height 19
type input "[DATE]"
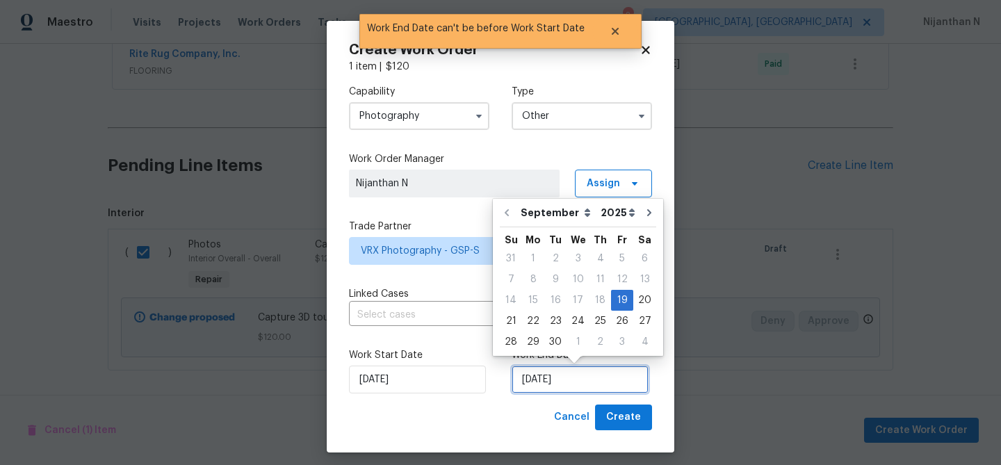
click at [542, 377] on input "[DATE]" at bounding box center [580, 380] width 137 height 28
click at [637, 305] on div "20" at bounding box center [644, 300] width 23 height 19
type input "[DATE]"
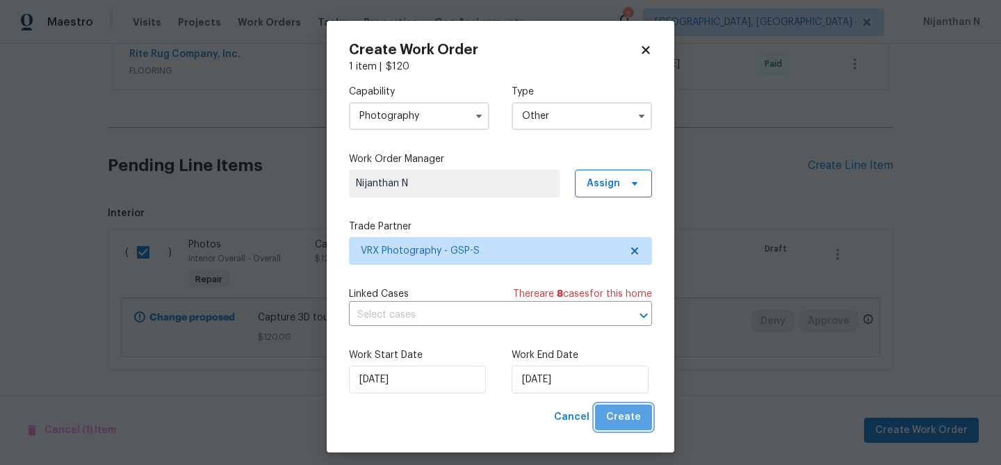
click at [629, 422] on span "Create" at bounding box center [623, 417] width 35 height 17
checkbox input "false"
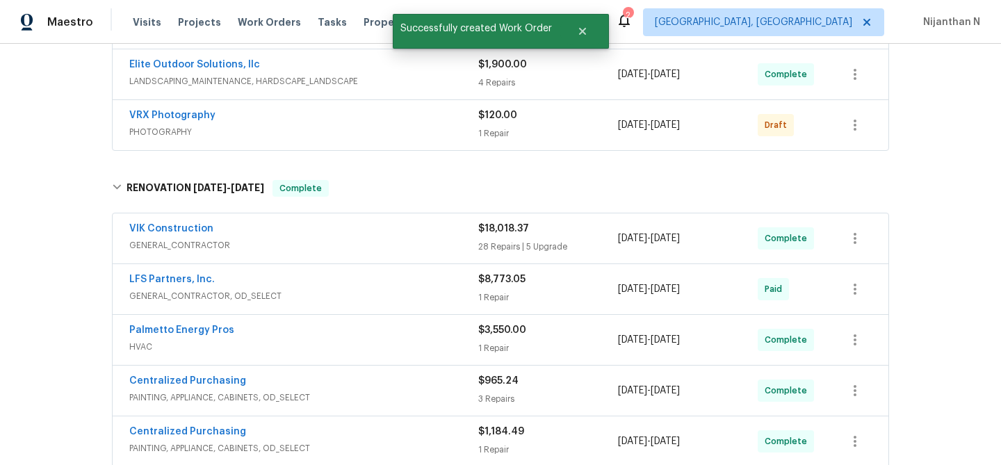
scroll to position [361, 0]
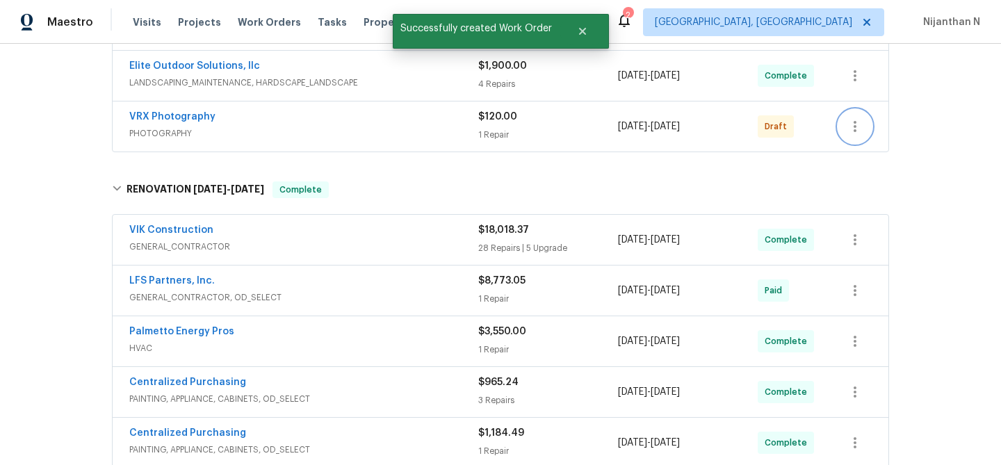
click at [854, 124] on icon "button" at bounding box center [854, 126] width 17 height 17
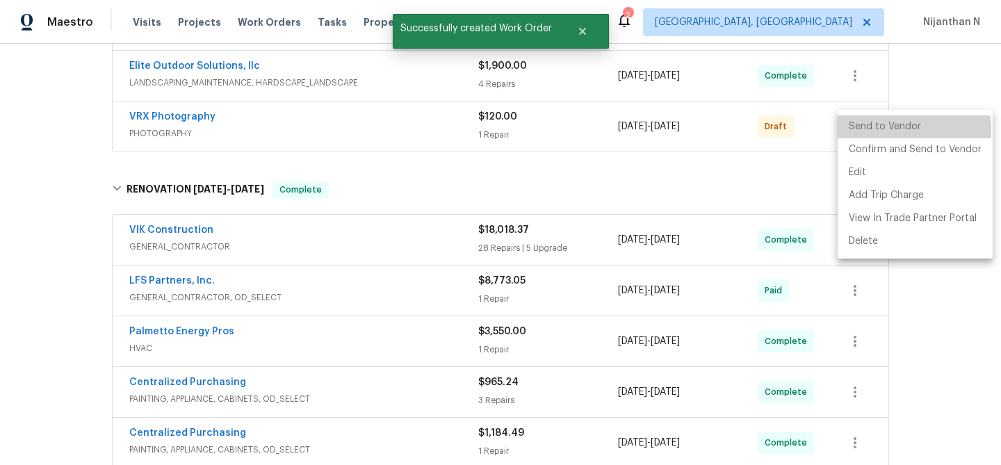
click at [875, 130] on li "Send to Vendor" at bounding box center [914, 126] width 155 height 23
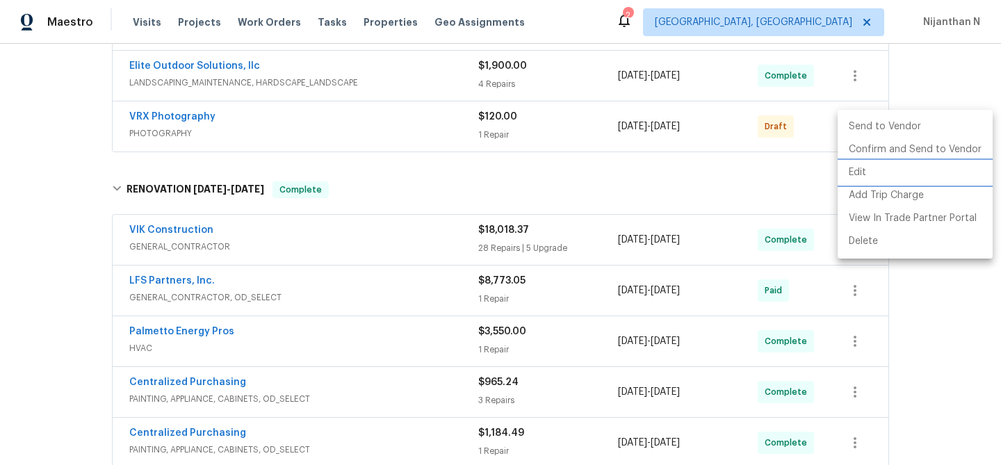
scroll to position [260, 0]
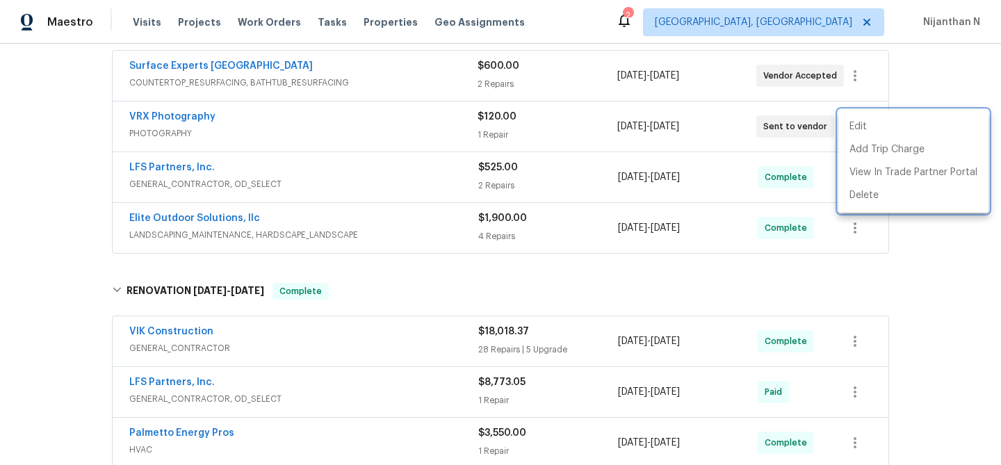
click at [373, 136] on div at bounding box center [500, 232] width 1001 height 465
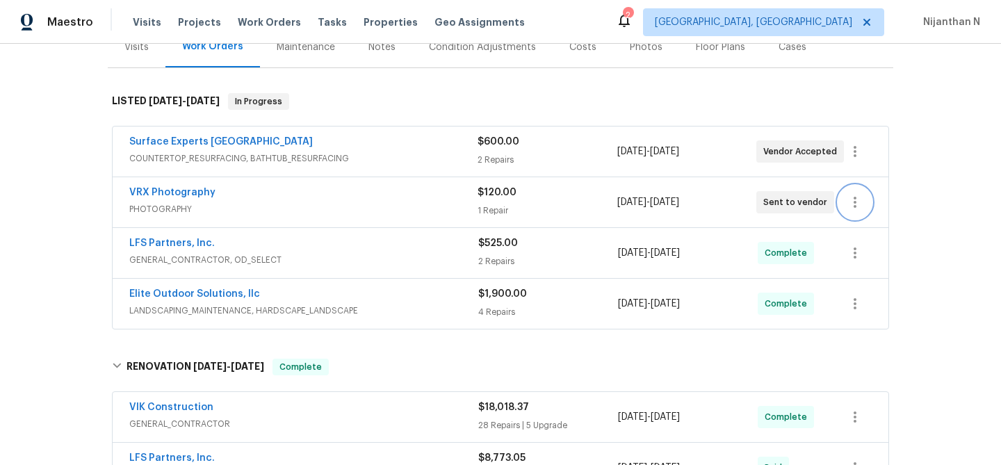
scroll to position [0, 0]
